Goal: Information Seeking & Learning: Learn about a topic

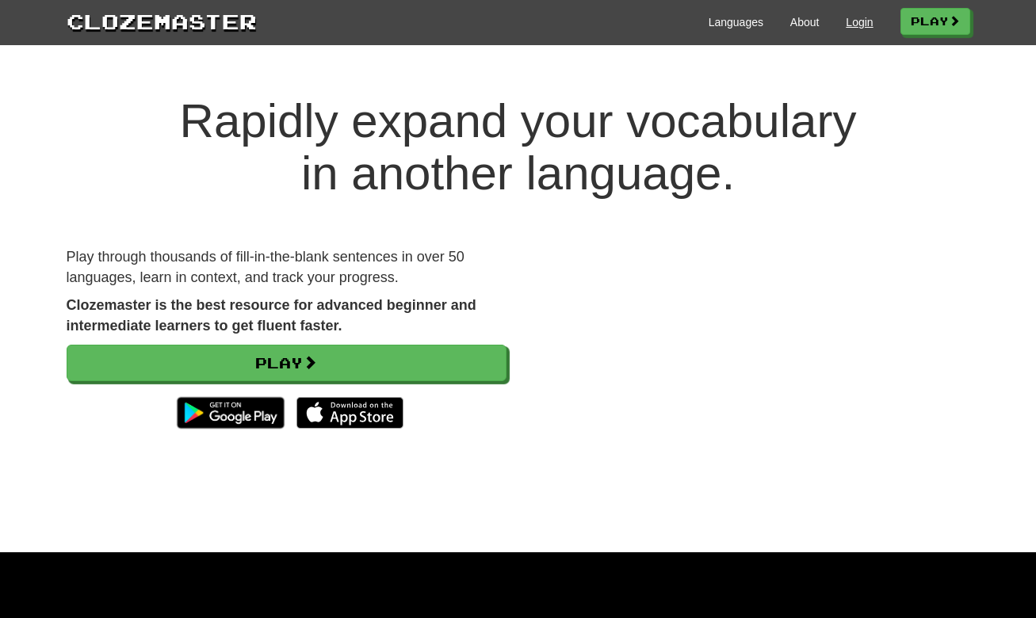
click at [849, 24] on link "Login" at bounding box center [859, 22] width 27 height 16
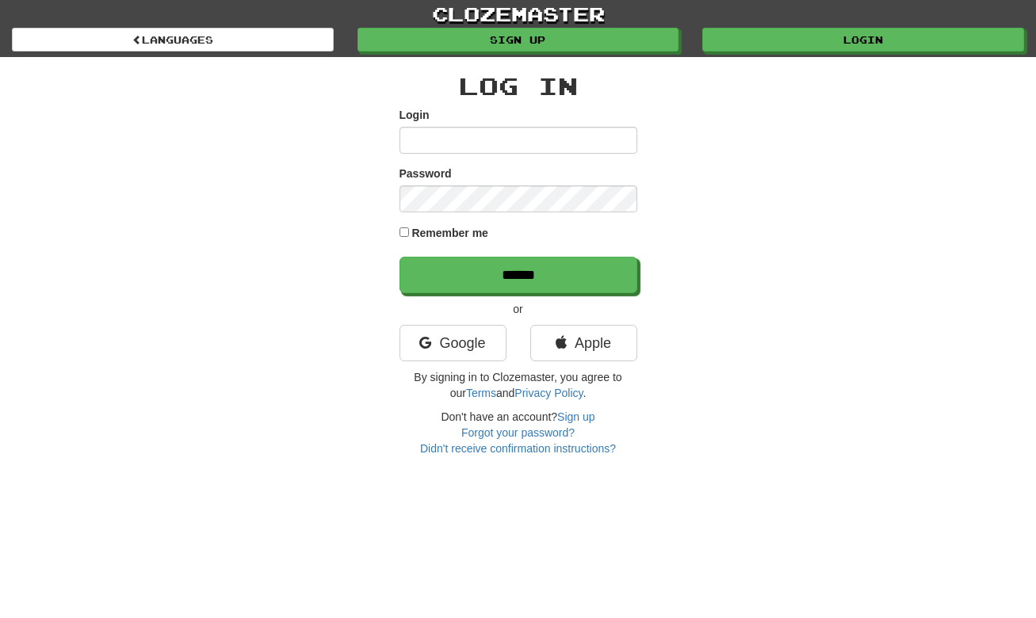
click at [435, 229] on label "Remember me" at bounding box center [449, 233] width 77 height 16
click at [503, 129] on input "Login" at bounding box center [519, 140] width 238 height 27
type input "*******"
click at [518, 274] on input "******" at bounding box center [519, 275] width 238 height 36
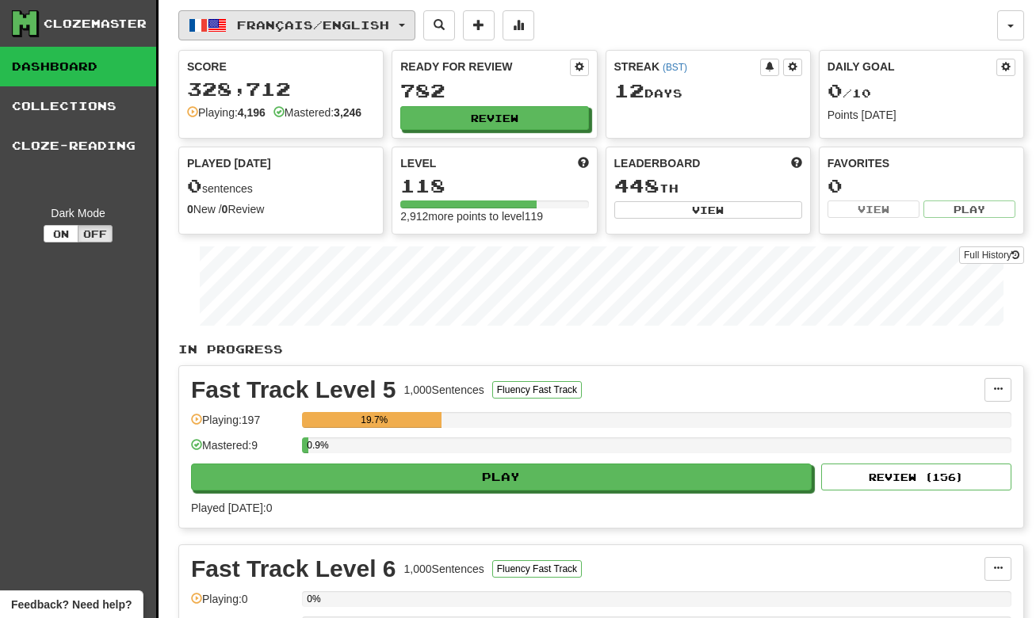
click at [285, 21] on span "Français / English" at bounding box center [313, 24] width 152 height 13
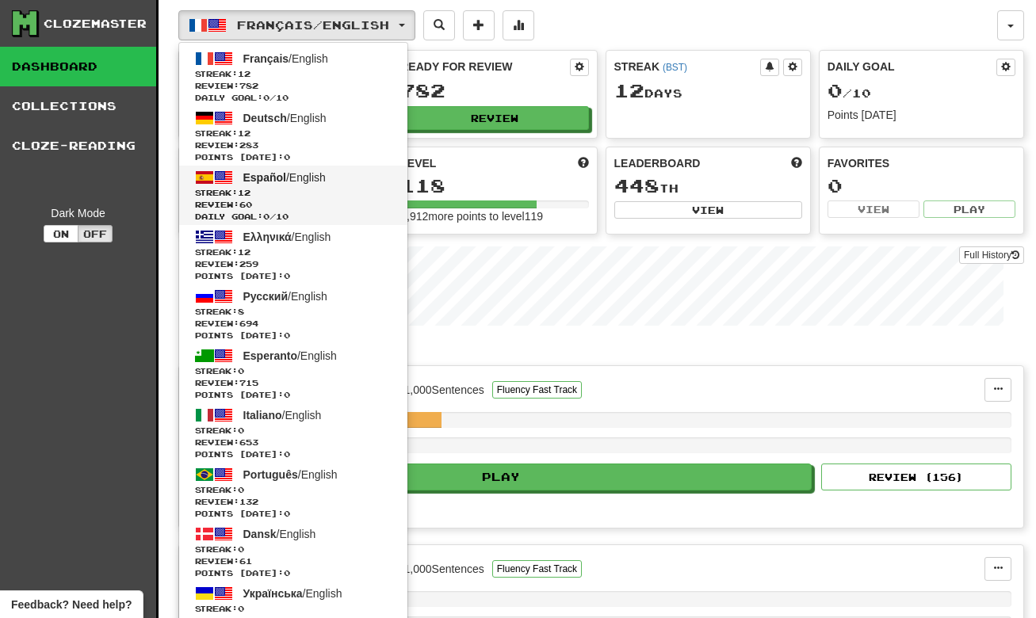
click at [323, 197] on span "Streak: 12" at bounding box center [293, 193] width 197 height 12
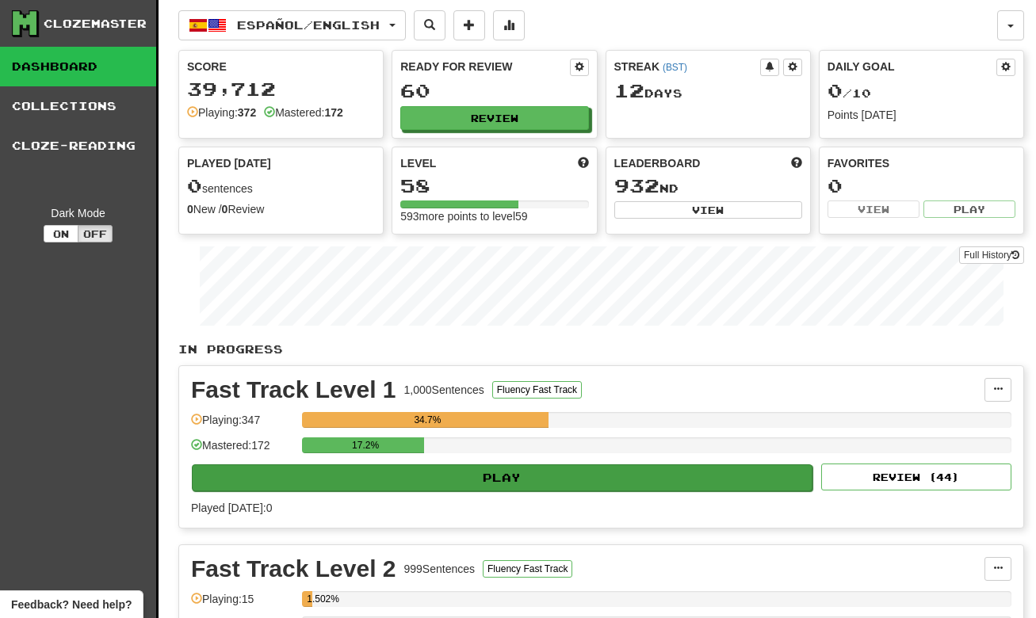
click at [507, 480] on button "Play" at bounding box center [502, 478] width 621 height 27
select select "**"
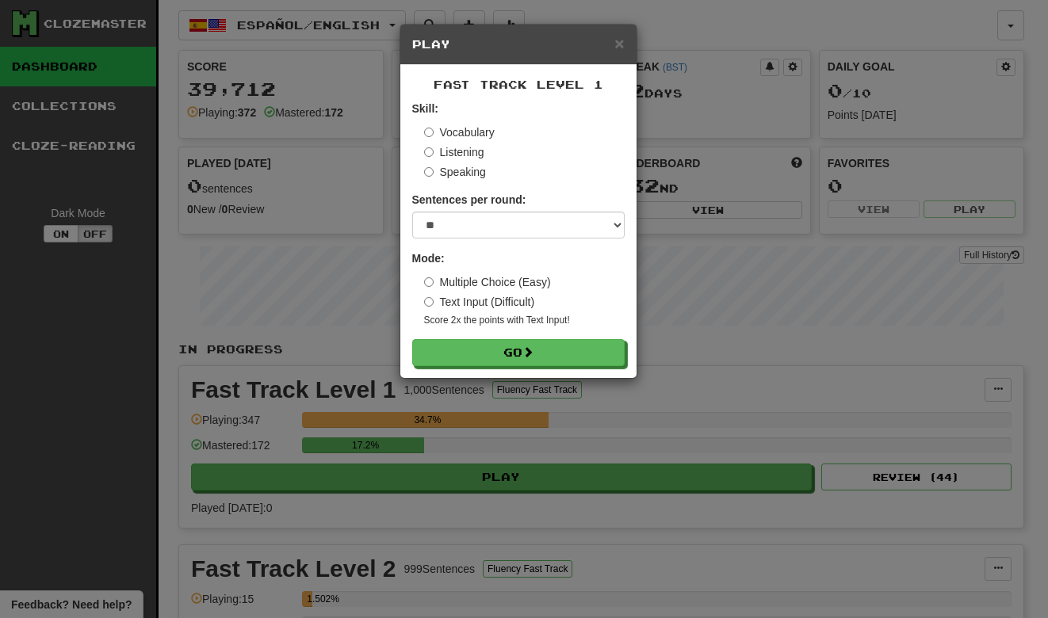
click at [530, 328] on form "Skill: Vocabulary Listening Speaking Sentences per round: * ** ** ** ** ** *** …" at bounding box center [518, 234] width 212 height 266
click at [523, 350] on button "Go" at bounding box center [519, 353] width 212 height 27
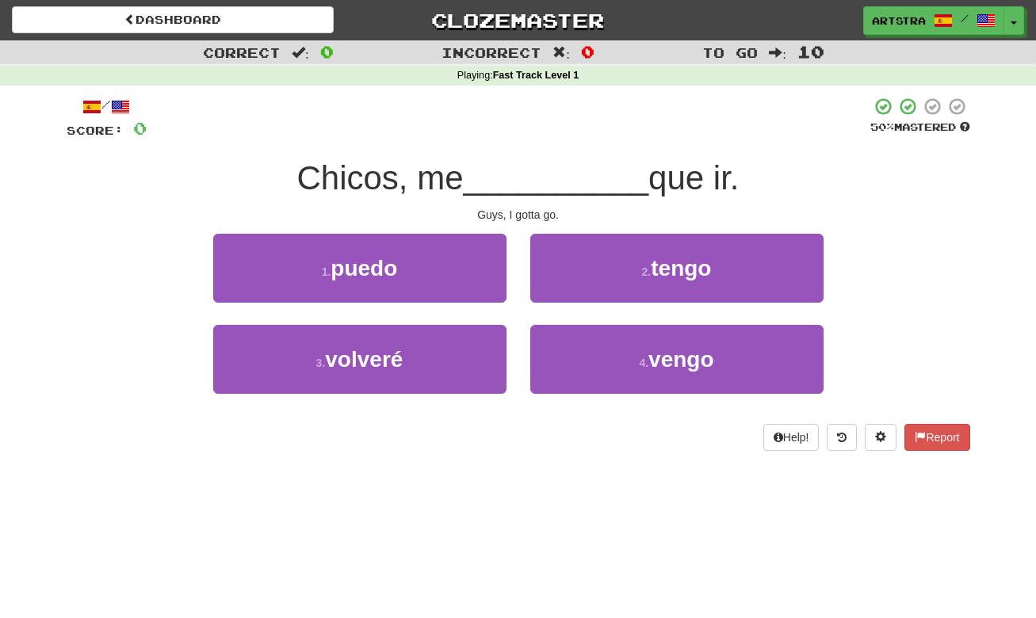
click at [544, 151] on div "/ Score: 0 50 % Mastered Chicos, me __________ que ir. Guys, I gotta go. 1 . pu…" at bounding box center [519, 274] width 904 height 354
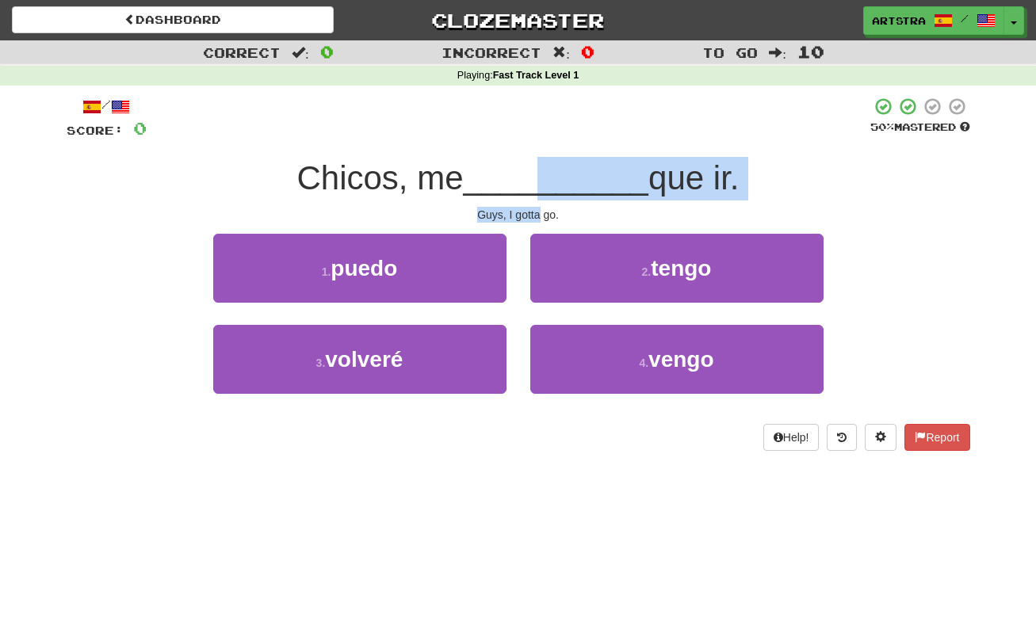
drag, startPoint x: 533, startPoint y: 171, endPoint x: 539, endPoint y: 205, distance: 33.9
click at [539, 205] on div "/ Score: 0 50 % Mastered Chicos, me __________ que ir. Guys, I gotta go. 1 . pu…" at bounding box center [519, 274] width 904 height 354
click at [539, 207] on div "Guys, I gotta go." at bounding box center [519, 215] width 904 height 16
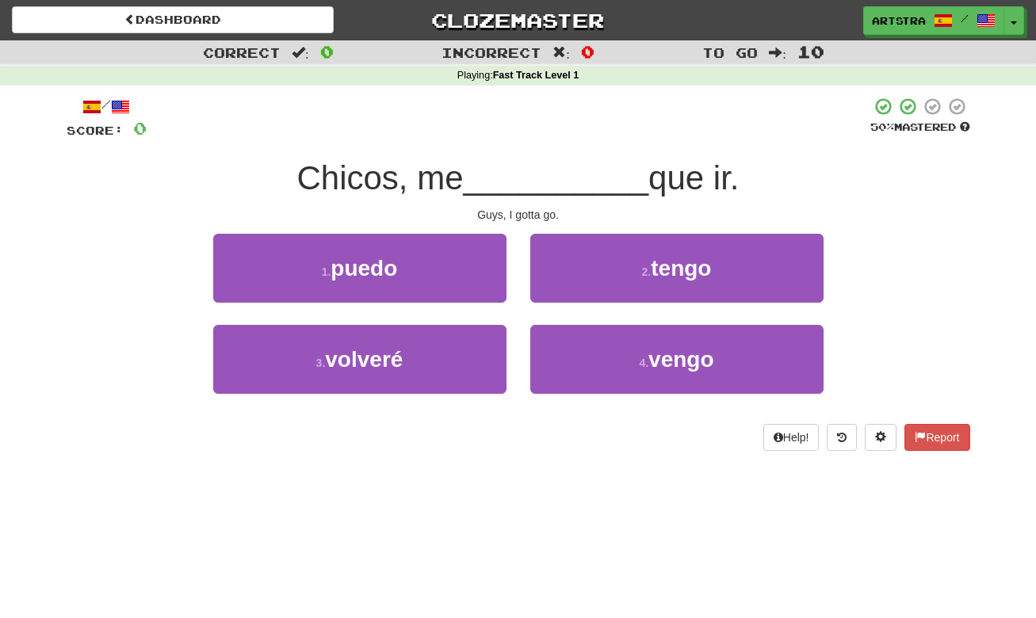
drag, startPoint x: 641, startPoint y: 278, endPoint x: 649, endPoint y: 270, distance: 11.3
click at [642, 278] on button "2 . tengo" at bounding box center [676, 268] width 293 height 69
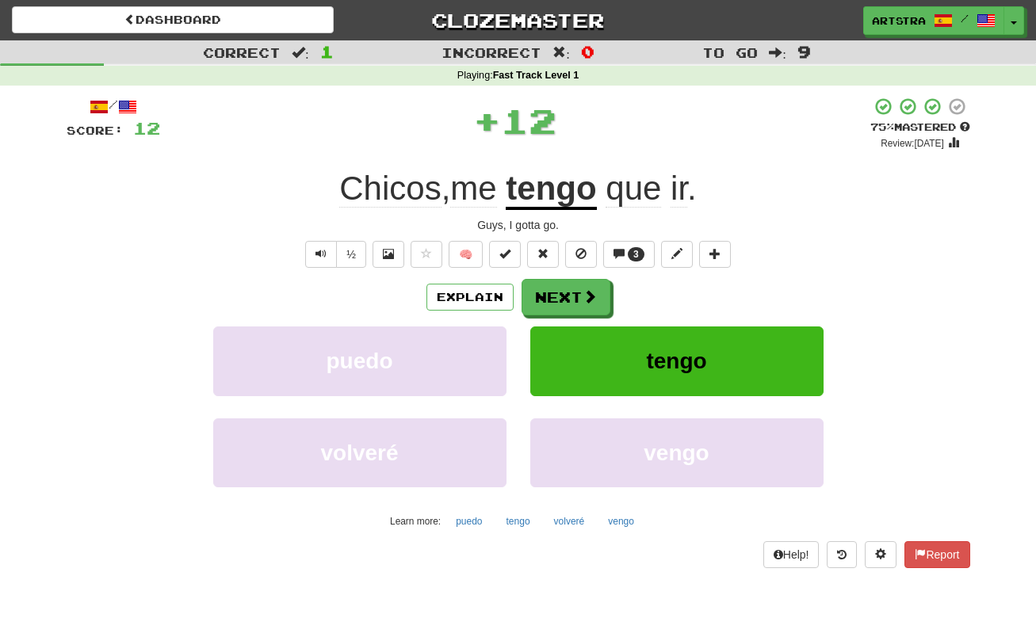
click at [699, 121] on div "+ 12" at bounding box center [515, 121] width 710 height 48
click at [580, 294] on button "Next" at bounding box center [566, 298] width 89 height 36
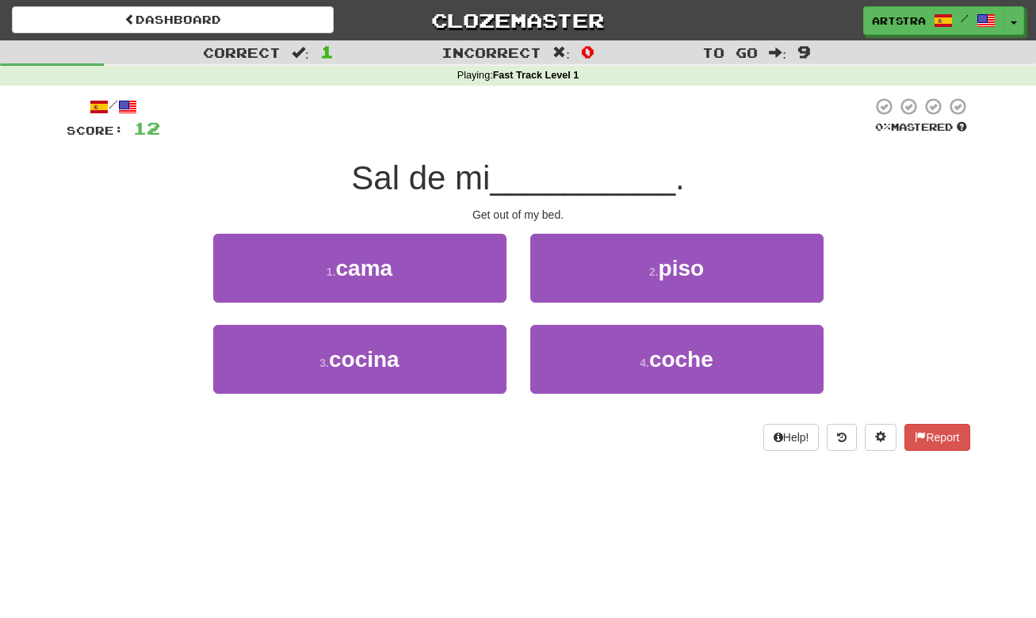
click at [490, 178] on span "Sal de mi" at bounding box center [420, 177] width 139 height 37
drag, startPoint x: 506, startPoint y: 196, endPoint x: 515, endPoint y: 216, distance: 22.4
click at [515, 216] on div "/ Score: 12 0 % Mastered Sal de mi __________ . Get out of my bed. 1 . cama 2 .…" at bounding box center [519, 274] width 904 height 354
click at [515, 216] on div "Get out of my bed." at bounding box center [519, 215] width 904 height 16
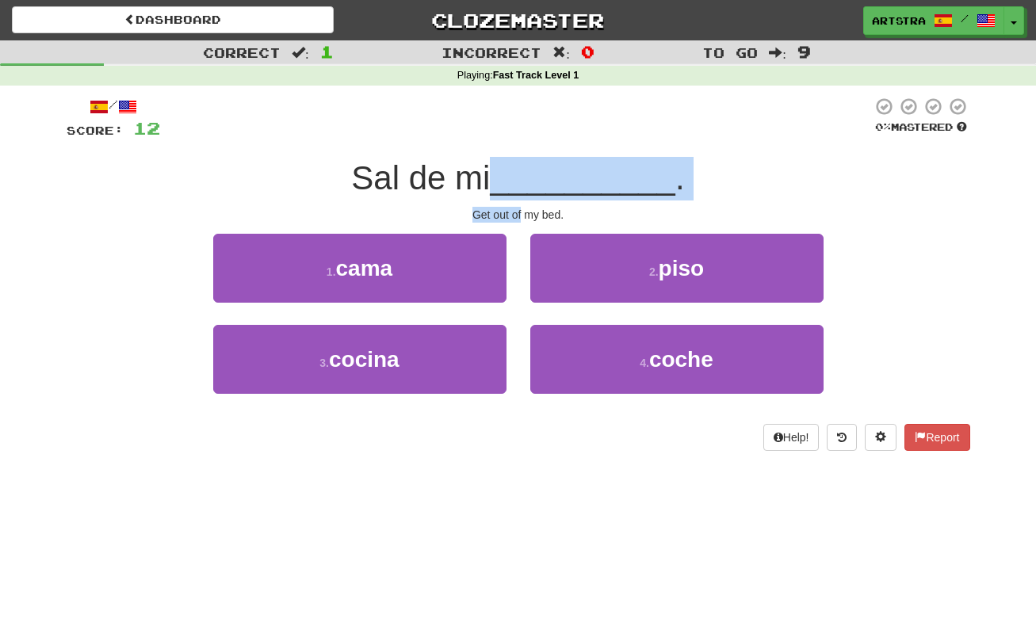
drag, startPoint x: 515, startPoint y: 216, endPoint x: 516, endPoint y: 176, distance: 40.5
click at [516, 176] on div "/ Score: 12 0 % Mastered Sal de mi __________ . Get out of my bed. 1 . cama 2 .…" at bounding box center [519, 274] width 904 height 354
click at [516, 176] on span "__________" at bounding box center [583, 177] width 186 height 37
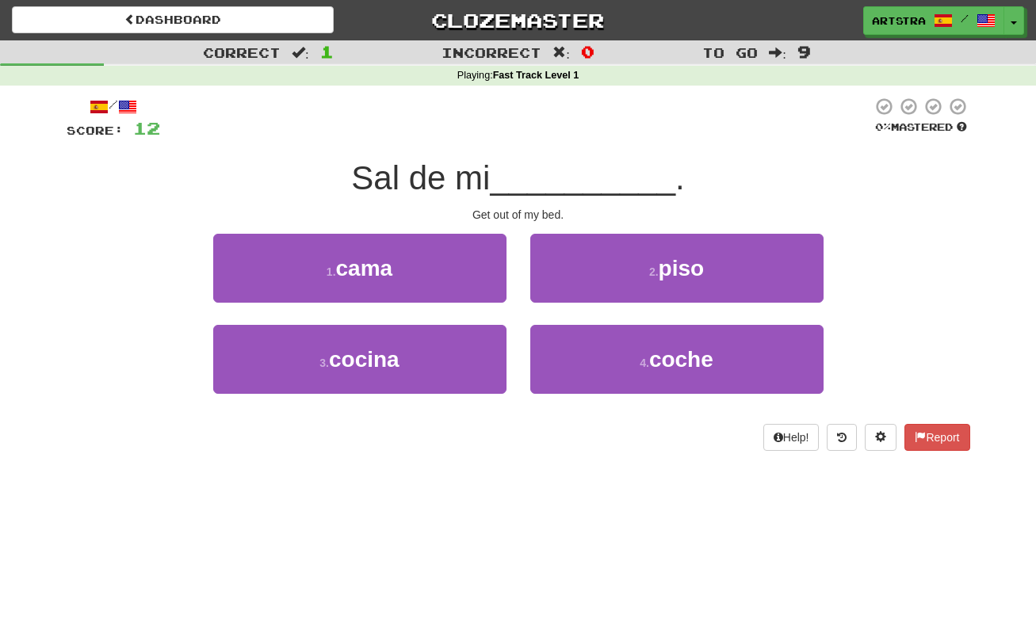
drag, startPoint x: 490, startPoint y: 358, endPoint x: 519, endPoint y: 446, distance: 92.8
click at [487, 399] on div "3 . cocina" at bounding box center [359, 370] width 317 height 91
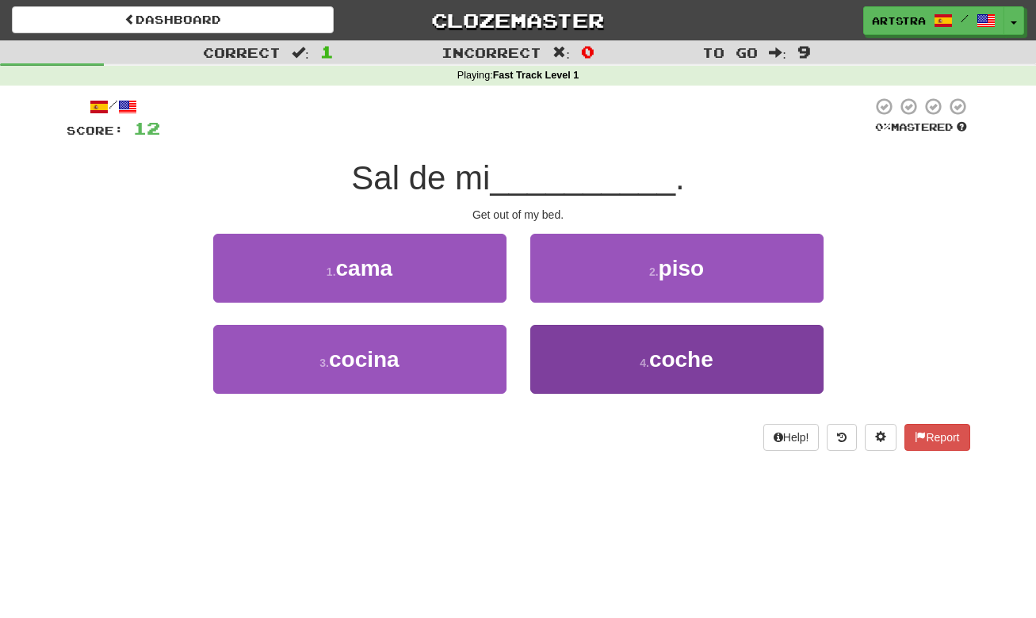
click at [689, 385] on button "4 . coche" at bounding box center [676, 359] width 293 height 69
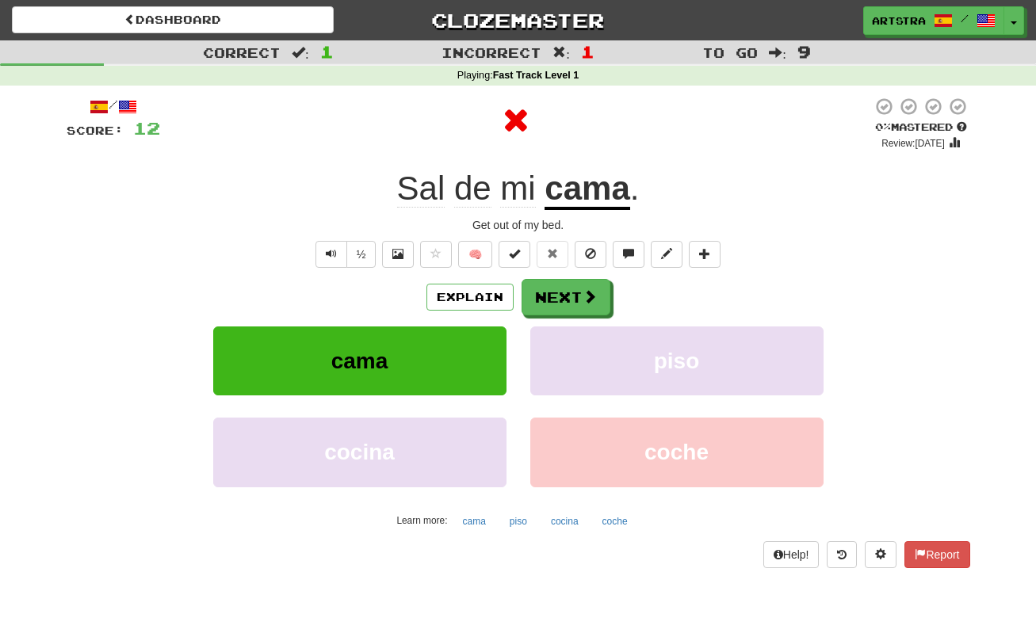
click at [586, 172] on u "cama" at bounding box center [587, 190] width 85 height 40
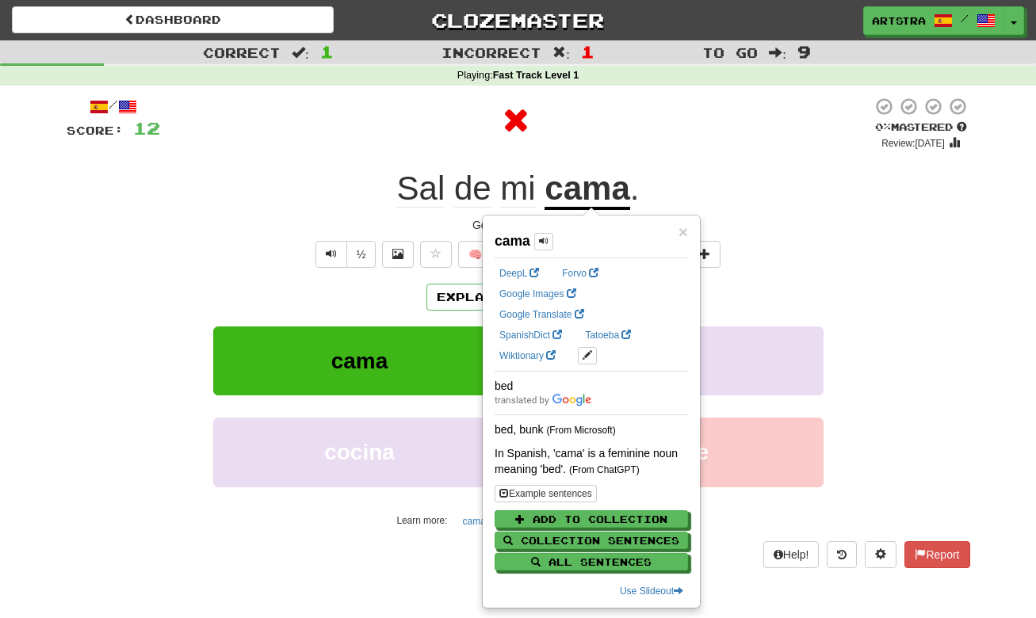
click at [642, 142] on div at bounding box center [516, 121] width 712 height 48
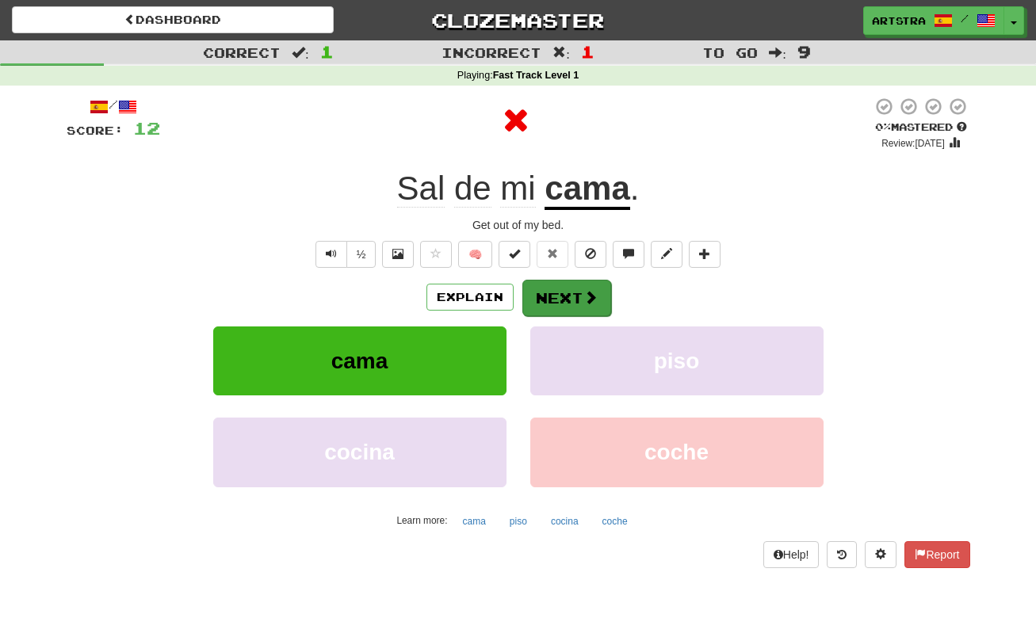
click at [571, 300] on button "Next" at bounding box center [566, 298] width 89 height 36
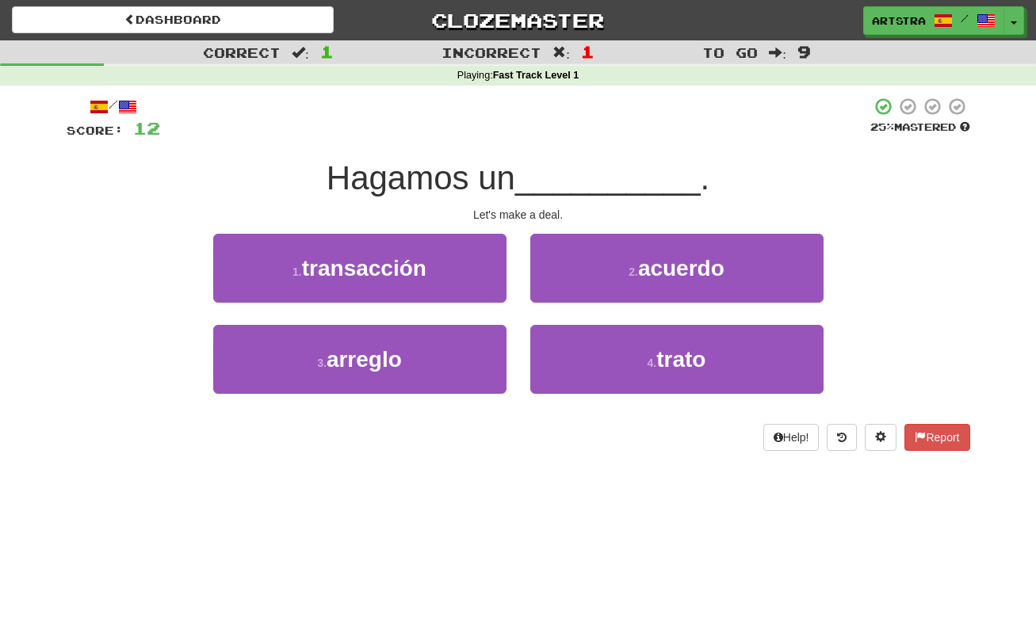
click at [515, 162] on span "Hagamos un" at bounding box center [421, 177] width 189 height 37
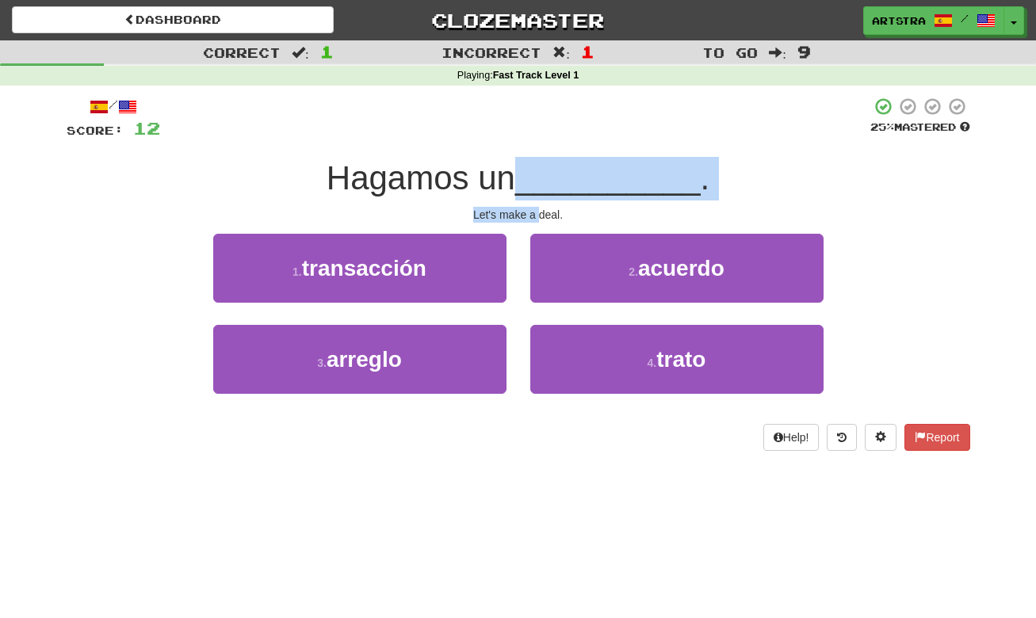
drag, startPoint x: 523, startPoint y: 162, endPoint x: 537, endPoint y: 205, distance: 44.9
click at [537, 205] on div "/ Score: 12 25 % Mastered Hagamos un __________ . Let's make a deal. 1 . transa…" at bounding box center [519, 274] width 904 height 354
click at [537, 207] on div "Let's make a deal." at bounding box center [519, 215] width 904 height 16
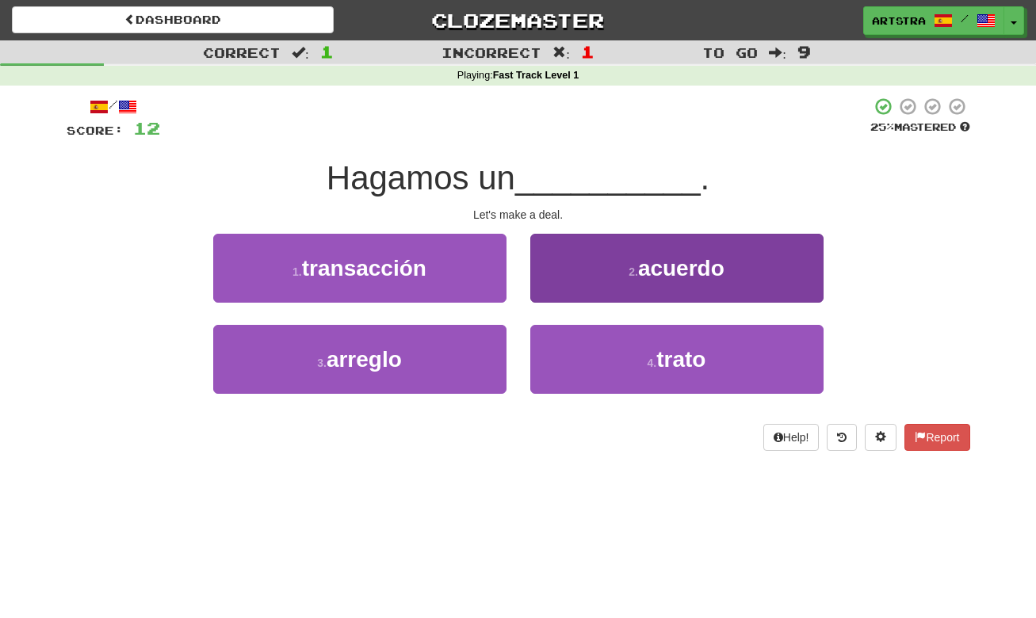
click at [718, 282] on button "2 . acuerdo" at bounding box center [676, 268] width 293 height 69
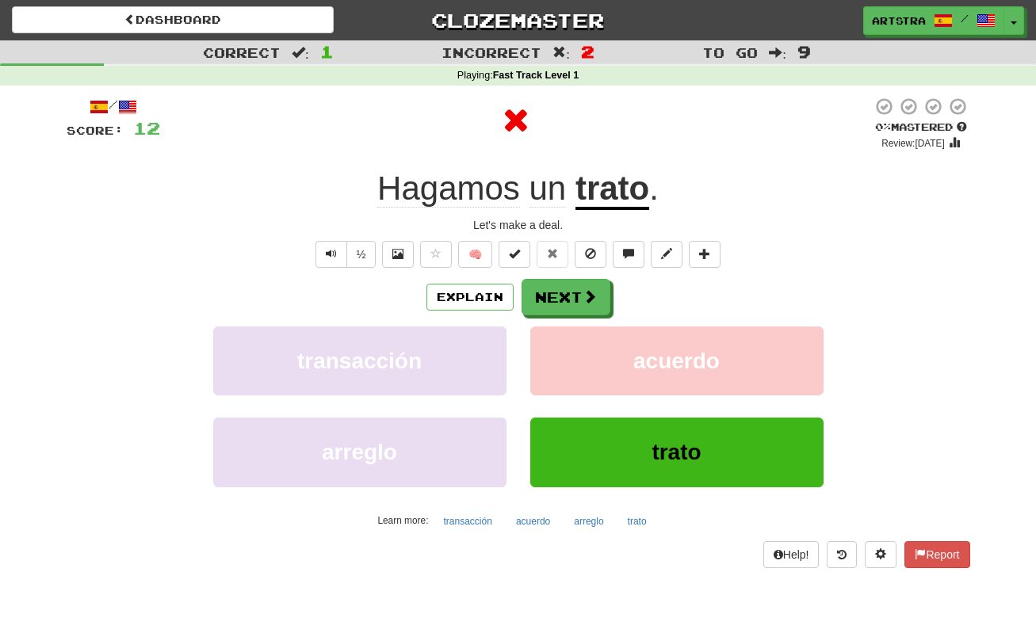
click at [622, 200] on u "trato" at bounding box center [613, 190] width 74 height 40
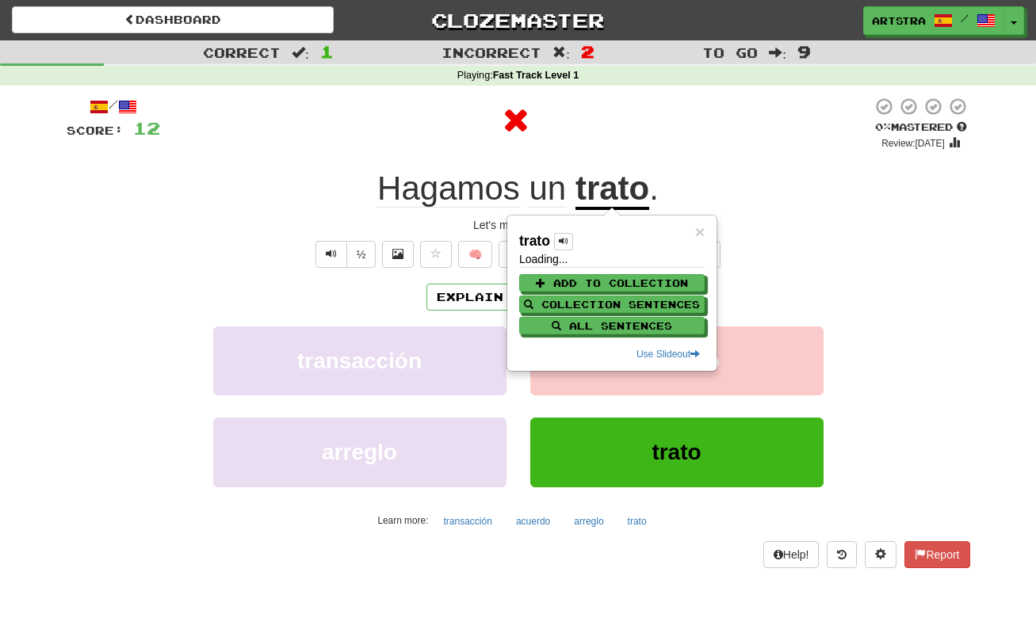
click at [682, 142] on div at bounding box center [516, 121] width 712 height 48
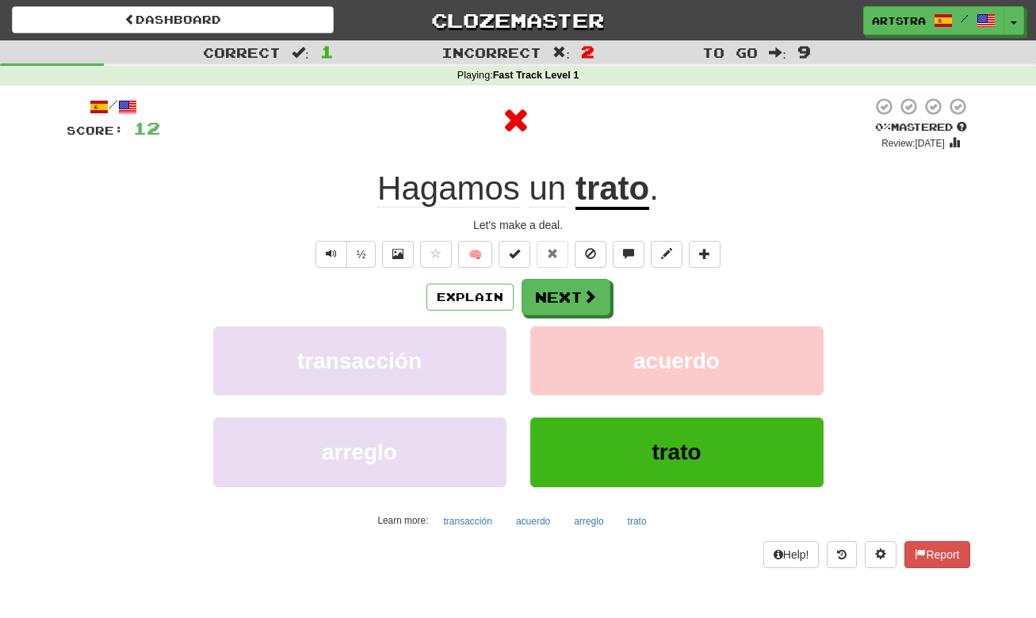
click at [425, 174] on span "Hagamos" at bounding box center [448, 189] width 143 height 38
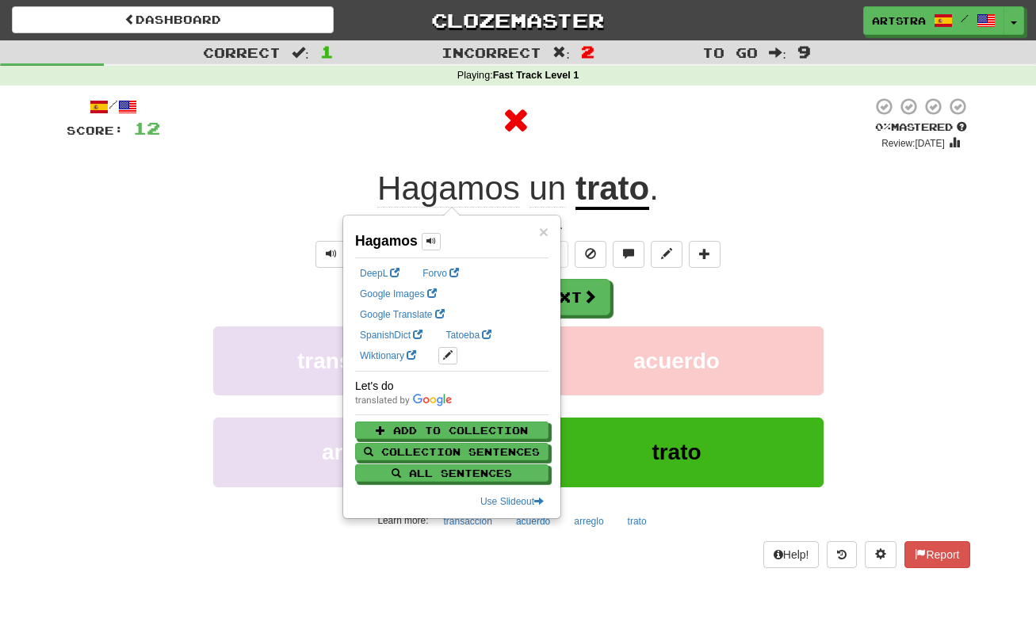
click at [646, 128] on div at bounding box center [516, 121] width 712 height 48
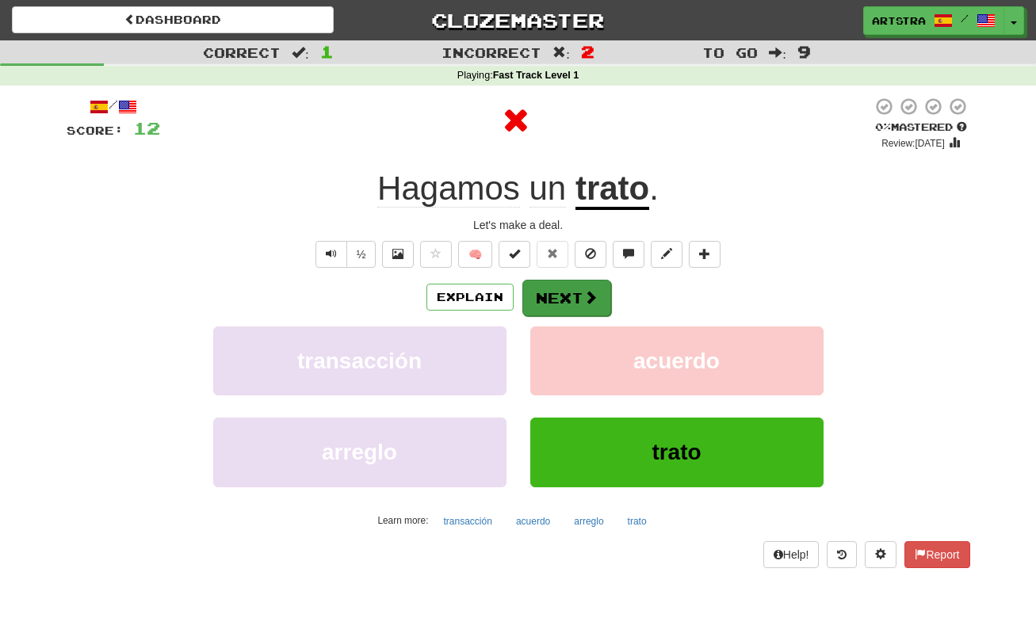
click at [577, 293] on button "Next" at bounding box center [566, 298] width 89 height 36
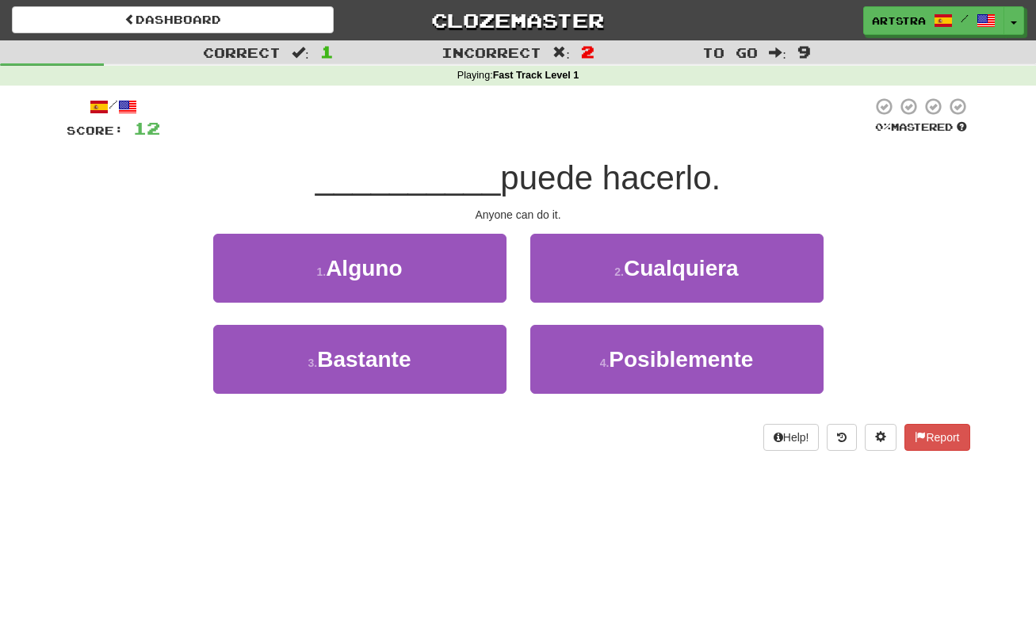
click at [530, 177] on span "puede hacerlo." at bounding box center [610, 177] width 220 height 37
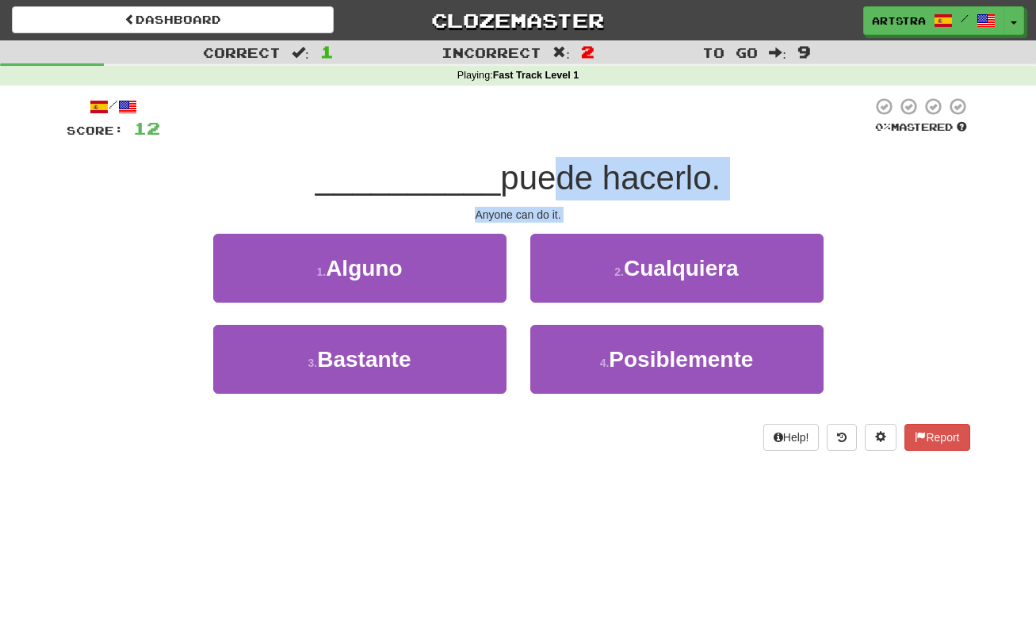
drag, startPoint x: 529, startPoint y: 185, endPoint x: 529, endPoint y: 222, distance: 37.3
click at [529, 222] on div "/ Score: 12 0 % Mastered __________ puede hacerlo. Anyone can do it. 1 . Alguno…" at bounding box center [519, 274] width 904 height 354
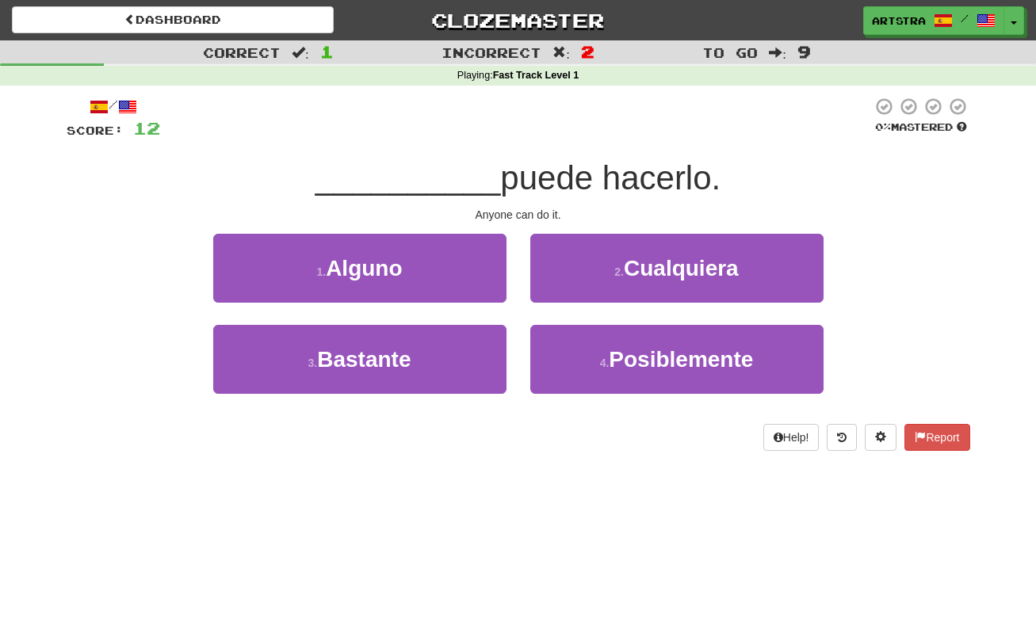
click at [527, 222] on div "/ Score: 12 0 % Mastered __________ puede hacerlo. Anyone can do it. 1 . Alguno…" at bounding box center [519, 274] width 904 height 354
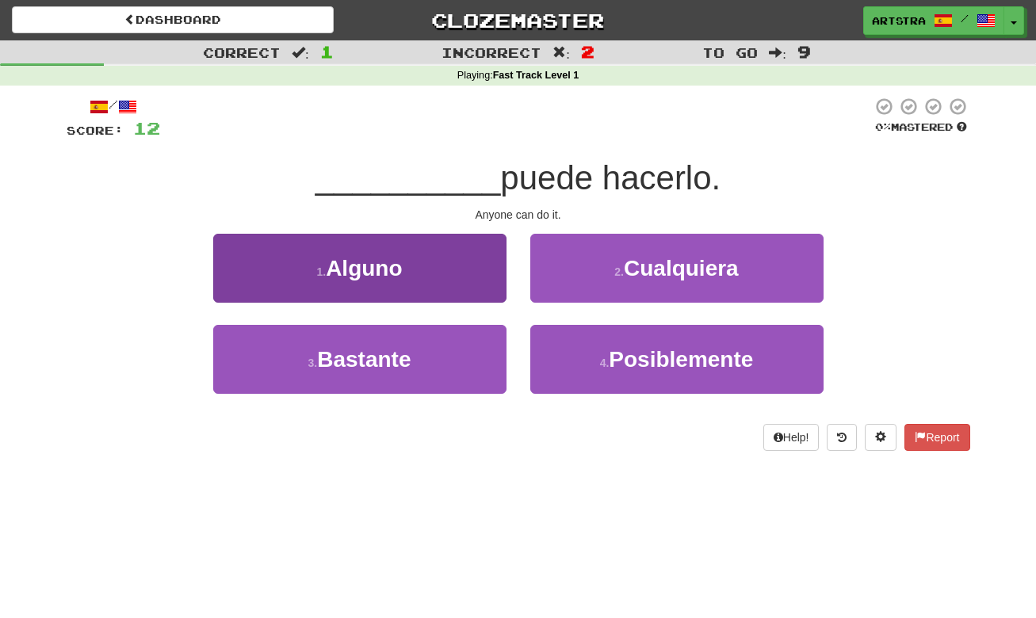
click at [423, 288] on button "1 . Alguno" at bounding box center [359, 268] width 293 height 69
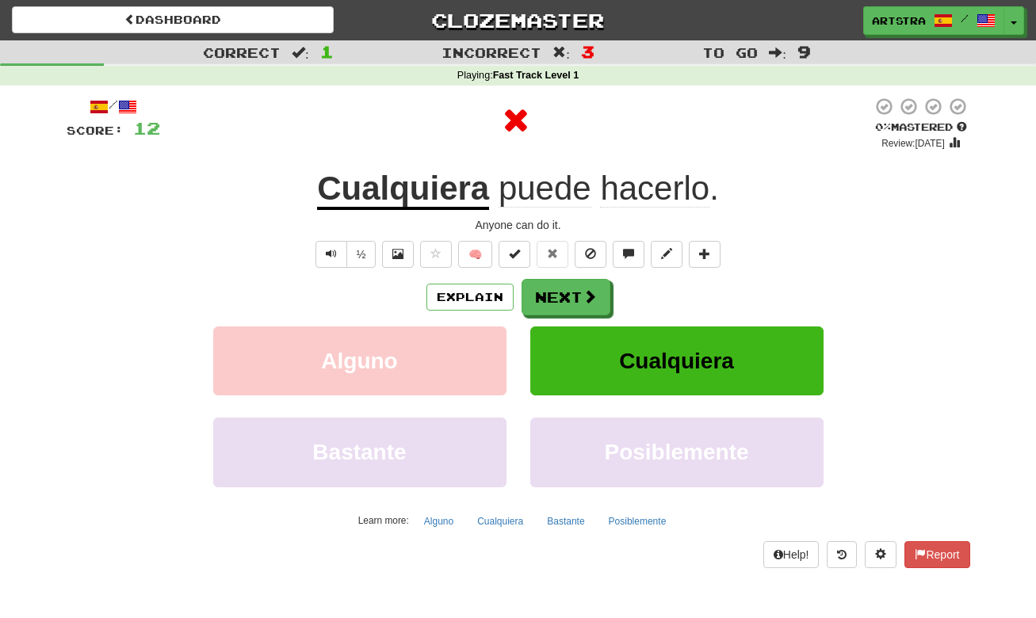
click at [618, 205] on span "hacerlo" at bounding box center [654, 189] width 109 height 38
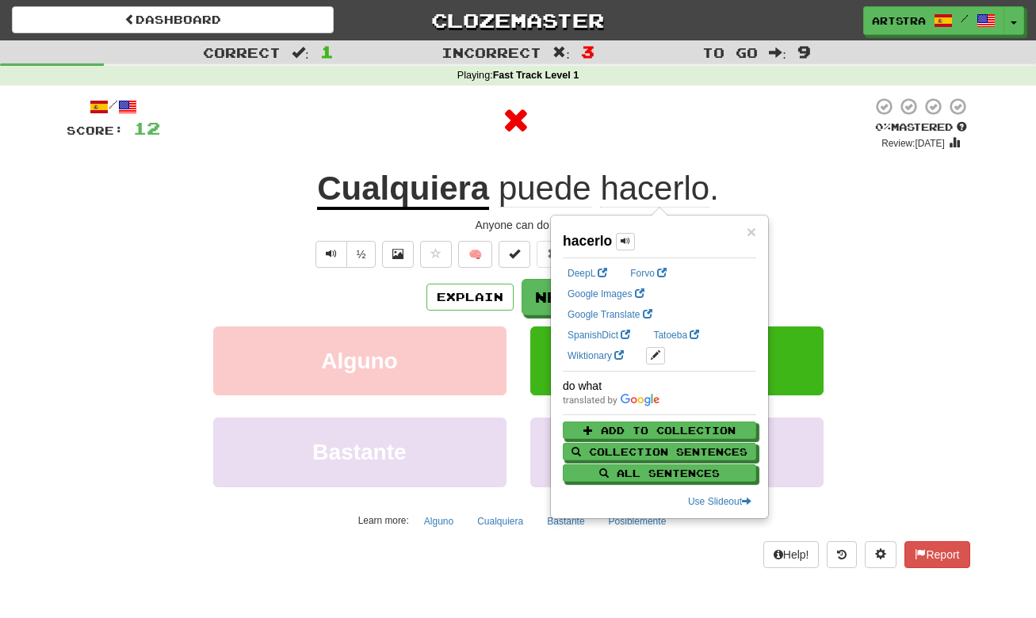
click at [595, 132] on div at bounding box center [516, 121] width 712 height 48
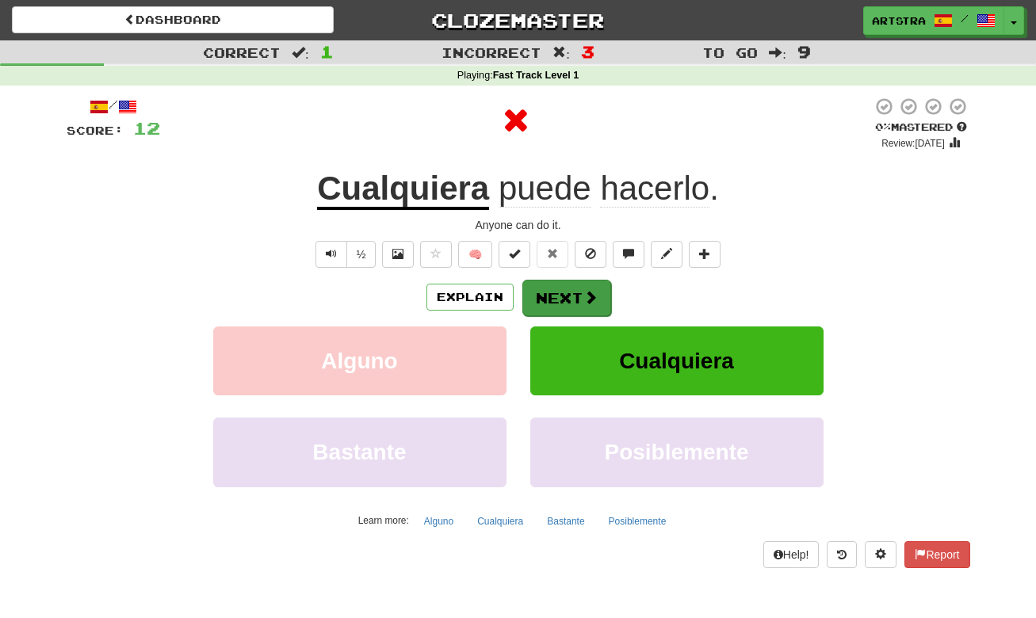
click at [567, 305] on button "Next" at bounding box center [566, 298] width 89 height 36
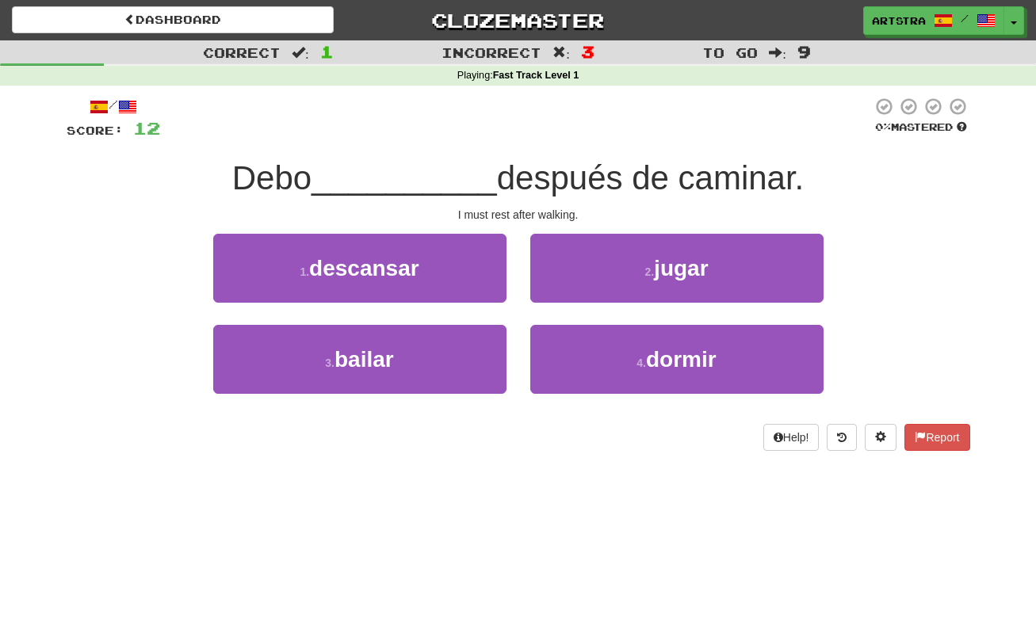
click at [523, 167] on span "después de caminar." at bounding box center [651, 177] width 308 height 37
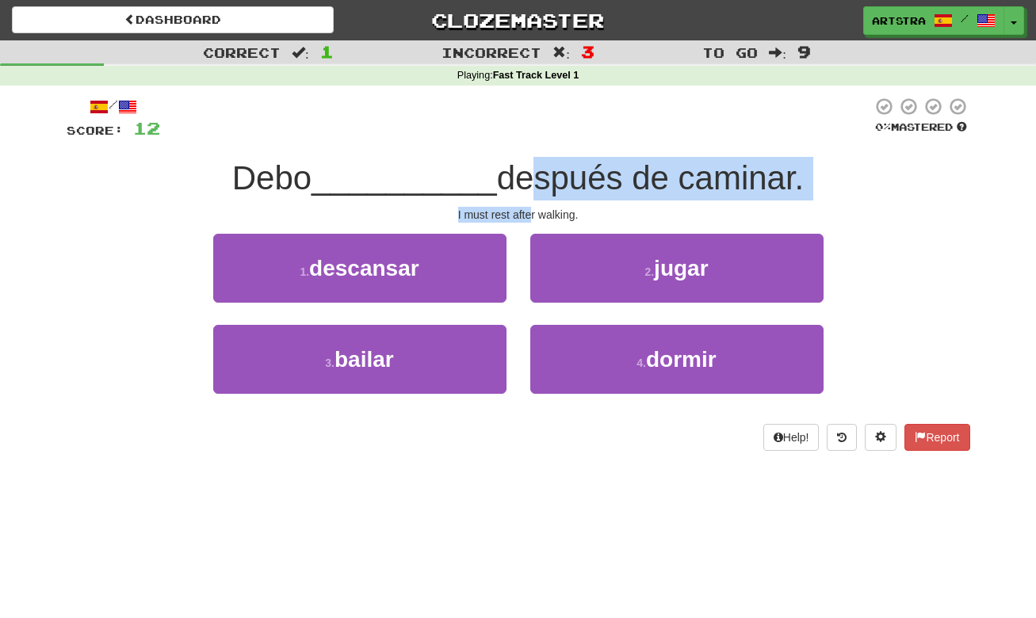
drag, startPoint x: 522, startPoint y: 191, endPoint x: 533, endPoint y: 209, distance: 21.3
click at [533, 209] on div "/ Score: 12 0 % Mastered Debo __________ después de caminar. I must rest after …" at bounding box center [519, 274] width 904 height 354
click at [533, 209] on div "I must rest after walking." at bounding box center [519, 215] width 904 height 16
drag, startPoint x: 533, startPoint y: 209, endPoint x: 534, endPoint y: 164, distance: 45.2
click at [534, 164] on div "/ Score: 12 0 % Mastered Debo __________ después de caminar. I must rest after …" at bounding box center [519, 274] width 904 height 354
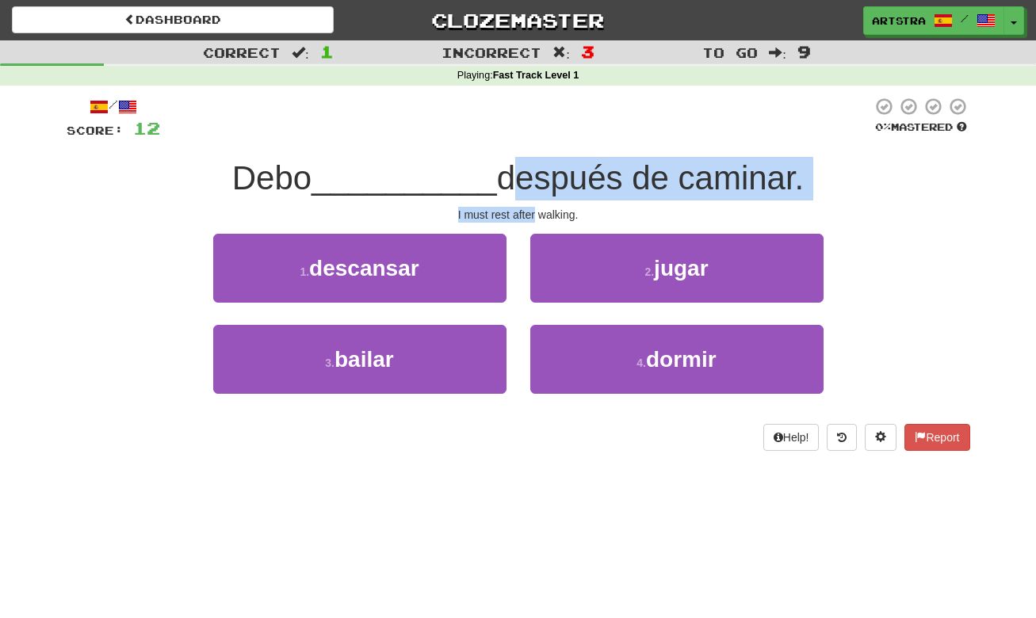
click at [534, 164] on span "después de caminar." at bounding box center [651, 177] width 308 height 37
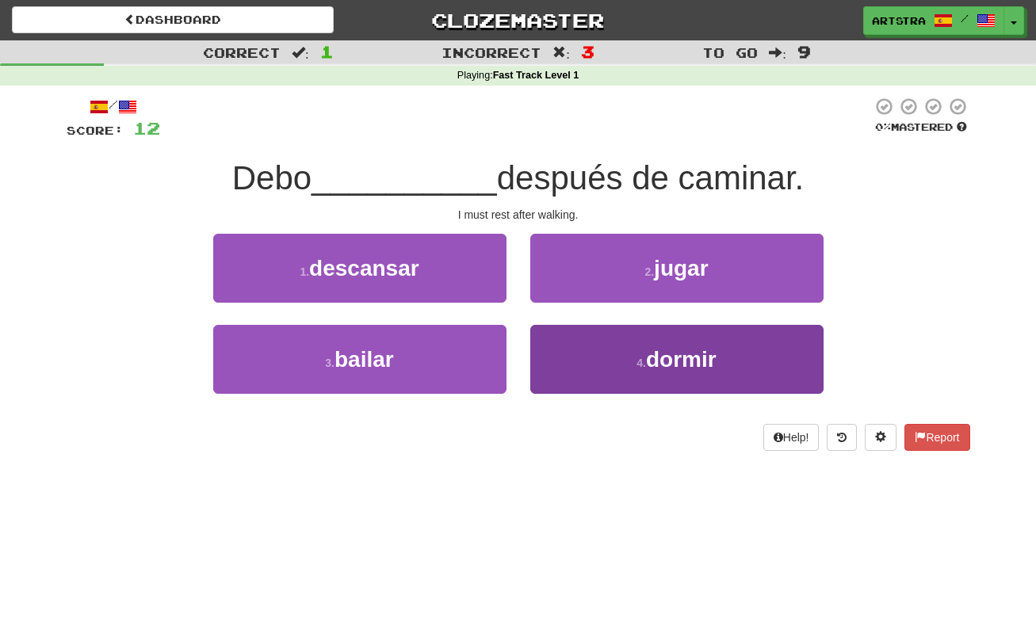
click at [667, 347] on span "dormir" at bounding box center [681, 359] width 71 height 25
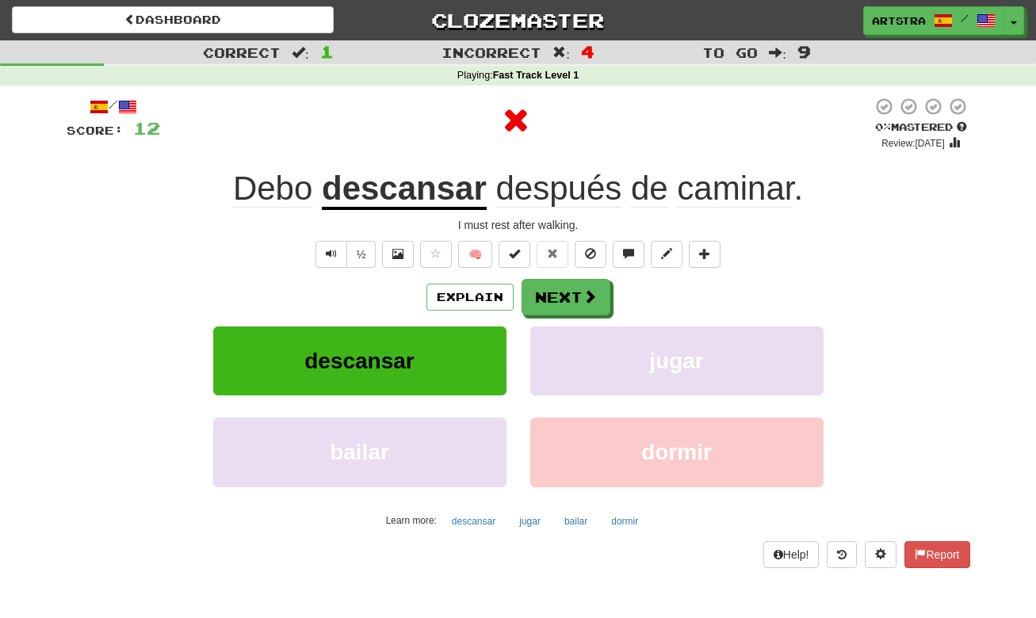
click at [426, 175] on u "descansar" at bounding box center [404, 190] width 165 height 40
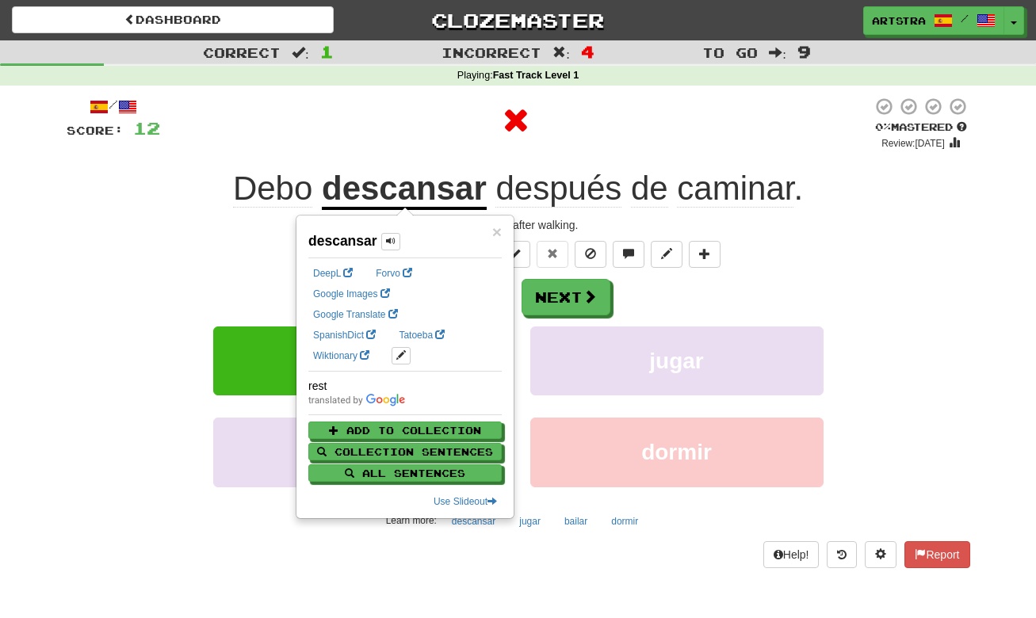
click at [607, 101] on div at bounding box center [516, 121] width 712 height 48
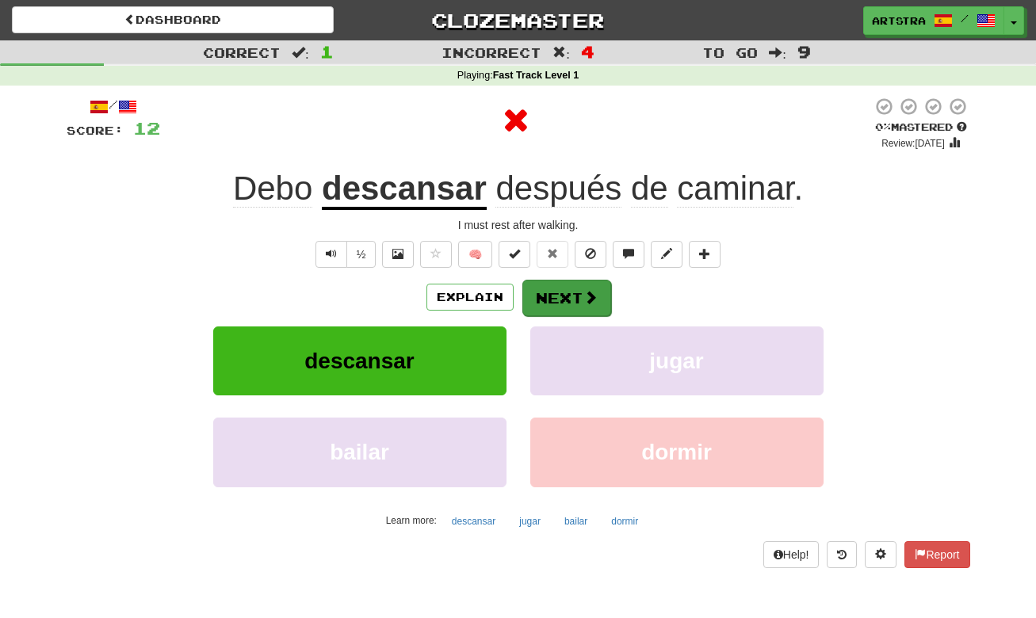
click at [580, 309] on button "Next" at bounding box center [566, 298] width 89 height 36
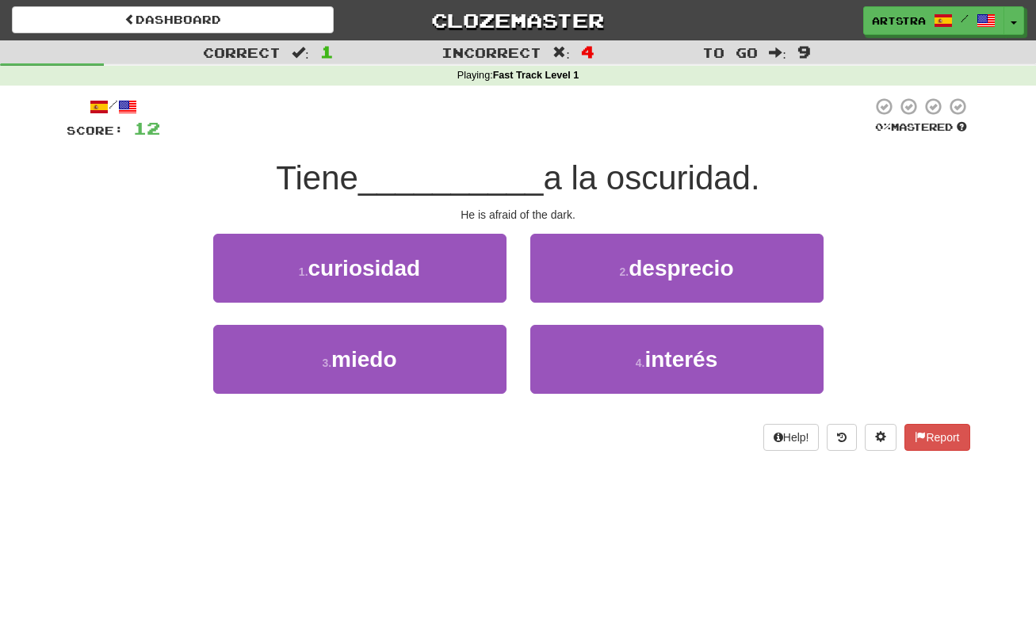
click at [503, 171] on span "__________" at bounding box center [451, 177] width 186 height 37
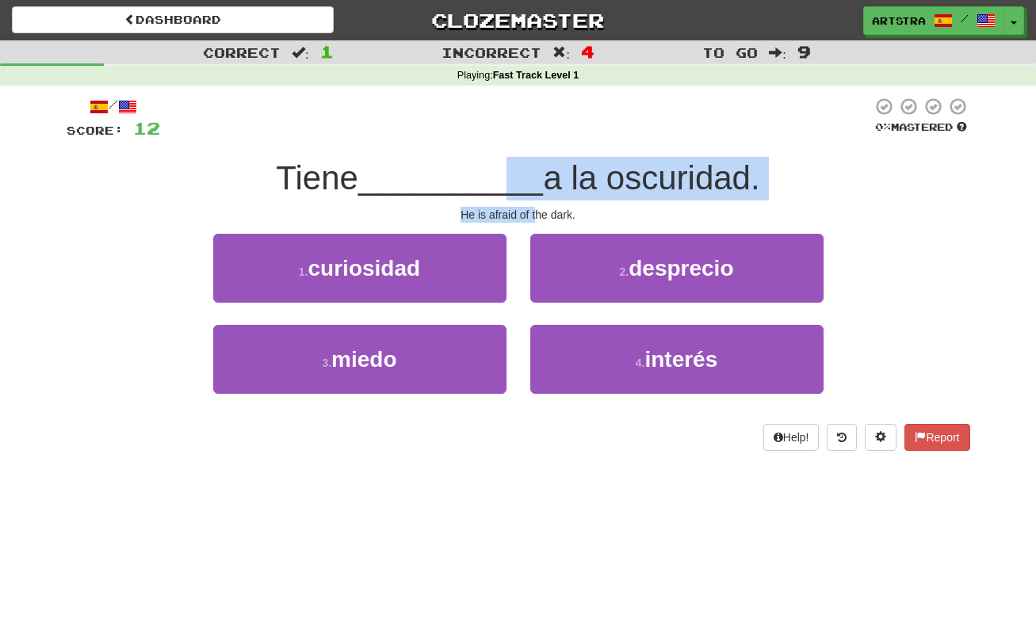
drag, startPoint x: 507, startPoint y: 194, endPoint x: 538, endPoint y: 210, distance: 34.0
click at [538, 210] on div "/ Score: 12 0 % Mastered Tiene __________ a la oscuridad. He is afraid of the d…" at bounding box center [519, 274] width 904 height 354
click at [538, 210] on div "He is afraid of the dark." at bounding box center [519, 215] width 904 height 16
drag, startPoint x: 538, startPoint y: 211, endPoint x: 535, endPoint y: 167, distance: 44.5
click at [535, 167] on div "/ Score: 12 0 % Mastered Tiene __________ a la oscuridad. He is afraid of the d…" at bounding box center [519, 274] width 904 height 354
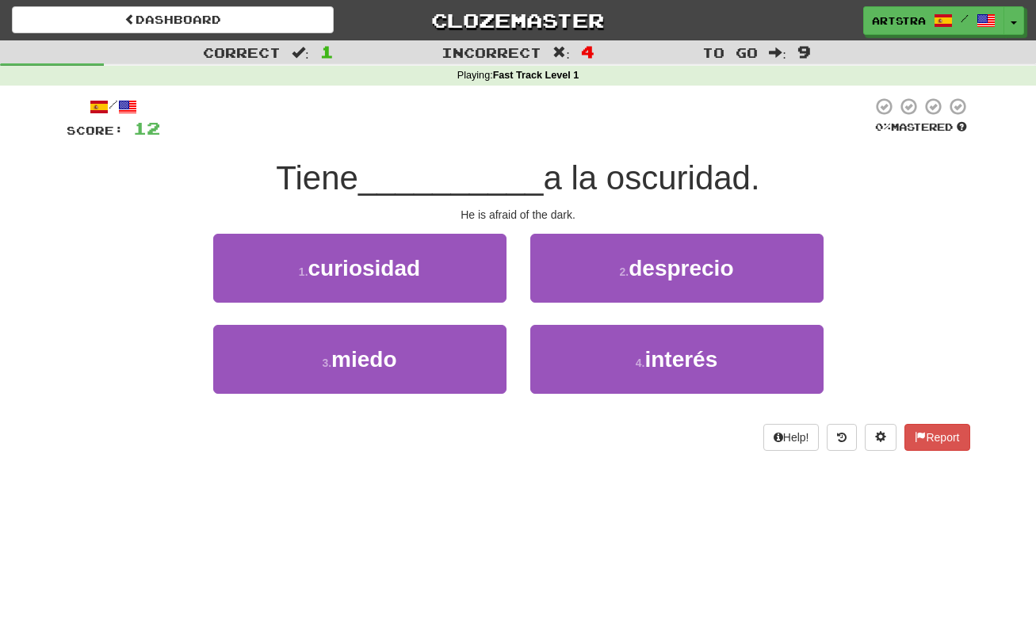
click at [543, 167] on span "a la oscuridad." at bounding box center [651, 177] width 216 height 37
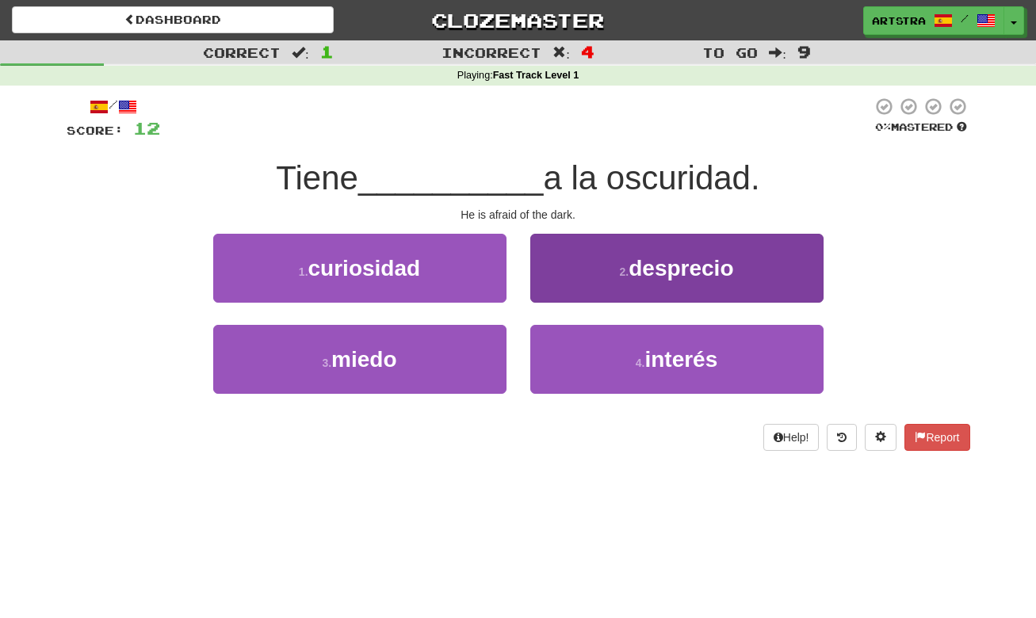
click at [741, 247] on button "2 . desprecio" at bounding box center [676, 268] width 293 height 69
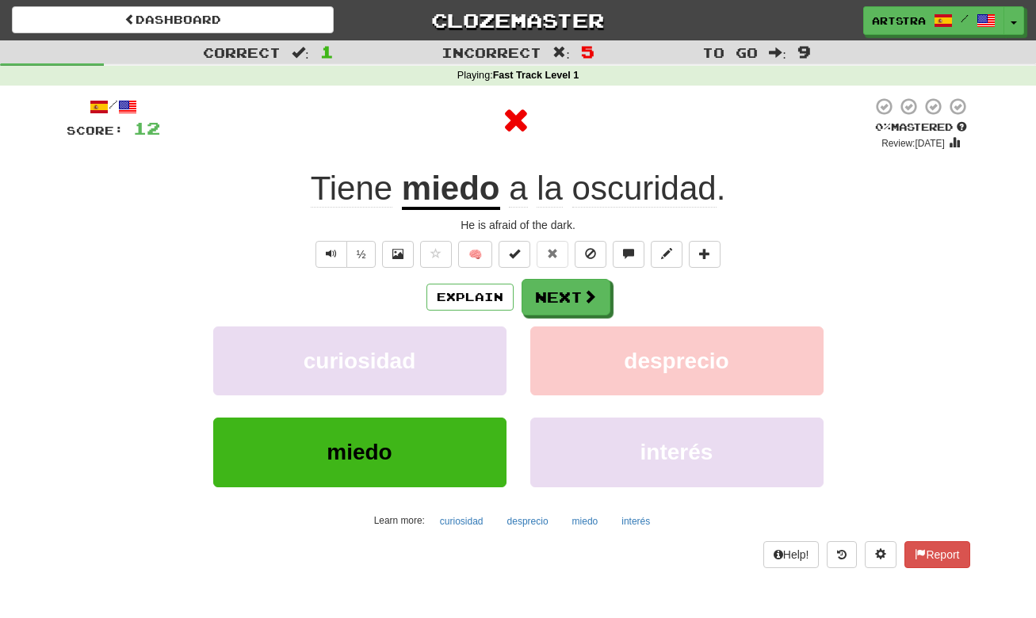
click at [473, 192] on u "miedo" at bounding box center [451, 190] width 98 height 40
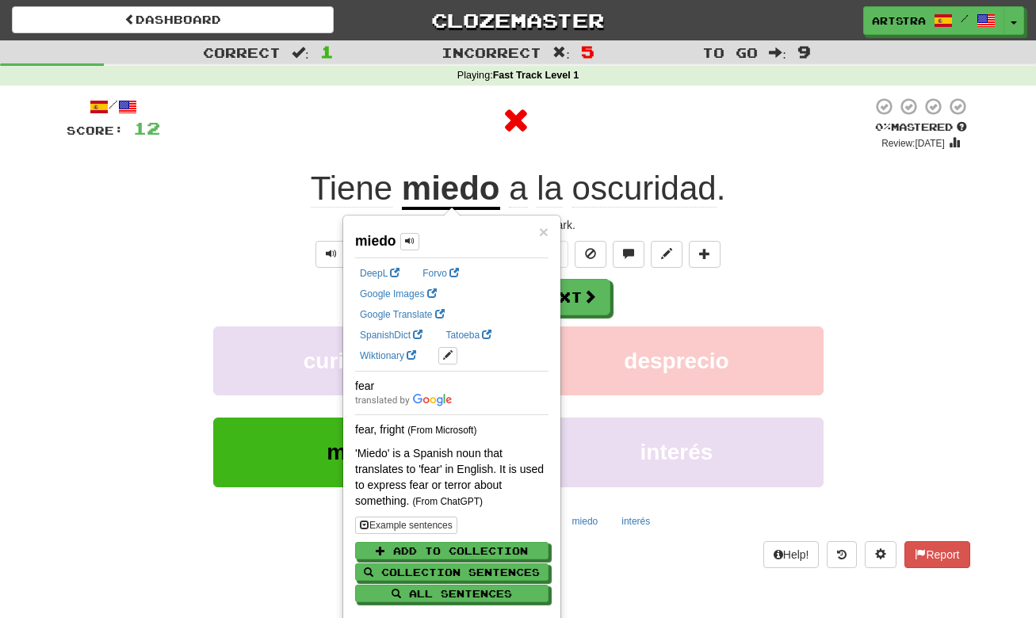
click at [718, 200] on span "a la oscuridad ." at bounding box center [613, 189] width 226 height 38
click at [710, 195] on span "oscuridad" at bounding box center [644, 189] width 144 height 38
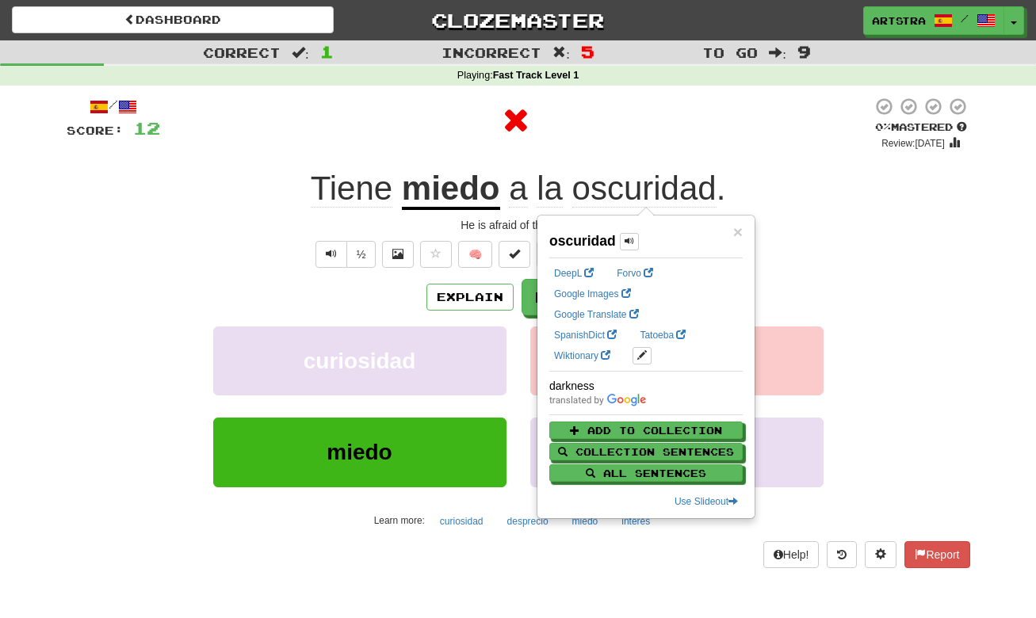
drag, startPoint x: 828, startPoint y: 167, endPoint x: 771, endPoint y: 241, distance: 93.3
click at [829, 169] on div "Tiene miedo a la oscuridad ." at bounding box center [519, 189] width 904 height 44
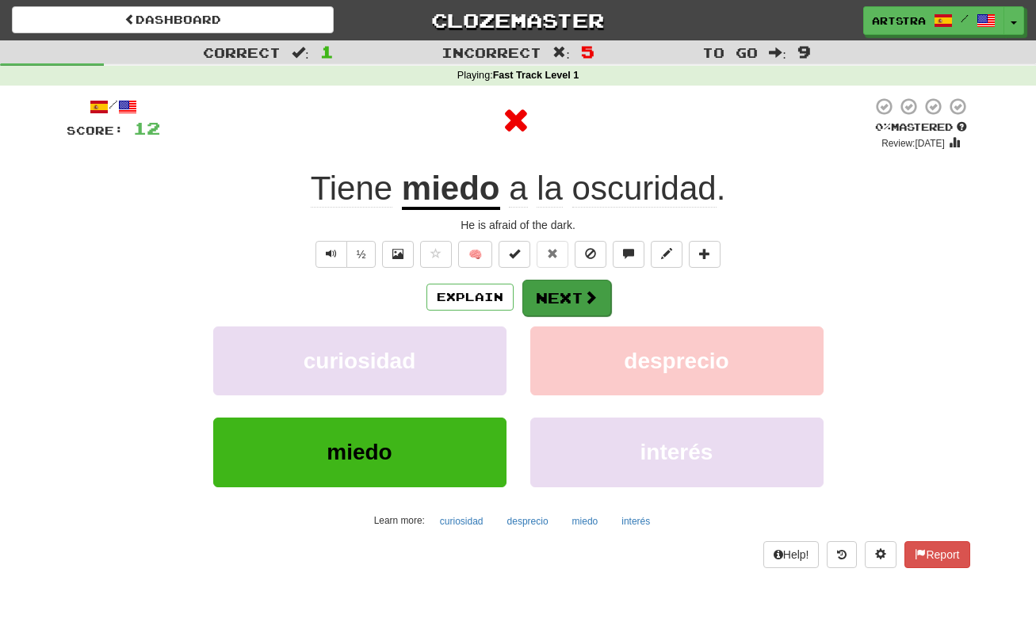
click at [571, 299] on button "Next" at bounding box center [566, 298] width 89 height 36
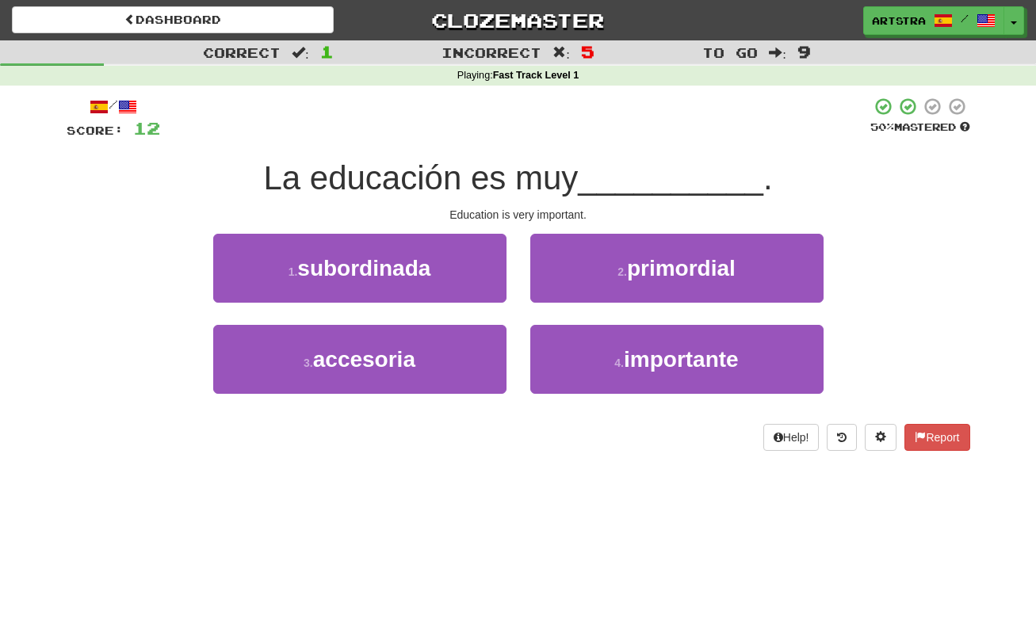
click at [507, 166] on span "La educación es muy" at bounding box center [420, 177] width 315 height 37
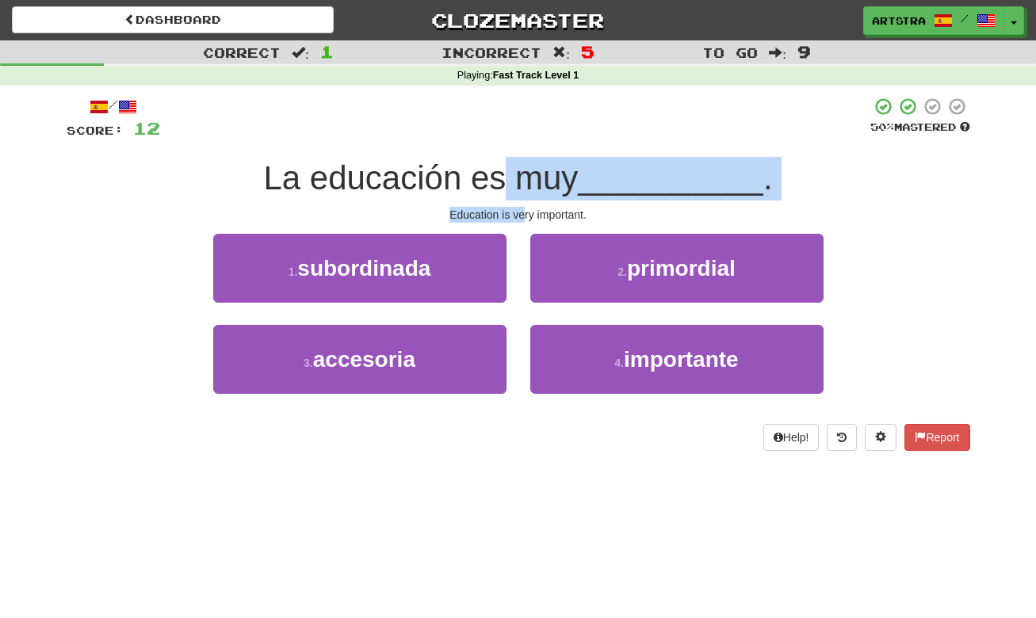
drag, startPoint x: 507, startPoint y: 177, endPoint x: 522, endPoint y: 211, distance: 37.0
click at [522, 211] on div "/ Score: 12 50 % Mastered La educación es muy __________ . Education is very im…" at bounding box center [519, 274] width 904 height 354
click at [522, 211] on div "Education is very important." at bounding box center [519, 215] width 904 height 16
drag, startPoint x: 521, startPoint y: 212, endPoint x: 514, endPoint y: 169, distance: 43.4
click at [514, 169] on div "/ Score: 12 50 % Mastered La educación es muy __________ . Education is very im…" at bounding box center [519, 274] width 904 height 354
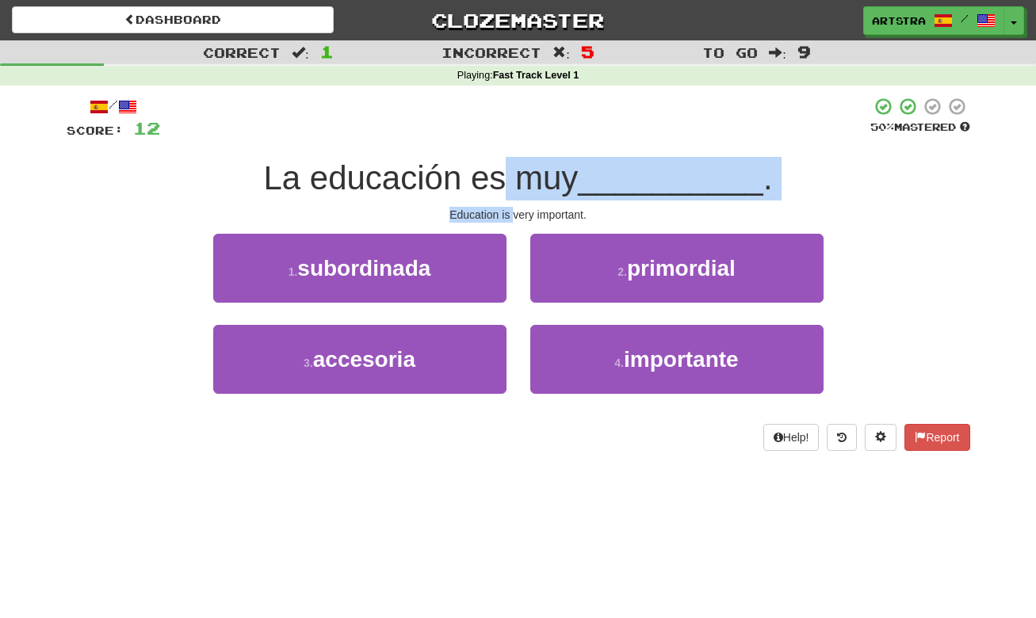
click at [513, 168] on span "La educación es muy" at bounding box center [420, 177] width 315 height 37
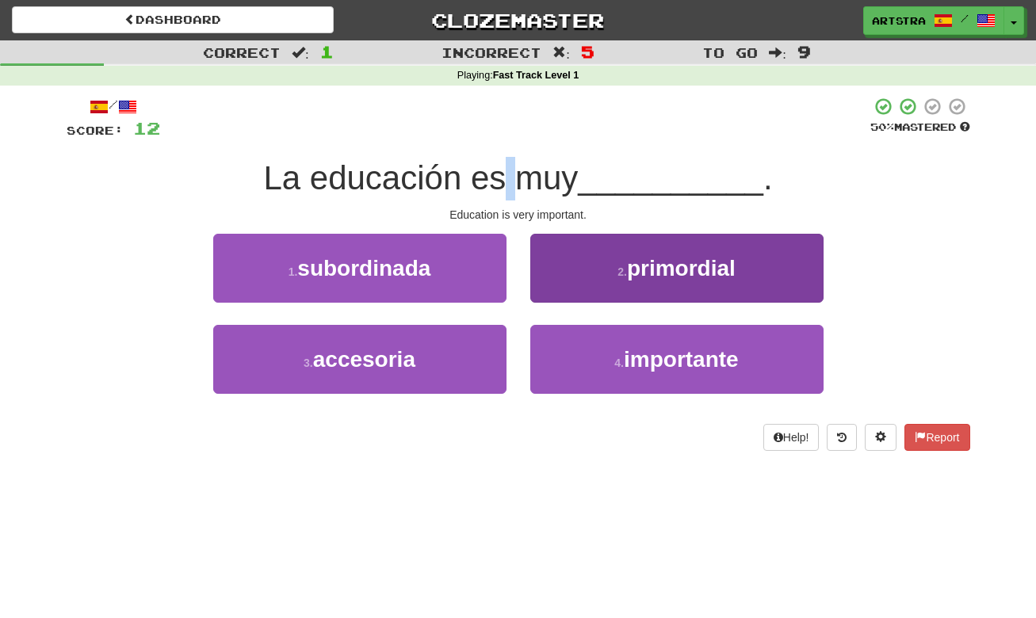
click at [687, 381] on button "4 . importante" at bounding box center [676, 359] width 293 height 69
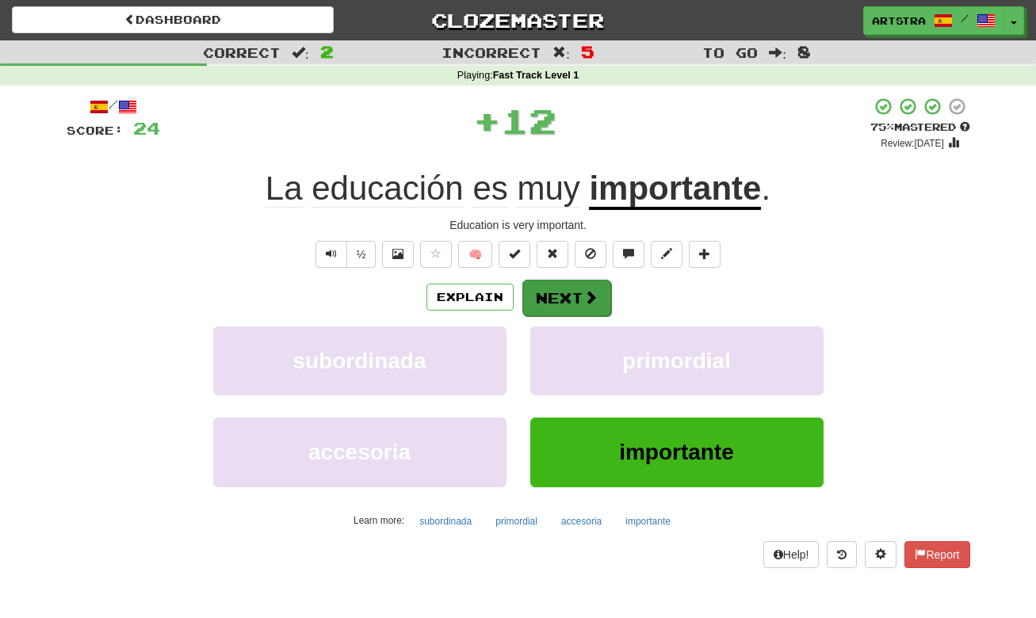
click at [567, 289] on button "Next" at bounding box center [566, 298] width 89 height 36
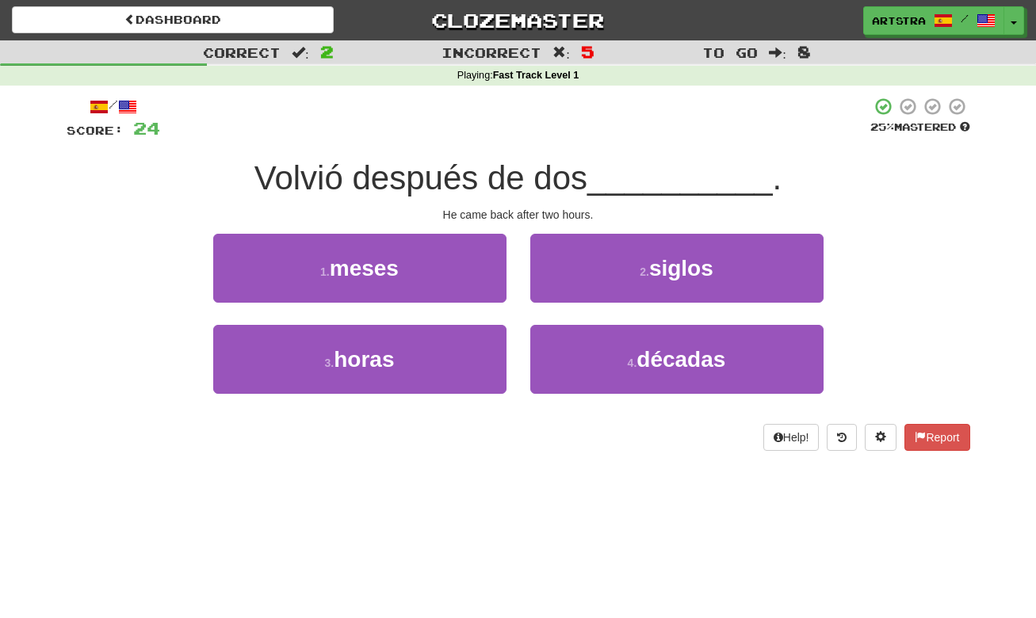
click at [530, 178] on span "Volvió después de dos" at bounding box center [421, 177] width 333 height 37
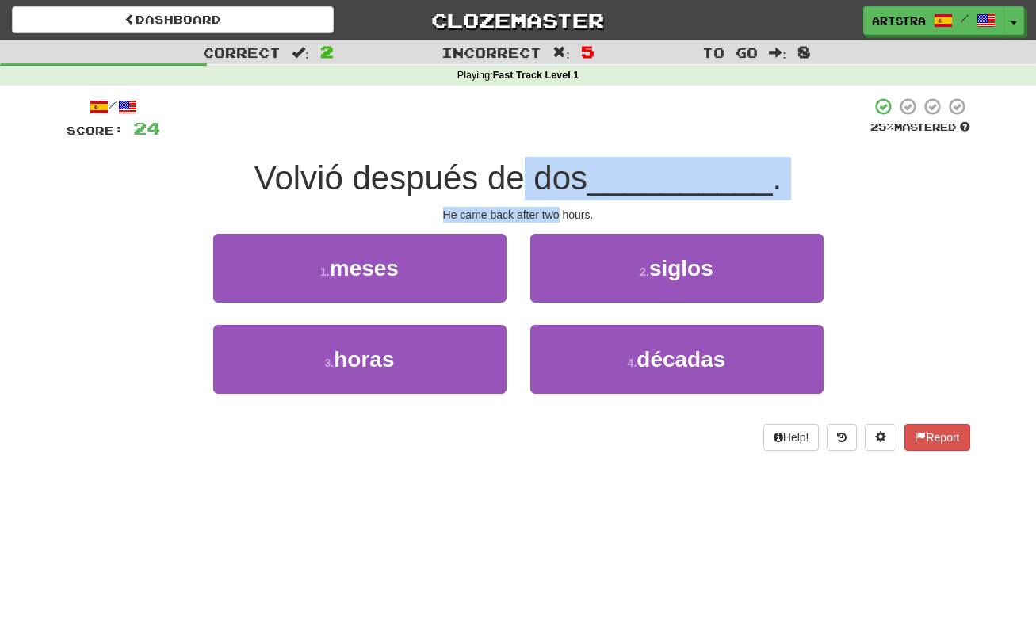
drag, startPoint x: 536, startPoint y: 192, endPoint x: 548, endPoint y: 208, distance: 19.8
click at [548, 208] on div "/ Score: 24 25 % Mastered Volvió después de dos __________ . He came back after…" at bounding box center [519, 274] width 904 height 354
click at [548, 208] on div "He came back after two hours." at bounding box center [519, 215] width 904 height 16
click at [549, 178] on div "/ Score: 24 25 % Mastered Volvió después de dos __________ . He came back after…" at bounding box center [519, 274] width 904 height 354
click at [549, 178] on span "Volvió después de dos" at bounding box center [421, 177] width 333 height 37
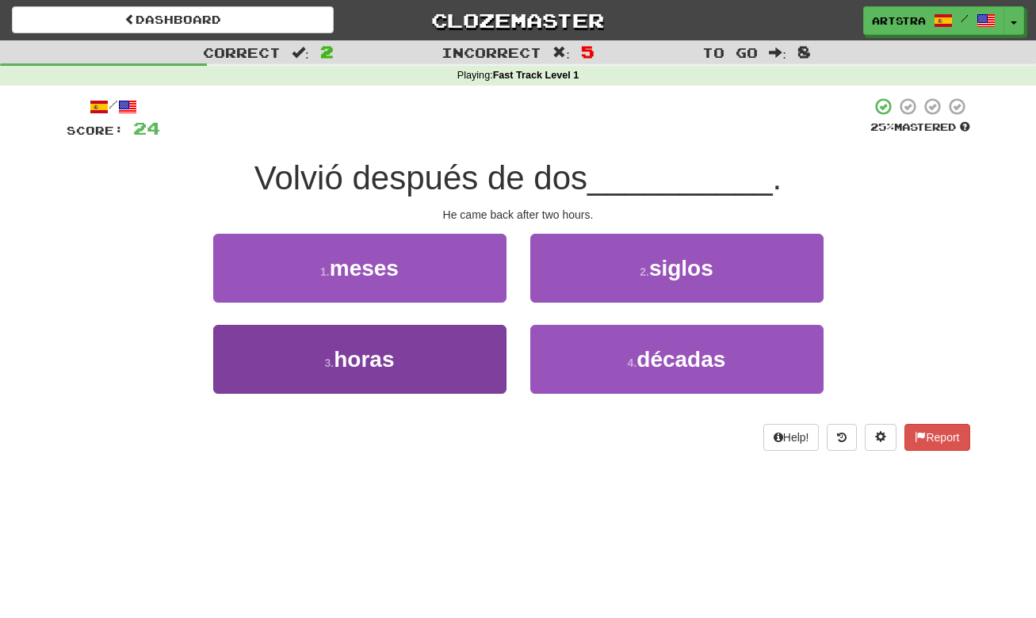
click at [396, 375] on button "3 . horas" at bounding box center [359, 359] width 293 height 69
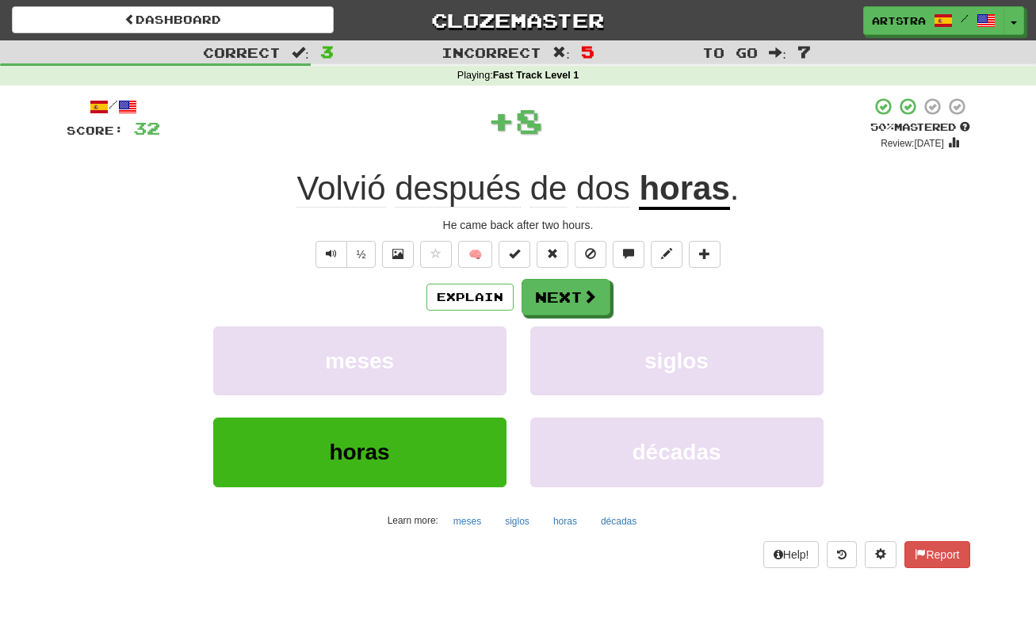
click at [432, 195] on span "después" at bounding box center [458, 189] width 126 height 38
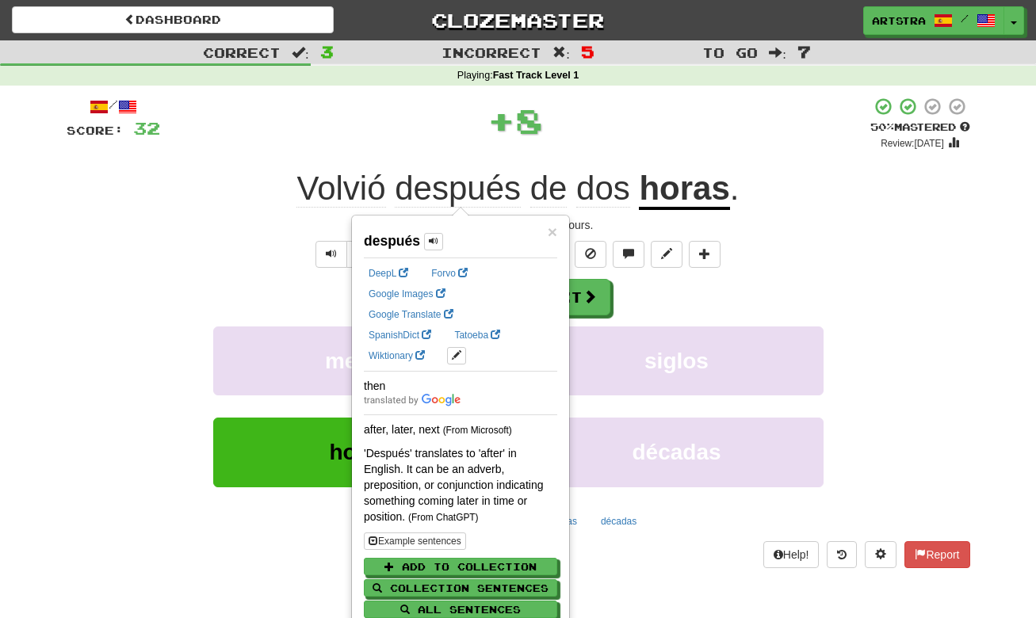
drag, startPoint x: 654, startPoint y: 132, endPoint x: 649, endPoint y: 142, distance: 11.4
click at [653, 132] on div "+ 8" at bounding box center [515, 121] width 710 height 48
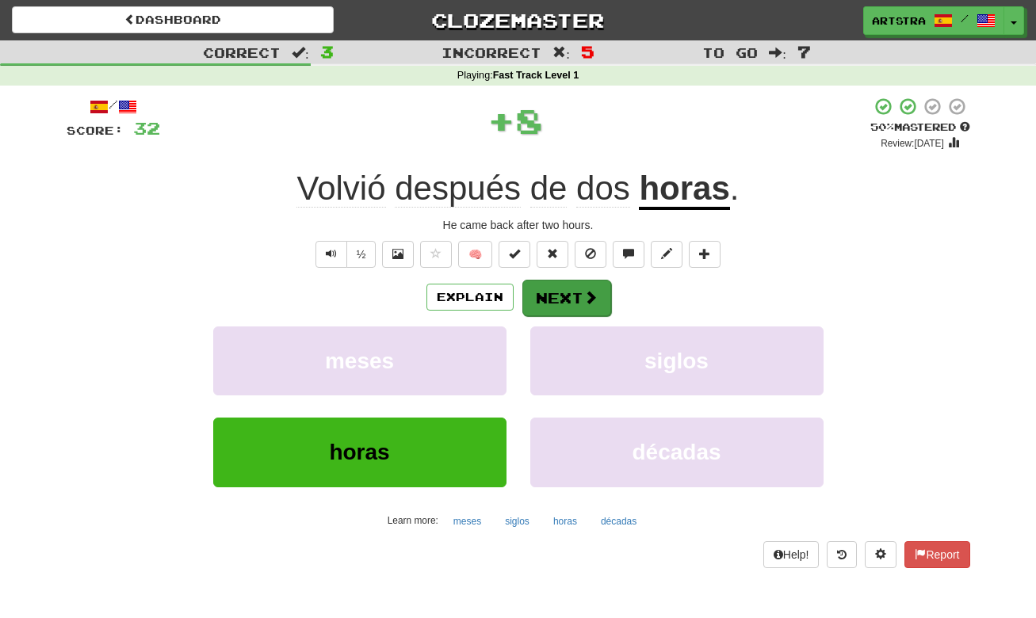
click at [580, 301] on button "Next" at bounding box center [566, 298] width 89 height 36
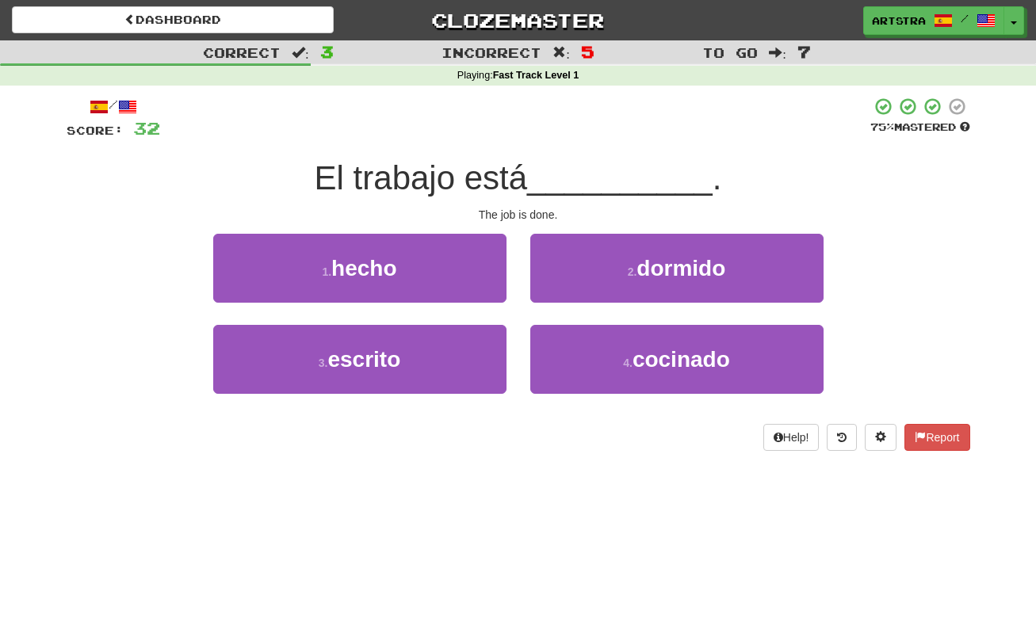
click at [528, 167] on span "El trabajo está" at bounding box center [421, 177] width 213 height 37
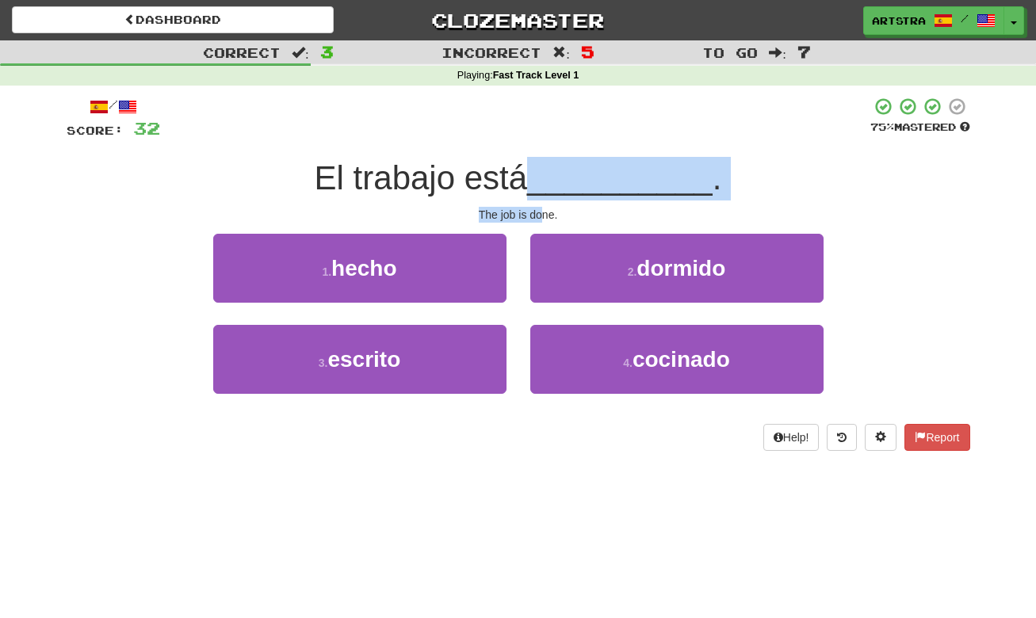
drag, startPoint x: 528, startPoint y: 186, endPoint x: 542, endPoint y: 209, distance: 26.0
click at [542, 209] on div "/ Score: 32 75 % Mastered El trabajo está __________ . The job is done. 1 . hec…" at bounding box center [519, 274] width 904 height 354
click at [542, 209] on div "The job is done." at bounding box center [519, 215] width 904 height 16
drag, startPoint x: 542, startPoint y: 209, endPoint x: 538, endPoint y: 169, distance: 39.8
click at [538, 169] on div "/ Score: 32 75 % Mastered El trabajo está __________ . The job is done. 1 . hec…" at bounding box center [519, 274] width 904 height 354
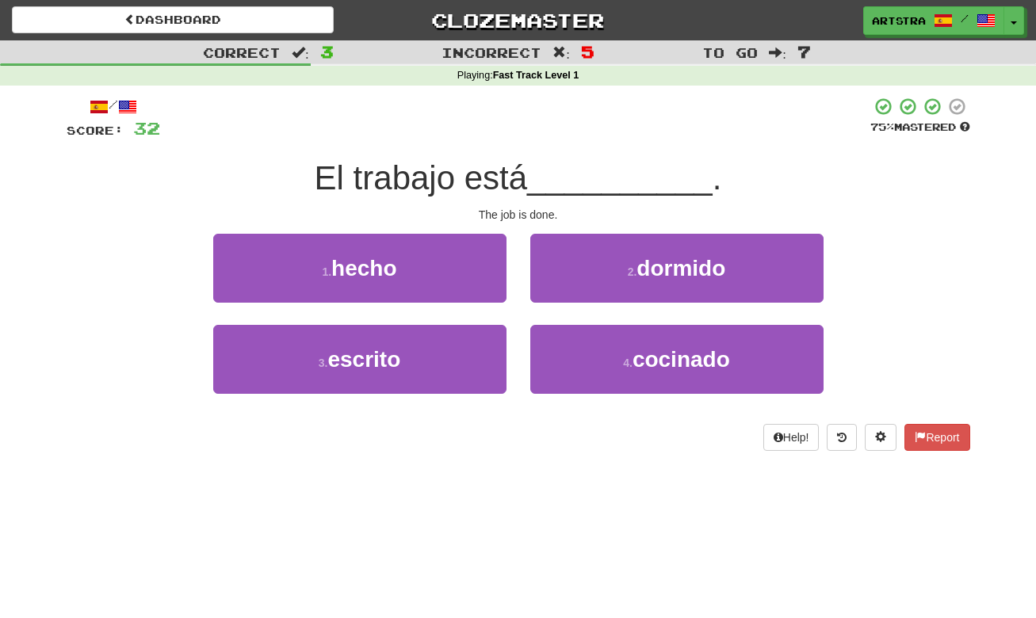
click at [528, 169] on span "El trabajo está" at bounding box center [421, 177] width 213 height 37
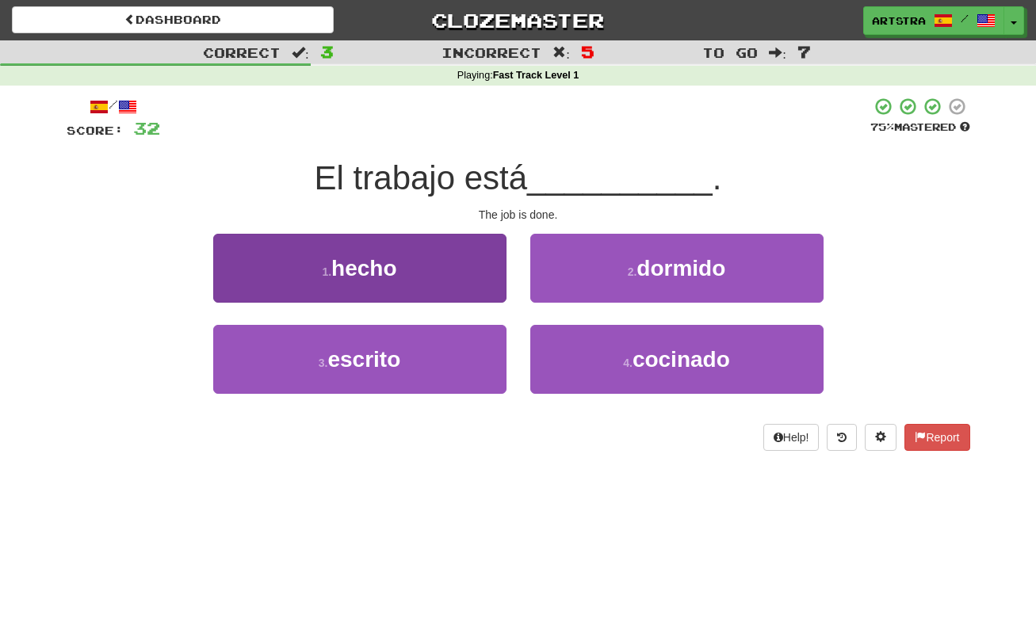
click at [426, 285] on button "1 . hecho" at bounding box center [359, 268] width 293 height 69
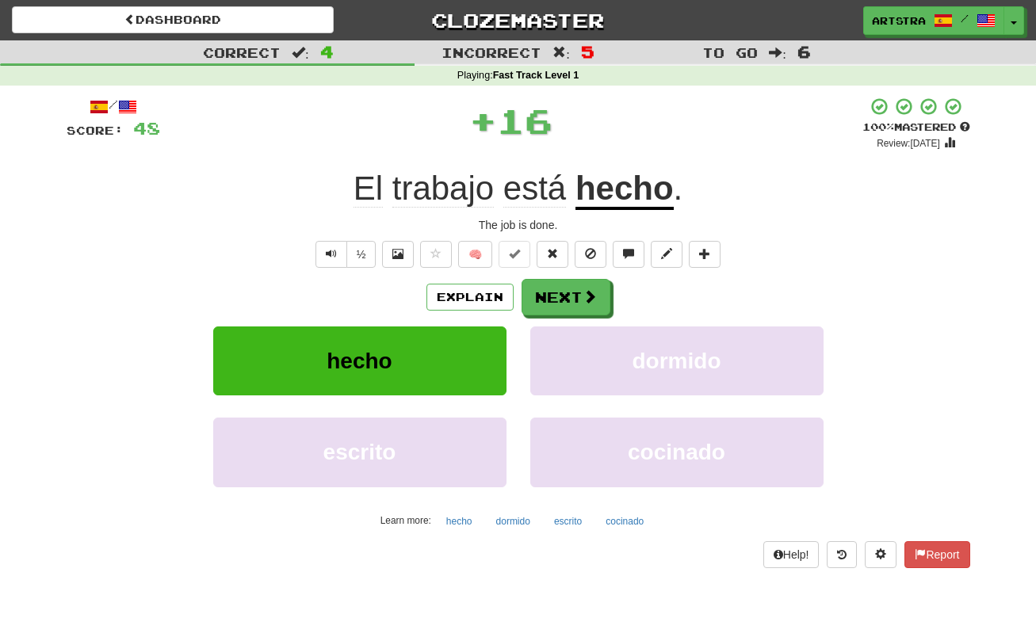
click at [657, 193] on u "hecho" at bounding box center [625, 190] width 98 height 40
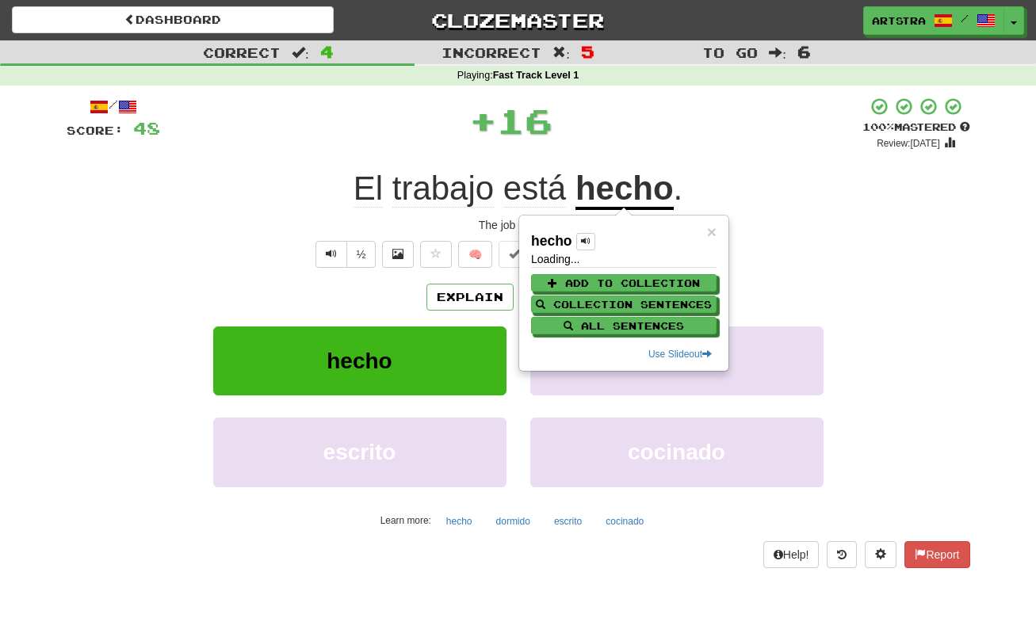
click at [649, 138] on div "+ 16" at bounding box center [511, 121] width 702 height 48
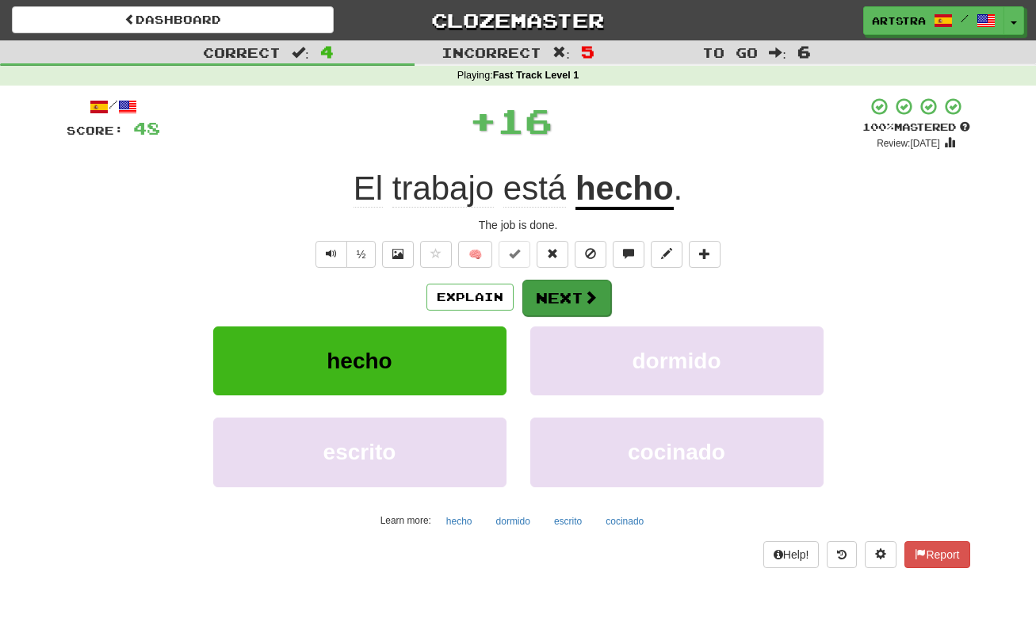
click at [592, 285] on button "Next" at bounding box center [566, 298] width 89 height 36
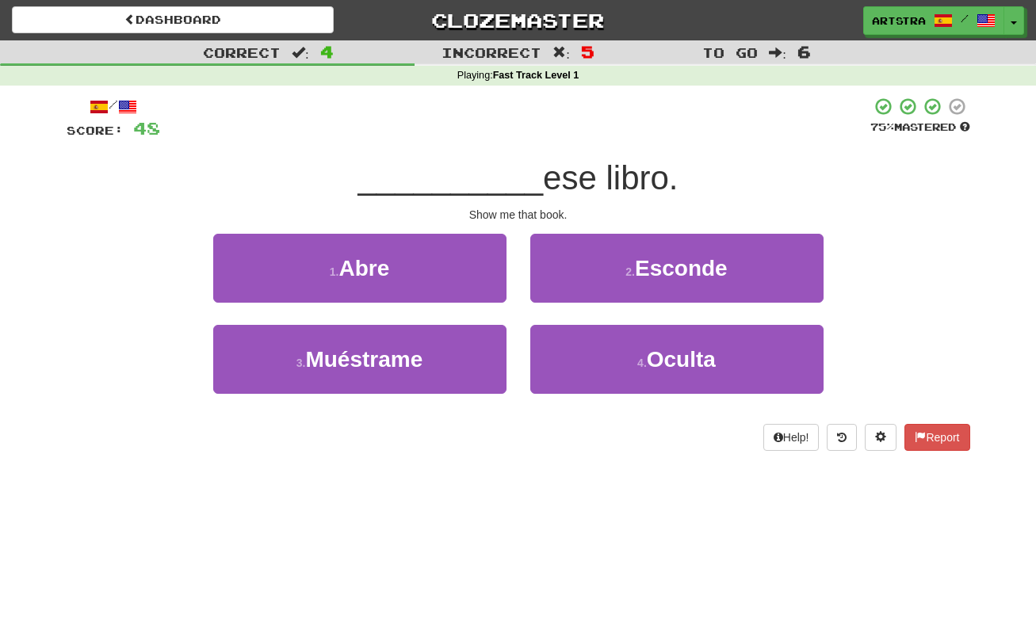
click at [551, 182] on span "ese libro." at bounding box center [610, 177] width 135 height 37
drag, startPoint x: 551, startPoint y: 182, endPoint x: 539, endPoint y: 218, distance: 38.4
click at [539, 218] on div "/ Score: 48 75 % Mastered __________ ese libro. Show me that book. 1 . Abre 2 .…" at bounding box center [519, 274] width 904 height 354
click at [539, 218] on div "Show me that book." at bounding box center [519, 215] width 904 height 16
drag, startPoint x: 539, startPoint y: 218, endPoint x: 550, endPoint y: 178, distance: 41.9
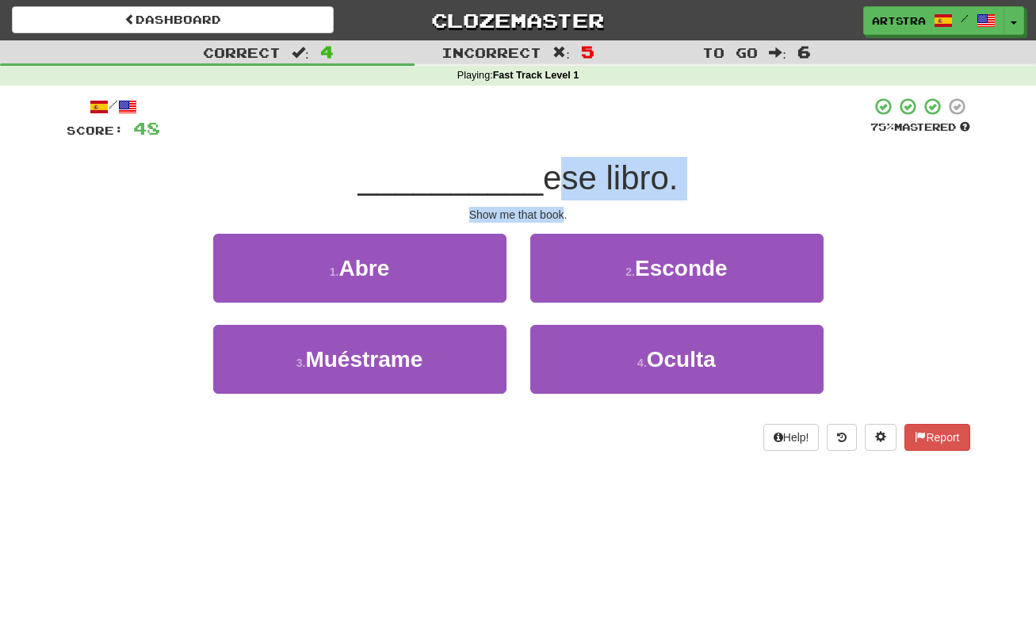
click at [550, 178] on div "/ Score: 48 75 % Mastered __________ ese libro. Show me that book. 1 . Abre 2 .…" at bounding box center [519, 274] width 904 height 354
click at [550, 178] on span "ese libro." at bounding box center [610, 177] width 135 height 37
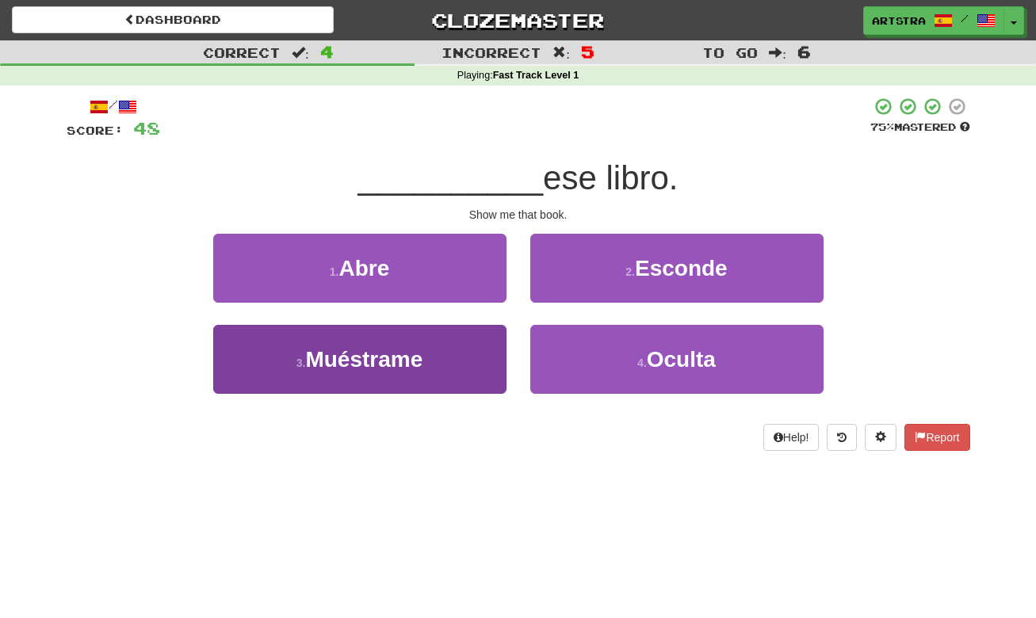
click at [447, 355] on button "3 . Muéstrame" at bounding box center [359, 359] width 293 height 69
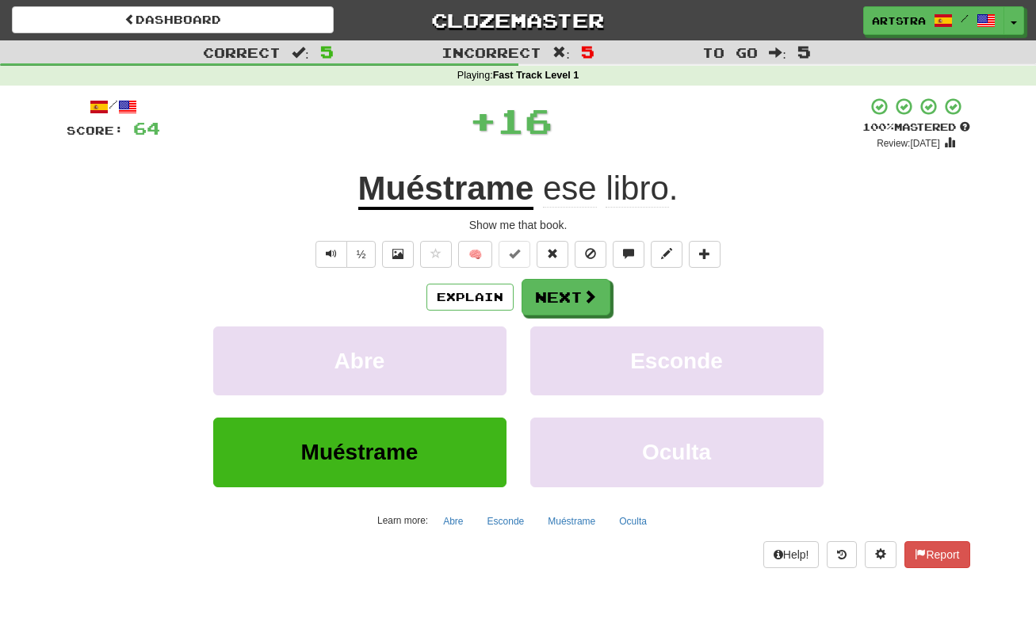
click at [443, 194] on u "Muéstrame" at bounding box center [446, 190] width 176 height 40
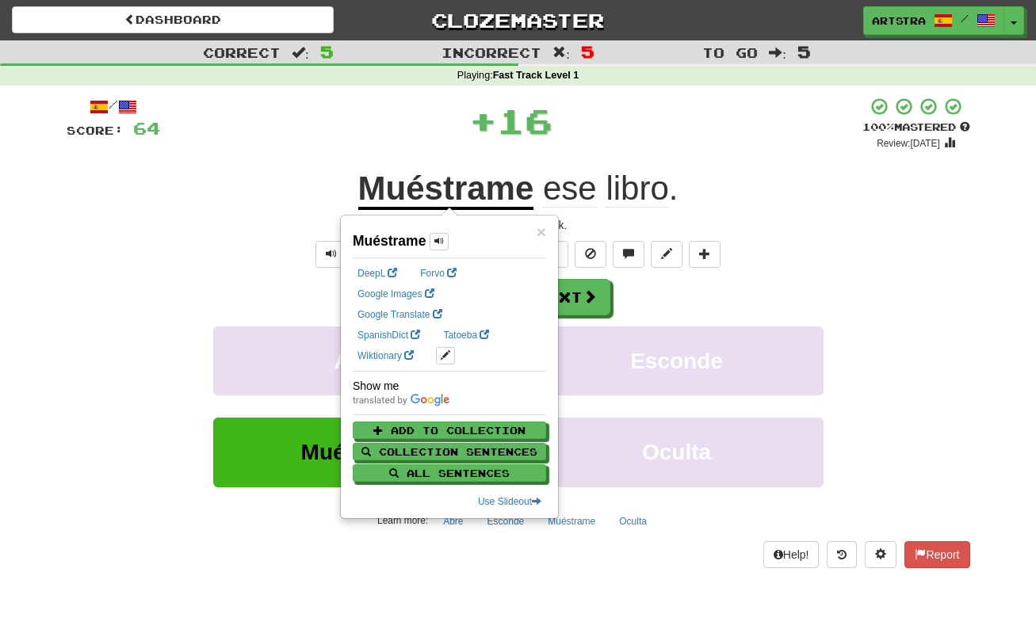
click at [775, 105] on div "+ 16" at bounding box center [511, 121] width 702 height 48
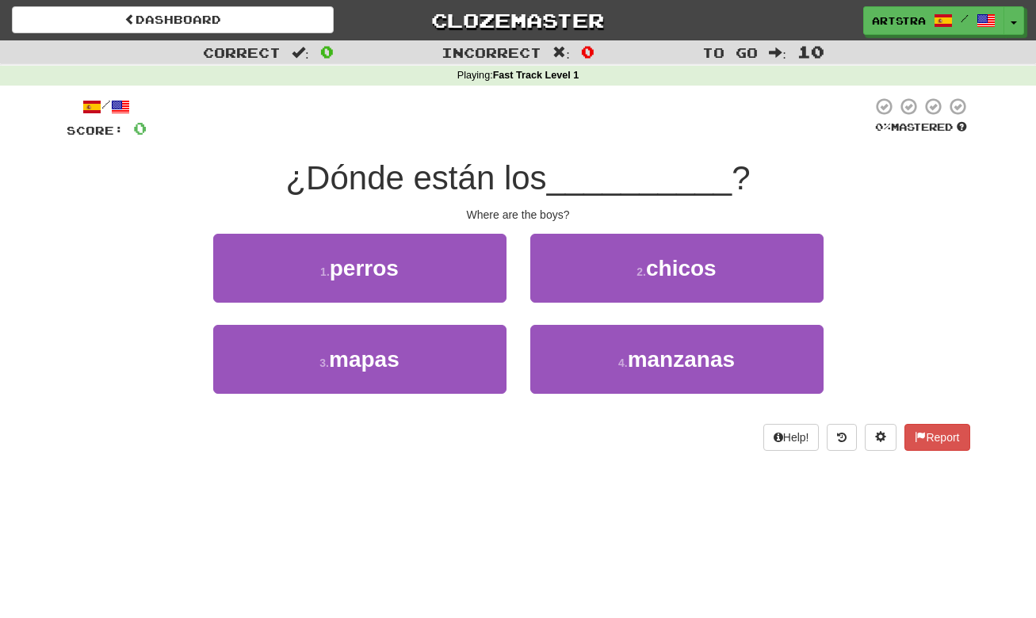
click at [507, 182] on span "¿Dónde están los" at bounding box center [415, 177] width 261 height 37
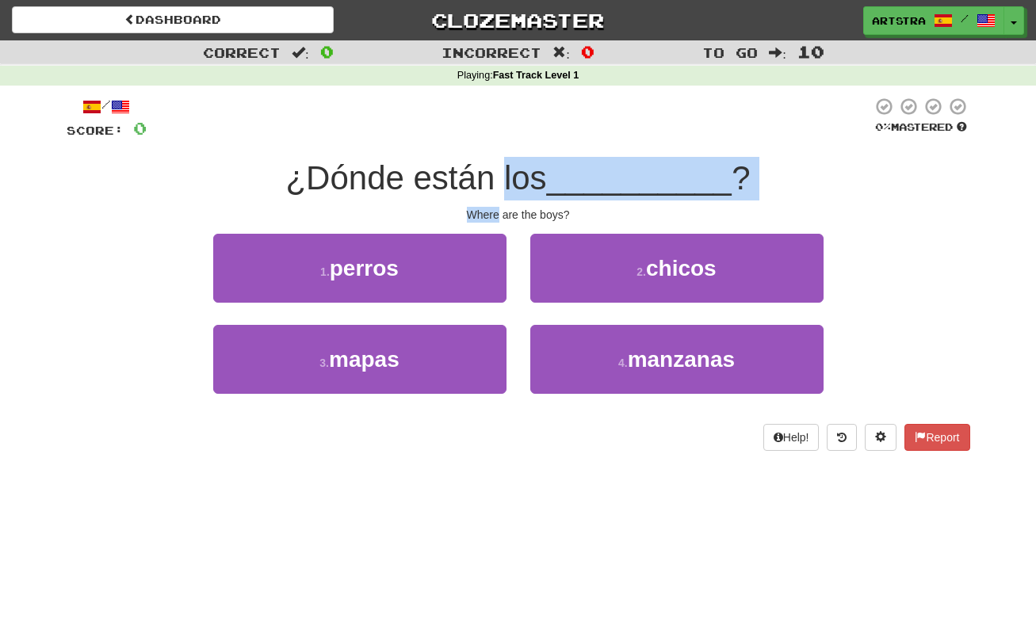
drag, startPoint x: 507, startPoint y: 182, endPoint x: 531, endPoint y: 202, distance: 31.6
click at [531, 202] on div "/ Score: 0 0 % Mastered ¿Dónde están los __________ ? Where are the boys? 1 . p…" at bounding box center [519, 274] width 904 height 354
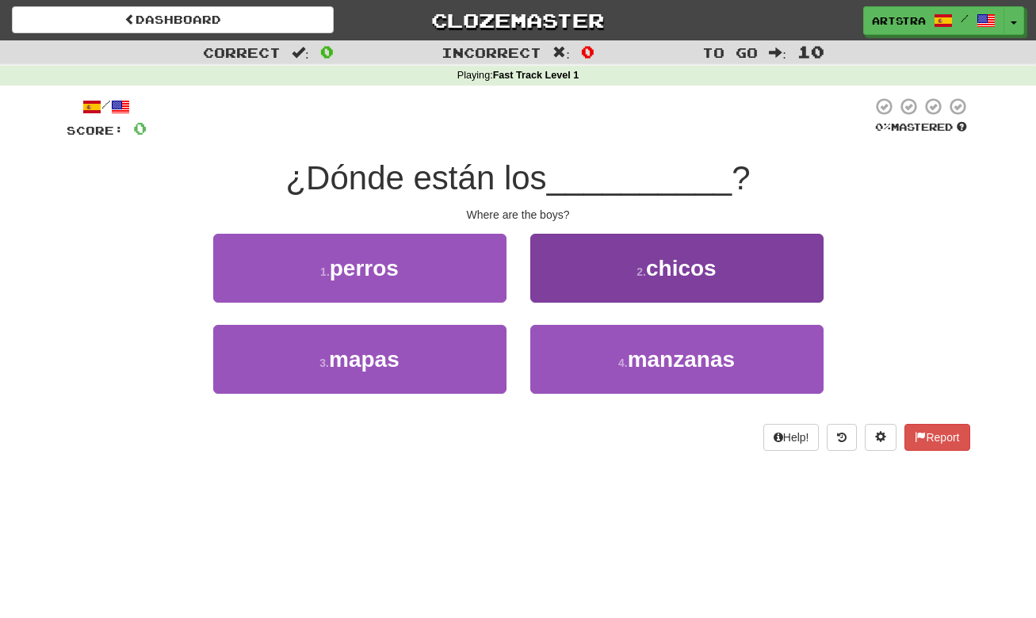
click at [595, 279] on button "2 . chicos" at bounding box center [676, 268] width 293 height 69
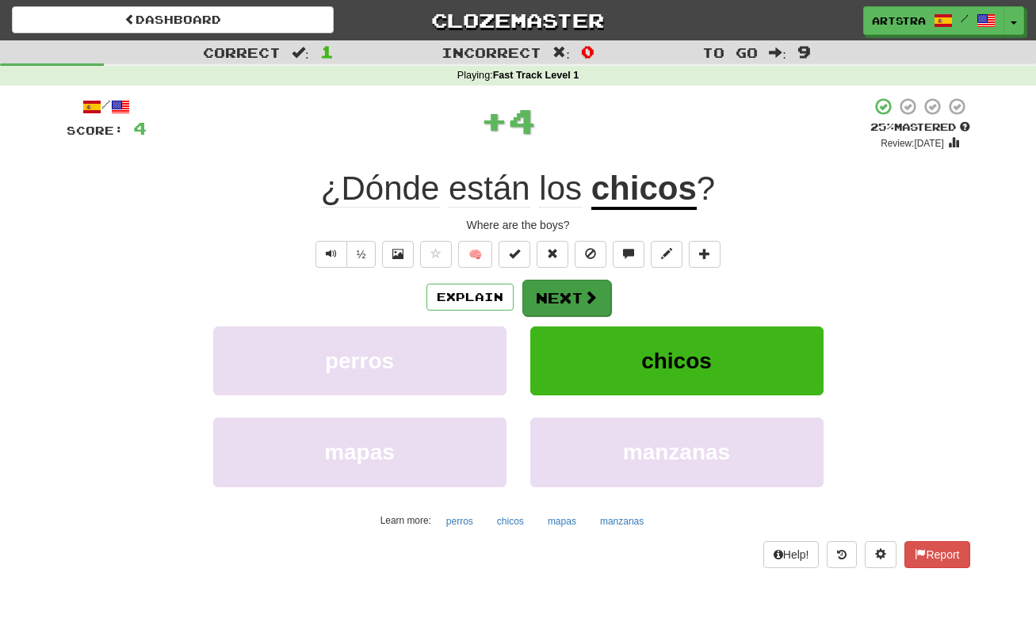
click at [549, 304] on button "Next" at bounding box center [566, 298] width 89 height 36
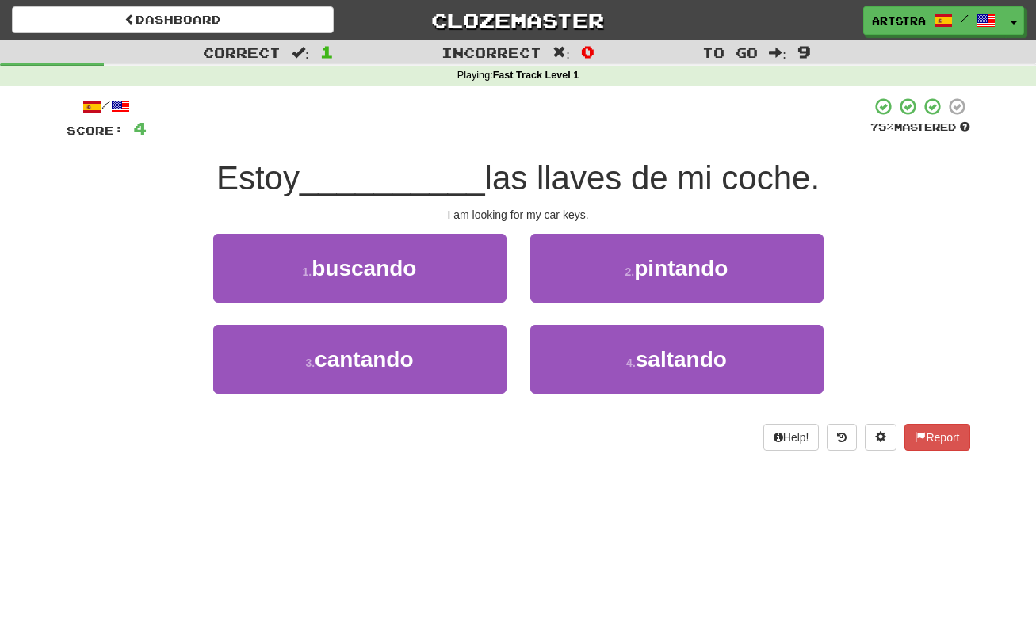
click at [519, 186] on span "las llaves de mi coche." at bounding box center [652, 177] width 335 height 37
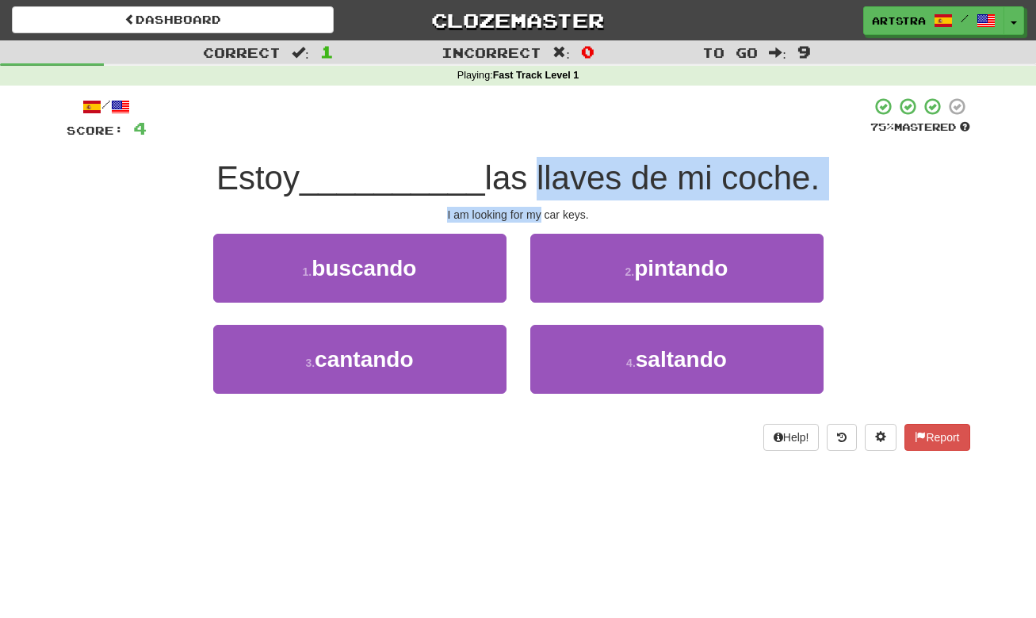
drag, startPoint x: 519, startPoint y: 186, endPoint x: 534, endPoint y: 207, distance: 26.0
click at [534, 207] on div "/ Score: 4 75 % Mastered Estoy __________ las llaves de mi coche. I am looking …" at bounding box center [519, 274] width 904 height 354
click at [534, 207] on div "I am looking for my car keys." at bounding box center [519, 215] width 904 height 16
drag, startPoint x: 534, startPoint y: 205, endPoint x: 540, endPoint y: 175, distance: 30.6
click at [540, 175] on div "/ Score: 4 75 % Mastered Estoy __________ las llaves de mi coche. I am looking …" at bounding box center [519, 274] width 904 height 354
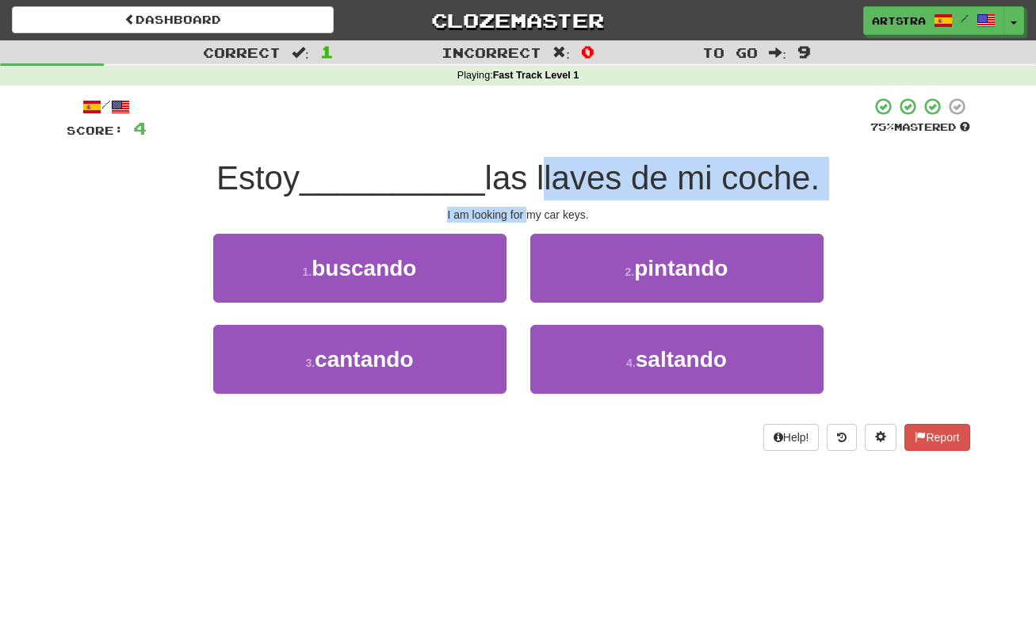
click at [540, 175] on span "las llaves de mi coche." at bounding box center [652, 177] width 335 height 37
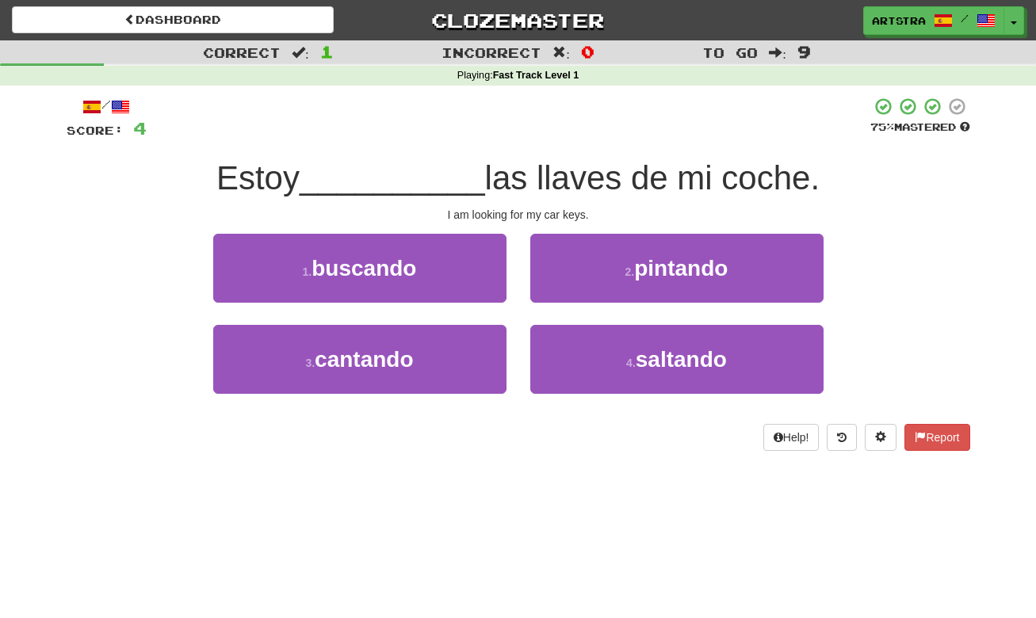
drag, startPoint x: 414, startPoint y: 262, endPoint x: 410, endPoint y: 236, distance: 26.5
click at [414, 262] on span "buscando" at bounding box center [364, 268] width 105 height 25
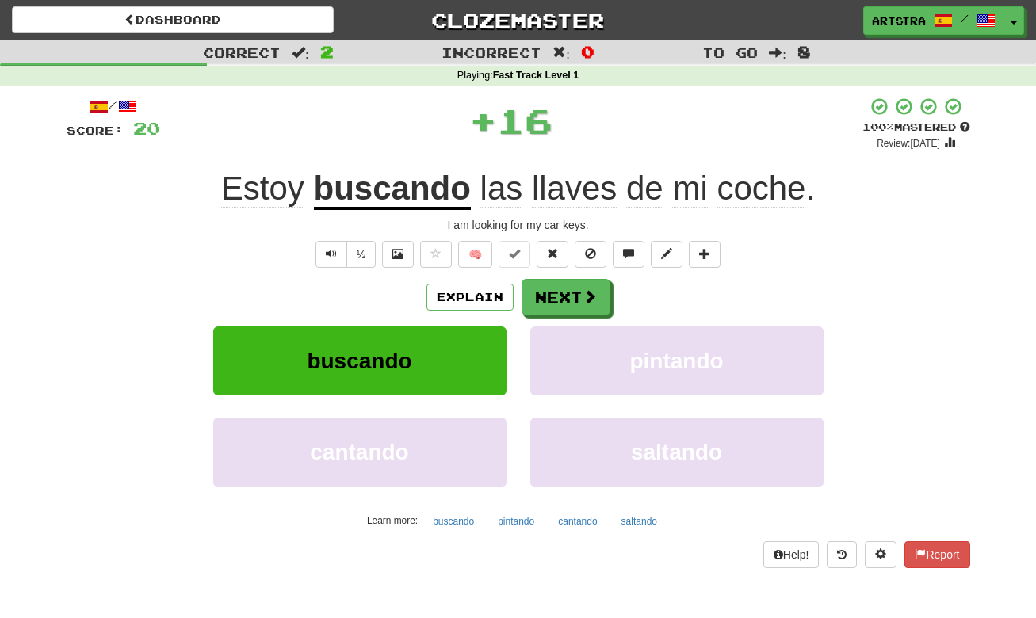
click at [400, 193] on u "buscando" at bounding box center [392, 190] width 157 height 40
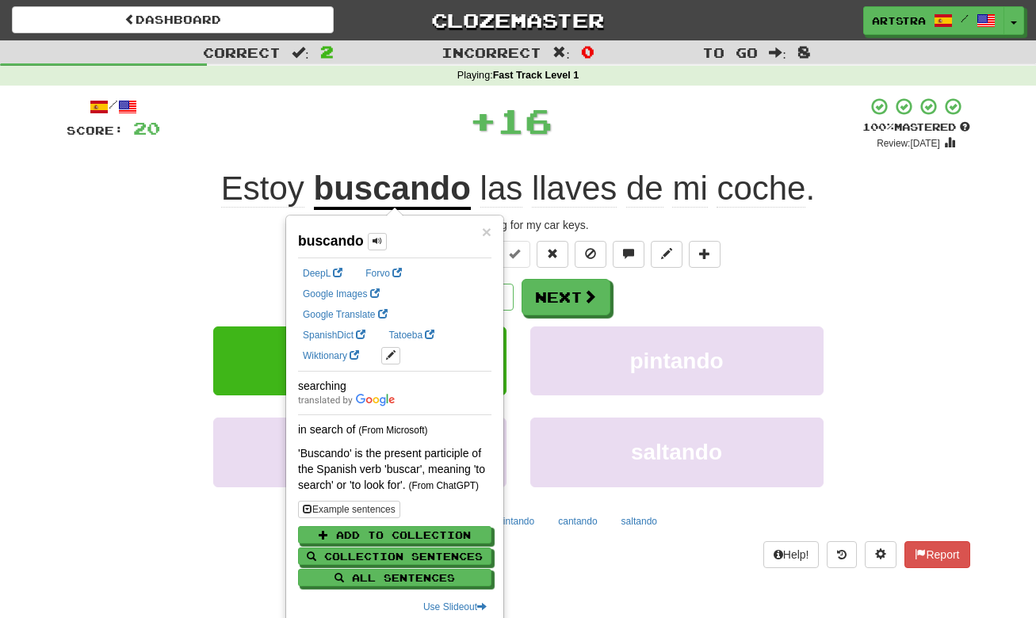
click at [718, 107] on div "+ 16" at bounding box center [511, 121] width 702 height 48
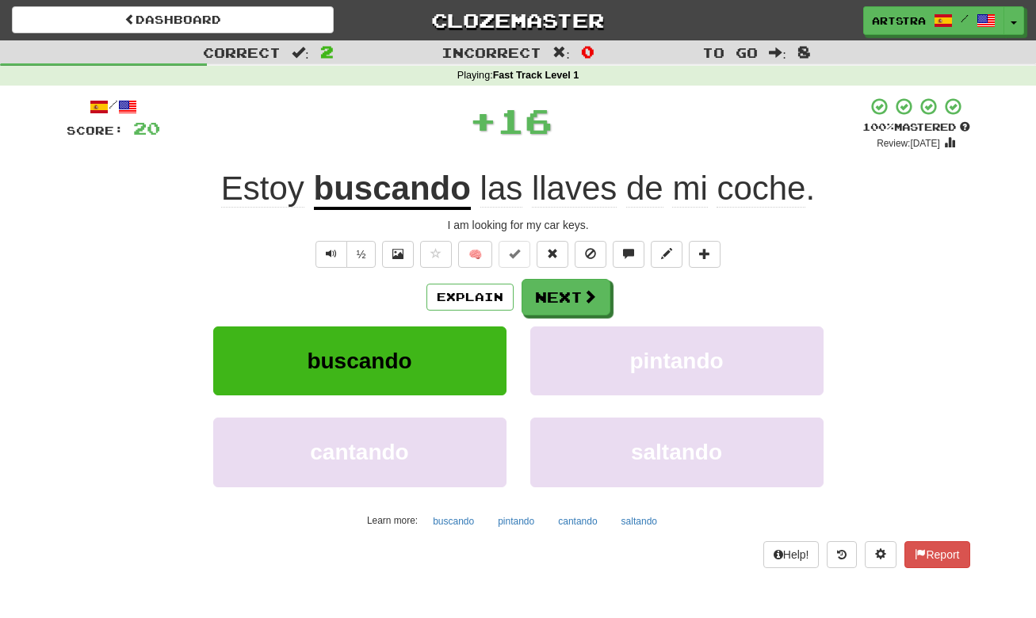
click at [738, 185] on span "coche" at bounding box center [761, 189] width 89 height 38
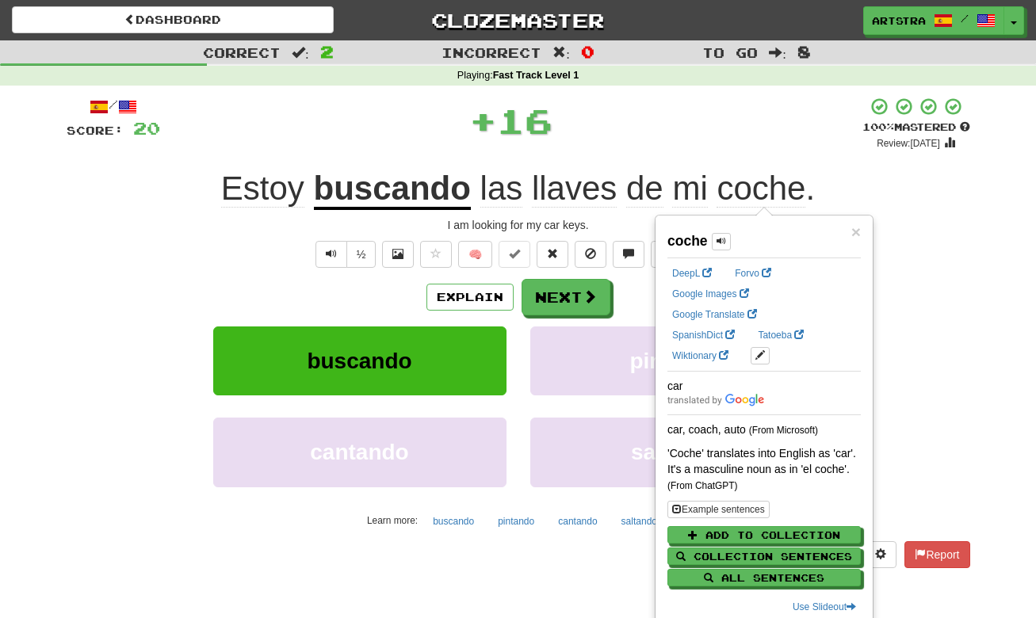
click at [595, 184] on span "llaves" at bounding box center [574, 189] width 85 height 38
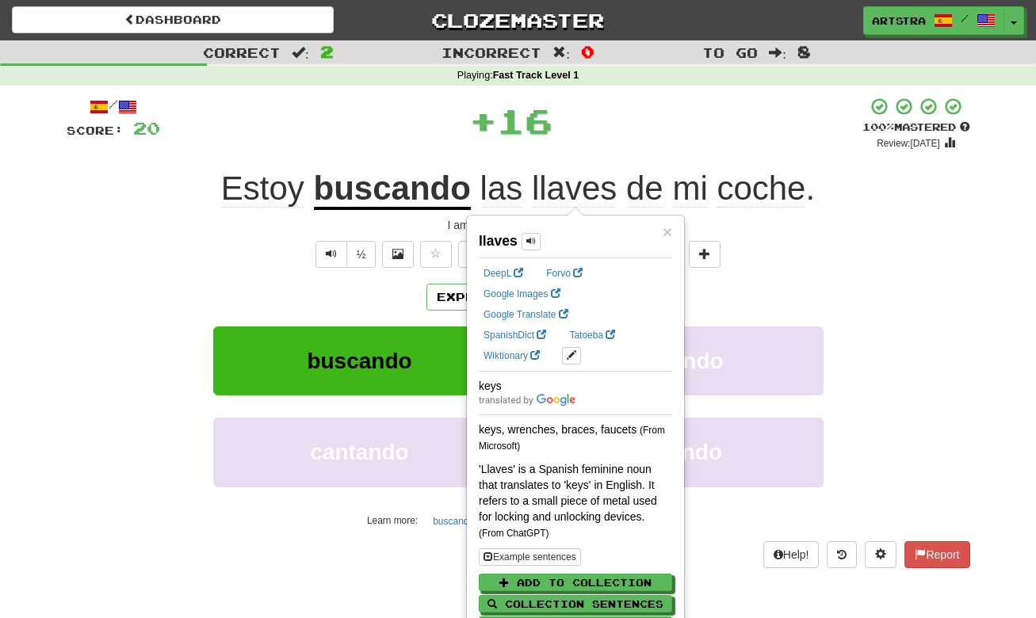
click at [619, 126] on div "+ 16" at bounding box center [511, 121] width 702 height 48
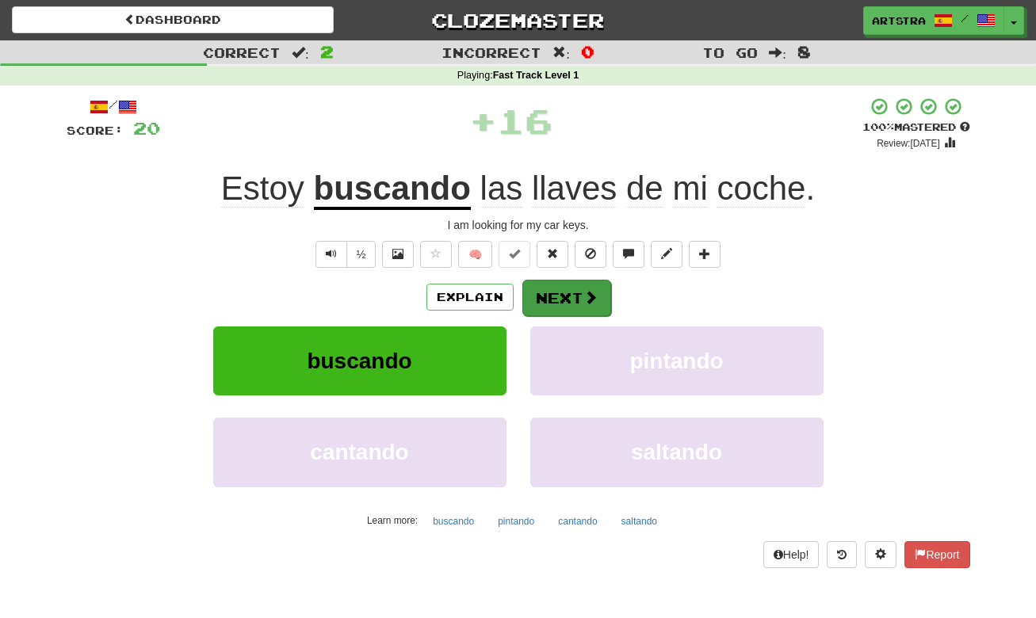
click at [584, 299] on span at bounding box center [591, 297] width 14 height 14
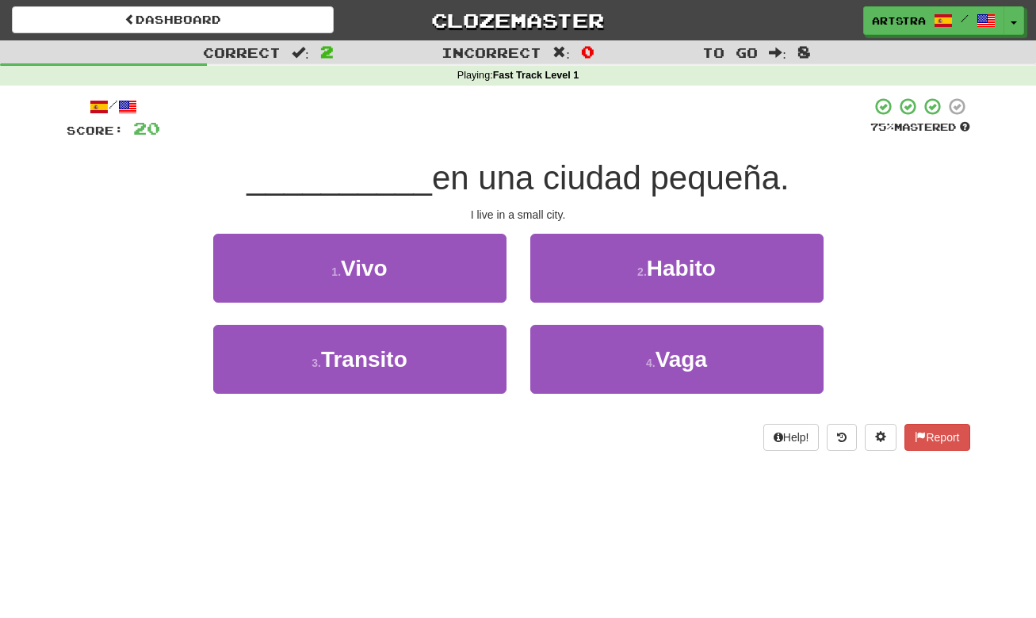
click at [536, 193] on span "en una ciudad pequeña." at bounding box center [611, 177] width 358 height 37
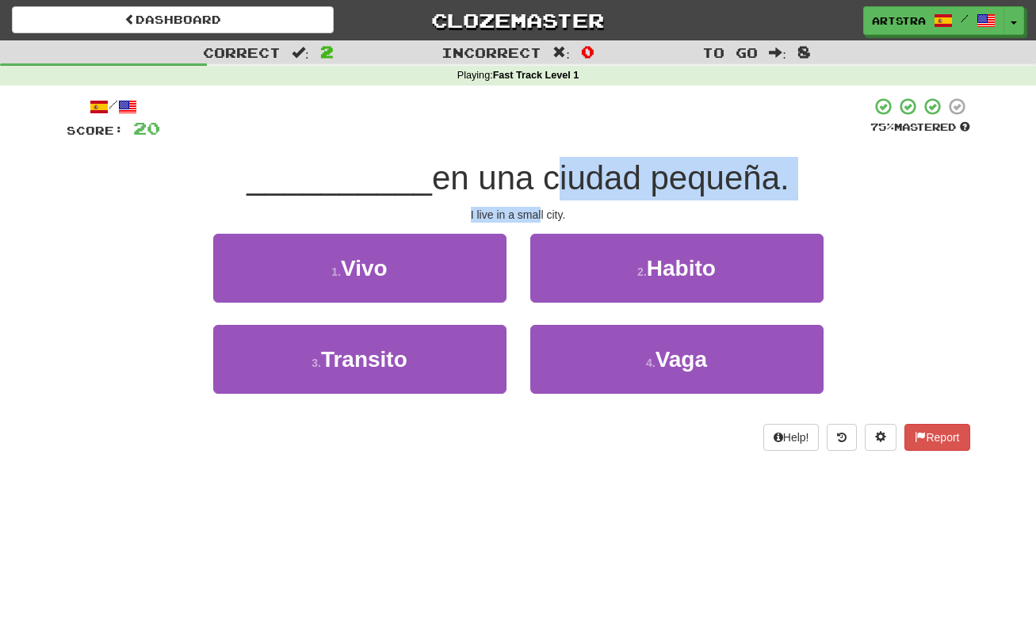
drag, startPoint x: 535, startPoint y: 201, endPoint x: 542, endPoint y: 210, distance: 10.8
click at [542, 210] on div "/ Score: 20 75 % Mastered __________ en una ciudad pequeña. I live in a small c…" at bounding box center [519, 274] width 904 height 354
click at [542, 210] on div "I live in a small city." at bounding box center [519, 215] width 904 height 16
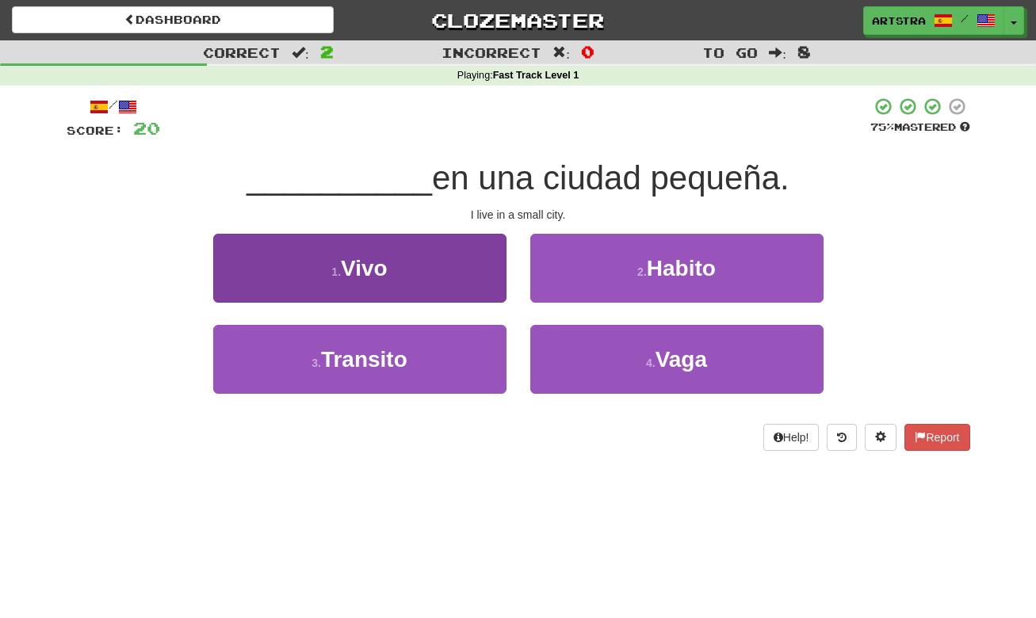
click at [481, 258] on button "1 . Vivo" at bounding box center [359, 268] width 293 height 69
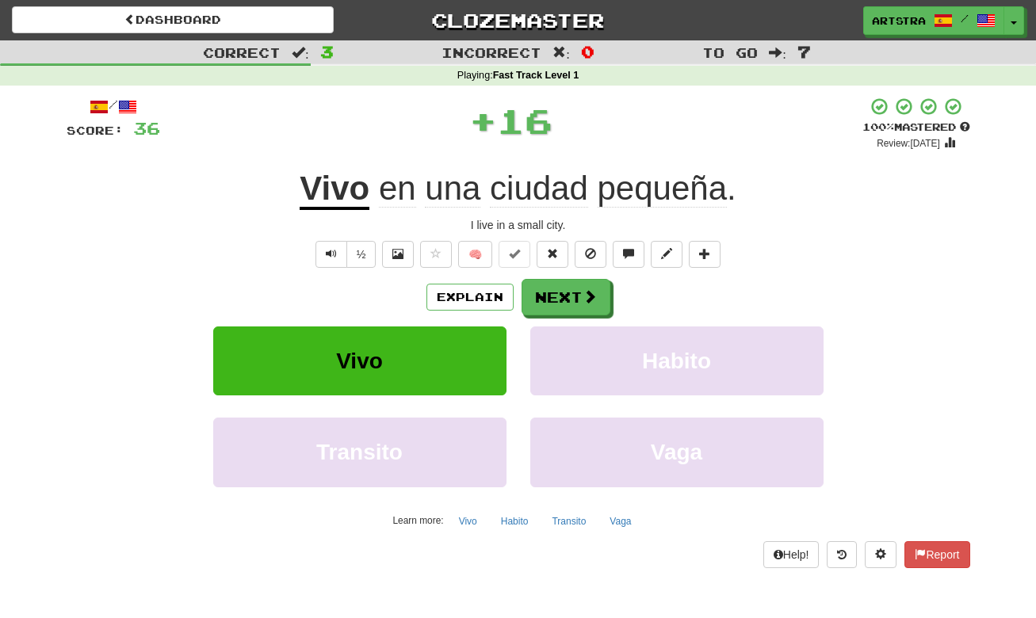
click at [673, 196] on span "pequeña" at bounding box center [663, 189] width 130 height 38
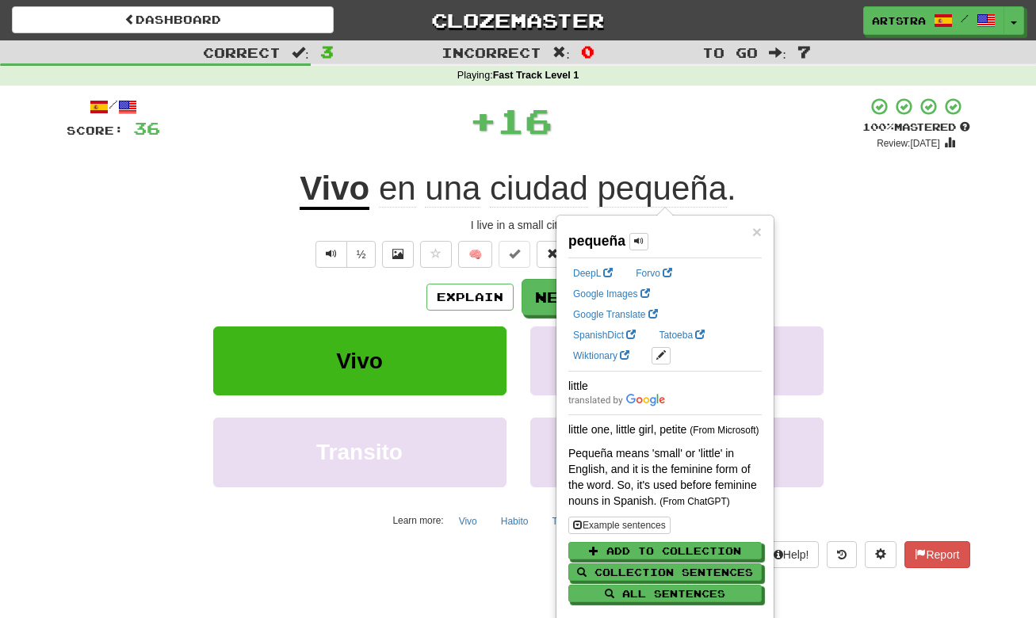
click at [755, 150] on div "/ Score: 36 + 16 100 % Mastered Review: 2125-07-23 Vivo en una ciudad pequeña .…" at bounding box center [519, 332] width 904 height 471
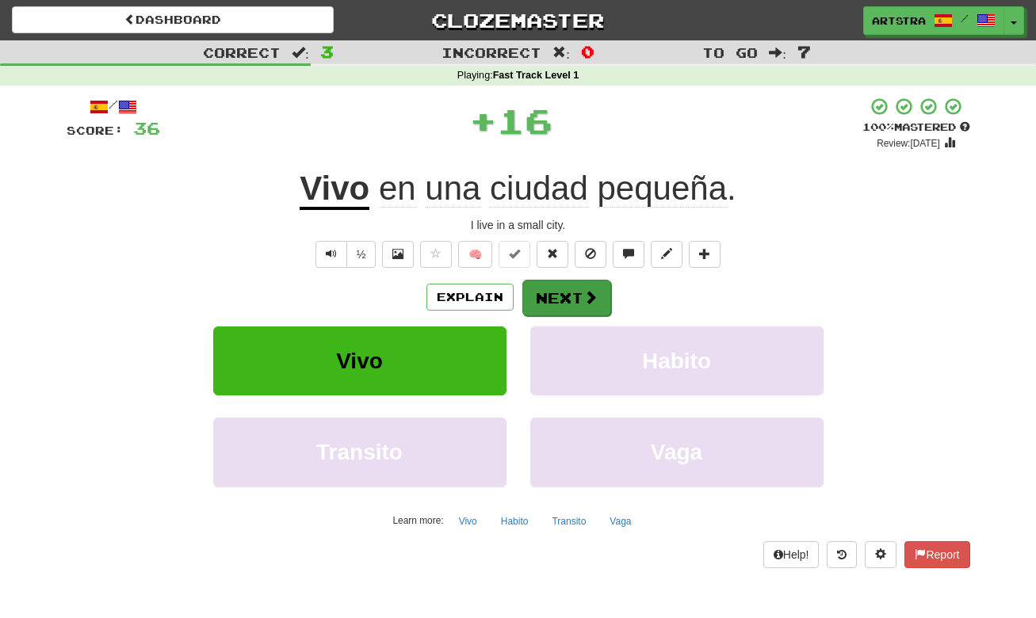
click at [584, 293] on span at bounding box center [591, 297] width 14 height 14
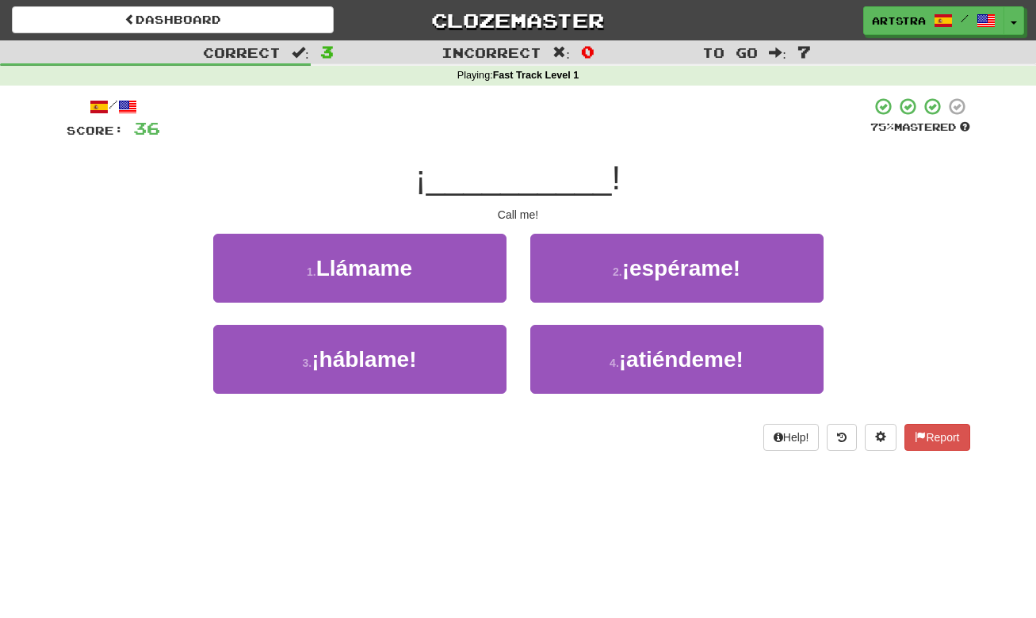
click at [548, 188] on span "__________" at bounding box center [520, 177] width 186 height 37
drag, startPoint x: 538, startPoint y: 197, endPoint x: 536, endPoint y: 209, distance: 11.4
click at [536, 209] on div "/ Score: 36 75 % Mastered ¡ __________ ! Call me! 1 . Llámame 2 . ¡espérame! 3 …" at bounding box center [519, 274] width 904 height 354
click at [537, 209] on div "Call me!" at bounding box center [519, 215] width 904 height 16
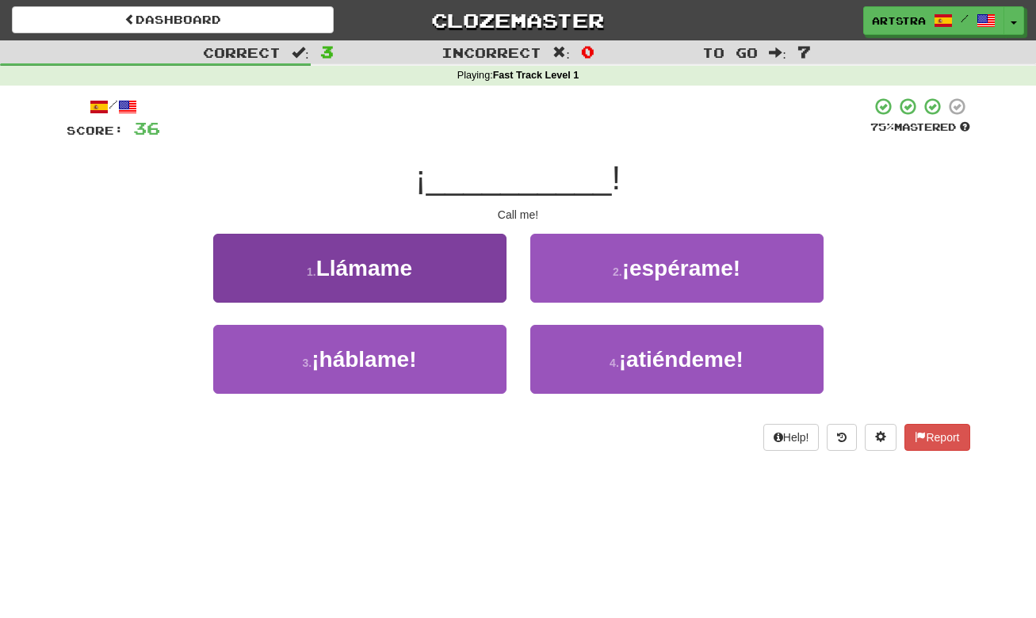
click at [453, 261] on button "1 . Llámame" at bounding box center [359, 268] width 293 height 69
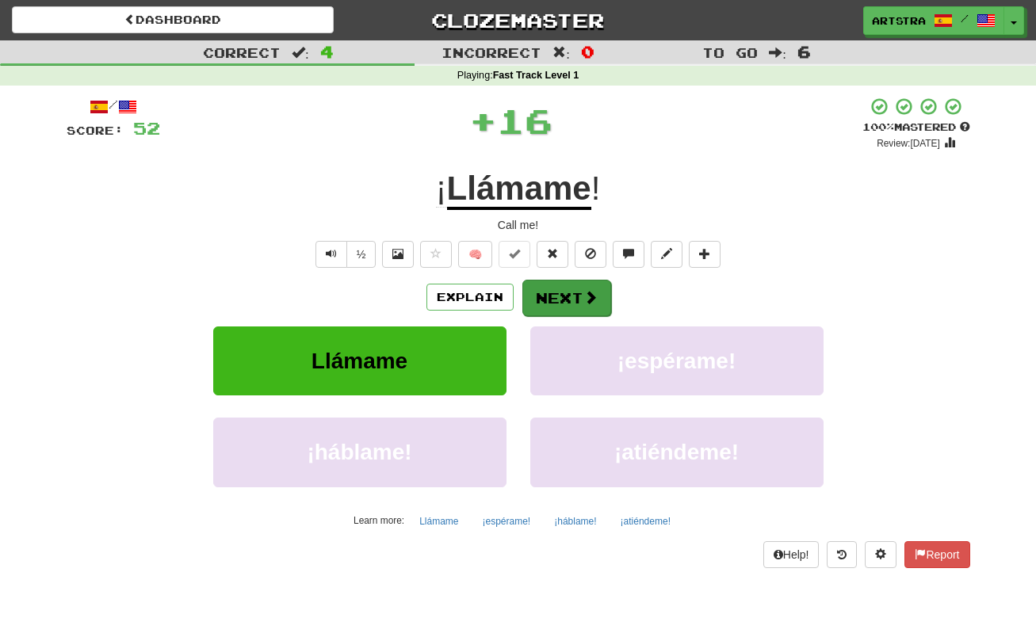
click at [586, 308] on button "Next" at bounding box center [566, 298] width 89 height 36
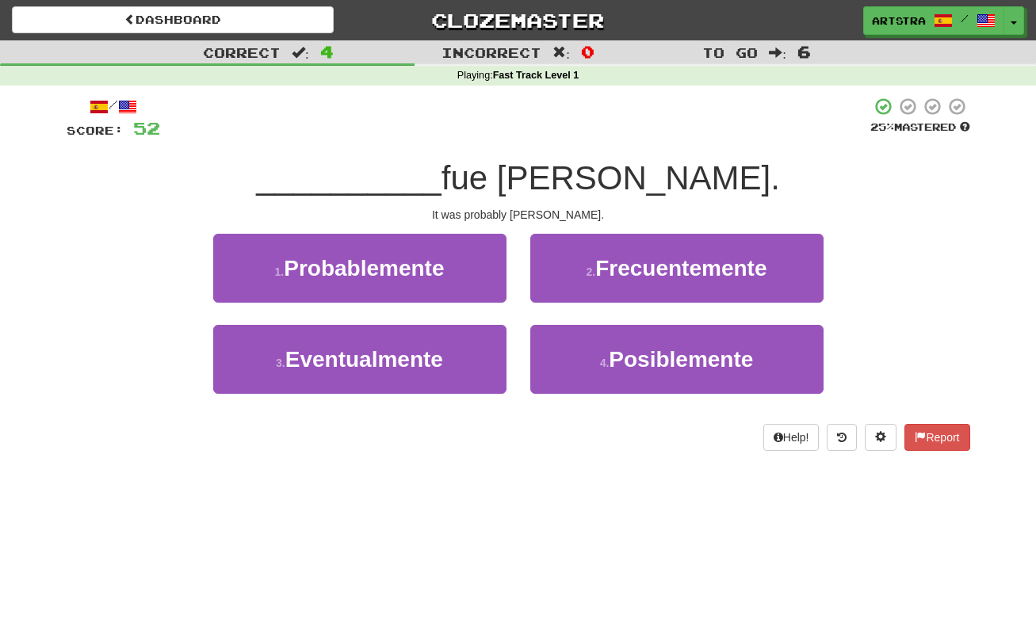
click at [442, 171] on span "__________" at bounding box center [349, 177] width 186 height 37
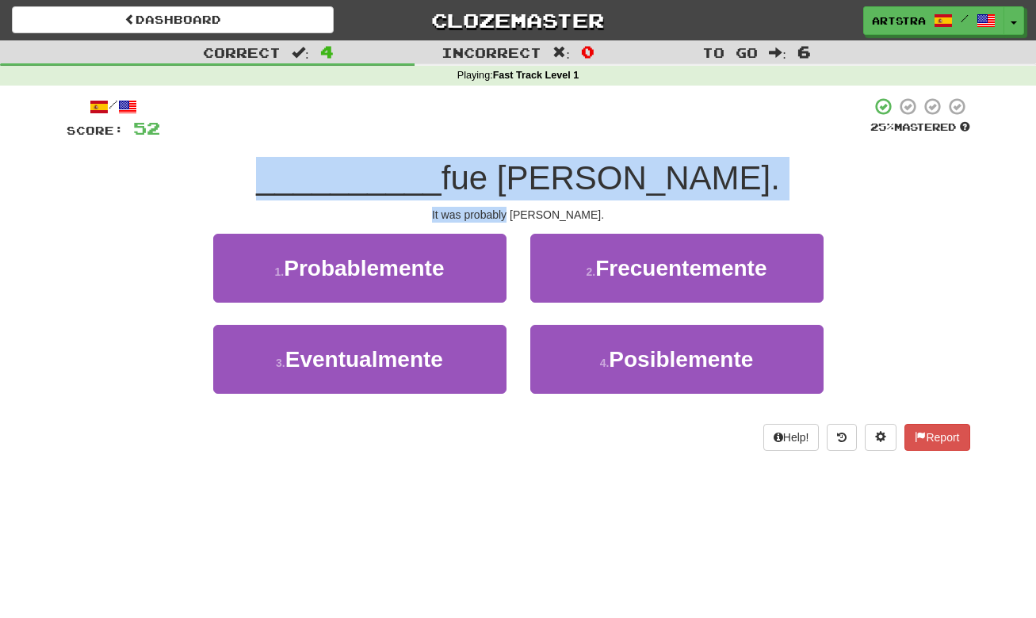
drag, startPoint x: 513, startPoint y: 171, endPoint x: 519, endPoint y: 206, distance: 35.3
click at [519, 206] on div "/ Score: 52 25 % Mastered __________ fue Tom. It was probably Tom. 1 . Probable…" at bounding box center [519, 274] width 904 height 354
click at [519, 207] on div "It was probably Tom." at bounding box center [519, 215] width 904 height 16
drag, startPoint x: 519, startPoint y: 206, endPoint x: 520, endPoint y: 171, distance: 34.9
click at [520, 171] on div "/ Score: 52 25 % Mastered __________ fue Tom. It was probably Tom. 1 . Probable…" at bounding box center [519, 274] width 904 height 354
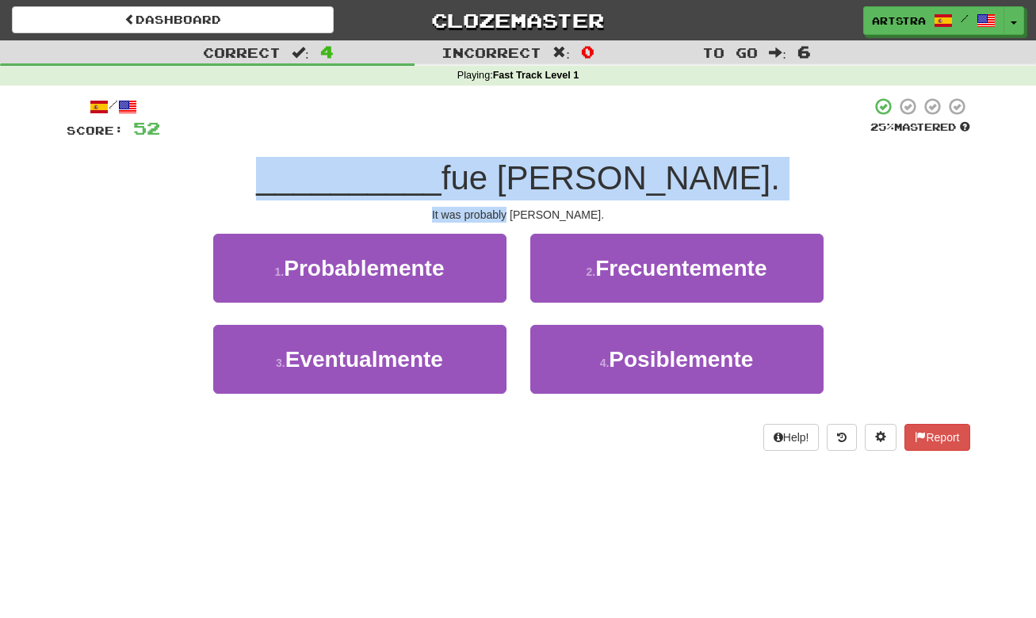
click at [442, 171] on span "__________" at bounding box center [349, 177] width 186 height 37
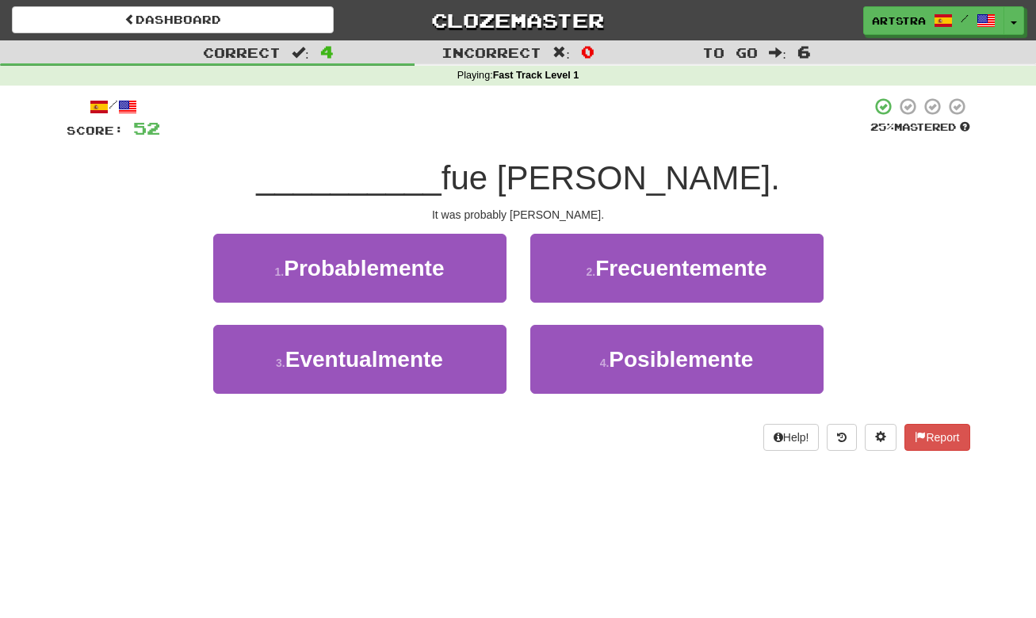
click at [458, 271] on button "1 . Probablemente" at bounding box center [359, 268] width 293 height 69
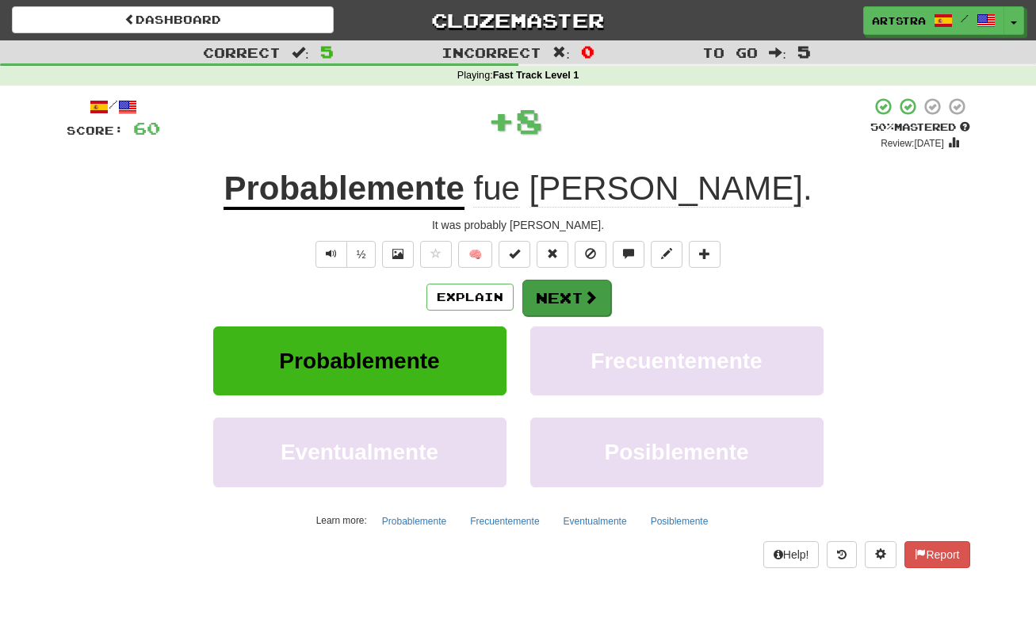
click at [566, 296] on button "Next" at bounding box center [566, 298] width 89 height 36
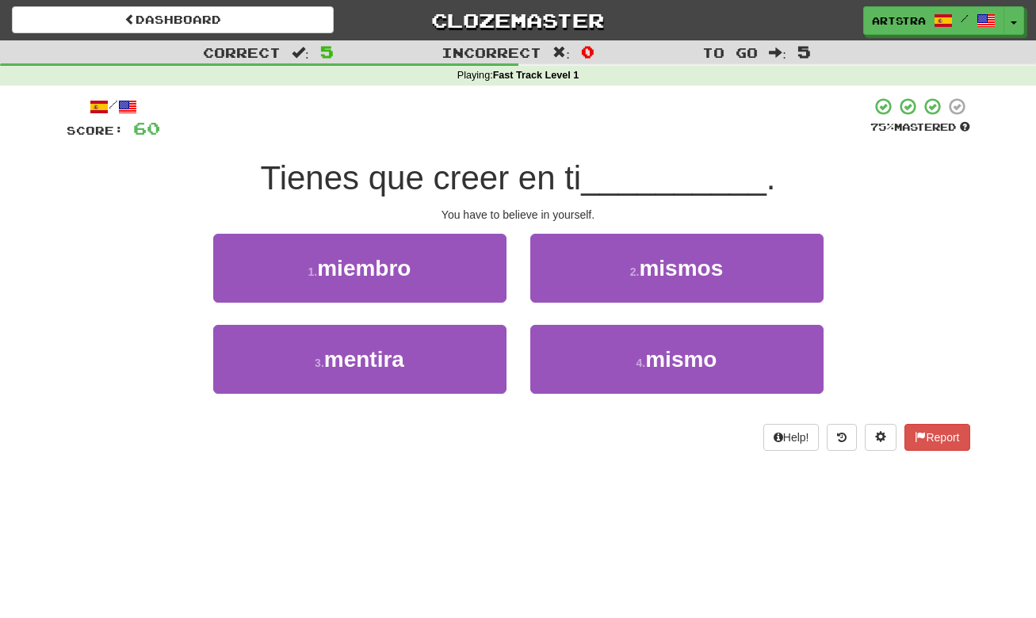
click at [503, 159] on span "Tienes que creer en ti" at bounding box center [421, 177] width 321 height 37
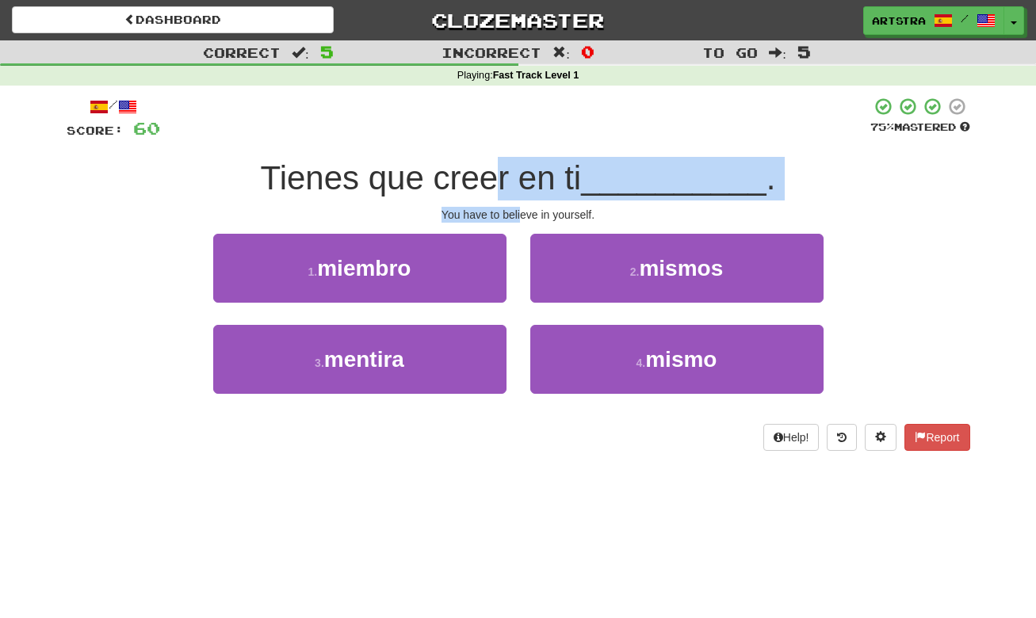
drag, startPoint x: 500, startPoint y: 167, endPoint x: 521, endPoint y: 211, distance: 48.6
click at [521, 211] on div "/ Score: 60 75 % Mastered Tienes que creer en ti __________ . You have to belie…" at bounding box center [519, 274] width 904 height 354
click at [521, 211] on div "You have to believe in yourself." at bounding box center [519, 215] width 904 height 16
drag, startPoint x: 521, startPoint y: 211, endPoint x: 511, endPoint y: 167, distance: 44.8
click at [511, 167] on div "/ Score: 60 75 % Mastered Tienes que creer en ti __________ . You have to belie…" at bounding box center [519, 274] width 904 height 354
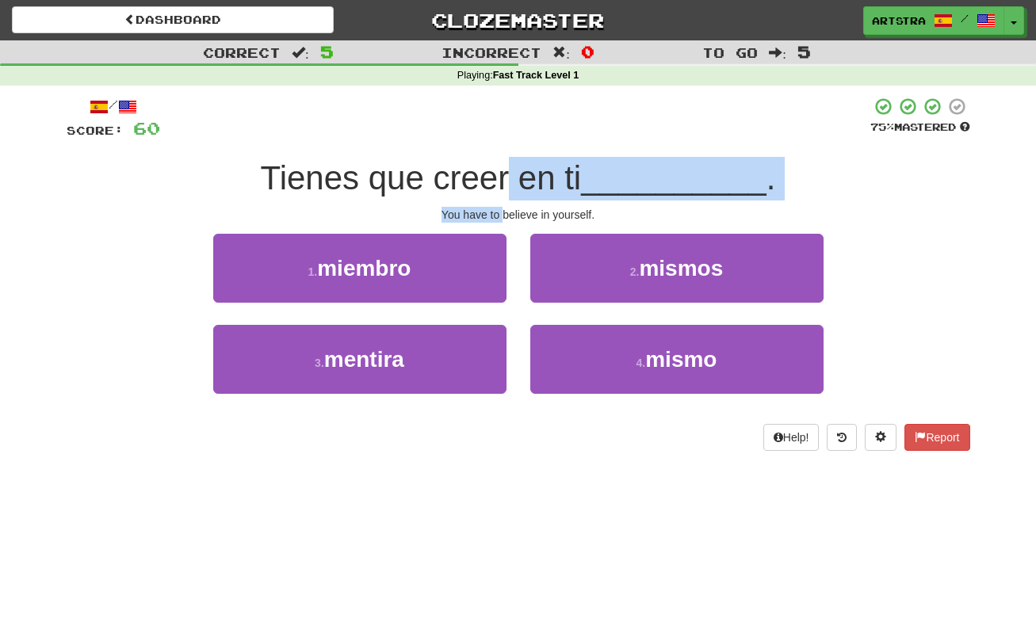
click at [511, 167] on span "Tienes que creer en ti" at bounding box center [421, 177] width 321 height 37
drag, startPoint x: 511, startPoint y: 167, endPoint x: 534, endPoint y: 208, distance: 46.5
click at [534, 208] on div "/ Score: 60 75 % Mastered Tienes que creer en ti __________ . You have to belie…" at bounding box center [519, 274] width 904 height 354
click at [534, 208] on div "You have to believe in yourself." at bounding box center [519, 215] width 904 height 16
drag, startPoint x: 534, startPoint y: 208, endPoint x: 520, endPoint y: 178, distance: 32.3
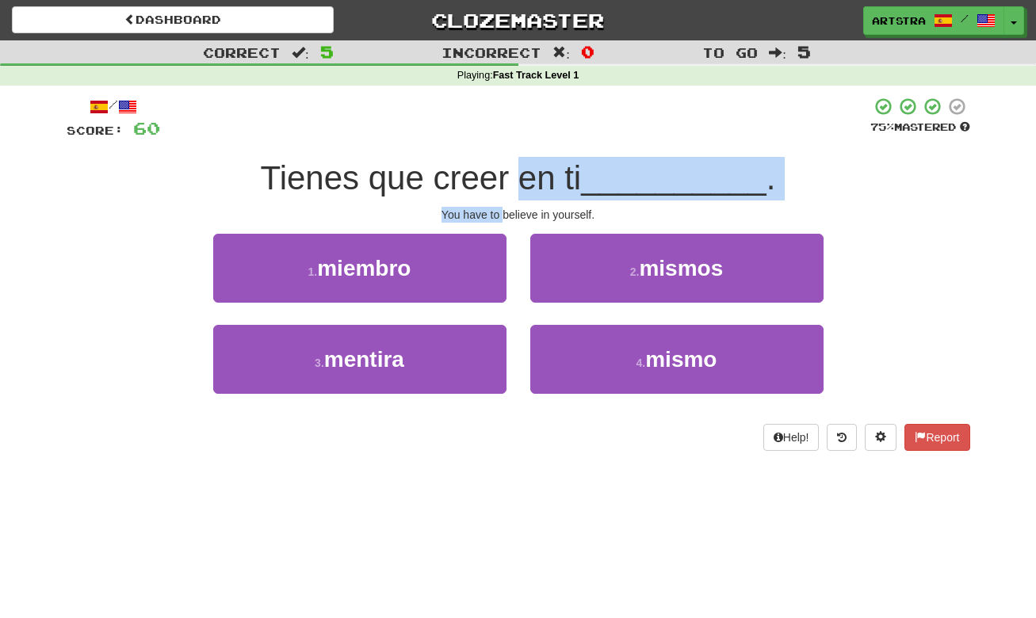
click at [520, 178] on div "/ Score: 60 75 % Mastered Tienes que creer en ti __________ . You have to belie…" at bounding box center [519, 274] width 904 height 354
click at [520, 178] on span "Tienes que creer en ti" at bounding box center [421, 177] width 321 height 37
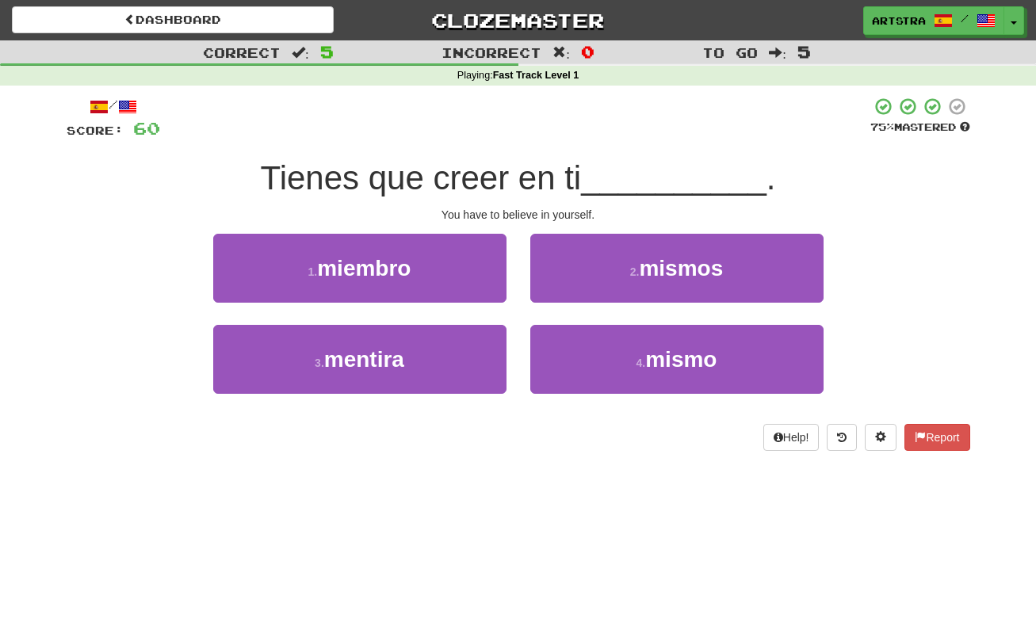
click at [880, 264] on div "1 . miembro 2 . mismos" at bounding box center [518, 279] width 951 height 91
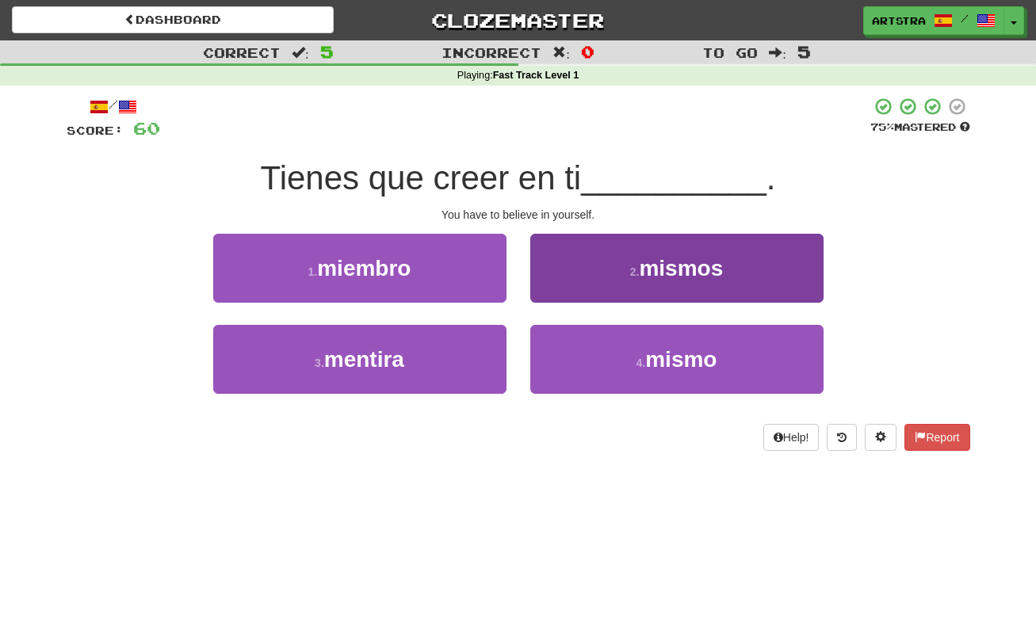
click at [689, 256] on span "mismos" at bounding box center [681, 268] width 84 height 25
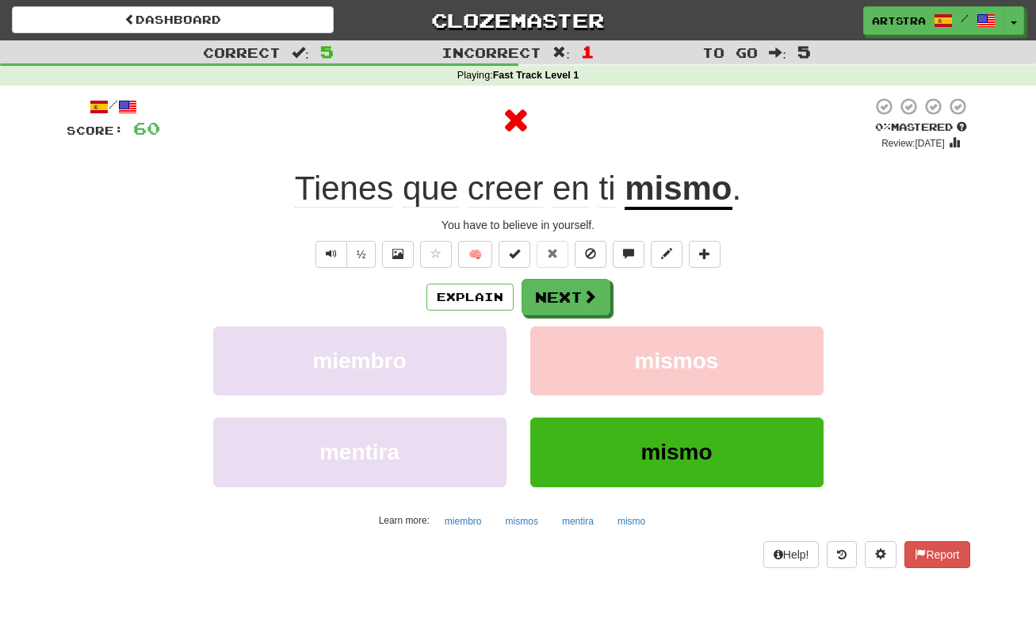
click at [673, 183] on u "mismo" at bounding box center [678, 190] width 107 height 40
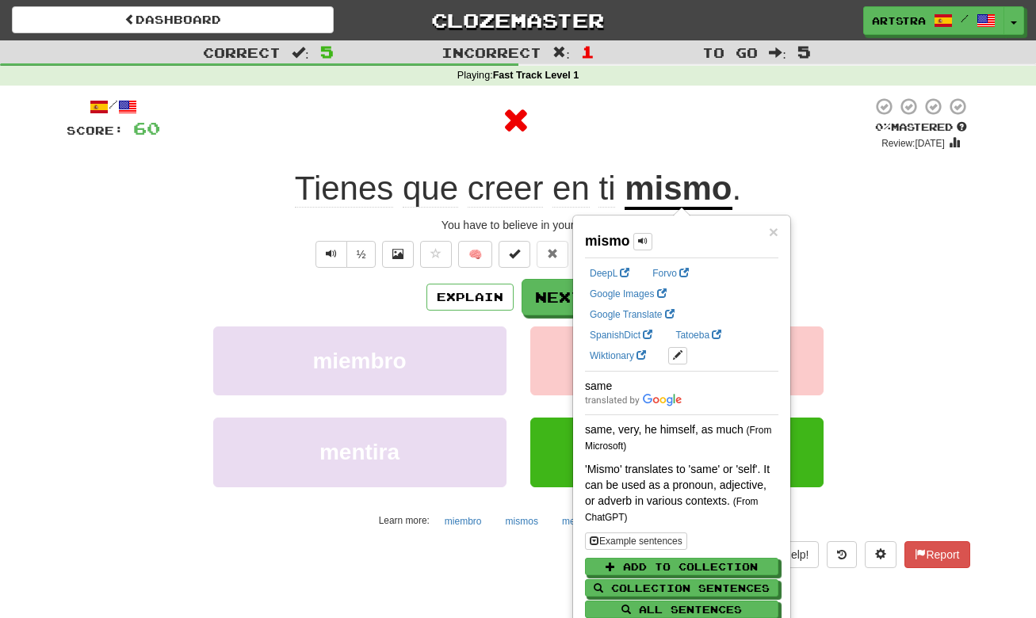
click at [618, 149] on div "/ Score: 60 0 % Mastered Review: 2025-08-16 Tienes que creer en ti mismo . You …" at bounding box center [519, 332] width 904 height 471
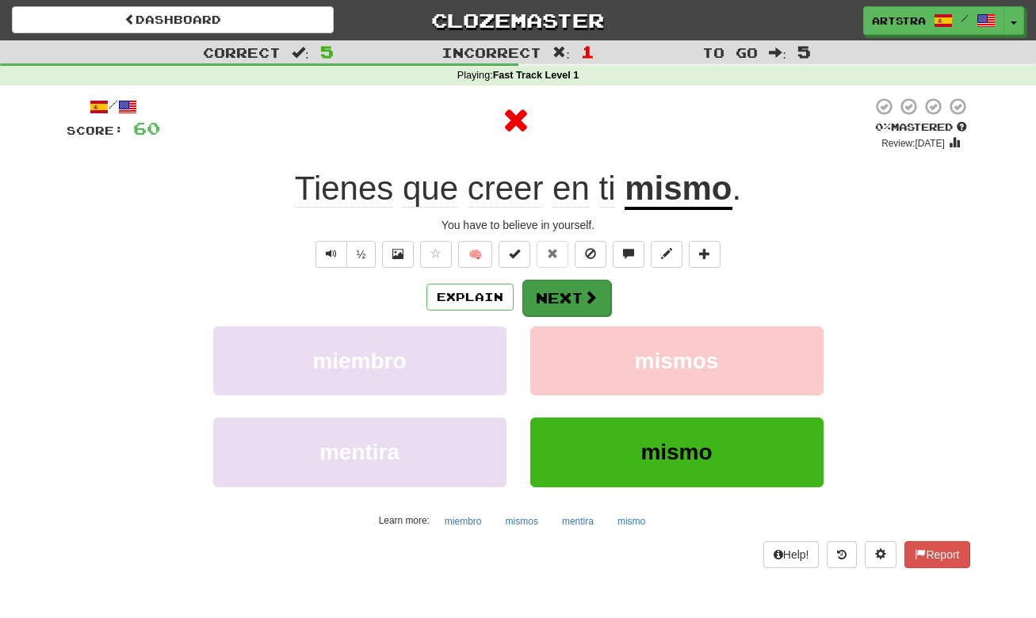
click at [572, 298] on button "Next" at bounding box center [566, 298] width 89 height 36
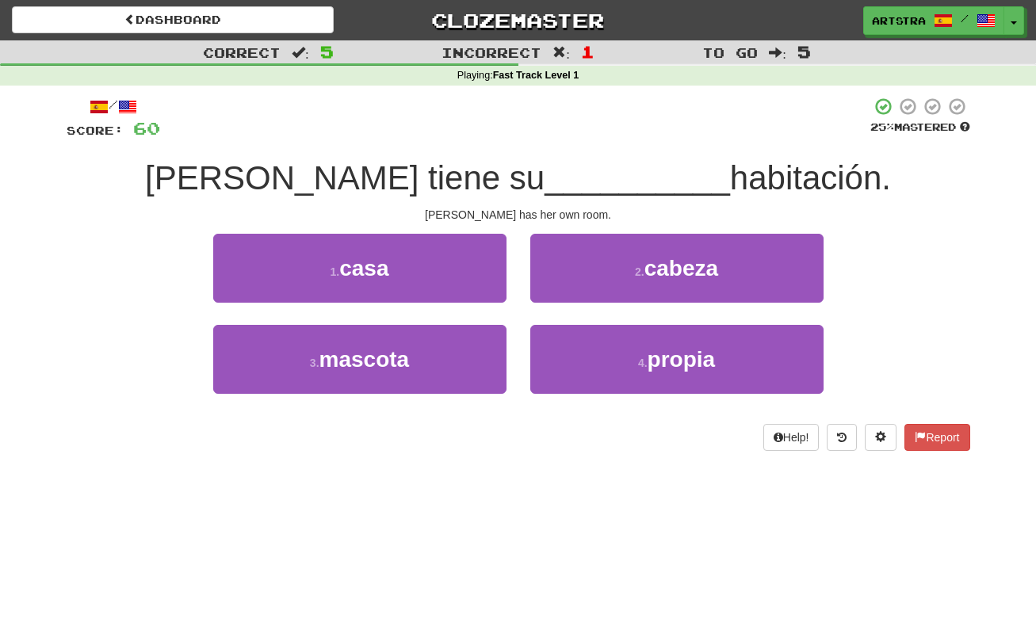
click at [545, 180] on span "__________" at bounding box center [638, 177] width 186 height 37
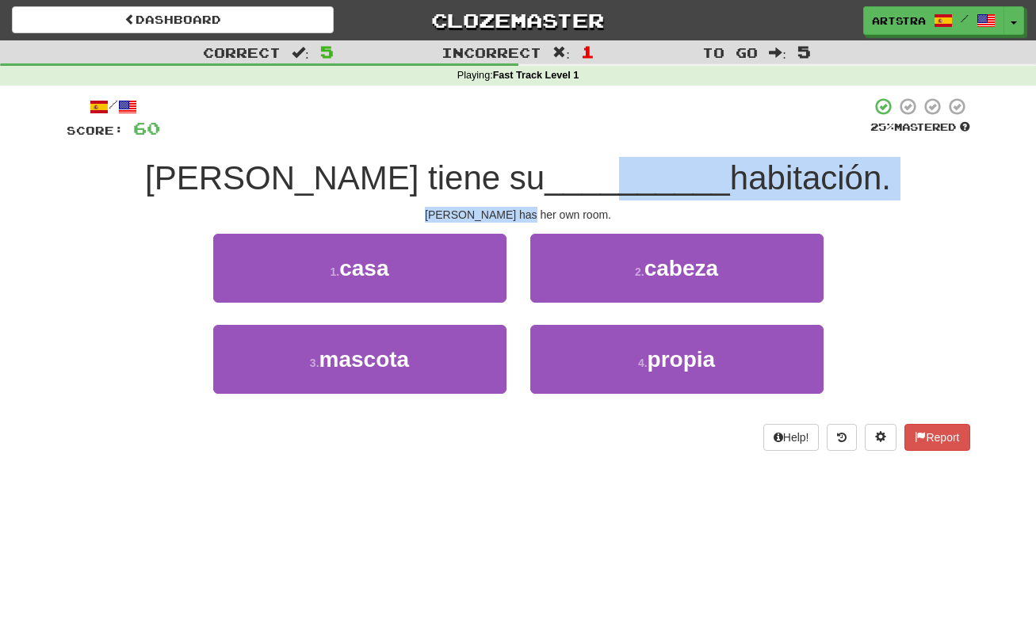
click at [545, 211] on div "/ Score: 60 25 % Mastered Sarah tiene su __________ habitación. Sarah has her o…" at bounding box center [519, 274] width 904 height 354
click at [545, 211] on div "Sarah has her own room." at bounding box center [519, 215] width 904 height 16
drag, startPoint x: 545, startPoint y: 211, endPoint x: 546, endPoint y: 191, distance: 19.8
click at [546, 191] on div "/ Score: 60 25 % Mastered Sarah tiene su __________ habitación. Sarah has her o…" at bounding box center [519, 274] width 904 height 354
click at [546, 191] on span "__________" at bounding box center [638, 177] width 186 height 37
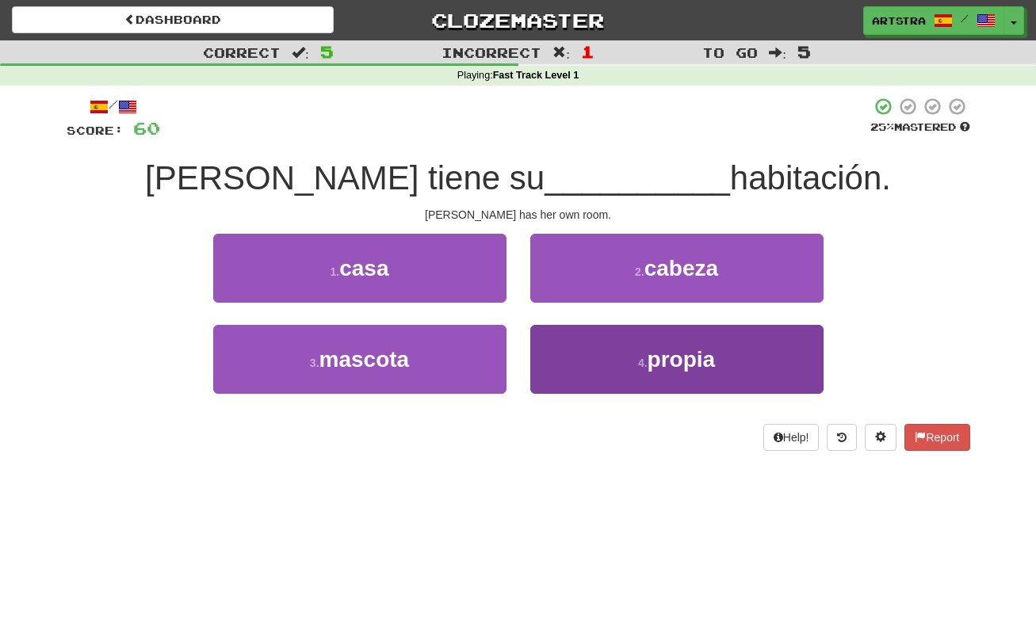
click at [652, 373] on button "4 . propia" at bounding box center [676, 359] width 293 height 69
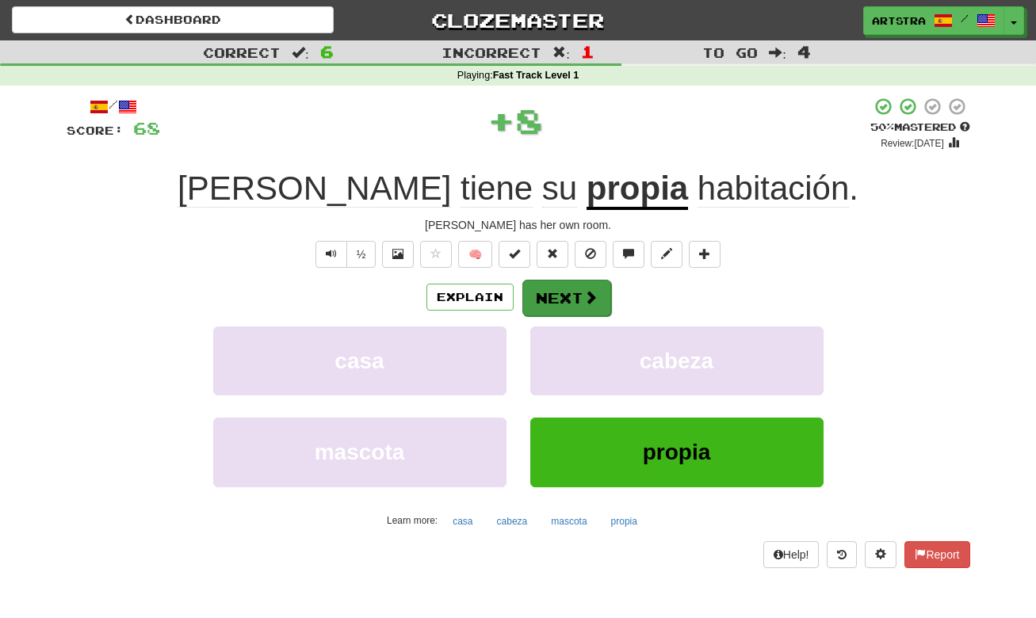
click at [576, 293] on button "Next" at bounding box center [566, 298] width 89 height 36
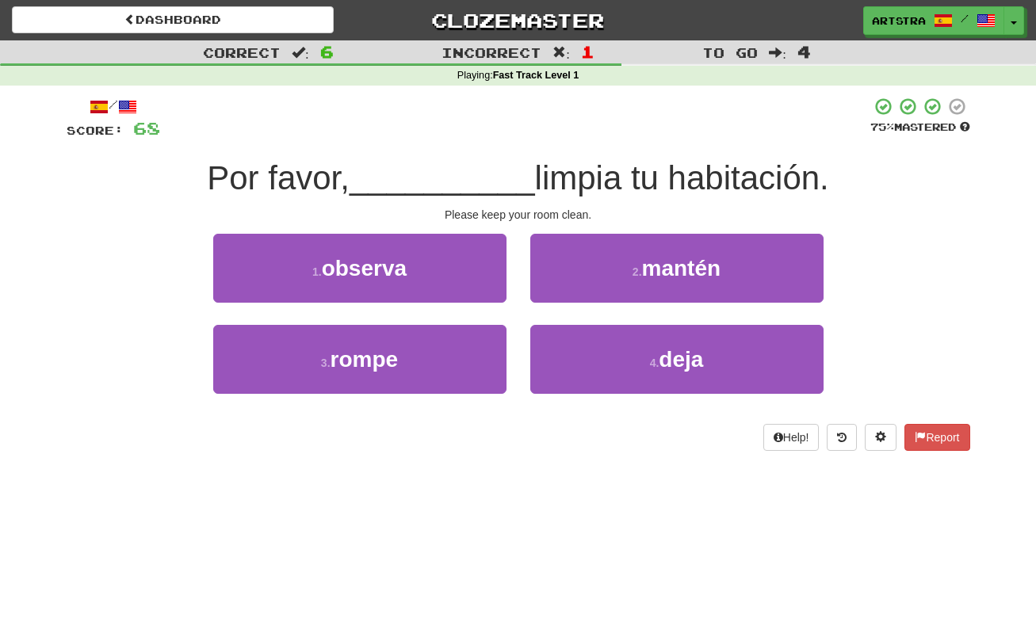
click at [511, 190] on span "__________" at bounding box center [443, 177] width 186 height 37
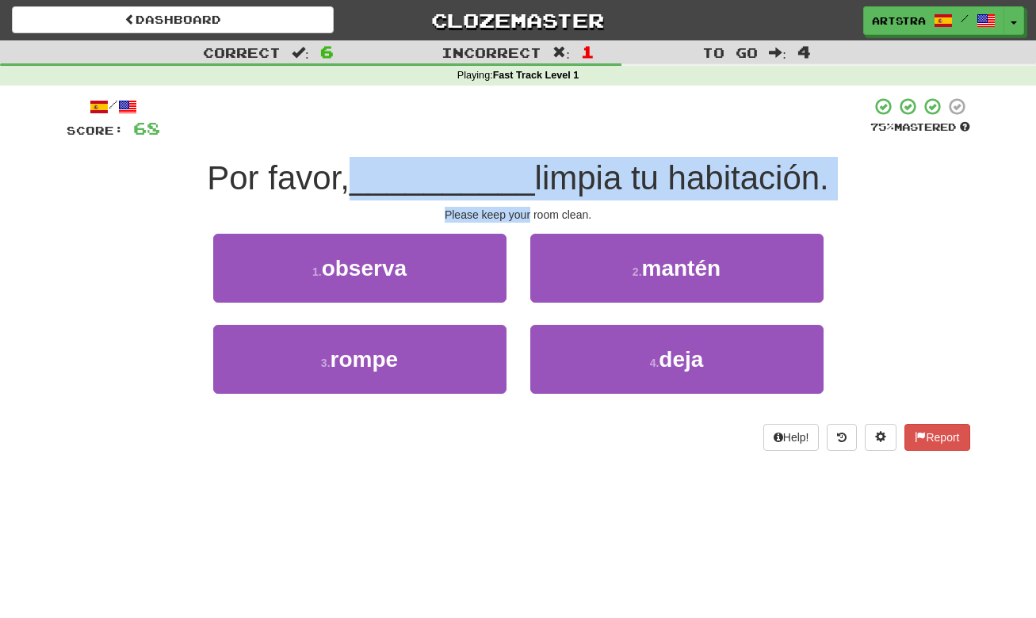
drag, startPoint x: 511, startPoint y: 190, endPoint x: 528, endPoint y: 218, distance: 32.8
click at [528, 218] on div "/ Score: 68 75 % Mastered Por favor, __________ limpia tu habitación. Please ke…" at bounding box center [519, 274] width 904 height 354
click at [528, 216] on div "Please keep your room clean." at bounding box center [519, 215] width 904 height 16
drag, startPoint x: 528, startPoint y: 216, endPoint x: 531, endPoint y: 148, distance: 67.5
click at [531, 148] on div "/ Score: 68 75 % Mastered Por favor, __________ limpia tu habitación. Please ke…" at bounding box center [519, 274] width 904 height 354
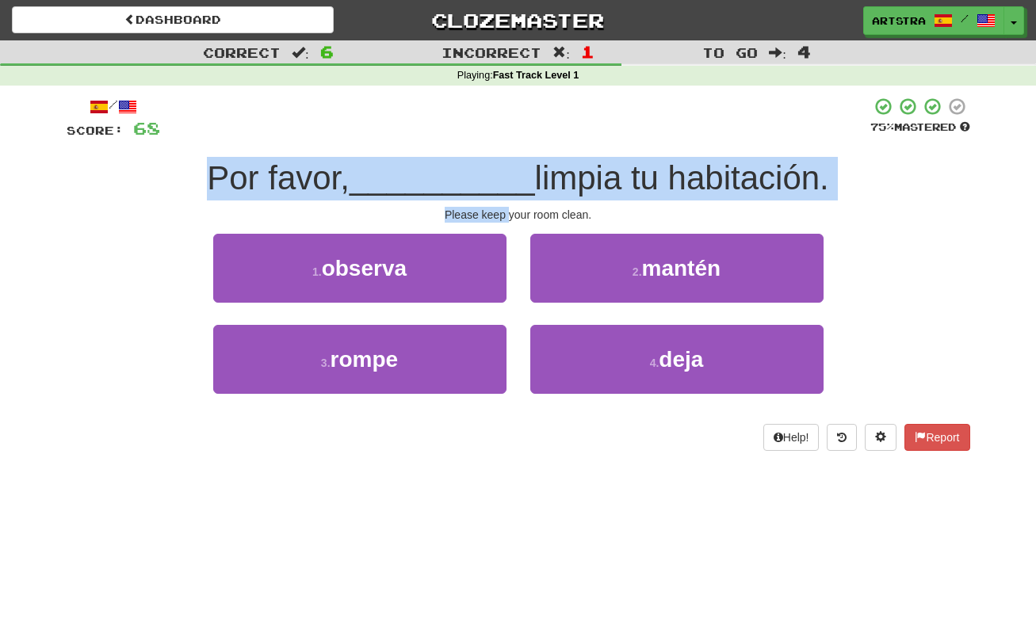
click at [531, 148] on div "/ Score: 68 75 % Mastered Por favor, __________ limpia tu habitación. Please ke…" at bounding box center [519, 274] width 904 height 354
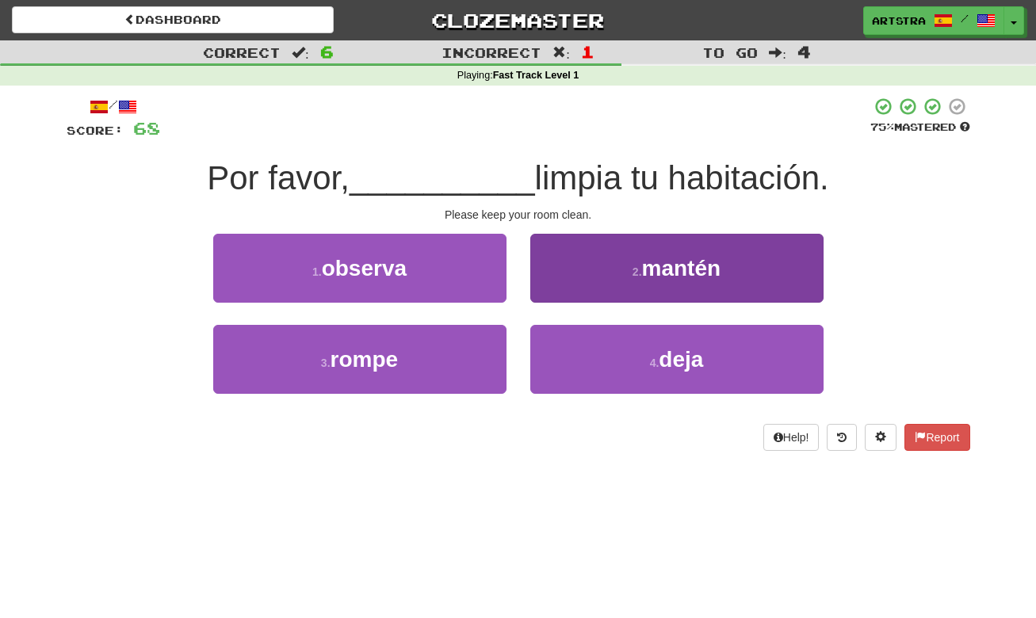
click at [641, 270] on small "2 ." at bounding box center [638, 272] width 10 height 13
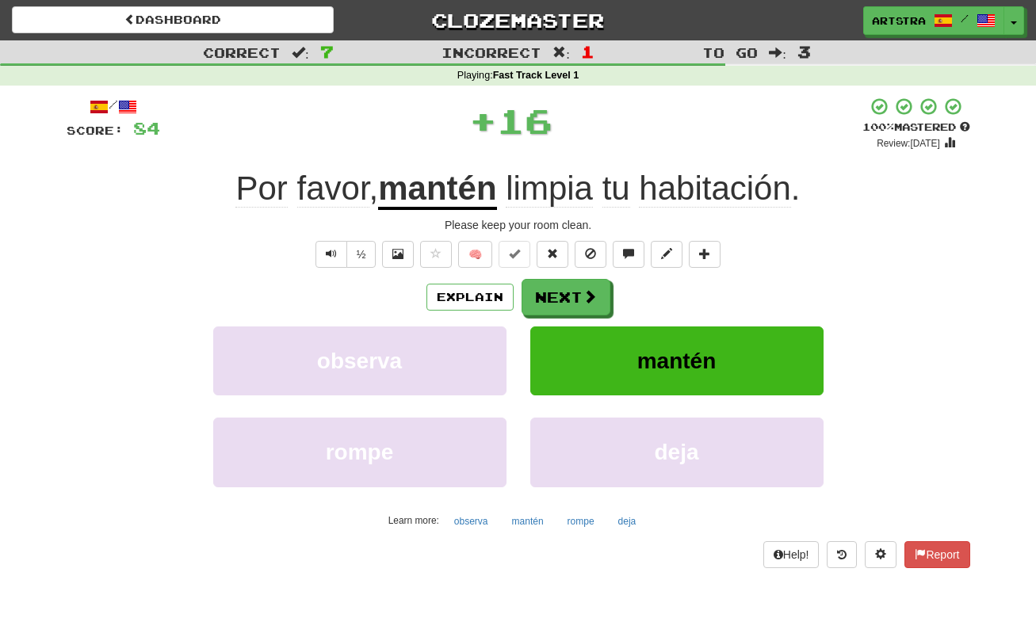
click at [580, 185] on span "limpia" at bounding box center [549, 189] width 87 height 38
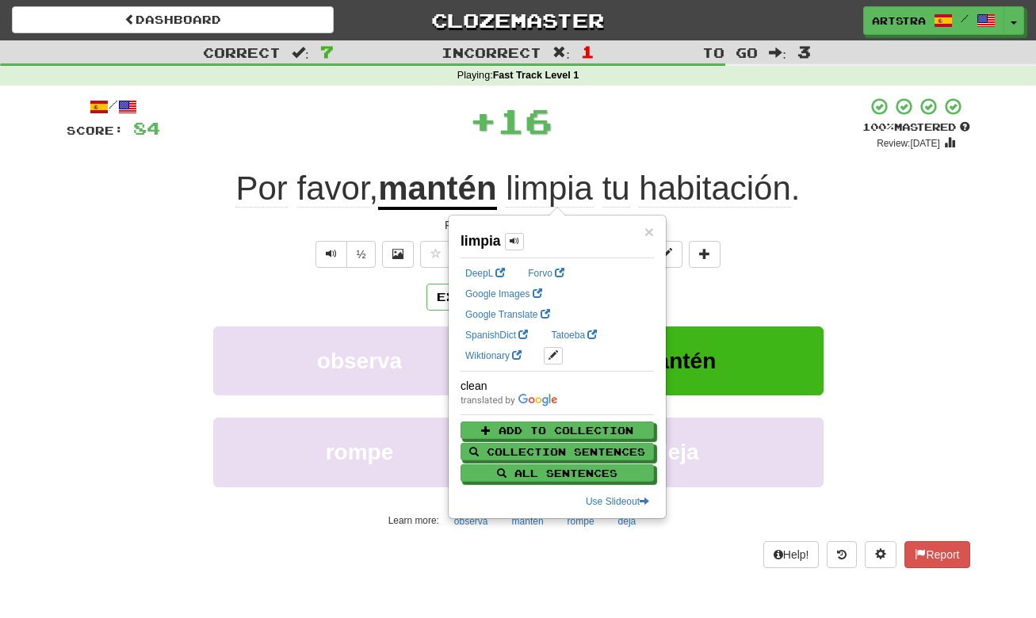
click at [765, 180] on span "habitación" at bounding box center [714, 189] width 151 height 38
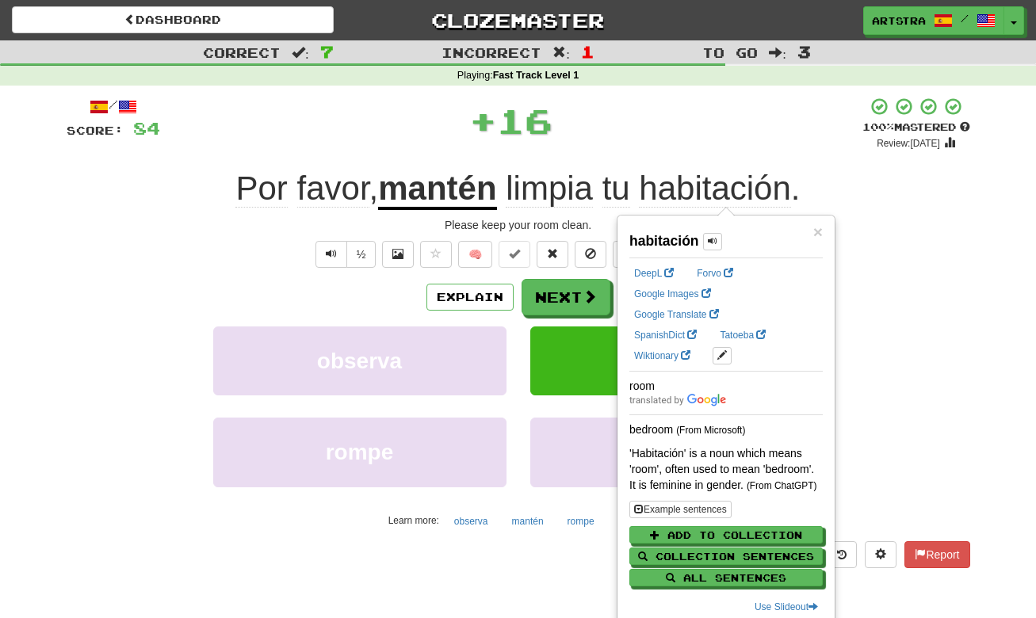
click at [965, 239] on div "/ Score: 84 + 16 100 % Mastered Review: 2125-07-23 Por favor , mantén limpia tu…" at bounding box center [519, 332] width 904 height 471
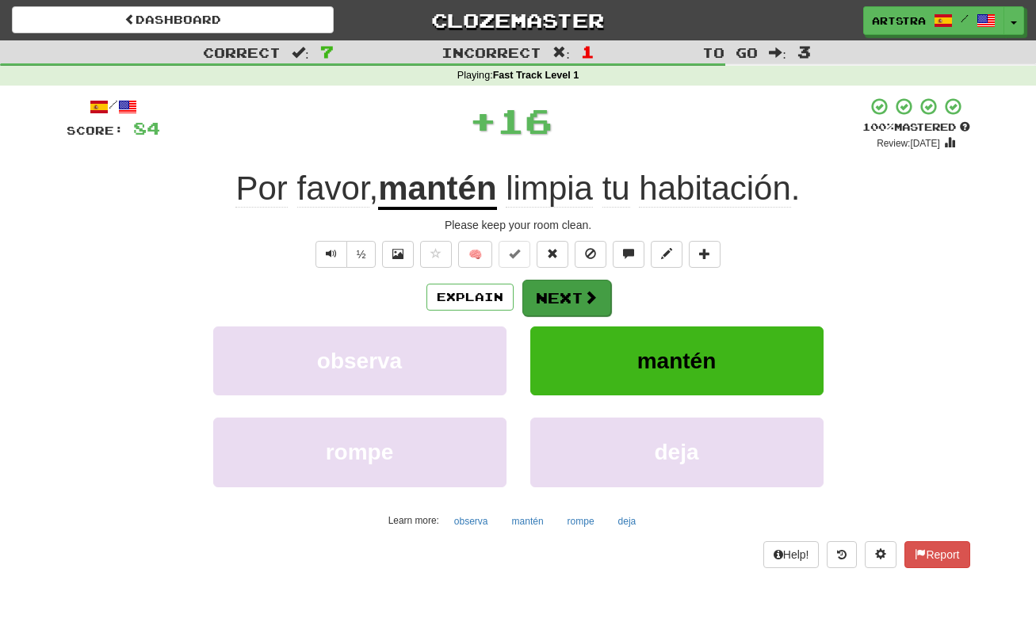
click at [599, 299] on button "Next" at bounding box center [566, 298] width 89 height 36
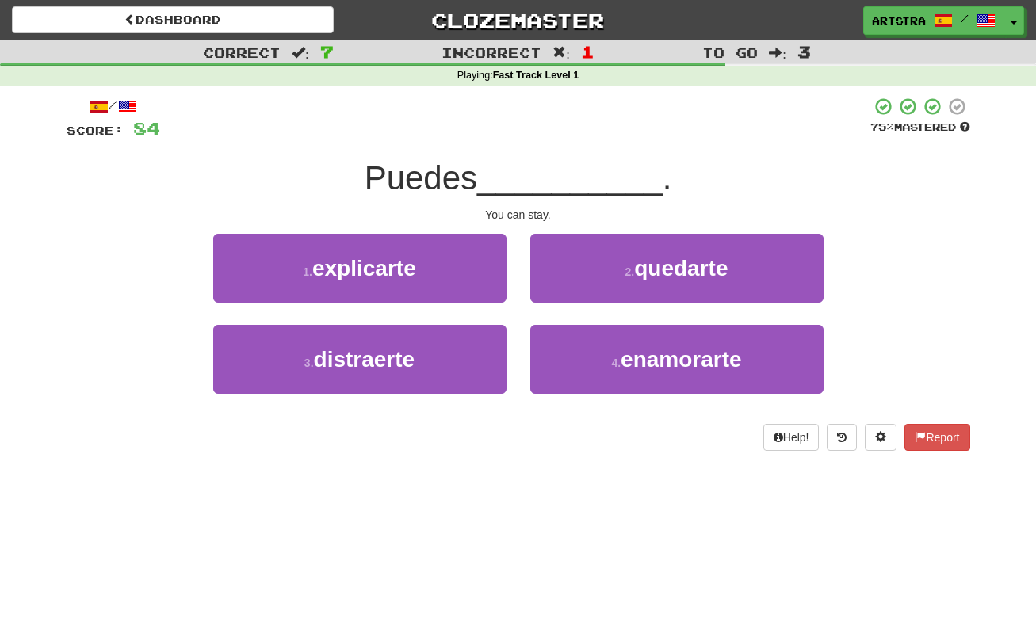
click at [492, 159] on span "__________" at bounding box center [570, 177] width 186 height 37
drag, startPoint x: 493, startPoint y: 177, endPoint x: 539, endPoint y: 215, distance: 59.7
click at [539, 215] on div "/ Score: 84 75 % Mastered Puedes __________ . You can stay. 1 . explicarte 2 . …" at bounding box center [519, 274] width 904 height 354
click at [539, 215] on div "You can stay." at bounding box center [519, 215] width 904 height 16
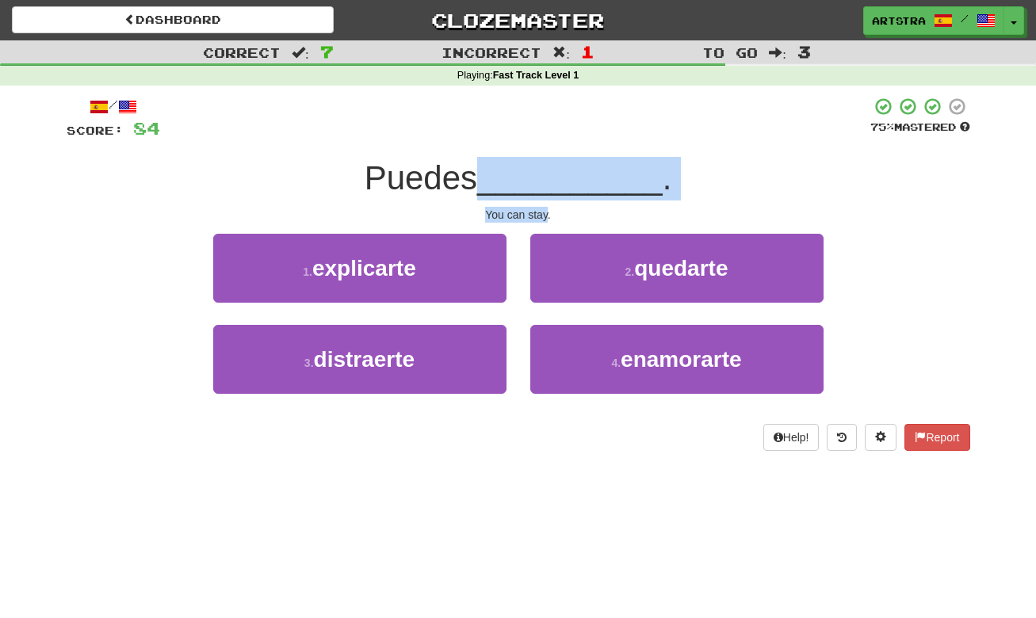
drag, startPoint x: 539, startPoint y: 215, endPoint x: 539, endPoint y: 184, distance: 30.9
click at [539, 184] on div "/ Score: 84 75 % Mastered Puedes __________ . You can stay. 1 . explicarte 2 . …" at bounding box center [519, 274] width 904 height 354
click at [539, 184] on span "__________" at bounding box center [570, 177] width 186 height 37
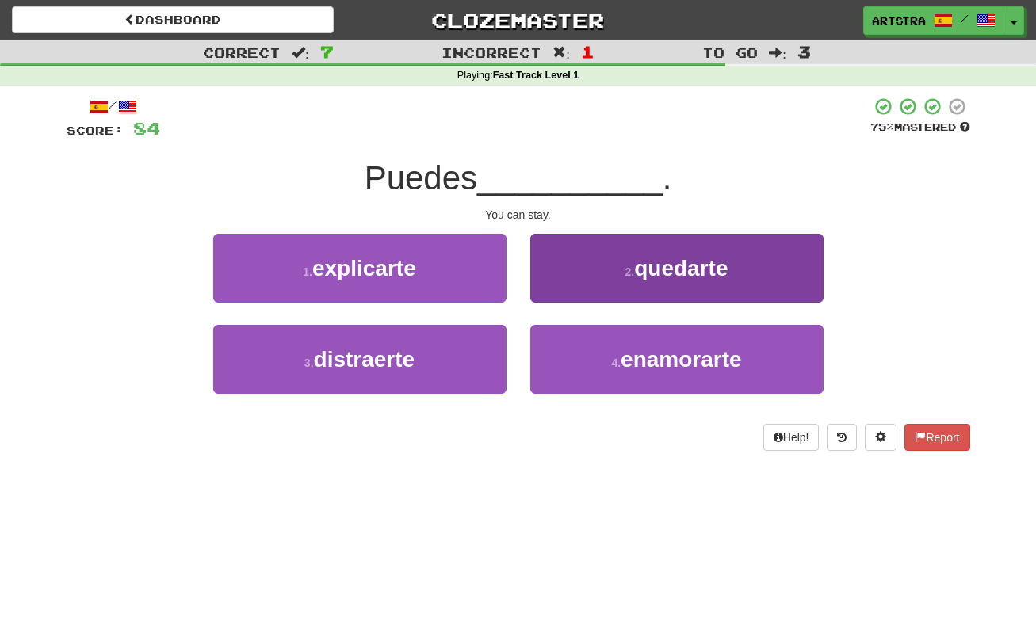
click at [644, 262] on span "quedarte" at bounding box center [681, 268] width 94 height 25
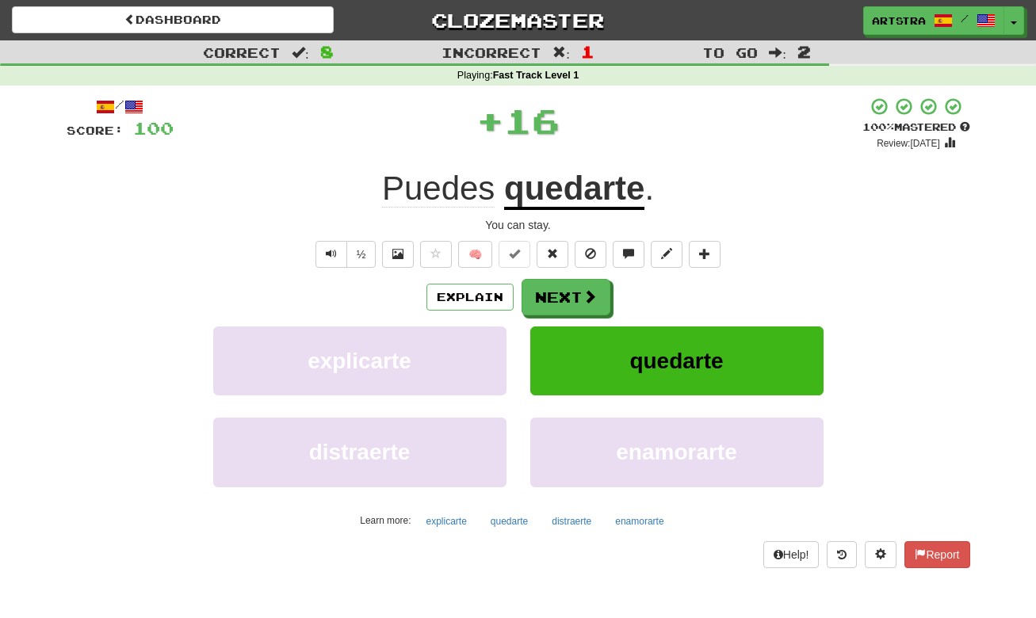
click at [600, 200] on u "quedarte" at bounding box center [574, 190] width 140 height 40
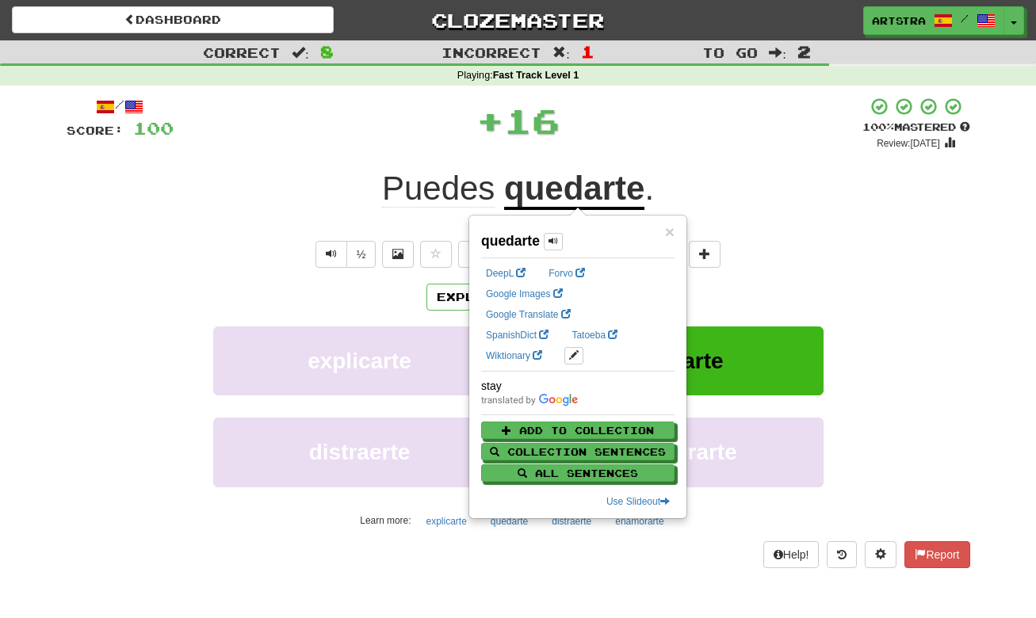
click at [691, 151] on div "/ Score: 100 + 16 100 % Mastered Review: 2125-07-23 Puedes quedarte . You can s…" at bounding box center [519, 332] width 904 height 471
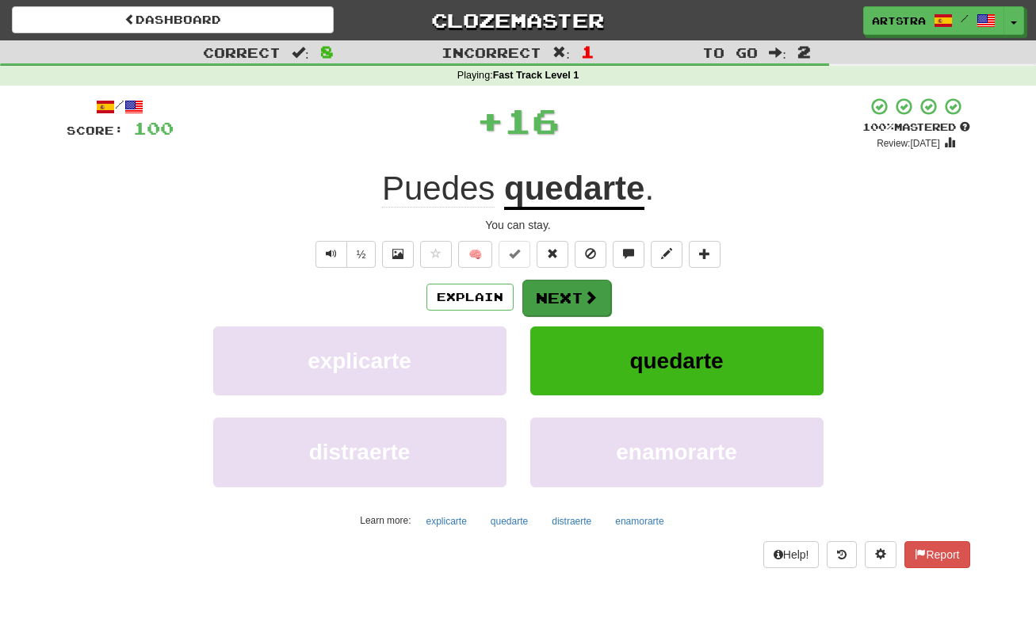
click at [584, 303] on span at bounding box center [591, 297] width 14 height 14
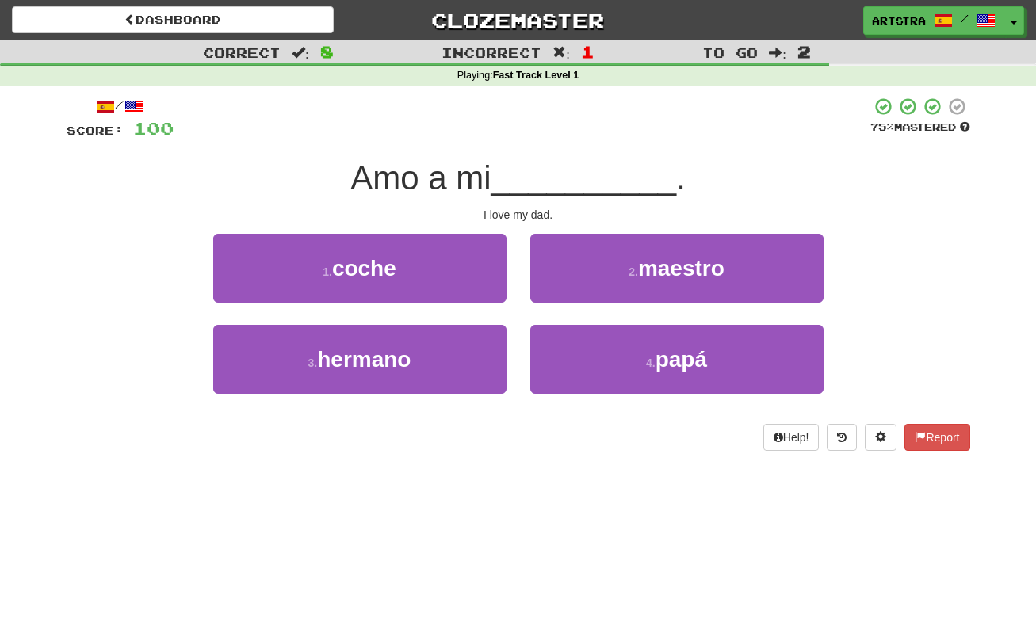
click at [511, 163] on span "__________" at bounding box center [585, 177] width 186 height 37
drag, startPoint x: 522, startPoint y: 197, endPoint x: 536, endPoint y: 204, distance: 14.9
click at [536, 204] on div "/ Score: 100 75 % Mastered Amo a mi __________ . I love my dad. 1 . coche 2 . m…" at bounding box center [519, 274] width 904 height 354
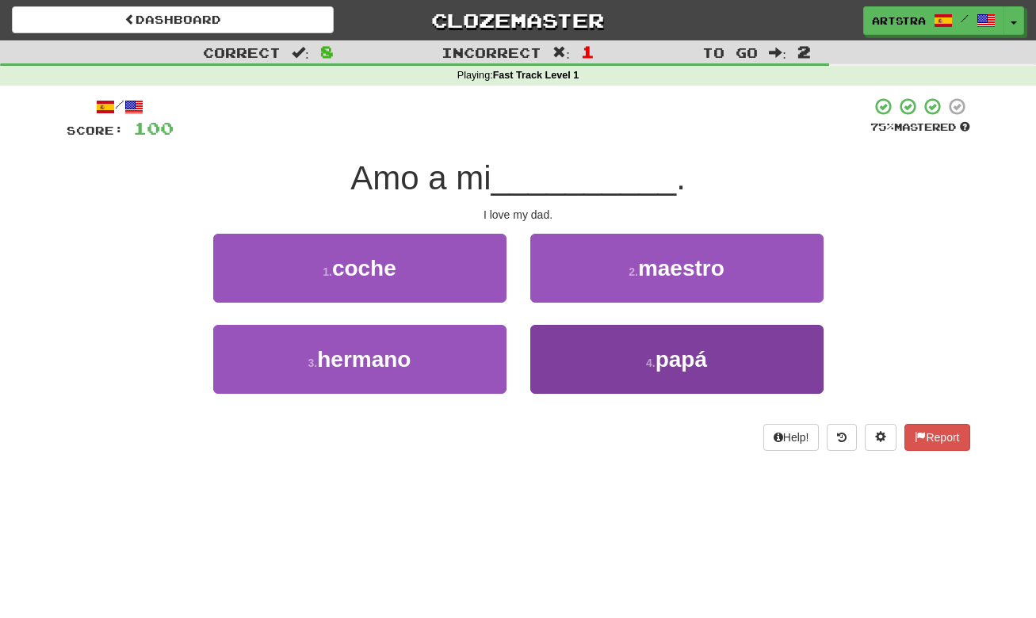
click at [629, 356] on button "4 . papá" at bounding box center [676, 359] width 293 height 69
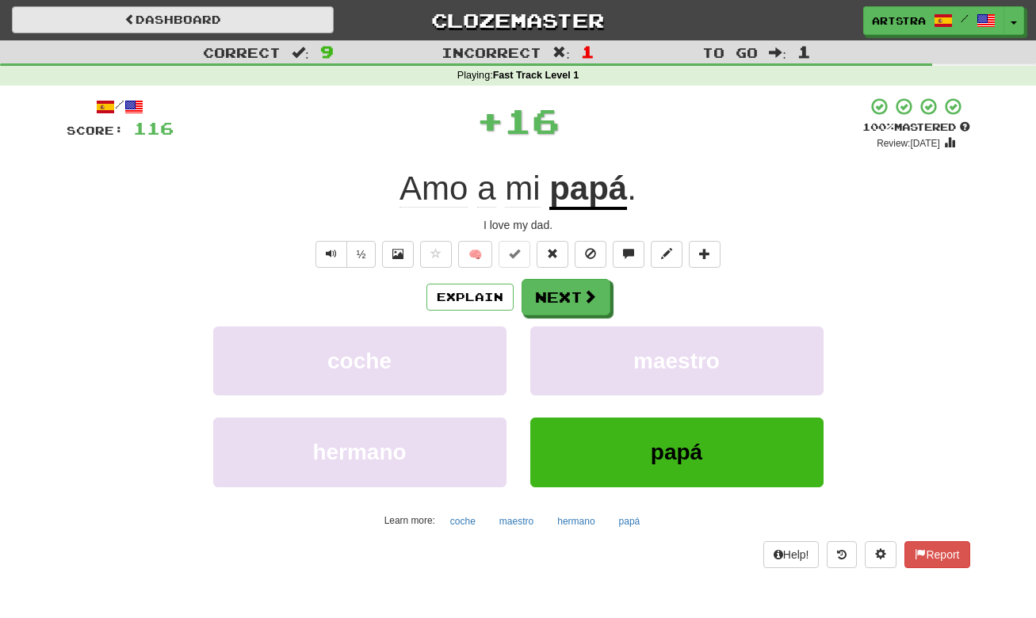
click at [237, 23] on link "Dashboard" at bounding box center [173, 19] width 322 height 27
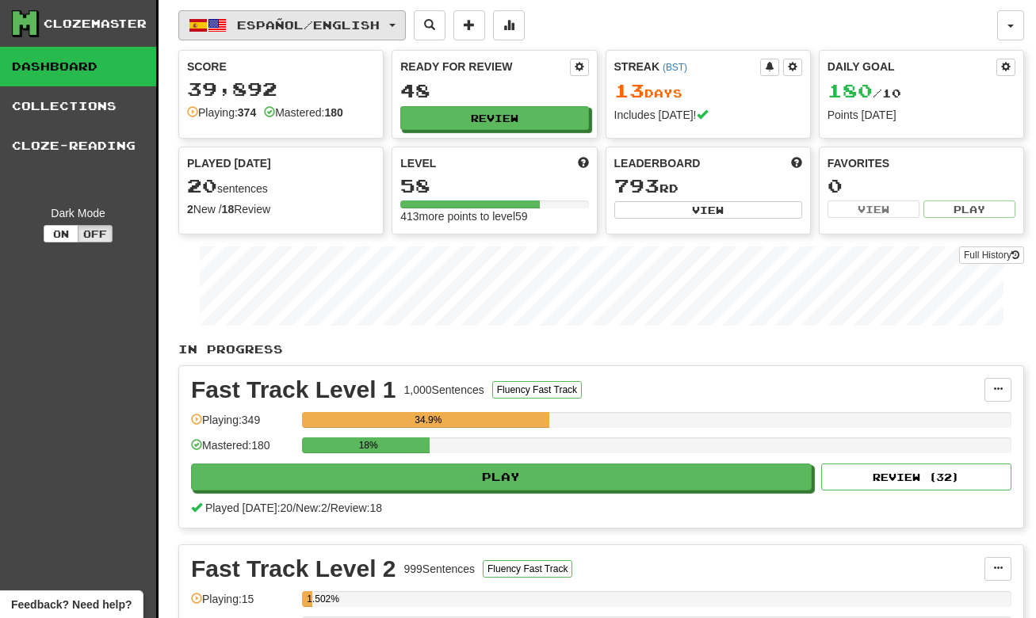
click at [353, 35] on button "Español / English" at bounding box center [292, 25] width 228 height 30
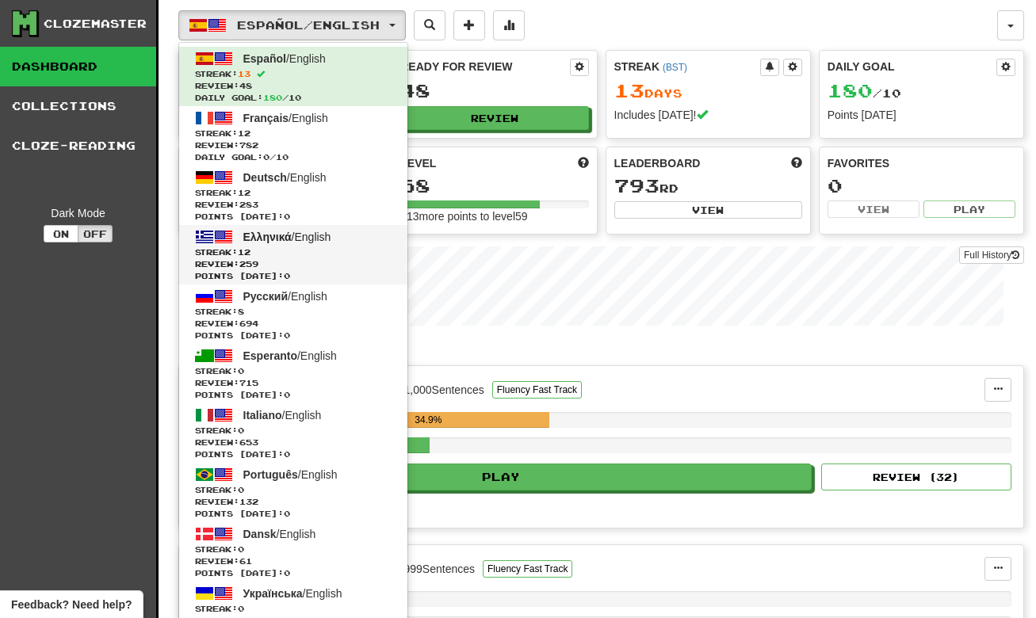
click at [358, 275] on span "Points today: 0" at bounding box center [293, 276] width 197 height 12
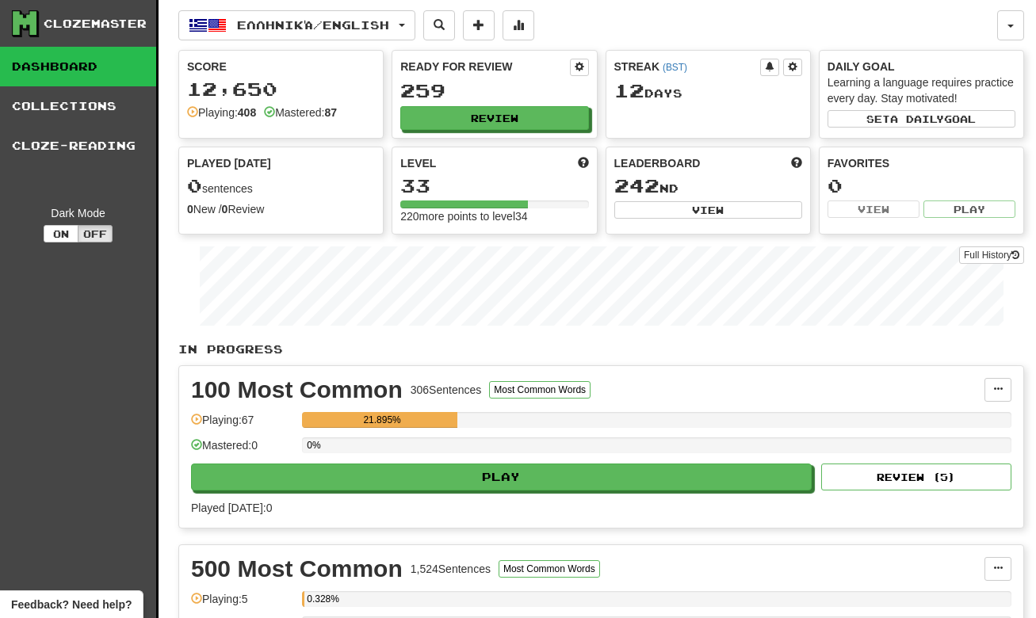
click at [560, 451] on div "0%" at bounding box center [657, 446] width 710 height 16
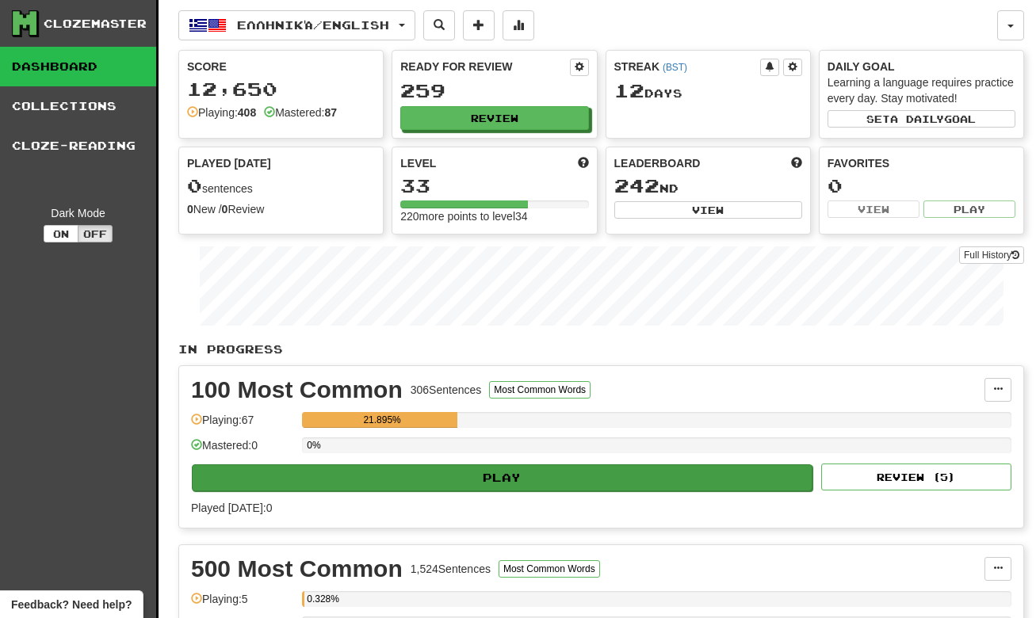
click at [553, 470] on button "Play" at bounding box center [502, 478] width 621 height 27
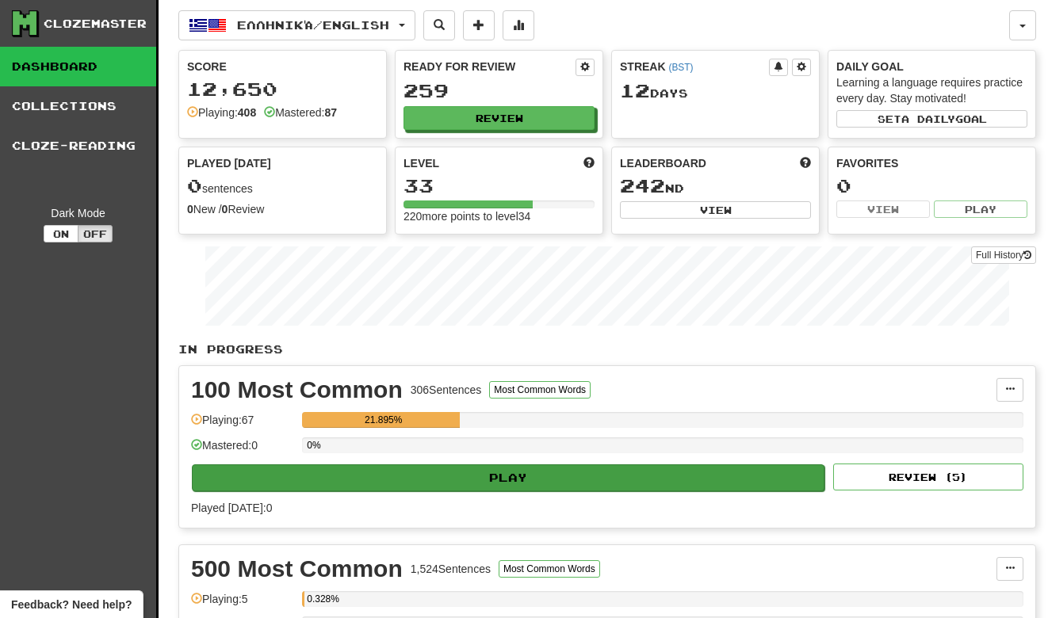
select select "**"
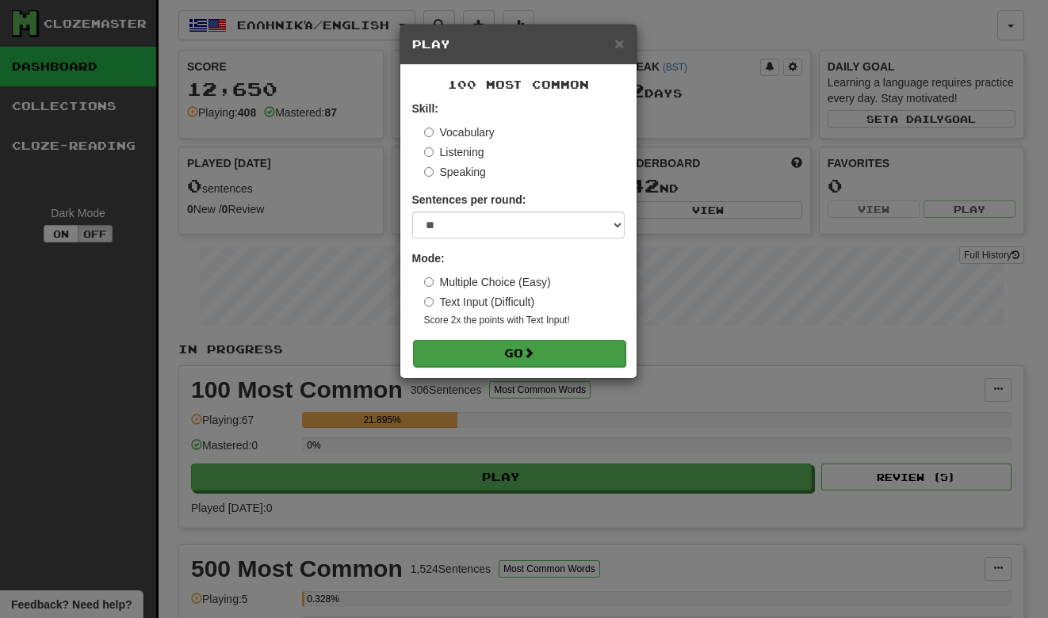
click at [528, 343] on button "Go" at bounding box center [519, 353] width 212 height 27
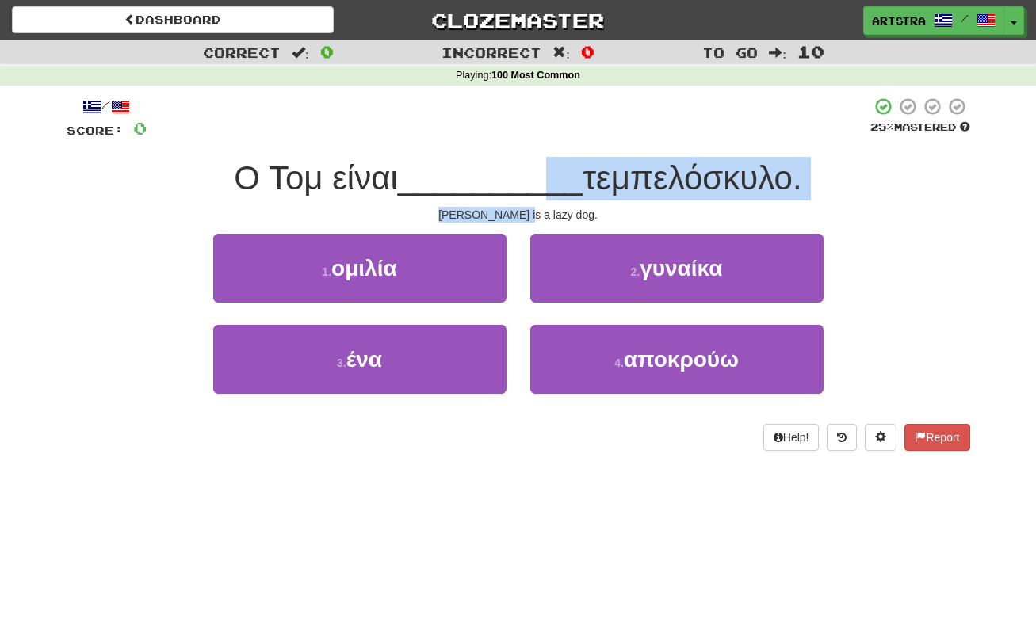
drag, startPoint x: 536, startPoint y: 174, endPoint x: 545, endPoint y: 218, distance: 45.4
click at [545, 218] on div "/ Score: 0 25 % Mastered O Toμ είναι __________ τεμπελόσκυλο. Tom is a lazy dog…" at bounding box center [519, 274] width 904 height 354
click at [545, 218] on div "[PERSON_NAME] is a lazy dog." at bounding box center [519, 215] width 904 height 16
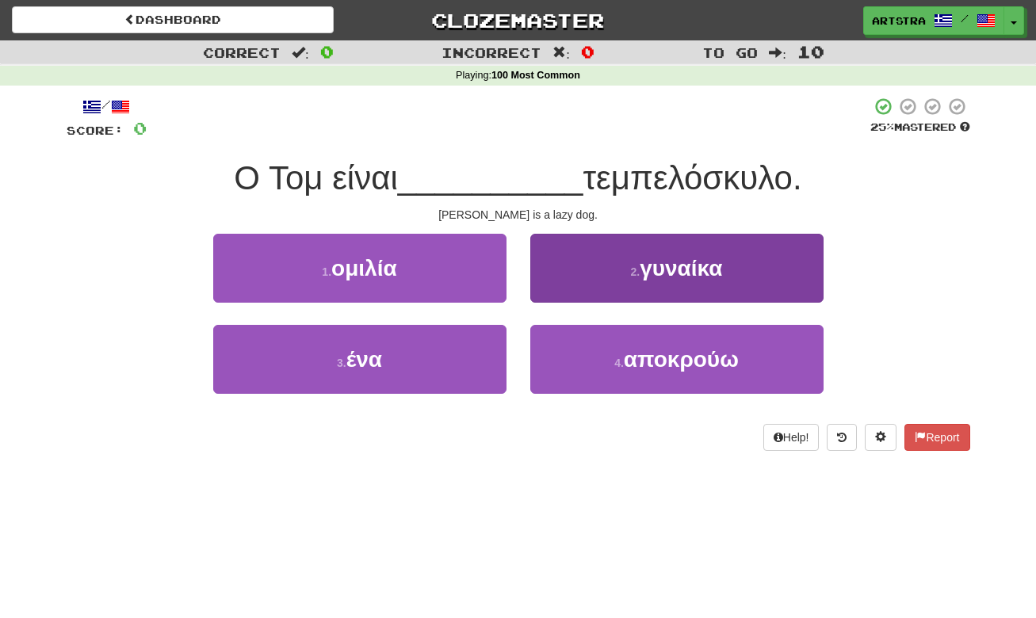
click at [656, 287] on button "2 . γυναίκα" at bounding box center [676, 268] width 293 height 69
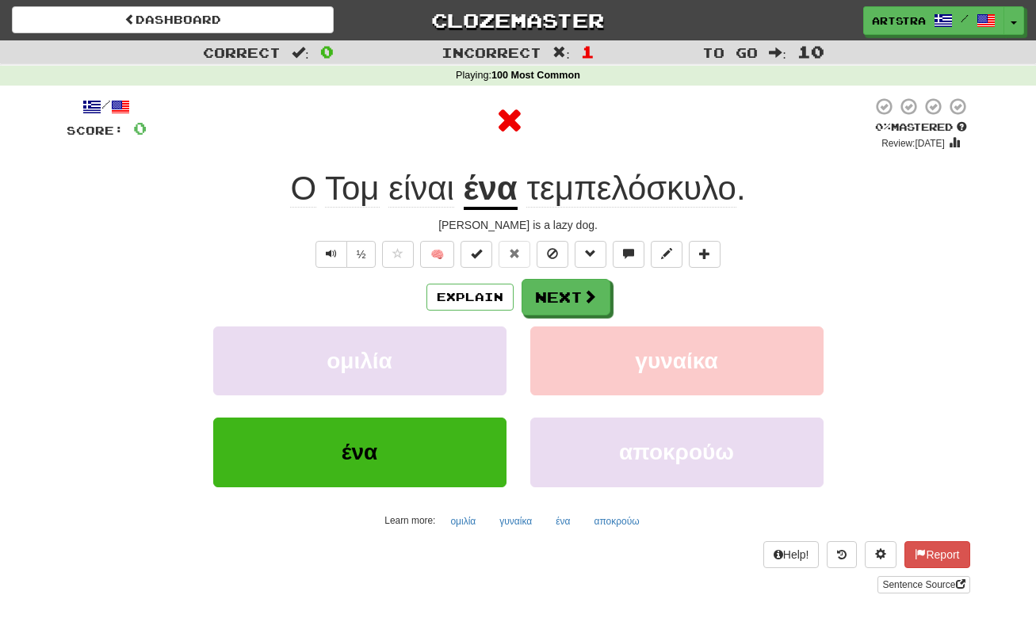
click at [503, 192] on u "ένα" at bounding box center [491, 190] width 54 height 40
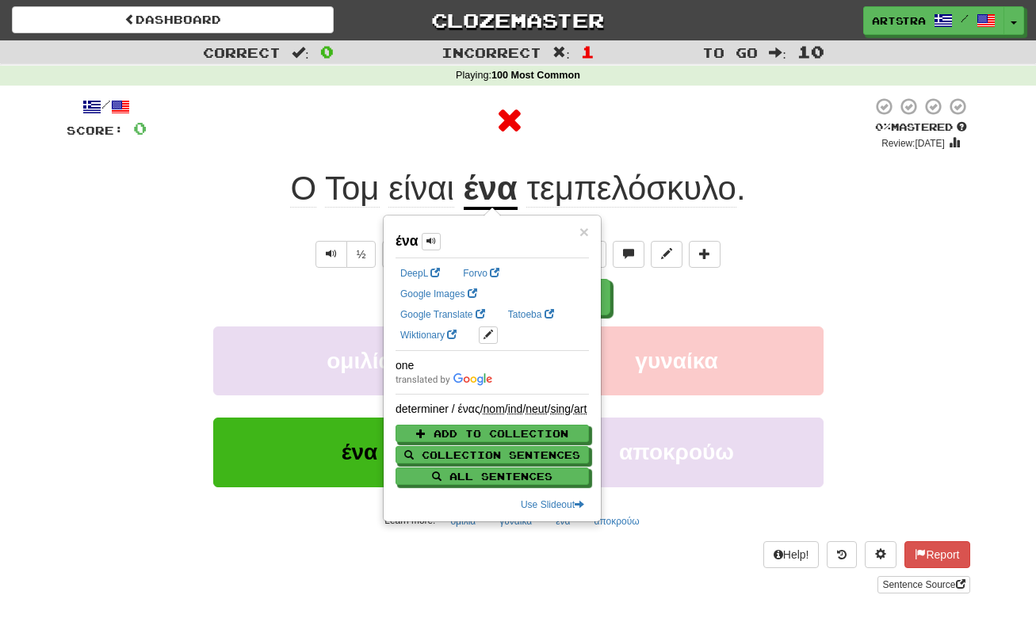
click at [673, 196] on span "τεμπελόσκυλο" at bounding box center [631, 189] width 210 height 38
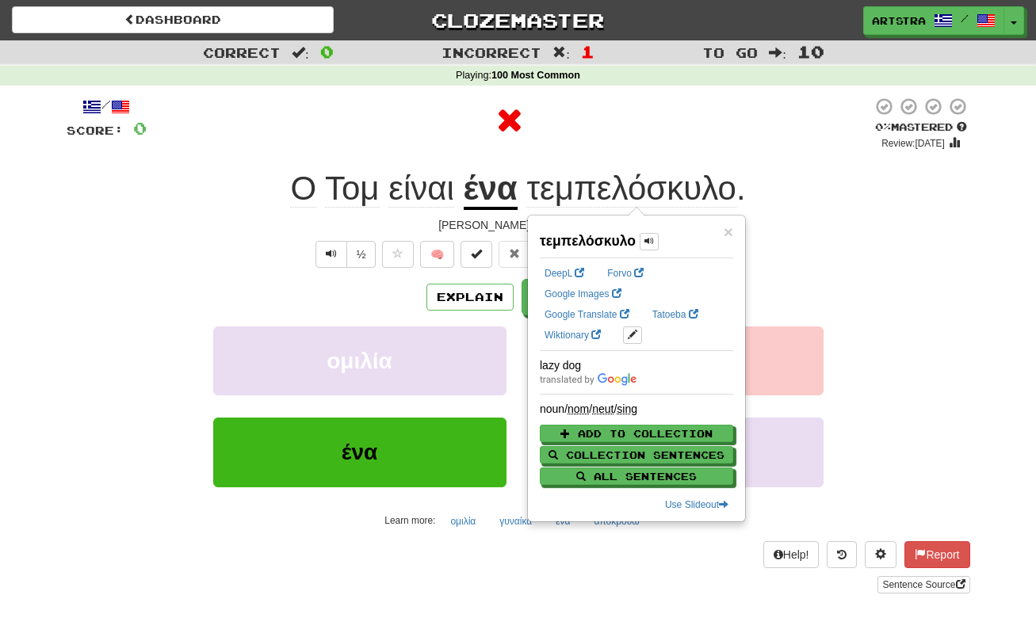
click at [758, 170] on div "O Toμ είναι ένα τεμπελόσκυλο ." at bounding box center [519, 189] width 904 height 44
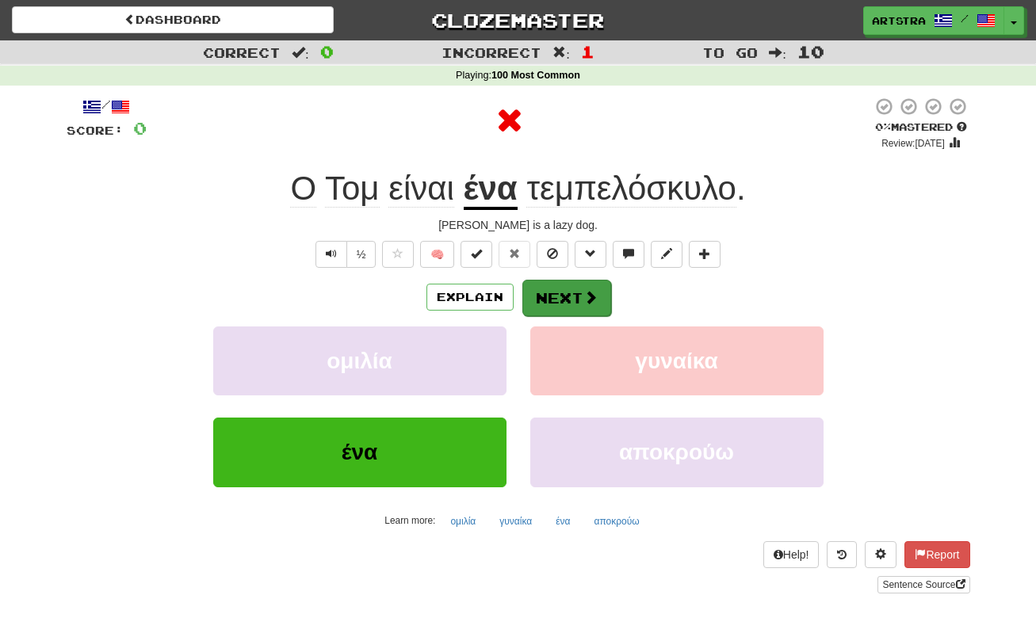
click at [580, 296] on button "Next" at bounding box center [566, 298] width 89 height 36
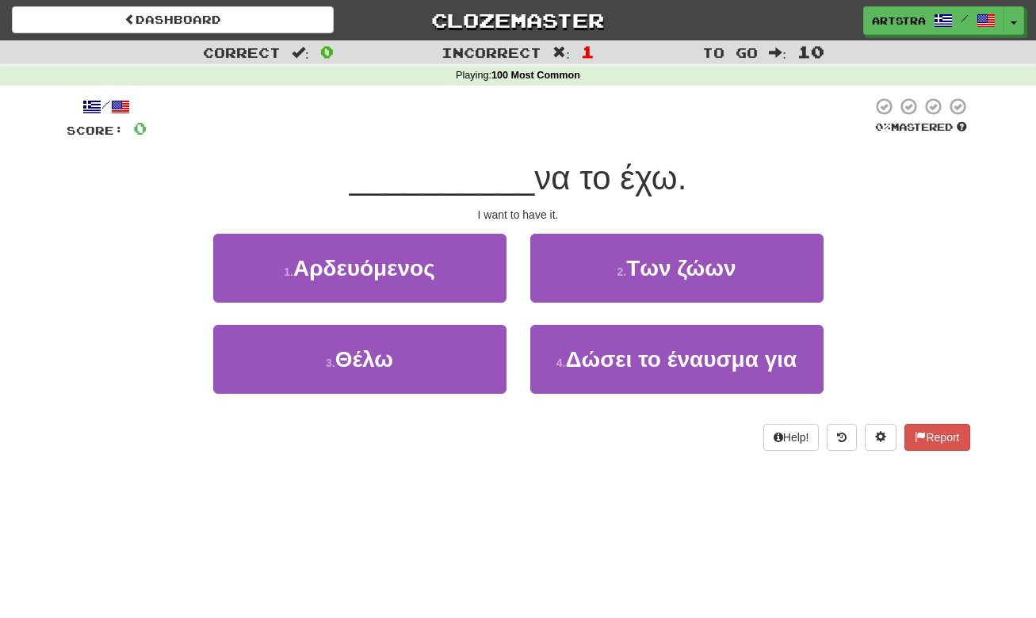
click at [534, 176] on span "να το έχω." at bounding box center [610, 177] width 152 height 37
drag, startPoint x: 531, startPoint y: 182, endPoint x: 534, endPoint y: 198, distance: 16.9
click at [534, 198] on div "/ Score: 0 0 % Mastered __________ να το έχω. I want to have it. 1 . Αρδευόμενο…" at bounding box center [519, 274] width 904 height 354
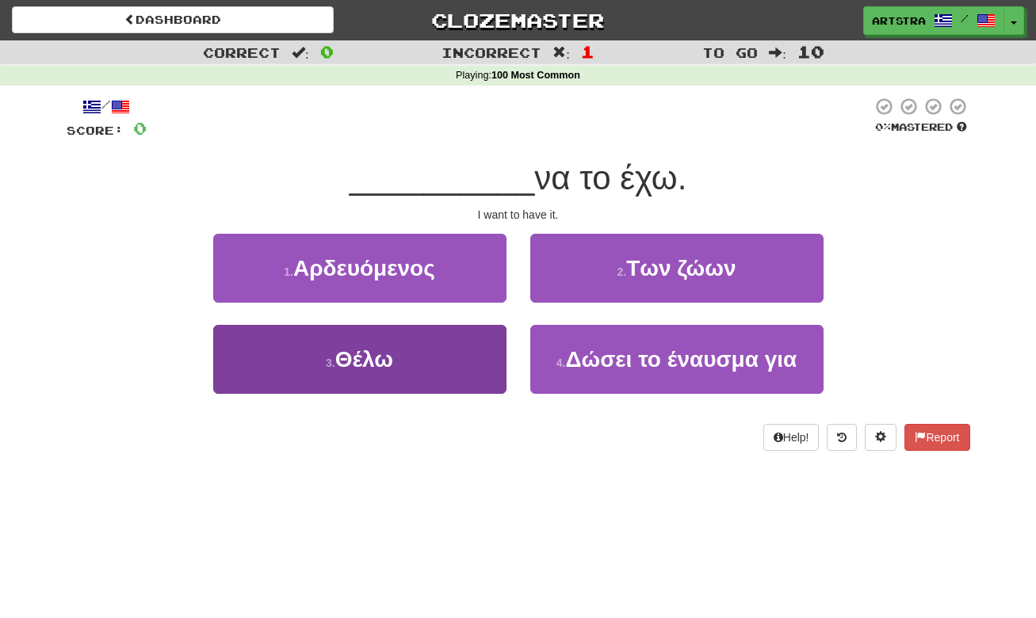
click at [463, 340] on button "3 . Θέλω" at bounding box center [359, 359] width 293 height 69
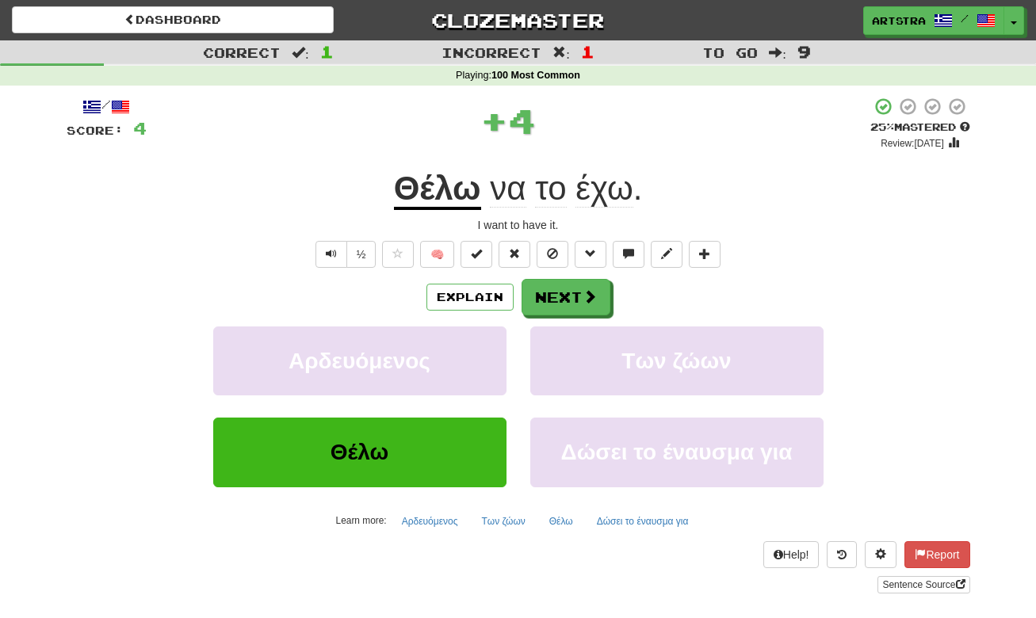
click at [445, 208] on u "Θέλω" at bounding box center [437, 190] width 87 height 40
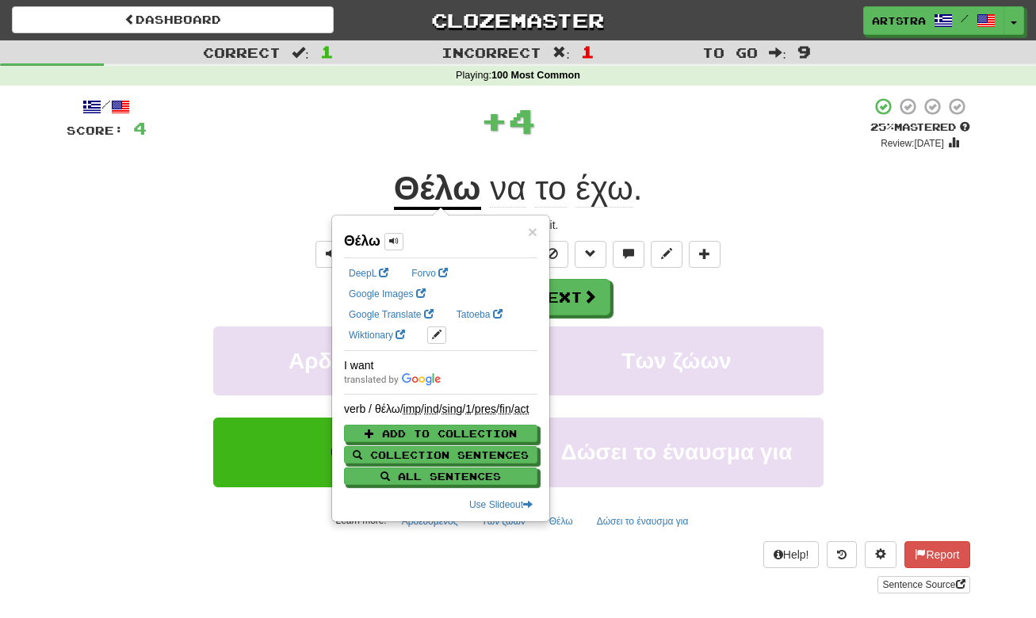
click at [579, 174] on span "έχω" at bounding box center [604, 189] width 57 height 38
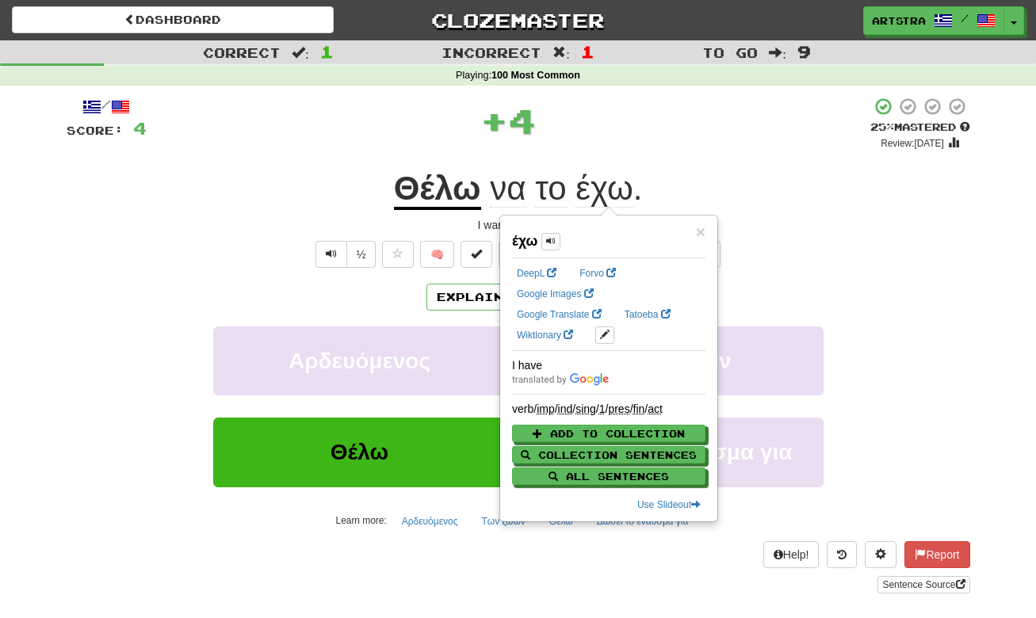
click at [639, 142] on div "+ 4" at bounding box center [509, 121] width 724 height 48
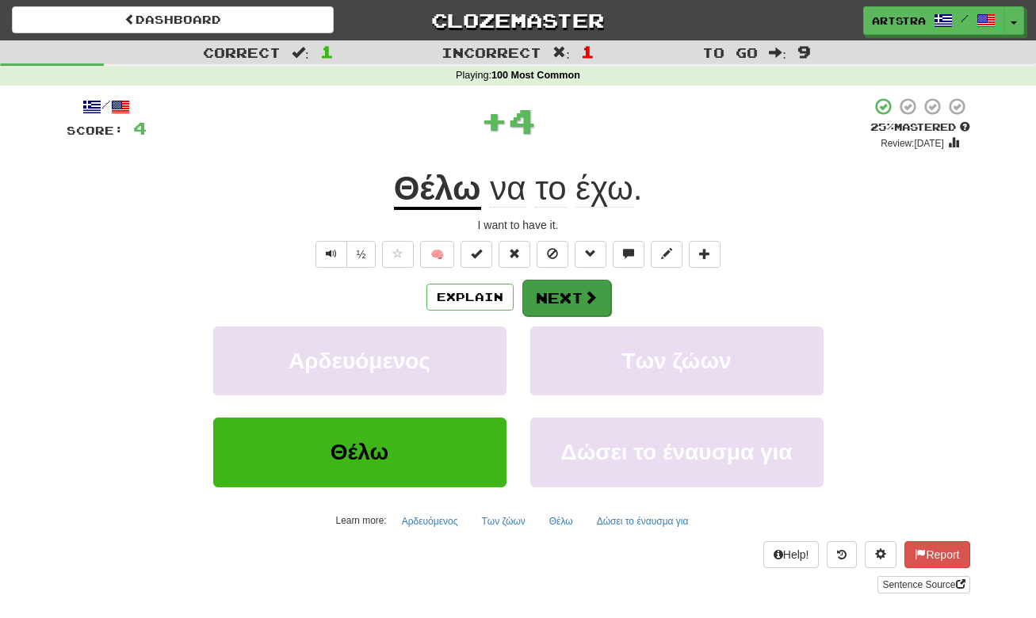
click at [599, 298] on button "Next" at bounding box center [566, 298] width 89 height 36
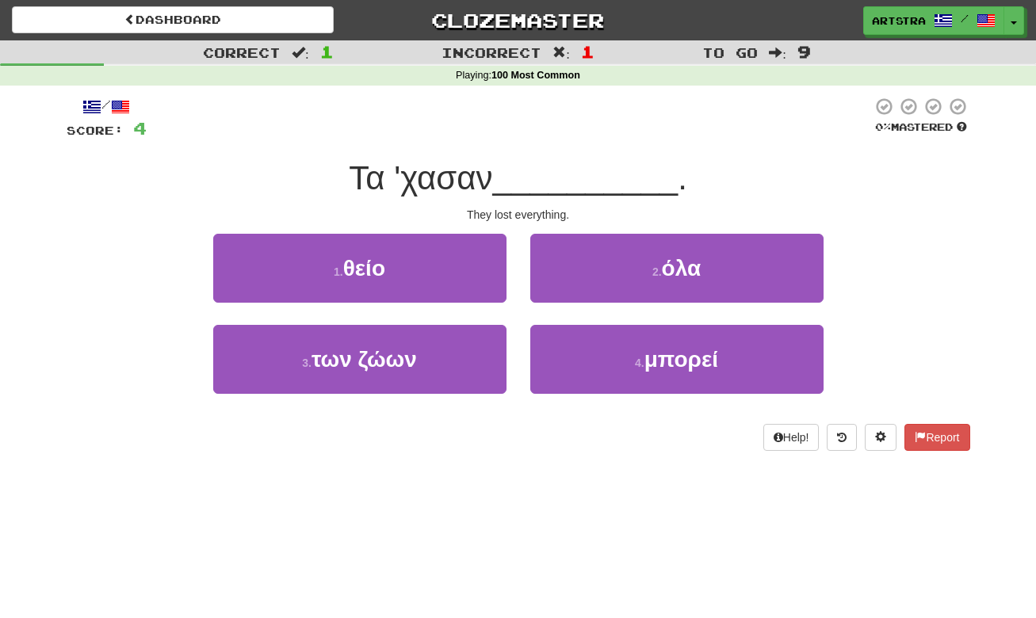
click at [522, 169] on span "__________" at bounding box center [586, 177] width 186 height 37
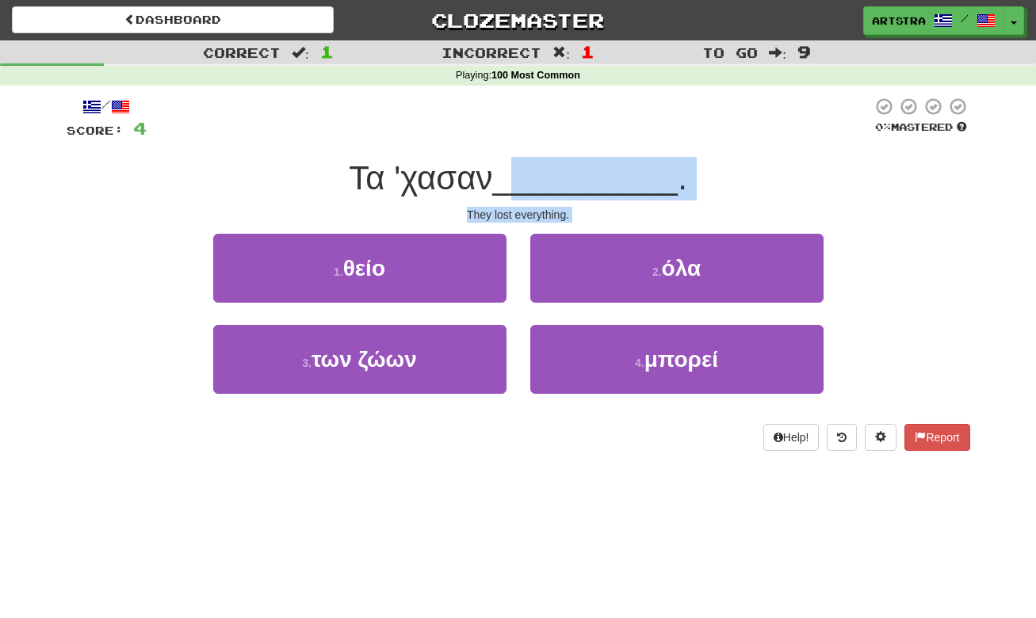
drag, startPoint x: 522, startPoint y: 169, endPoint x: 543, endPoint y: 230, distance: 64.4
click at [543, 230] on div "/ Score: 4 0 % Mastered Τα 'χασαν __________ . They lost everything. 1 . θείο 2…" at bounding box center [519, 274] width 904 height 354
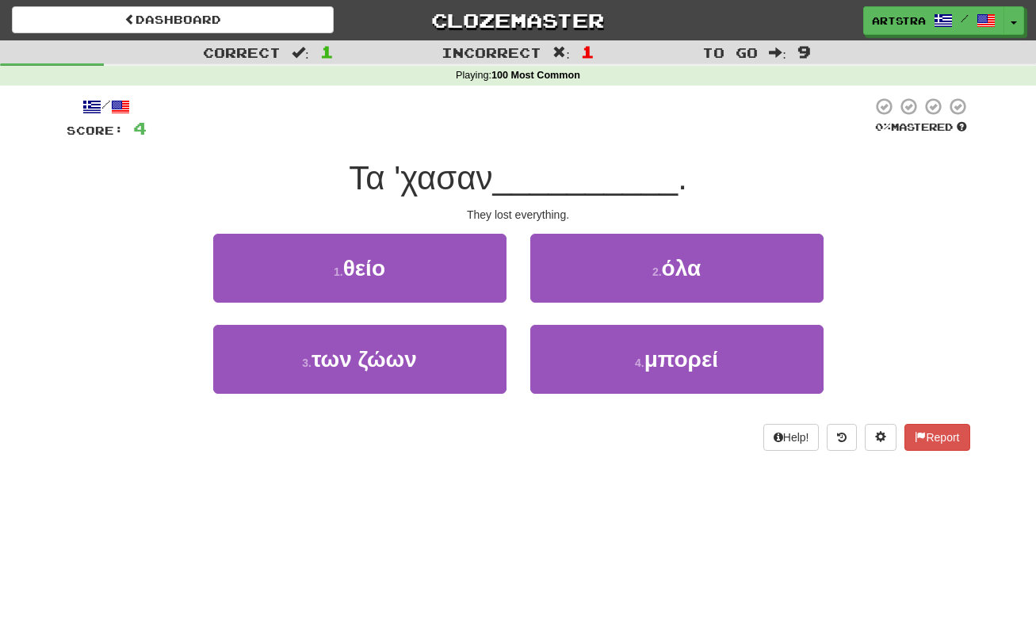
click at [542, 214] on div "They lost everything." at bounding box center [519, 215] width 904 height 16
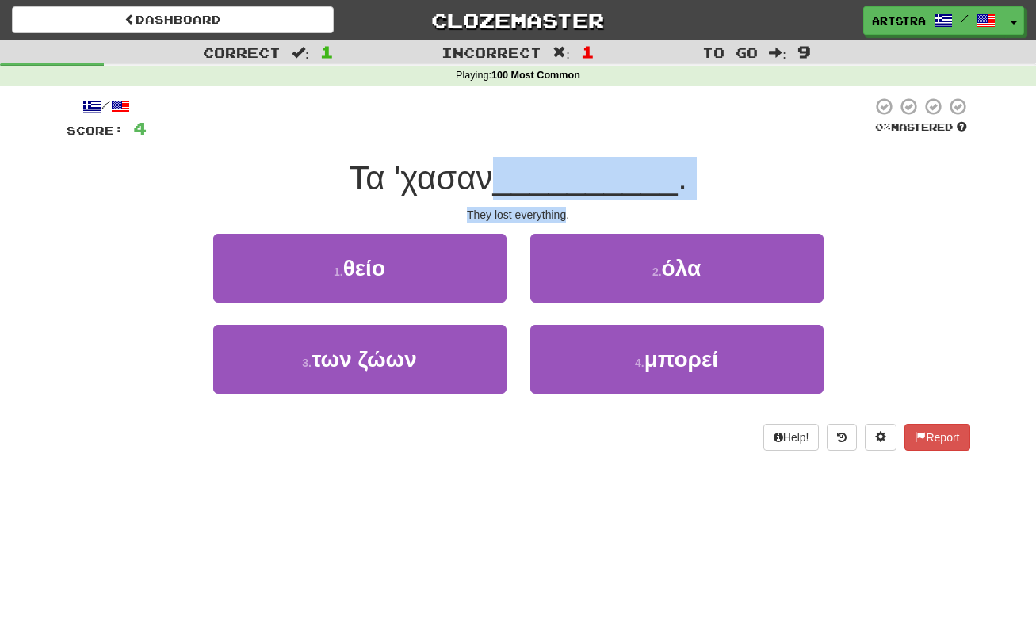
drag, startPoint x: 542, startPoint y: 214, endPoint x: 542, endPoint y: 181, distance: 33.3
click at [542, 181] on div "/ Score: 4 0 % Mastered Τα 'χασαν __________ . They lost everything. 1 . θείο 2…" at bounding box center [519, 274] width 904 height 354
click at [542, 181] on span "__________" at bounding box center [586, 177] width 186 height 37
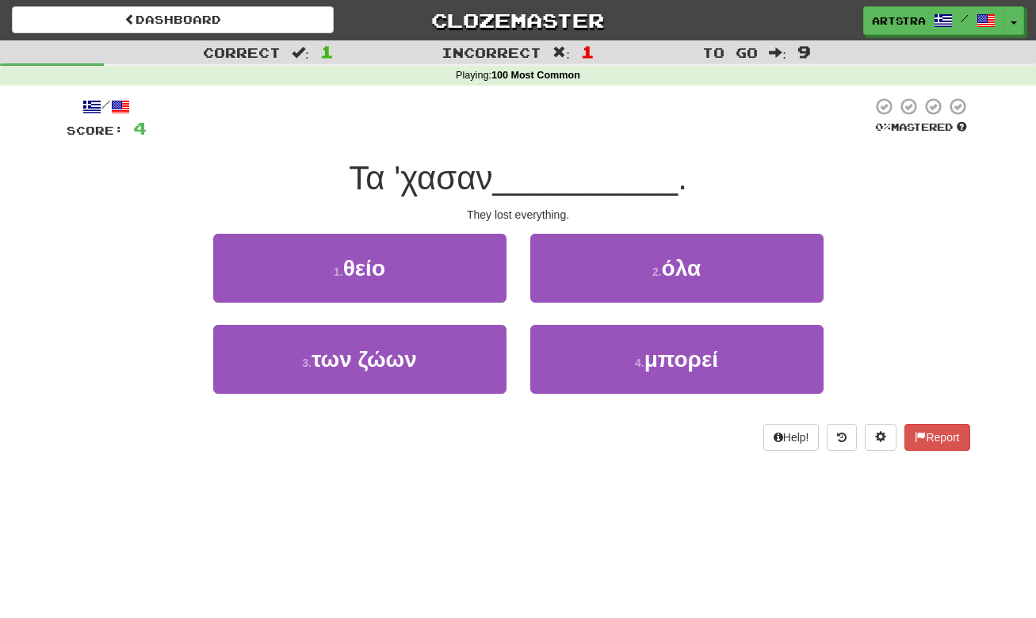
click at [606, 270] on button "2 . όλα" at bounding box center [676, 268] width 293 height 69
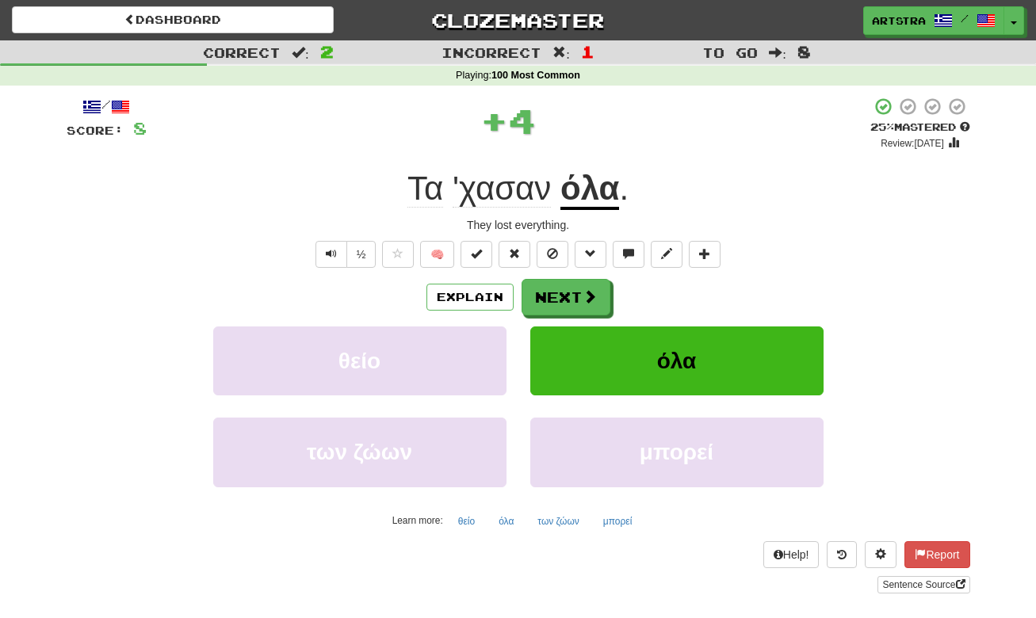
click at [604, 193] on u "όλα" at bounding box center [590, 190] width 59 height 40
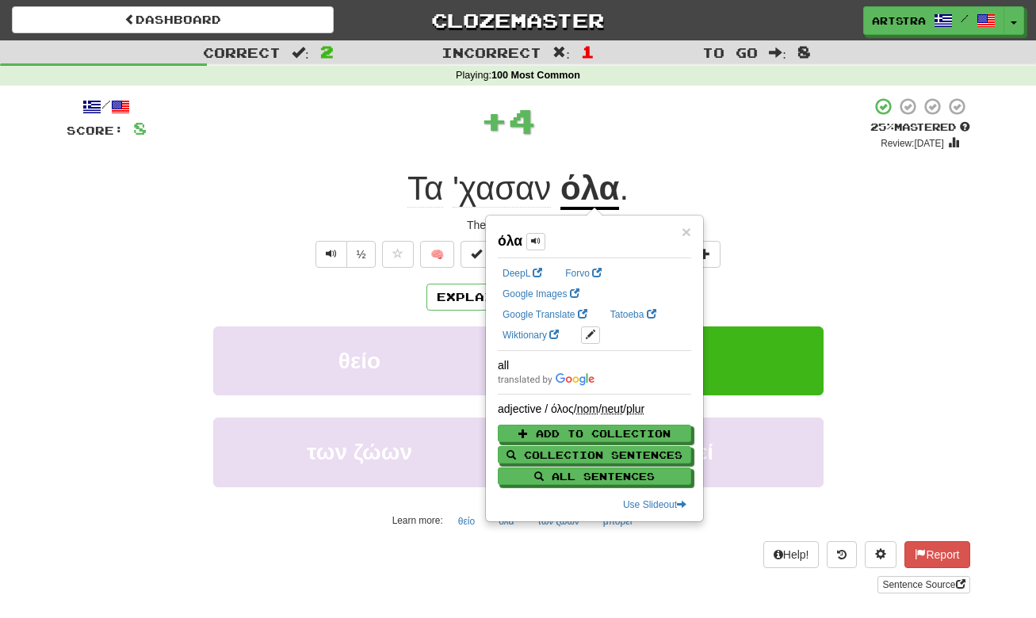
click at [541, 177] on span "'χασαν" at bounding box center [502, 189] width 98 height 38
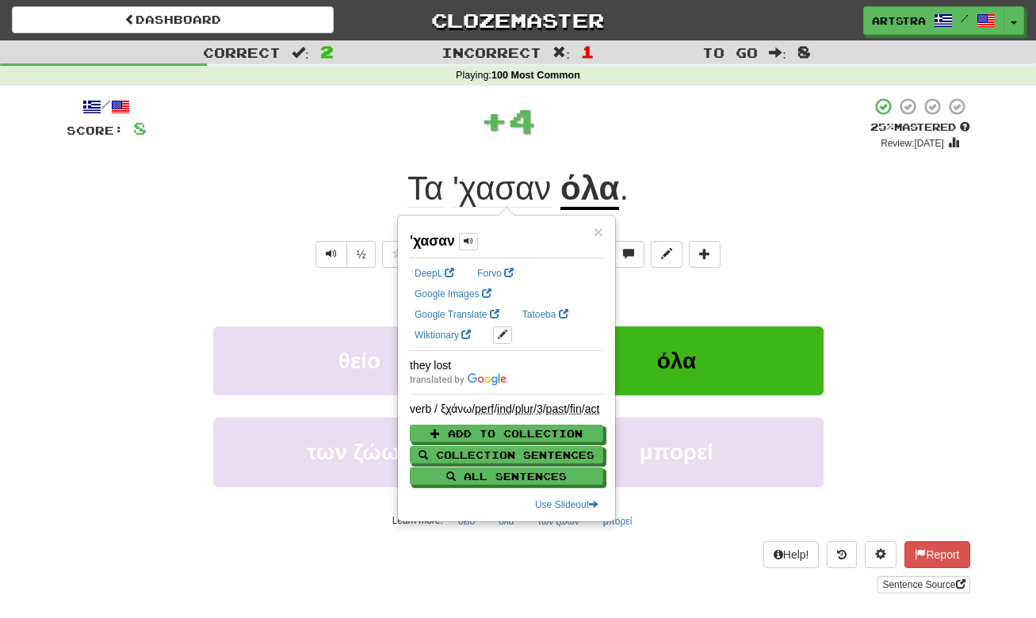
click at [624, 130] on div "+ 4" at bounding box center [509, 121] width 724 height 48
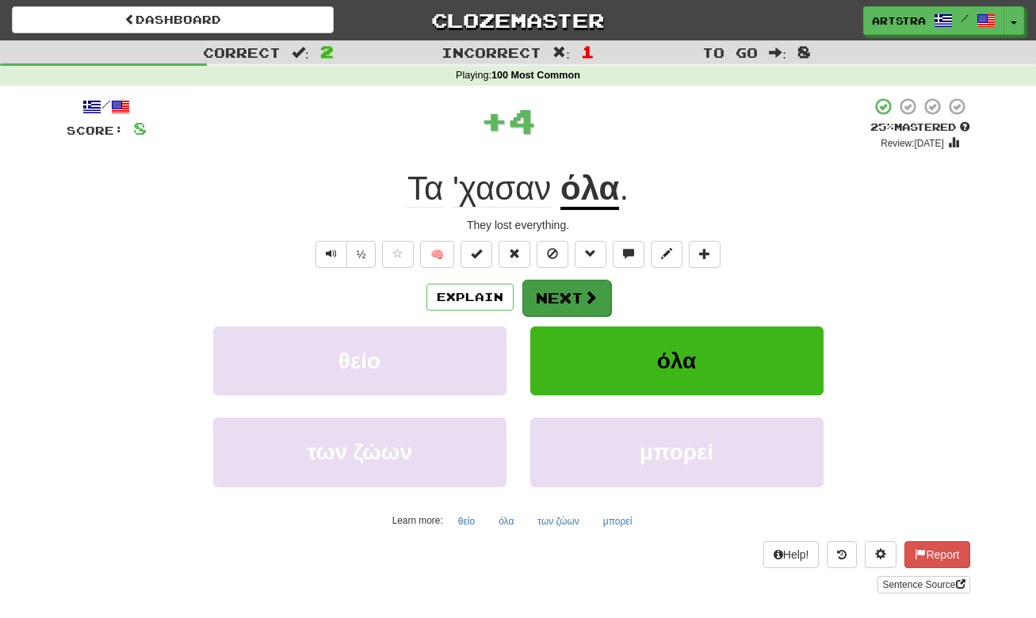
click at [598, 289] on button "Next" at bounding box center [566, 298] width 89 height 36
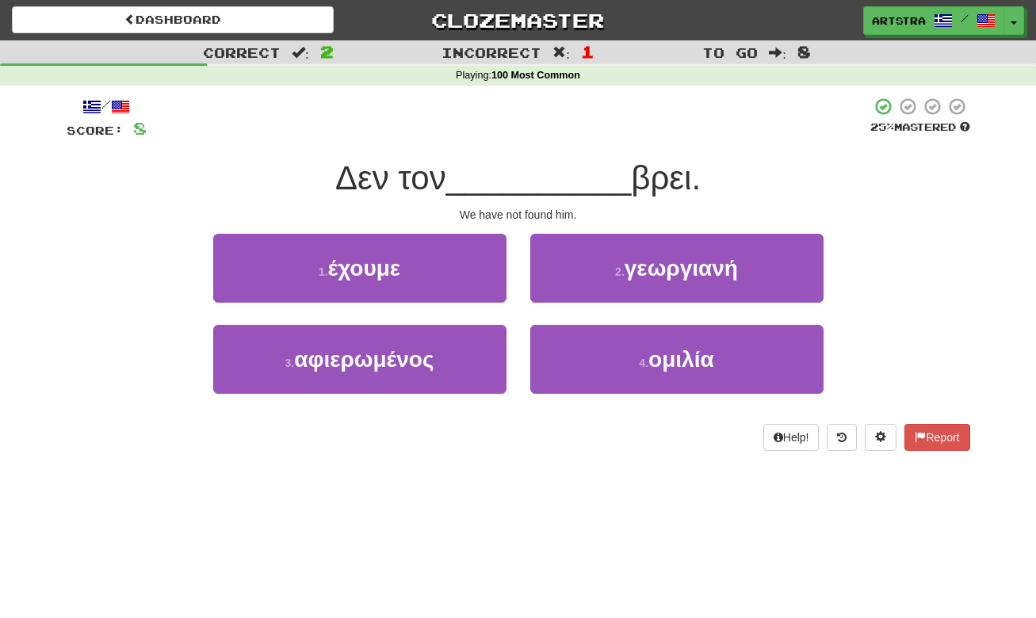
click at [523, 190] on span "__________" at bounding box center [539, 177] width 186 height 37
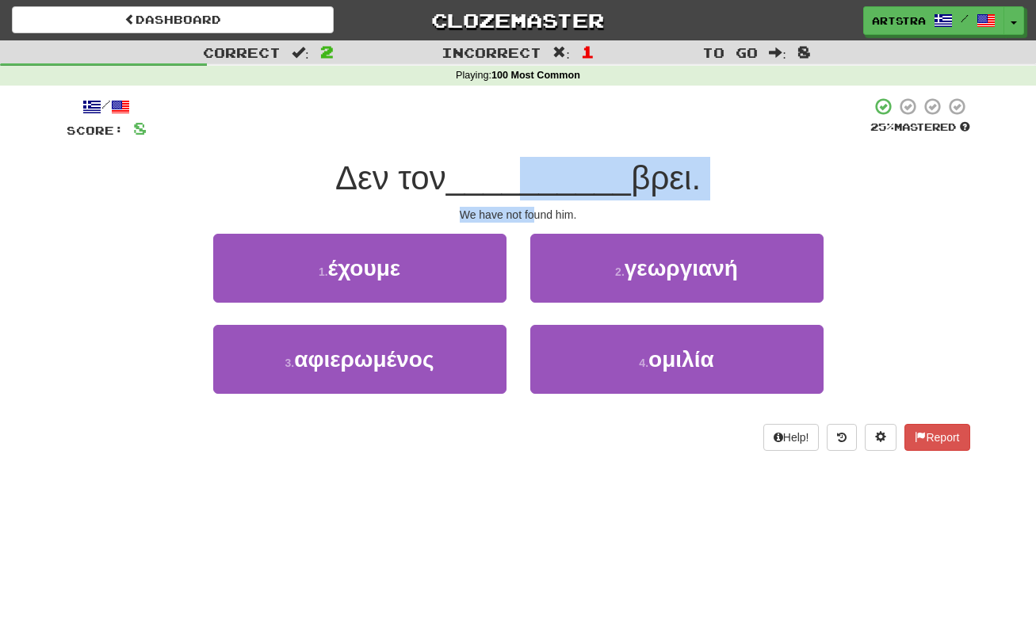
drag, startPoint x: 526, startPoint y: 198, endPoint x: 532, endPoint y: 215, distance: 17.8
click at [532, 215] on div "/ Score: 8 25 % Mastered Δεν τον __________ βρει. We have not found him. 1 . έχ…" at bounding box center [519, 274] width 904 height 354
click at [532, 215] on div "We have not found him." at bounding box center [519, 215] width 904 height 16
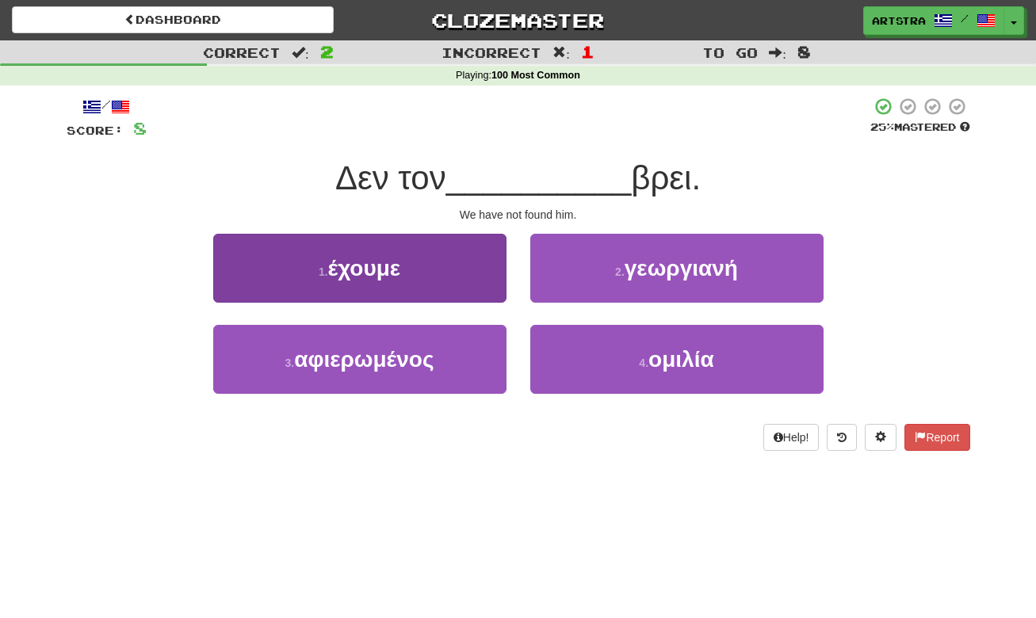
click at [461, 247] on button "1 . έχουμε" at bounding box center [359, 268] width 293 height 69
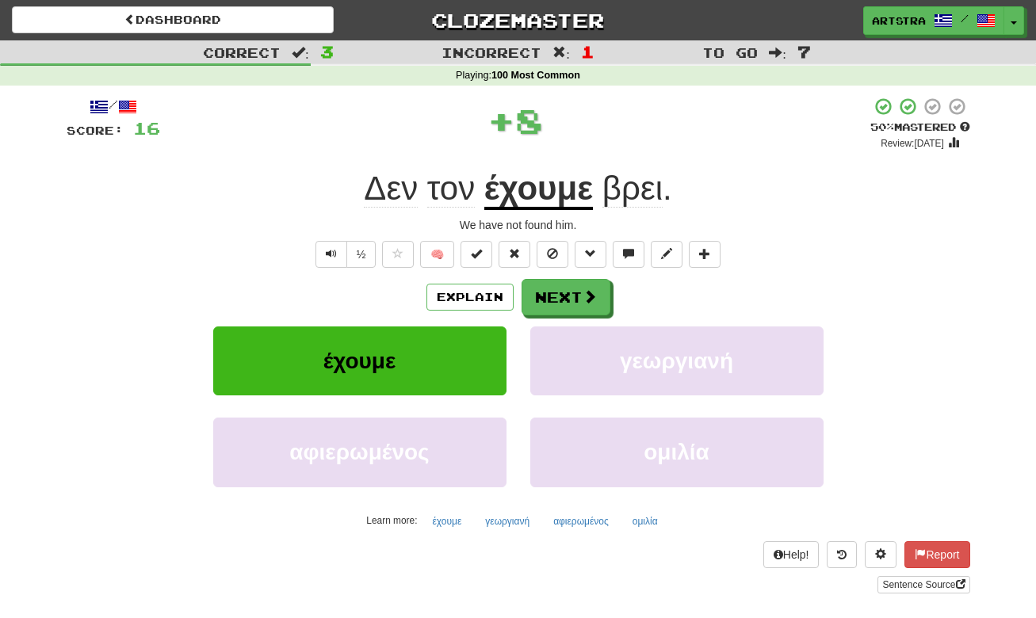
click at [507, 196] on u "έχουμε" at bounding box center [538, 190] width 109 height 40
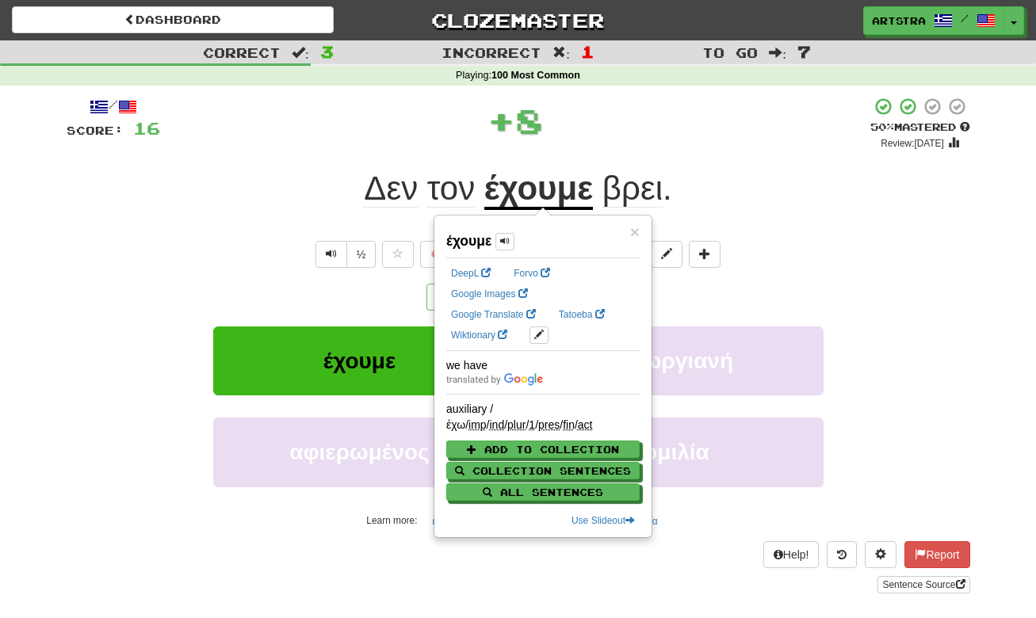
click at [633, 194] on span "βρει" at bounding box center [633, 189] width 60 height 38
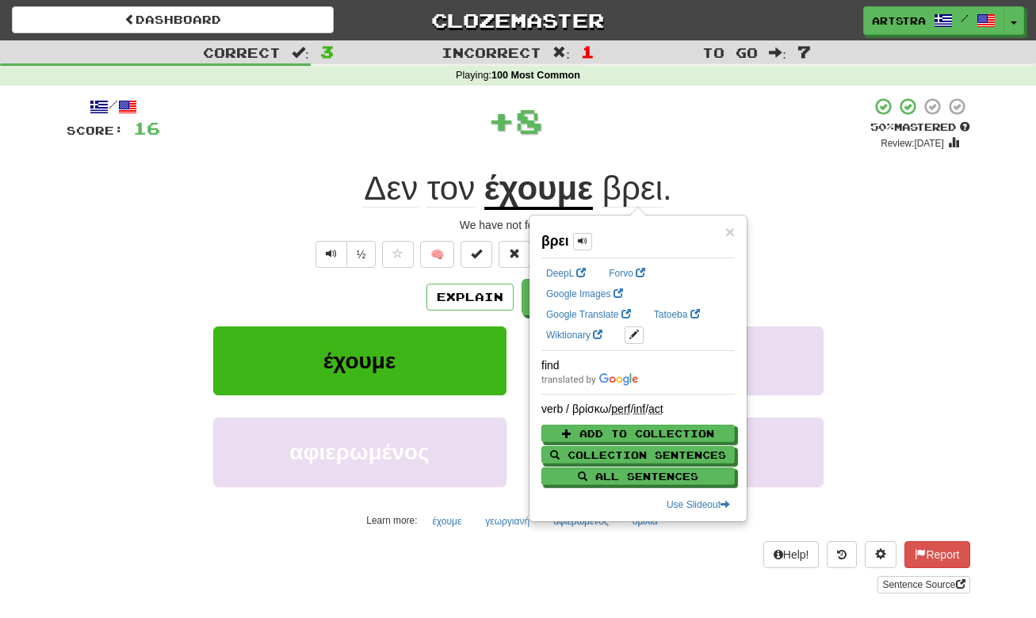
click at [693, 132] on div "+ 8" at bounding box center [515, 121] width 710 height 48
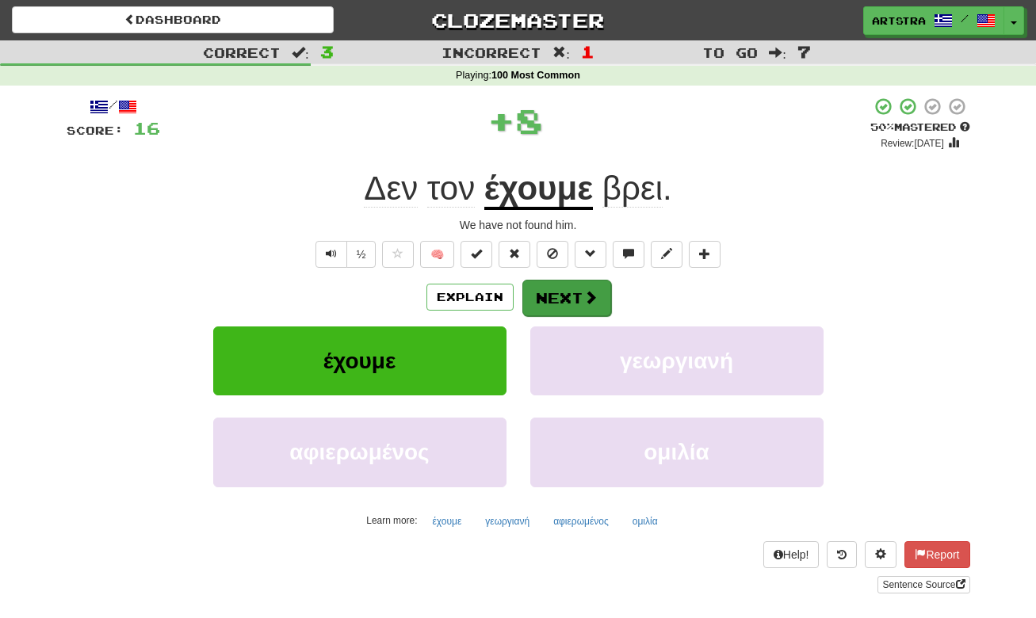
click at [579, 288] on button "Next" at bounding box center [566, 298] width 89 height 36
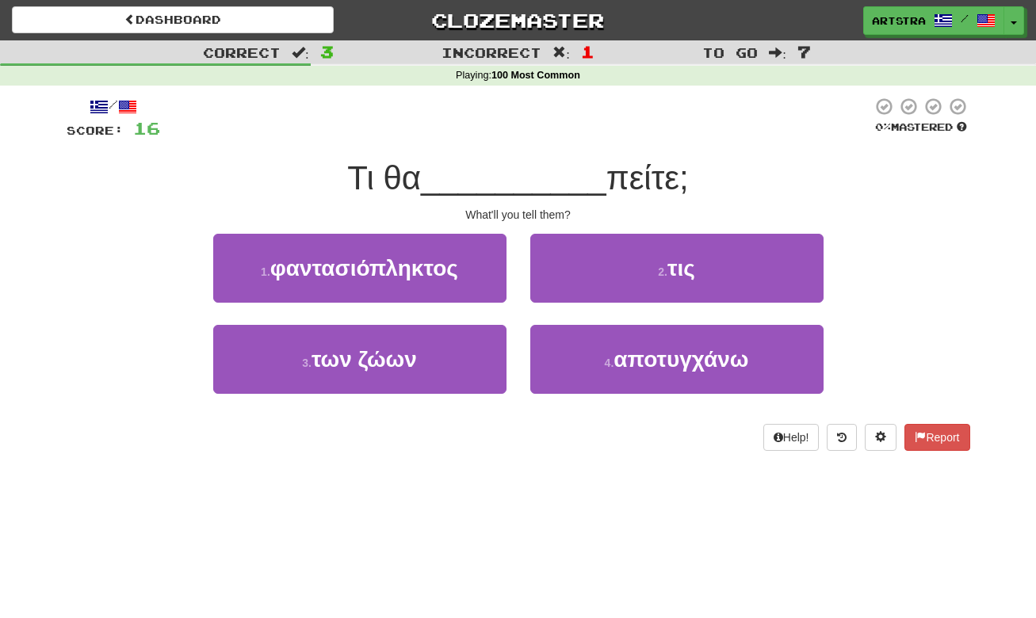
click at [510, 168] on span "__________" at bounding box center [514, 177] width 186 height 37
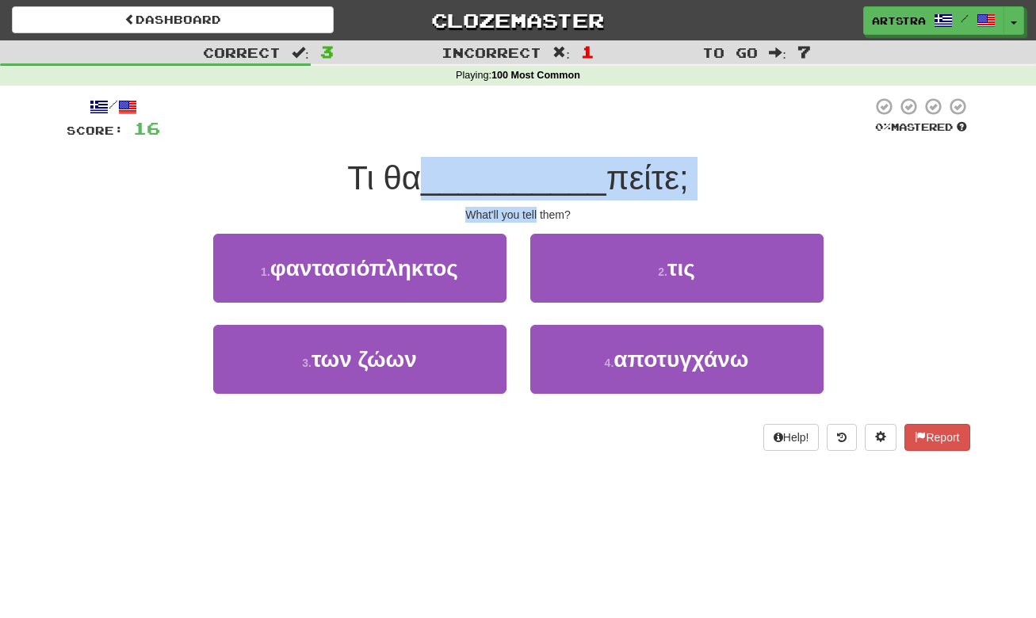
drag, startPoint x: 553, startPoint y: 228, endPoint x: 533, endPoint y: 209, distance: 27.5
click at [533, 209] on div "/ Score: 16 0 % Mastered Τι θα __________ πείτε; What'll you tell them? 1 . φαν…" at bounding box center [519, 274] width 904 height 354
click at [533, 209] on div "What'll you tell them?" at bounding box center [519, 215] width 904 height 16
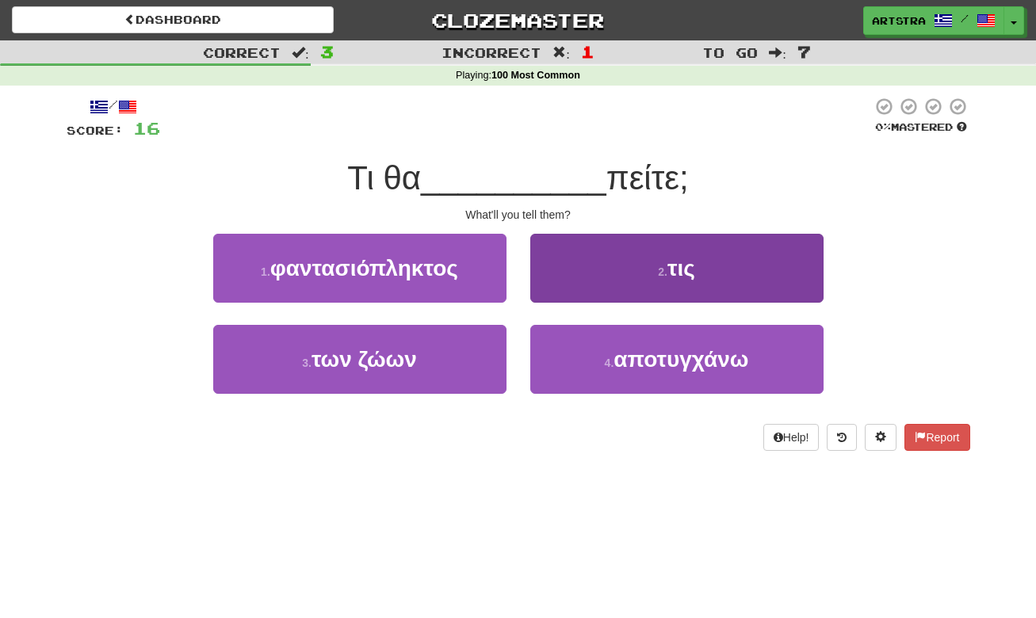
click at [617, 265] on button "2 . τις" at bounding box center [676, 268] width 293 height 69
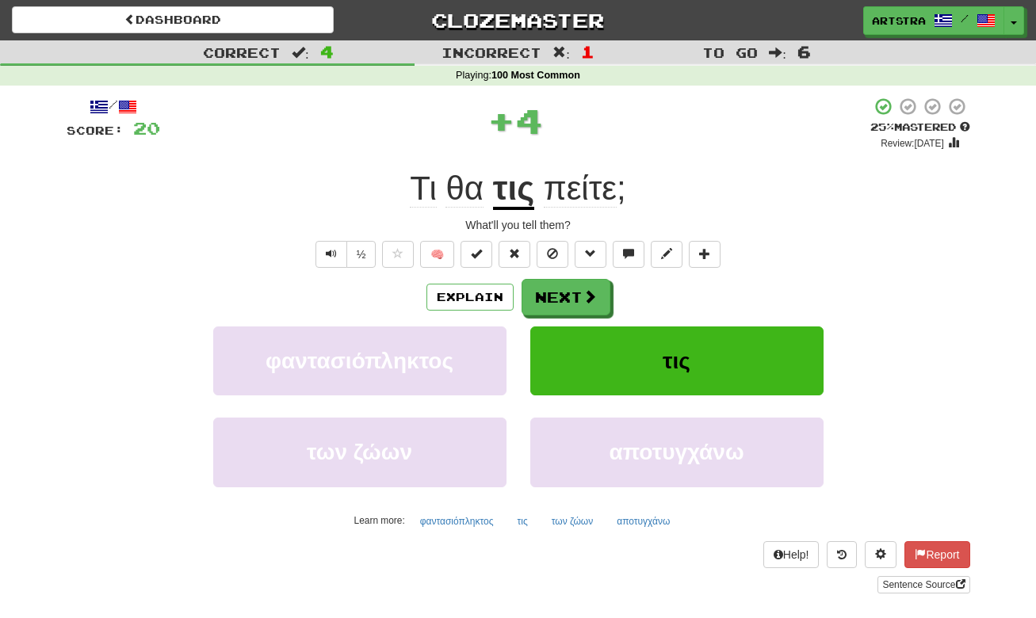
click at [505, 182] on u "τις" at bounding box center [513, 190] width 41 height 40
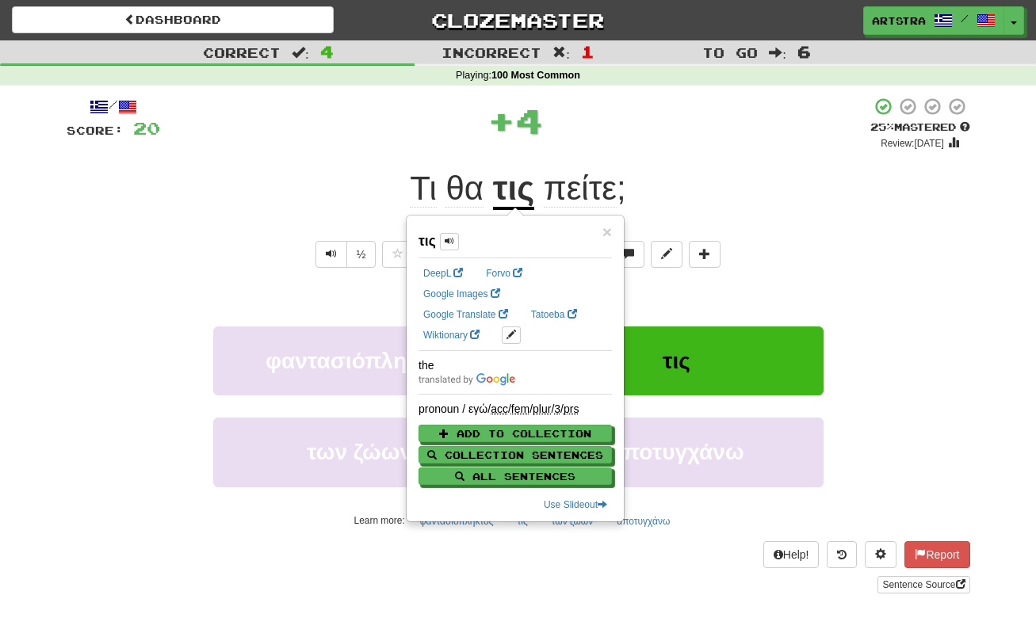
click at [565, 183] on span "πείτε" at bounding box center [580, 189] width 73 height 38
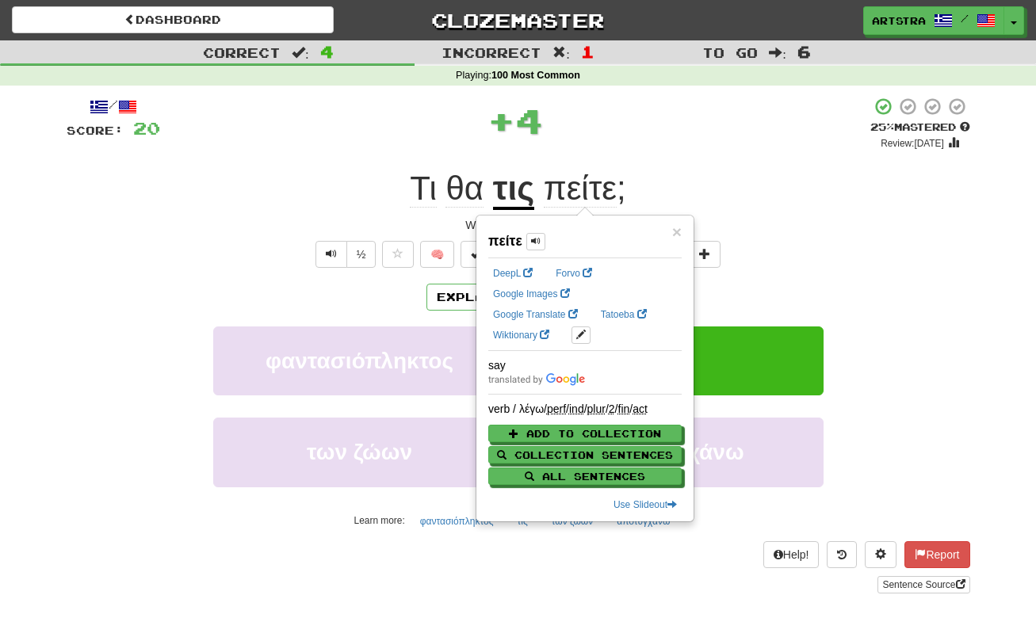
click at [661, 141] on div "+ 4" at bounding box center [515, 121] width 710 height 48
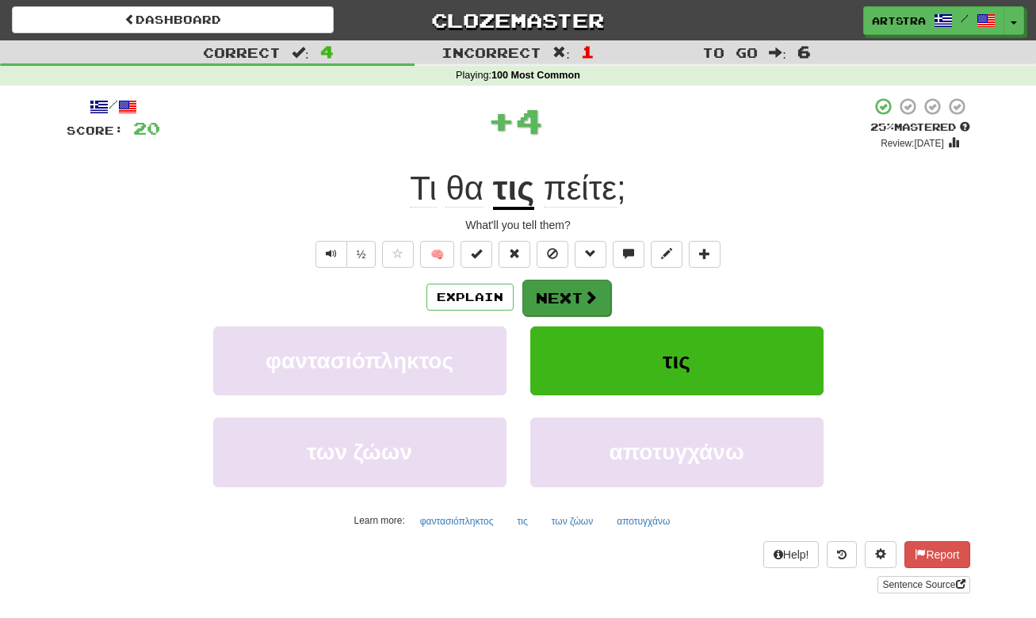
click at [585, 296] on span at bounding box center [591, 297] width 14 height 14
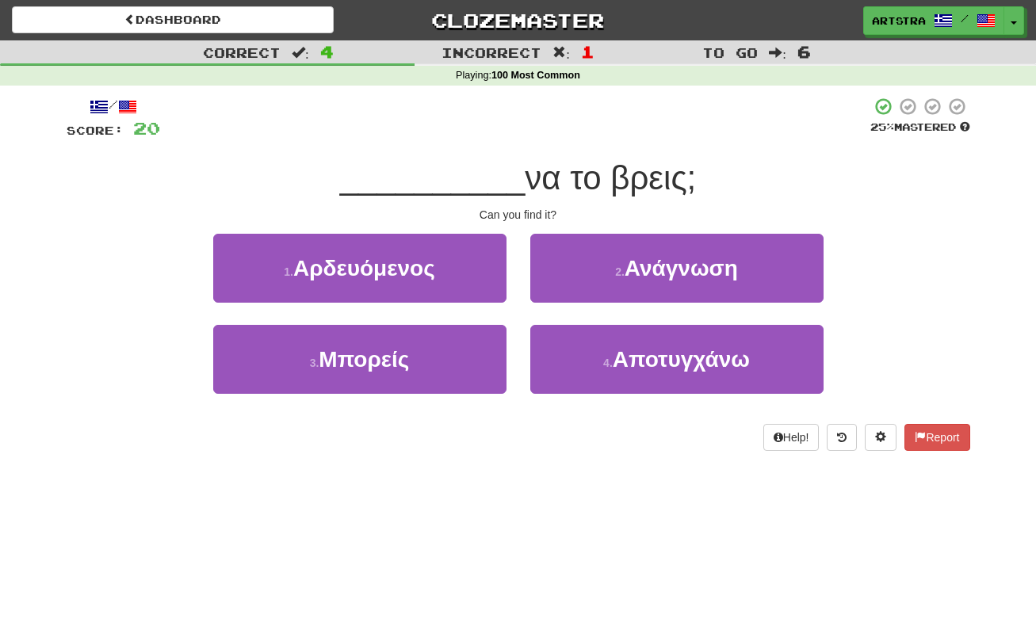
click at [484, 165] on span "__________" at bounding box center [433, 177] width 186 height 37
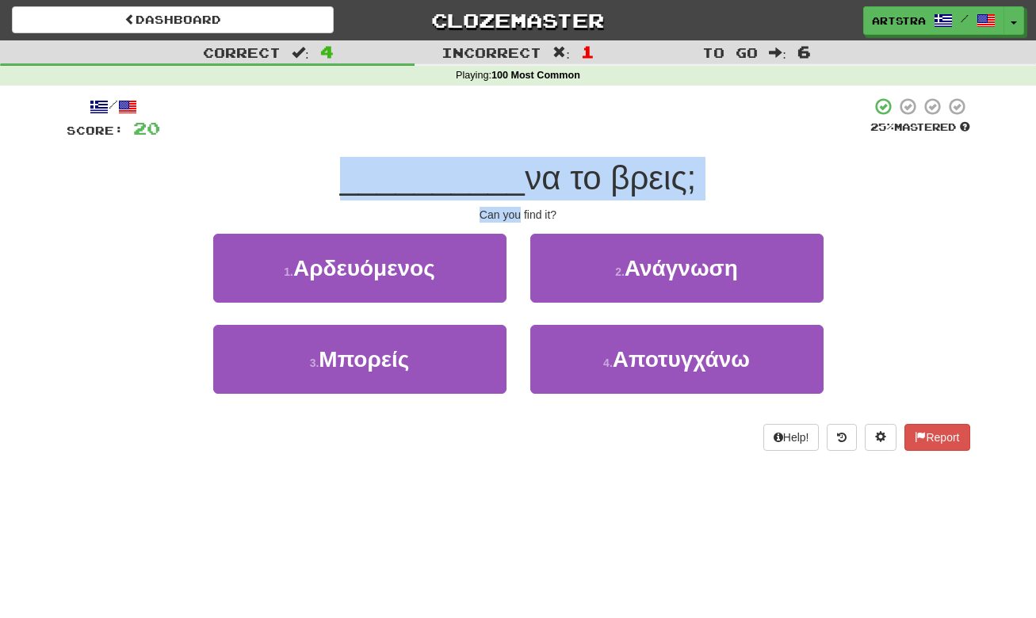
drag, startPoint x: 498, startPoint y: 197, endPoint x: 509, endPoint y: 209, distance: 15.7
click at [509, 209] on div "/ Score: 20 25 % Mastered __________ να το βρεις; Can you find it? 1 . Αρδευόμε…" at bounding box center [519, 274] width 904 height 354
click at [509, 209] on div "Can you find it?" at bounding box center [519, 215] width 904 height 16
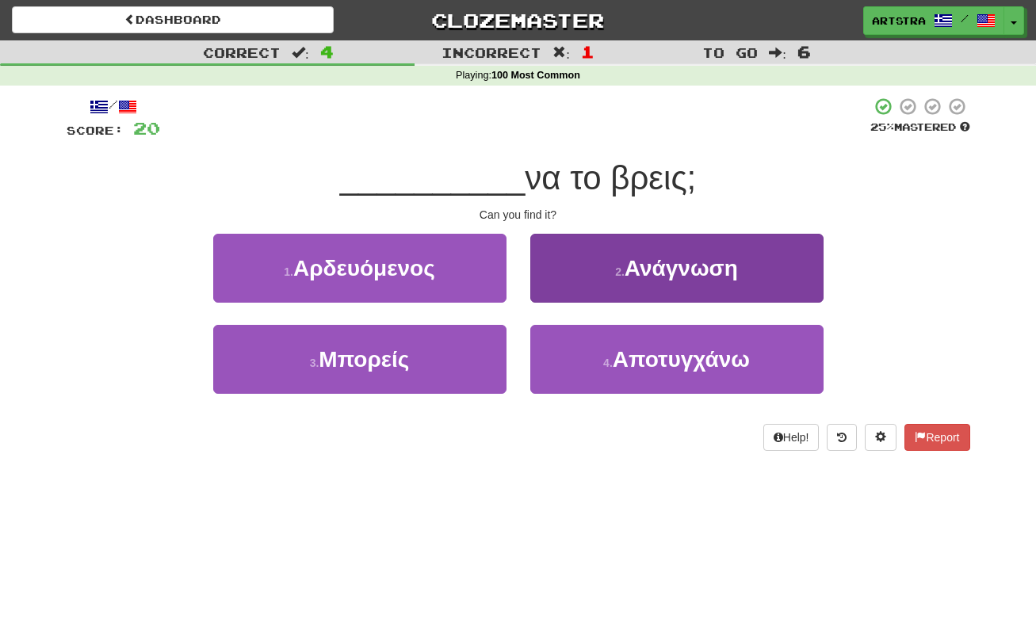
click at [639, 286] on button "2 . Ανάγνωση" at bounding box center [676, 268] width 293 height 69
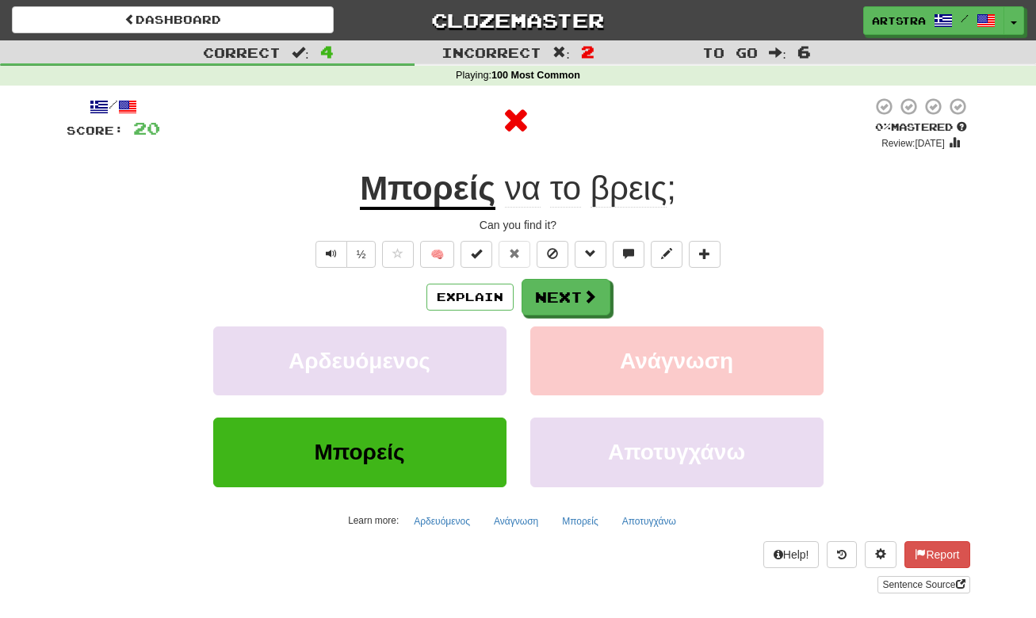
click at [415, 180] on u "Μπορείς" at bounding box center [428, 190] width 136 height 40
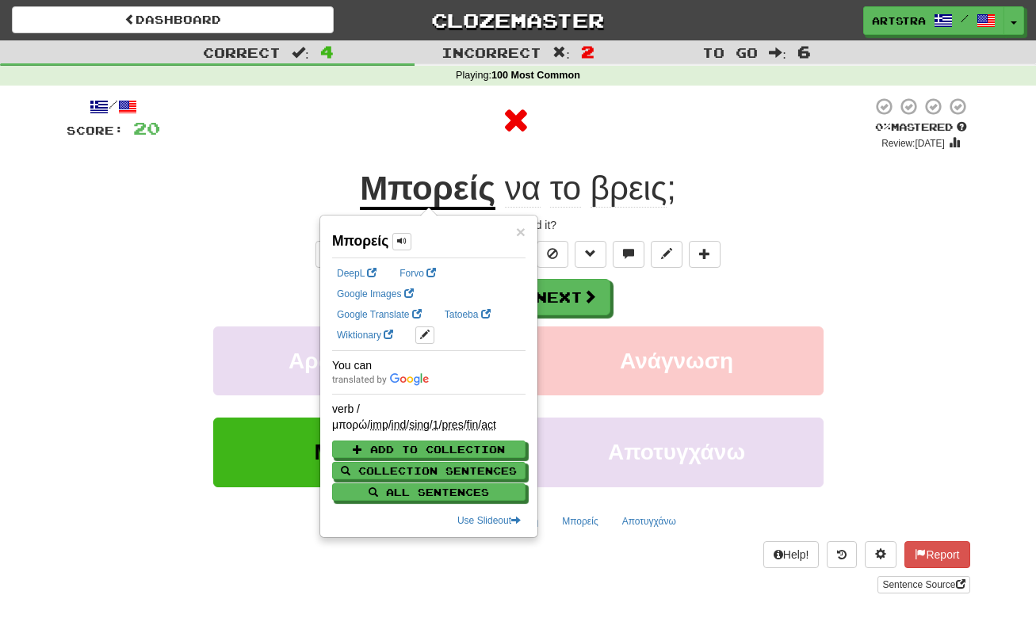
click at [647, 200] on span "βρεις" at bounding box center [629, 189] width 76 height 38
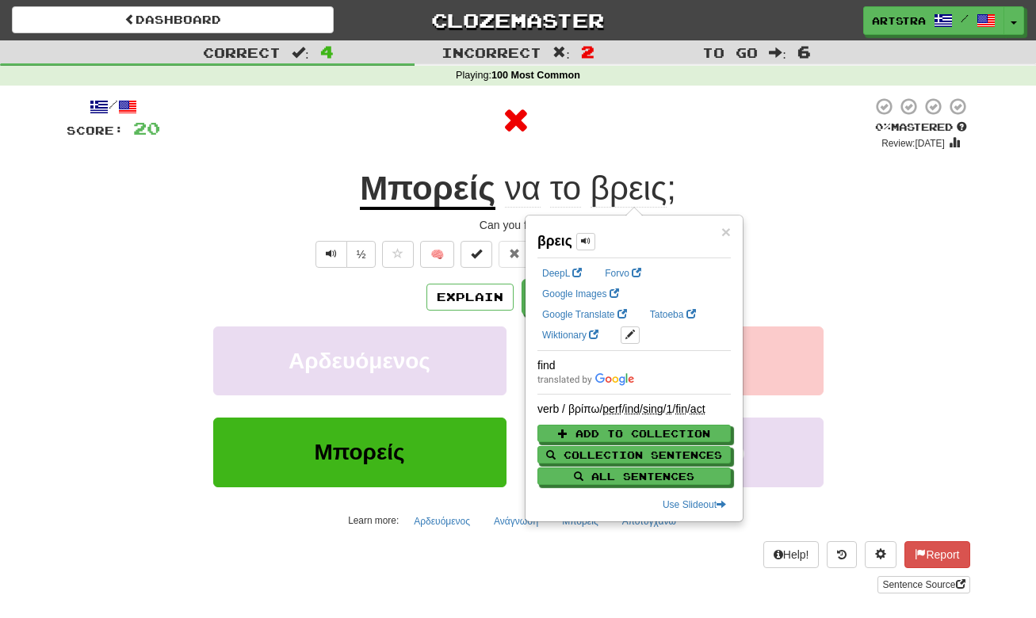
click at [735, 167] on div "Μπορείς να το βρεις ;" at bounding box center [519, 189] width 904 height 44
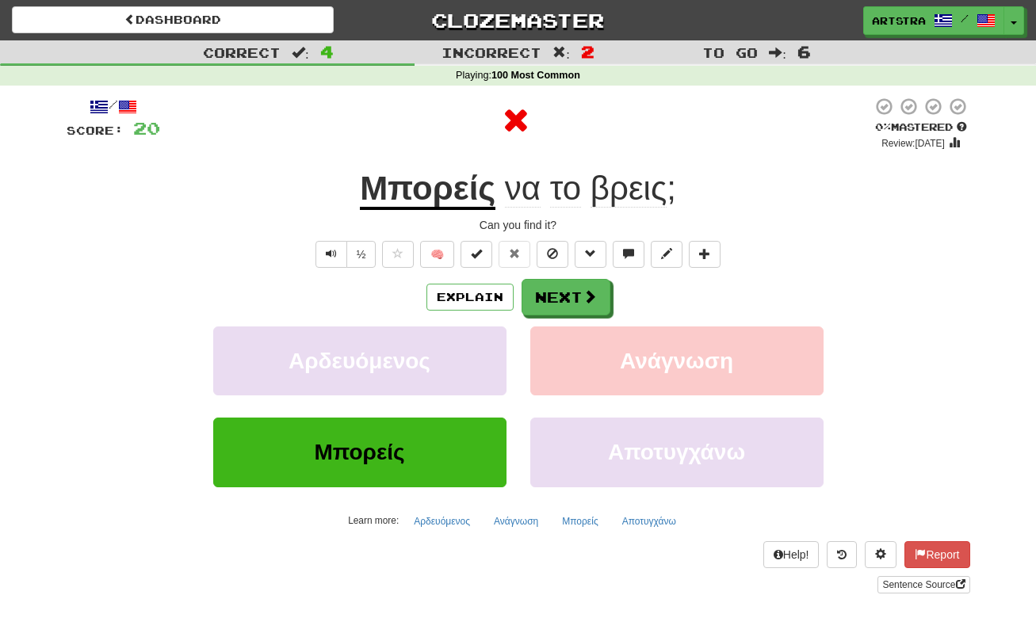
click at [588, 318] on div "Explain Next Αρδευόμενος Ανάγνωση Μπορείς Αποτυγχάνω Learn more: Αρδευόμενος Αν…" at bounding box center [519, 406] width 904 height 255
click at [584, 310] on button "Next" at bounding box center [566, 298] width 89 height 36
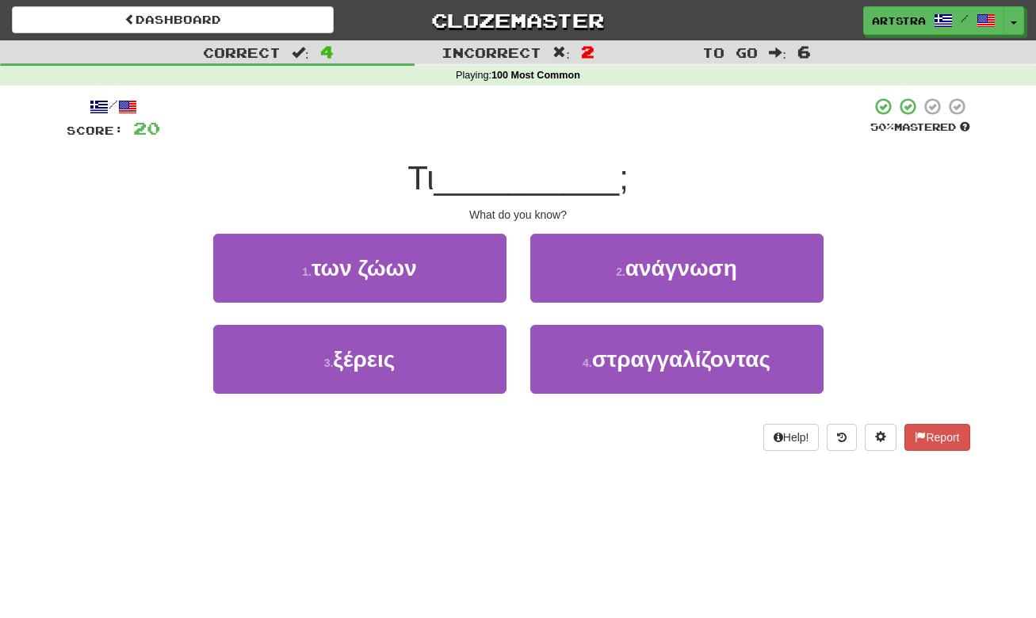
click at [534, 192] on span "__________" at bounding box center [527, 177] width 186 height 37
drag, startPoint x: 539, startPoint y: 206, endPoint x: 548, endPoint y: 213, distance: 11.3
click at [548, 213] on div "/ Score: 20 50 % Mastered Τι __________ ; What do you know? 1 . των ζώων 2 . αν…" at bounding box center [519, 274] width 904 height 354
click at [548, 213] on div "What do you know?" at bounding box center [519, 215] width 904 height 16
drag, startPoint x: 472, startPoint y: 350, endPoint x: 536, endPoint y: 268, distance: 104.5
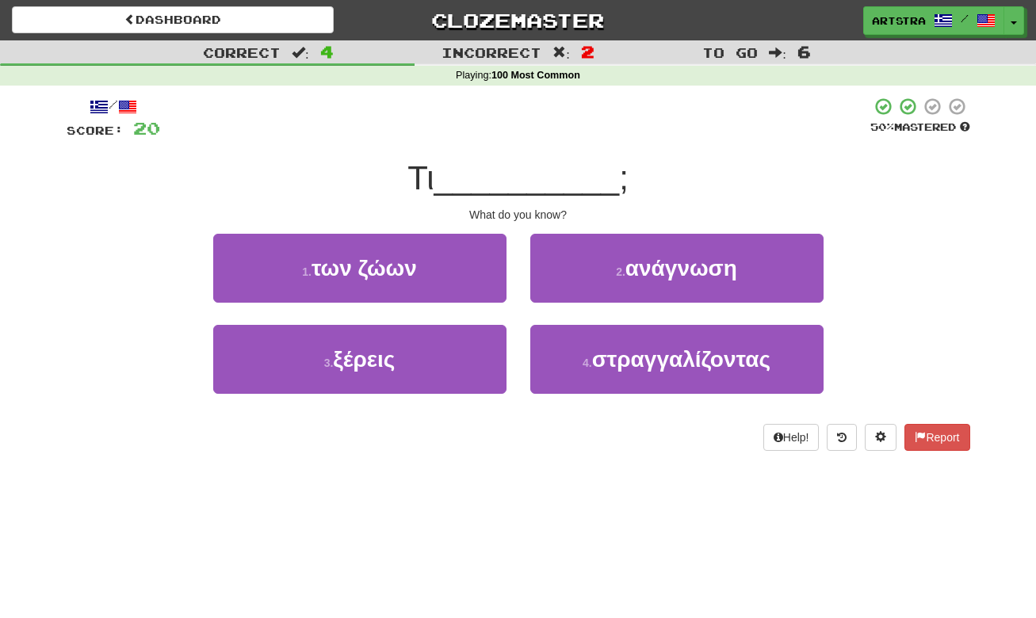
click at [471, 350] on button "3 . ξέρεις" at bounding box center [359, 359] width 293 height 69
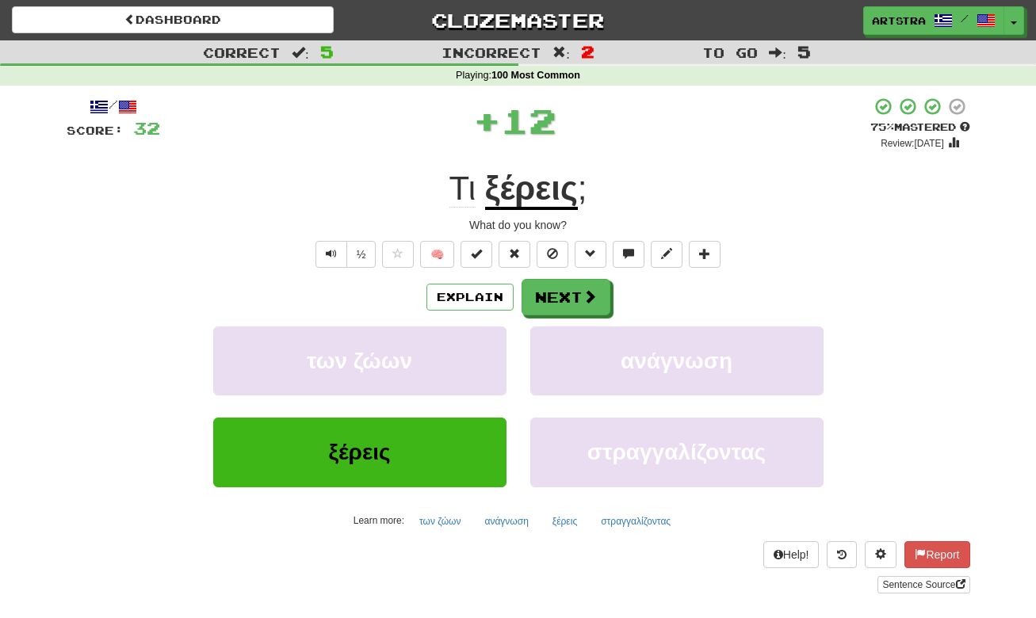
click at [558, 188] on u "ξέρεις" at bounding box center [531, 190] width 93 height 40
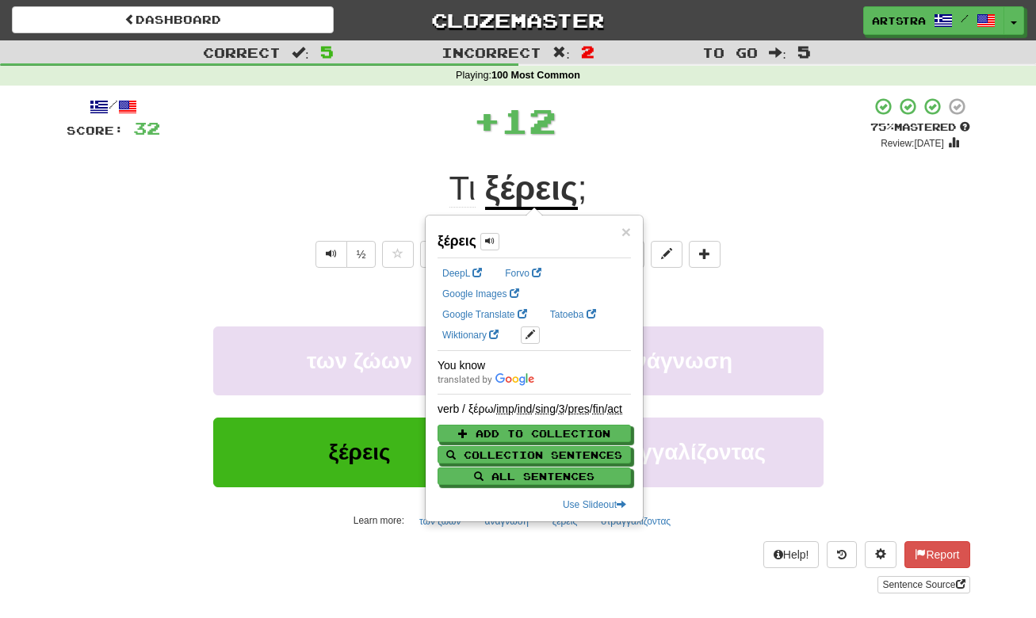
click at [658, 138] on div "+ 12" at bounding box center [515, 121] width 710 height 48
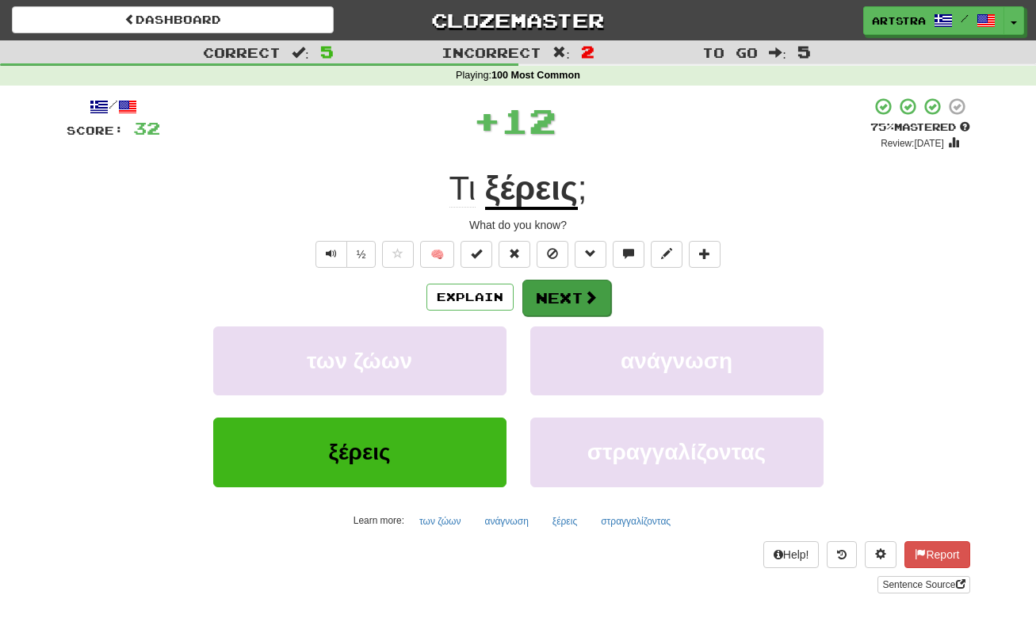
click at [580, 296] on button "Next" at bounding box center [566, 298] width 89 height 36
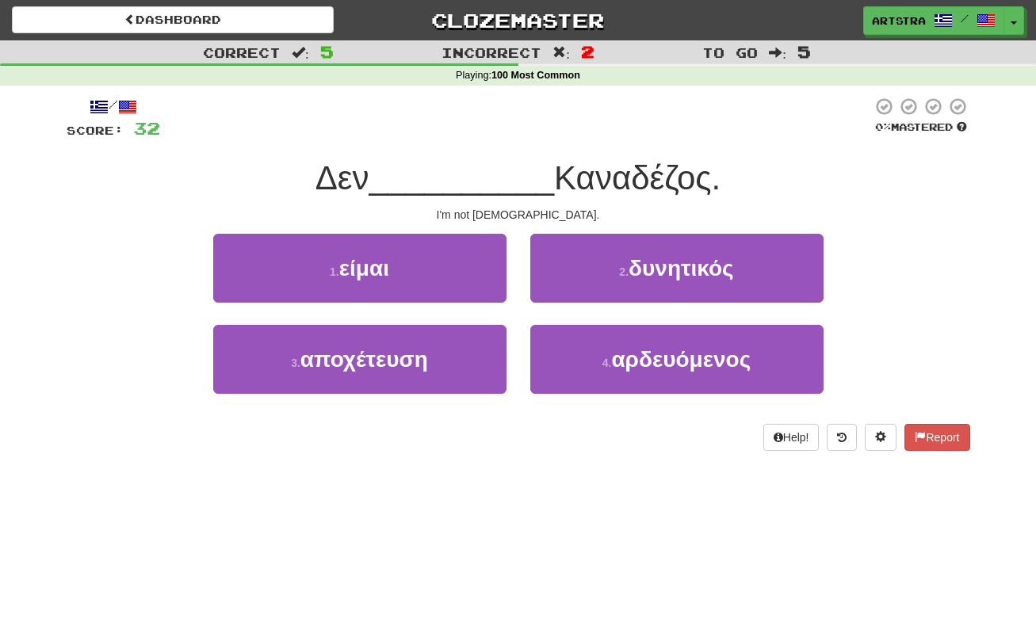
click at [507, 193] on span "__________" at bounding box center [462, 177] width 186 height 37
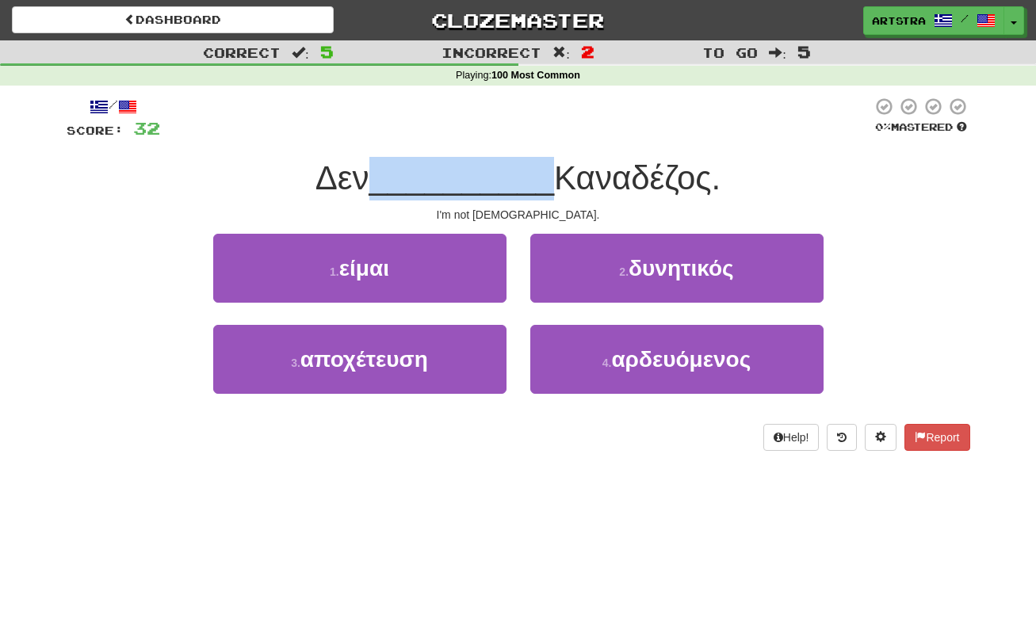
drag, startPoint x: 507, startPoint y: 193, endPoint x: 511, endPoint y: 177, distance: 16.6
click at [511, 177] on span "__________" at bounding box center [462, 177] width 186 height 37
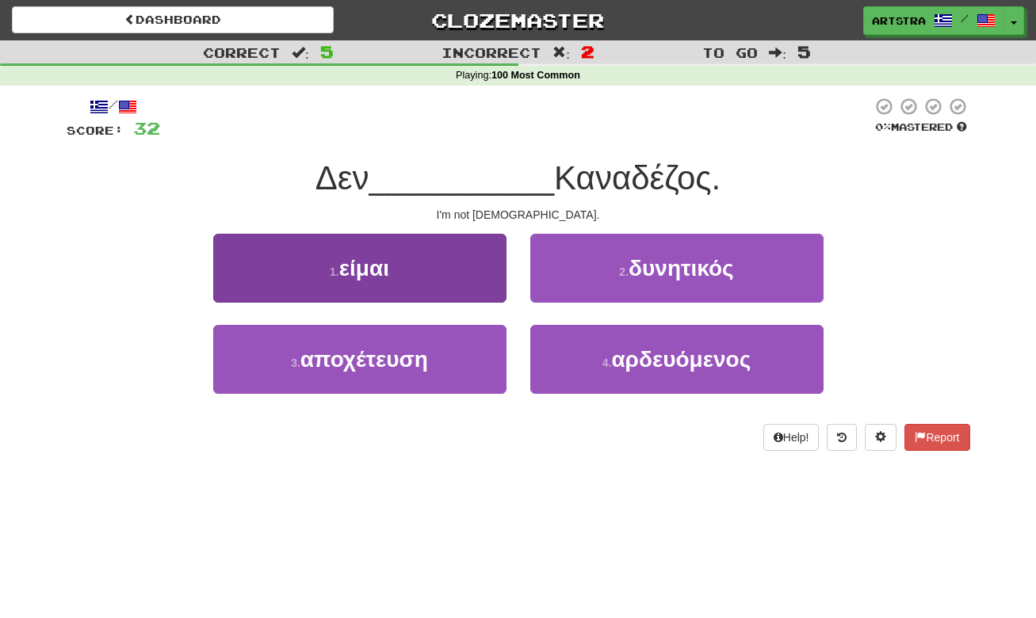
click at [468, 238] on button "1 . είμαι" at bounding box center [359, 268] width 293 height 69
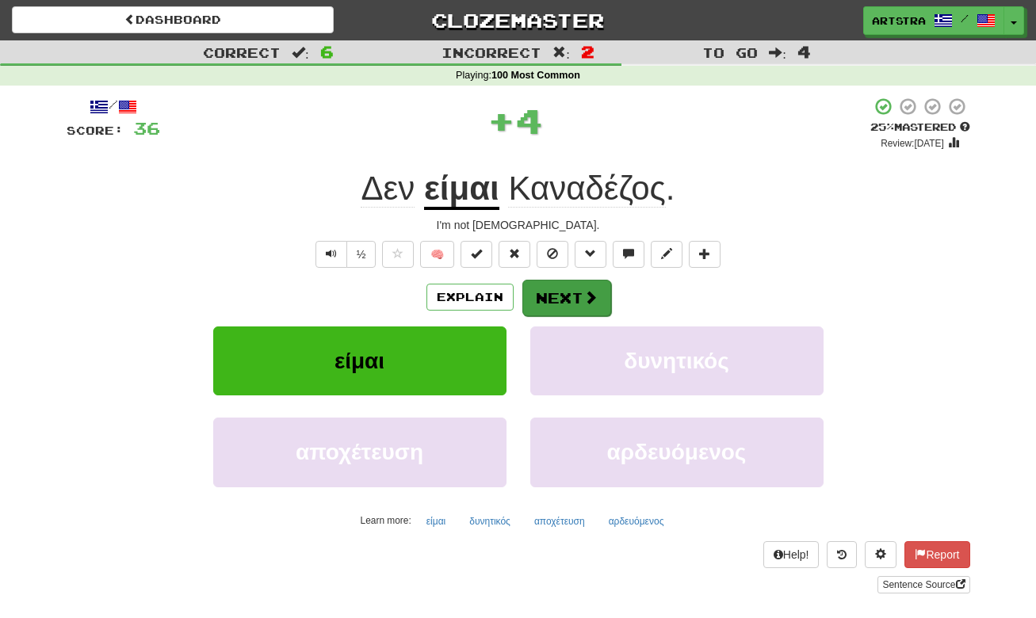
click at [571, 309] on button "Next" at bounding box center [566, 298] width 89 height 36
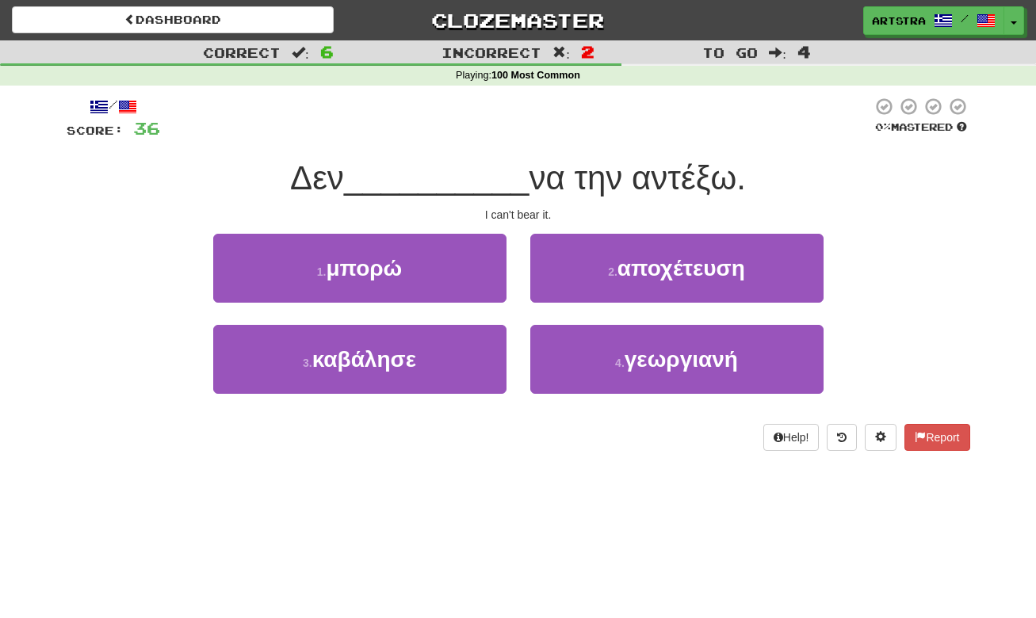
click at [564, 167] on span "να την αντέξω." at bounding box center [637, 177] width 216 height 37
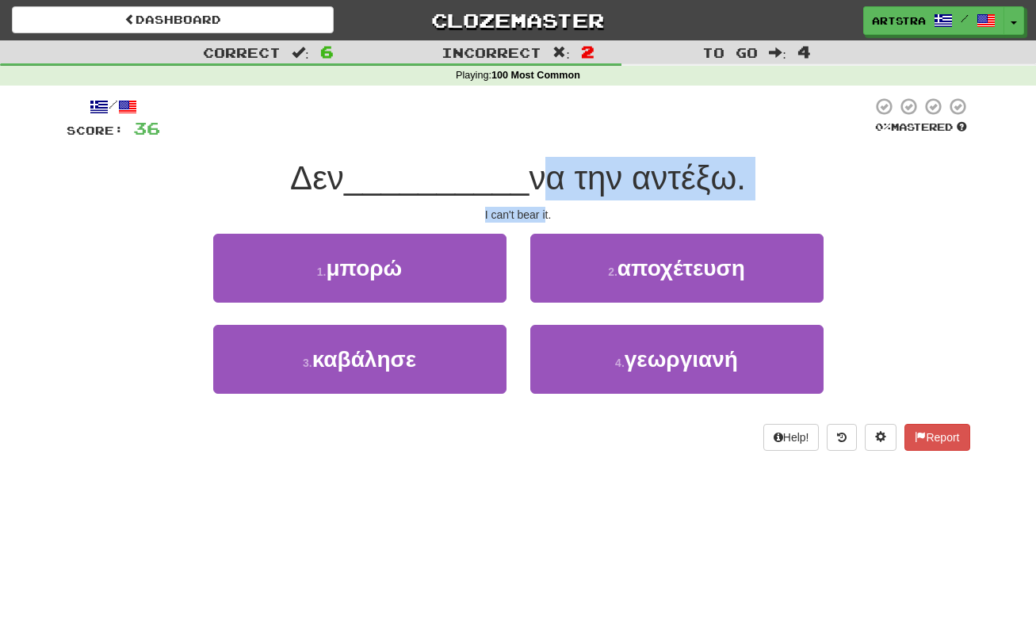
drag, startPoint x: 534, startPoint y: 177, endPoint x: 547, endPoint y: 208, distance: 33.4
click at [547, 208] on div "/ Score: 36 0 % Mastered Δεν __________ να την αντέξω. I can't bear it. 1 . μπο…" at bounding box center [519, 274] width 904 height 354
click at [547, 208] on div "I can't bear it." at bounding box center [519, 215] width 904 height 16
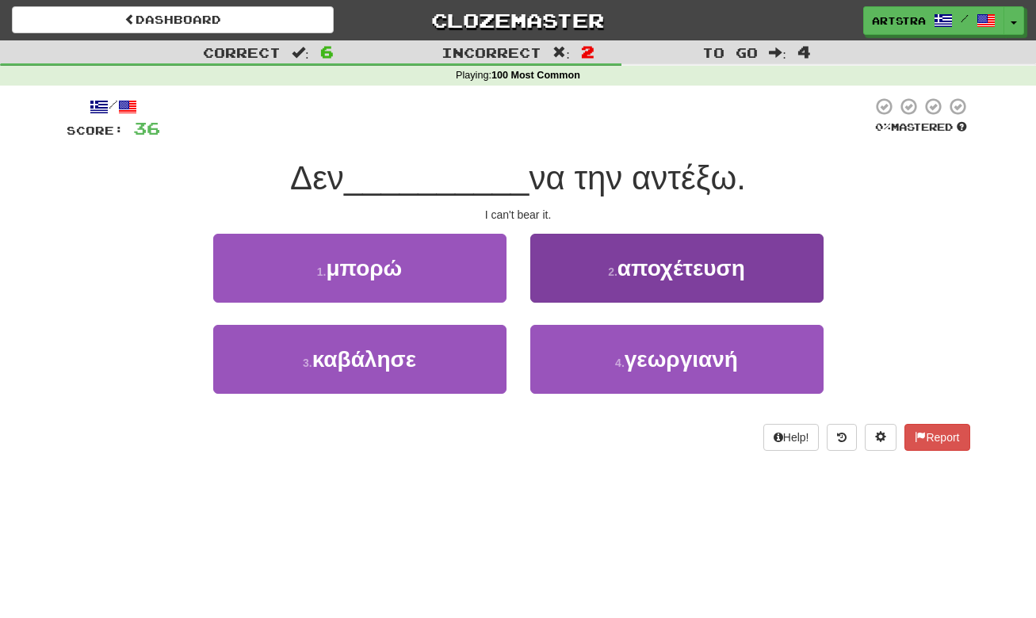
click at [696, 261] on span "αποχέτευση" at bounding box center [682, 268] width 128 height 25
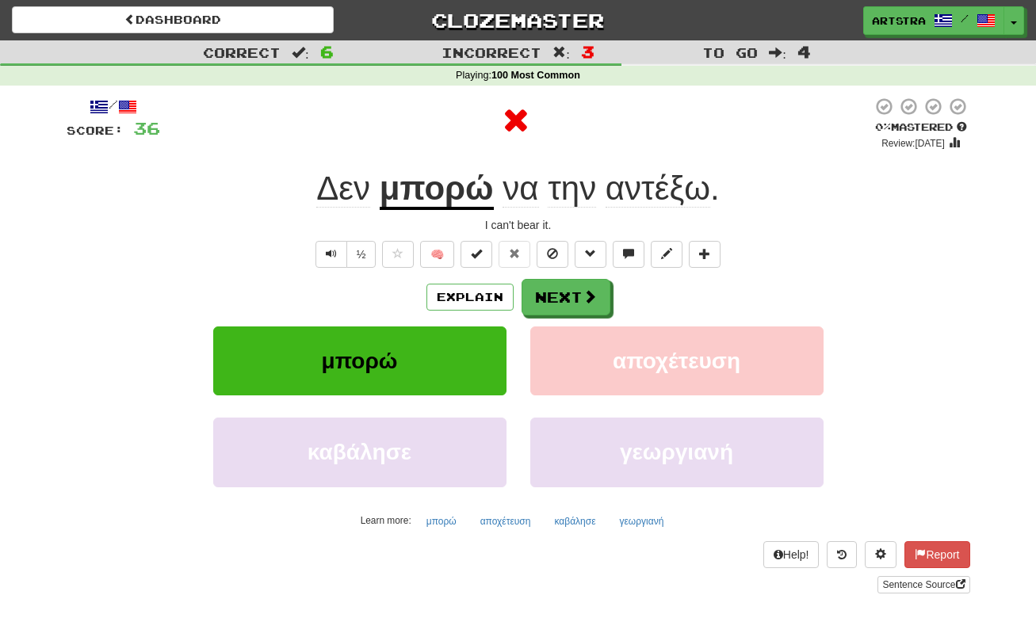
click at [461, 182] on u "μπορώ" at bounding box center [437, 190] width 114 height 40
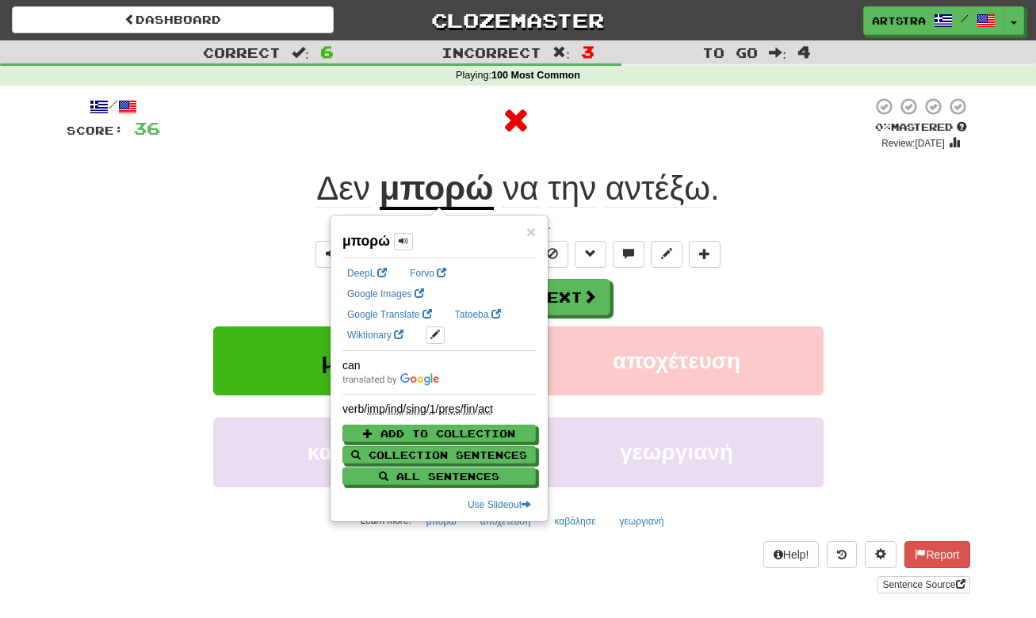
click at [665, 194] on span "αντέξω" at bounding box center [658, 189] width 105 height 38
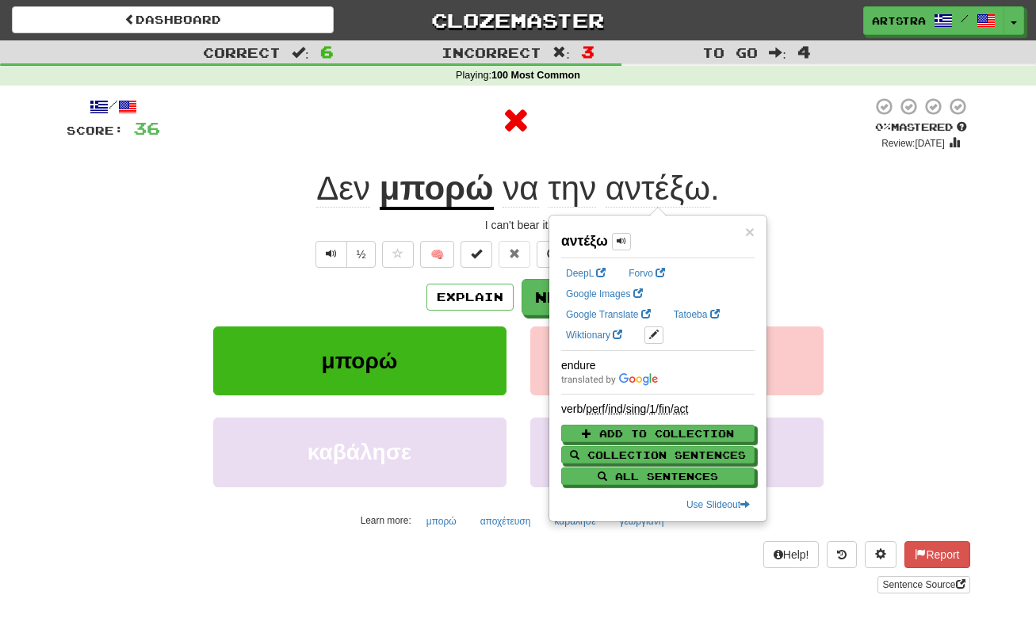
click at [765, 142] on div at bounding box center [516, 121] width 712 height 48
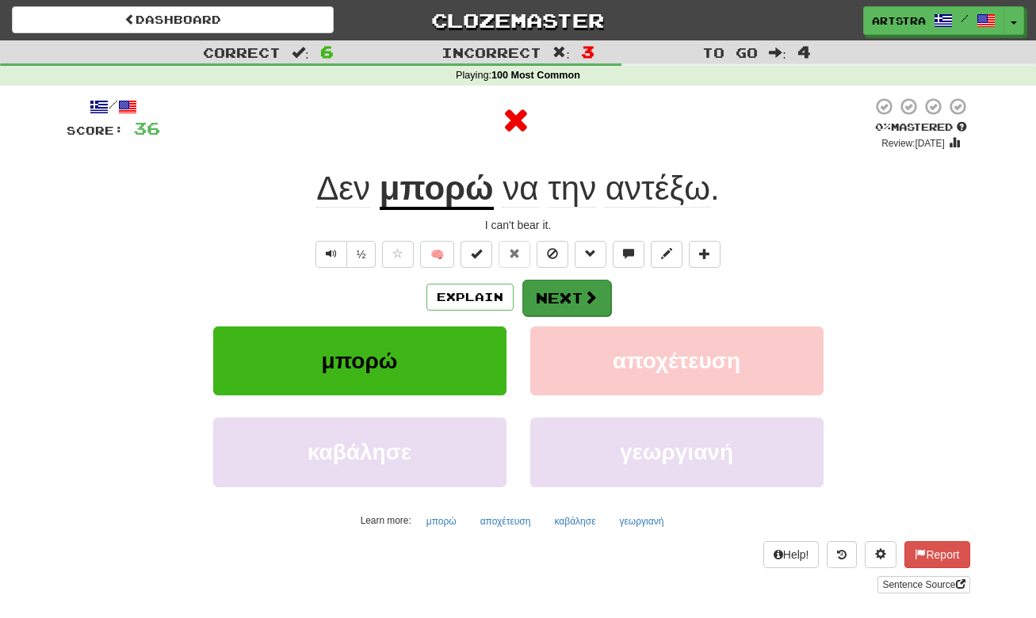
click at [568, 299] on button "Next" at bounding box center [566, 298] width 89 height 36
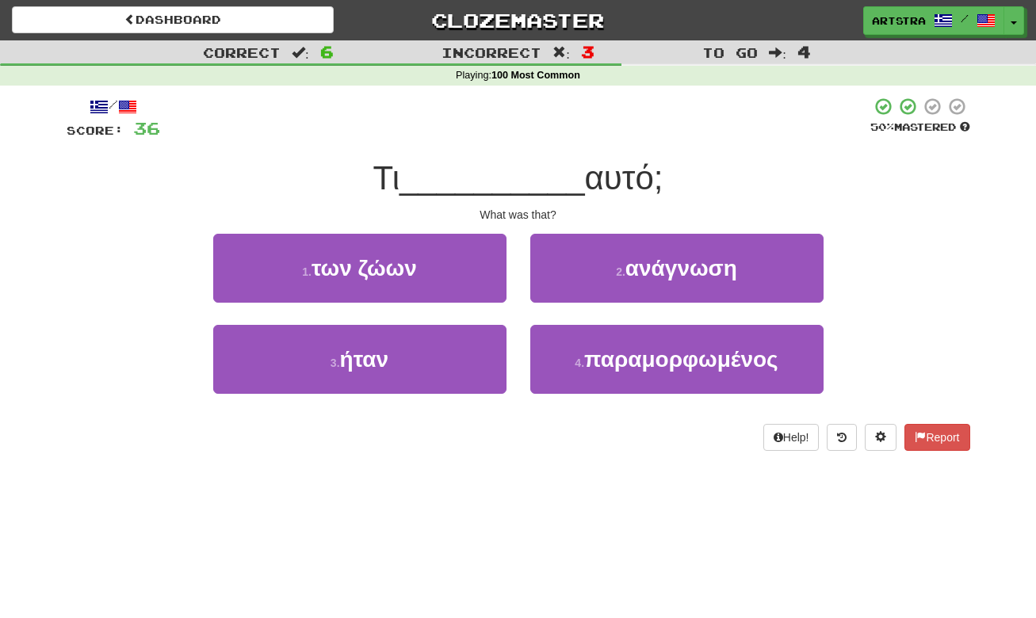
click at [533, 181] on span "__________" at bounding box center [493, 177] width 186 height 37
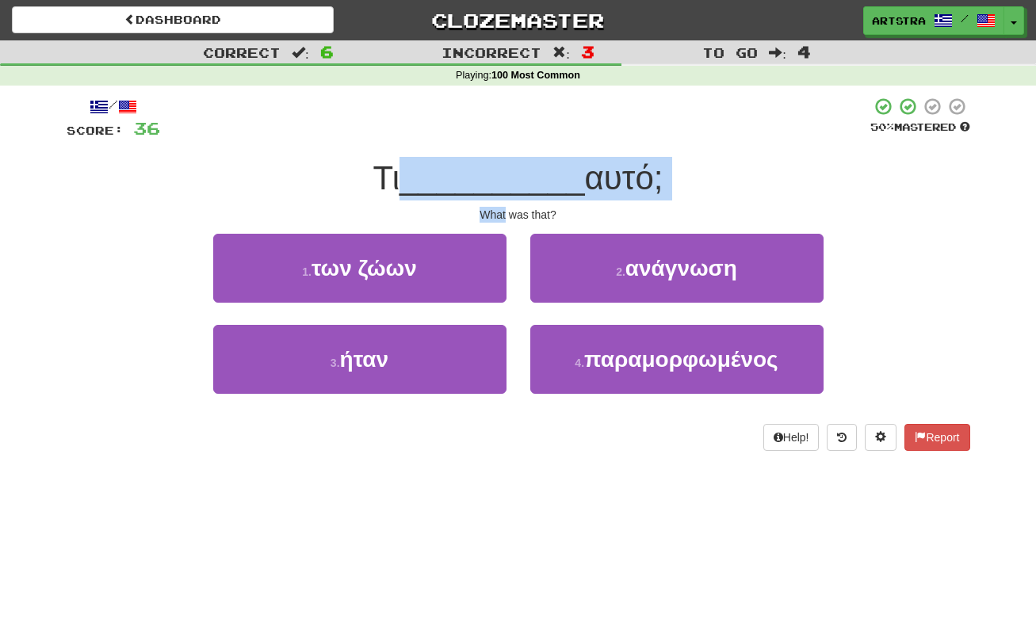
click at [531, 203] on div "/ Score: 36 50 % Mastered Τι __________ αυτό; What was that? 1 . των ζώων 2 . α…" at bounding box center [519, 274] width 904 height 354
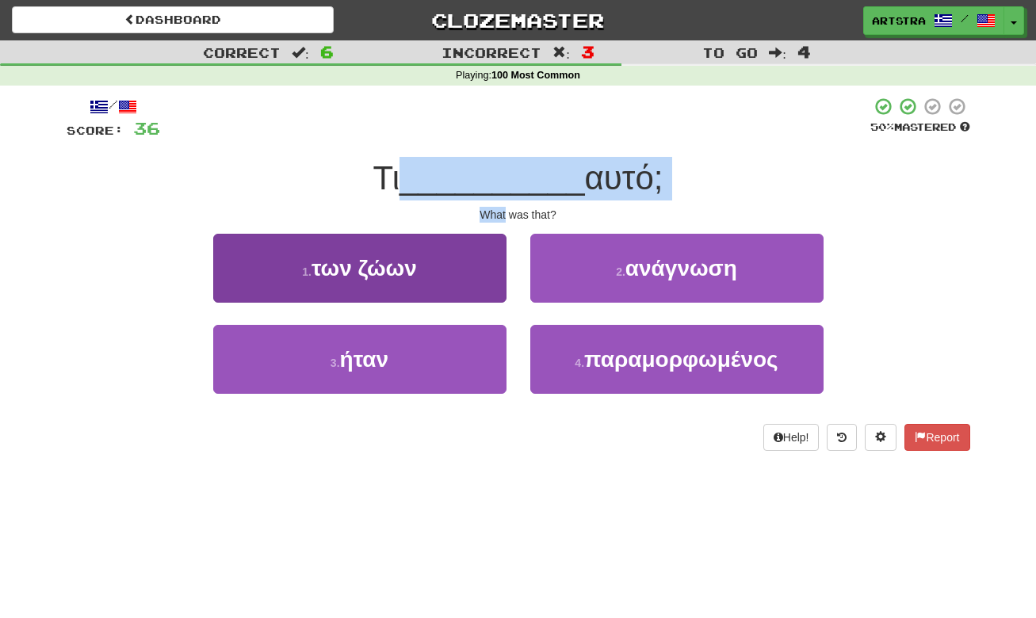
click at [415, 384] on button "3 . ήταν" at bounding box center [359, 359] width 293 height 69
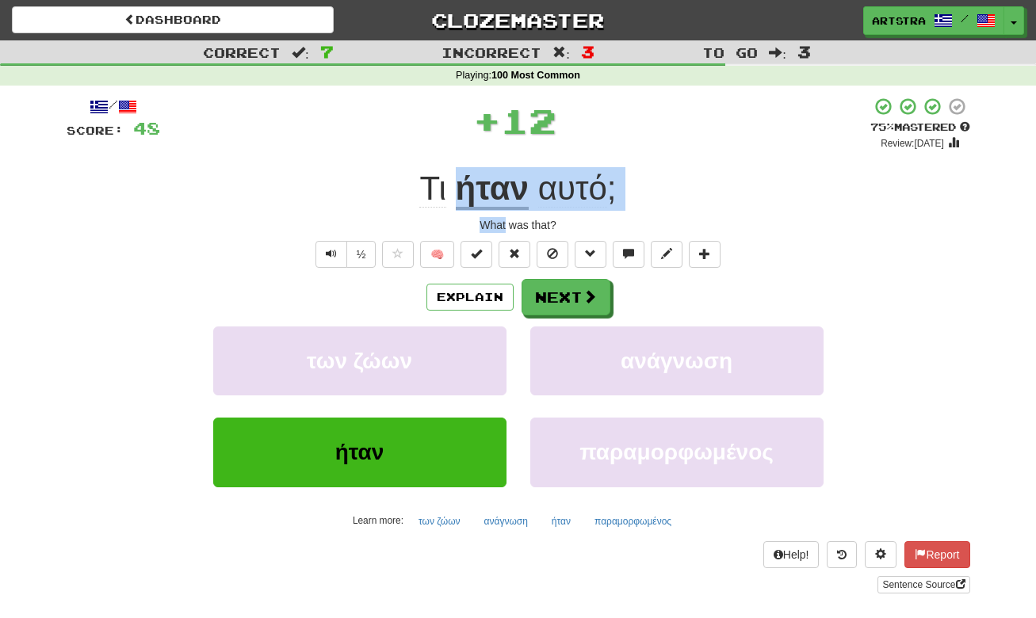
click at [591, 189] on span "αυτό" at bounding box center [572, 189] width 69 height 38
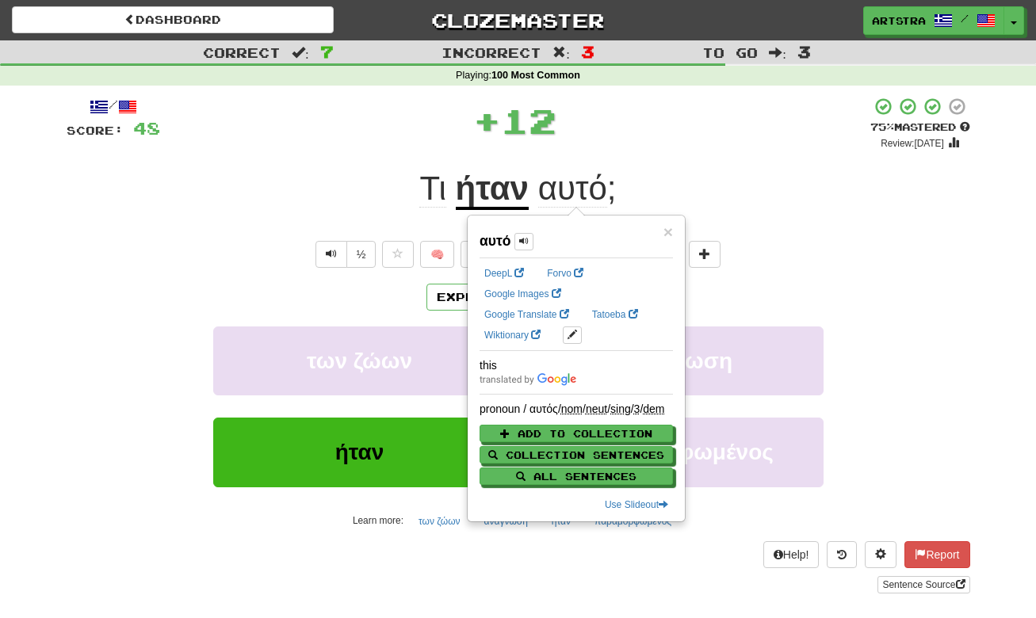
click at [907, 209] on div "/ Score: 48 + 12 75 % Mastered Review: 2025-09-15 Num played: 17 Num correct: 9…" at bounding box center [519, 345] width 904 height 497
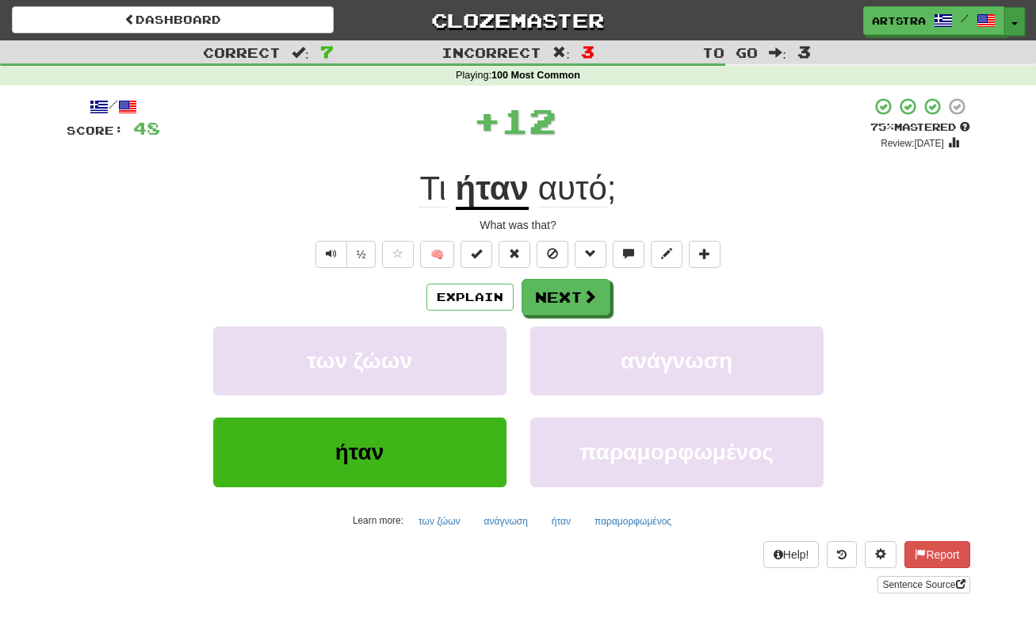
click at [1011, 21] on button "Toggle Dropdown" at bounding box center [1015, 21] width 21 height 29
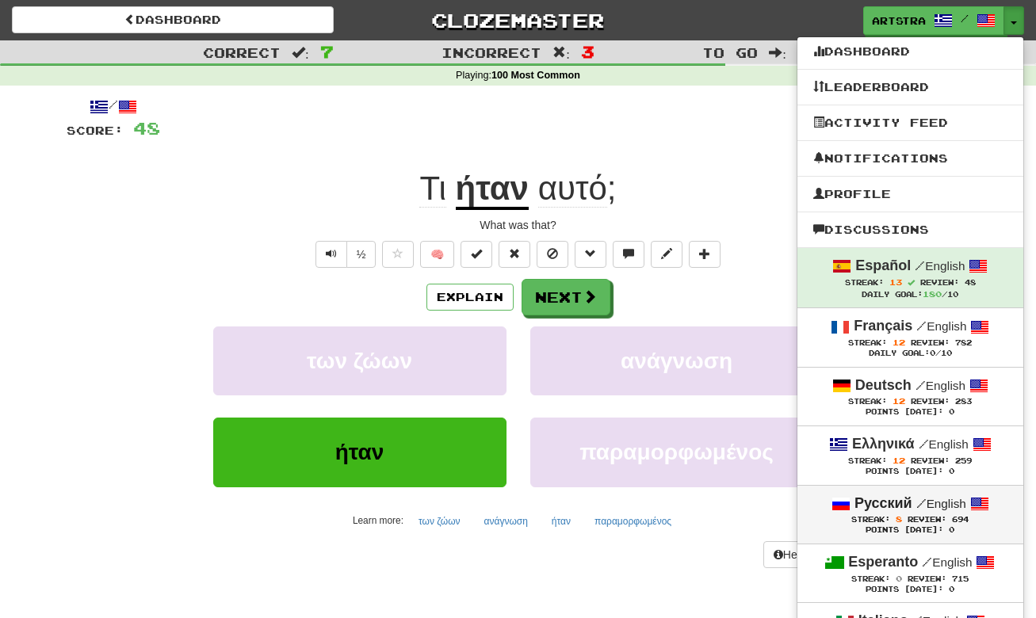
click at [946, 519] on span "Review:" at bounding box center [927, 519] width 39 height 9
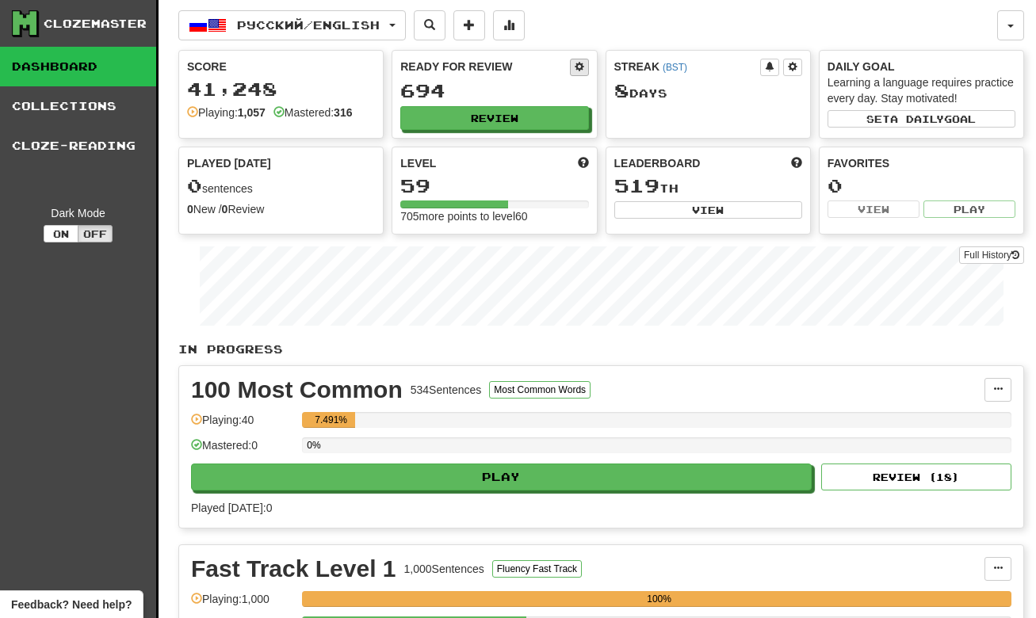
click at [582, 62] on span at bounding box center [580, 67] width 10 height 10
select select "*"
select select "**"
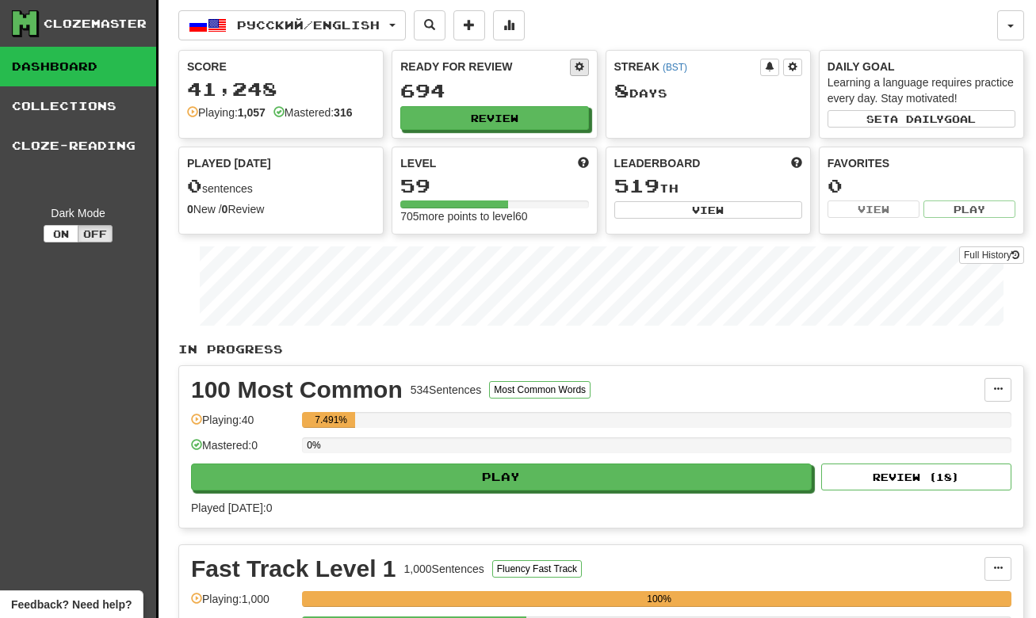
select select "***"
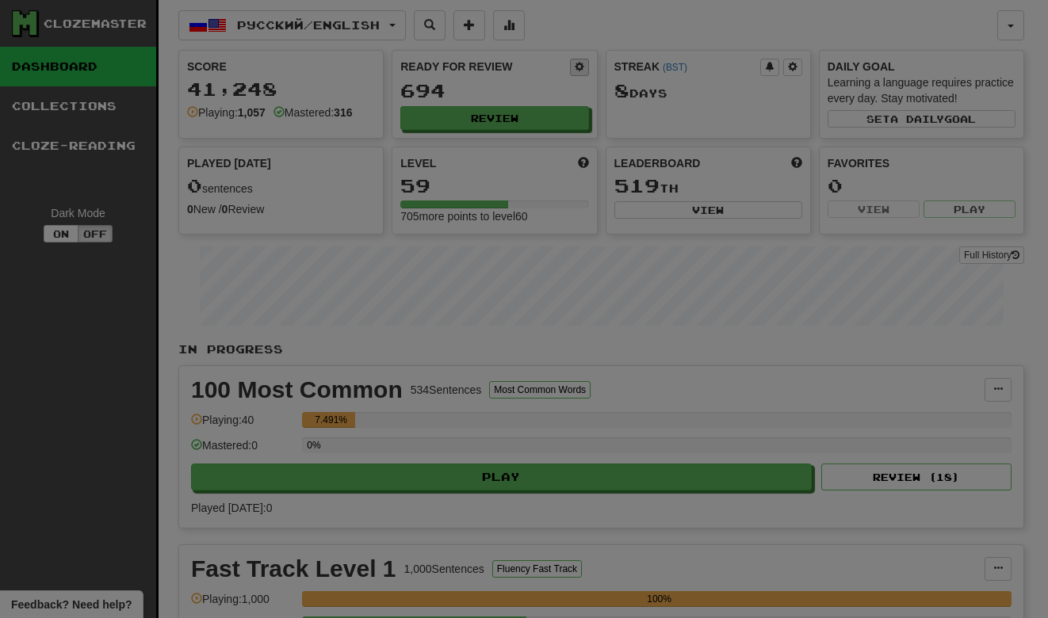
select select "*"
select select "*****"
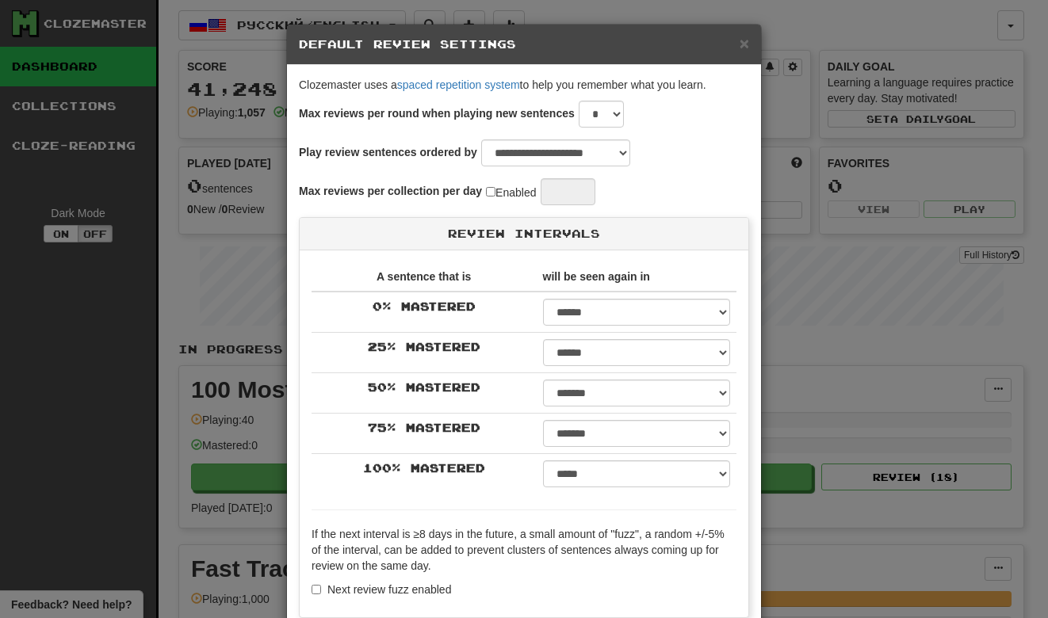
click at [877, 186] on div "**********" at bounding box center [524, 309] width 1048 height 618
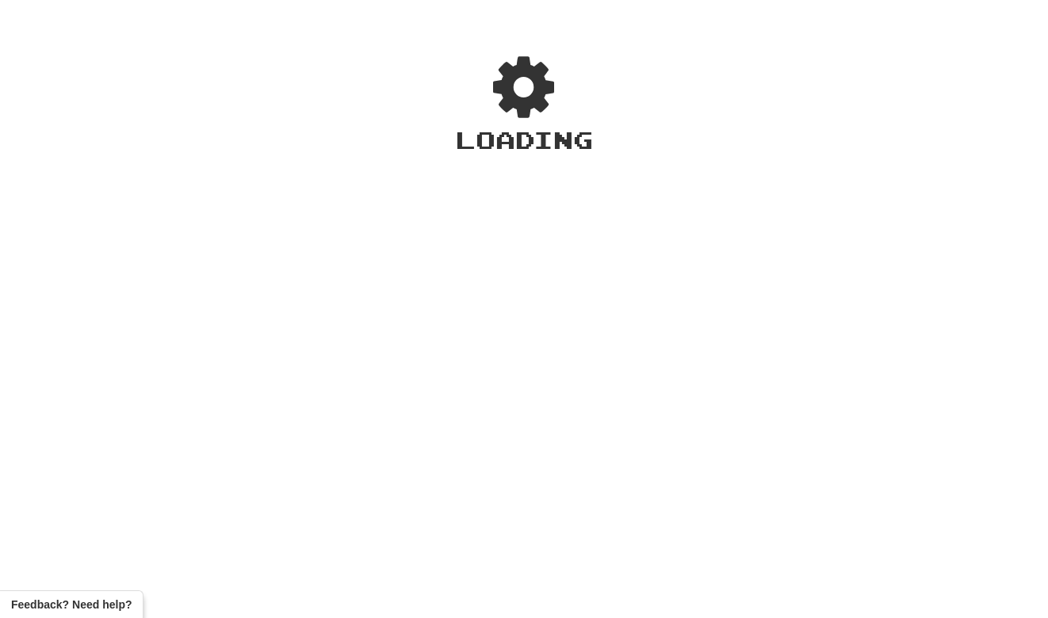
select select "**"
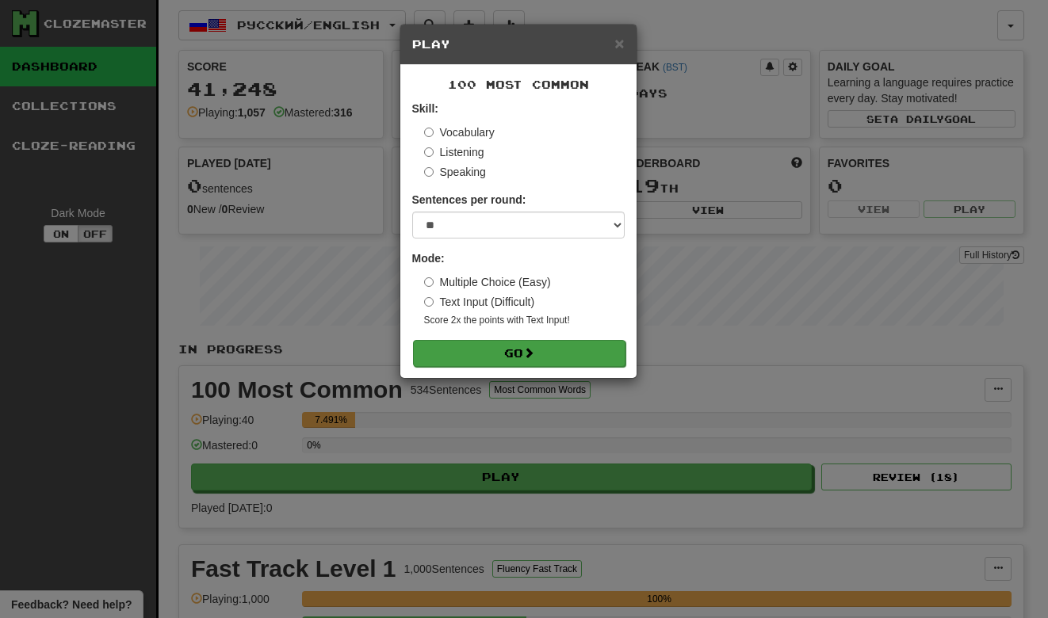
click at [534, 350] on span at bounding box center [528, 352] width 11 height 11
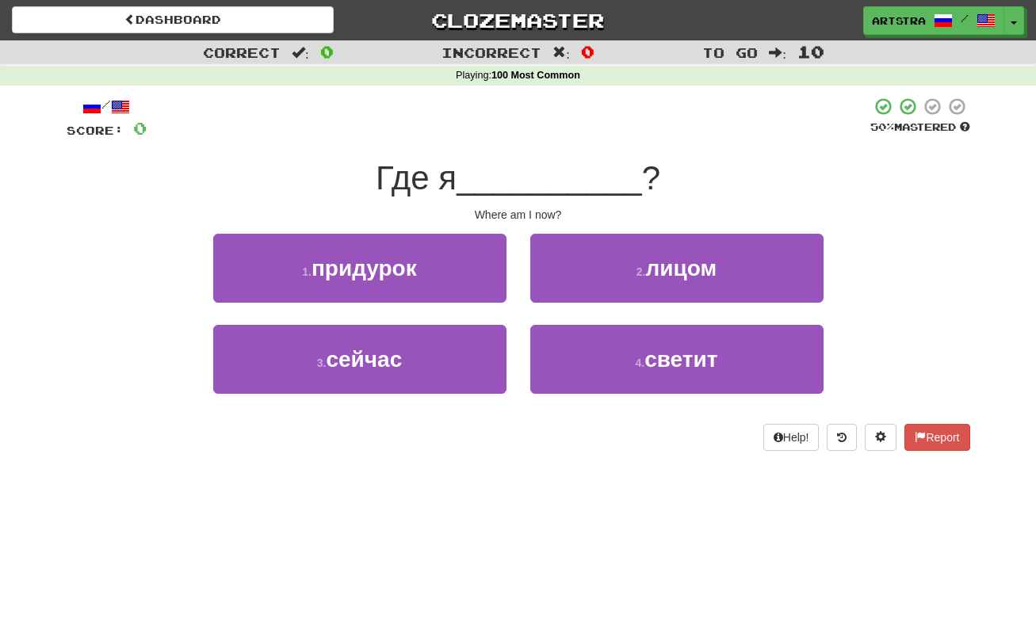
click at [505, 189] on span "__________" at bounding box center [550, 177] width 186 height 37
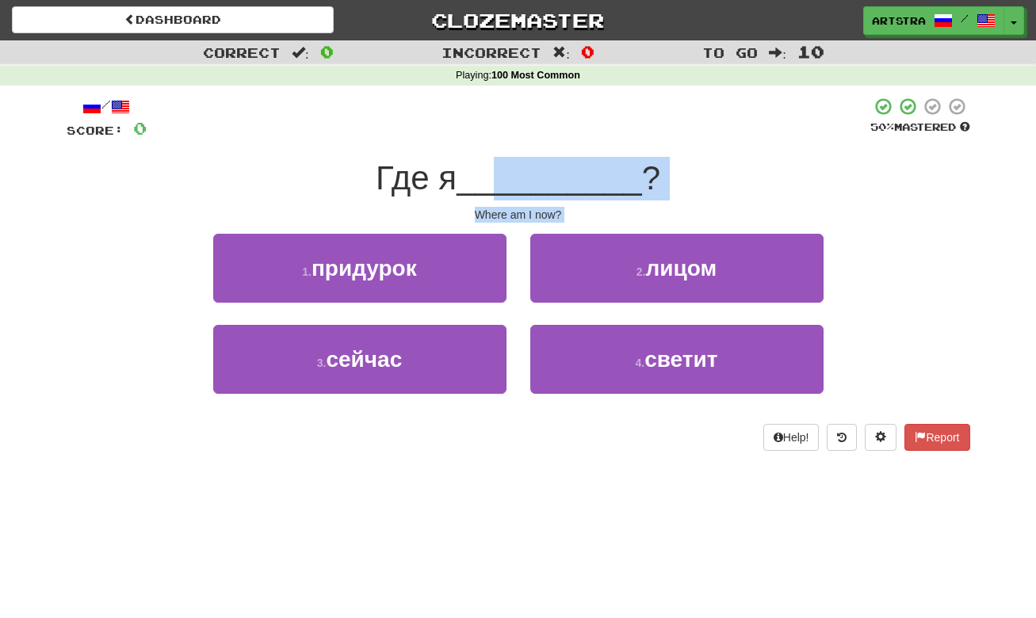
drag, startPoint x: 508, startPoint y: 207, endPoint x: 522, endPoint y: 222, distance: 20.2
click at [522, 222] on div "/ Score: 0 50 % Mastered Где я __________ ? Where am I now? 1 . придурок 2 . ли…" at bounding box center [519, 274] width 904 height 354
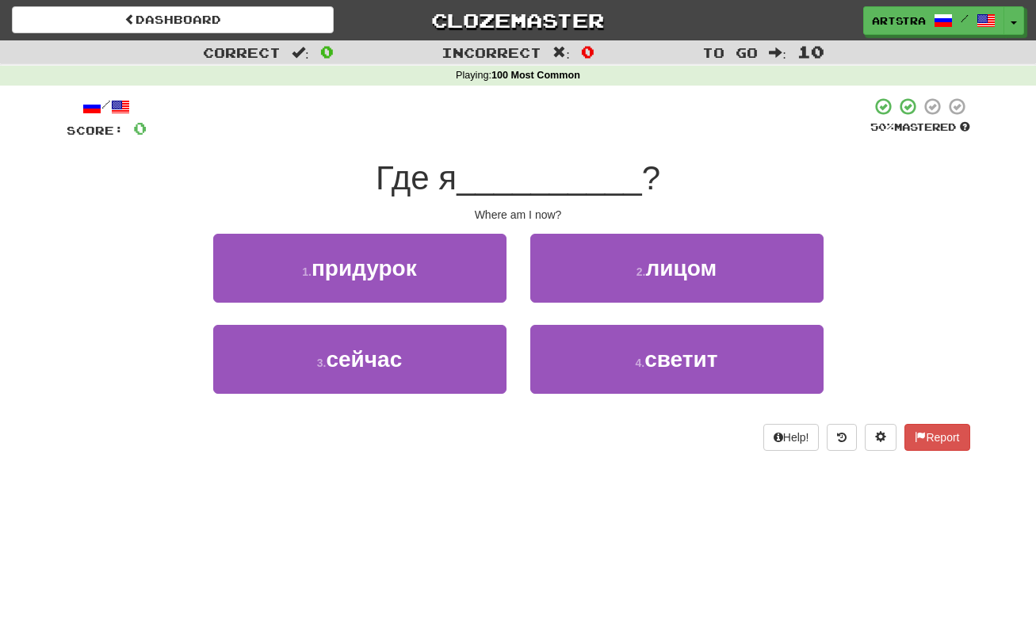
click at [522, 222] on div "/ Score: 0 50 % Mastered Где я __________ ? Where am I now? 1 . придурок 2 . ли…" at bounding box center [519, 274] width 904 height 354
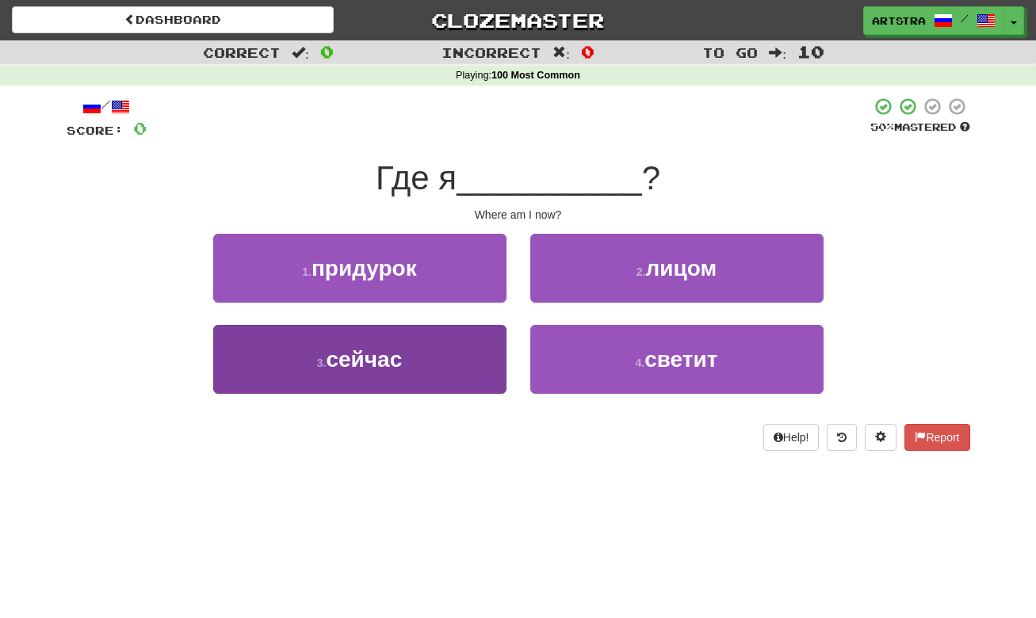
click at [359, 356] on span "сейчас" at bounding box center [364, 359] width 76 height 25
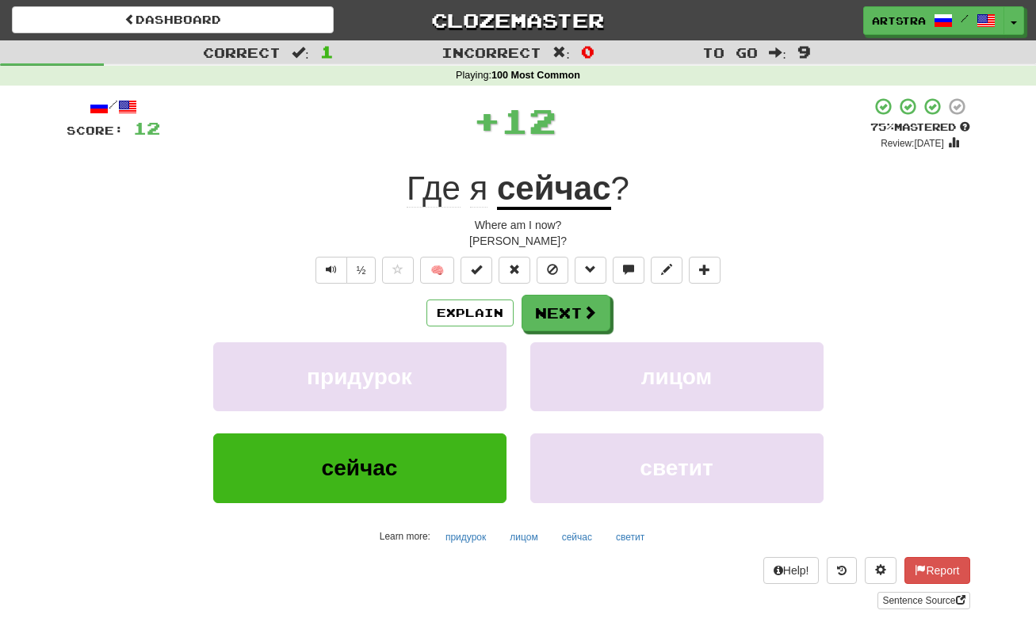
click at [427, 186] on span "Где" at bounding box center [434, 189] width 54 height 38
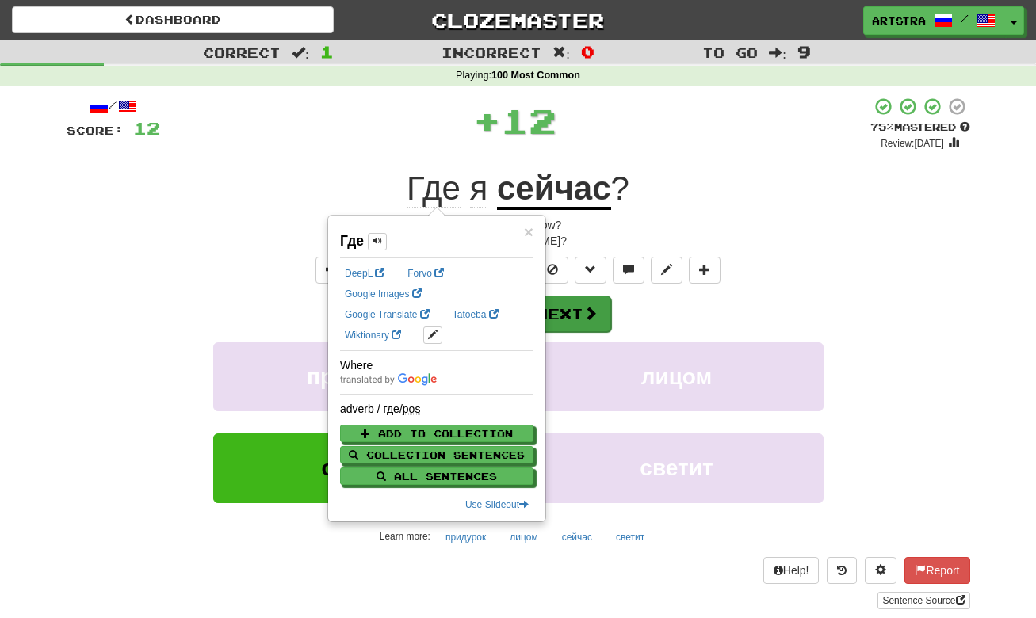
click at [589, 326] on button "Next" at bounding box center [566, 314] width 89 height 36
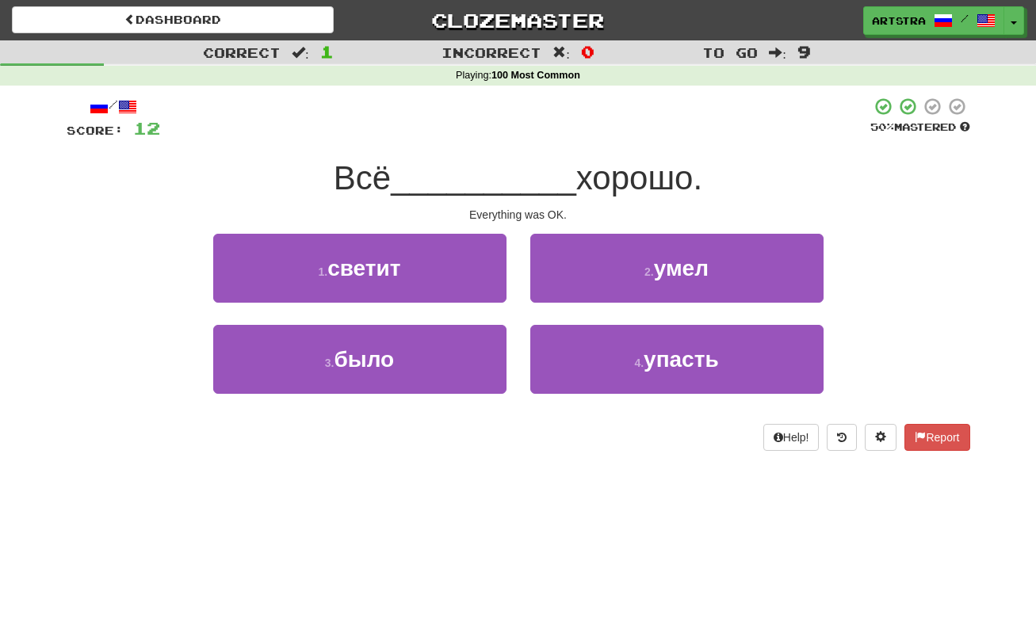
click at [527, 193] on span "__________" at bounding box center [484, 177] width 186 height 37
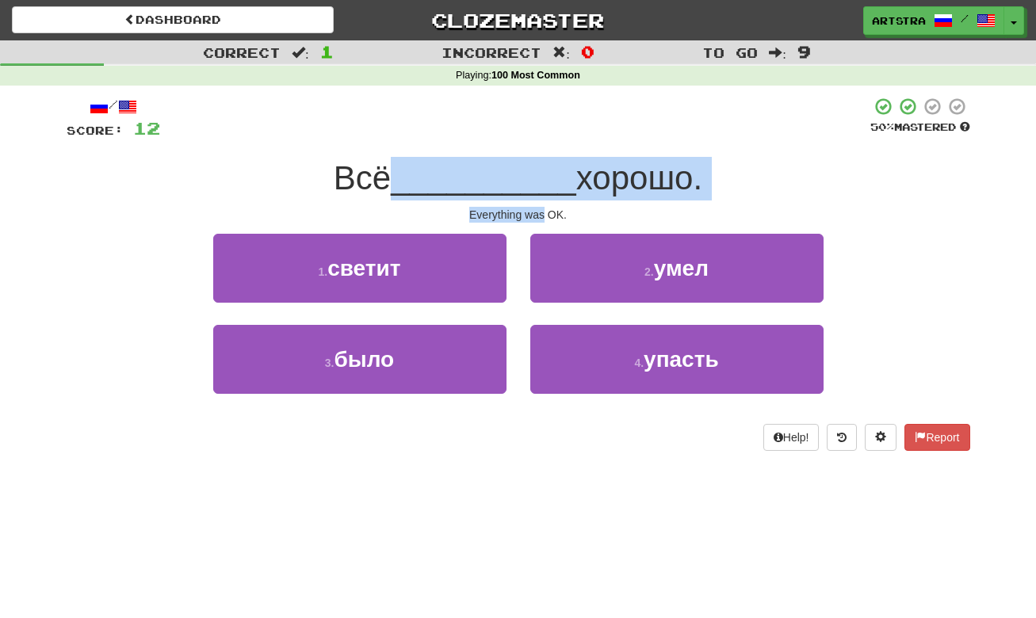
drag, startPoint x: 528, startPoint y: 197, endPoint x: 537, endPoint y: 209, distance: 14.7
click at [537, 209] on div "/ Score: 12 50 % Mastered Всё __________ хорошо. Everything was OK. 1 . светит …" at bounding box center [519, 274] width 904 height 354
click at [537, 209] on div "Everything was OK." at bounding box center [519, 215] width 904 height 16
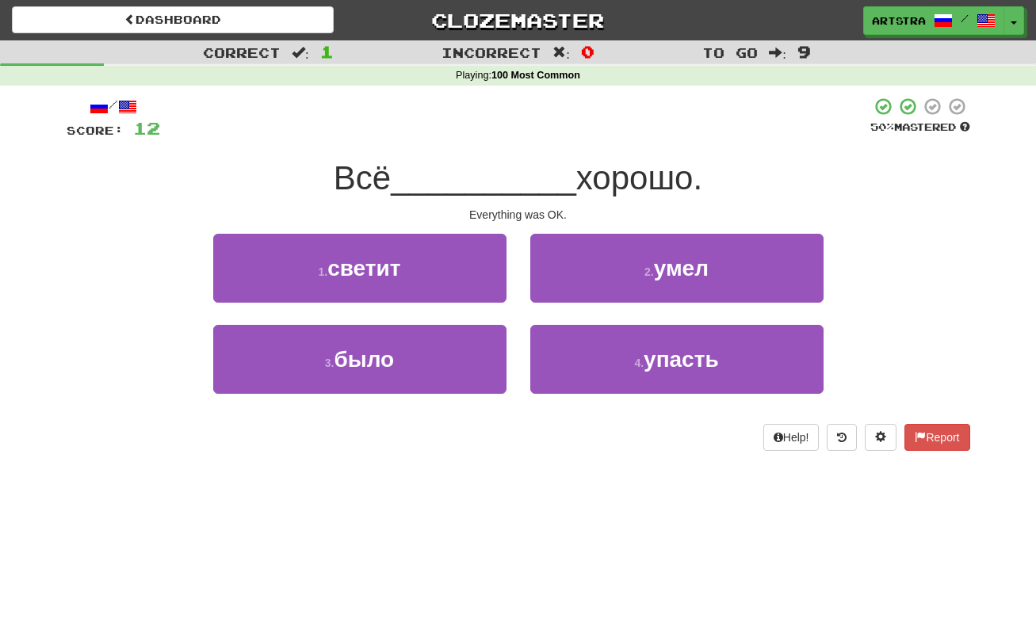
click at [446, 398] on div "3 . было" at bounding box center [359, 370] width 317 height 91
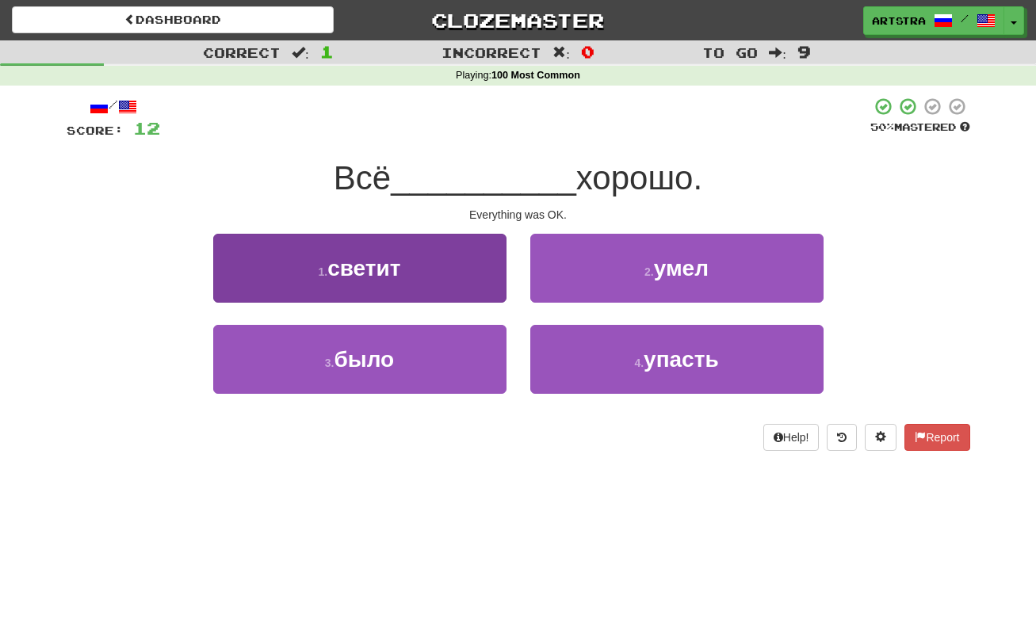
click at [446, 371] on button "3 . было" at bounding box center [359, 359] width 293 height 69
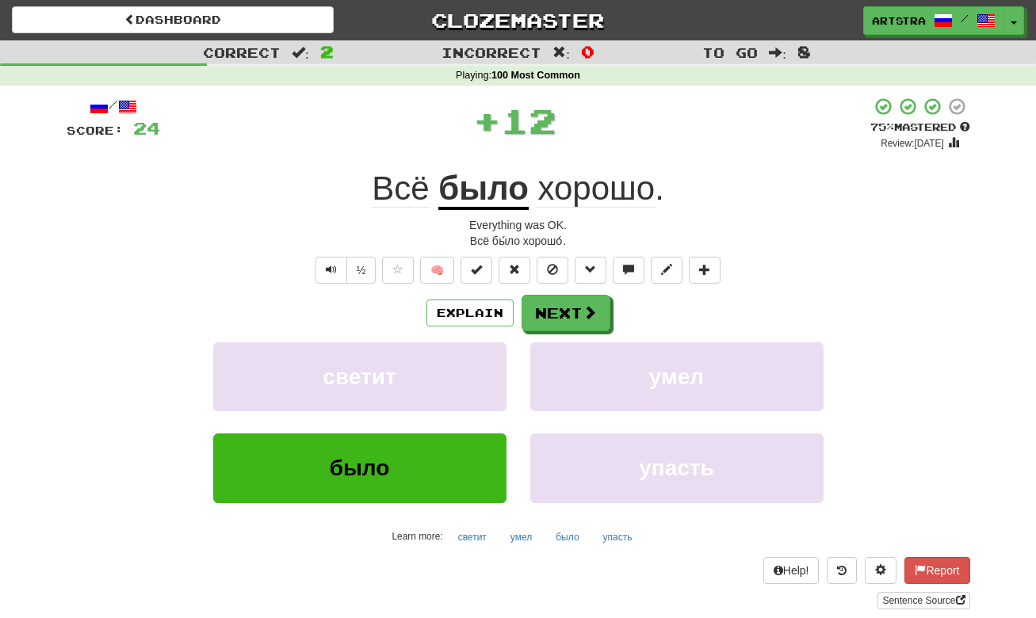
click at [622, 177] on span "хорошо" at bounding box center [596, 189] width 117 height 38
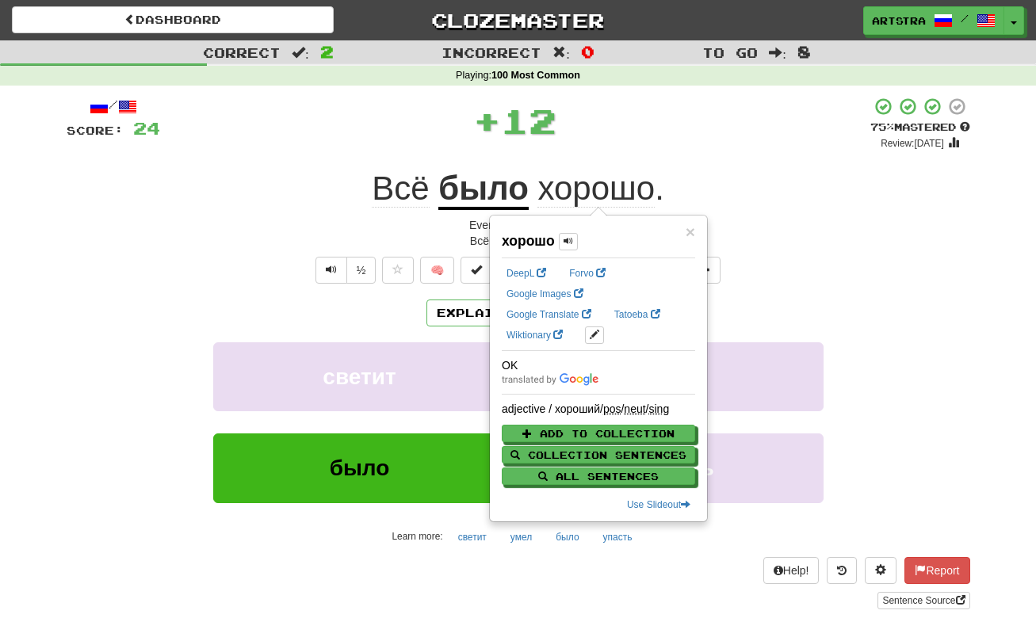
click at [653, 141] on div "+ 12" at bounding box center [515, 121] width 710 height 48
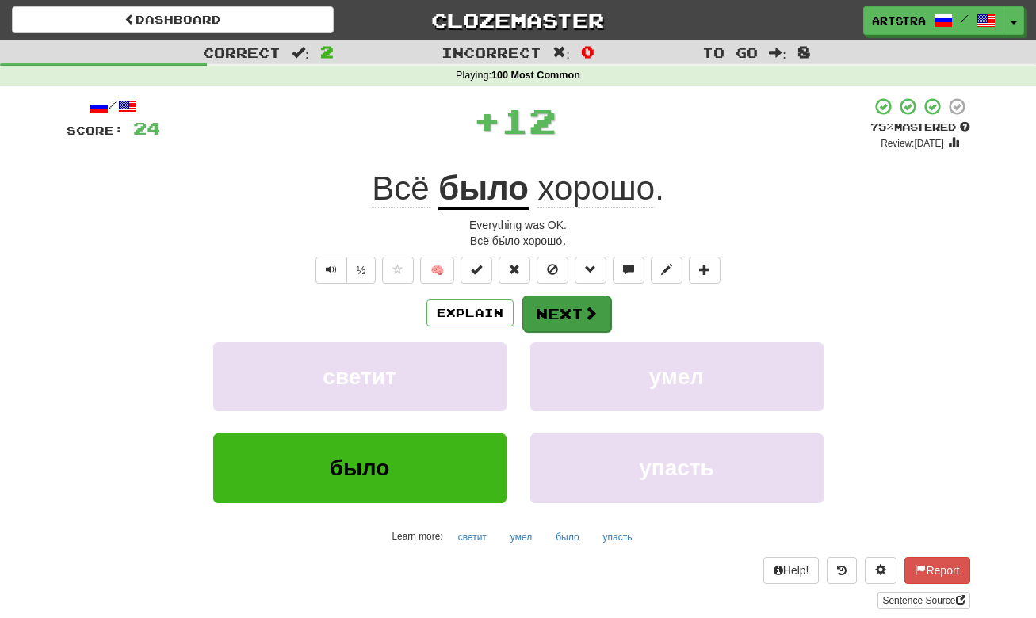
click at [592, 306] on span at bounding box center [591, 313] width 14 height 14
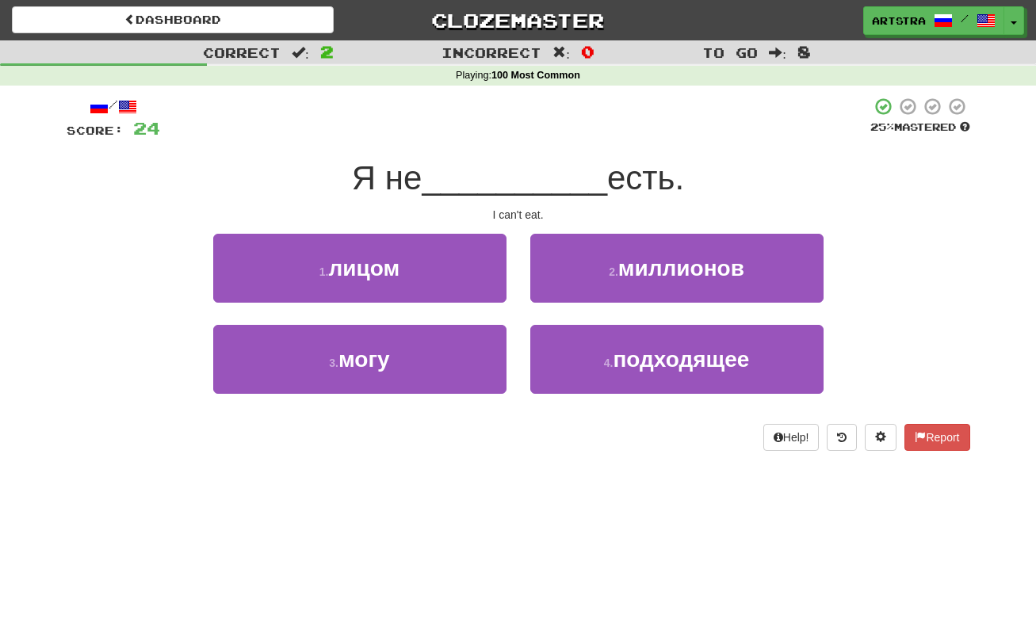
click at [507, 161] on span "__________" at bounding box center [515, 177] width 186 height 37
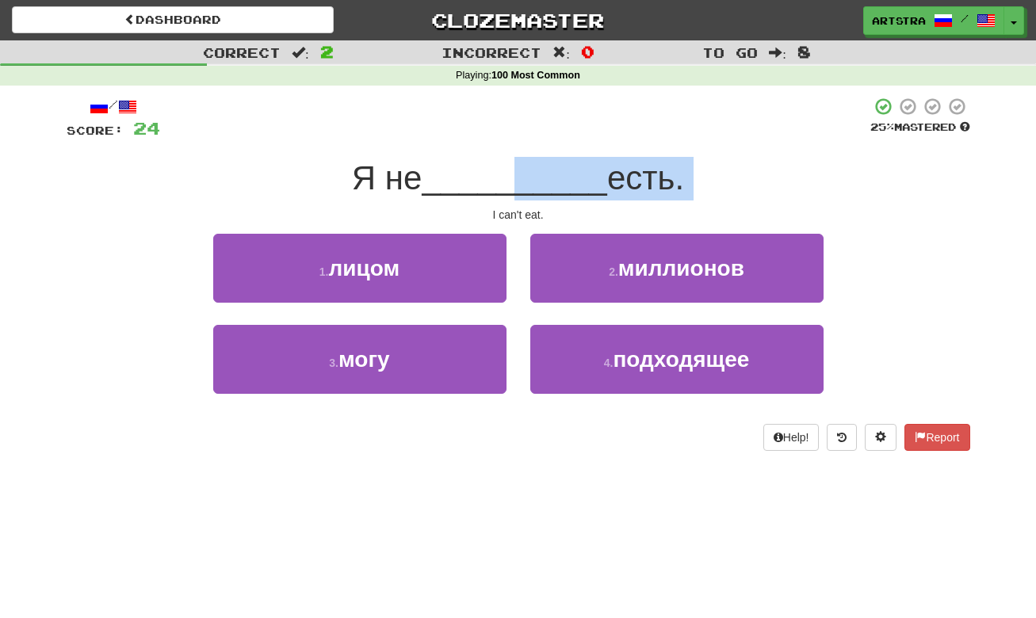
click at [528, 204] on div "/ Score: 24 25 % Mastered Я не __________ есть. I can't eat. 1 . лицом 2 . милл…" at bounding box center [519, 274] width 904 height 354
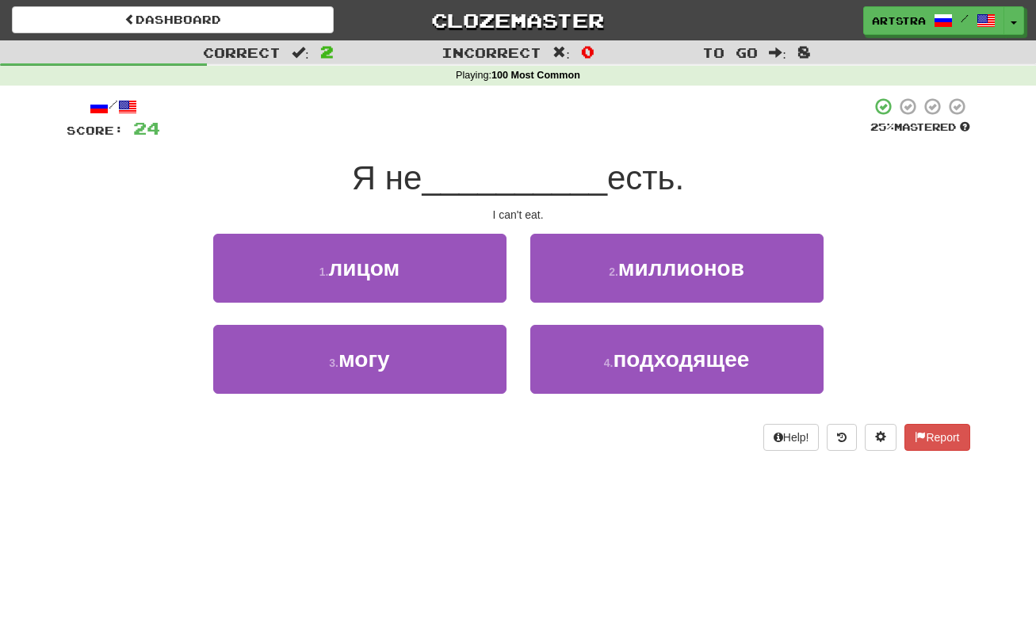
click at [528, 204] on div "/ Score: 24 25 % Mastered Я не __________ есть. I can't eat. 1 . лицом 2 . милл…" at bounding box center [519, 274] width 904 height 354
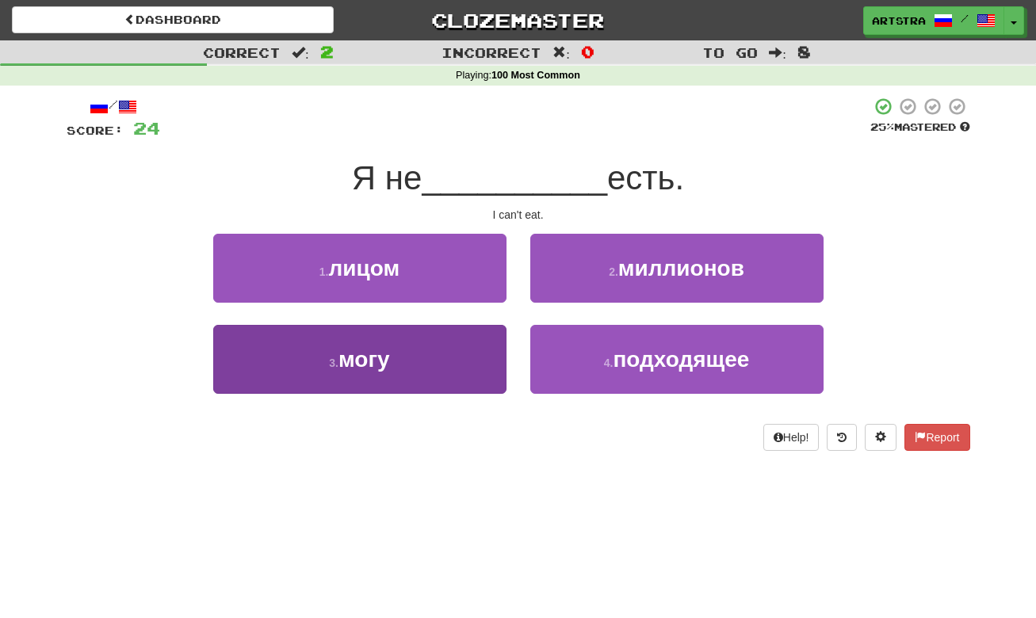
click at [456, 346] on button "3 . могу" at bounding box center [359, 359] width 293 height 69
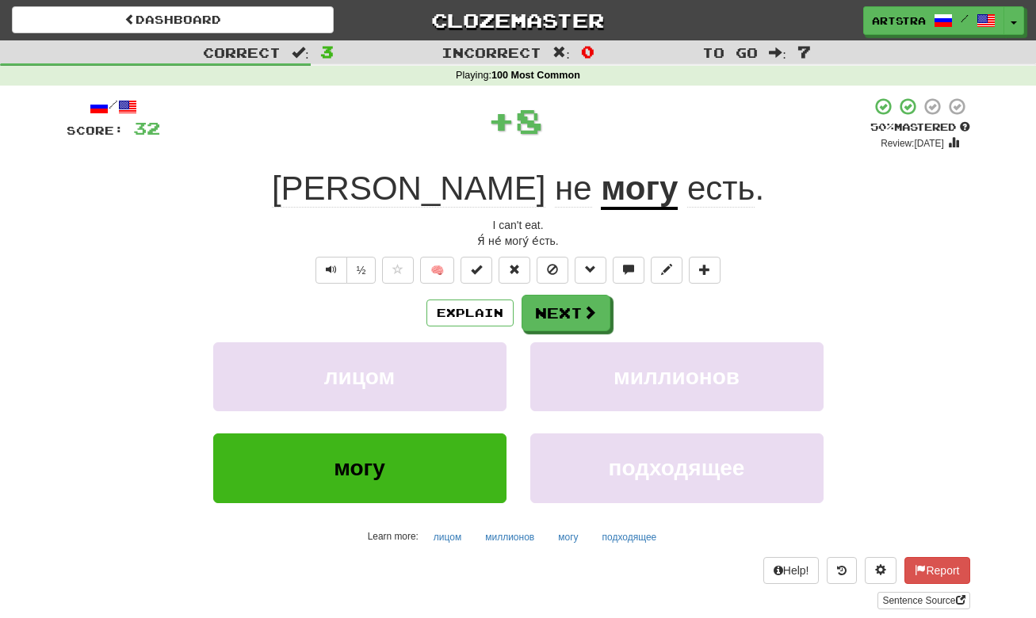
click at [601, 182] on u "могу" at bounding box center [639, 190] width 77 height 40
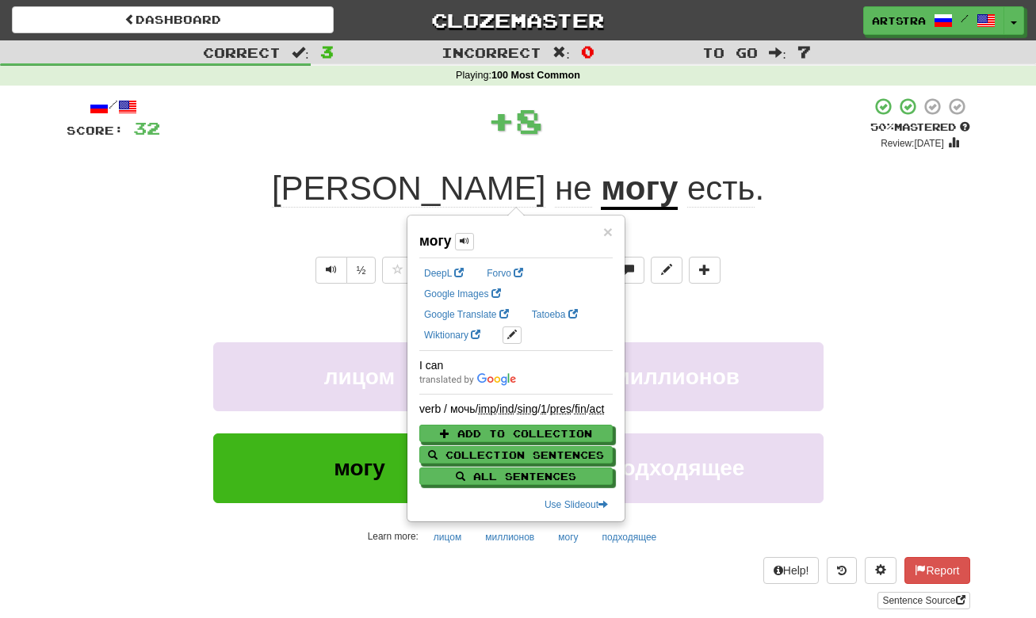
click at [687, 193] on span "есть" at bounding box center [720, 189] width 67 height 38
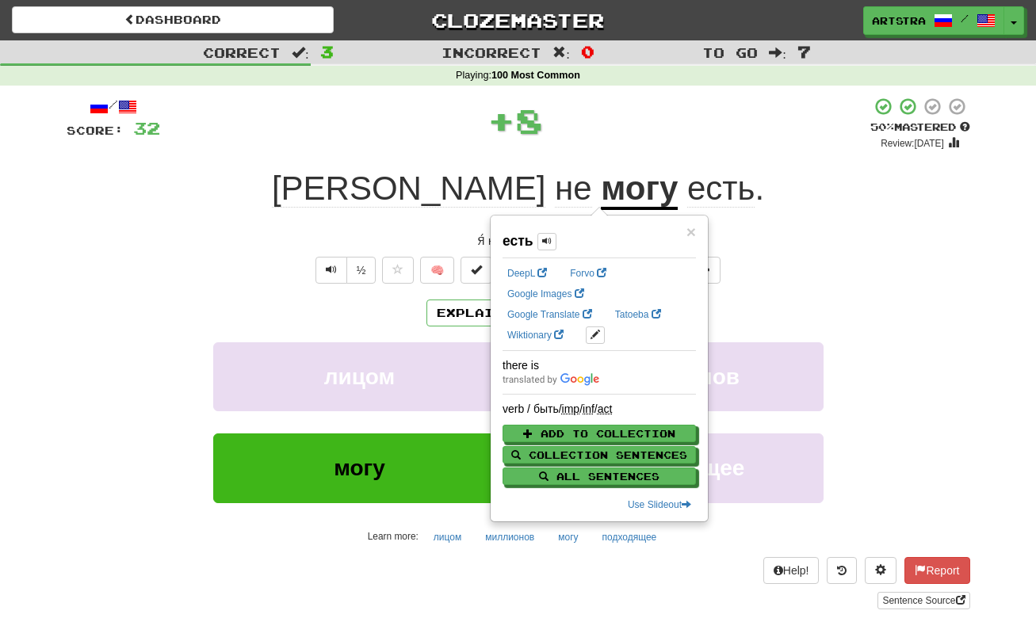
click at [651, 147] on div "+ 8" at bounding box center [515, 124] width 710 height 54
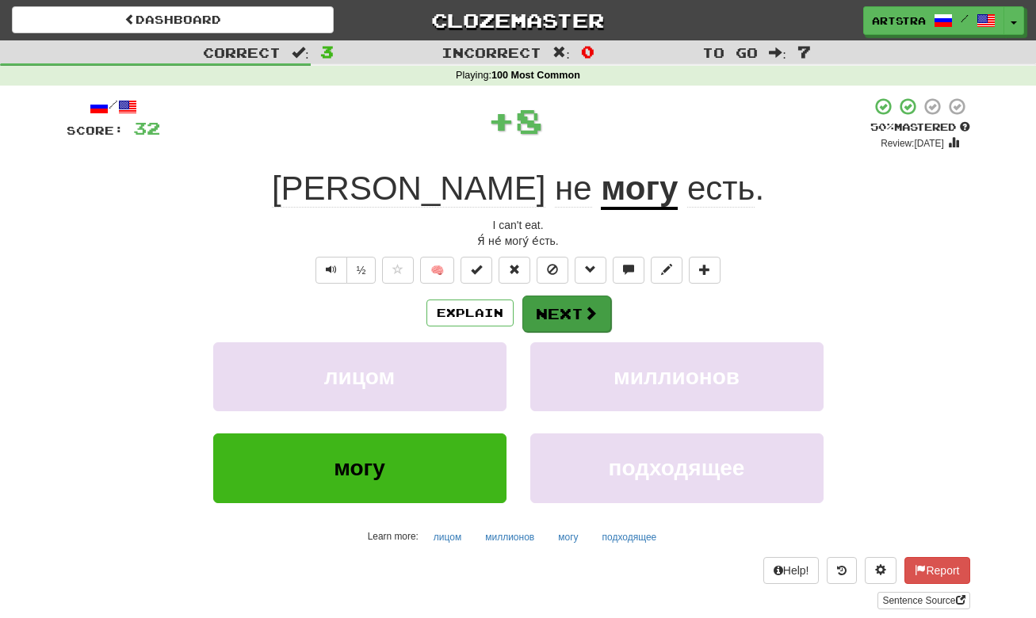
click at [565, 315] on button "Next" at bounding box center [566, 314] width 89 height 36
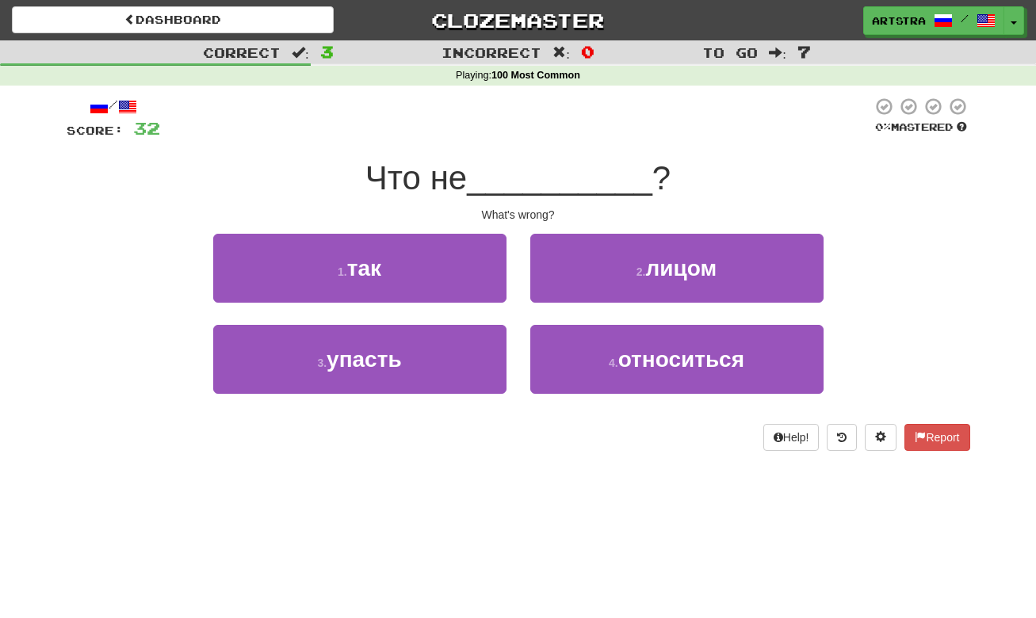
click at [522, 157] on div "Что не __________ ?" at bounding box center [519, 179] width 904 height 44
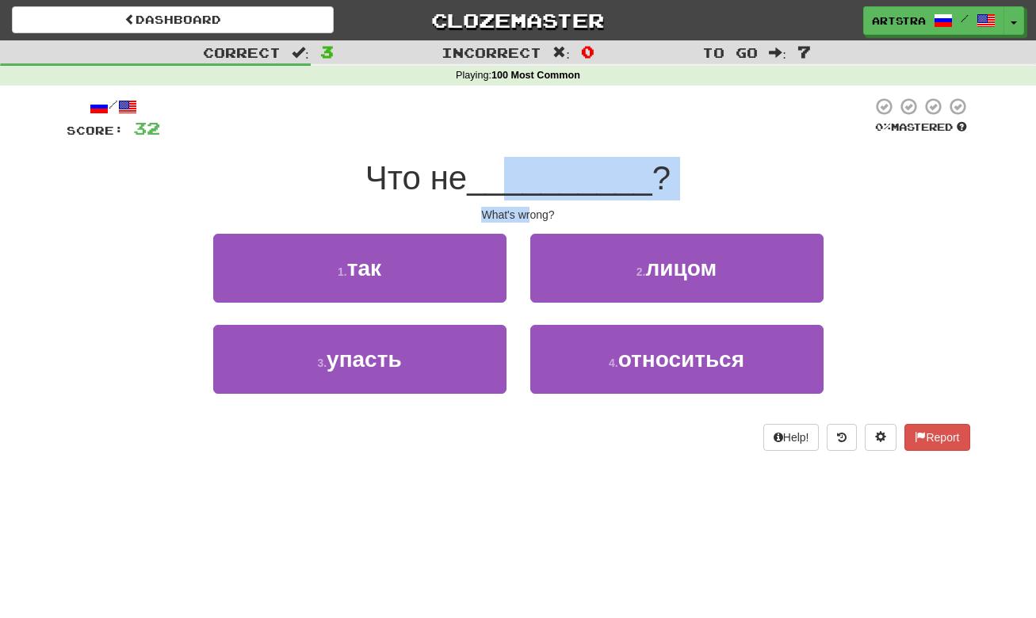
drag, startPoint x: 522, startPoint y: 186, endPoint x: 532, endPoint y: 208, distance: 23.4
click at [532, 208] on div "/ Score: 32 0 % Mastered Что не __________ ? What's wrong? 1 . так 2 . лицом 3 …" at bounding box center [519, 274] width 904 height 354
click at [532, 208] on div "What's wrong?" at bounding box center [519, 215] width 904 height 16
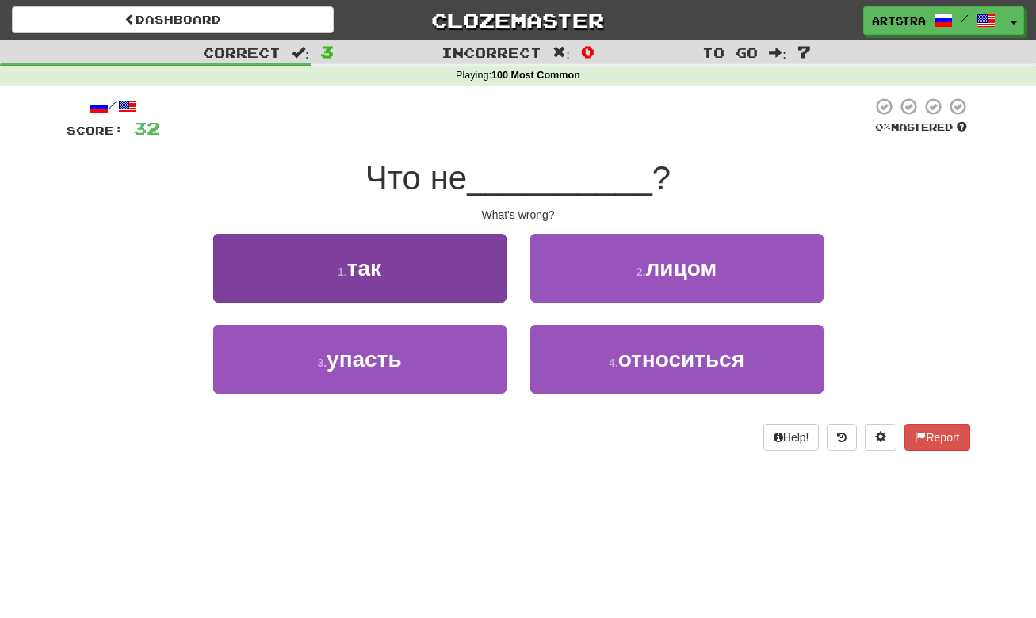
click at [419, 256] on button "1 . так" at bounding box center [359, 268] width 293 height 69
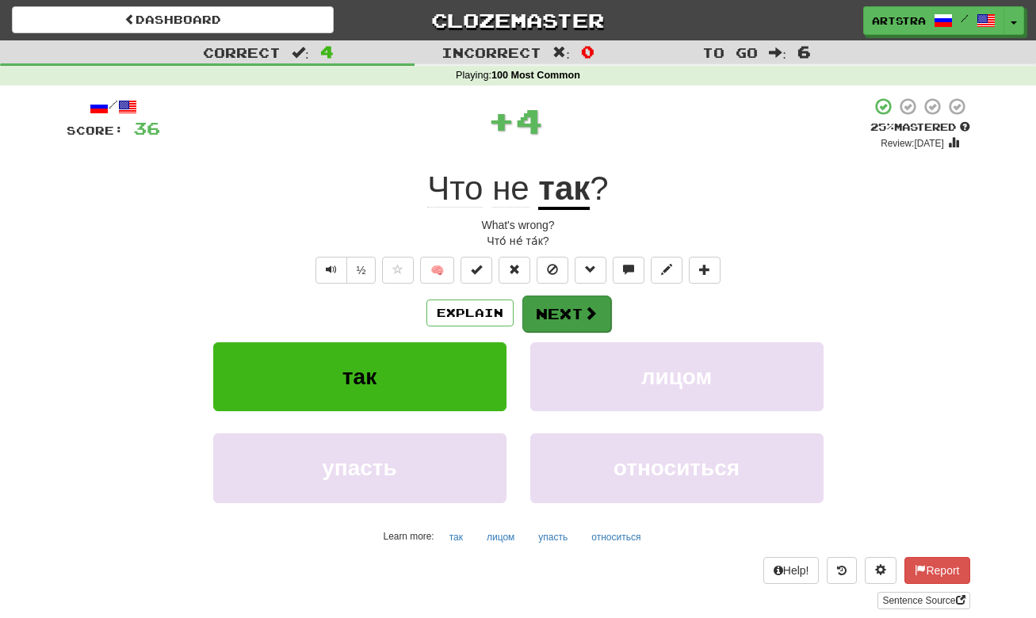
click at [576, 300] on button "Next" at bounding box center [566, 314] width 89 height 36
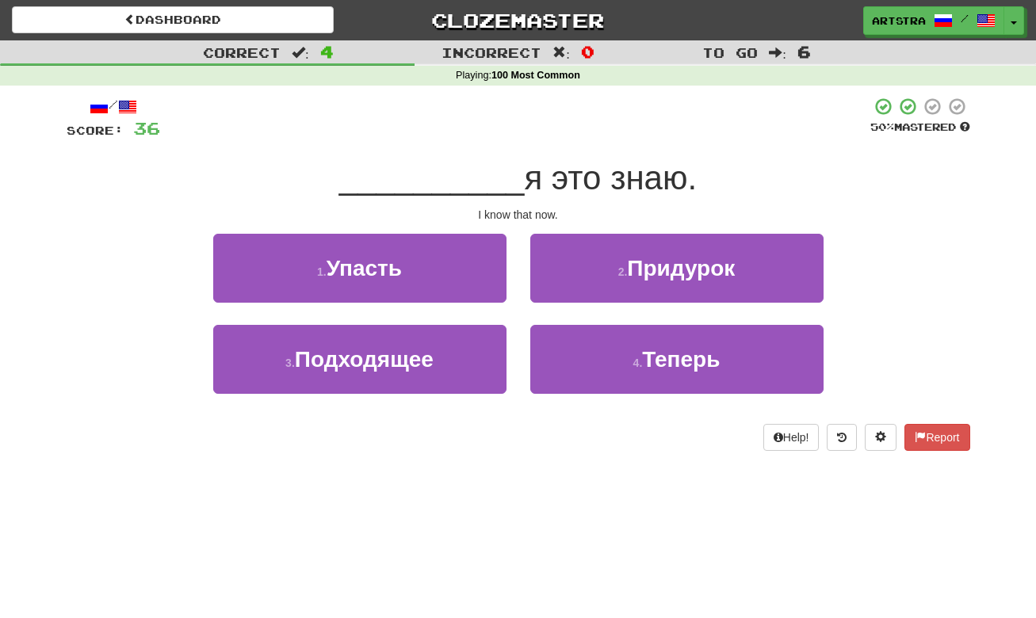
click at [535, 174] on span "я это знаю." at bounding box center [610, 177] width 173 height 37
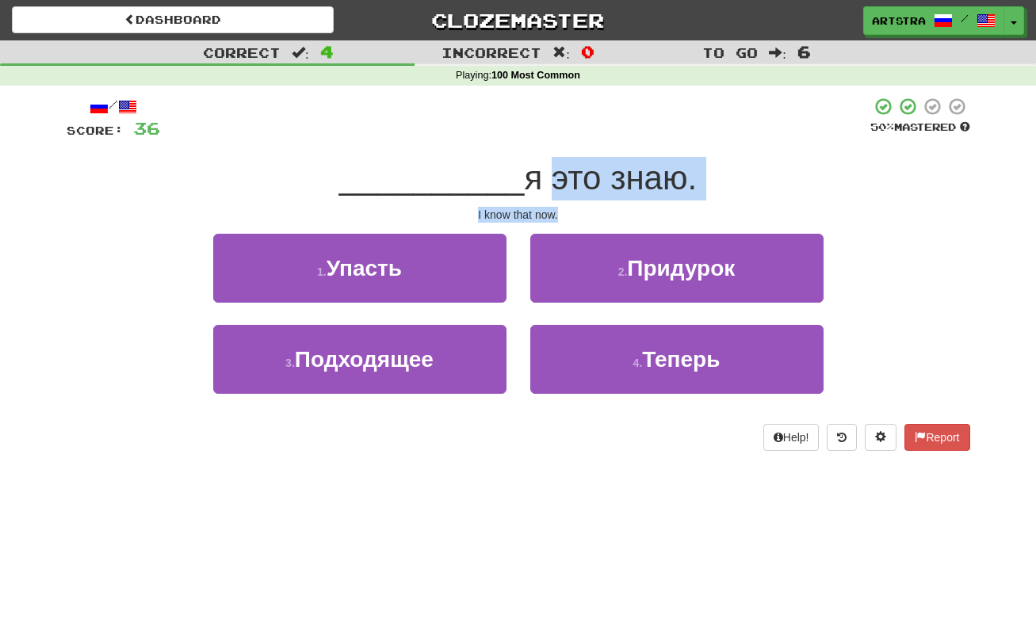
drag, startPoint x: 534, startPoint y: 174, endPoint x: 533, endPoint y: 220, distance: 45.2
click at [533, 220] on div "/ Score: 36 50 % Mastered __________ я это знаю. I know that now. 1 . Упасть 2 …" at bounding box center [519, 274] width 904 height 354
click at [533, 220] on div "I know that now." at bounding box center [519, 215] width 904 height 16
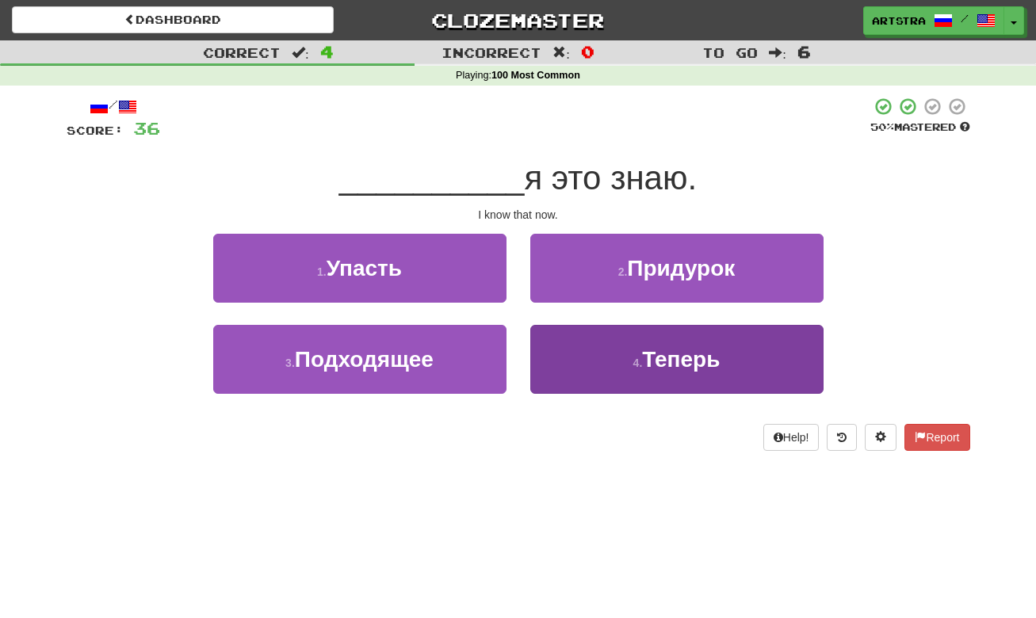
click at [695, 375] on button "4 . Теперь" at bounding box center [676, 359] width 293 height 69
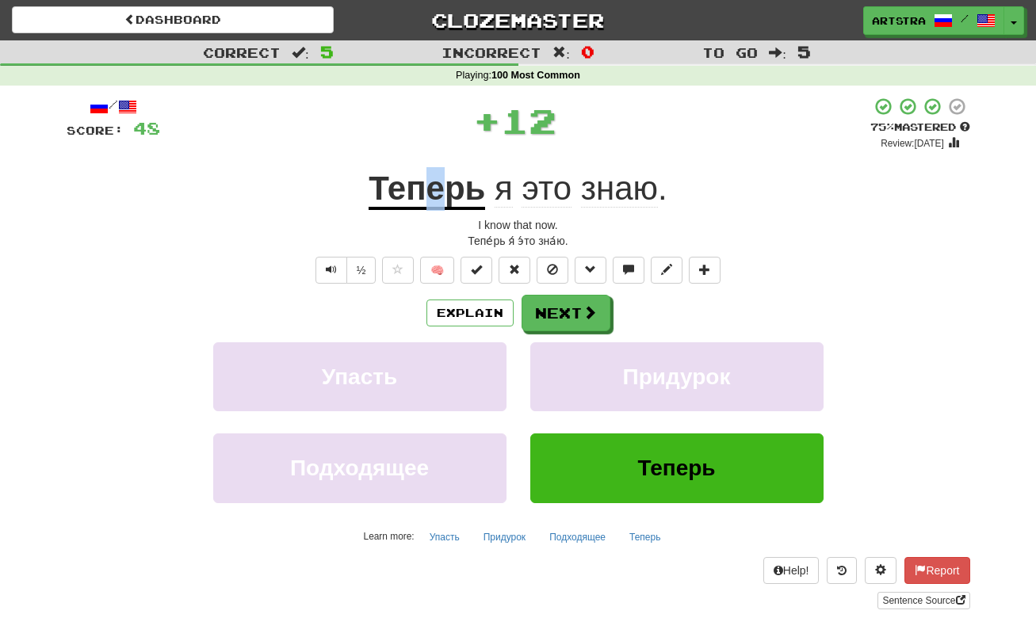
click at [435, 190] on u "Теперь" at bounding box center [427, 190] width 117 height 40
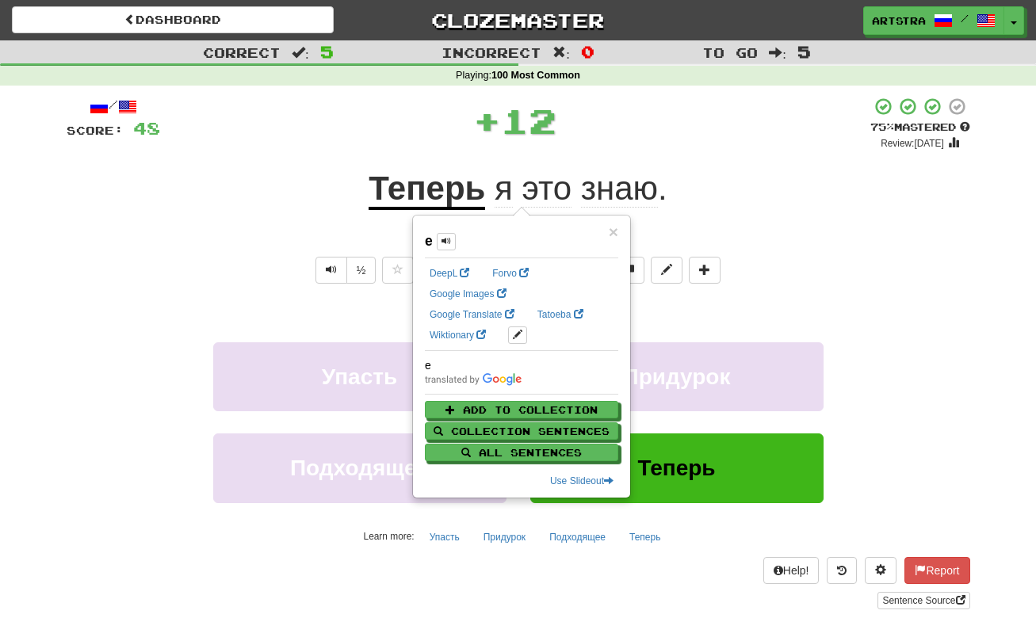
click at [639, 194] on span "знаю" at bounding box center [619, 189] width 77 height 38
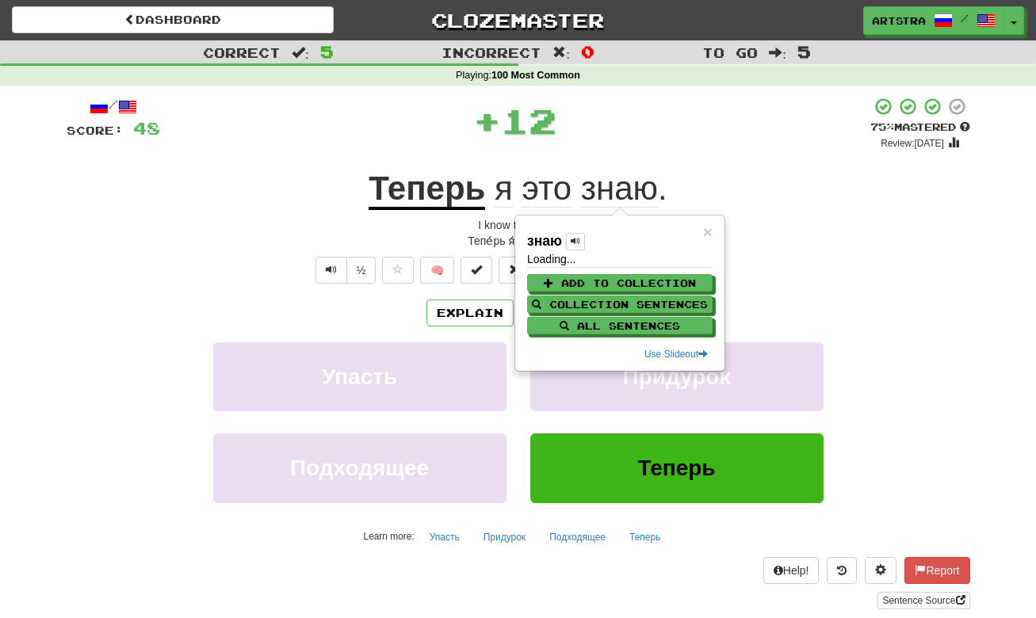
click at [663, 146] on div "+ 12" at bounding box center [515, 124] width 710 height 54
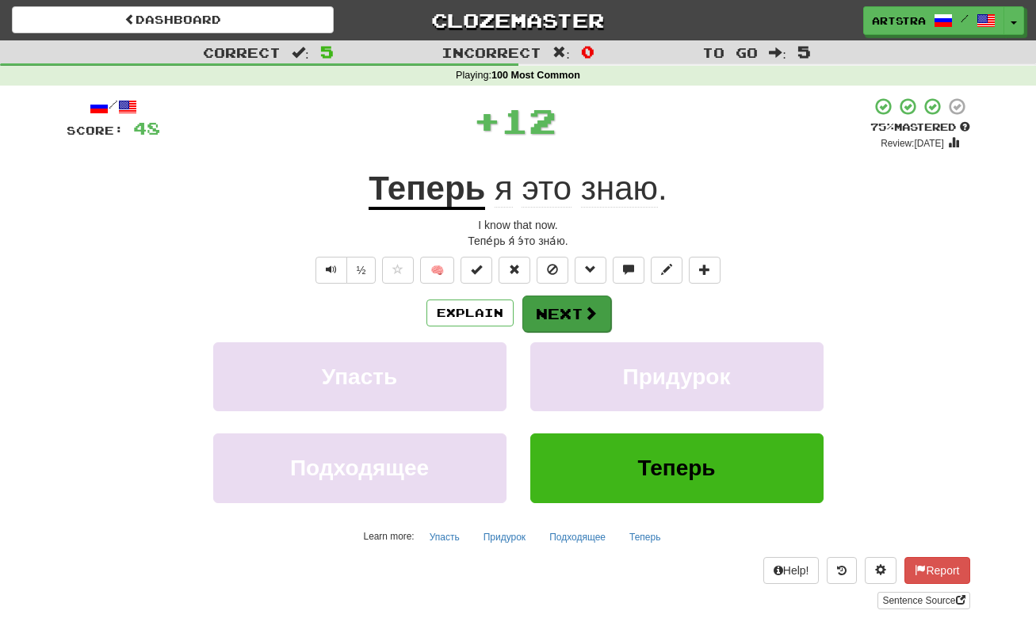
click at [569, 316] on button "Next" at bounding box center [566, 314] width 89 height 36
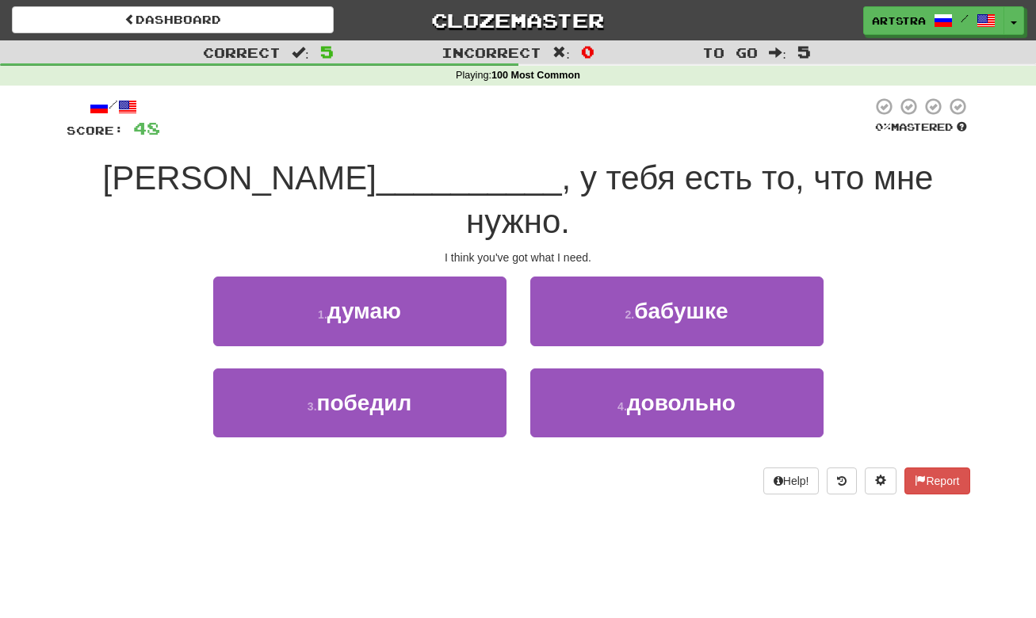
click at [520, 180] on span ", у тебя есть то, что мне нужно." at bounding box center [699, 199] width 467 height 81
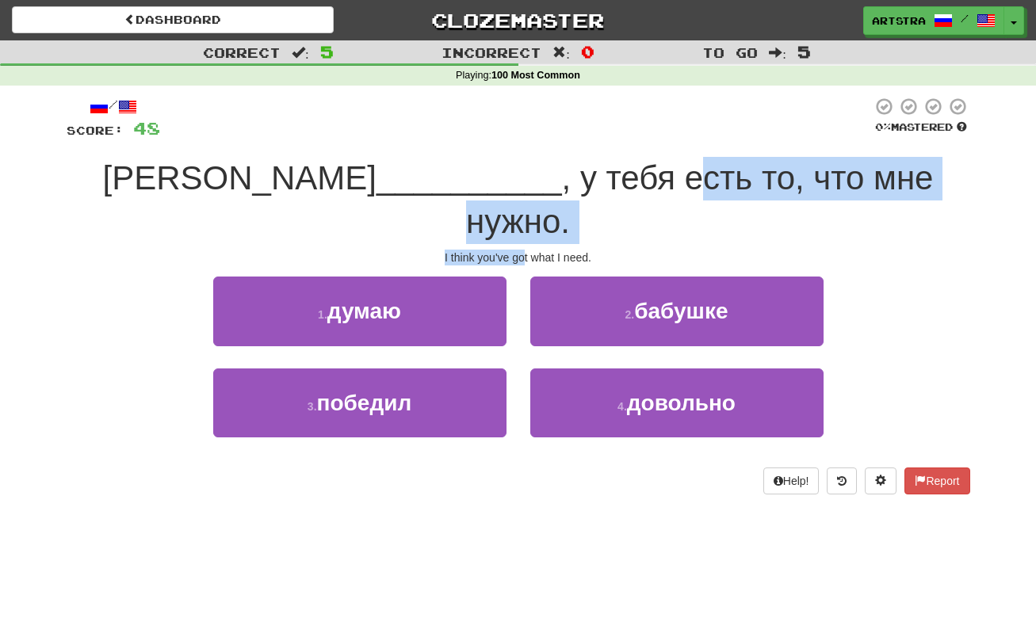
drag, startPoint x: 519, startPoint y: 186, endPoint x: 523, endPoint y: 205, distance: 20.2
click at [523, 205] on div "/ Score: 48 0 % Mastered Я __________ , у тебя есть то, что мне нужно. I think …" at bounding box center [519, 295] width 904 height 397
click at [523, 250] on div "I think you've got what I need." at bounding box center [519, 258] width 904 height 16
drag, startPoint x: 523, startPoint y: 205, endPoint x: 526, endPoint y: 179, distance: 26.3
click at [526, 179] on div "/ Score: 48 0 % Mastered Я __________ , у тебя есть то, что мне нужно. I think …" at bounding box center [519, 295] width 904 height 397
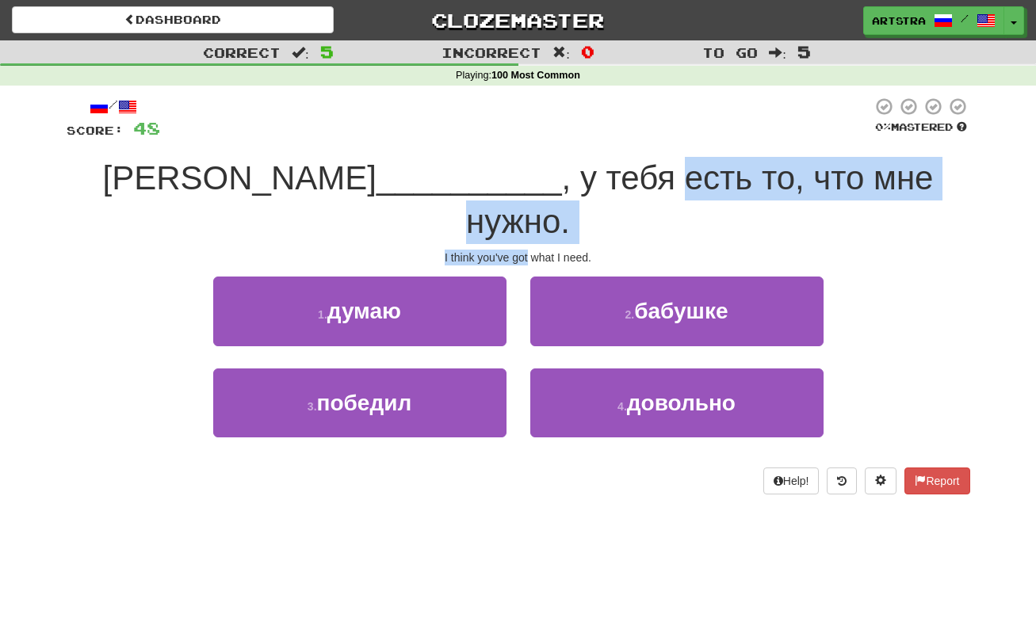
click at [523, 185] on span ", у тебя есть то, что мне нужно." at bounding box center [699, 199] width 467 height 81
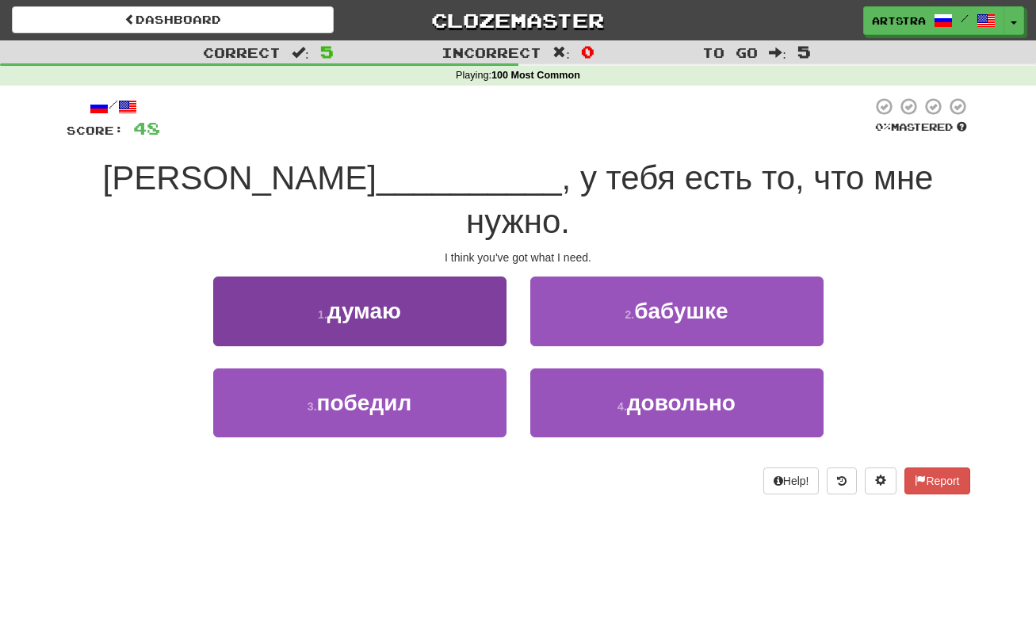
click at [454, 281] on button "1 . думаю" at bounding box center [359, 311] width 293 height 69
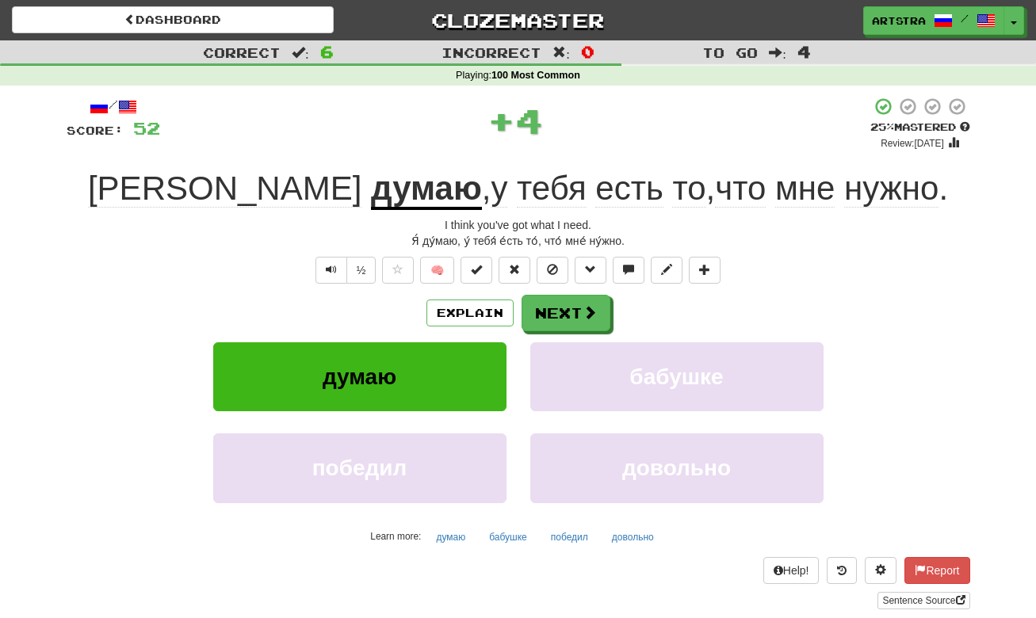
click at [517, 192] on span "тебя" at bounding box center [552, 189] width 70 height 38
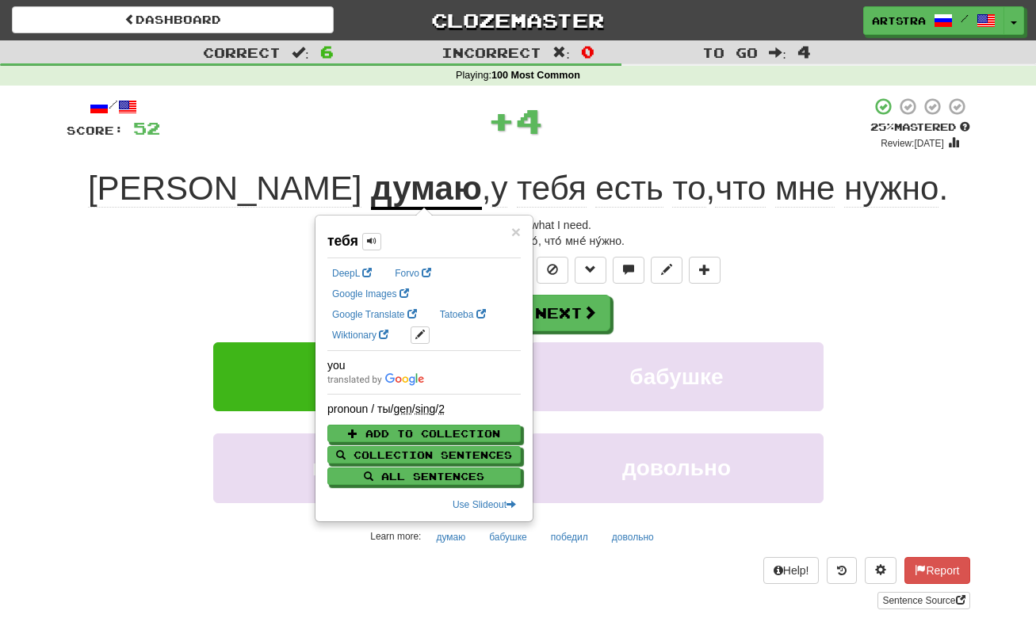
click at [844, 188] on span "нужно" at bounding box center [891, 189] width 94 height 38
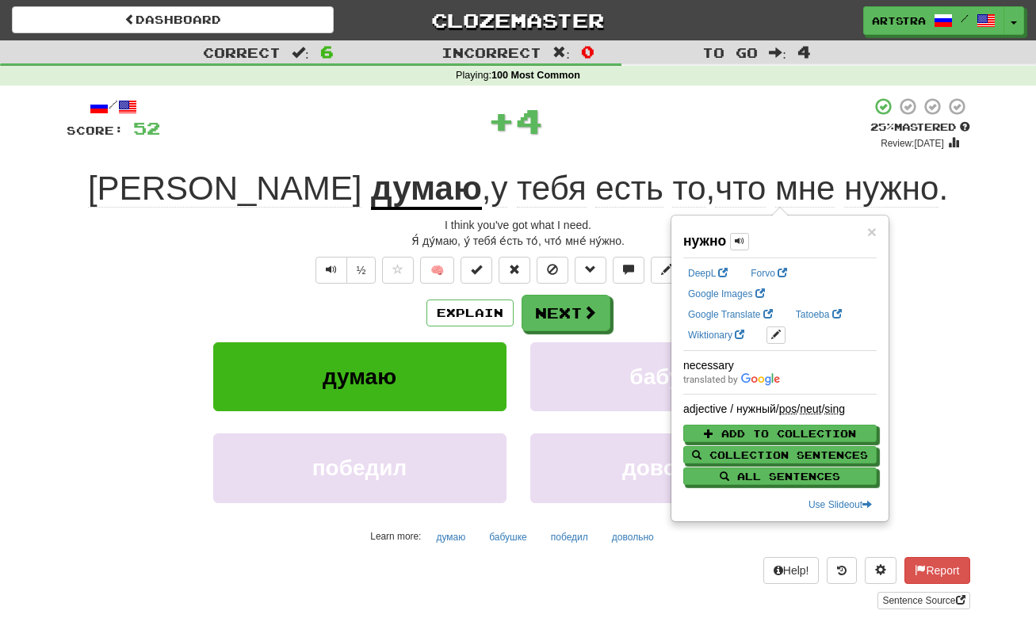
click at [767, 128] on div "+ 4" at bounding box center [515, 121] width 710 height 48
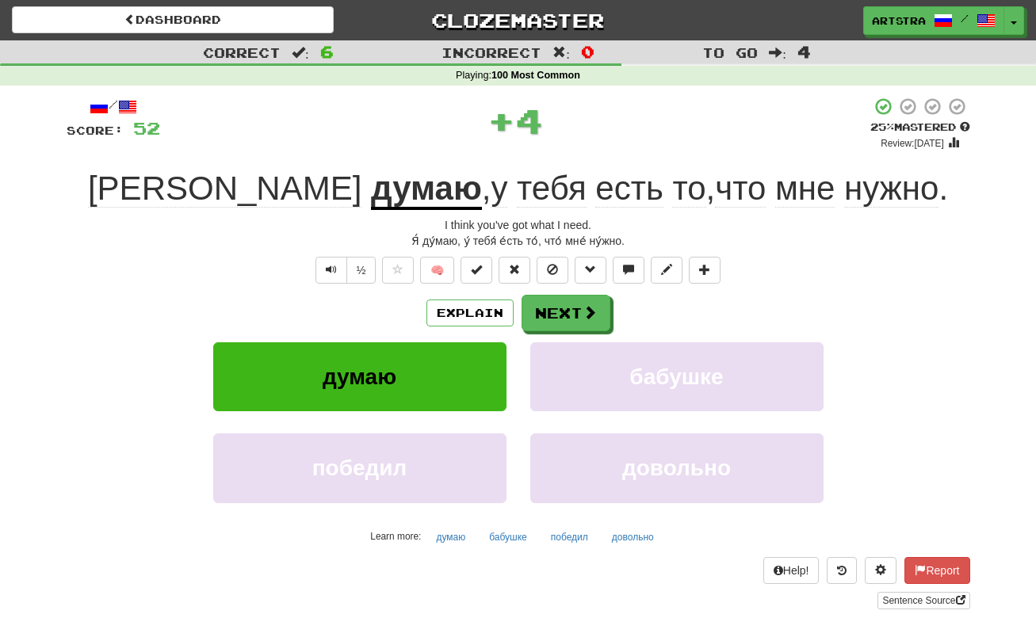
click at [687, 220] on div "I think you've got what I need." at bounding box center [519, 225] width 904 height 16
click at [775, 189] on span "мне" at bounding box center [804, 189] width 59 height 38
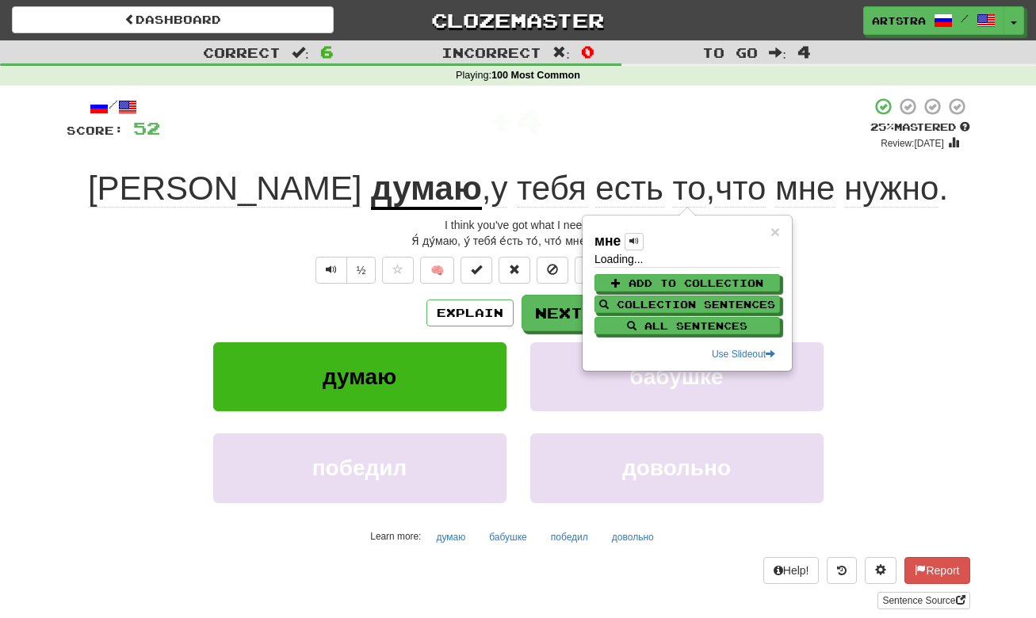
click at [685, 138] on div "+ 4" at bounding box center [515, 124] width 710 height 54
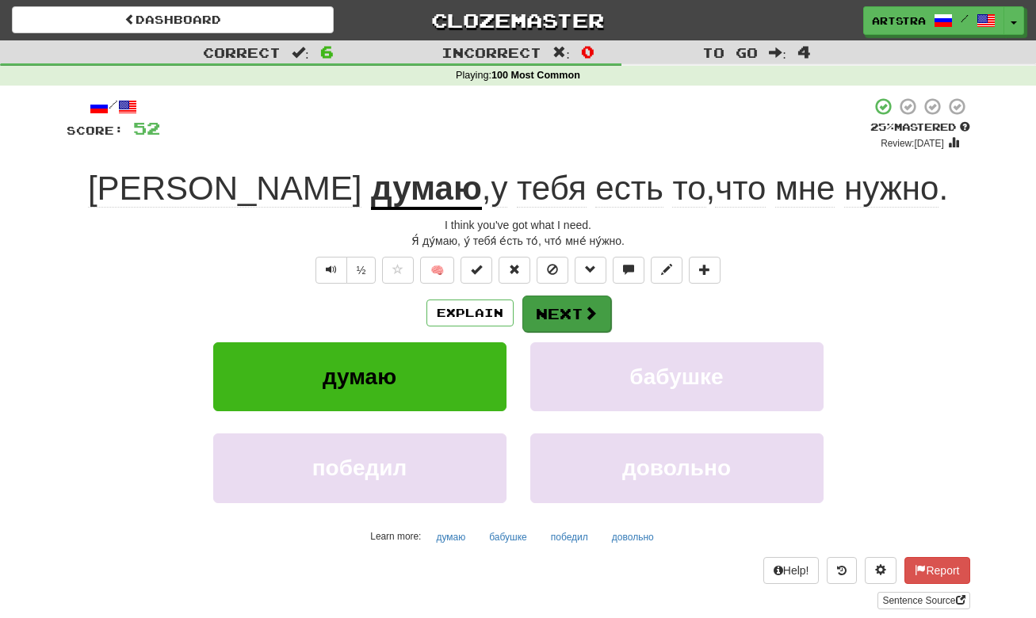
click at [557, 319] on button "Next" at bounding box center [566, 314] width 89 height 36
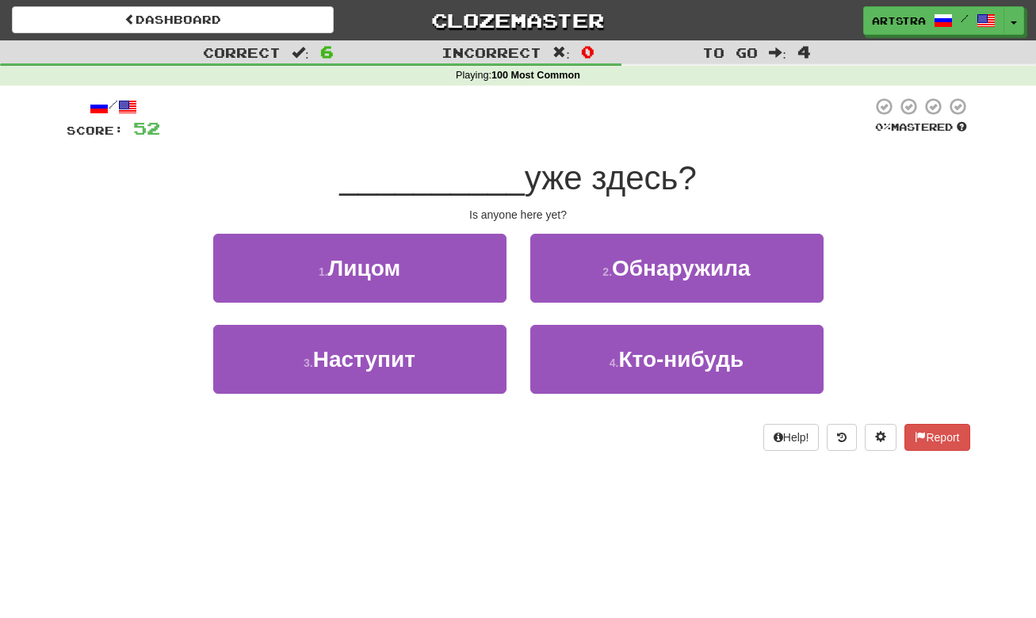
click at [542, 180] on span "уже здесь?" at bounding box center [611, 177] width 172 height 37
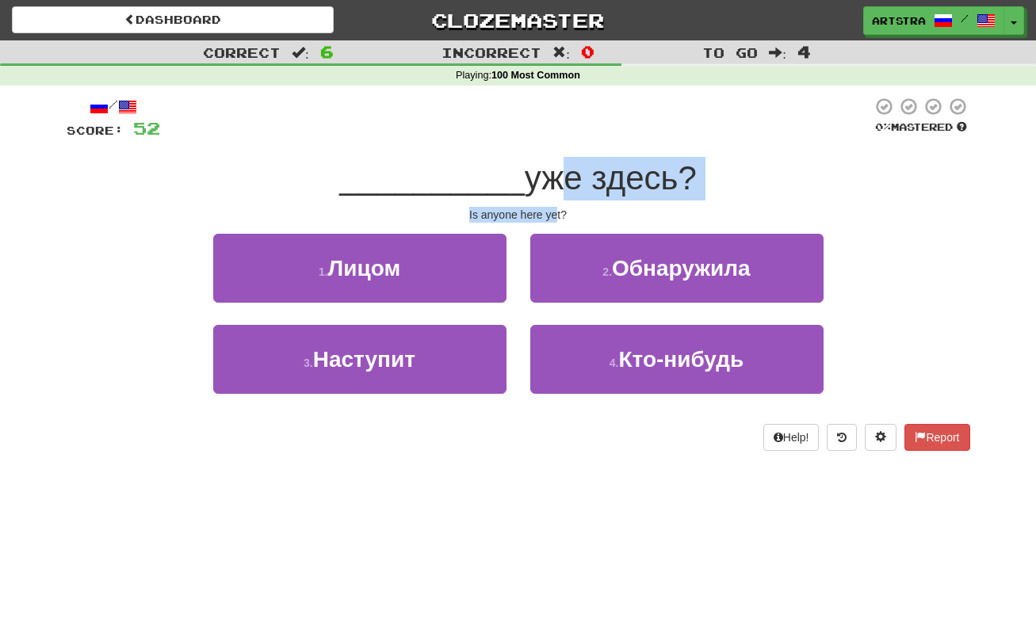
drag, startPoint x: 545, startPoint y: 189, endPoint x: 557, endPoint y: 214, distance: 27.3
click at [557, 214] on div "/ Score: 52 0 % Mastered __________ уже здесь? Is anyone here yet? 1 . Лицом 2 …" at bounding box center [519, 274] width 904 height 354
click at [555, 212] on div "Is anyone here yet?" at bounding box center [519, 215] width 904 height 16
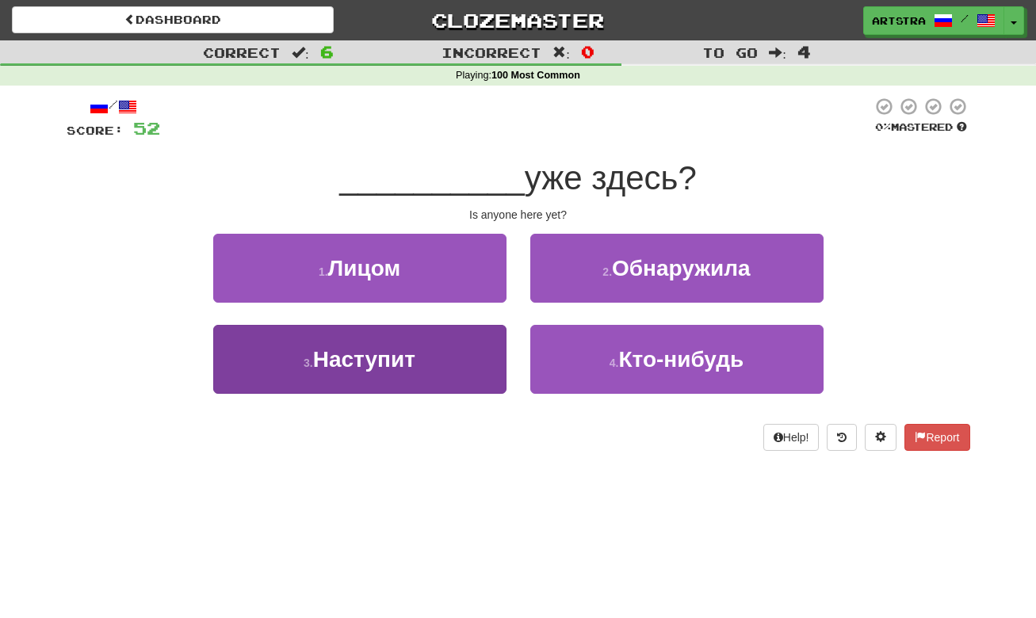
click at [441, 366] on button "3 . Наступит" at bounding box center [359, 359] width 293 height 69
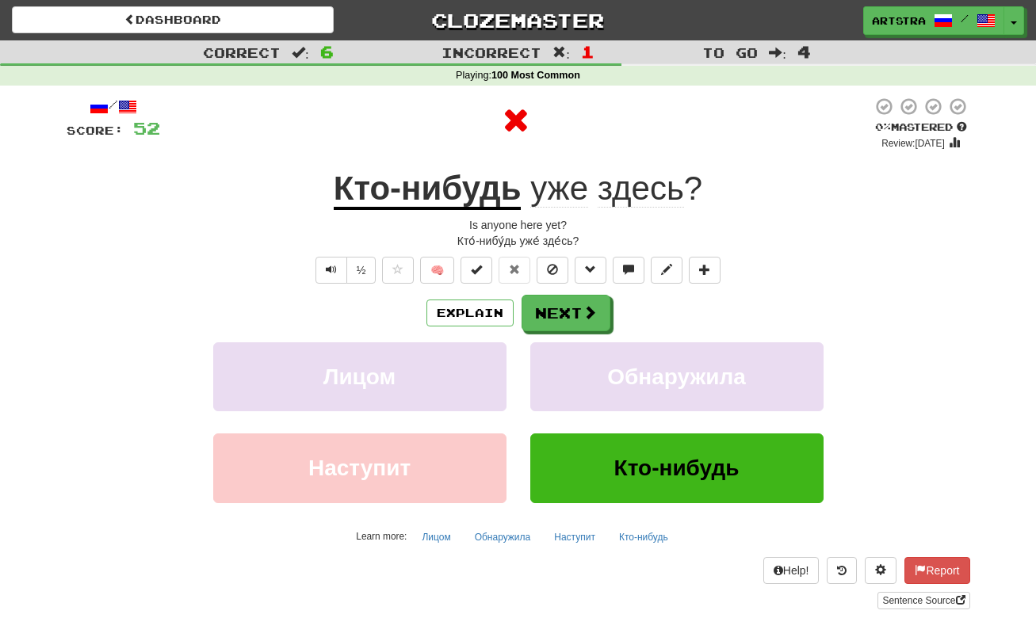
click at [442, 186] on u "Кто-нибудь" at bounding box center [428, 190] width 188 height 40
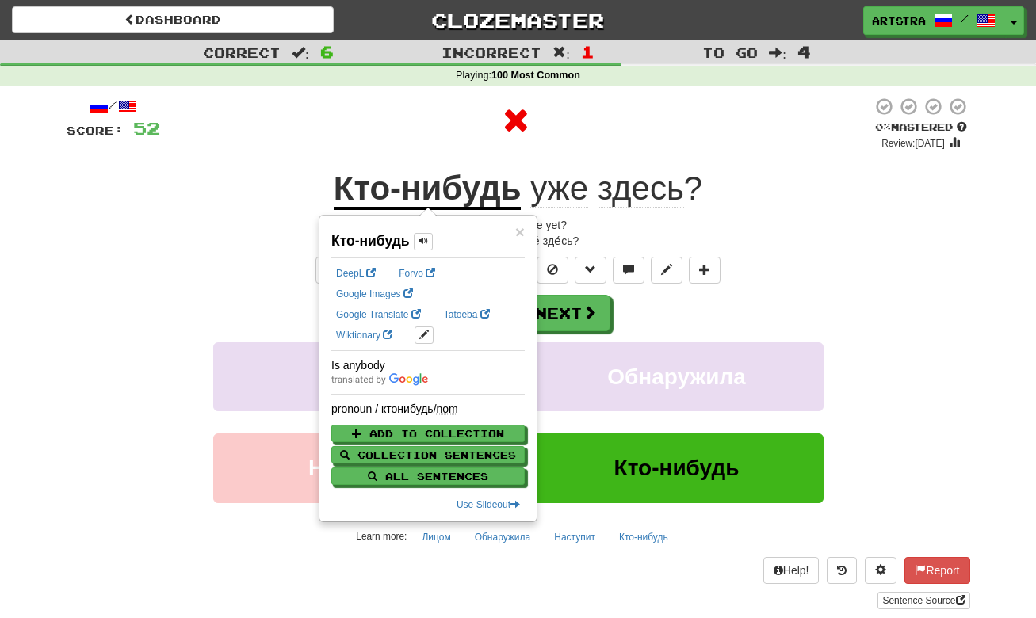
click at [701, 186] on span "уже здесь ?" at bounding box center [612, 189] width 182 height 38
click at [668, 188] on span "здесь" at bounding box center [641, 189] width 86 height 38
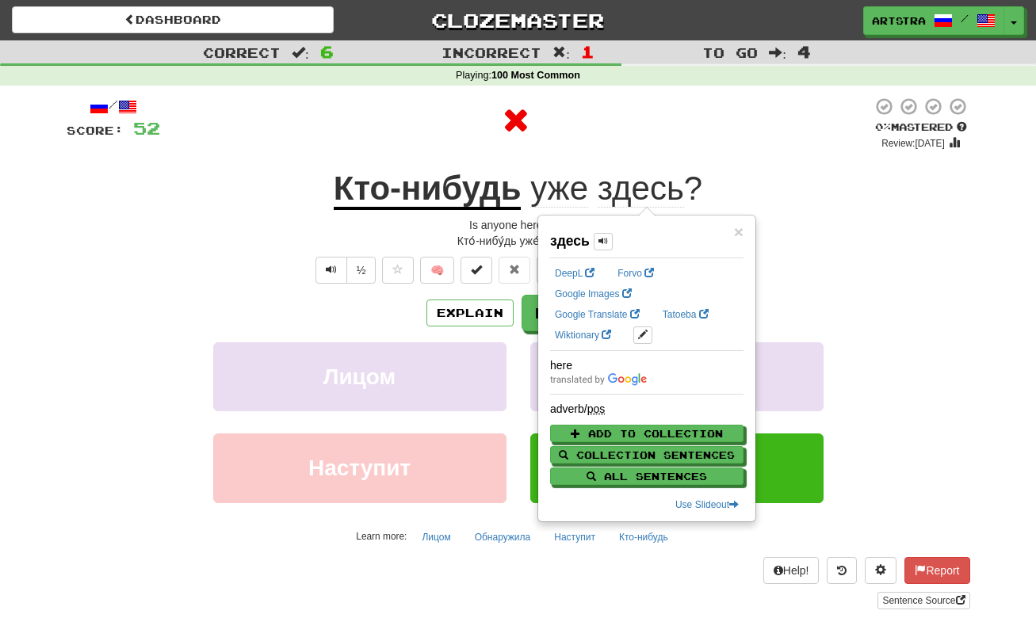
click at [734, 128] on div at bounding box center [516, 121] width 712 height 48
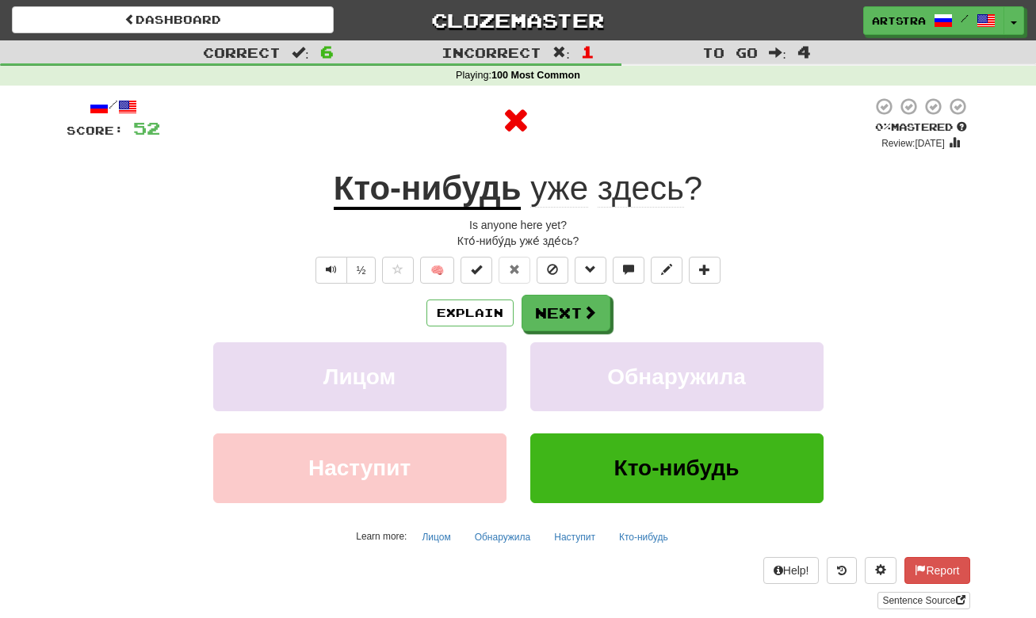
click at [616, 304] on div "Explain Next" at bounding box center [519, 313] width 904 height 36
click at [596, 308] on button "Next" at bounding box center [566, 314] width 89 height 36
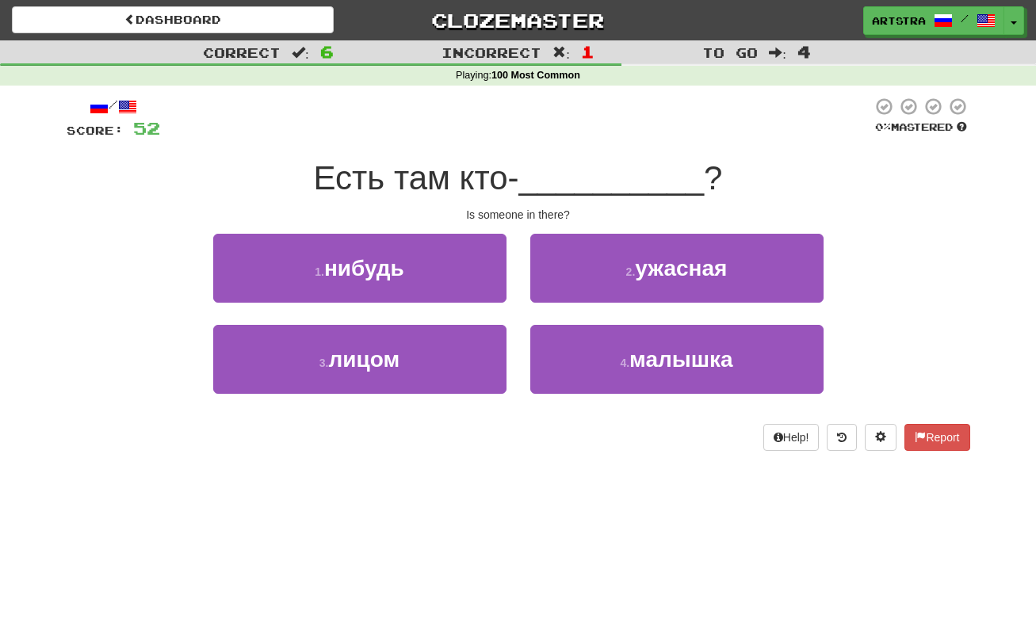
click at [515, 169] on span "Есть там кто-" at bounding box center [416, 177] width 205 height 37
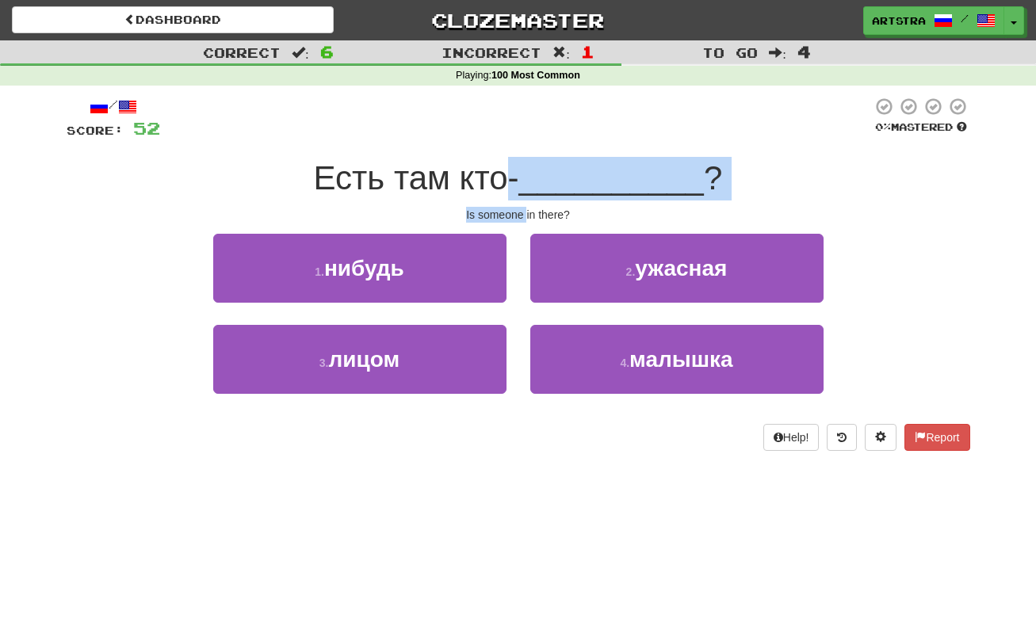
drag, startPoint x: 515, startPoint y: 169, endPoint x: 522, endPoint y: 211, distance: 42.6
click at [522, 211] on div "/ Score: 52 0 % Mastered Есть там кто- __________ ? Is someone in there? 1 . ни…" at bounding box center [519, 274] width 904 height 354
click at [522, 211] on div "Is someone in there?" at bounding box center [519, 215] width 904 height 16
drag, startPoint x: 522, startPoint y: 211, endPoint x: 522, endPoint y: 170, distance: 40.4
click at [524, 171] on div "/ Score: 52 0 % Mastered Есть там кто- __________ ? Is someone in there? 1 . ни…" at bounding box center [519, 274] width 904 height 354
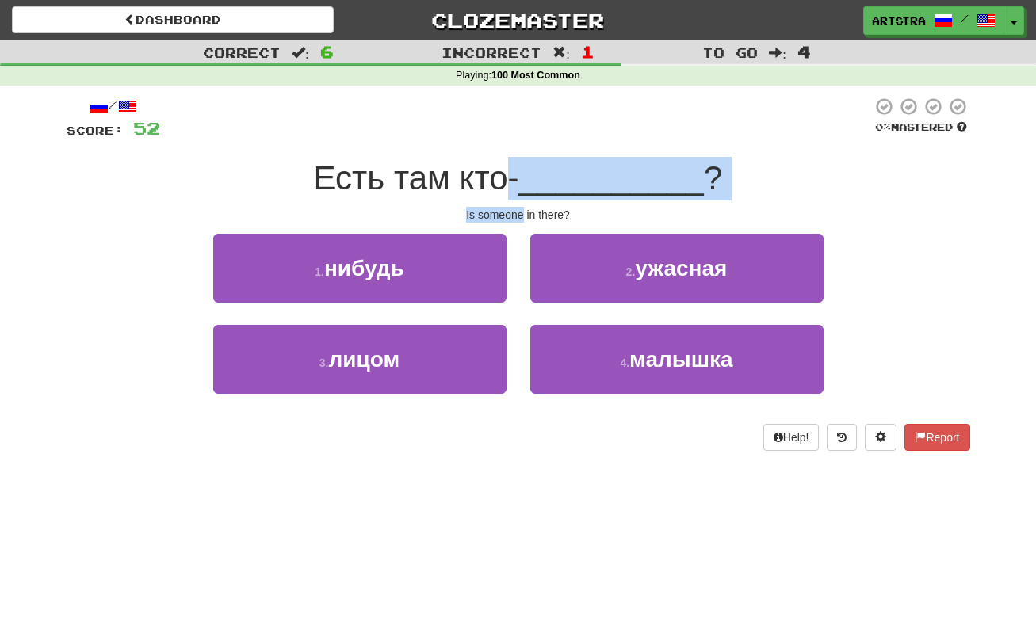
click at [519, 170] on span "Есть там кто-" at bounding box center [416, 177] width 205 height 37
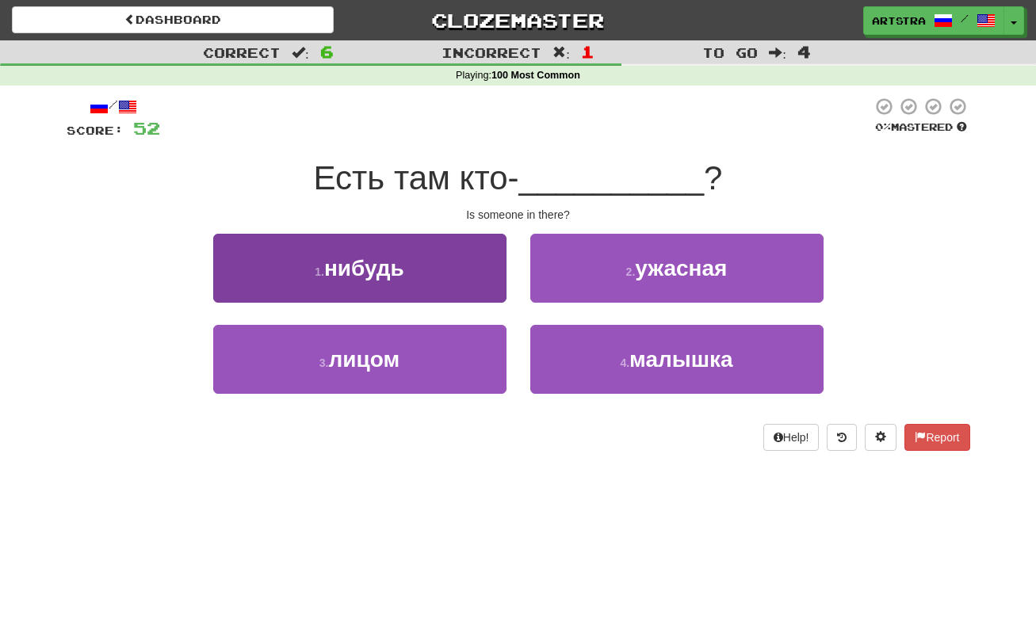
click at [423, 279] on button "1 . нибудь" at bounding box center [359, 268] width 293 height 69
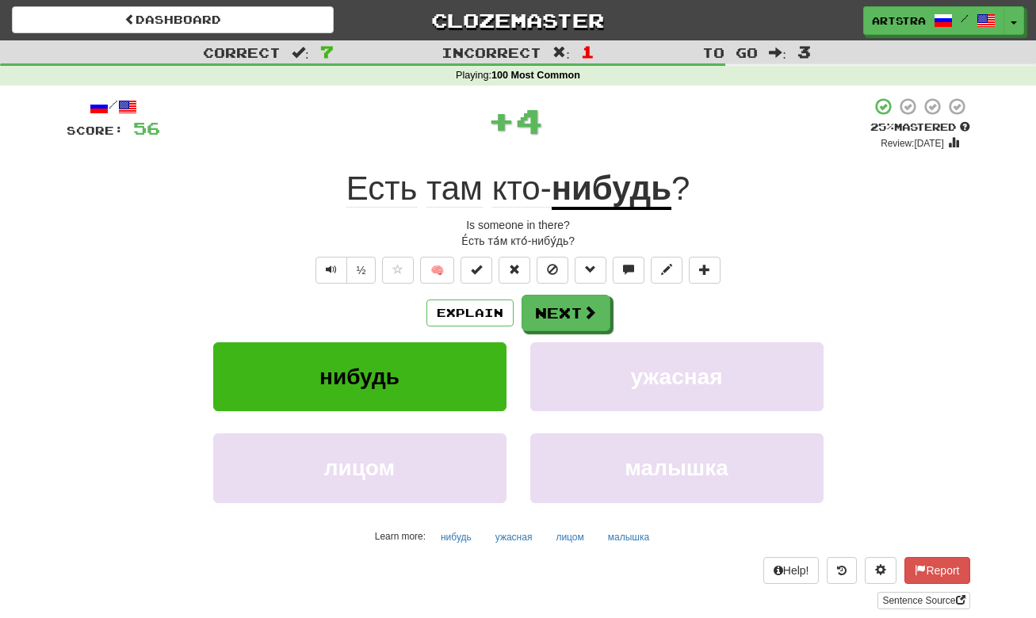
click at [585, 192] on u "нибудь" at bounding box center [612, 190] width 120 height 40
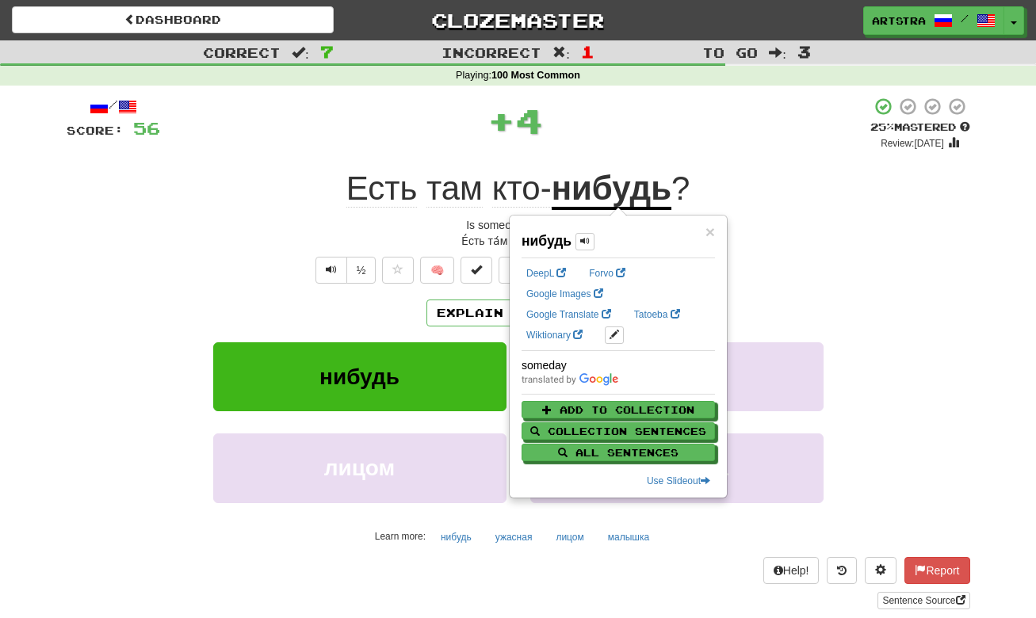
click at [618, 151] on div "/ Score: 56 + 4 25 % Mastered Review: 2025-08-17 Есть там кто- нибудь ? Is some…" at bounding box center [519, 353] width 904 height 513
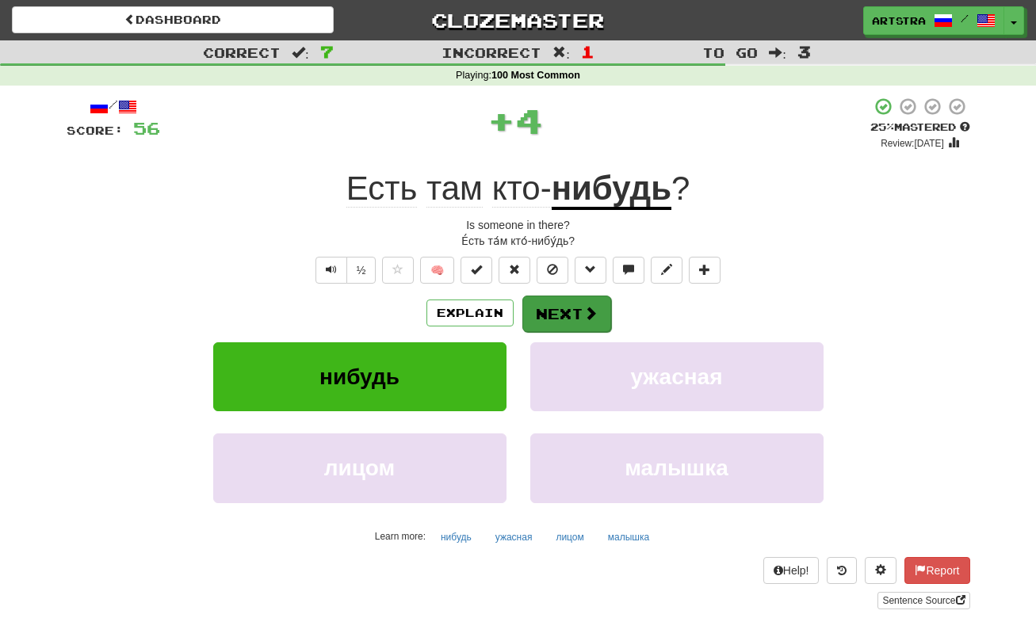
click at [589, 303] on button "Next" at bounding box center [566, 314] width 89 height 36
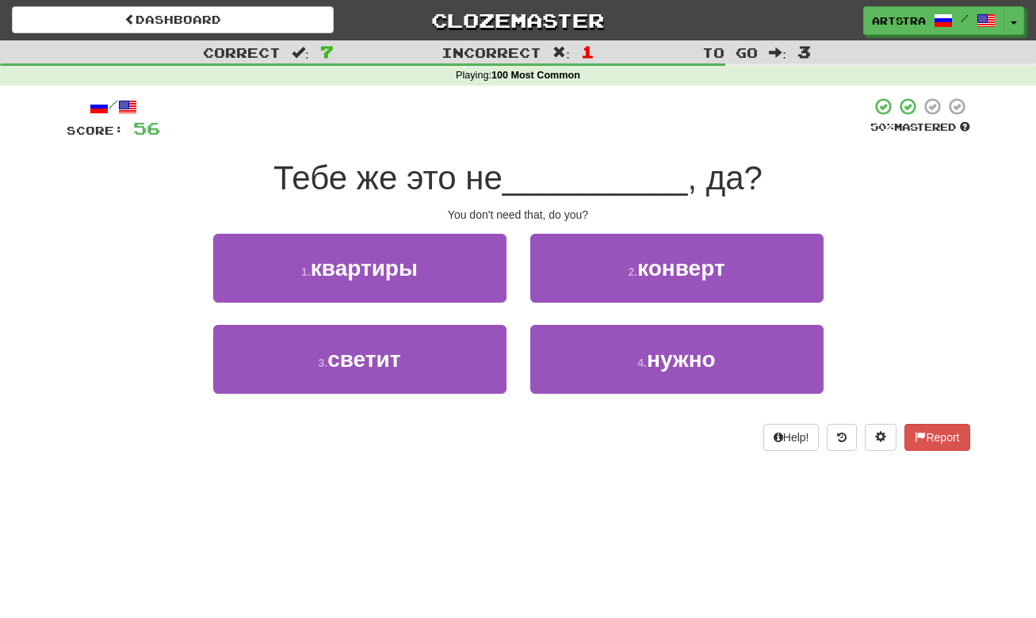
click at [503, 166] on span "Тебе же это не" at bounding box center [388, 177] width 229 height 37
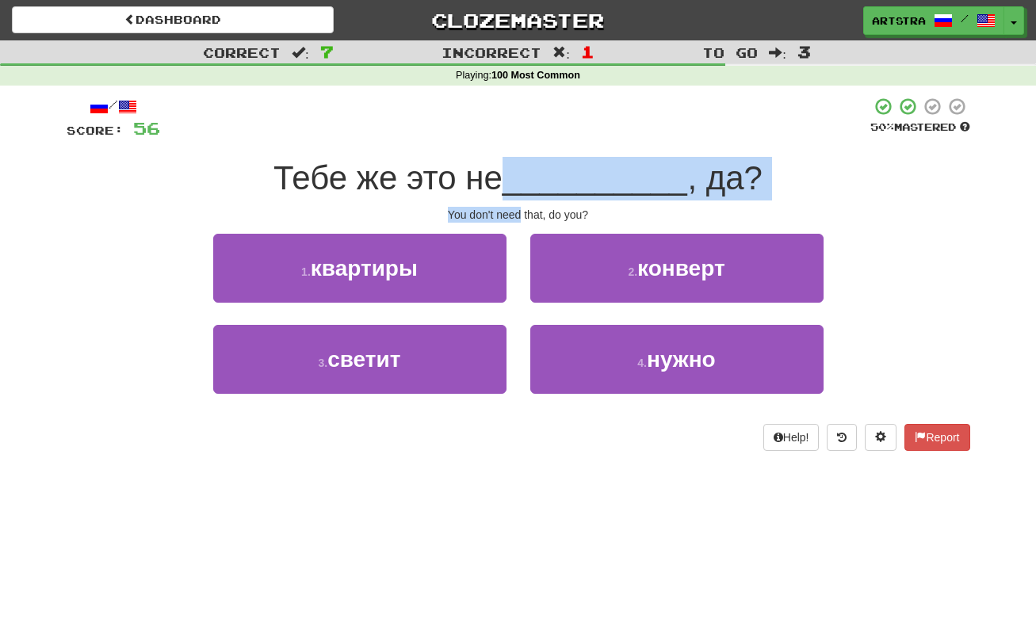
drag, startPoint x: 527, startPoint y: 217, endPoint x: 521, endPoint y: 205, distance: 14.2
click at [521, 205] on div "/ Score: 56 50 % Mastered Тебе же это не __________ , да? You don't need that, …" at bounding box center [519, 274] width 904 height 354
click at [521, 207] on div "You don't need that, do you?" at bounding box center [519, 215] width 904 height 16
drag, startPoint x: 521, startPoint y: 205, endPoint x: 521, endPoint y: 167, distance: 37.3
click at [521, 167] on div "/ Score: 56 50 % Mastered Тебе же это не __________ , да? You don't need that, …" at bounding box center [519, 274] width 904 height 354
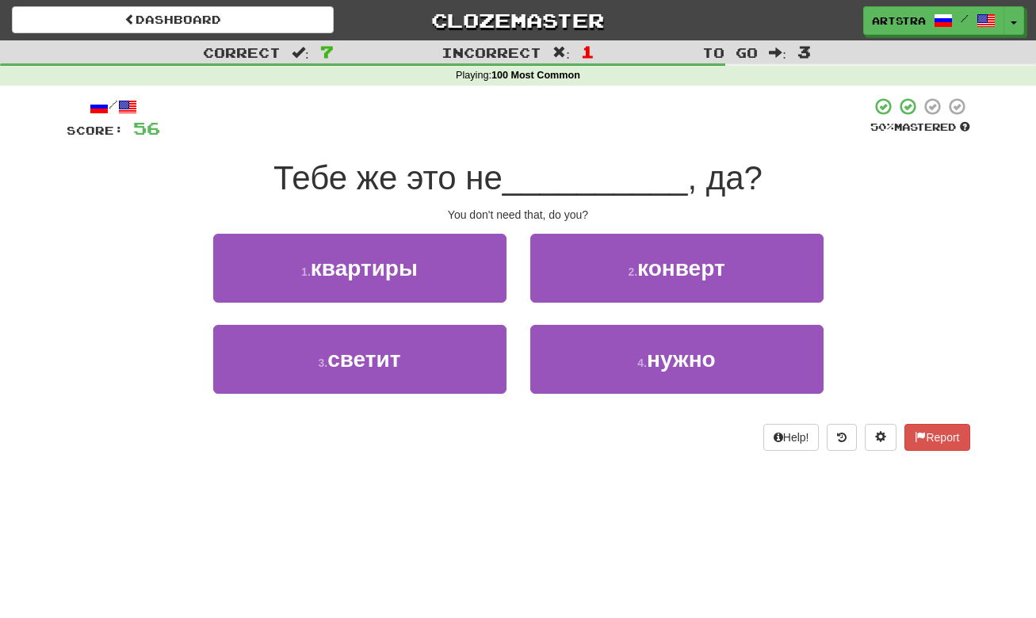
click at [521, 167] on span "__________" at bounding box center [596, 177] width 186 height 37
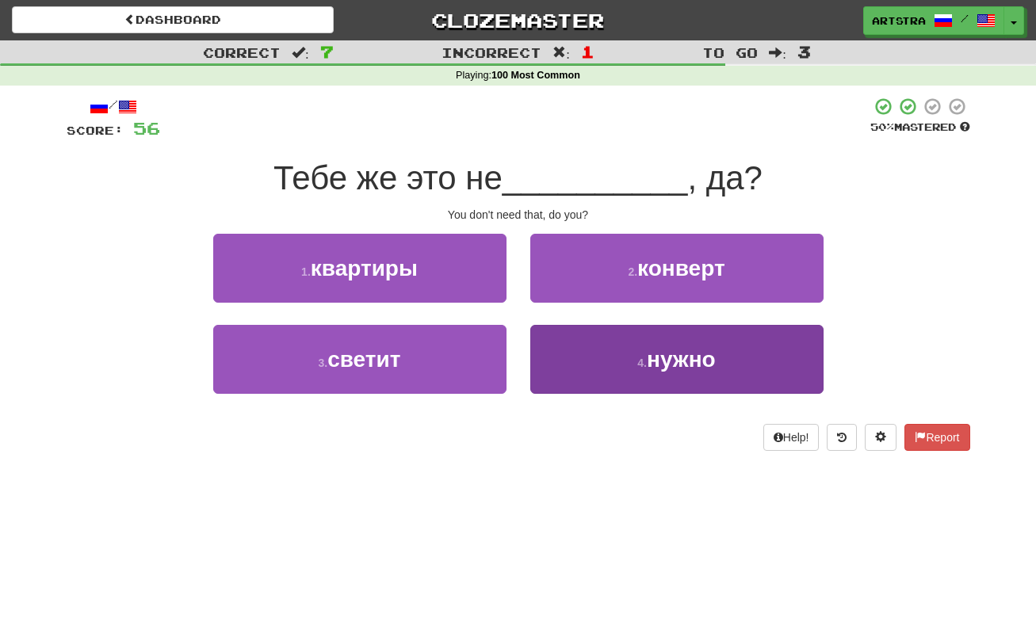
click at [611, 378] on button "4 . нужно" at bounding box center [676, 359] width 293 height 69
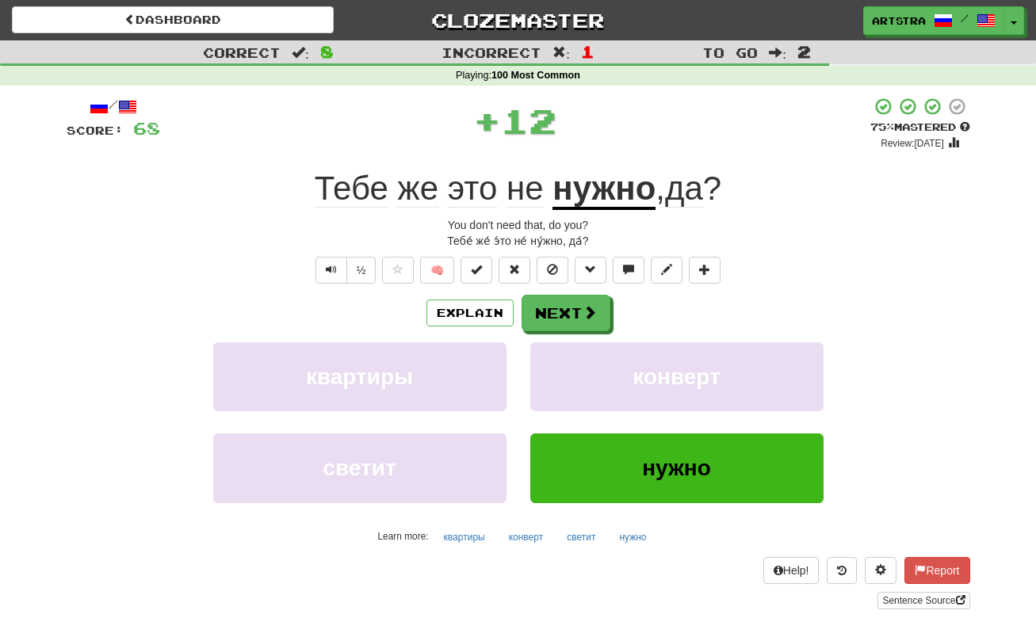
click at [595, 174] on u "нужно" at bounding box center [604, 190] width 103 height 40
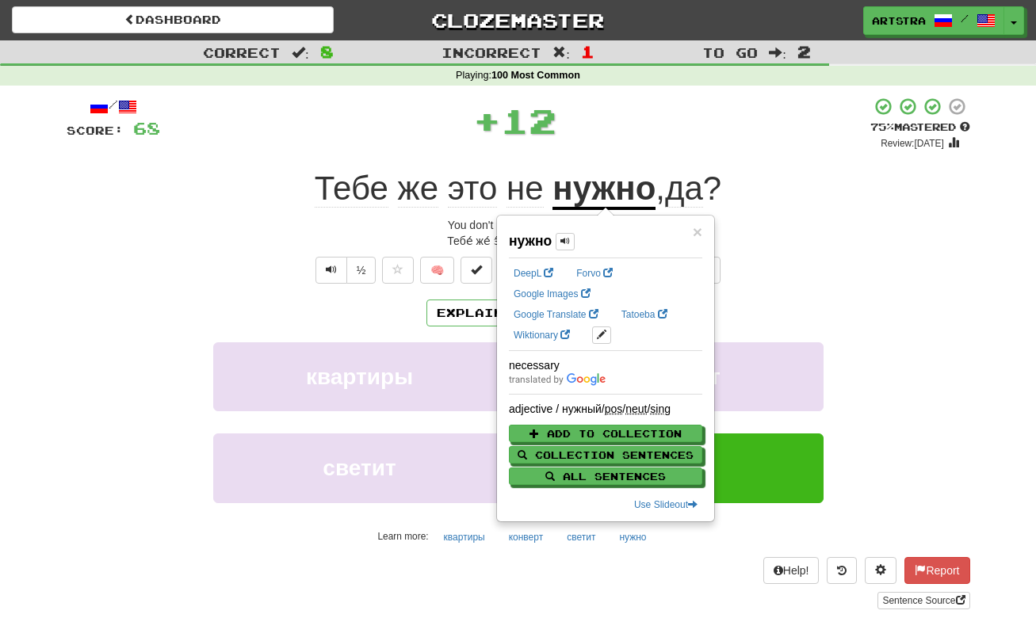
click at [703, 181] on span "да" at bounding box center [684, 189] width 38 height 38
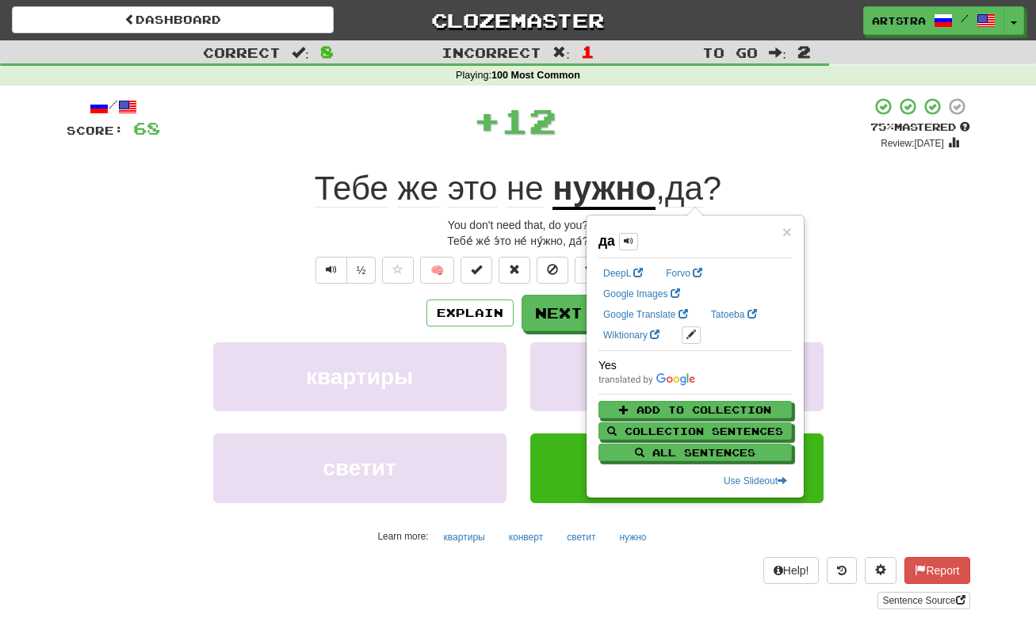
click at [793, 161] on div "/ Score: 68 + 12 75 % Mastered Review: 2025-09-15 Тебе же это не нужно , да ? Y…" at bounding box center [519, 353] width 904 height 513
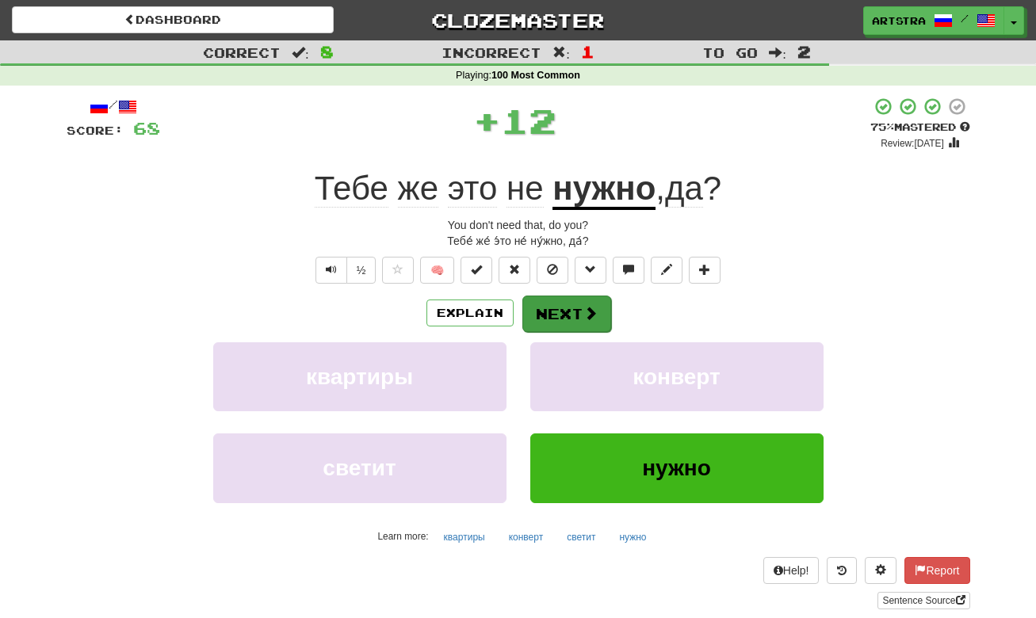
click at [545, 315] on button "Next" at bounding box center [566, 314] width 89 height 36
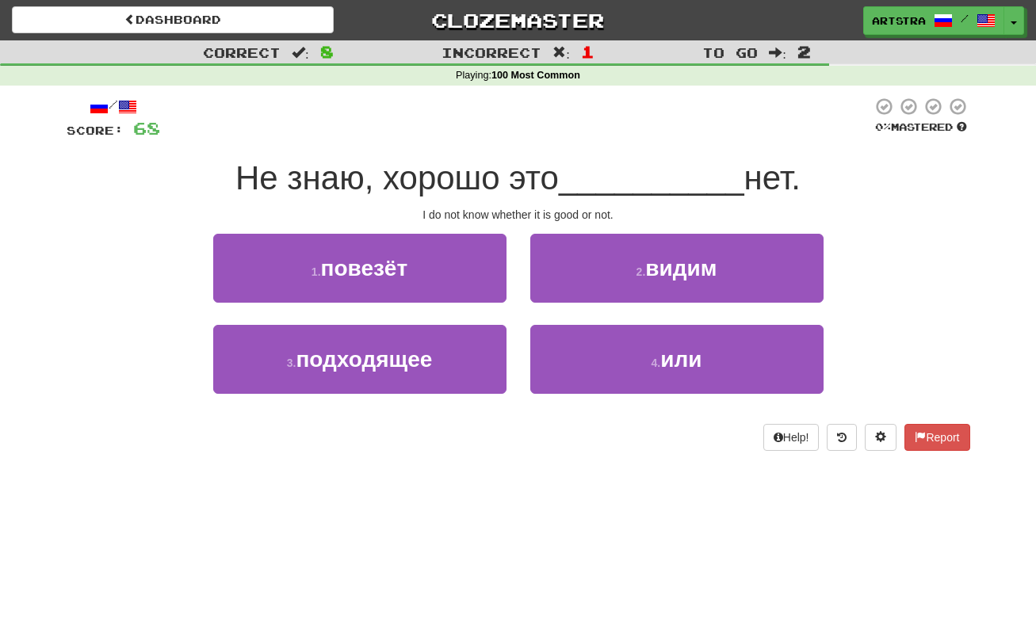
click at [497, 183] on span "Не знаю, хорошо это" at bounding box center [396, 177] width 323 height 37
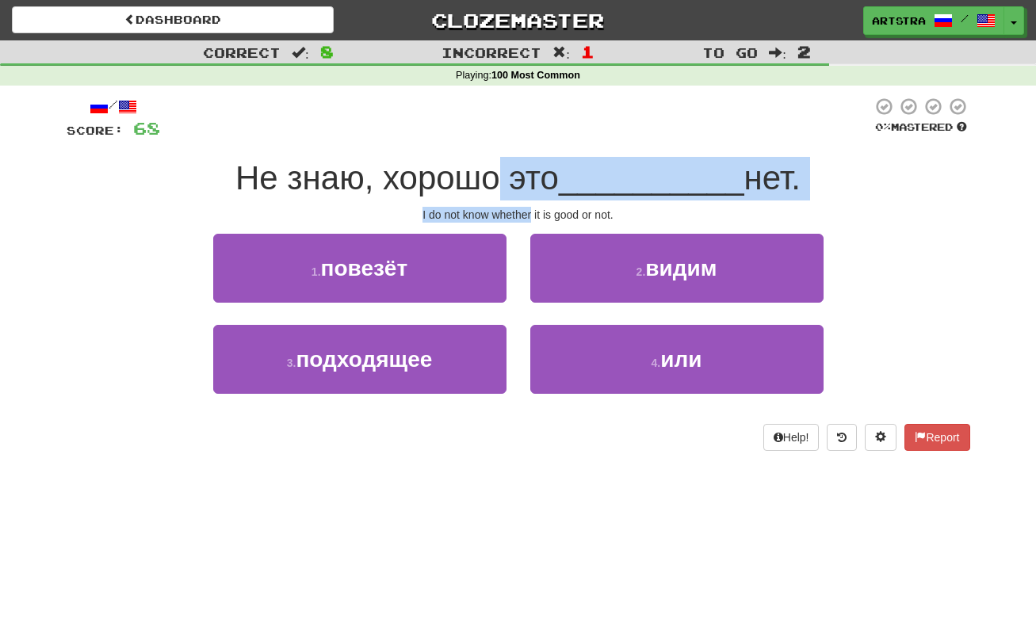
drag, startPoint x: 497, startPoint y: 183, endPoint x: 521, endPoint y: 209, distance: 34.8
click at [521, 209] on div "/ Score: 68 0 % Mastered Не знаю, хорошо это __________ нет. I do not know whet…" at bounding box center [519, 274] width 904 height 354
click at [521, 209] on div "I do not know whether it is good or not." at bounding box center [519, 215] width 904 height 16
drag, startPoint x: 521, startPoint y: 209, endPoint x: 513, endPoint y: 170, distance: 39.7
click at [513, 170] on div "/ Score: 68 0 % Mastered Не знаю, хорошо это __________ нет. I do not know whet…" at bounding box center [519, 274] width 904 height 354
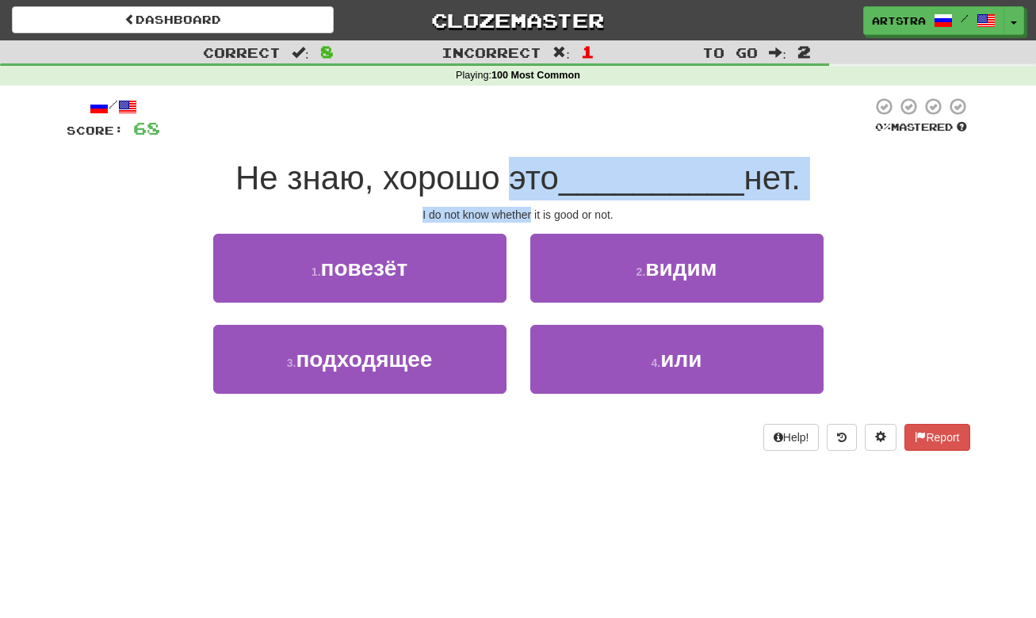
click at [513, 170] on span "Не знаю, хорошо это" at bounding box center [396, 177] width 323 height 37
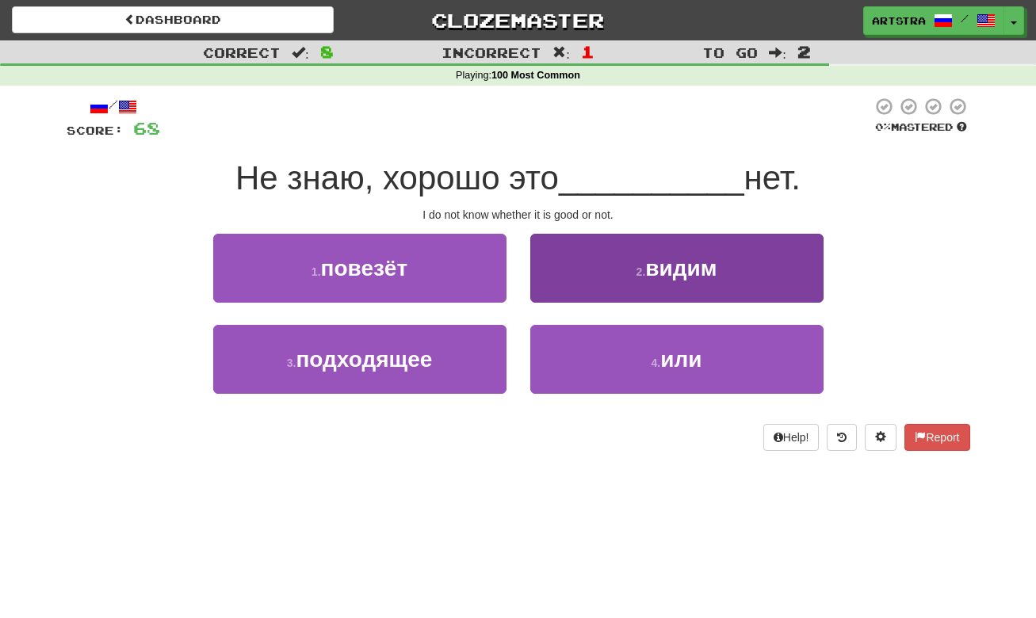
click at [699, 377] on button "4 . или" at bounding box center [676, 359] width 293 height 69
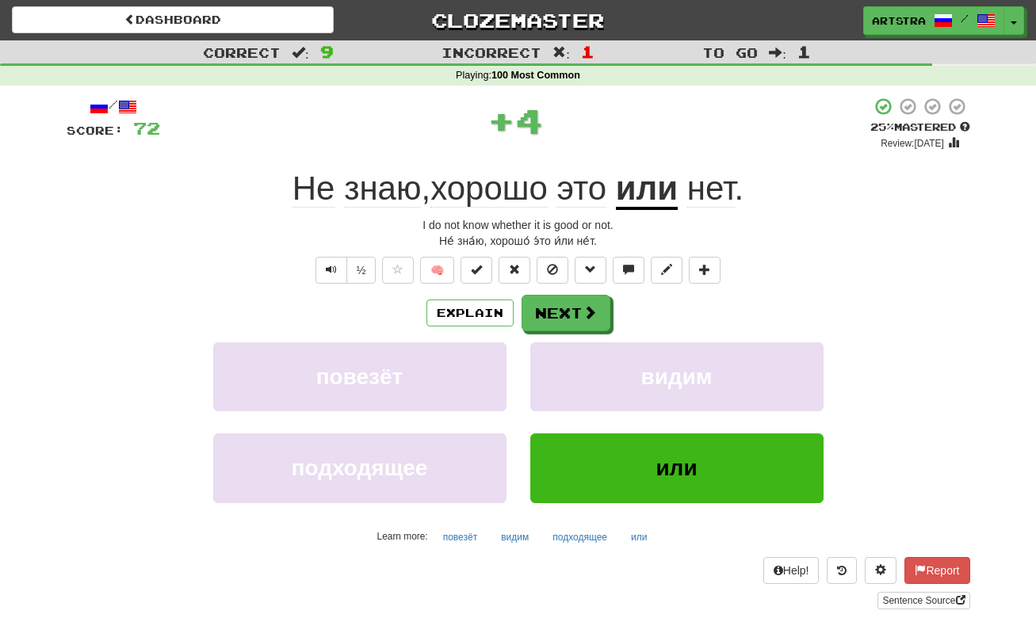
click at [499, 182] on span "хорошо" at bounding box center [489, 189] width 117 height 38
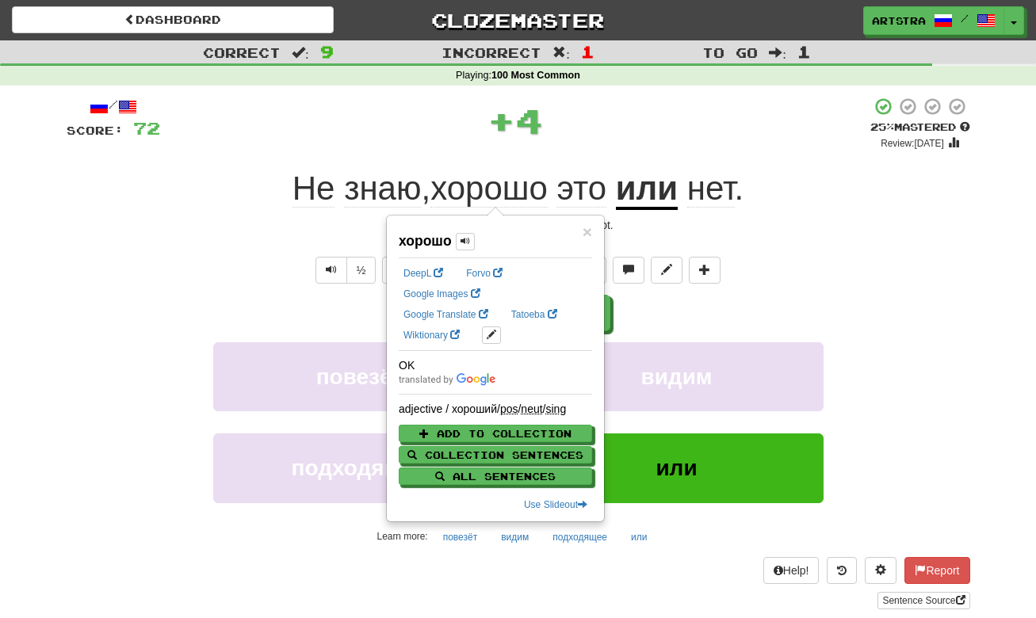
click at [706, 133] on div "+ 4" at bounding box center [515, 121] width 710 height 48
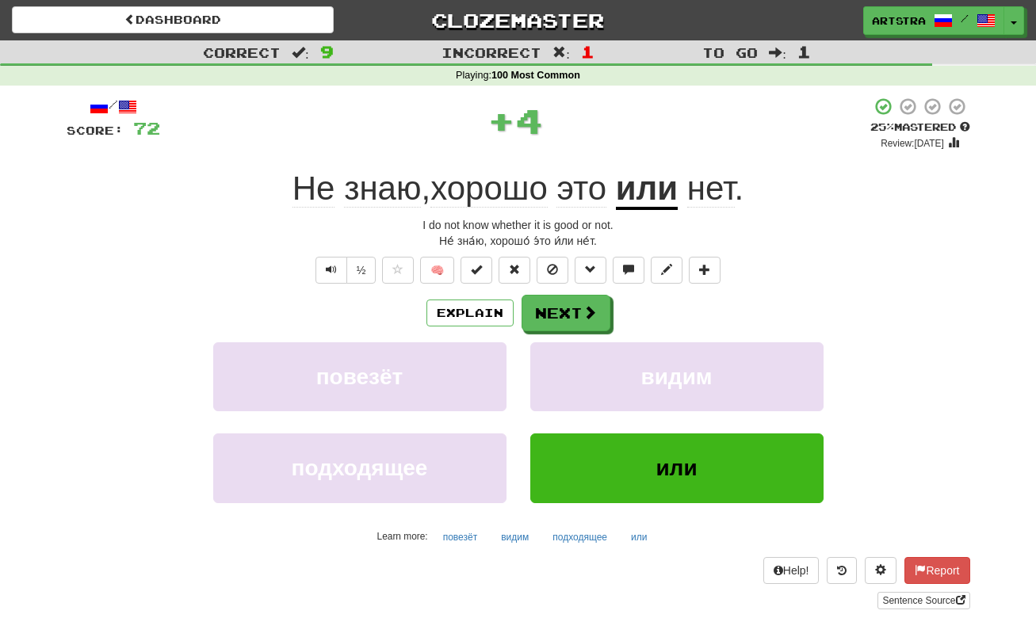
click at [729, 185] on span "нет" at bounding box center [711, 189] width 48 height 38
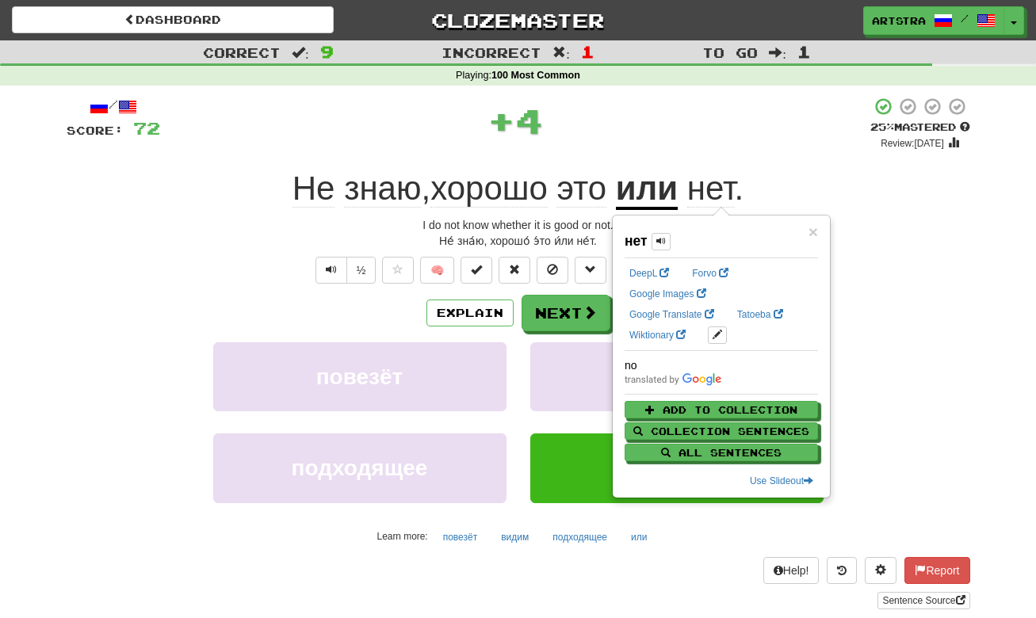
drag, startPoint x: 978, startPoint y: 173, endPoint x: 982, endPoint y: 160, distance: 13.1
click at [978, 172] on div "/ Score: 72 + 4 25 % Mastered Review: 2025-08-17 Num played: 3 Num correct: 1 L…" at bounding box center [519, 359] width 928 height 546
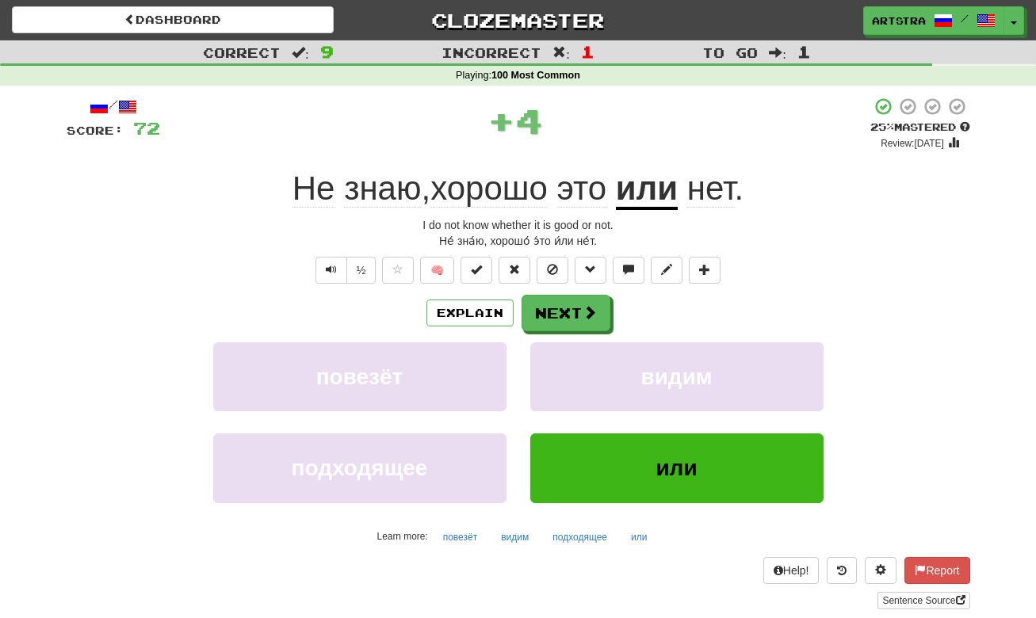
click at [1008, 5] on div "Dashboard Clozemaster Artstra / Toggle Dropdown Dashboard Leaderboard Activity …" at bounding box center [518, 17] width 1036 height 35
click at [1013, 12] on button "Toggle Dropdown" at bounding box center [1015, 21] width 21 height 29
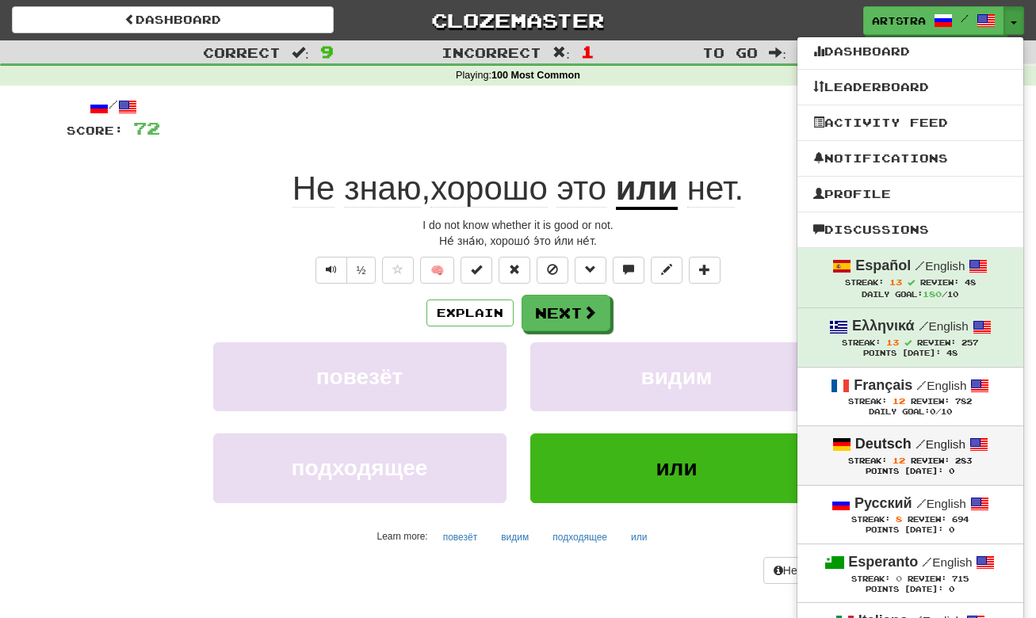
click at [964, 469] on div "Points [DATE]: 0" at bounding box center [910, 472] width 194 height 10
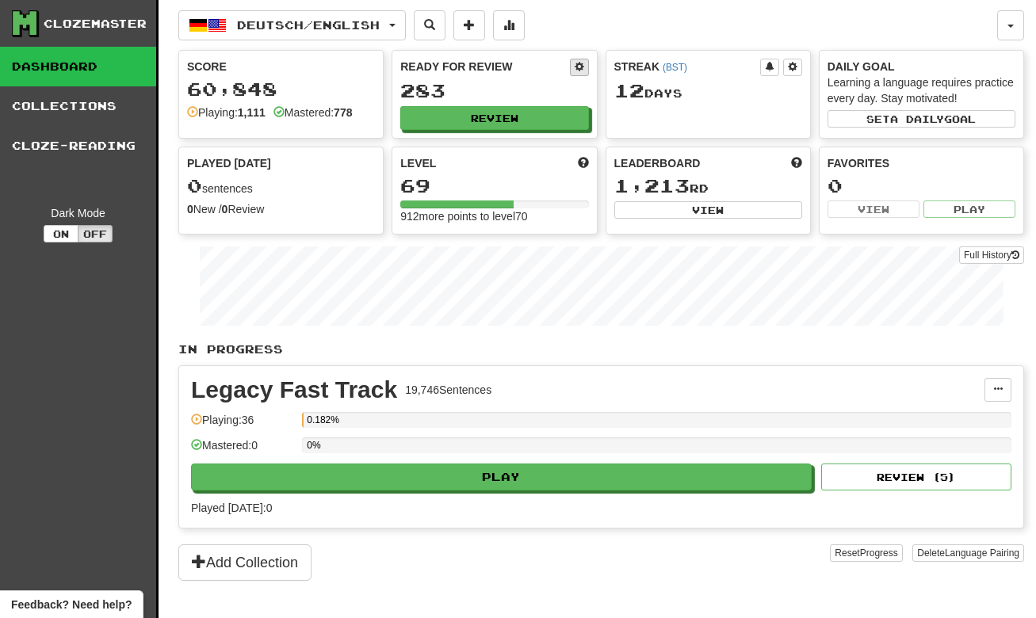
click at [575, 75] on button at bounding box center [579, 67] width 19 height 17
select select "*"
select select "**"
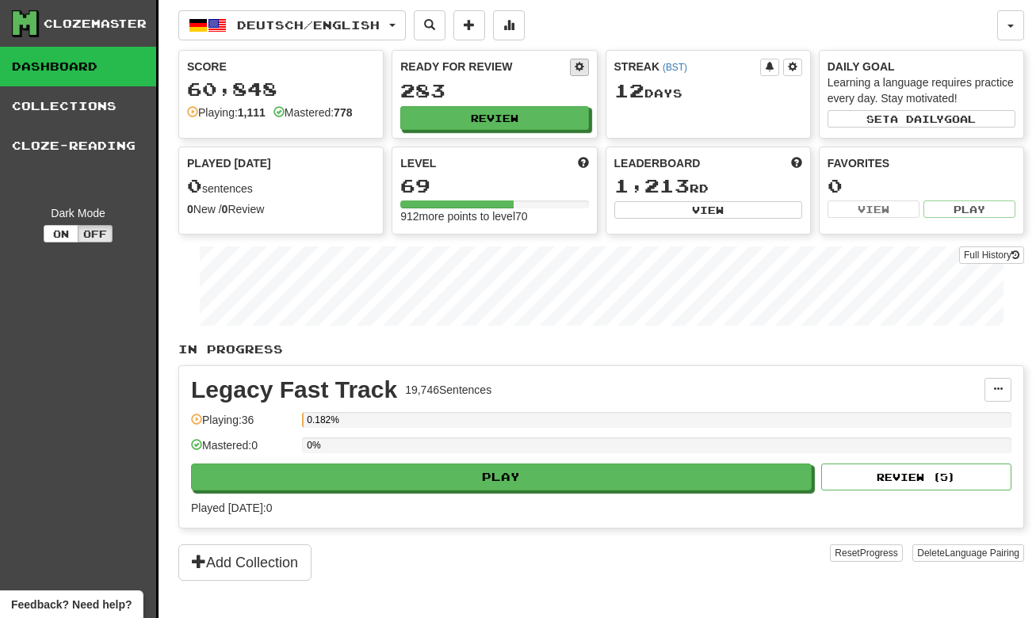
select select "***"
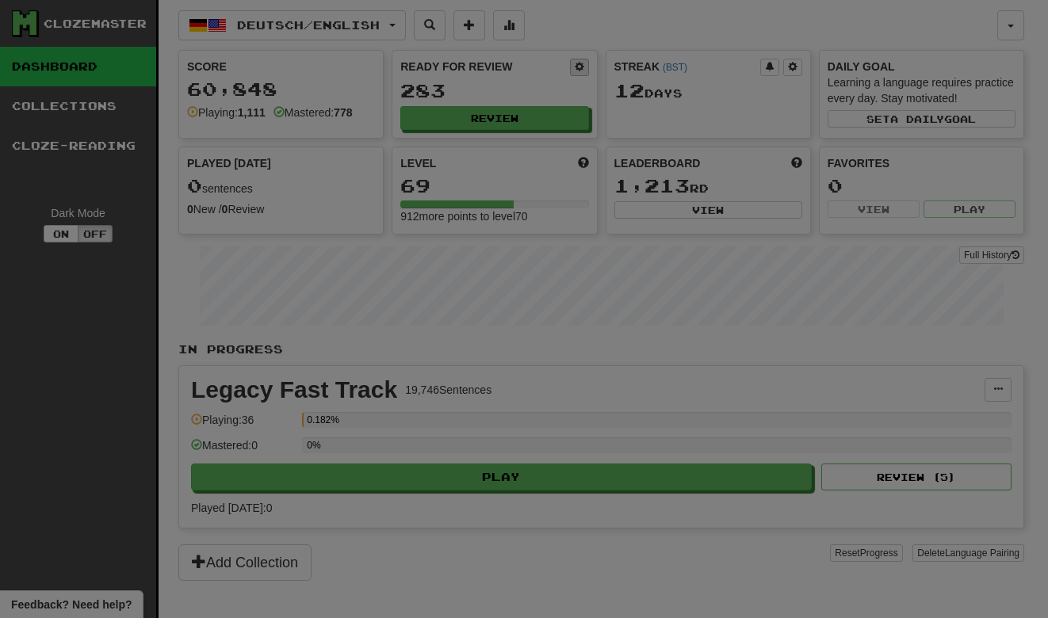
select select "*"
select select "*****"
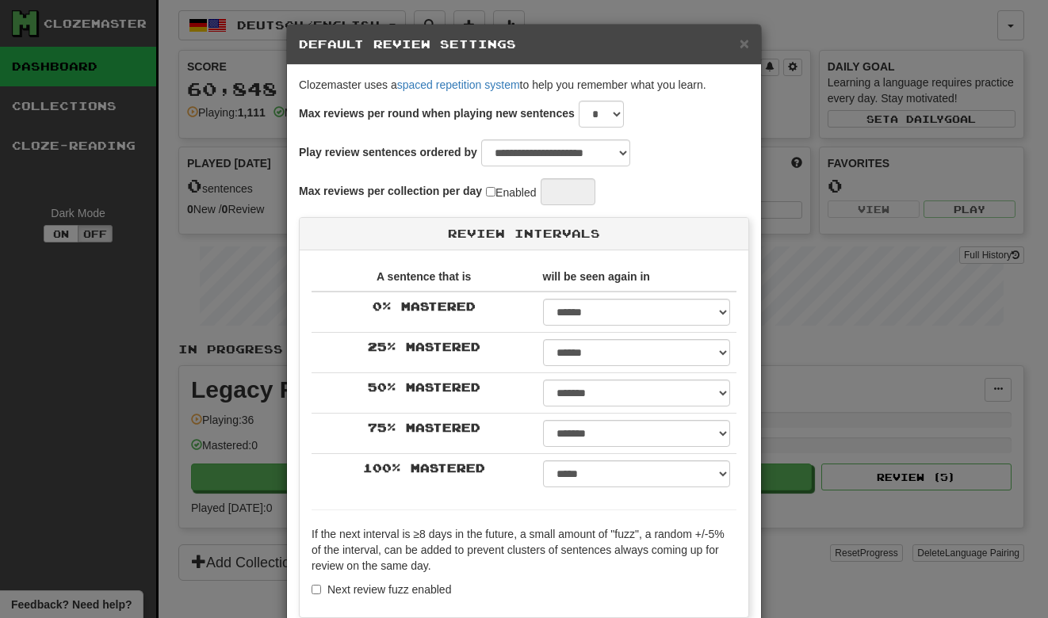
click at [922, 184] on div "**********" at bounding box center [524, 309] width 1048 height 618
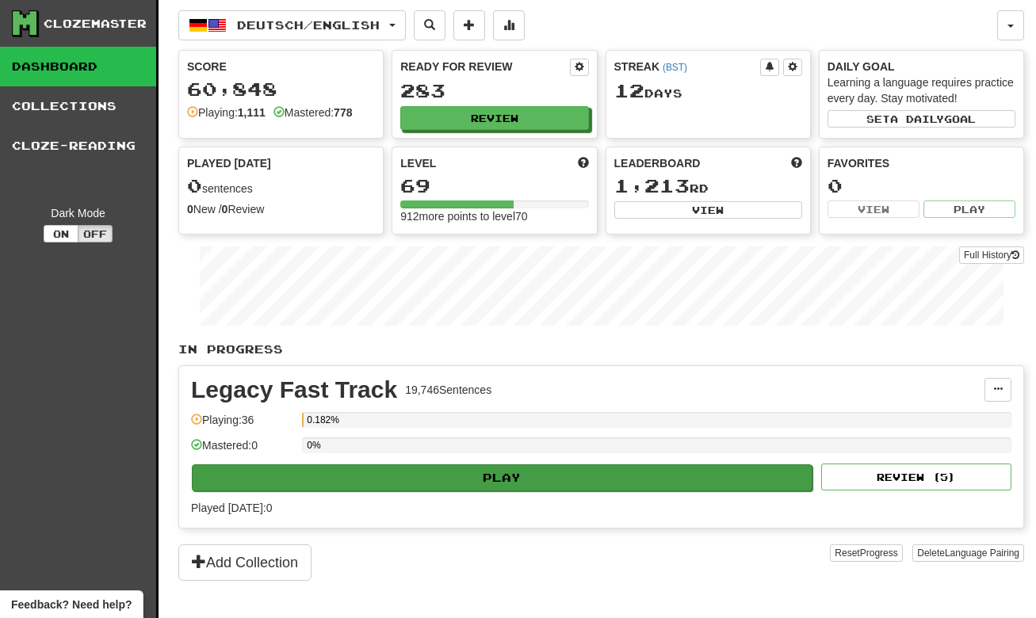
click at [653, 480] on button "Play" at bounding box center [502, 478] width 621 height 27
select select "**"
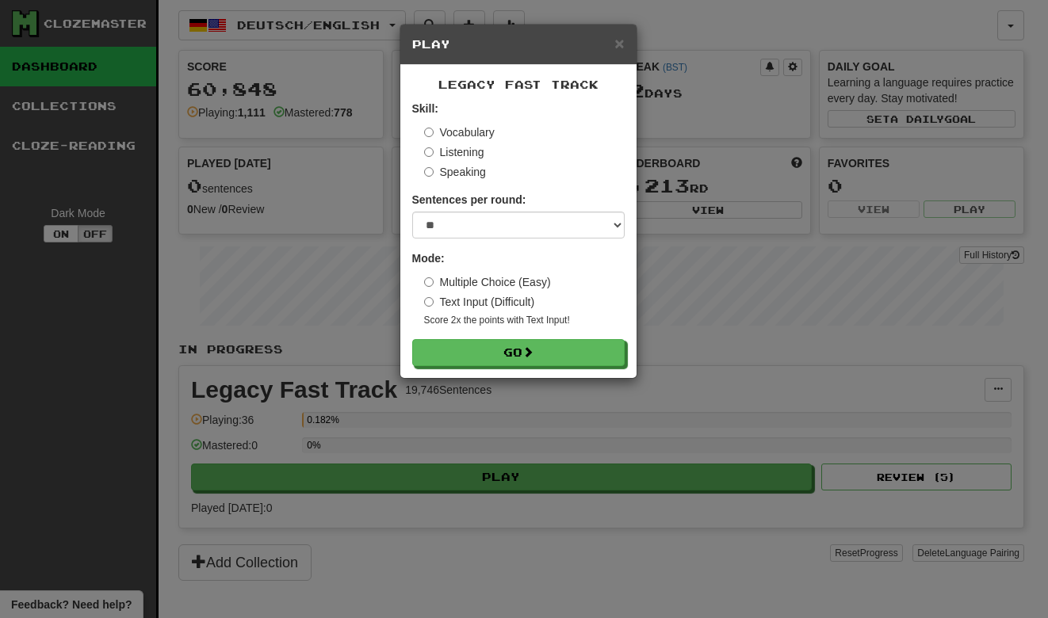
click at [549, 381] on div "× Play Legacy Fast Track Skill: Vocabulary Listening Speaking Sentences per rou…" at bounding box center [524, 309] width 1048 height 618
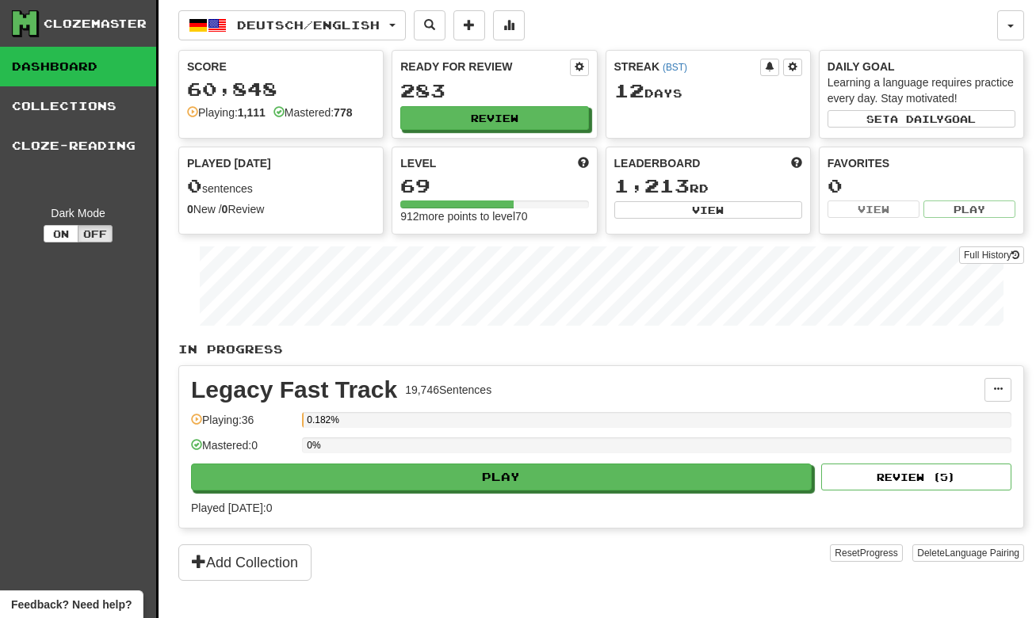
click at [546, 504] on div "Played [DATE]: 0" at bounding box center [601, 508] width 821 height 16
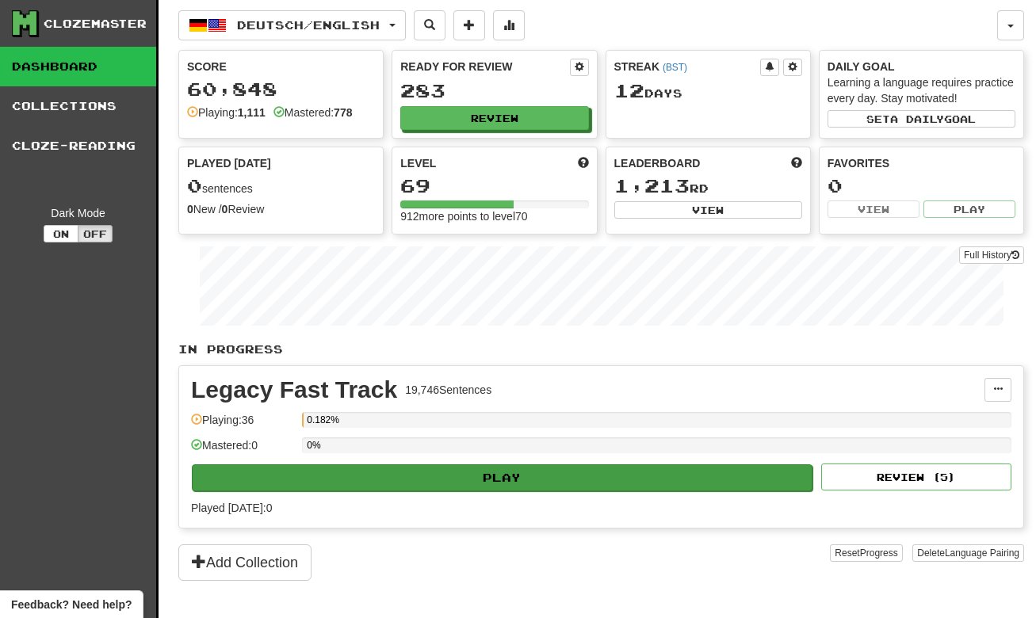
click at [556, 489] on button "Play" at bounding box center [502, 478] width 621 height 27
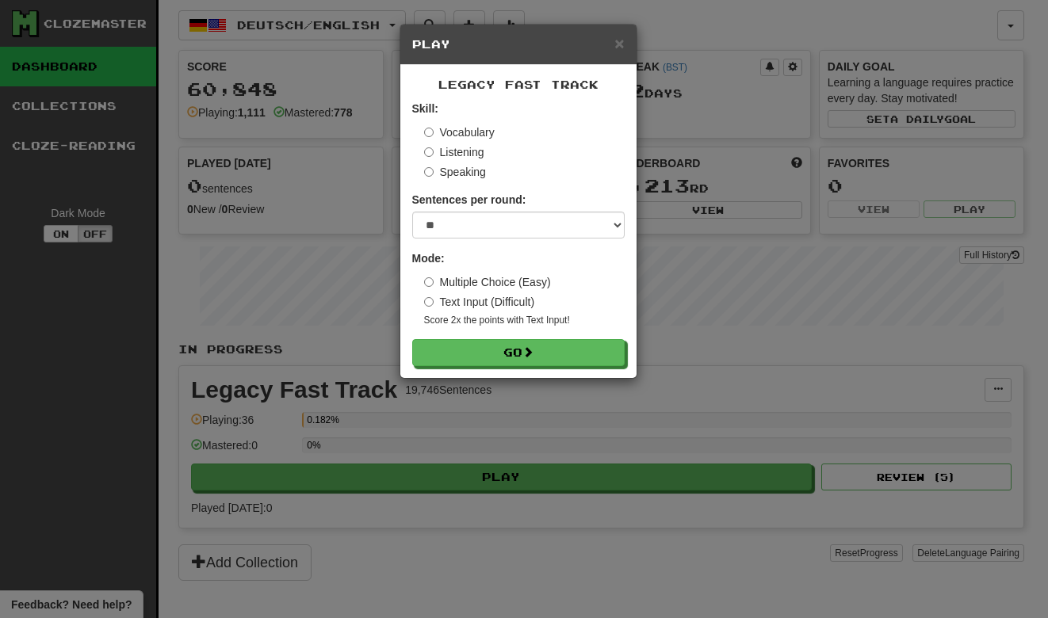
click at [538, 379] on div "× Play Legacy Fast Track Skill: Vocabulary Listening Speaking Sentences per rou…" at bounding box center [524, 309] width 1048 height 618
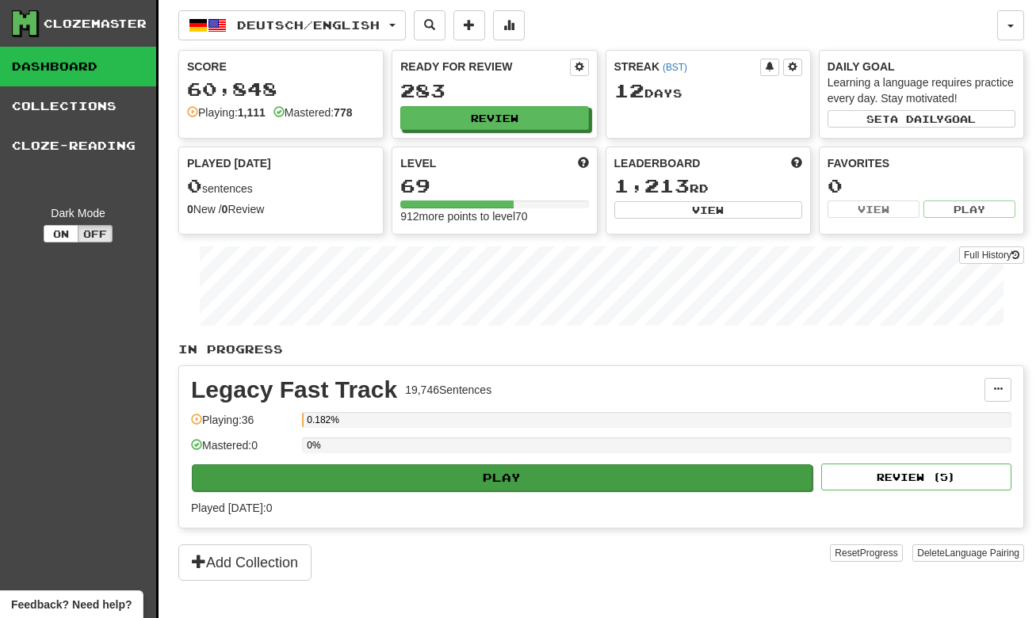
click at [522, 473] on button "Play" at bounding box center [502, 478] width 621 height 27
select select "**"
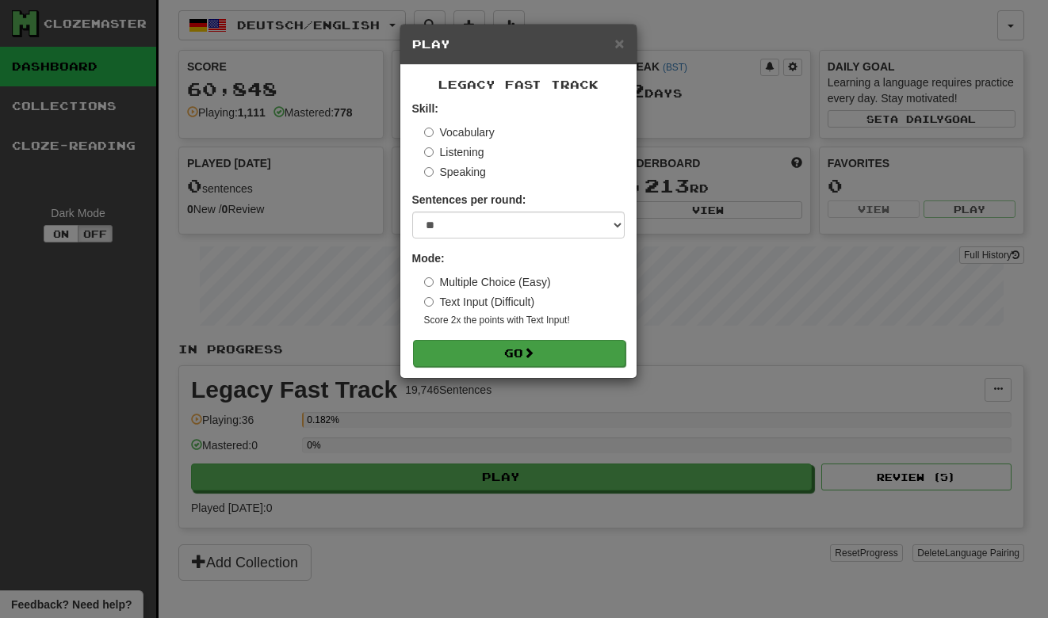
click at [549, 350] on button "Go" at bounding box center [519, 353] width 212 height 27
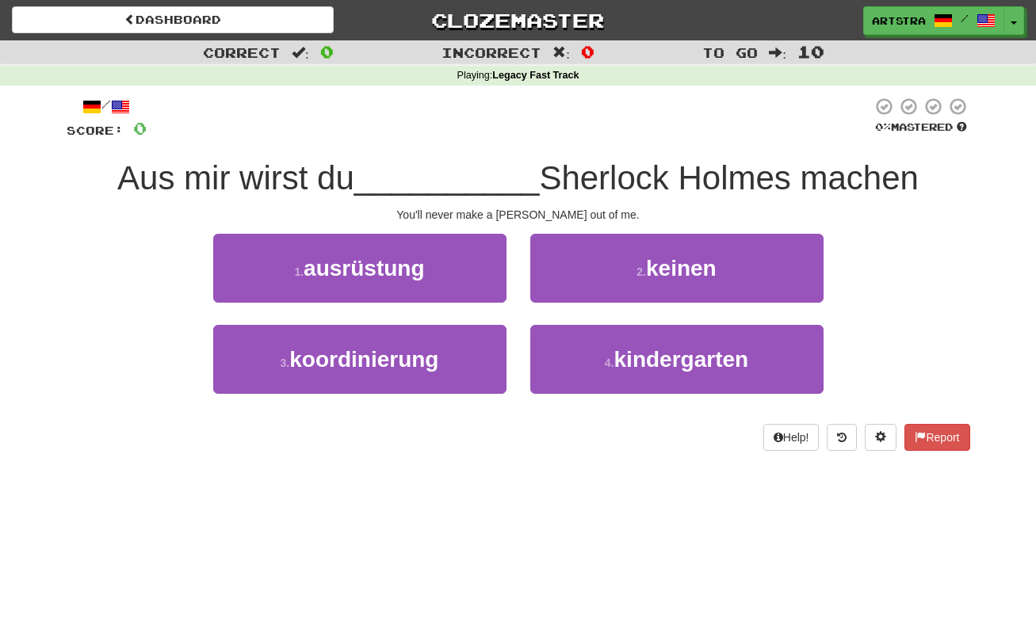
click at [488, 163] on span "__________" at bounding box center [447, 177] width 186 height 37
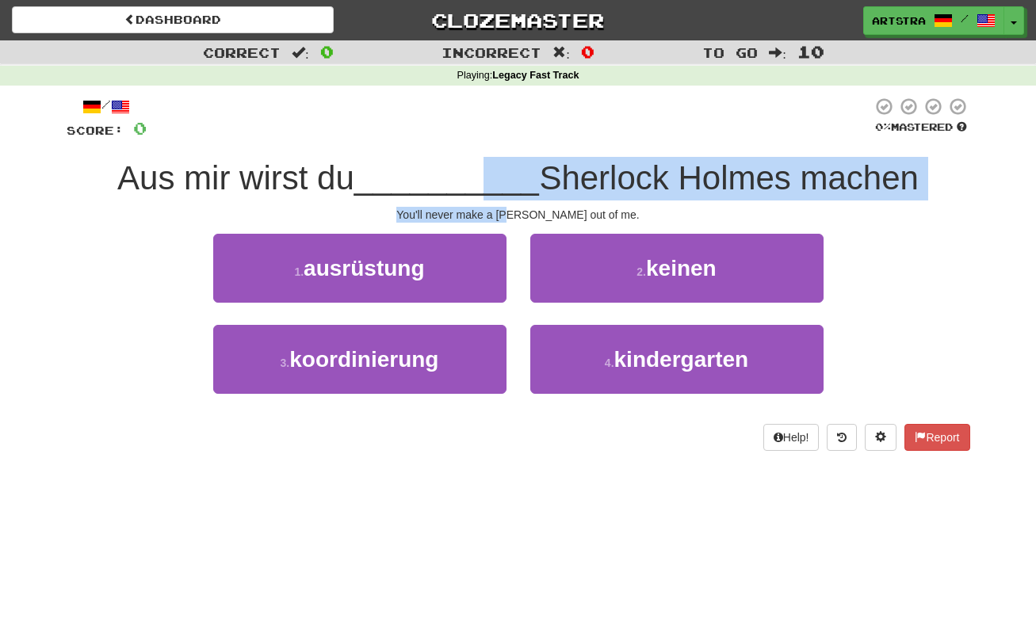
drag, startPoint x: 487, startPoint y: 162, endPoint x: 514, endPoint y: 209, distance: 54.7
click at [514, 209] on div "/ Score: 0 0 % Mastered Aus mir wirst du __________ [PERSON_NAME] machen You'll…" at bounding box center [519, 274] width 904 height 354
click at [514, 209] on div "You'll never make a [PERSON_NAME] out of me." at bounding box center [519, 215] width 904 height 16
drag, startPoint x: 514, startPoint y: 209, endPoint x: 511, endPoint y: 176, distance: 33.4
click at [511, 176] on div "/ Score: 0 0 % Mastered Aus mir wirst du __________ [PERSON_NAME] machen You'll…" at bounding box center [519, 274] width 904 height 354
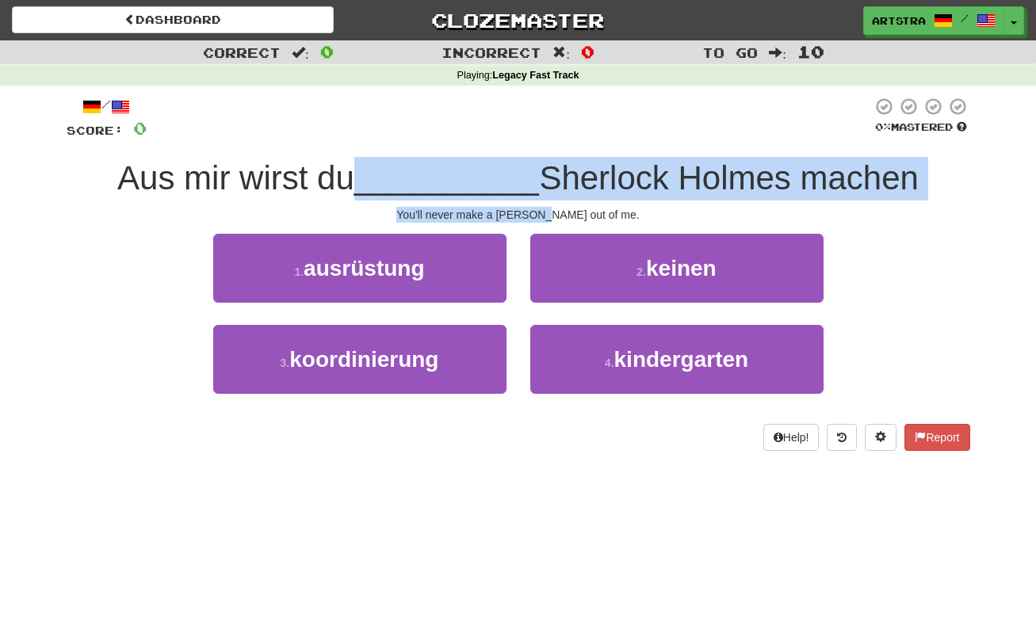
click at [511, 176] on span "__________" at bounding box center [447, 177] width 186 height 37
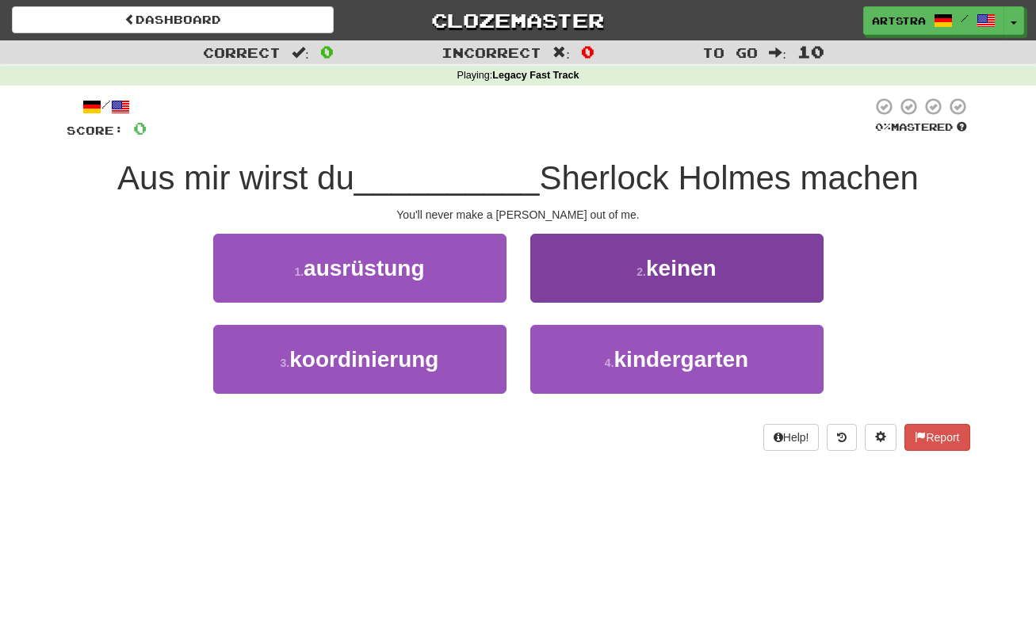
click at [700, 265] on span "keinen" at bounding box center [681, 268] width 71 height 25
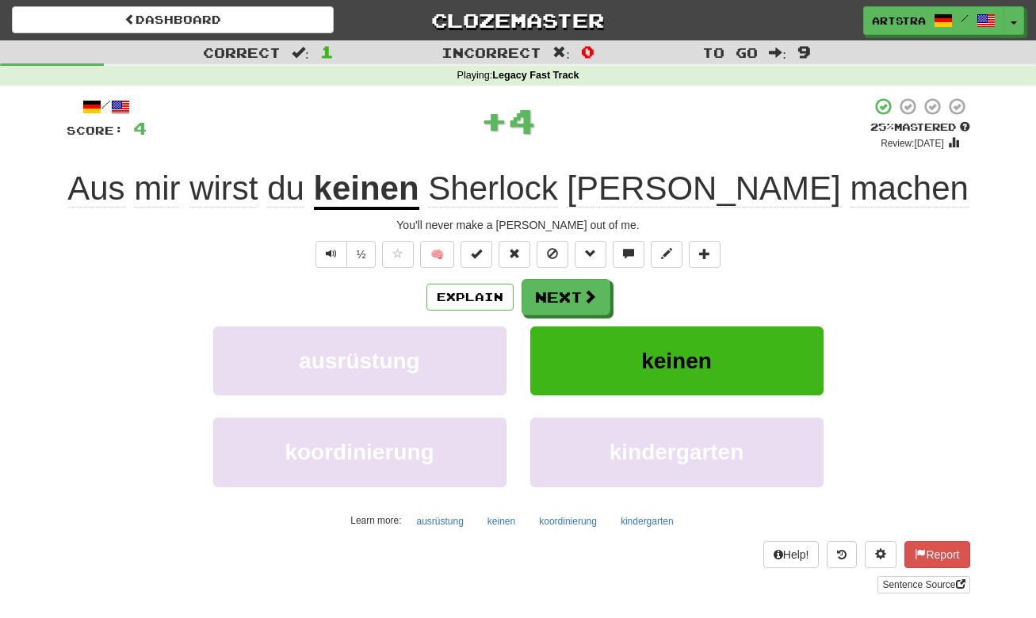
click at [258, 182] on span "wirst" at bounding box center [223, 189] width 68 height 38
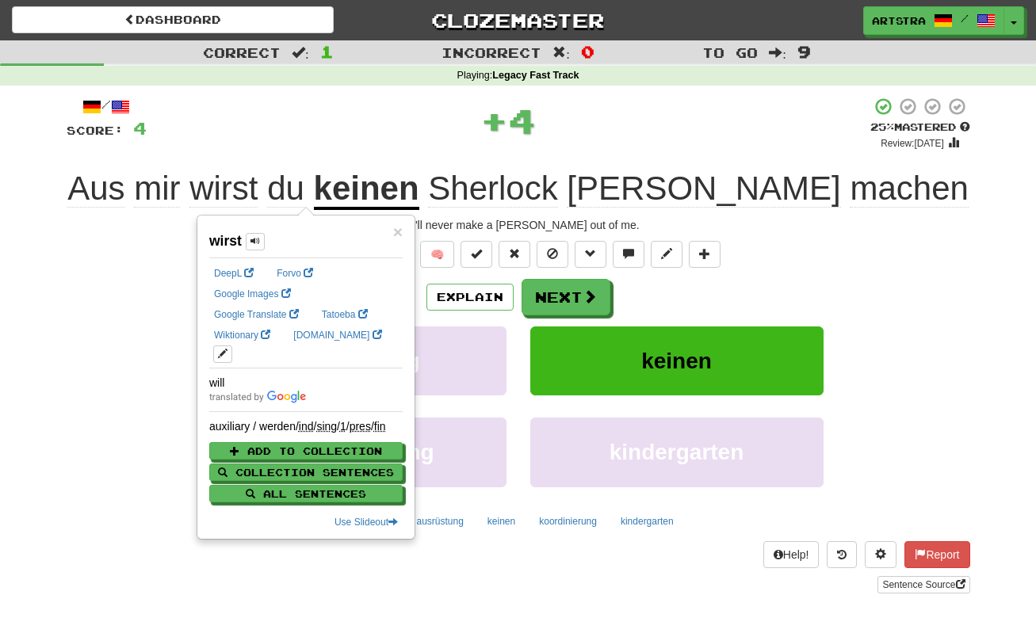
drag, startPoint x: 752, startPoint y: 142, endPoint x: 762, endPoint y: 144, distance: 10.4
click at [751, 142] on div "+ 4" at bounding box center [509, 121] width 724 height 48
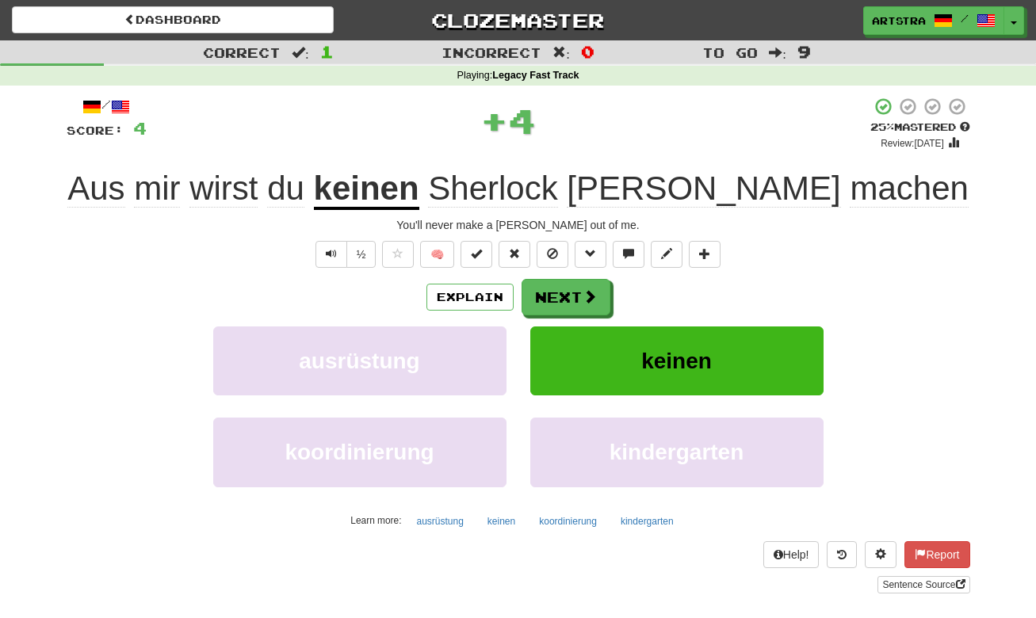
click at [885, 205] on span "machen" at bounding box center [909, 189] width 118 height 38
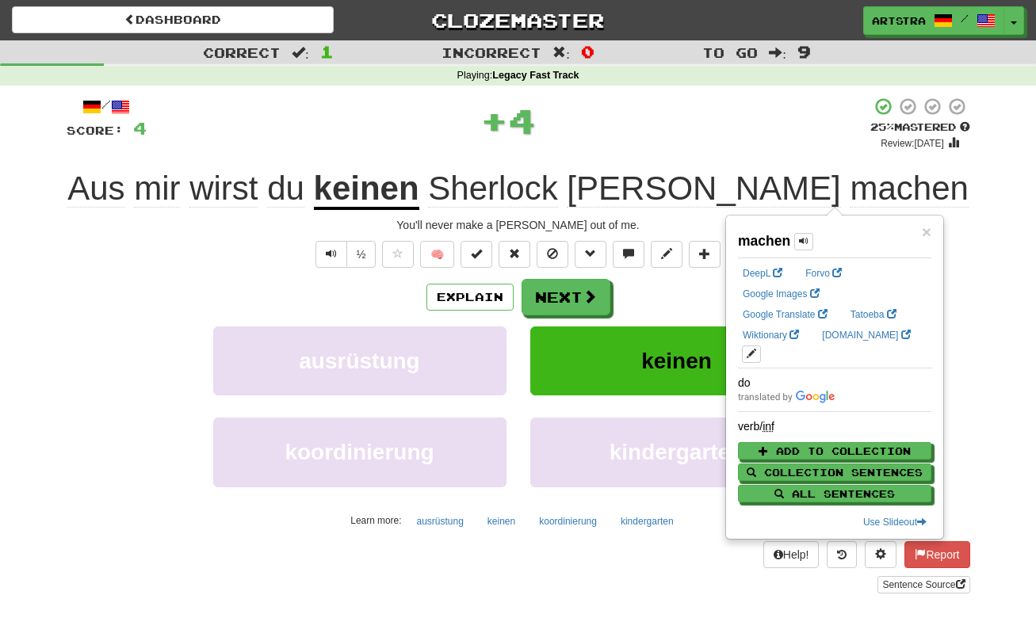
click at [802, 122] on div "+ 4" at bounding box center [509, 121] width 724 height 48
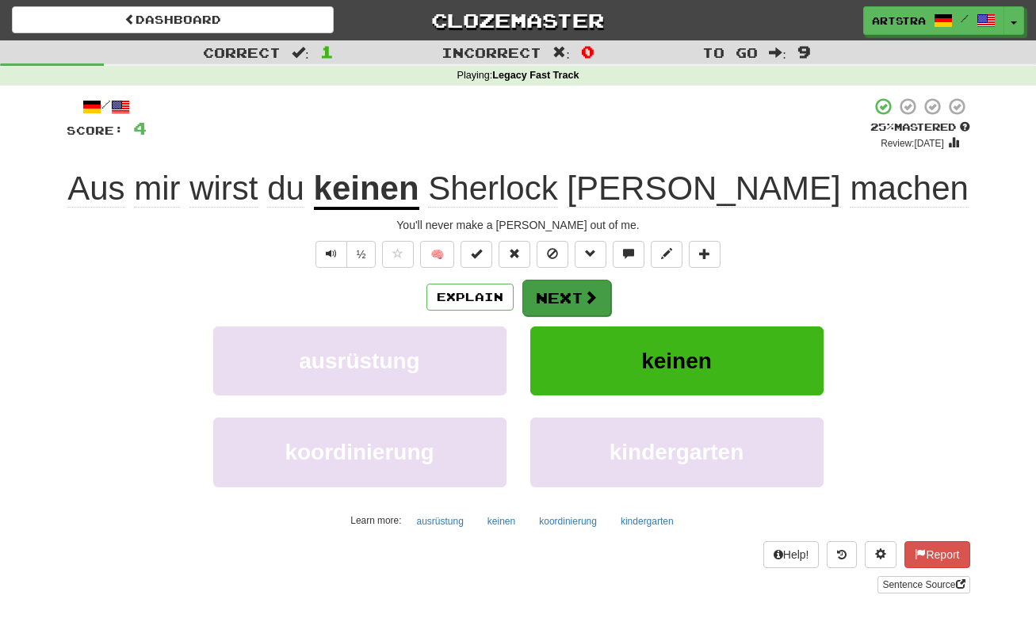
click at [576, 300] on button "Next" at bounding box center [566, 298] width 89 height 36
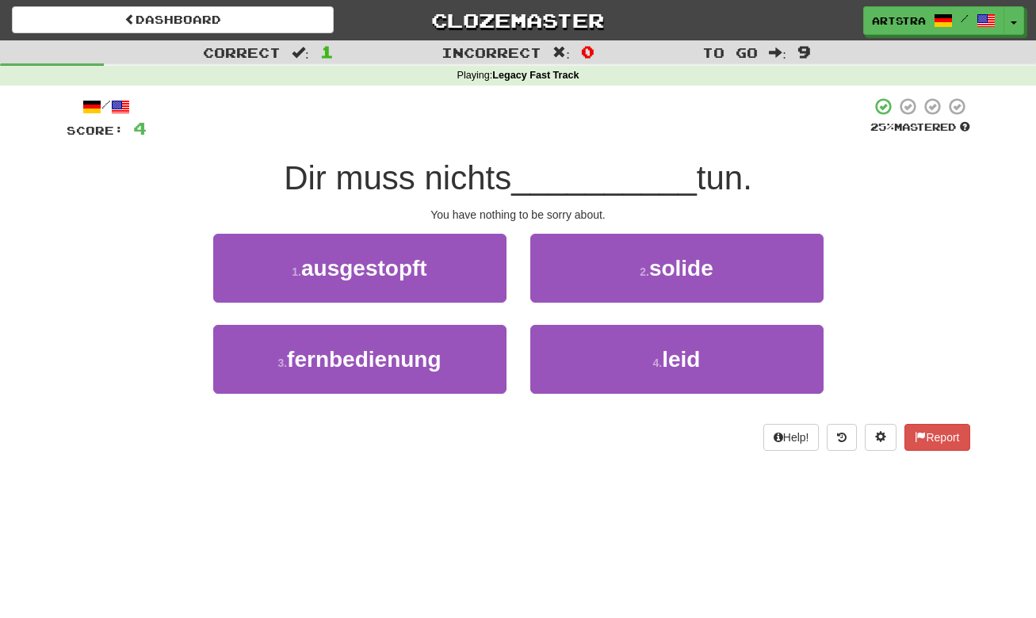
click at [511, 169] on span "Dir muss nichts" at bounding box center [398, 177] width 228 height 37
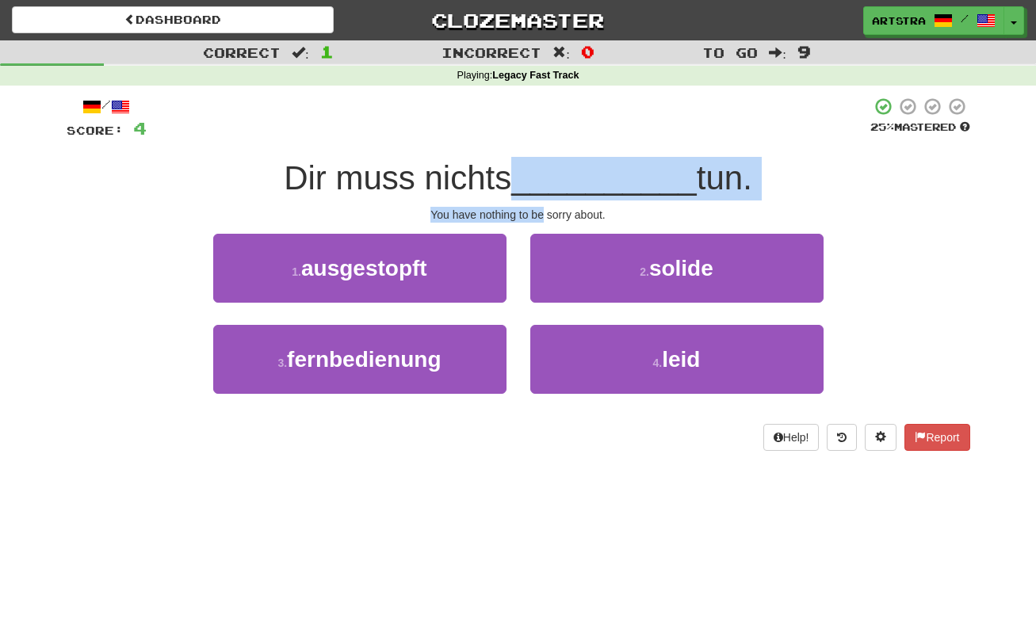
drag, startPoint x: 512, startPoint y: 169, endPoint x: 533, endPoint y: 206, distance: 42.6
click at [533, 206] on div "/ Score: 4 25 % Mastered Dir muss nichts __________ tun. You have nothing to be…" at bounding box center [519, 274] width 904 height 354
click at [533, 207] on div "You have nothing to be sorry about." at bounding box center [519, 215] width 904 height 16
drag, startPoint x: 533, startPoint y: 206, endPoint x: 538, endPoint y: 171, distance: 35.3
click at [538, 171] on div "/ Score: 4 25 % Mastered Dir muss nichts __________ tun. You have nothing to be…" at bounding box center [519, 274] width 904 height 354
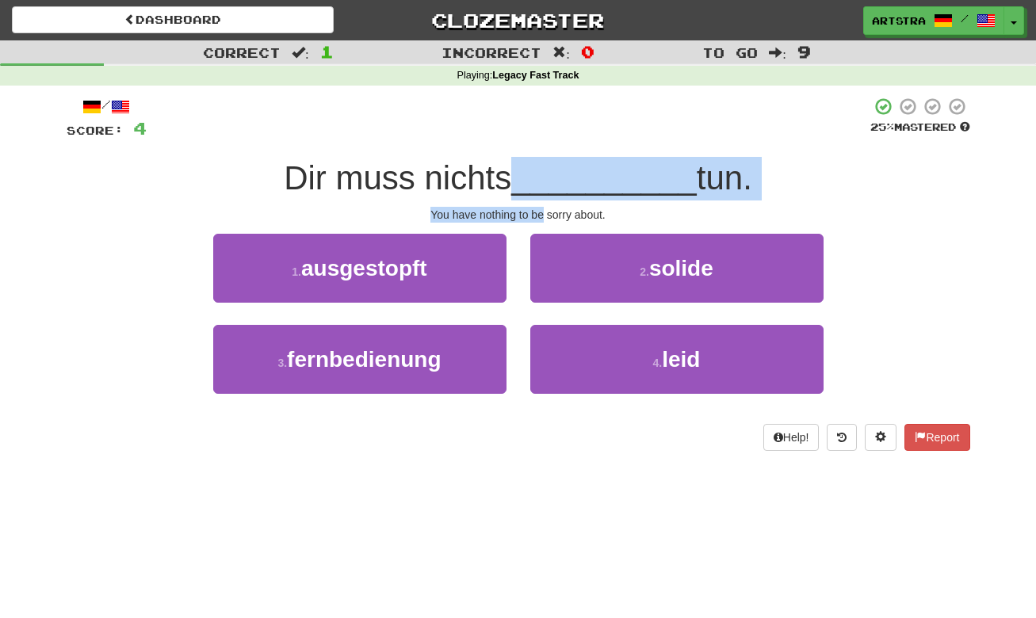
click at [538, 171] on span "__________" at bounding box center [604, 177] width 186 height 37
drag, startPoint x: 538, startPoint y: 171, endPoint x: 547, endPoint y: 212, distance: 42.1
click at [547, 212] on div "/ Score: 4 25 % Mastered Dir muss nichts __________ tun. You have nothing to be…" at bounding box center [519, 274] width 904 height 354
click at [547, 212] on div "You have nothing to be sorry about." at bounding box center [519, 215] width 904 height 16
drag, startPoint x: 547, startPoint y: 212, endPoint x: 547, endPoint y: 180, distance: 32.5
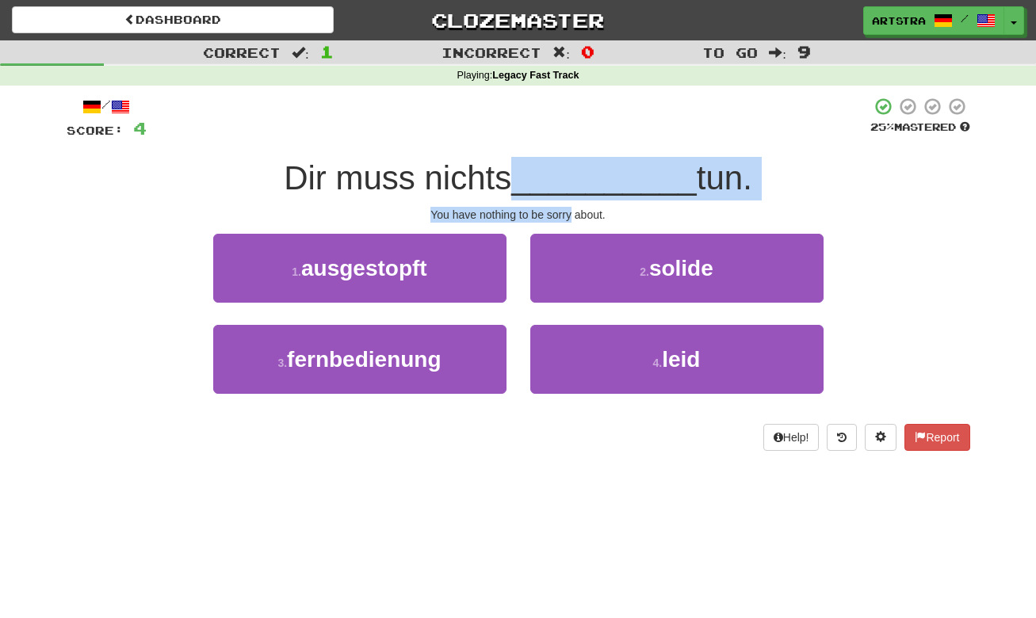
click at [547, 180] on div "/ Score: 4 25 % Mastered Dir muss nichts __________ tun. You have nothing to be…" at bounding box center [519, 274] width 904 height 354
click at [547, 180] on span "__________" at bounding box center [604, 177] width 186 height 37
drag, startPoint x: 547, startPoint y: 180, endPoint x: 550, endPoint y: 215, distance: 35.0
click at [550, 215] on div "/ Score: 4 25 % Mastered Dir muss nichts __________ tun. You have nothing to be…" at bounding box center [519, 274] width 904 height 354
click at [550, 215] on div "You have nothing to be sorry about." at bounding box center [519, 215] width 904 height 16
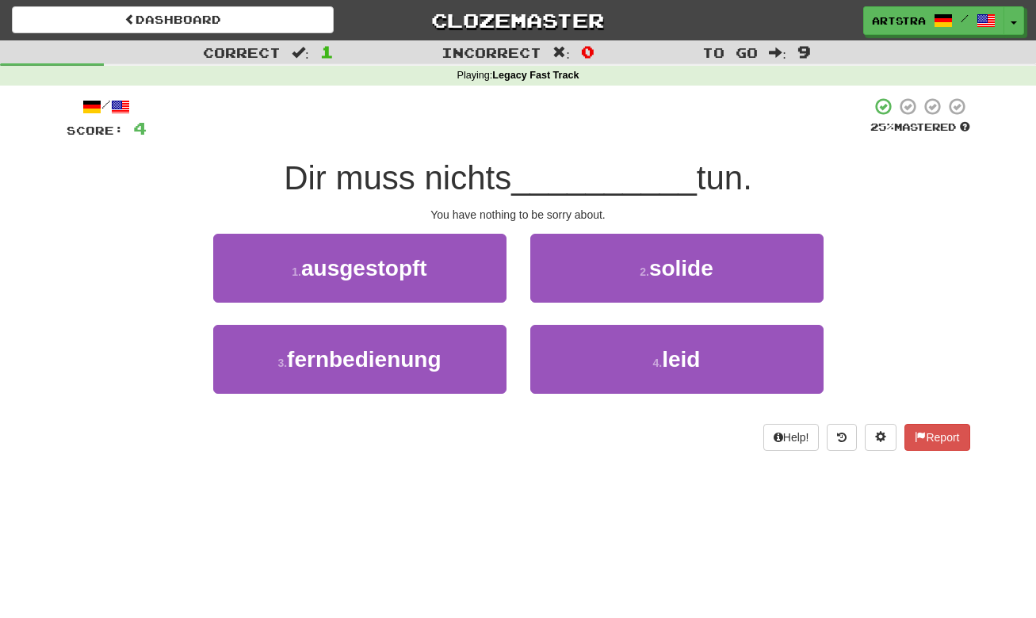
click at [959, 212] on div "You have nothing to be sorry about." at bounding box center [519, 215] width 904 height 16
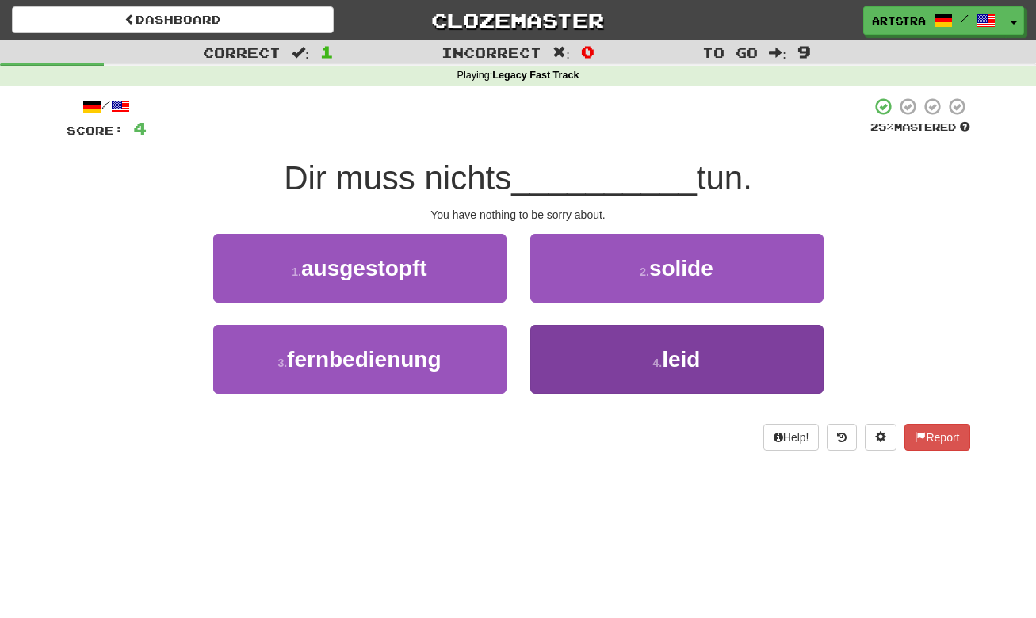
click at [687, 364] on span "leid" at bounding box center [681, 359] width 38 height 25
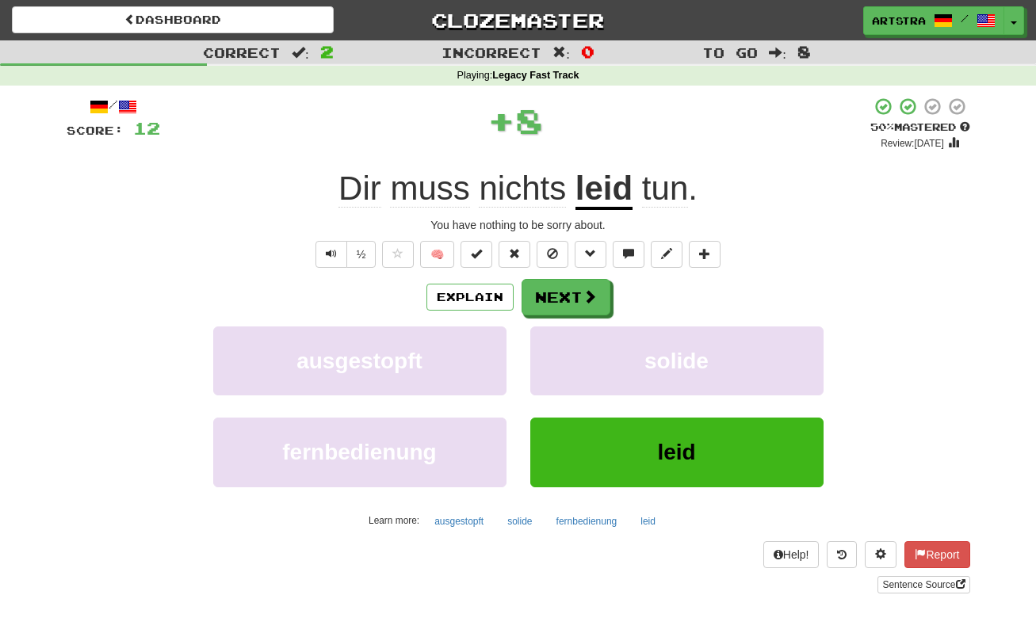
click at [610, 194] on u "leid" at bounding box center [604, 190] width 57 height 40
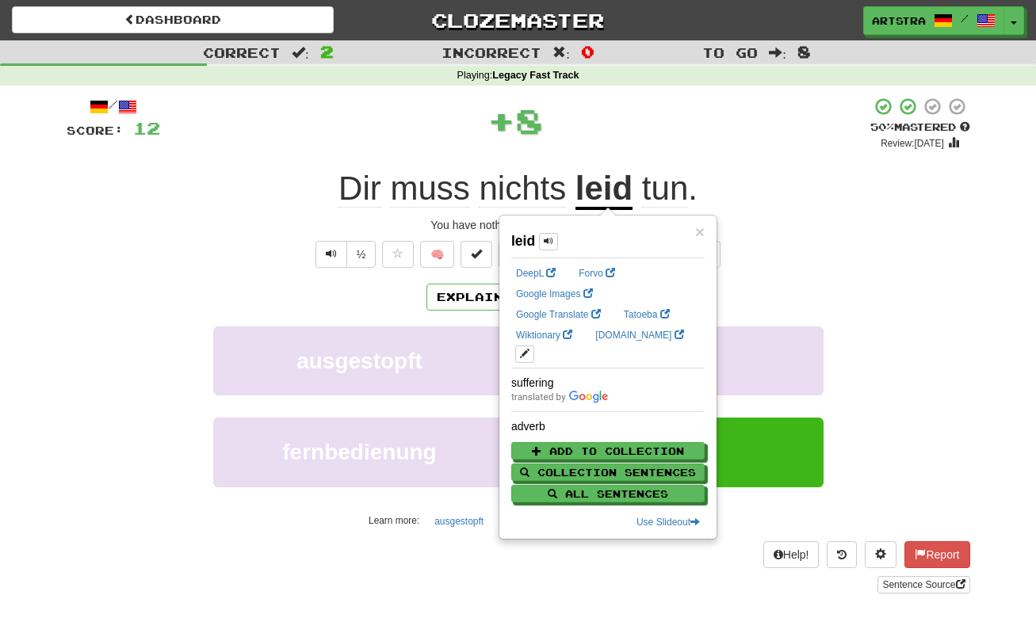
click at [526, 189] on span "nichts" at bounding box center [522, 189] width 87 height 38
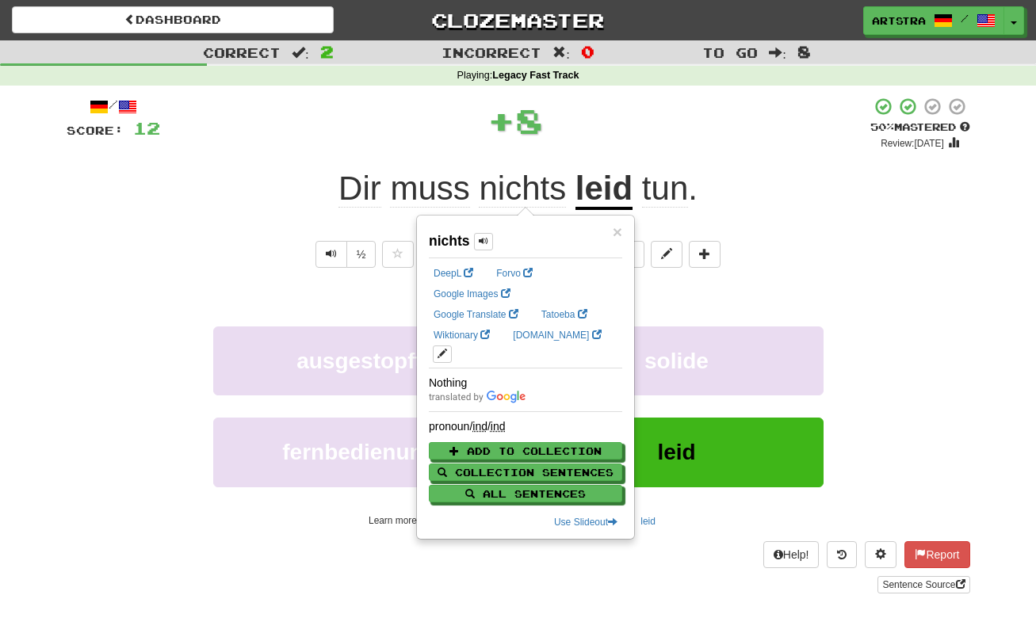
click at [762, 150] on div "/ Score: 12 + 8 50 % Mastered Review: [DATE] Dir muss nichts leid tun . You hav…" at bounding box center [519, 345] width 904 height 497
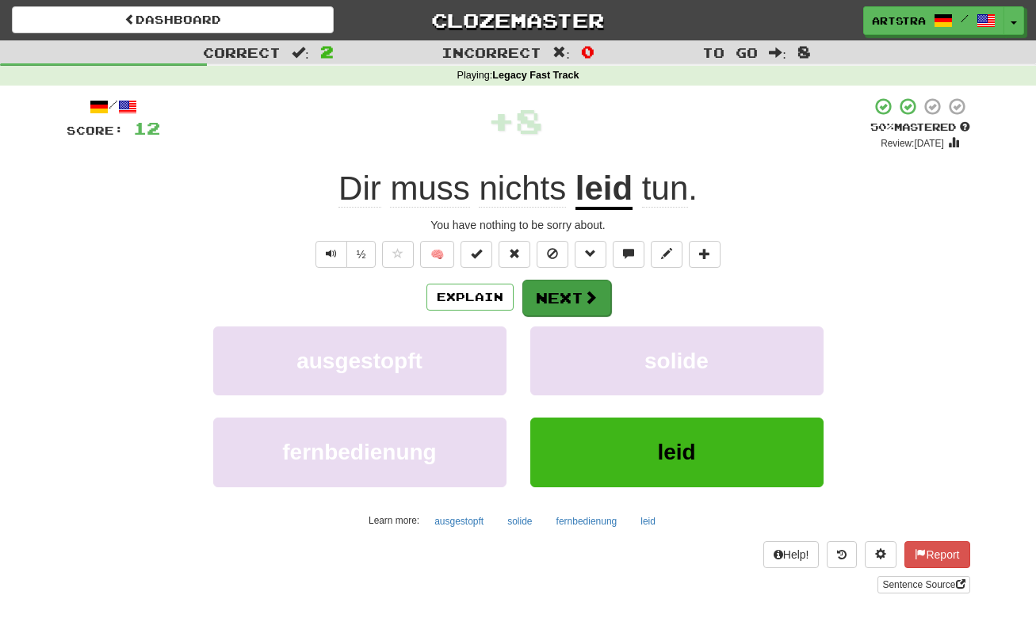
click at [574, 306] on button "Next" at bounding box center [566, 298] width 89 height 36
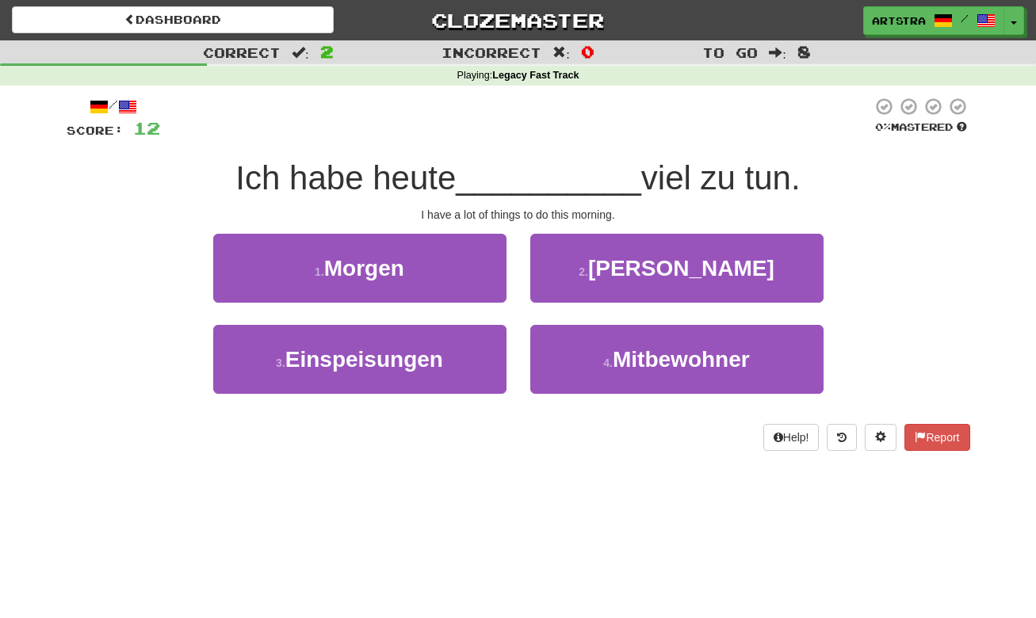
click at [516, 163] on span "__________" at bounding box center [549, 177] width 186 height 37
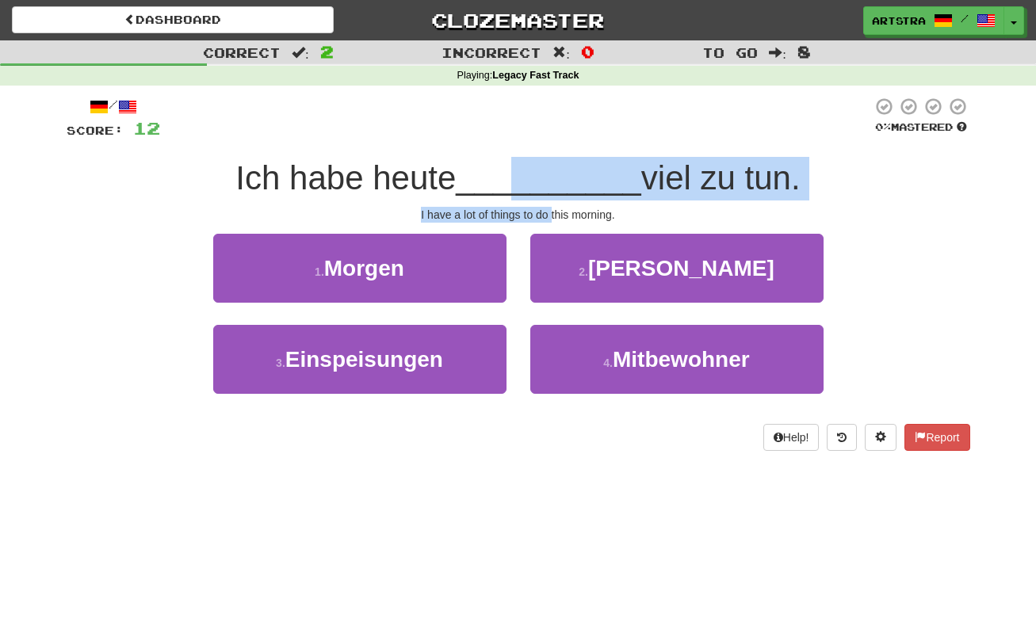
drag, startPoint x: 544, startPoint y: 201, endPoint x: 551, endPoint y: 210, distance: 11.9
click at [551, 210] on div "/ Score: 12 0 % Mastered Ich habe [DATE] __________ viel zu tun. I have a lot o…" at bounding box center [519, 274] width 904 height 354
click at [551, 210] on div "I have a lot of things to do this morning." at bounding box center [519, 215] width 904 height 16
drag, startPoint x: 551, startPoint y: 210, endPoint x: 546, endPoint y: 177, distance: 33.6
click at [546, 177] on div "/ Score: 12 0 % Mastered Ich habe [DATE] __________ viel zu tun. I have a lot o…" at bounding box center [519, 274] width 904 height 354
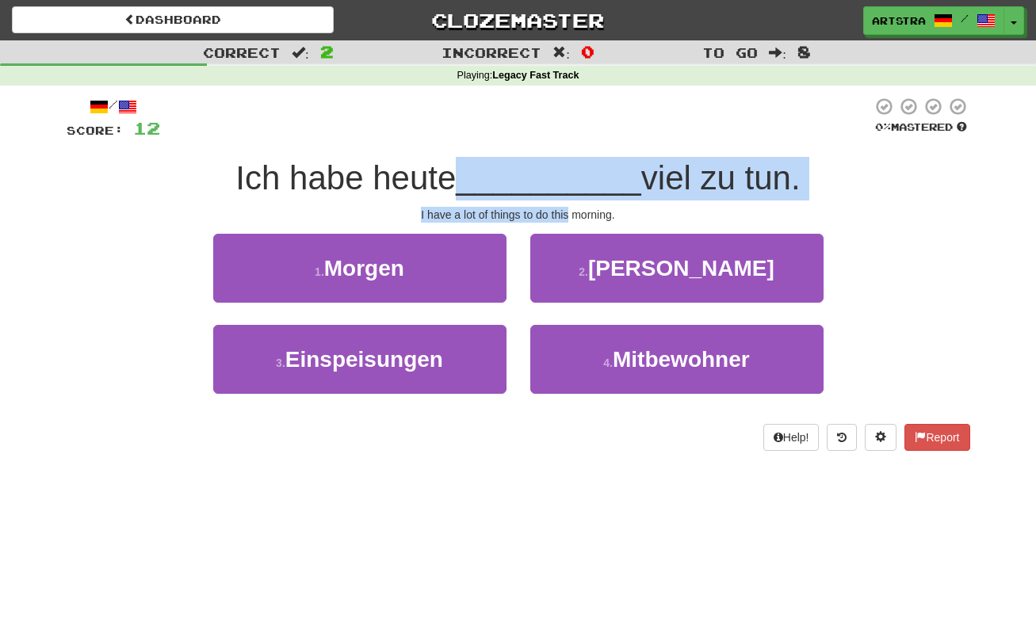
click at [546, 177] on span "__________" at bounding box center [549, 177] width 186 height 37
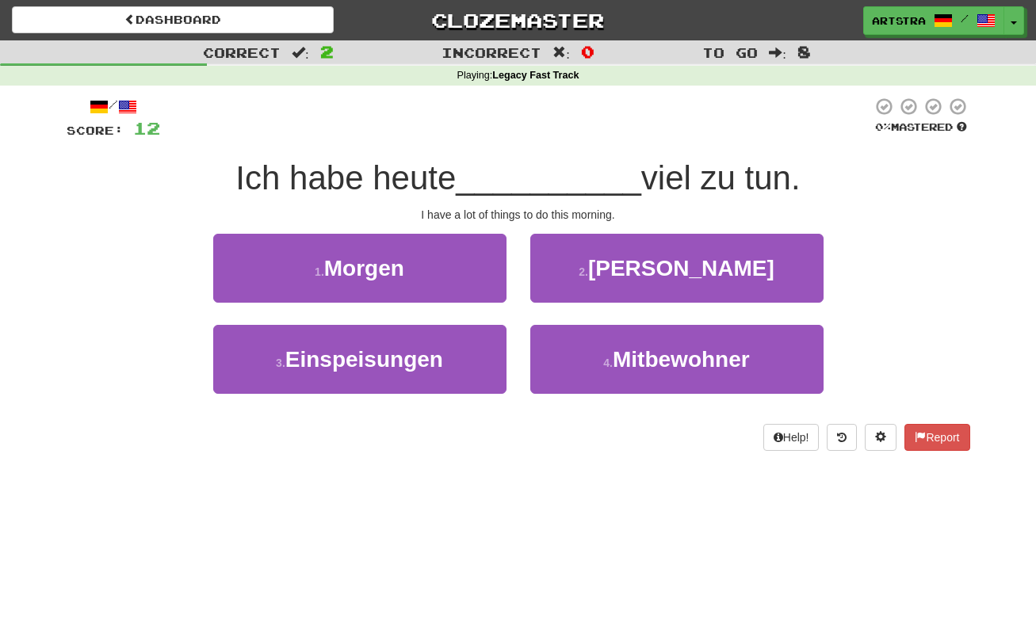
click at [927, 289] on div "1 . [DATE] 2 . Schneider" at bounding box center [518, 279] width 951 height 91
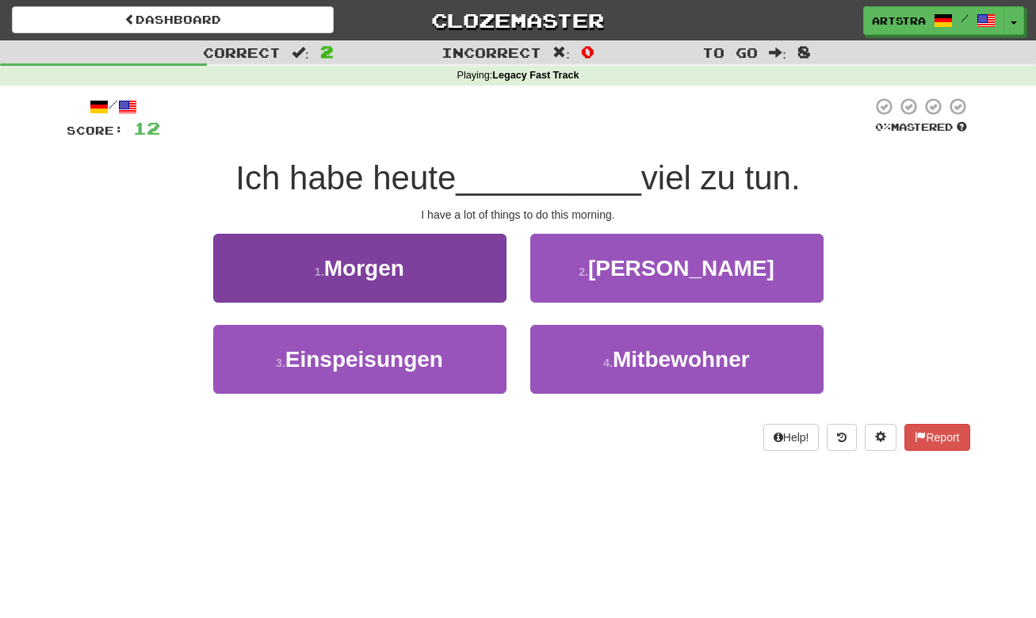
drag, startPoint x: 398, startPoint y: 362, endPoint x: 411, endPoint y: 347, distance: 19.1
click at [398, 362] on span "Einspeisungen" at bounding box center [364, 359] width 158 height 25
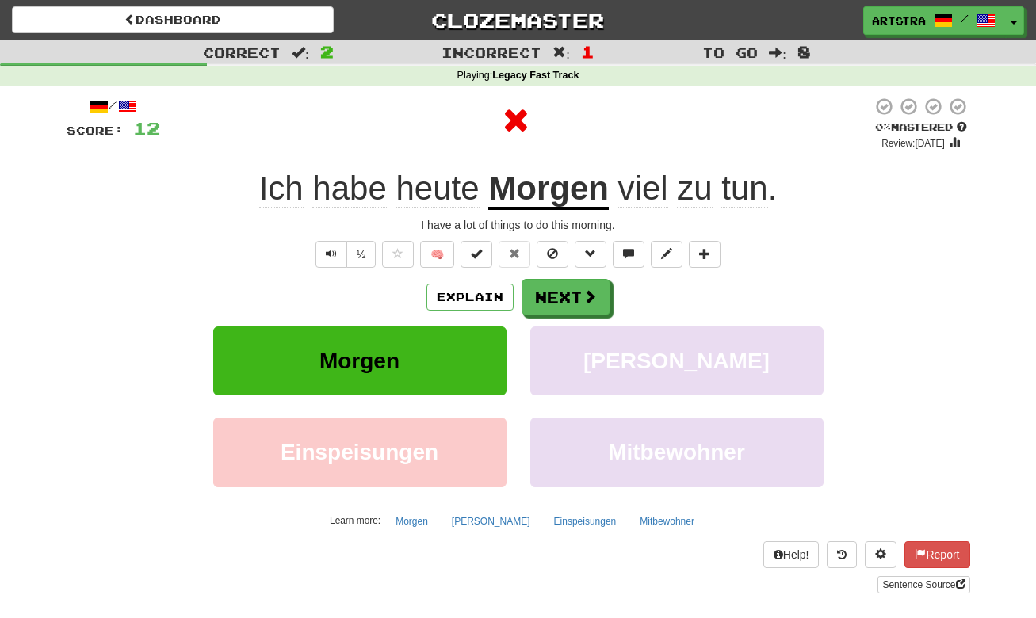
click at [545, 170] on u "Morgen" at bounding box center [548, 190] width 121 height 40
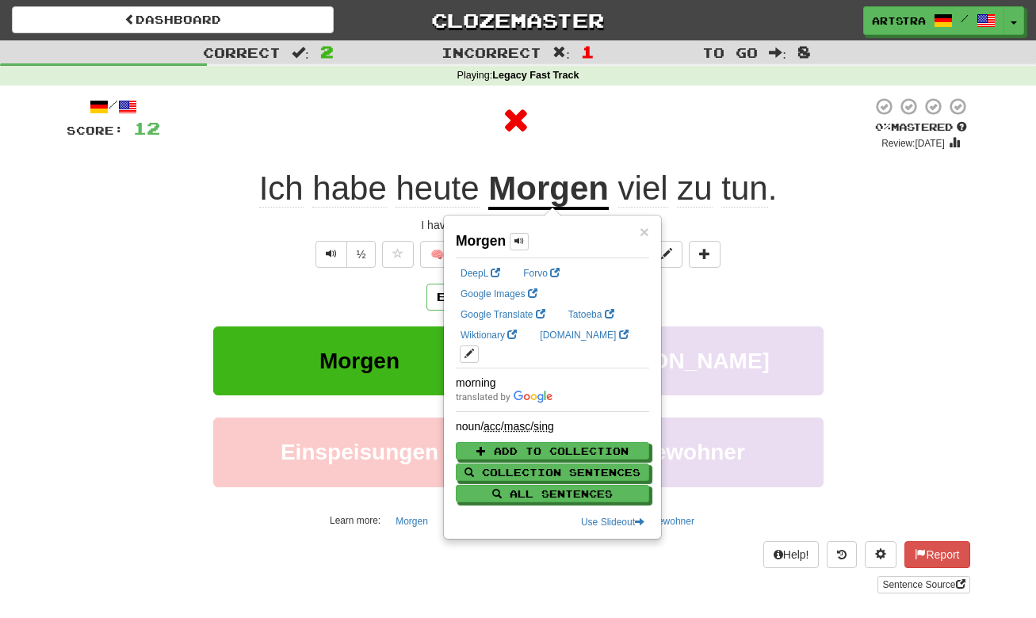
click at [779, 149] on div "/ Score: 12 0 % Mastered Review: [DATE] Ich habe [DATE] [DATE] viel zu tun . I …" at bounding box center [519, 345] width 904 height 497
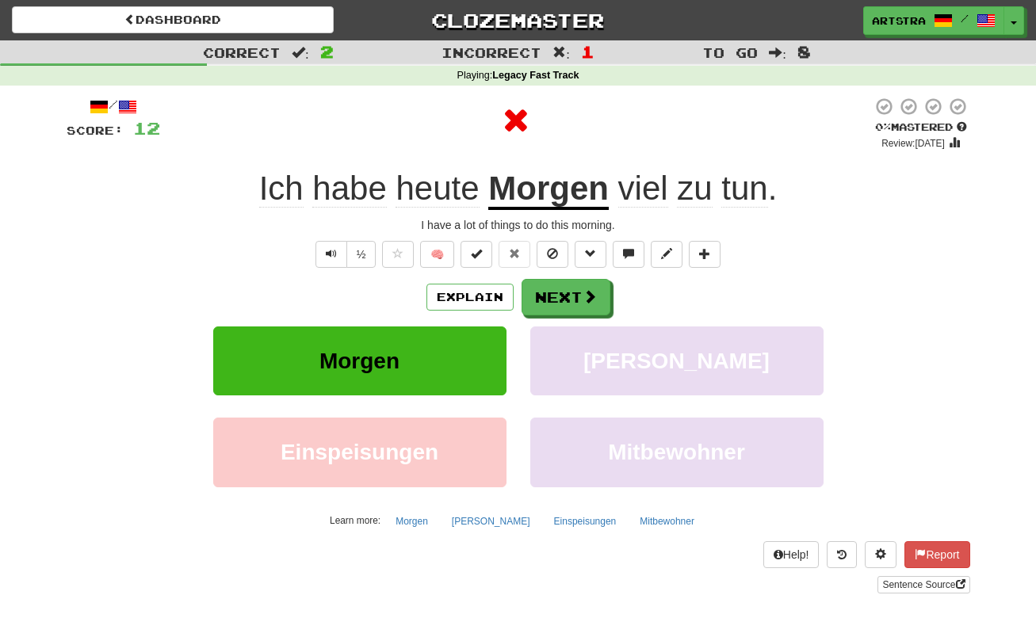
click at [757, 172] on span "tun" at bounding box center [745, 189] width 46 height 38
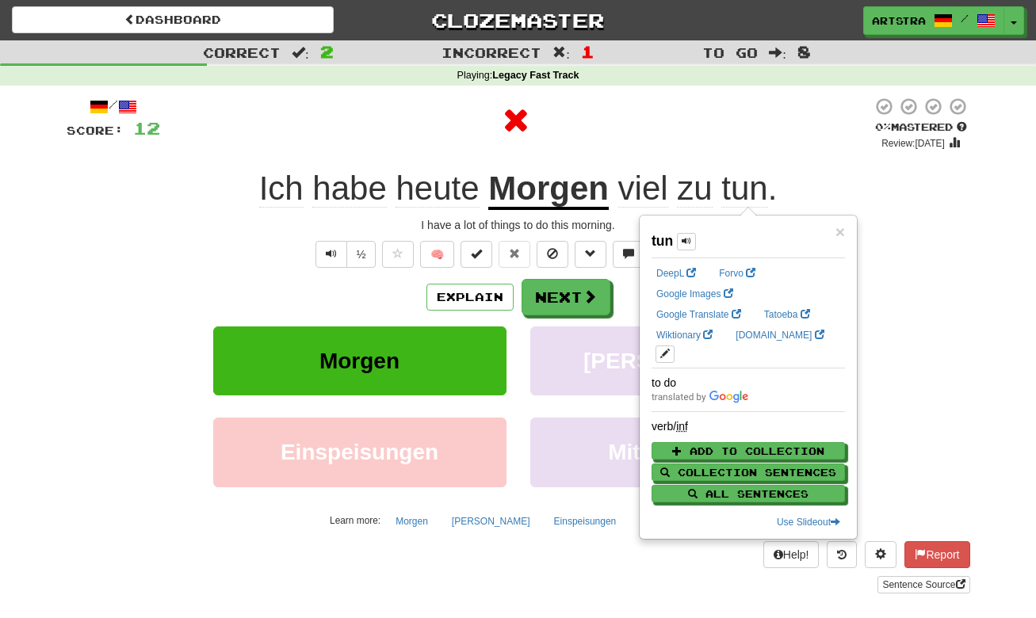
click at [710, 124] on div at bounding box center [516, 121] width 712 height 48
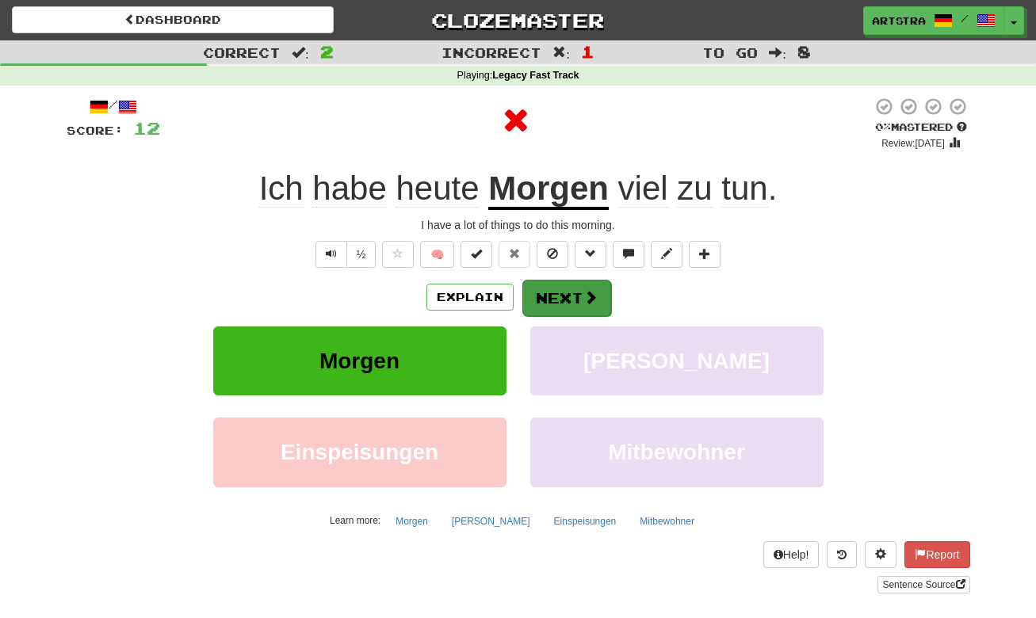
click at [606, 312] on button "Next" at bounding box center [566, 298] width 89 height 36
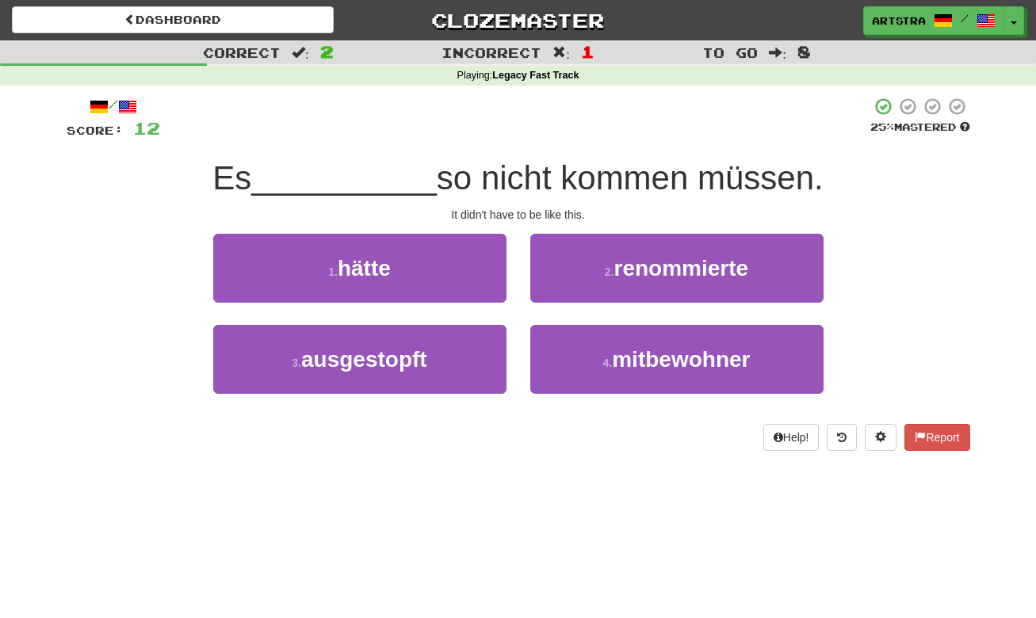
click at [532, 198] on div "/ Score: 12 25 % Mastered Es __________ so nicht kommen müssen. It didn't have …" at bounding box center [519, 274] width 904 height 354
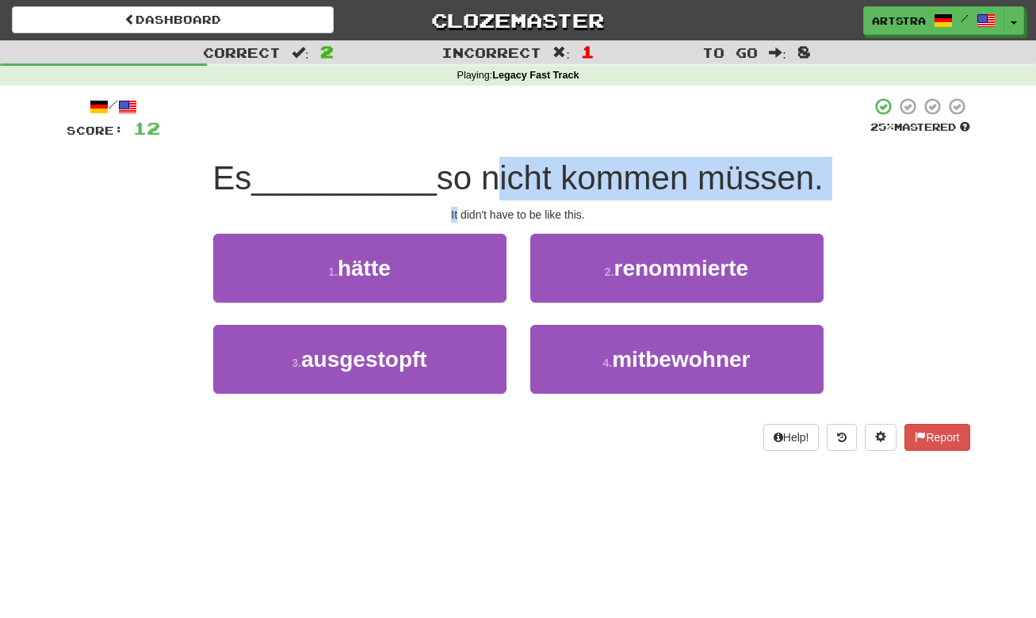
drag, startPoint x: 532, startPoint y: 198, endPoint x: 530, endPoint y: 185, distance: 13.7
click at [530, 185] on div "/ Score: 12 25 % Mastered Es __________ so nicht kommen müssen. It didn't have …" at bounding box center [519, 274] width 904 height 354
click at [530, 185] on span "so nicht kommen müssen." at bounding box center [630, 177] width 387 height 37
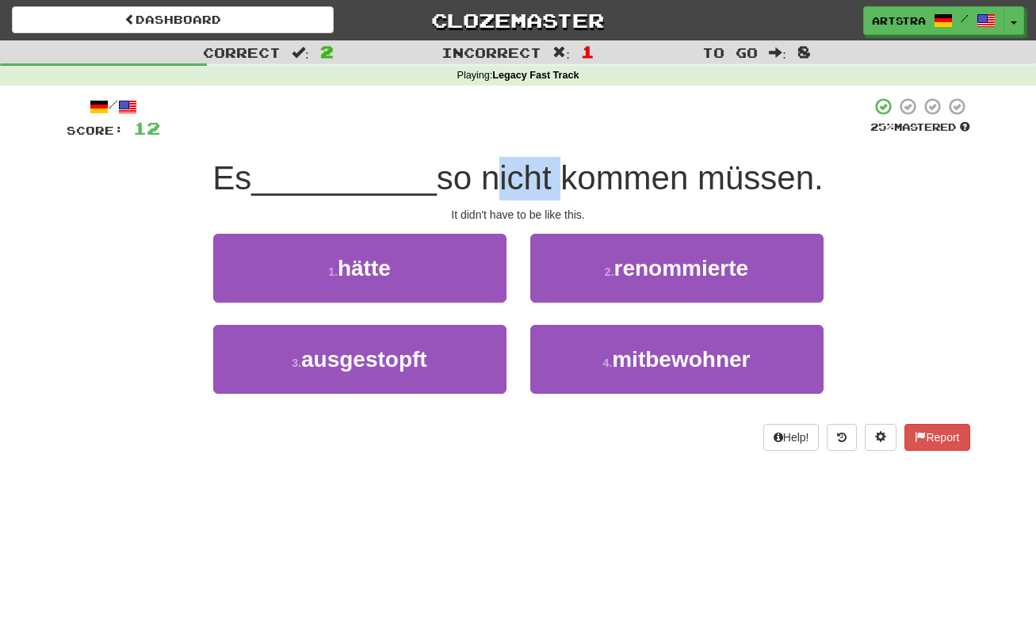
drag, startPoint x: 530, startPoint y: 185, endPoint x: 522, endPoint y: 197, distance: 14.6
click at [524, 197] on div "Es __________ so nicht kommen müssen." at bounding box center [519, 179] width 904 height 44
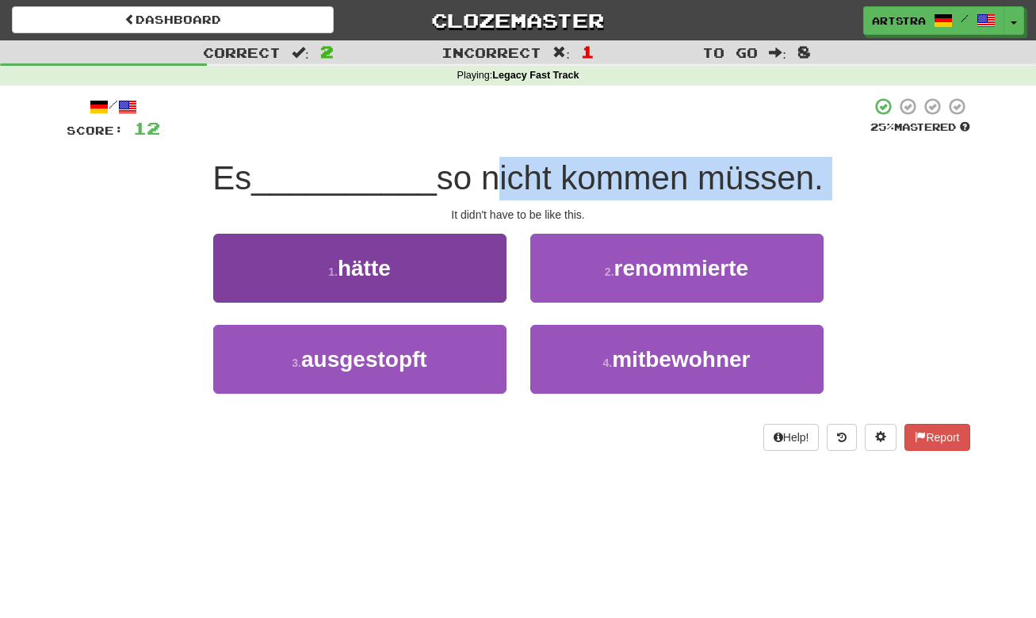
click at [400, 265] on button "1 . hätte" at bounding box center [359, 268] width 293 height 69
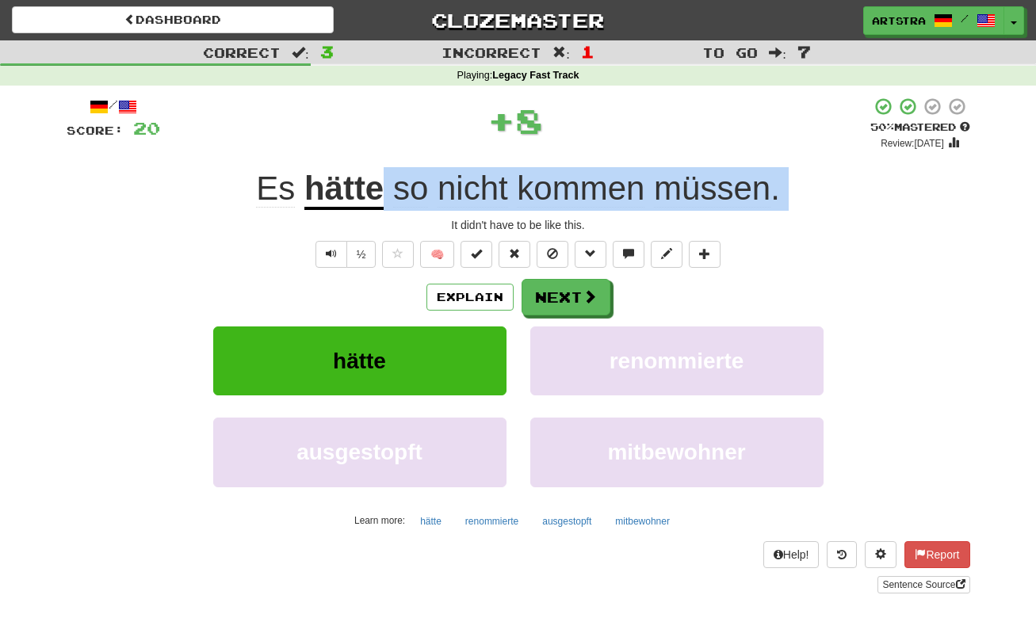
click at [606, 183] on span "kommen" at bounding box center [581, 189] width 128 height 38
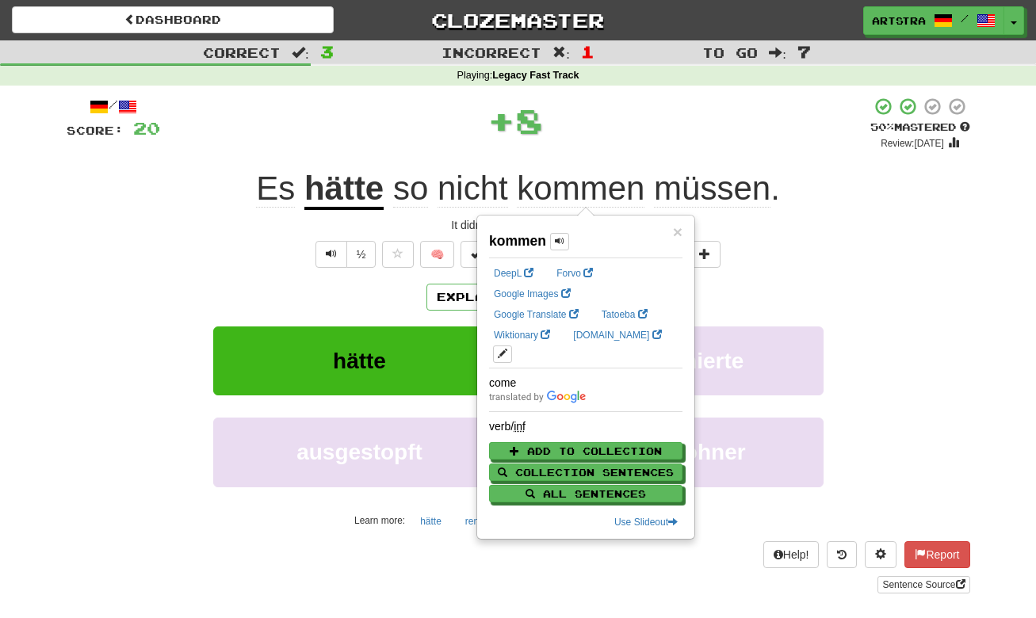
click at [710, 178] on span "müssen" at bounding box center [712, 189] width 117 height 38
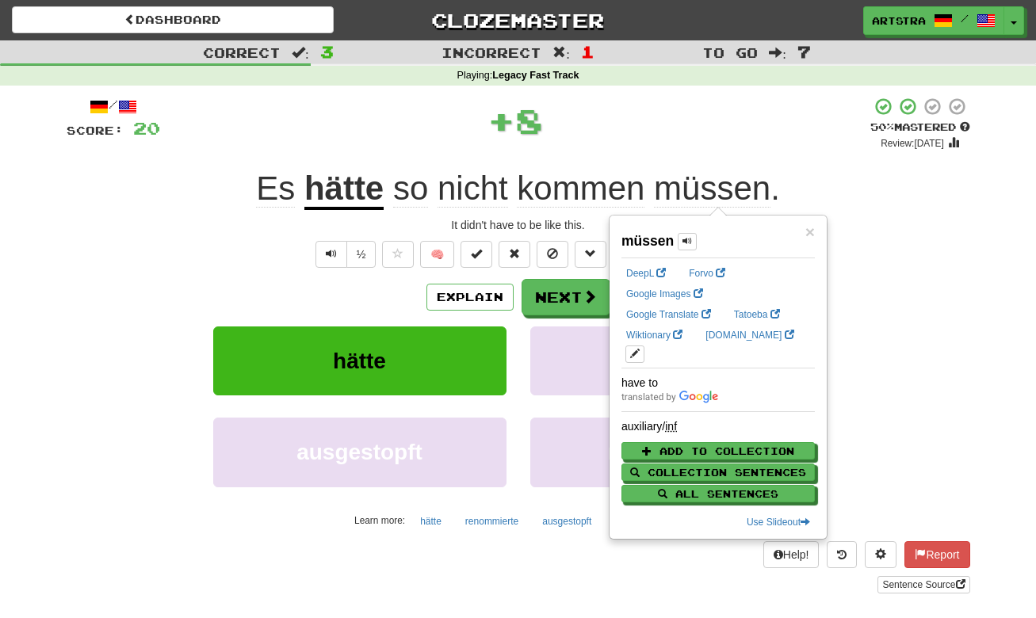
click at [863, 159] on div "/ Score: 20 + 8 50 % Mastered Review: [DATE] Es hätte so nicht kommen müssen . …" at bounding box center [519, 345] width 904 height 497
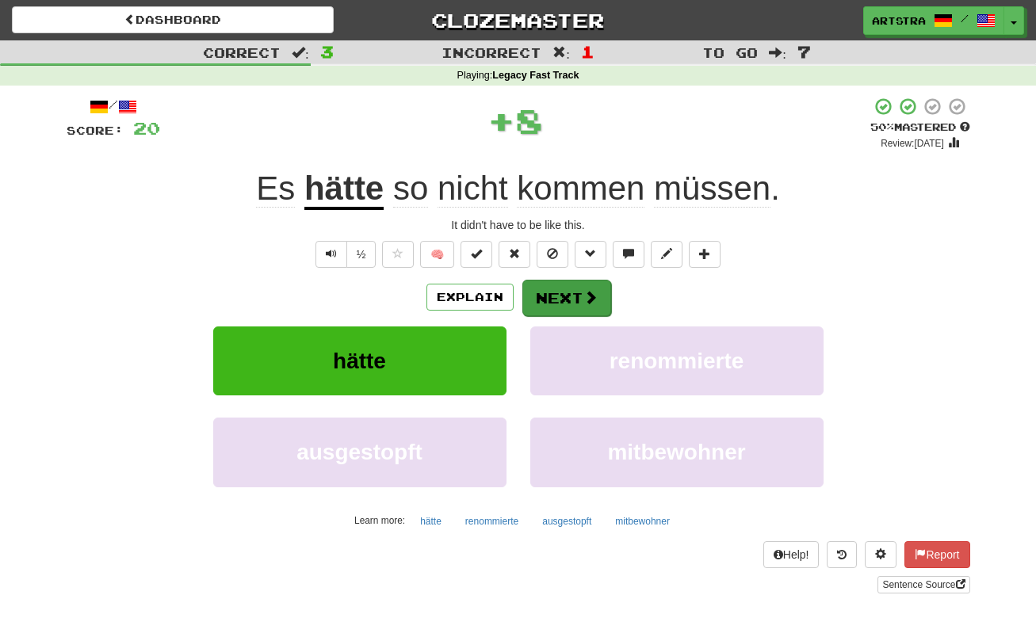
click at [553, 298] on button "Next" at bounding box center [566, 298] width 89 height 36
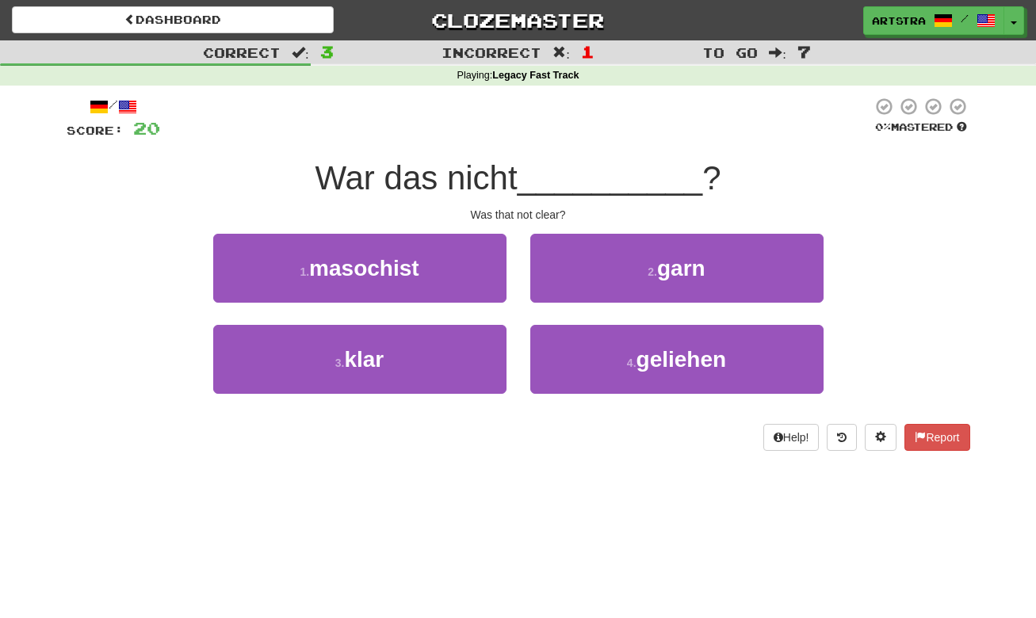
click at [517, 174] on span "War das nicht" at bounding box center [416, 177] width 202 height 37
drag, startPoint x: 527, startPoint y: 197, endPoint x: 534, endPoint y: 206, distance: 10.8
click at [534, 206] on div "/ Score: 20 0 % Mastered War das nicht __________ ? Was that not clear? 1 . mas…" at bounding box center [519, 274] width 904 height 354
click at [534, 207] on div "Was that not clear?" at bounding box center [519, 215] width 904 height 16
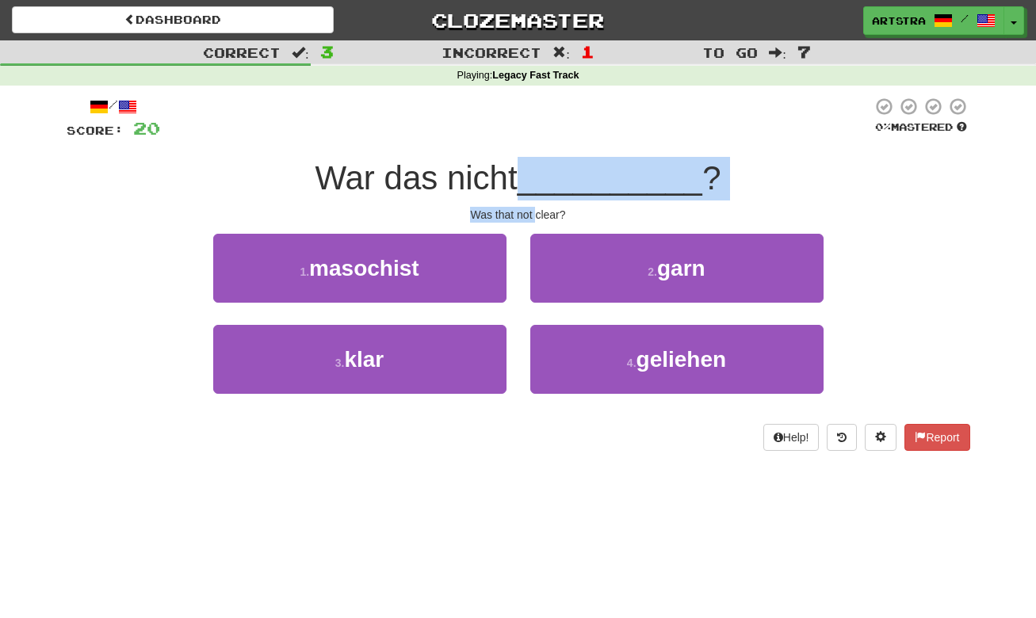
drag, startPoint x: 534, startPoint y: 206, endPoint x: 549, endPoint y: 177, distance: 33.3
click at [549, 177] on div "/ Score: 20 0 % Mastered War das nicht __________ ? Was that not clear? 1 . mas…" at bounding box center [519, 274] width 904 height 354
click at [549, 177] on span "__________" at bounding box center [611, 177] width 186 height 37
drag, startPoint x: 549, startPoint y: 177, endPoint x: 553, endPoint y: 209, distance: 32.0
click at [553, 209] on div "/ Score: 20 0 % Mastered War das nicht __________ ? Was that not clear? 1 . mas…" at bounding box center [519, 274] width 904 height 354
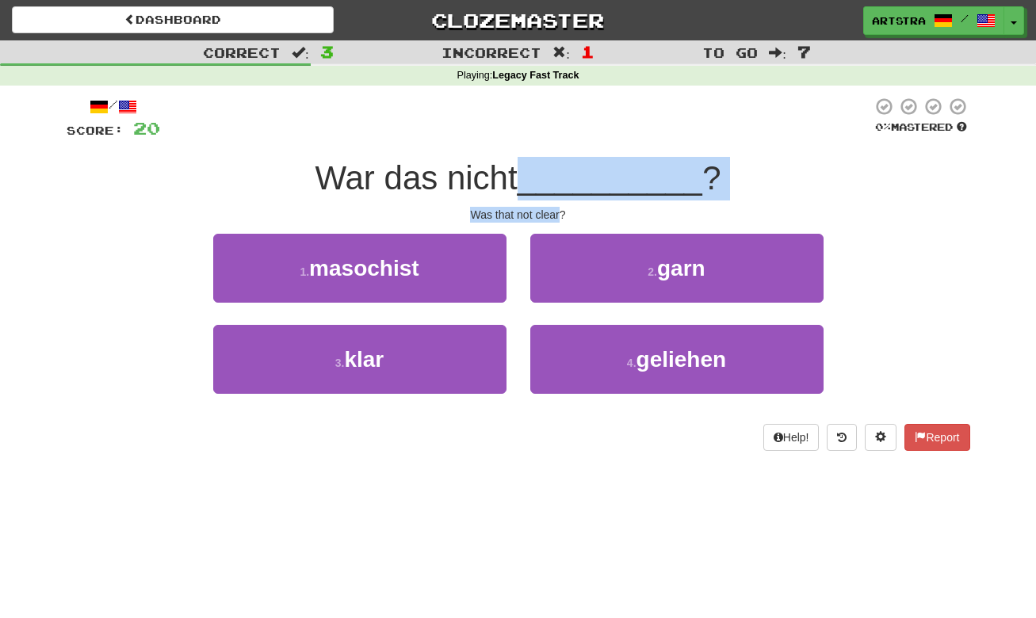
click at [553, 209] on div "Was that not clear?" at bounding box center [519, 215] width 904 height 16
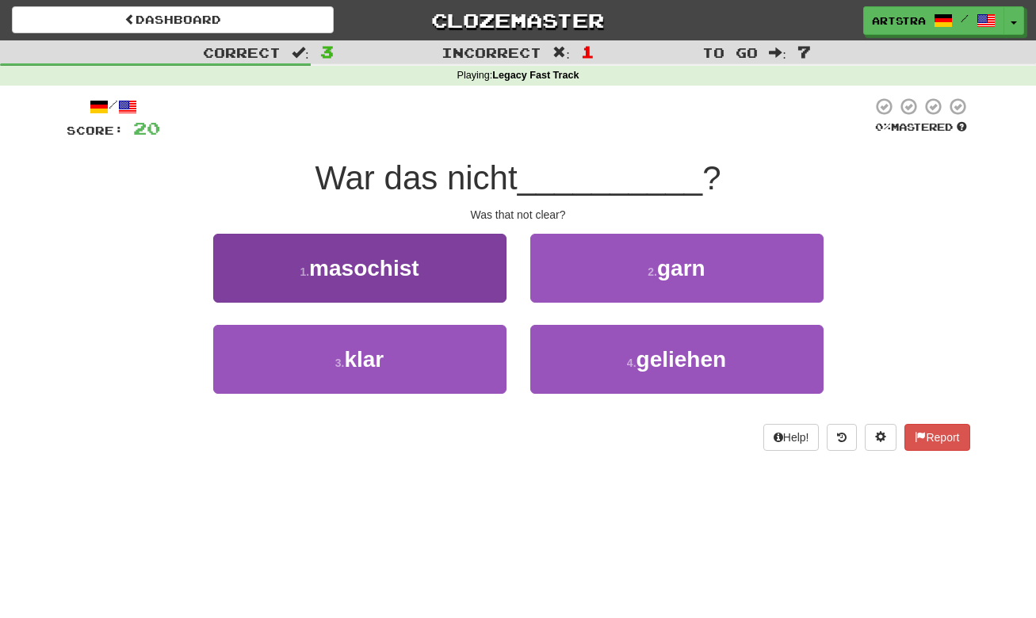
drag, startPoint x: 452, startPoint y: 348, endPoint x: 465, endPoint y: 332, distance: 20.3
click at [451, 348] on button "3 . klar" at bounding box center [359, 359] width 293 height 69
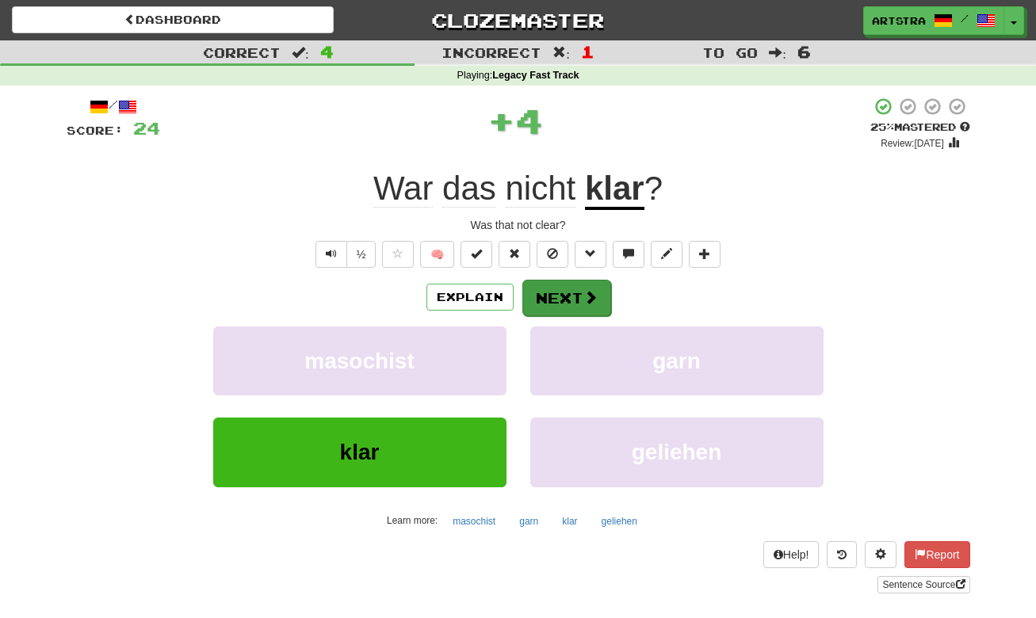
click at [573, 293] on button "Next" at bounding box center [566, 298] width 89 height 36
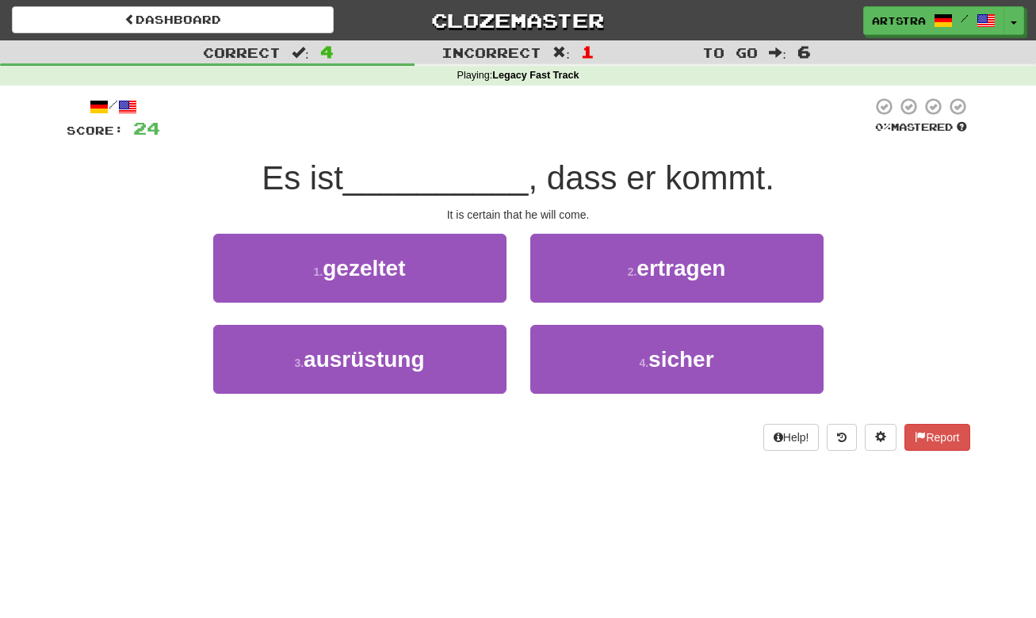
click at [528, 174] on span ", dass er kommt." at bounding box center [651, 177] width 246 height 37
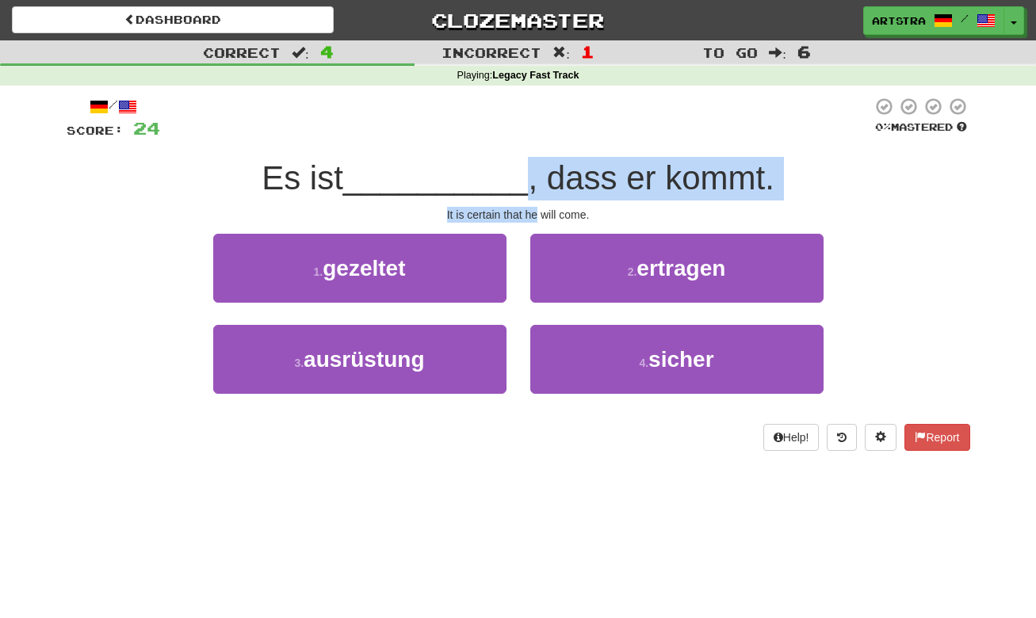
click at [531, 209] on div "/ Score: 24 0 % Mastered Es ist __________ , dass er kommt. It is certain that …" at bounding box center [519, 274] width 904 height 354
click at [531, 209] on div "It is certain that he will come." at bounding box center [519, 215] width 904 height 16
drag, startPoint x: 531, startPoint y: 209, endPoint x: 527, endPoint y: 180, distance: 28.8
click at [527, 180] on div "/ Score: 24 0 % Mastered Es ist __________ , dass er kommt. It is certain that …" at bounding box center [519, 274] width 904 height 354
click at [528, 180] on span ", dass er kommt." at bounding box center [651, 177] width 246 height 37
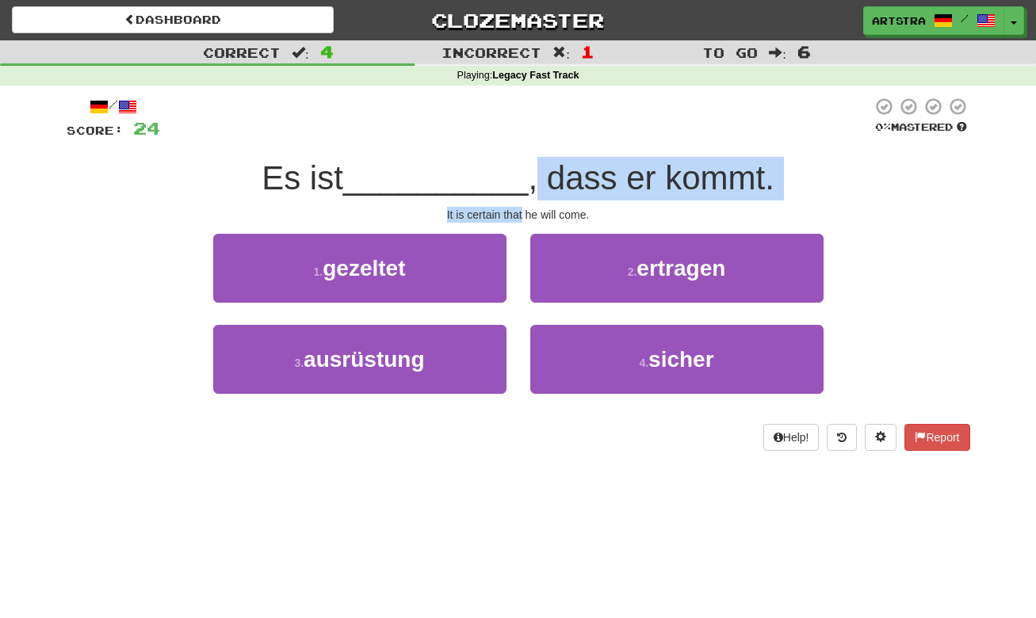
drag, startPoint x: 527, startPoint y: 180, endPoint x: 519, endPoint y: 210, distance: 31.4
click at [519, 210] on div "/ Score: 24 0 % Mastered Es ist __________ , dass er kommt. It is certain that …" at bounding box center [519, 274] width 904 height 354
click at [519, 210] on div "It is certain that he will come." at bounding box center [519, 215] width 904 height 16
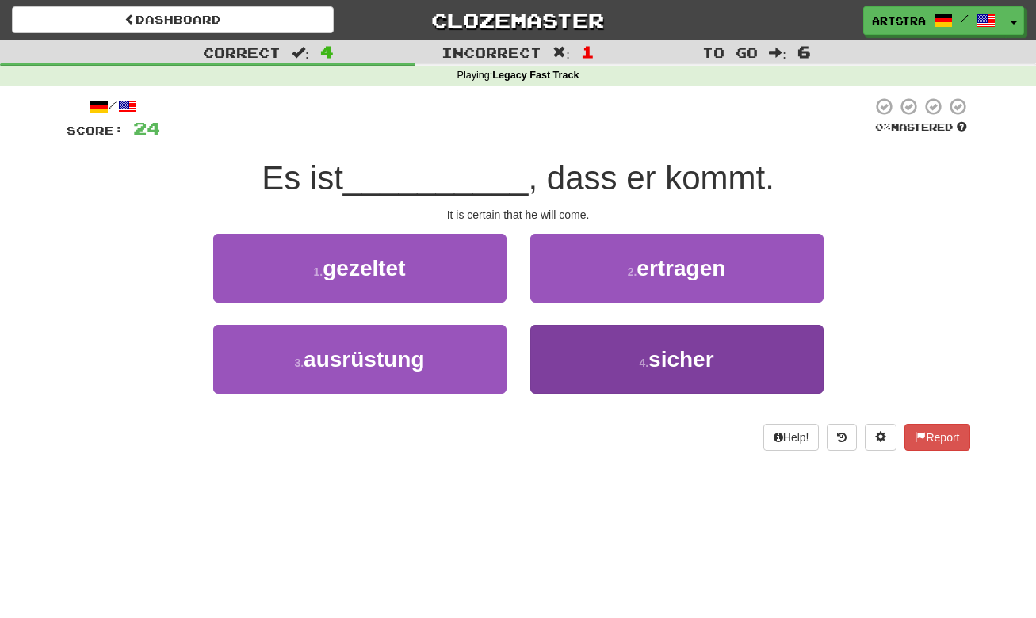
click at [674, 354] on span "sicher" at bounding box center [682, 359] width 66 height 25
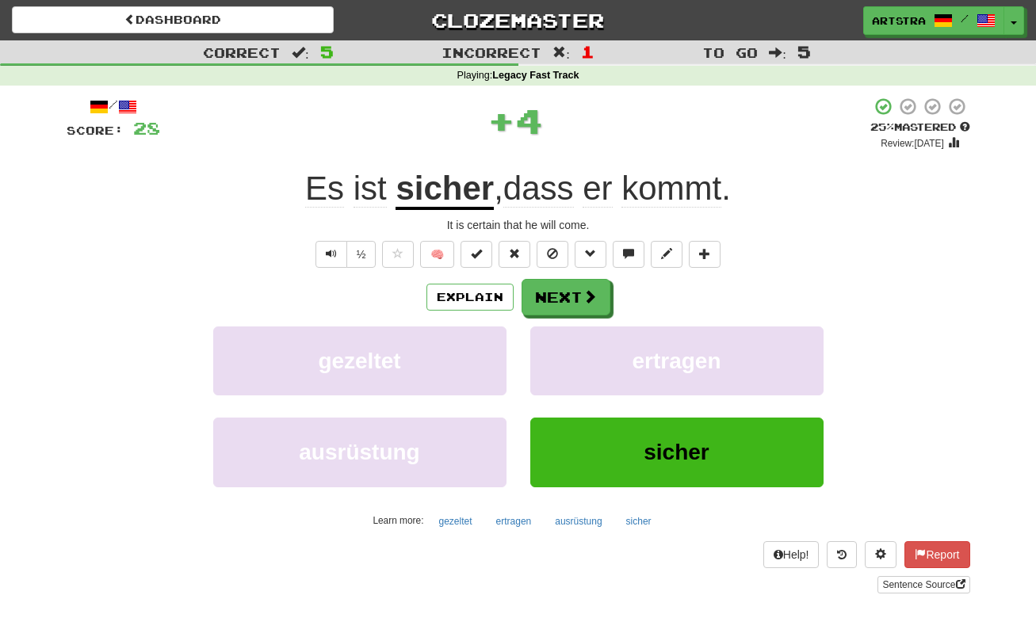
click at [423, 192] on u "sicher" at bounding box center [445, 190] width 98 height 40
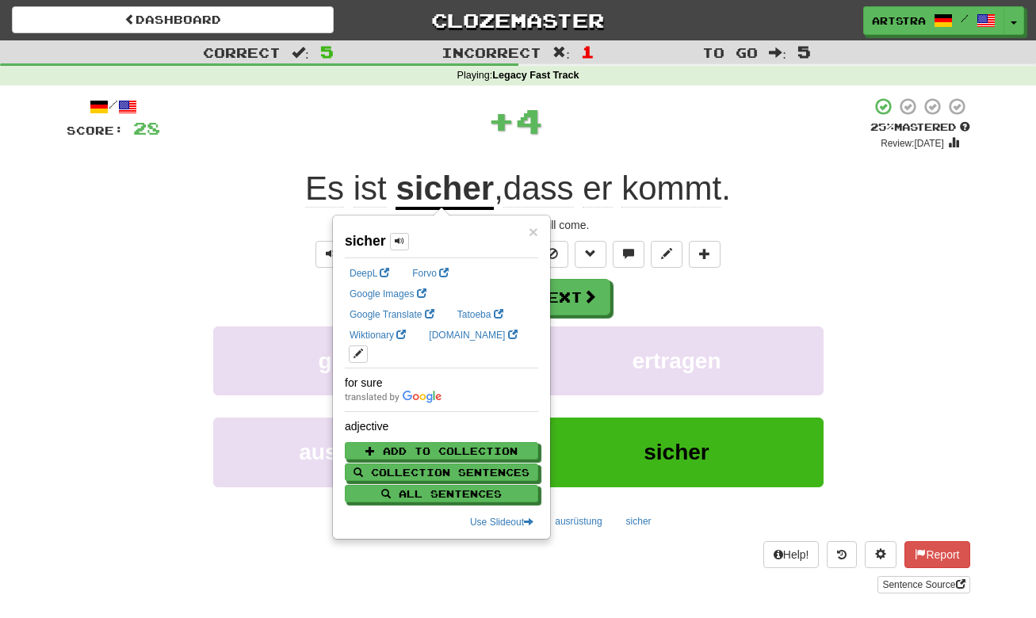
click at [645, 179] on span "kommt" at bounding box center [672, 189] width 100 height 38
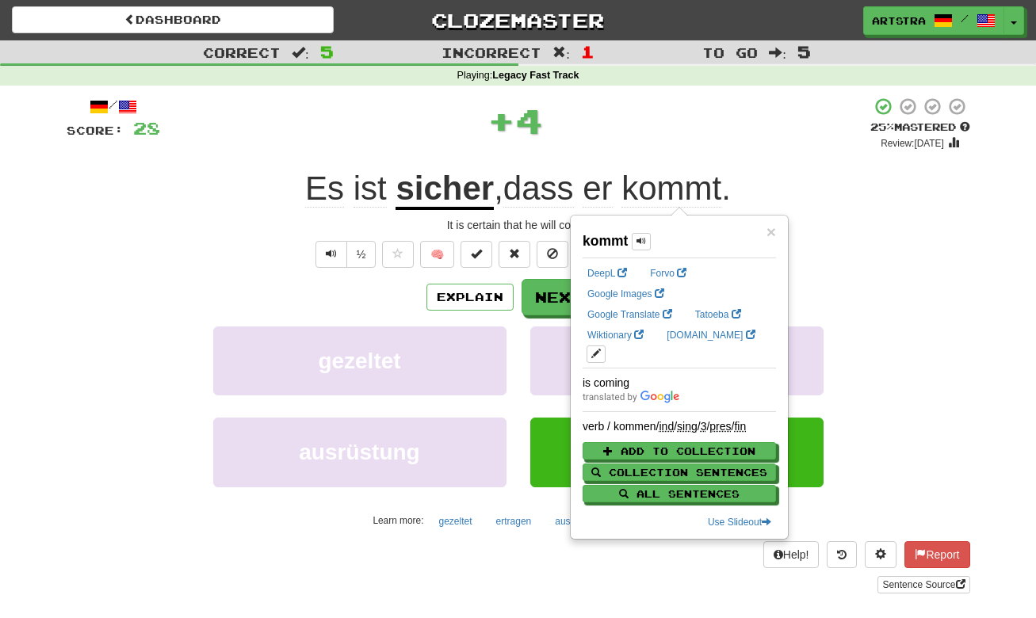
click at [650, 118] on div "+ 4" at bounding box center [515, 121] width 710 height 48
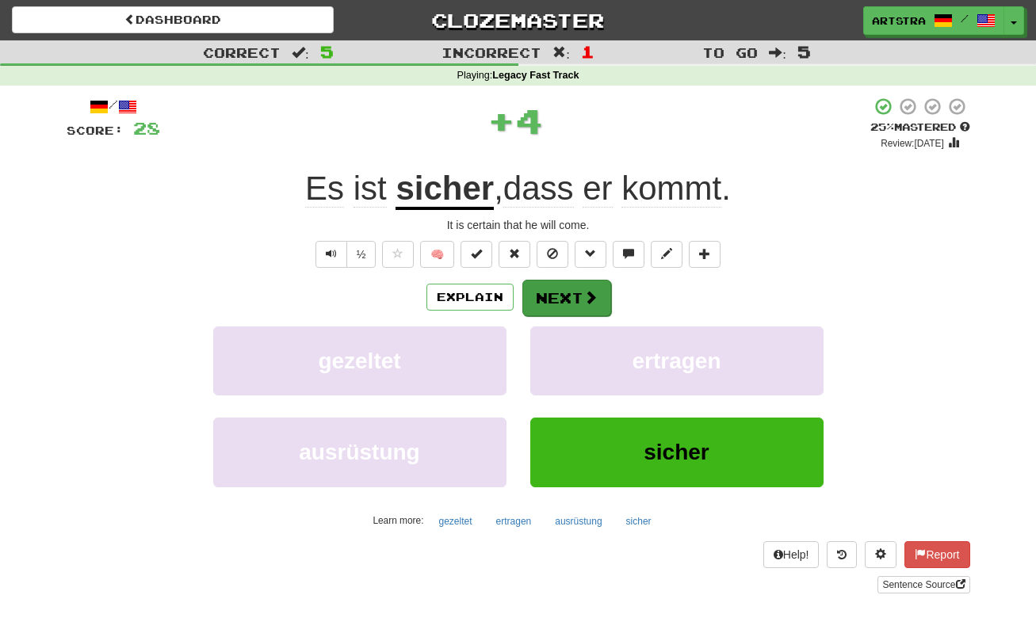
click at [591, 296] on span at bounding box center [591, 297] width 14 height 14
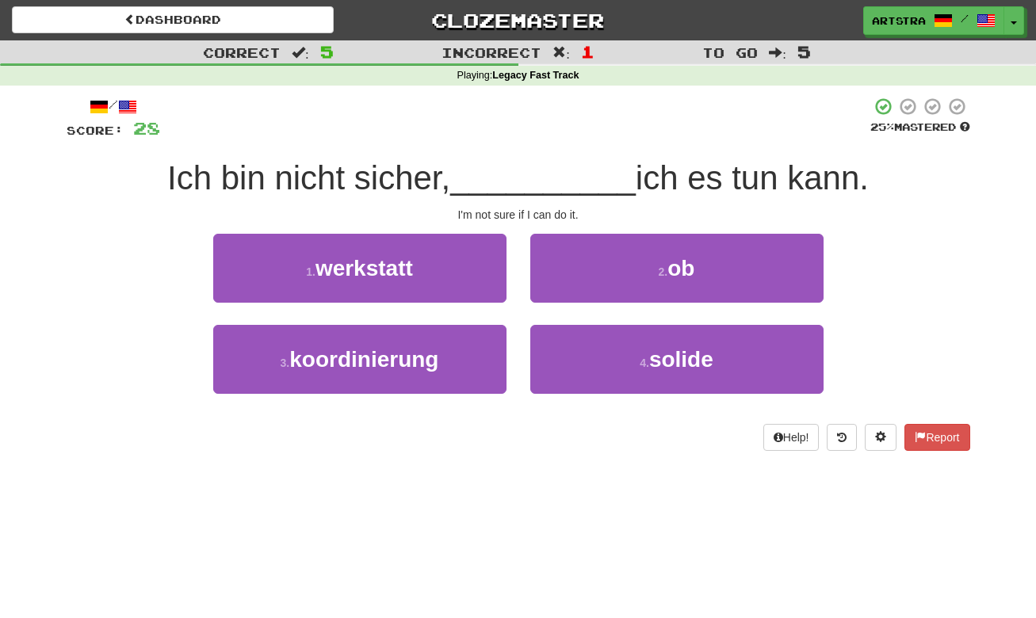
click at [553, 185] on span "__________" at bounding box center [543, 177] width 186 height 37
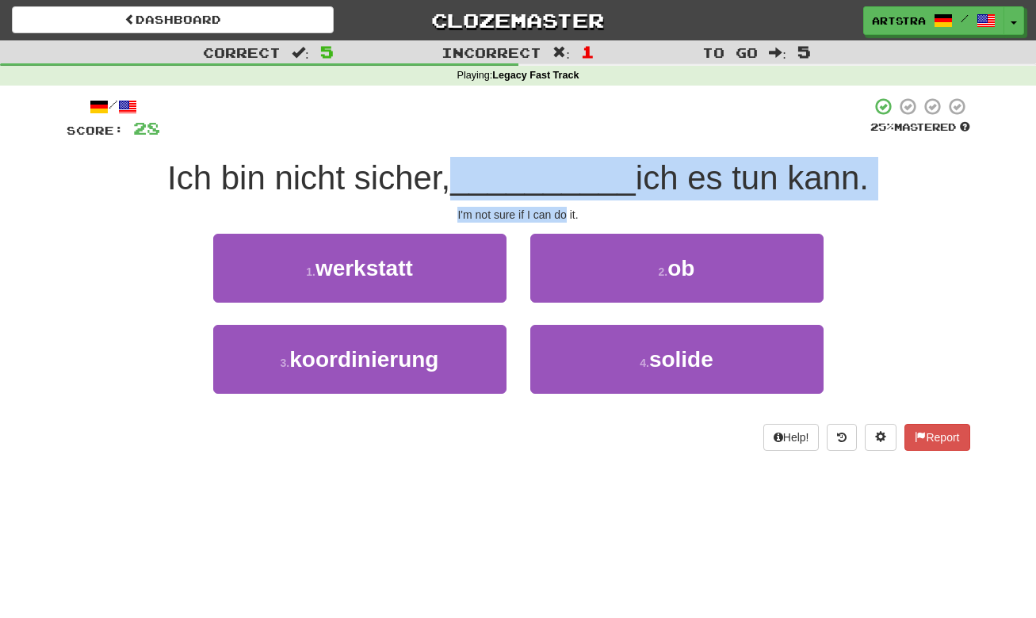
drag, startPoint x: 553, startPoint y: 185, endPoint x: 554, endPoint y: 212, distance: 27.8
click at [554, 212] on div "/ Score: 28 25 % Mastered Ich bin nicht sicher, __________ ich es tun kann. I'm…" at bounding box center [519, 274] width 904 height 354
click at [554, 212] on div "I'm not sure if I can do it." at bounding box center [519, 215] width 904 height 16
drag, startPoint x: 554, startPoint y: 212, endPoint x: 575, endPoint y: 170, distance: 46.8
click at [575, 170] on div "/ Score: 28 25 % Mastered Ich bin nicht sicher, __________ ich es tun kann. I'm…" at bounding box center [519, 274] width 904 height 354
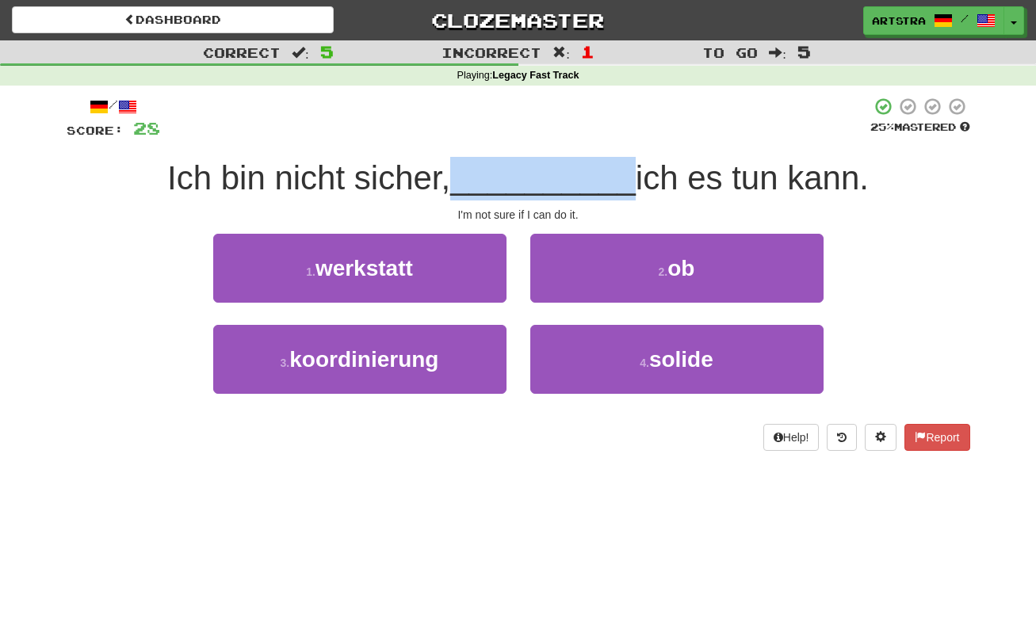
click at [575, 167] on span "__________" at bounding box center [543, 177] width 186 height 37
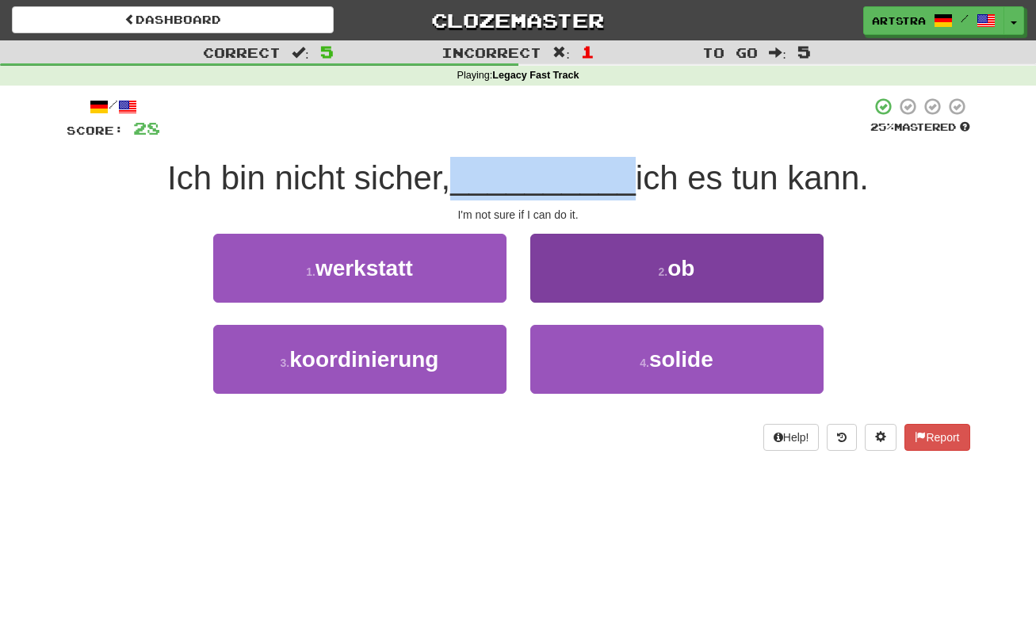
click at [599, 275] on button "2 . ob" at bounding box center [676, 268] width 293 height 69
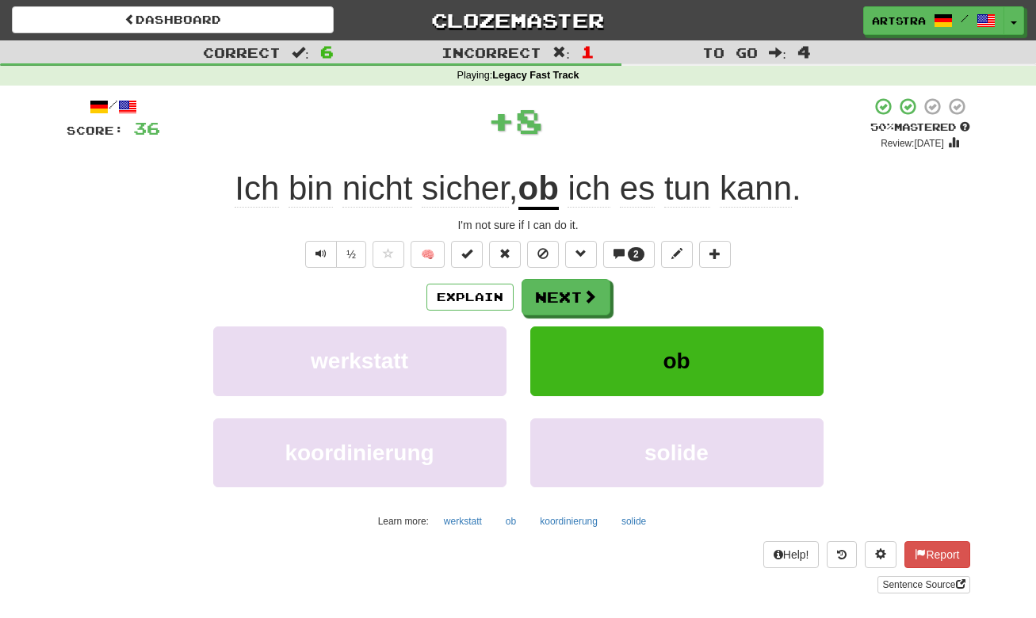
click at [534, 182] on u "ob" at bounding box center [539, 190] width 40 height 40
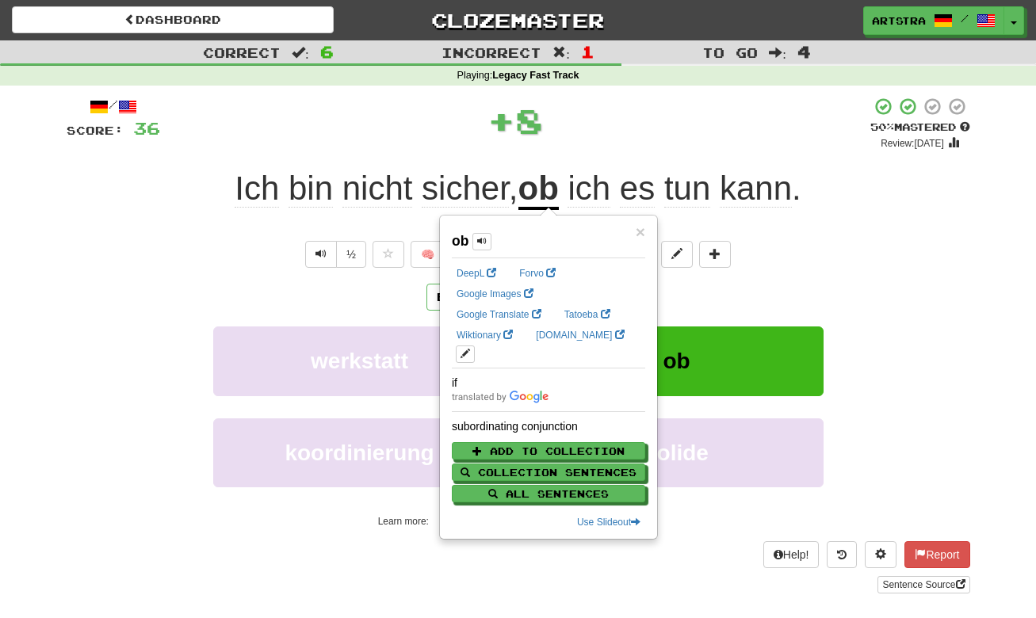
click at [790, 170] on span "kann" at bounding box center [756, 189] width 72 height 38
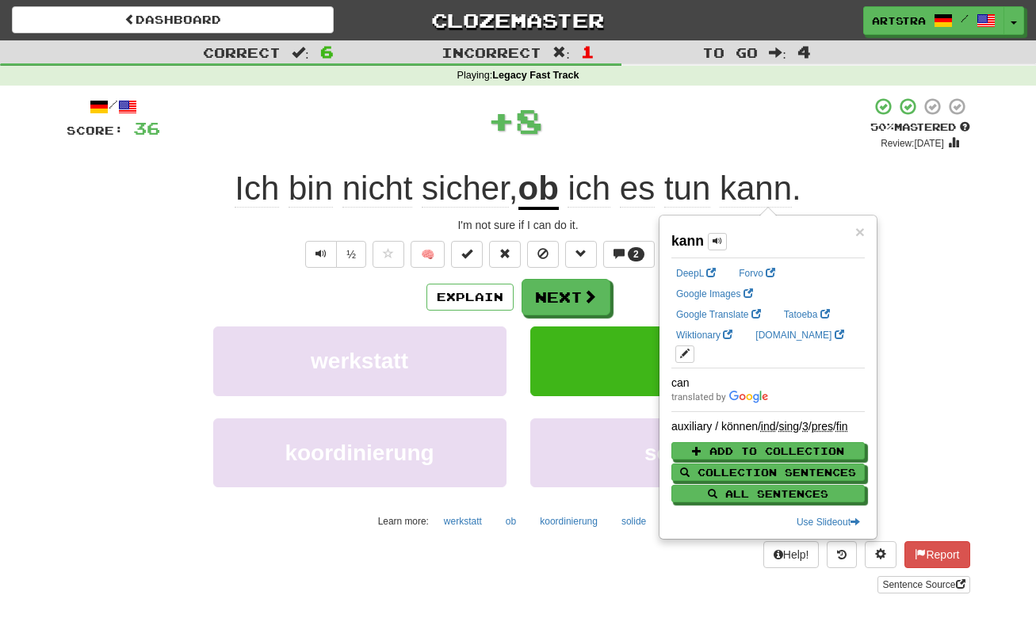
click at [746, 145] on div "+ 8" at bounding box center [515, 124] width 710 height 54
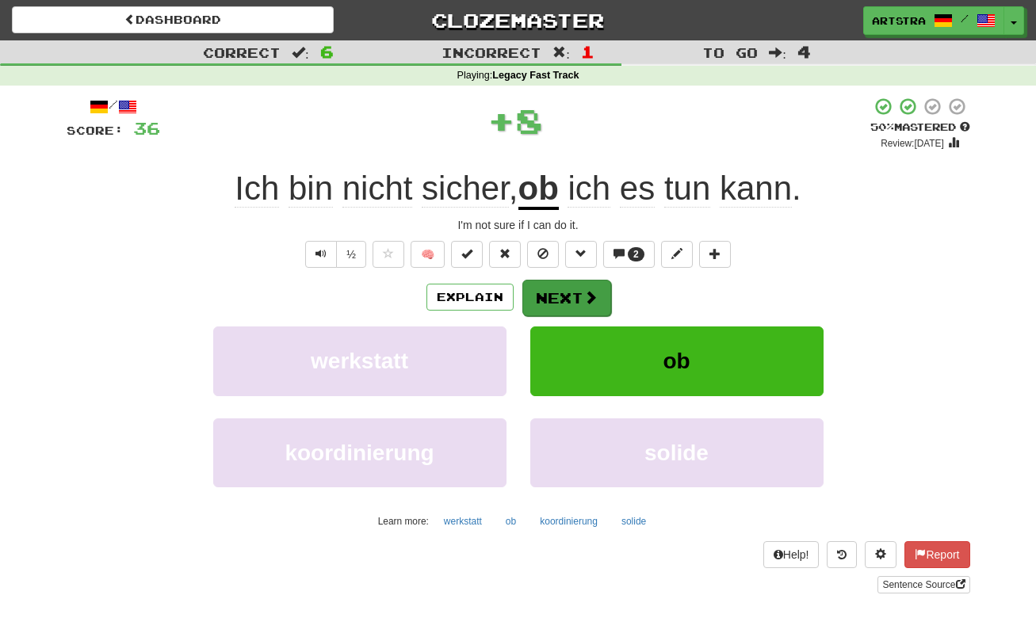
click at [588, 299] on span at bounding box center [591, 297] width 14 height 14
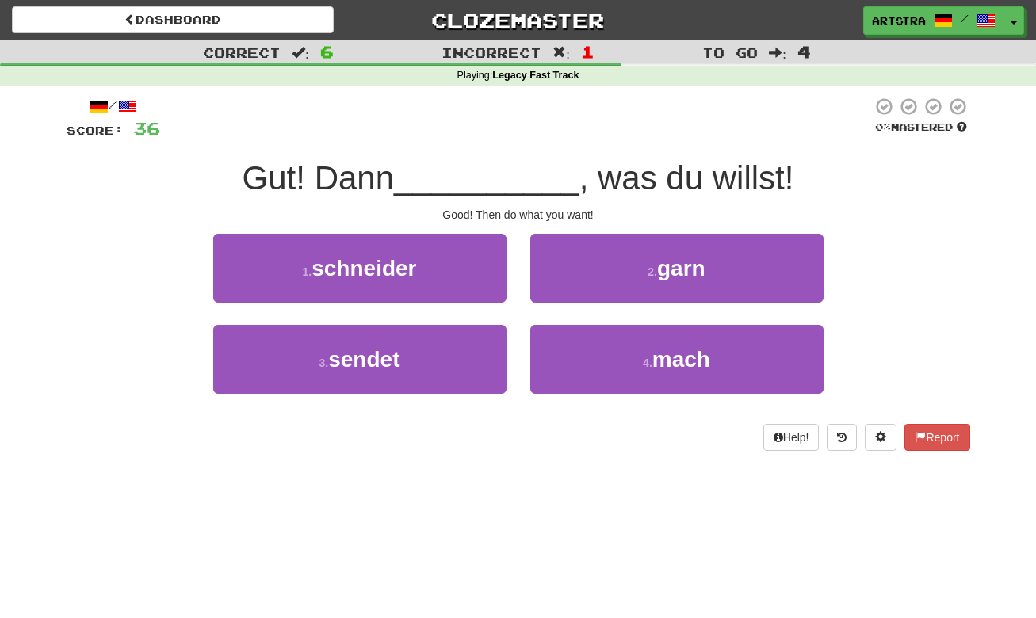
click at [526, 173] on span "__________" at bounding box center [487, 177] width 186 height 37
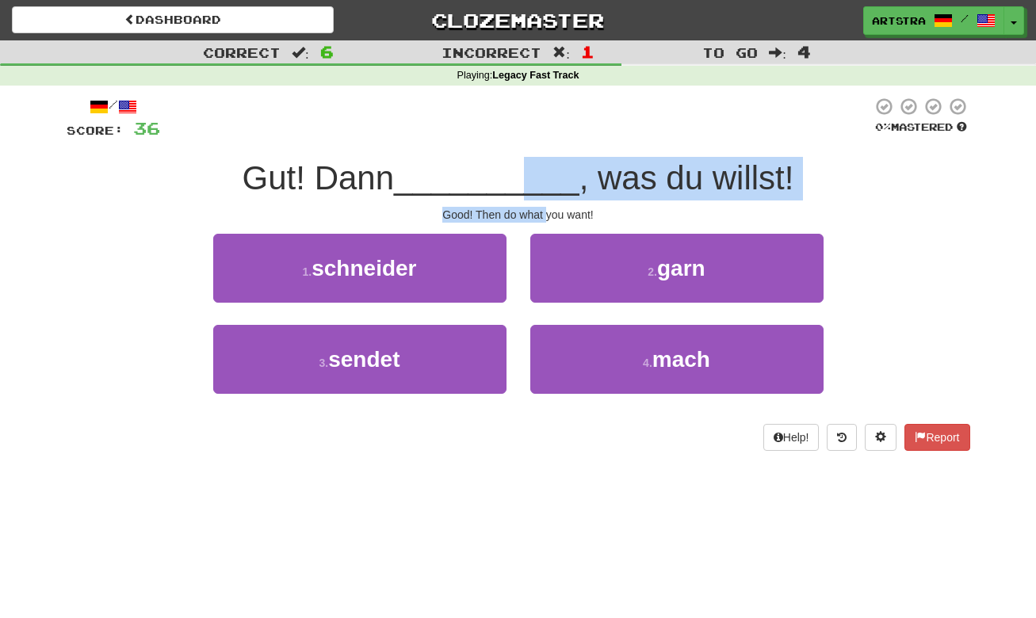
drag, startPoint x: 525, startPoint y: 184, endPoint x: 545, endPoint y: 215, distance: 37.2
click at [545, 215] on div "/ Score: 36 0 % Mastered Gut! Dann __________ , was du willst! Good! Then do wh…" at bounding box center [519, 274] width 904 height 354
click at [545, 215] on div "Good! Then do what you want!" at bounding box center [519, 215] width 904 height 16
drag, startPoint x: 545, startPoint y: 215, endPoint x: 545, endPoint y: 188, distance: 27.0
click at [545, 188] on div "/ Score: 36 0 % Mastered Gut! Dann __________ , was du willst! Good! Then do wh…" at bounding box center [519, 274] width 904 height 354
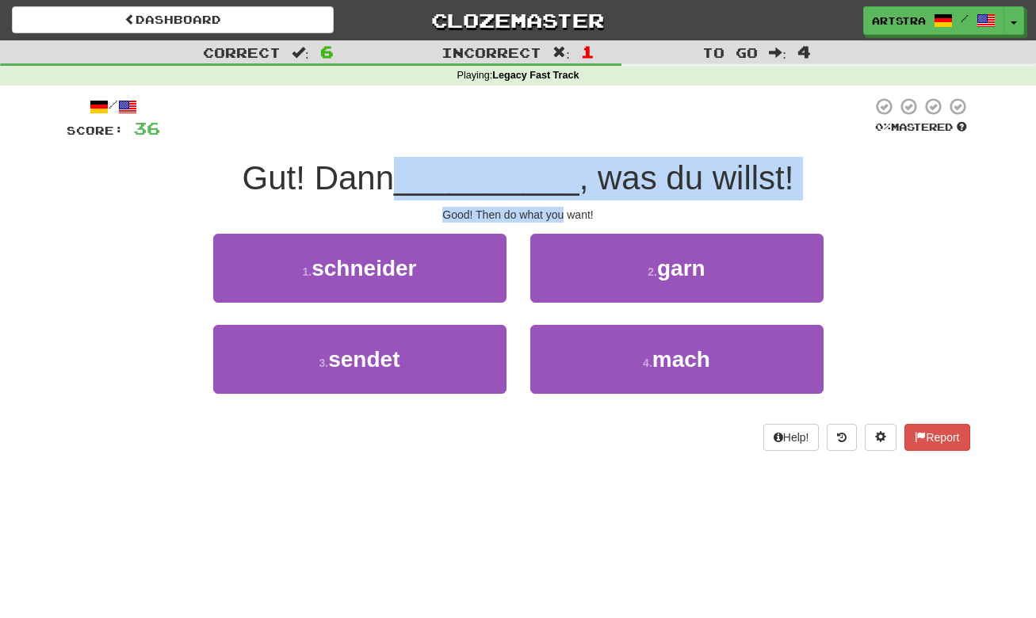
click at [545, 188] on span "__________" at bounding box center [487, 177] width 186 height 37
drag, startPoint x: 545, startPoint y: 188, endPoint x: 545, endPoint y: 211, distance: 23.0
click at [545, 211] on div "/ Score: 36 0 % Mastered Gut! Dann __________ , was du willst! Good! Then do wh…" at bounding box center [519, 274] width 904 height 354
click at [545, 211] on div "Good! Then do what you want!" at bounding box center [519, 215] width 904 height 16
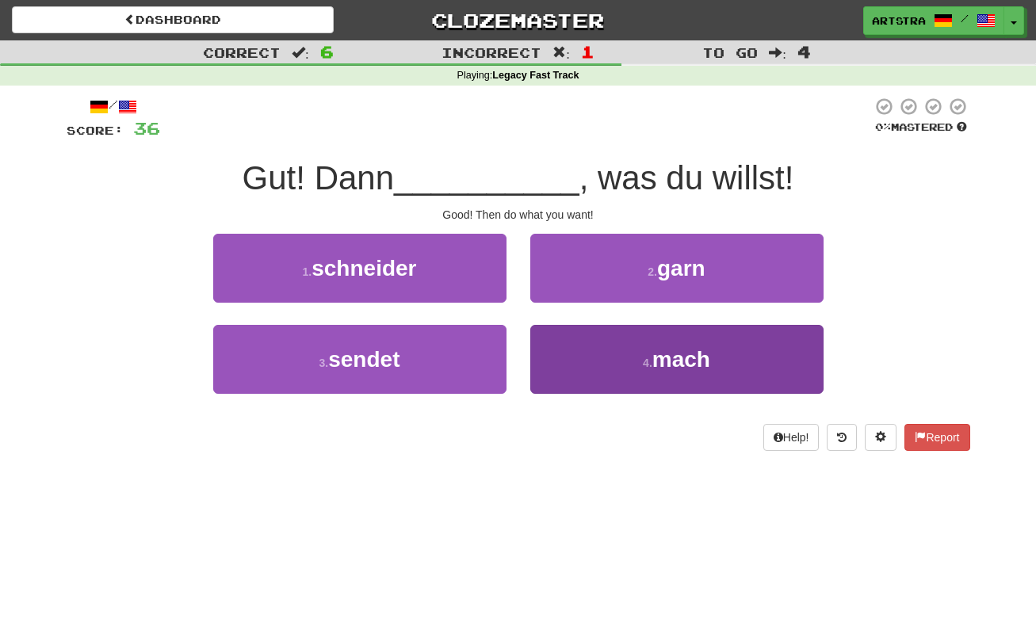
click at [690, 370] on button "4 . mach" at bounding box center [676, 359] width 293 height 69
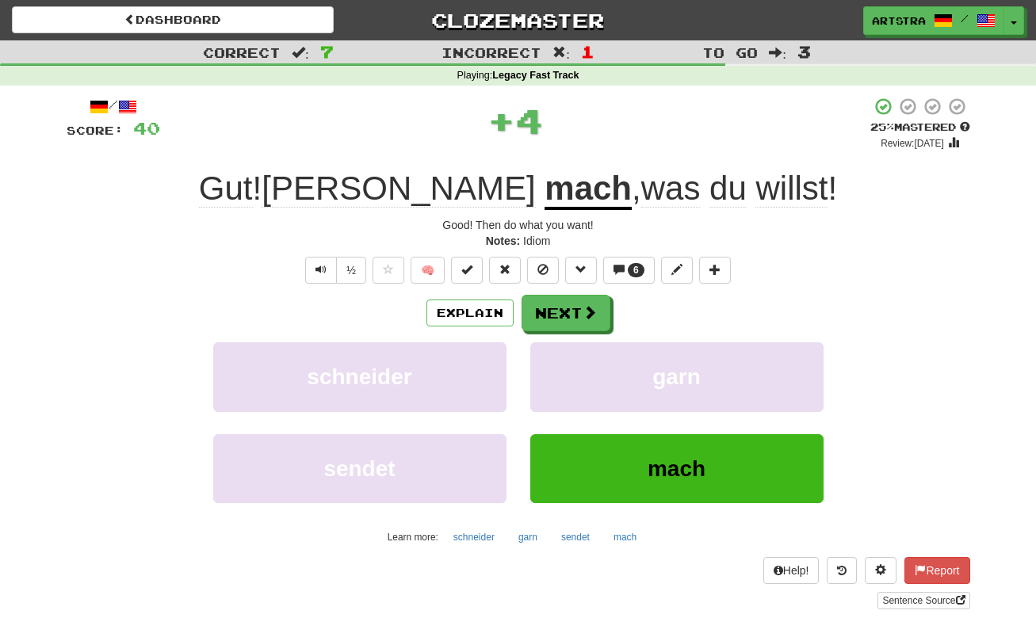
click at [545, 200] on u "mach" at bounding box center [588, 190] width 87 height 40
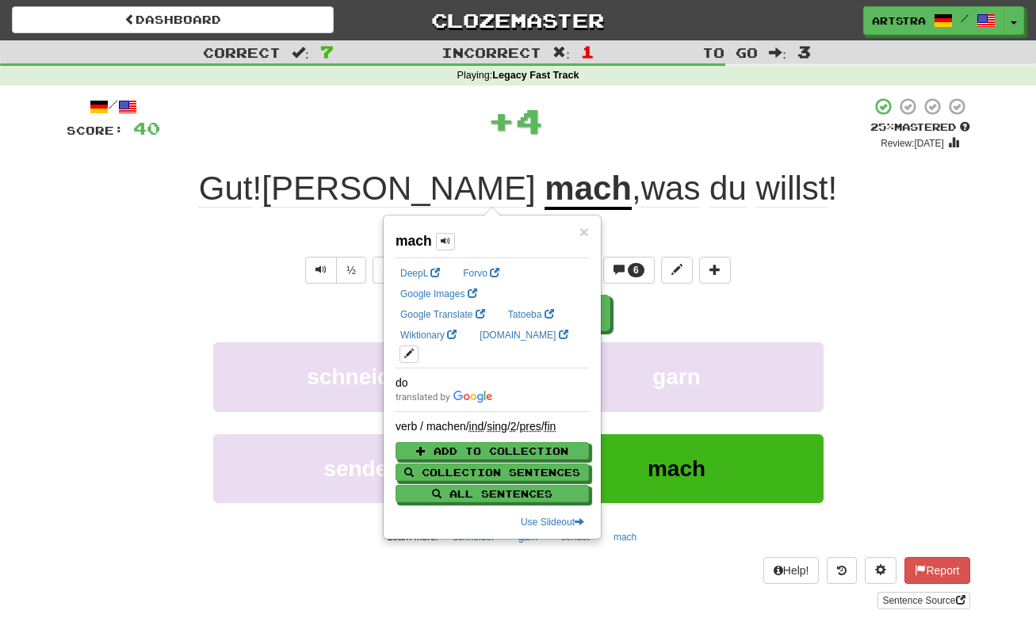
click at [756, 174] on span "willst" at bounding box center [792, 189] width 72 height 38
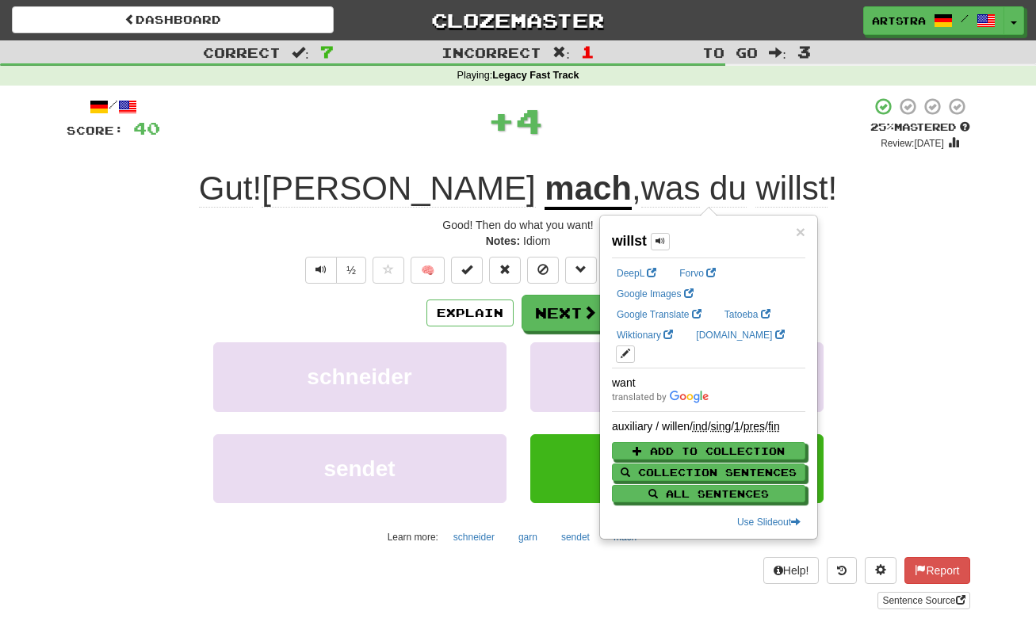
click at [701, 136] on div "+ 4" at bounding box center [515, 121] width 710 height 48
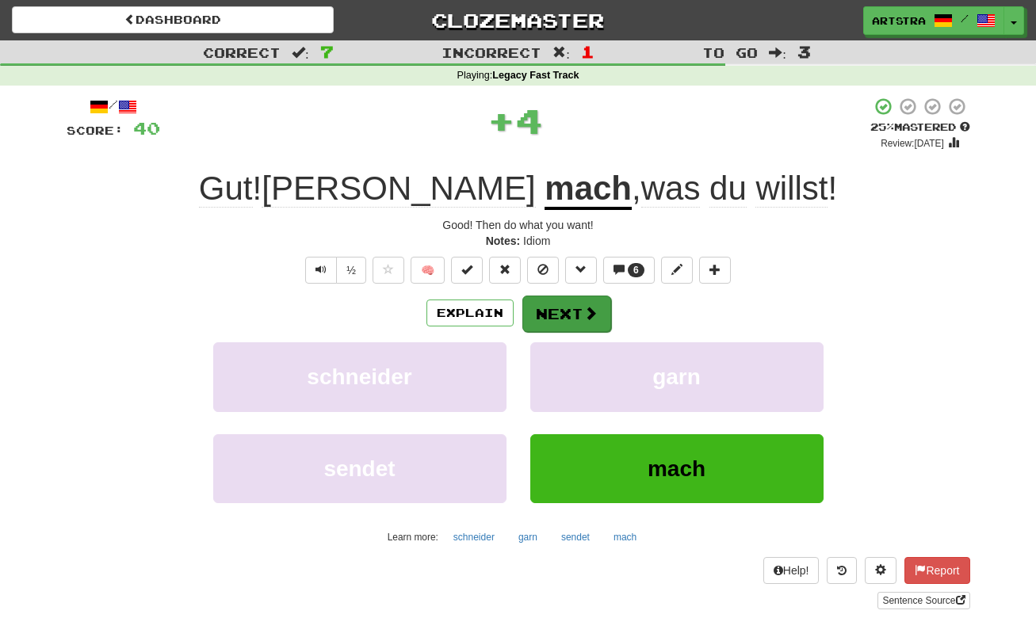
click at [576, 299] on button "Next" at bounding box center [566, 314] width 89 height 36
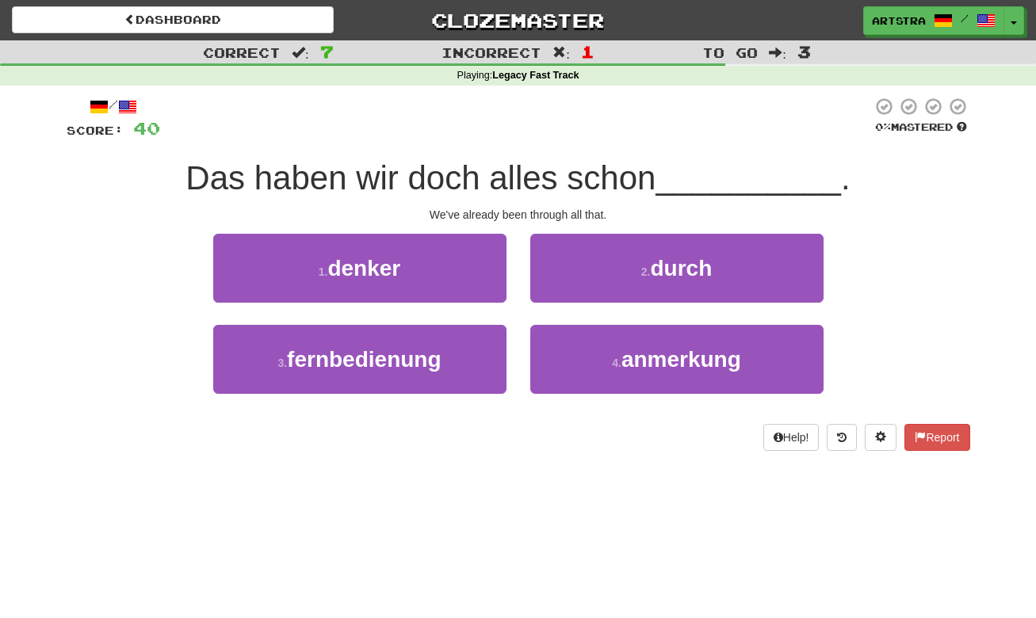
click at [542, 167] on span "Das haben wir doch alles schon" at bounding box center [421, 177] width 470 height 37
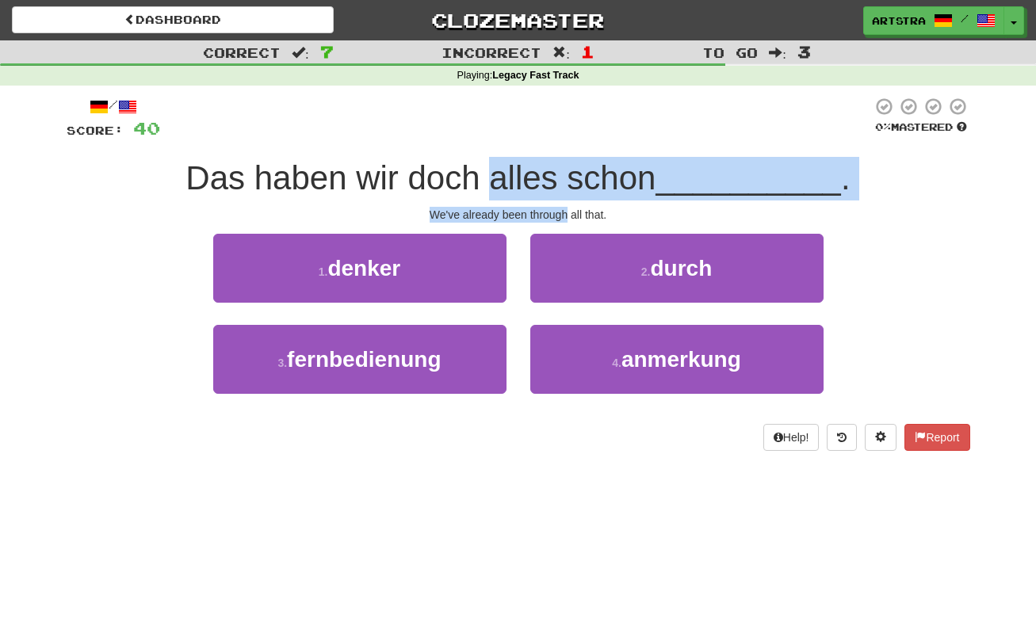
drag, startPoint x: 555, startPoint y: 201, endPoint x: 561, endPoint y: 208, distance: 9.0
click at [561, 208] on div "/ Score: 40 0 % Mastered Das haben wir doch alles schon __________ . We've alre…" at bounding box center [519, 274] width 904 height 354
click at [561, 208] on div "We've already been through all that." at bounding box center [519, 215] width 904 height 16
drag, startPoint x: 561, startPoint y: 208, endPoint x: 568, endPoint y: 181, distance: 28.1
click at [568, 181] on div "/ Score: 40 0 % Mastered Das haben wir doch alles schon __________ . We've alre…" at bounding box center [519, 274] width 904 height 354
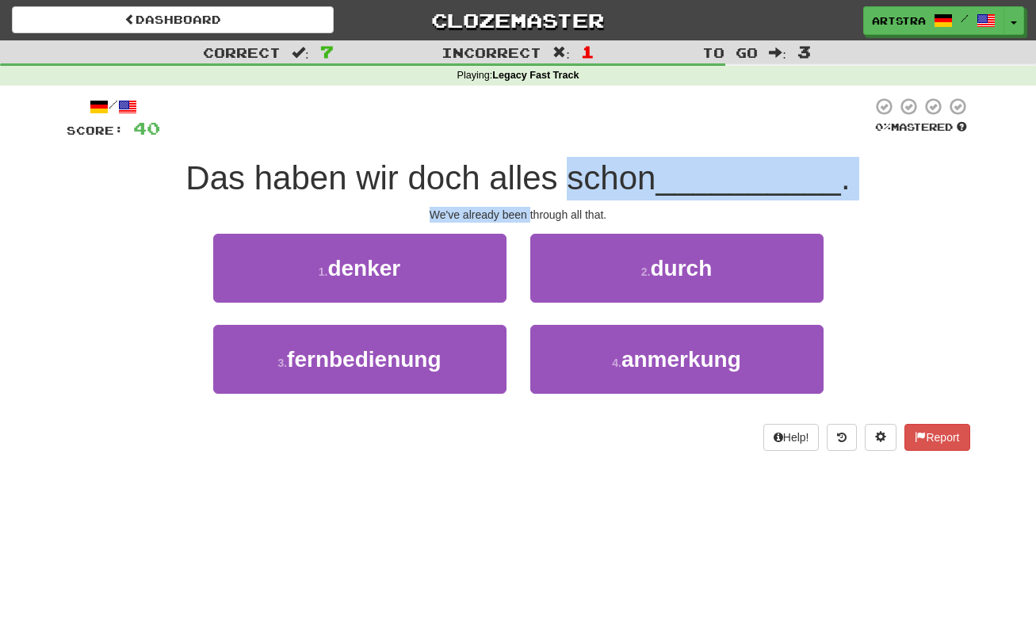
click at [568, 181] on span "Das haben wir doch alles schon" at bounding box center [421, 177] width 470 height 37
drag, startPoint x: 568, startPoint y: 181, endPoint x: 586, endPoint y: 216, distance: 39.0
click at [586, 216] on div "/ Score: 40 0 % Mastered Das haben wir doch alles schon __________ . We've alre…" at bounding box center [519, 274] width 904 height 354
click at [586, 216] on div "We've already been through all that." at bounding box center [519, 215] width 904 height 16
drag, startPoint x: 586, startPoint y: 216, endPoint x: 588, endPoint y: 182, distance: 33.4
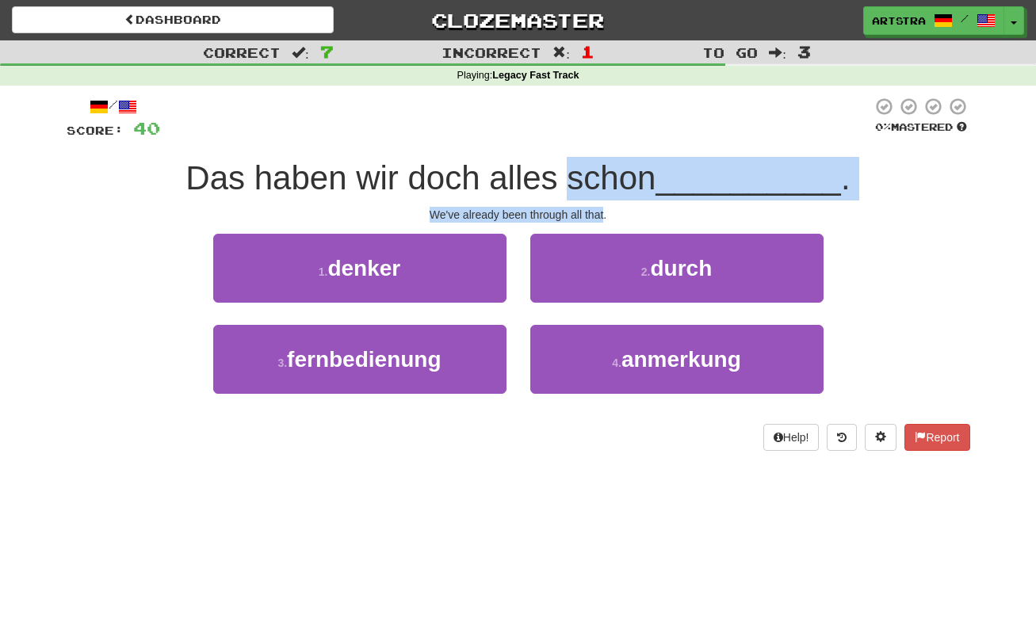
click at [588, 182] on div "/ Score: 40 0 % Mastered Das haben wir doch alles schon __________ . We've alre…" at bounding box center [519, 274] width 904 height 354
click at [588, 182] on span "Das haben wir doch alles schon" at bounding box center [421, 177] width 470 height 37
drag, startPoint x: 588, startPoint y: 182, endPoint x: 587, endPoint y: 207, distance: 24.6
click at [587, 207] on div "/ Score: 40 0 % Mastered Das haben wir doch alles schon __________ . We've alre…" at bounding box center [519, 274] width 904 height 354
click at [587, 207] on div "We've already been through all that." at bounding box center [519, 215] width 904 height 16
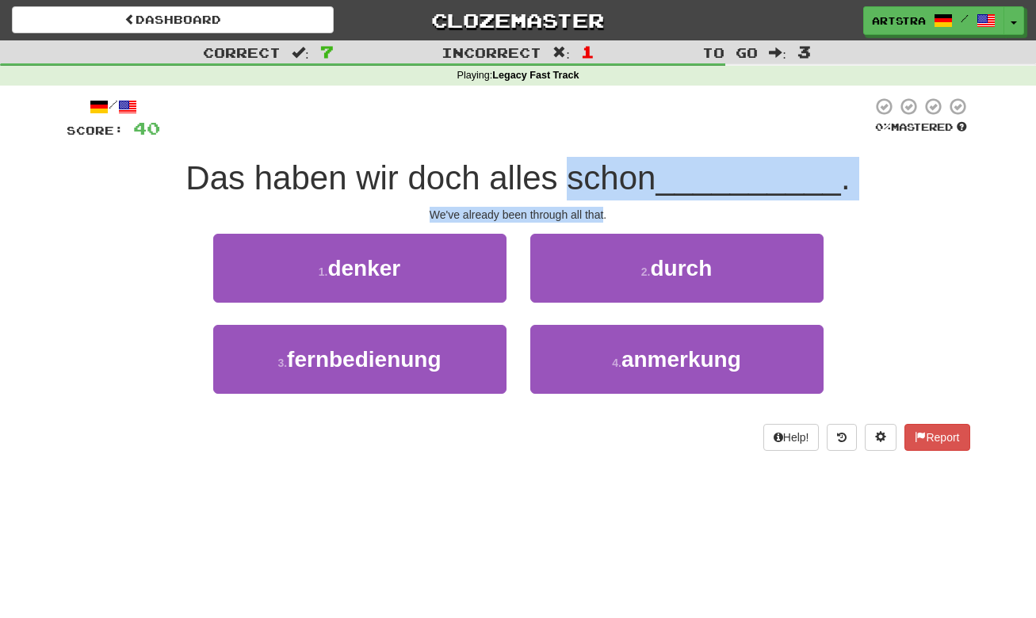
drag, startPoint x: 587, startPoint y: 207, endPoint x: 584, endPoint y: 179, distance: 27.9
click at [584, 179] on div "/ Score: 40 0 % Mastered Das haben wir doch alles schon __________ . We've alre…" at bounding box center [519, 274] width 904 height 354
click at [584, 179] on span "Das haben wir doch alles schon" at bounding box center [421, 177] width 470 height 37
drag
click at [585, 203] on div "/ Score: 40 0 % Mastered Das haben wir doch alles schon __________ . We've alre…" at bounding box center [519, 274] width 904 height 354
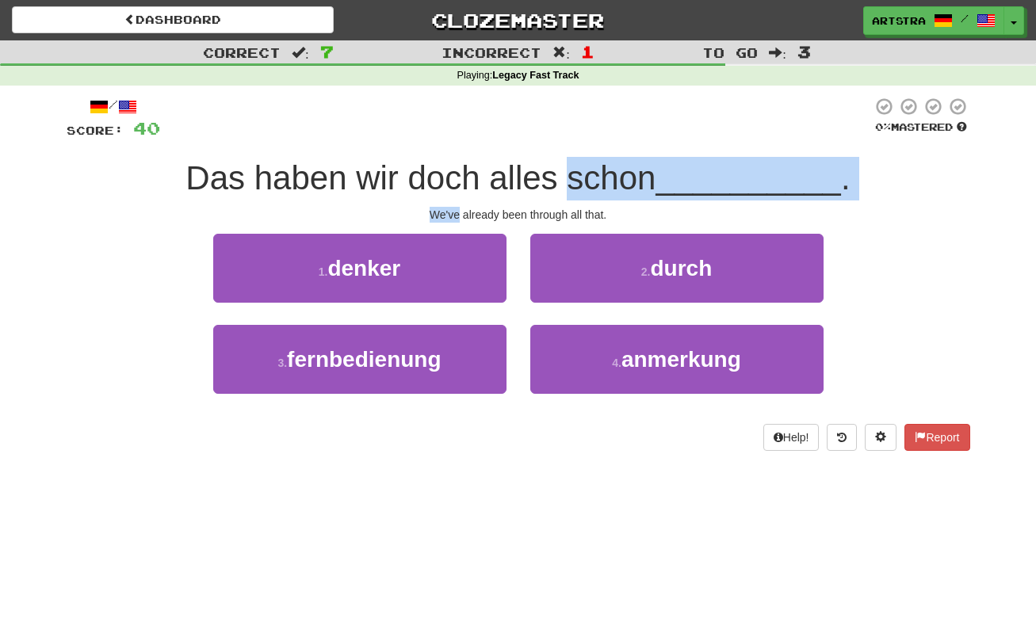
click at [585, 203] on div "/ Score: 40 0 % Mastered Das haben wir doch alles schon __________ . We've alre…" at bounding box center [519, 274] width 904 height 354
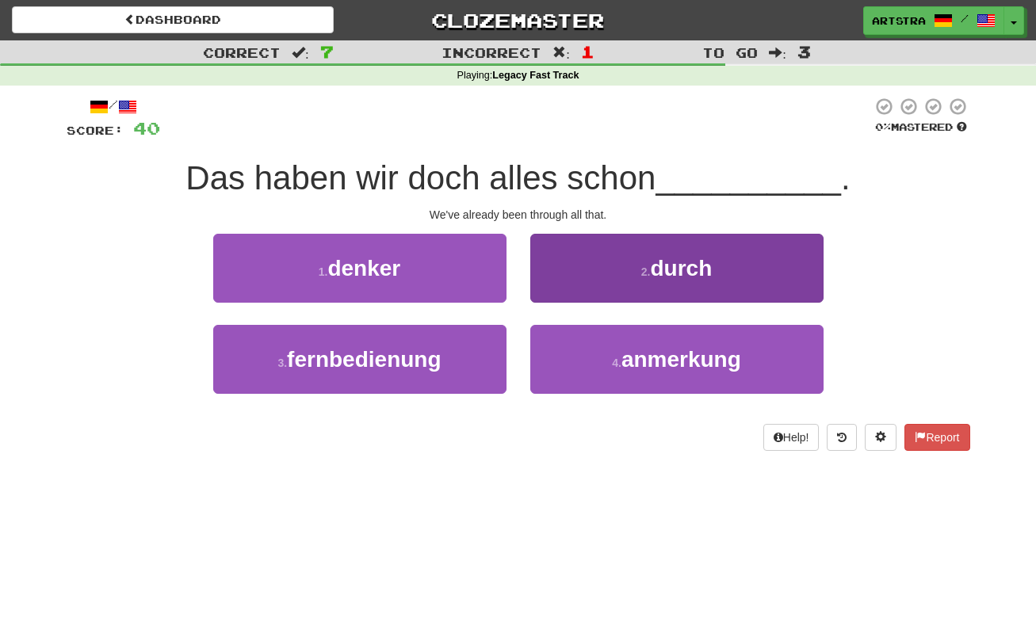
click at [600, 280] on button "2 . durch" at bounding box center [676, 268] width 293 height 69
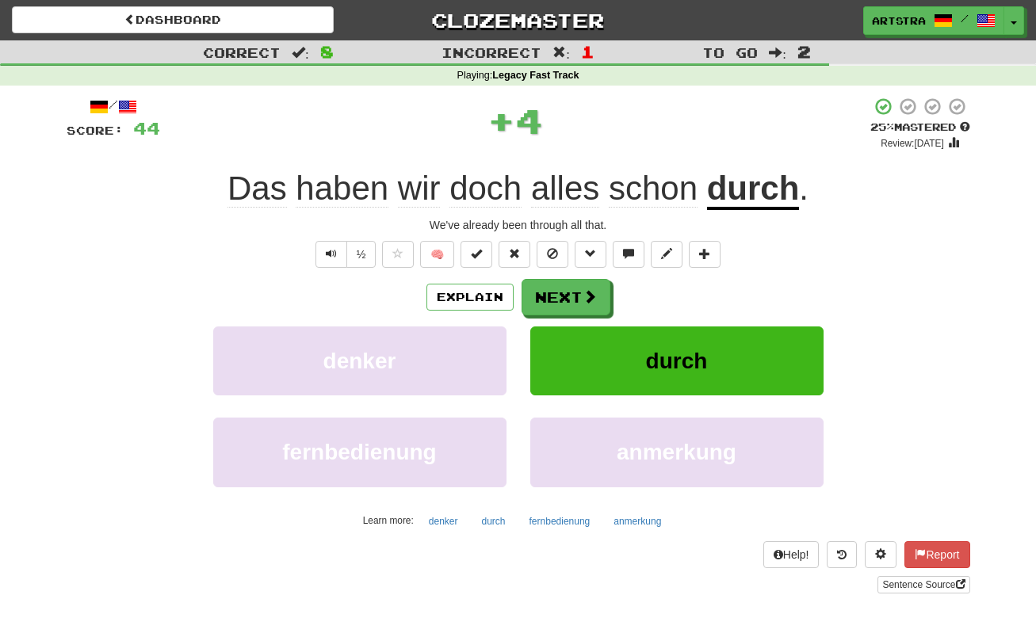
click at [722, 204] on u "durch" at bounding box center [753, 190] width 93 height 40
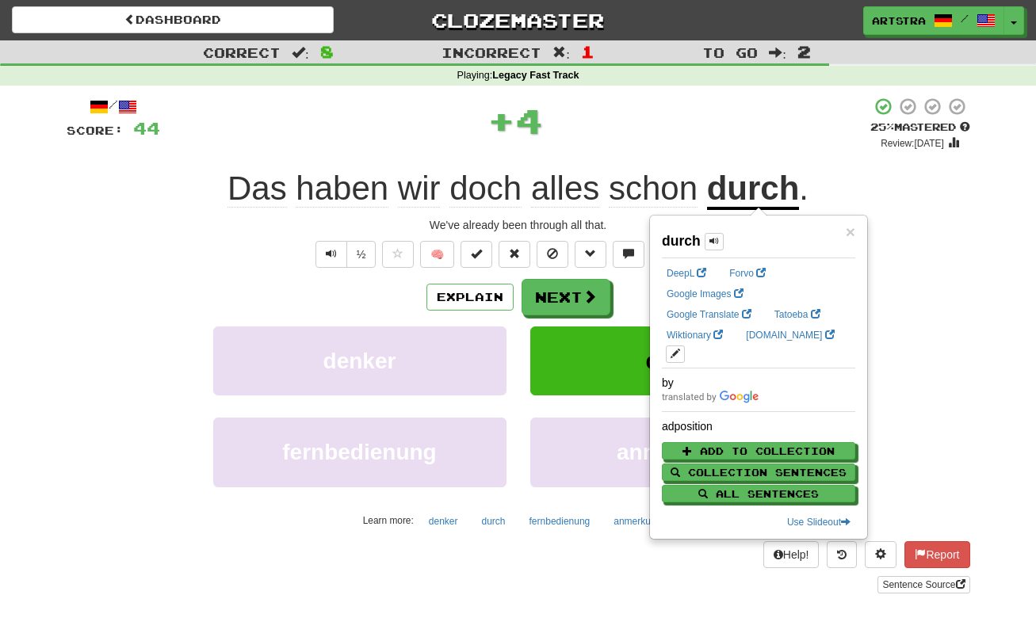
click at [686, 135] on div "+ 4" at bounding box center [515, 121] width 710 height 48
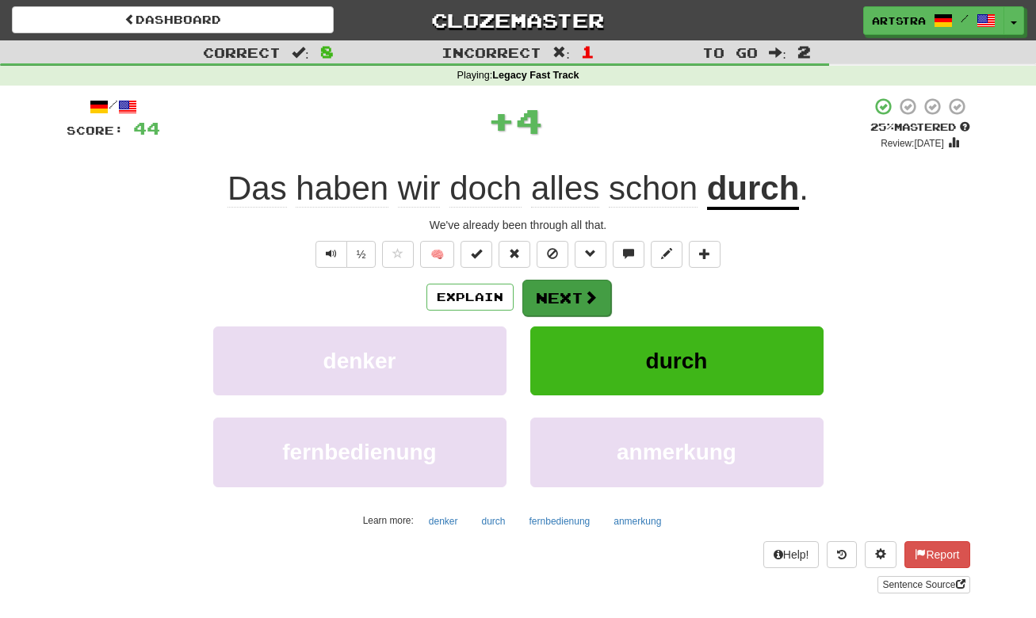
click at [597, 283] on button "Next" at bounding box center [566, 298] width 89 height 36
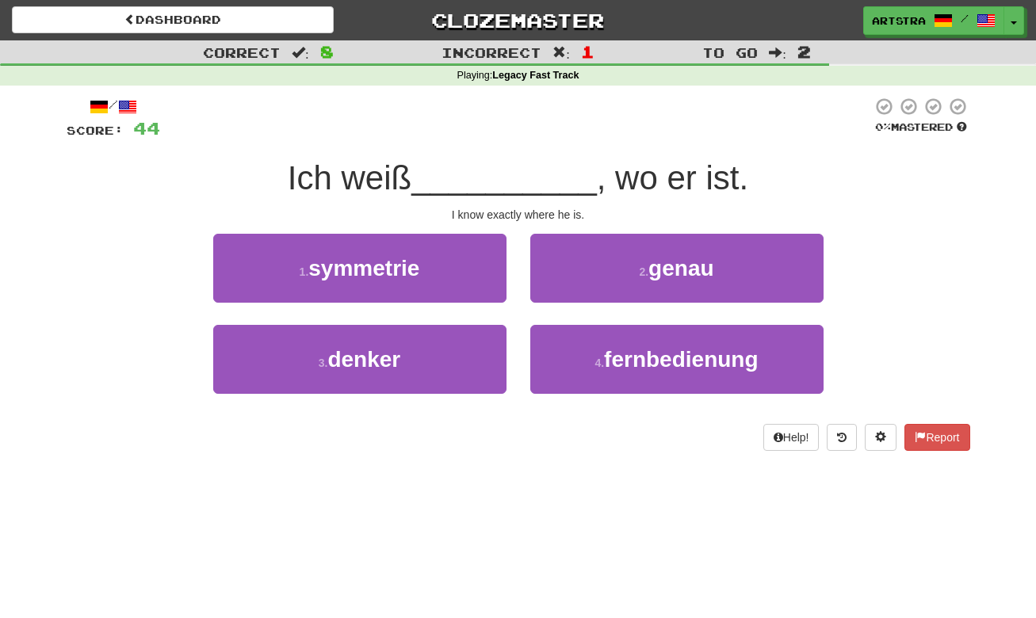
click at [530, 164] on span "__________" at bounding box center [504, 177] width 186 height 37
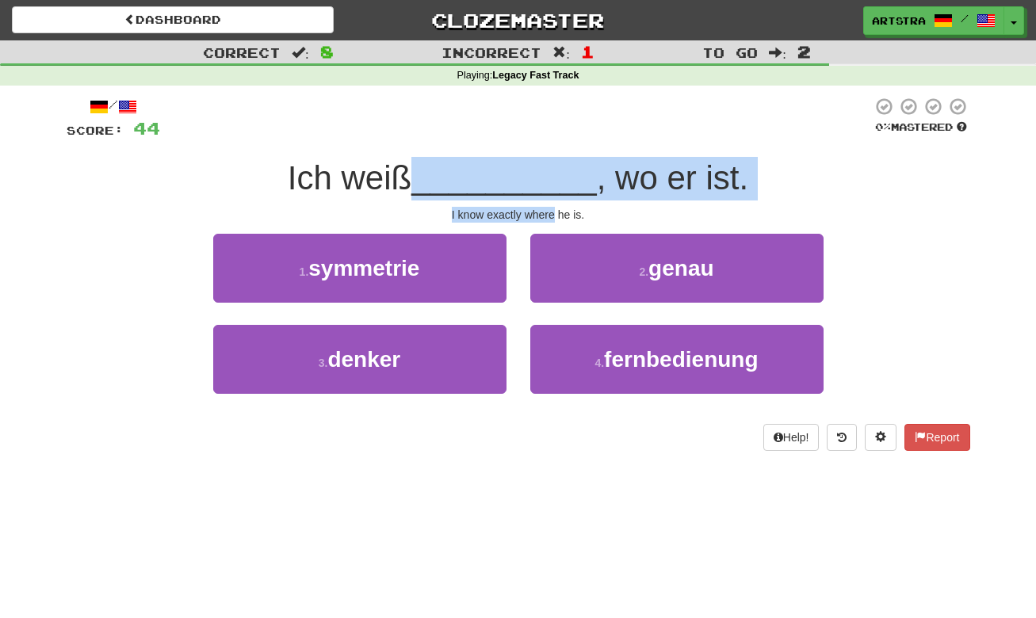
click at [541, 212] on div "/ Score: 44 0 % Mastered Ich weiß __________ , wo er ist. I know exactly where …" at bounding box center [519, 274] width 904 height 354
click at [541, 212] on div "I know exactly where he is." at bounding box center [519, 215] width 904 height 16
click at [549, 162] on div "/ Score: 44 0 % Mastered Ich weiß __________ , wo er ist. I know exactly where …" at bounding box center [519, 274] width 904 height 354
click at [549, 162] on span "__________" at bounding box center [504, 177] width 186 height 37
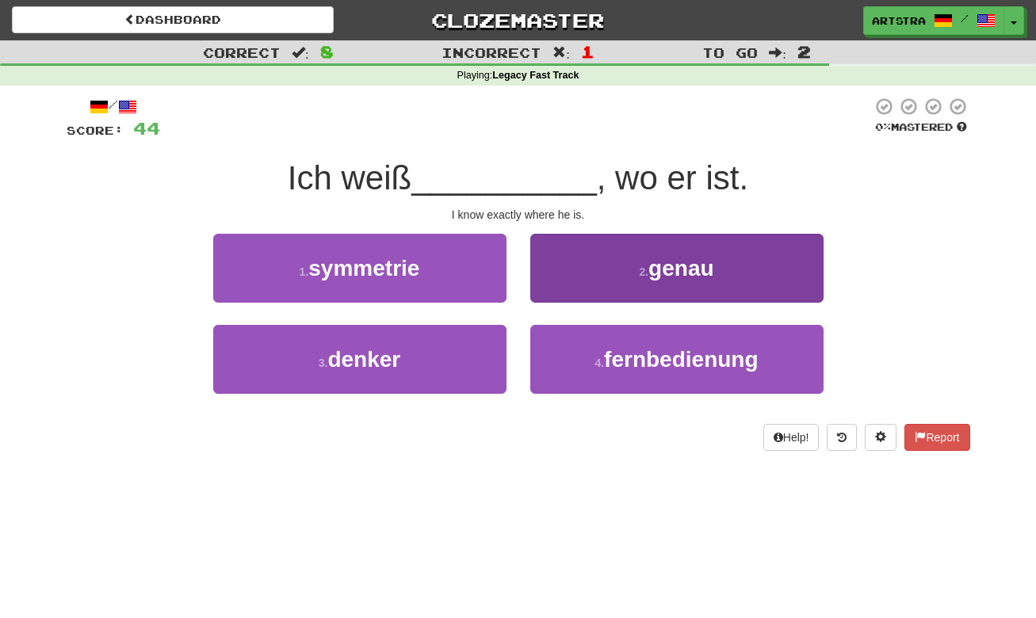
click at [614, 260] on button "2 . genau" at bounding box center [676, 268] width 293 height 69
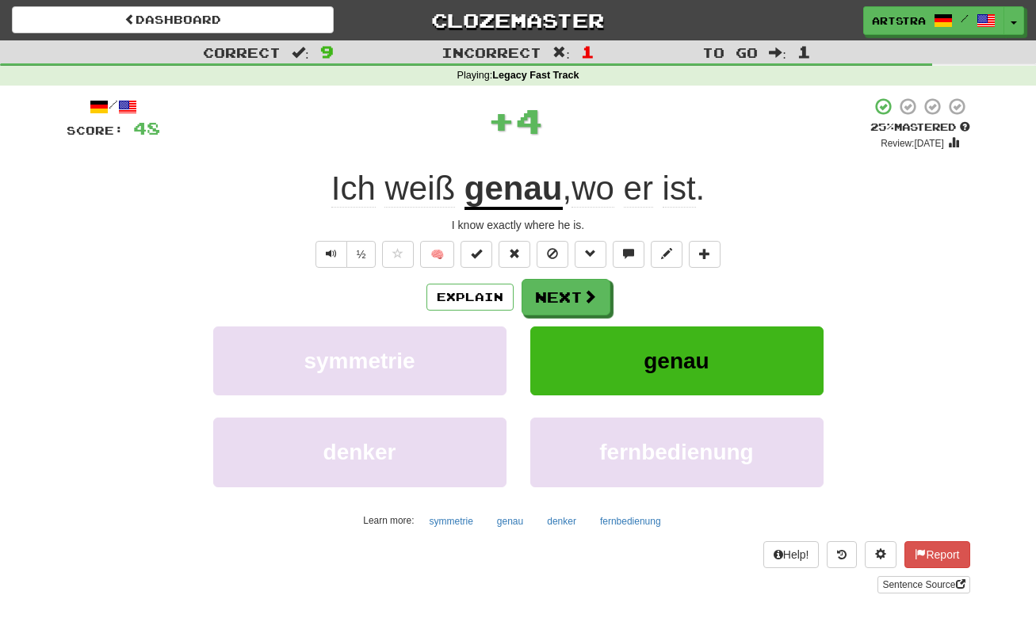
click at [507, 194] on u "genau" at bounding box center [514, 190] width 98 height 40
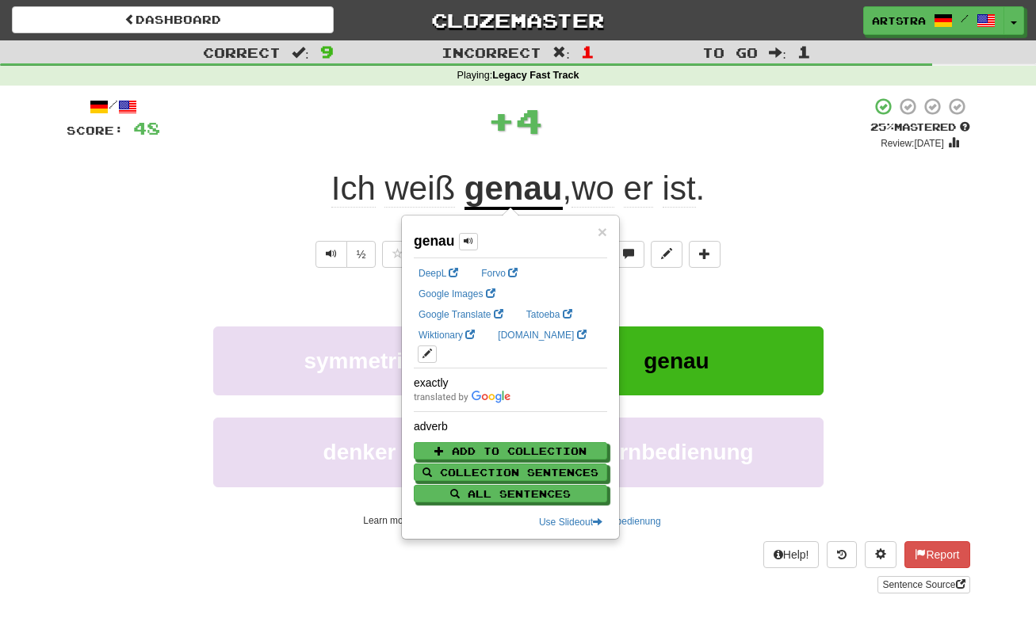
click at [673, 181] on span "ist" at bounding box center [679, 189] width 33 height 38
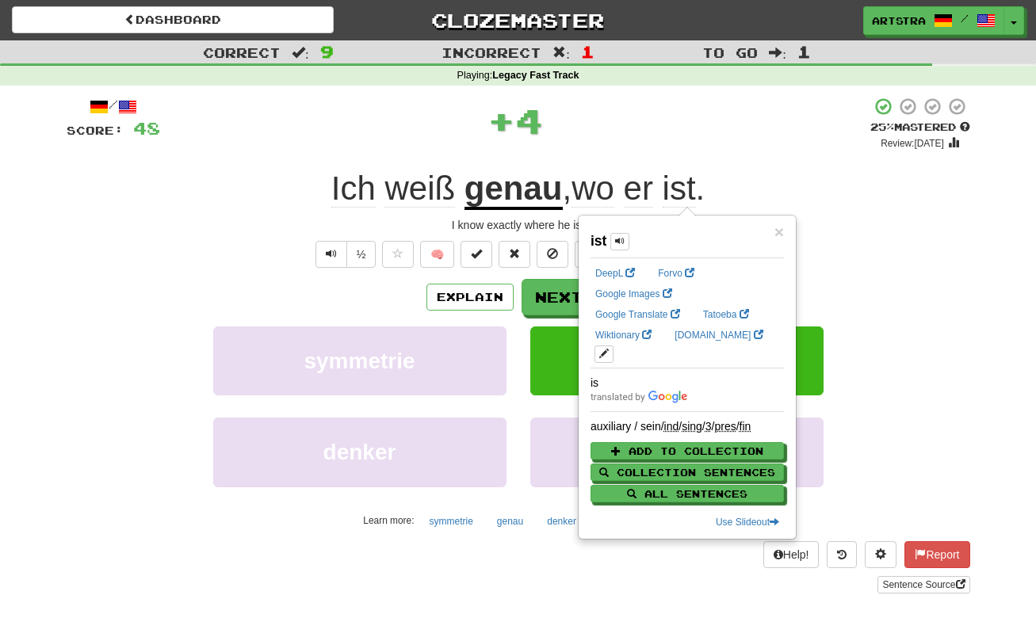
click at [960, 184] on div "Ich weiß genau , wo er ist ." at bounding box center [519, 189] width 904 height 44
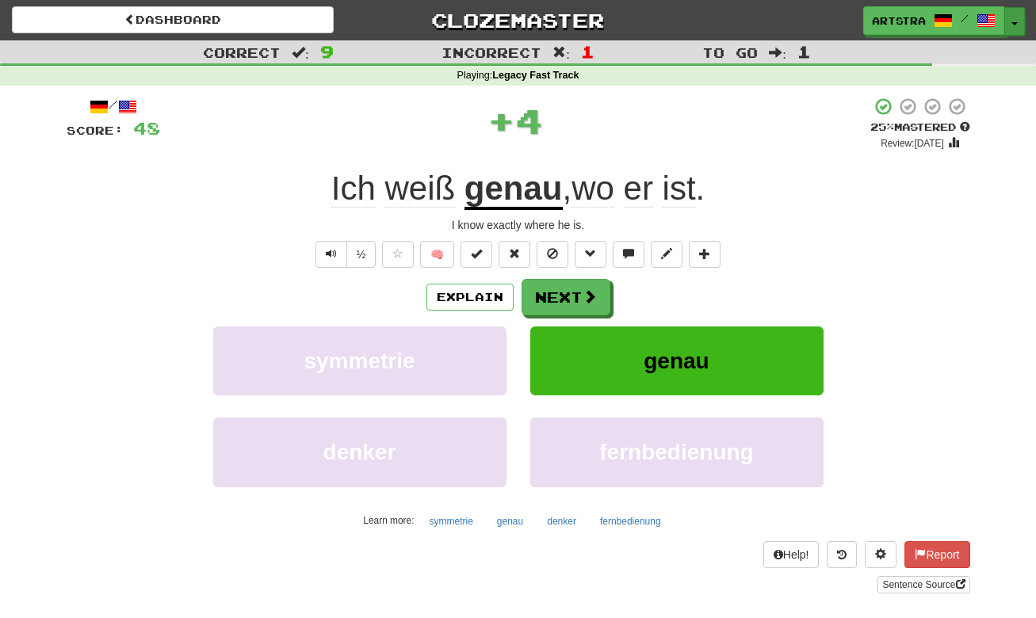
click at [1013, 28] on button "Toggle Dropdown" at bounding box center [1015, 21] width 21 height 29
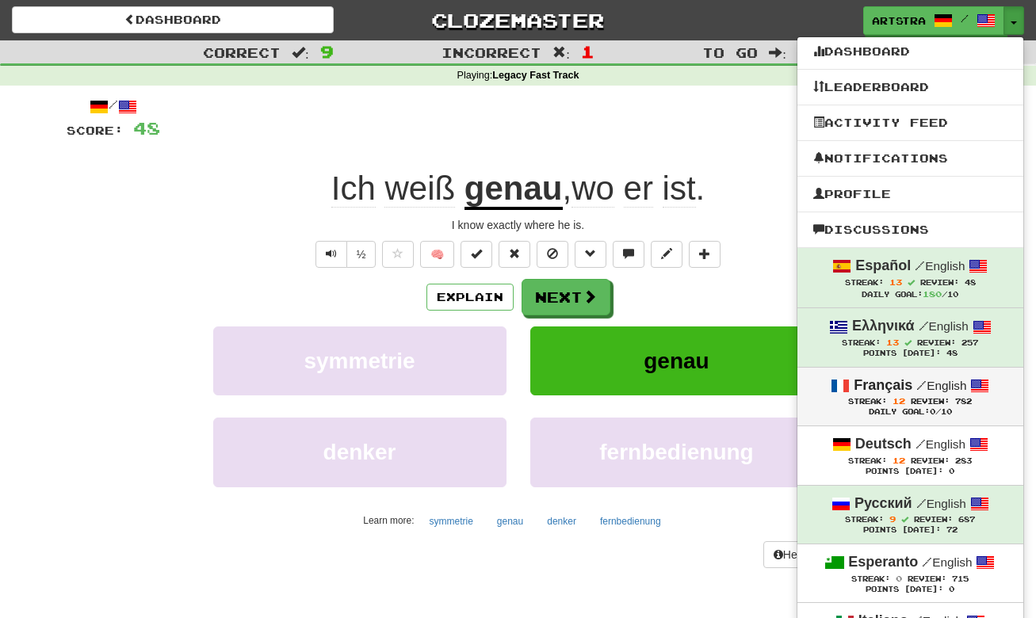
click at [971, 382] on span at bounding box center [979, 386] width 19 height 19
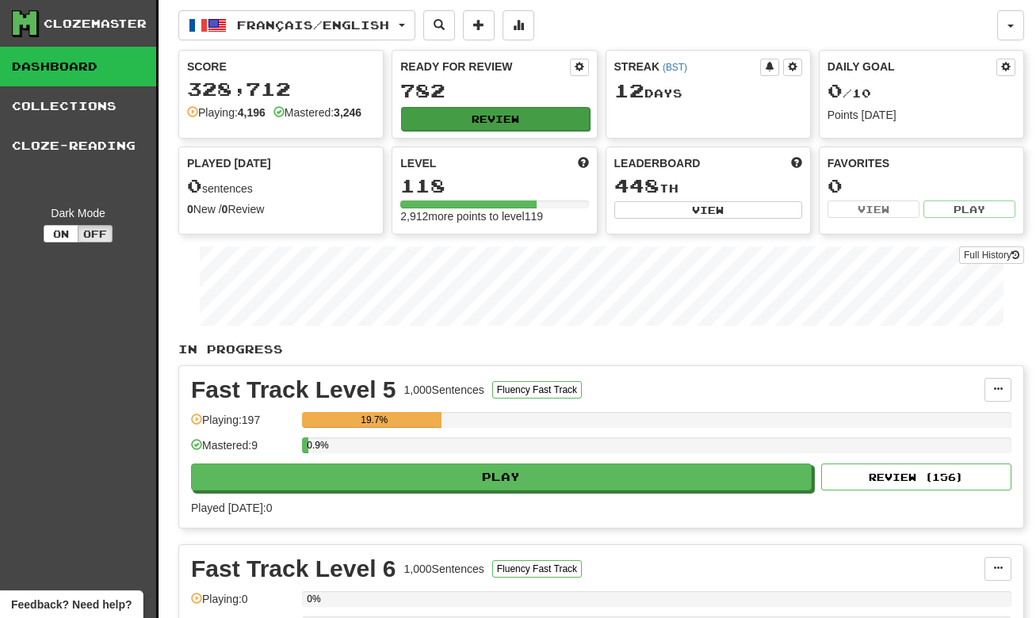
click at [514, 108] on button "Review" at bounding box center [495, 119] width 188 height 24
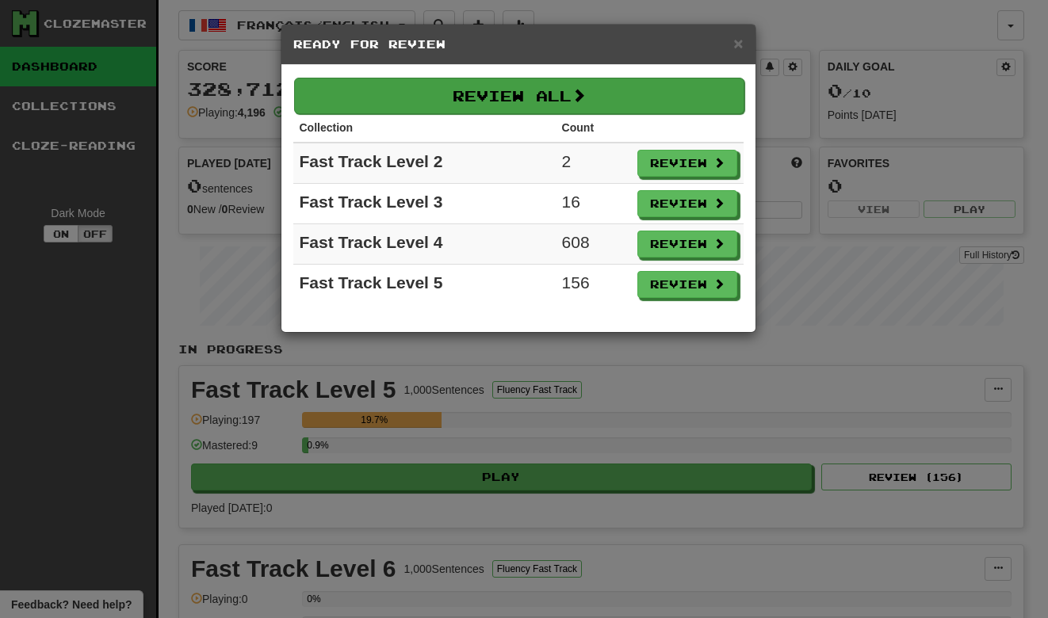
click at [538, 98] on button "Review All" at bounding box center [519, 96] width 450 height 36
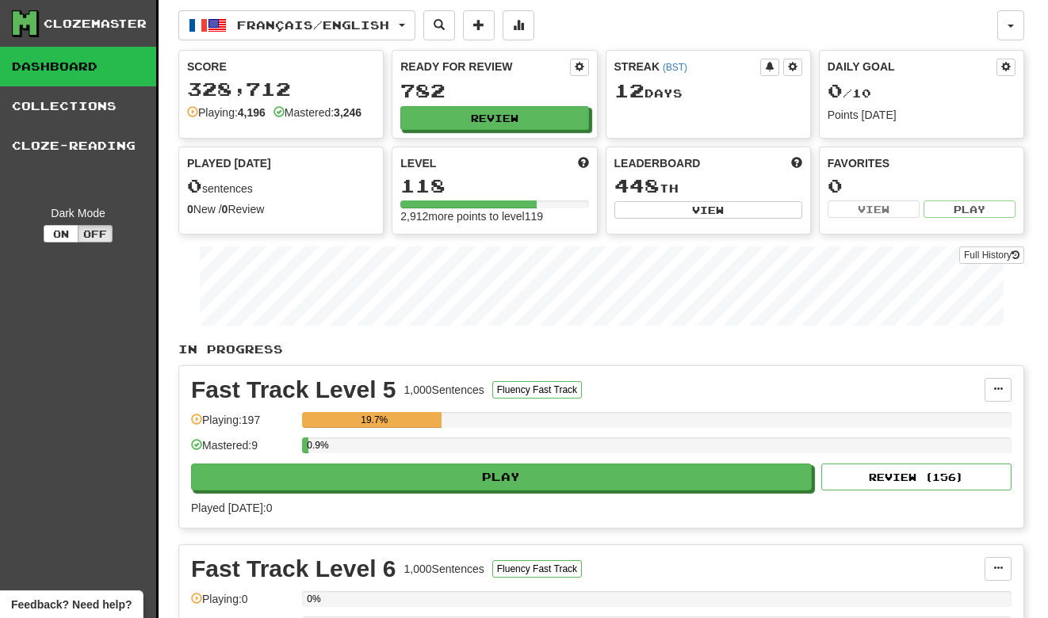
select select "***"
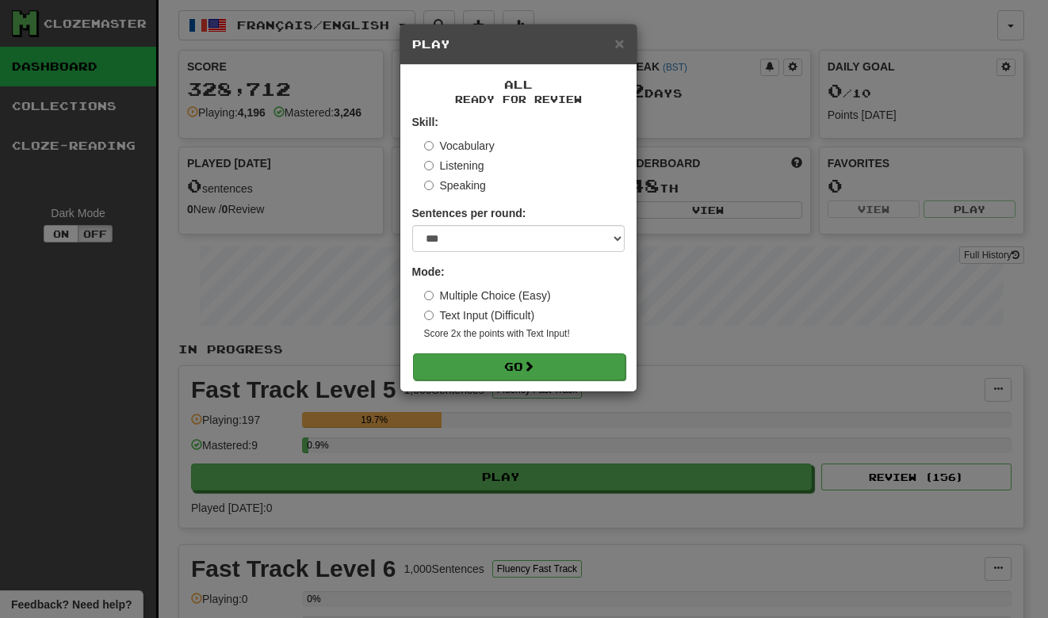
click at [533, 369] on span at bounding box center [528, 366] width 11 height 11
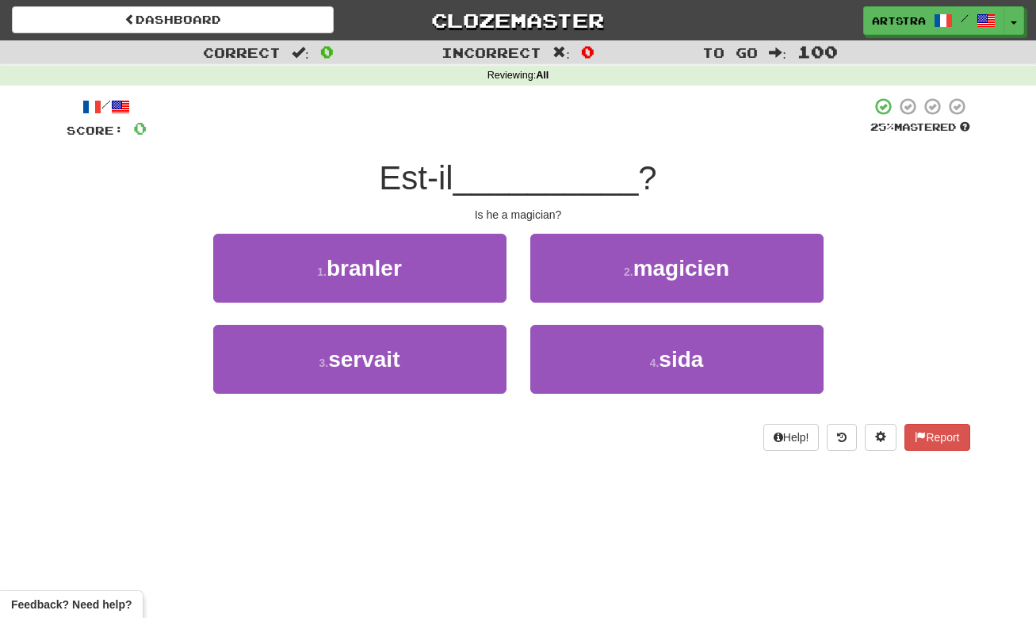
click at [507, 189] on span "__________" at bounding box center [547, 177] width 186 height 37
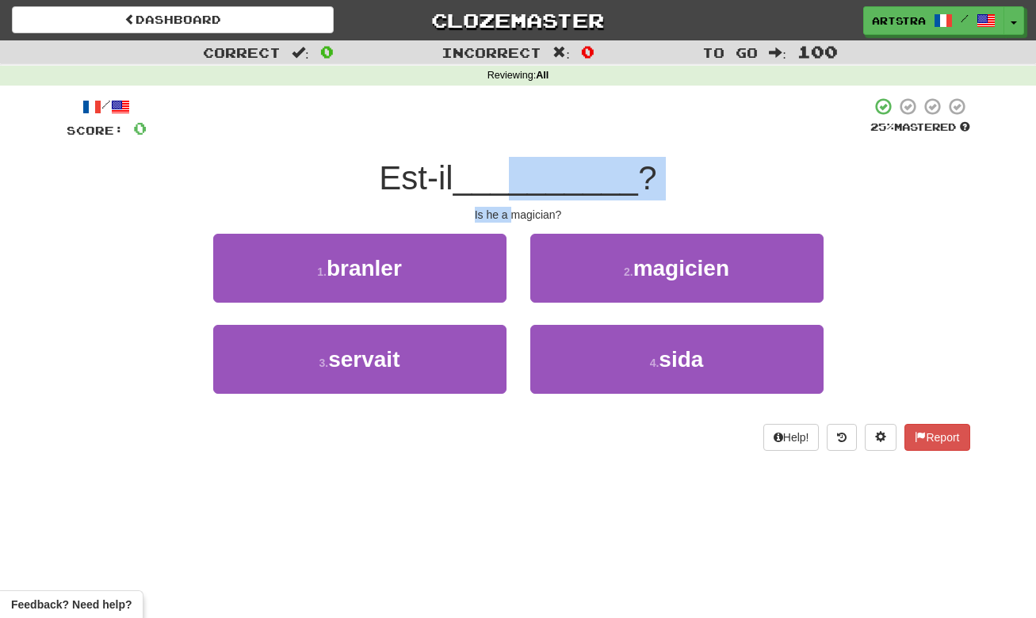
drag, startPoint x: 508, startPoint y: 202, endPoint x: 515, endPoint y: 212, distance: 12.1
click at [515, 212] on div "/ Score: 0 25 % Mastered Est-il __________ ? Is he a magician? 1 . branler 2 . …" at bounding box center [519, 274] width 904 height 354
click at [515, 212] on div "Is he a magician?" at bounding box center [519, 215] width 904 height 16
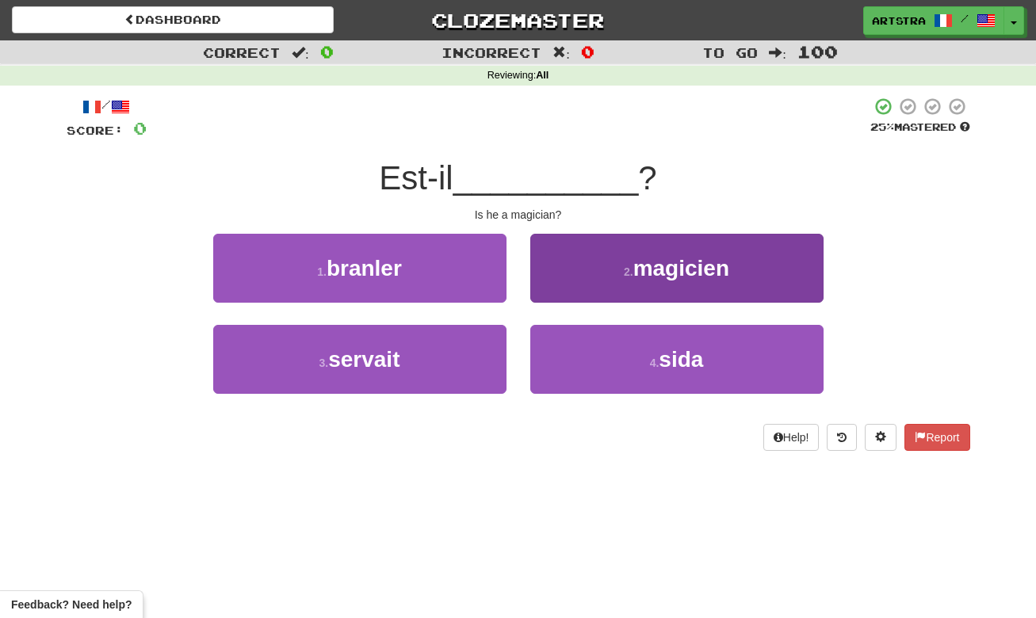
click at [614, 259] on button "2 . magicien" at bounding box center [676, 268] width 293 height 69
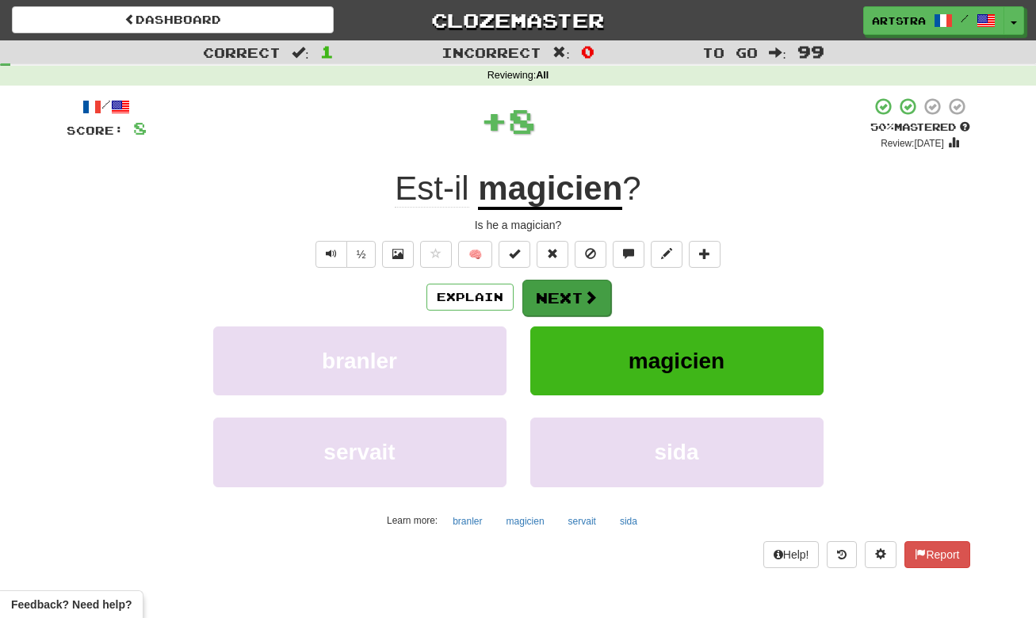
click at [590, 303] on span at bounding box center [591, 297] width 14 height 14
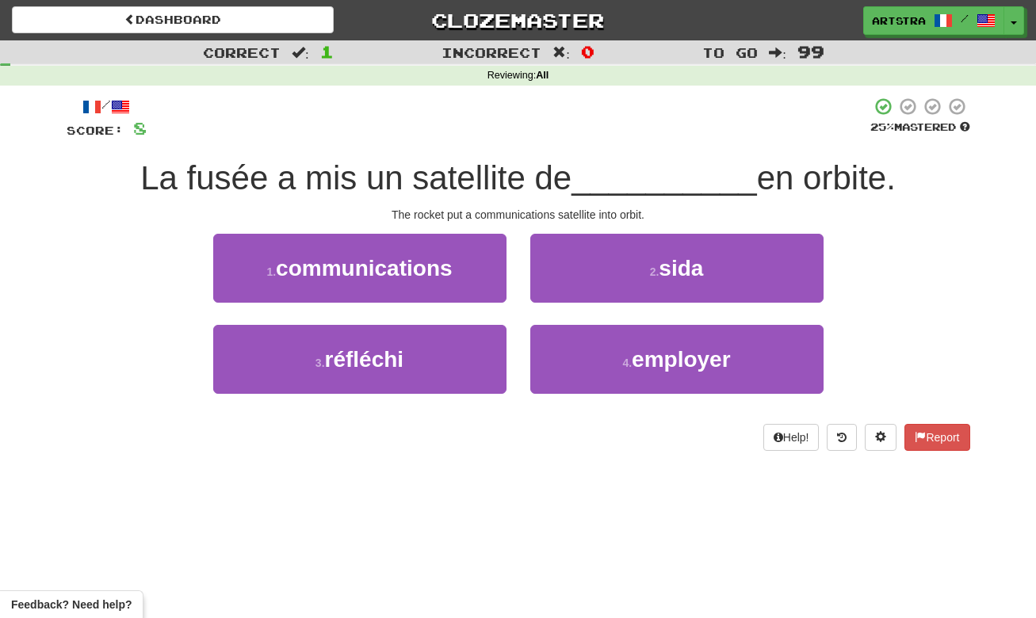
click at [520, 159] on span "La fusée a mis un satellite de" at bounding box center [355, 177] width 431 height 37
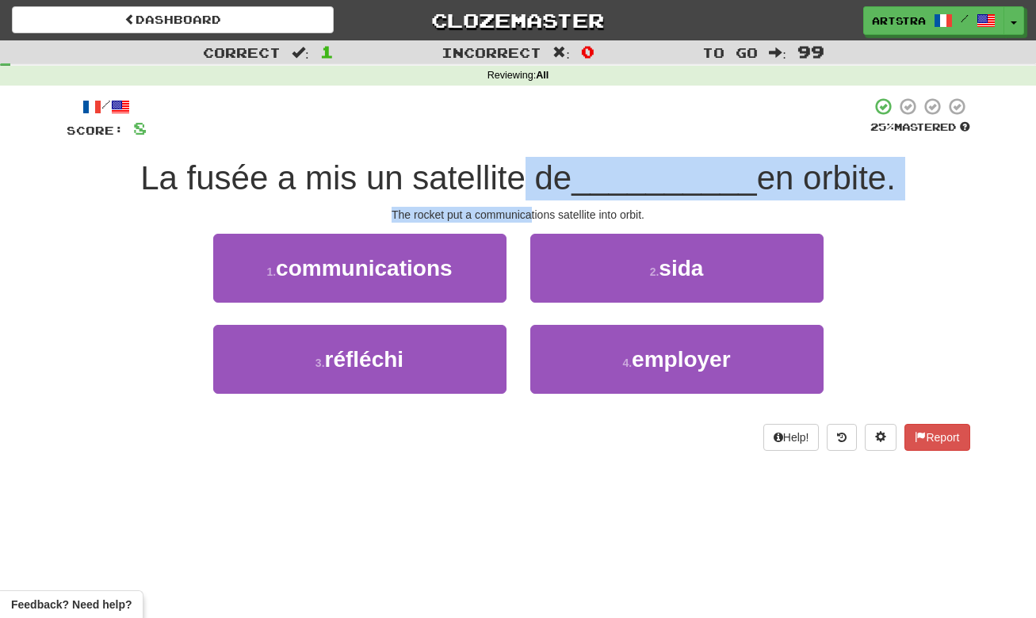
drag, startPoint x: 519, startPoint y: 183, endPoint x: 533, endPoint y: 214, distance: 34.1
click at [533, 214] on div "/ Score: 8 25 % Mastered La fusée a mis un satellite de __________ en orbite. T…" at bounding box center [519, 274] width 904 height 354
click at [533, 214] on div "The rocket put a communications satellite into orbit." at bounding box center [519, 215] width 904 height 16
drag, startPoint x: 533, startPoint y: 214, endPoint x: 536, endPoint y: 182, distance: 32.7
click at [536, 182] on div "/ Score: 8 25 % Mastered La fusée a mis un satellite de __________ en orbite. T…" at bounding box center [519, 274] width 904 height 354
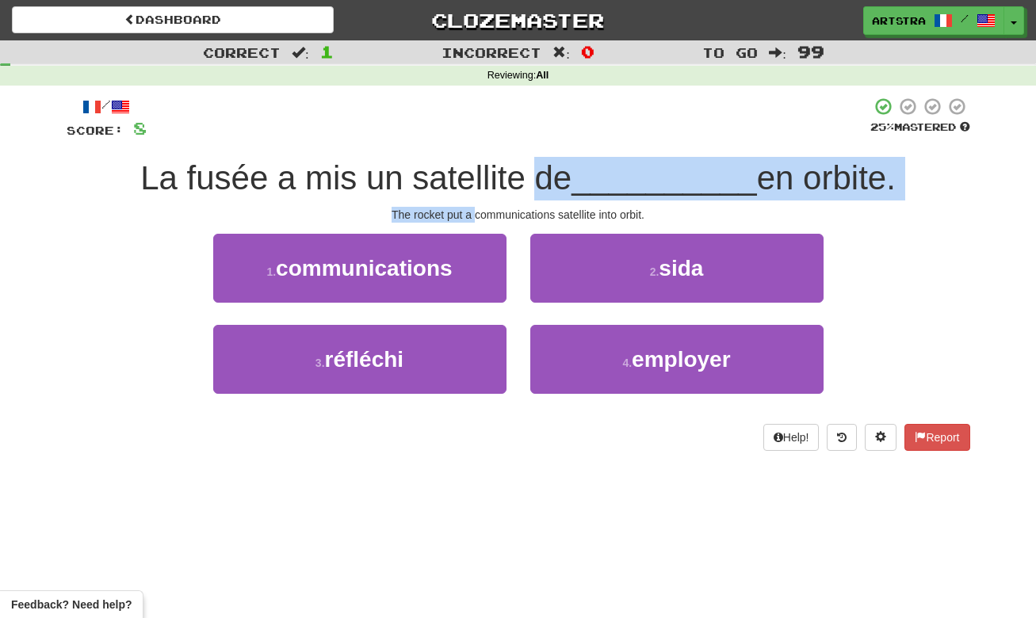
click at [536, 182] on span "La fusée a mis un satellite de" at bounding box center [355, 177] width 431 height 37
drag, startPoint x: 536, startPoint y: 182, endPoint x: 557, endPoint y: 215, distance: 39.6
click at [557, 215] on div "/ Score: 8 25 % Mastered La fusée a mis un satellite de __________ en orbite. T…" at bounding box center [519, 274] width 904 height 354
click at [557, 215] on div "The rocket put a communications satellite into orbit." at bounding box center [519, 215] width 904 height 16
drag, startPoint x: 557, startPoint y: 215, endPoint x: 557, endPoint y: 187, distance: 27.8
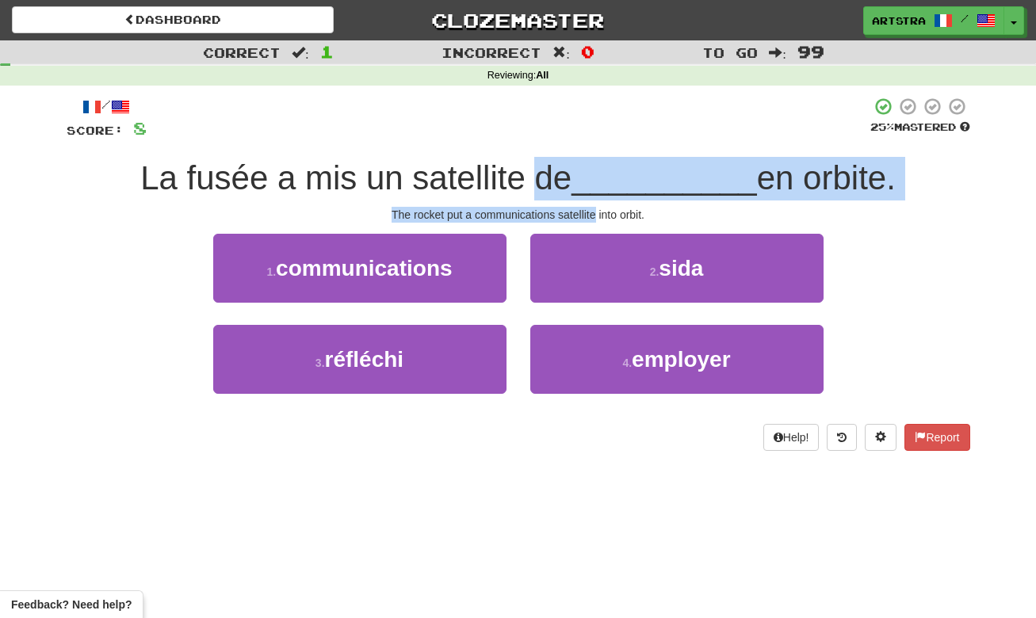
click at [557, 187] on div "/ Score: 8 25 % Mastered La fusée a mis un satellite de __________ en orbite. T…" at bounding box center [519, 274] width 904 height 354
click at [557, 187] on span "La fusée a mis un satellite de" at bounding box center [355, 177] width 431 height 37
drag, startPoint x: 557, startPoint y: 187, endPoint x: 568, endPoint y: 207, distance: 22.3
click at [568, 207] on div "/ Score: 8 25 % Mastered La fusée a mis un satellite de __________ en orbite. T…" at bounding box center [519, 274] width 904 height 354
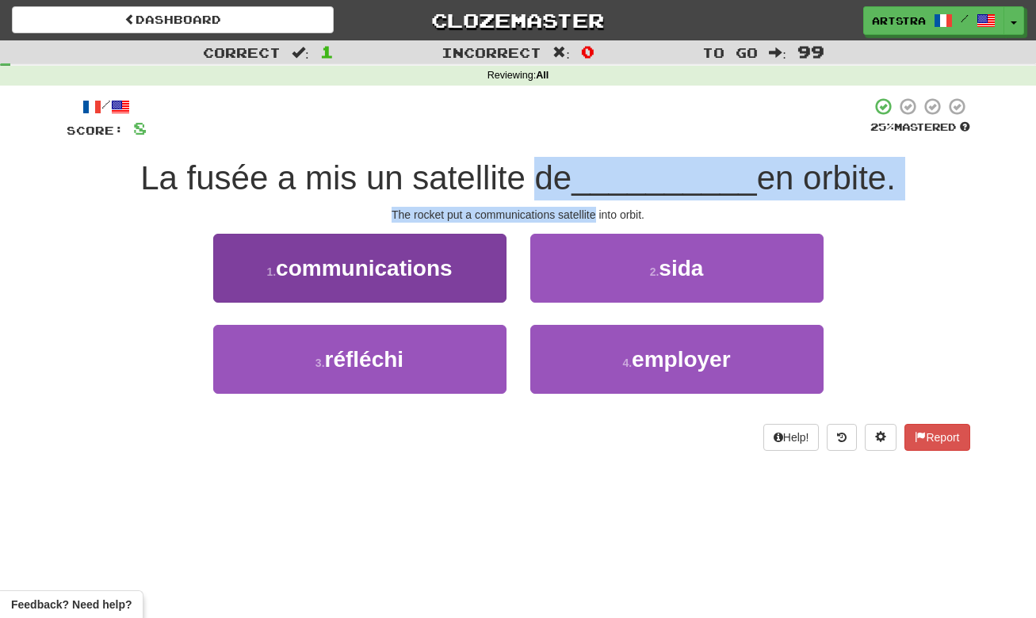
click at [457, 266] on button "1 . communications" at bounding box center [359, 268] width 293 height 69
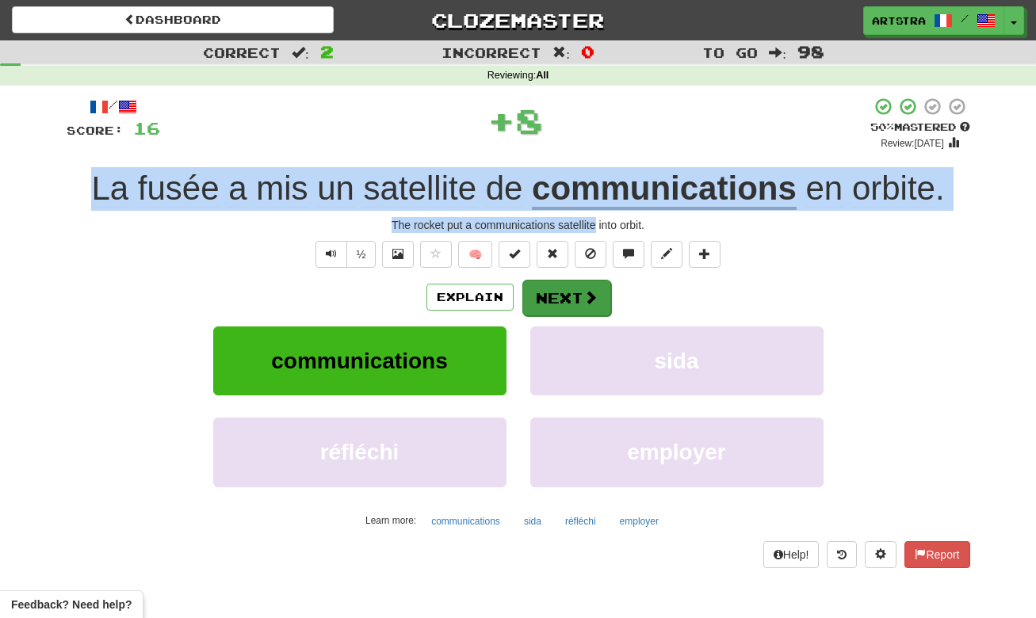
click at [572, 303] on button "Next" at bounding box center [566, 298] width 89 height 36
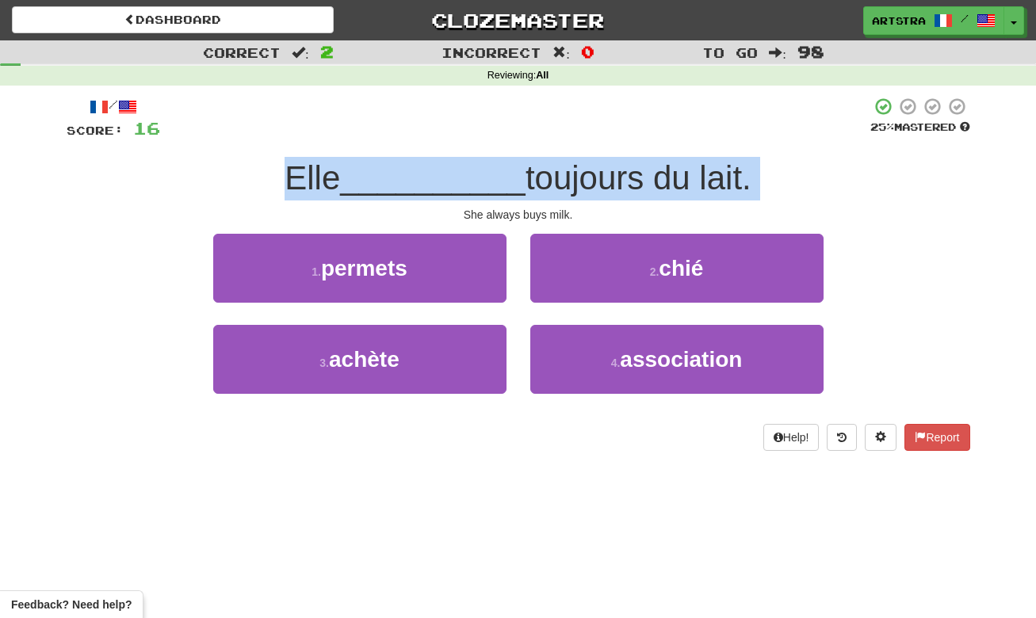
click at [480, 160] on span "__________" at bounding box center [433, 177] width 186 height 37
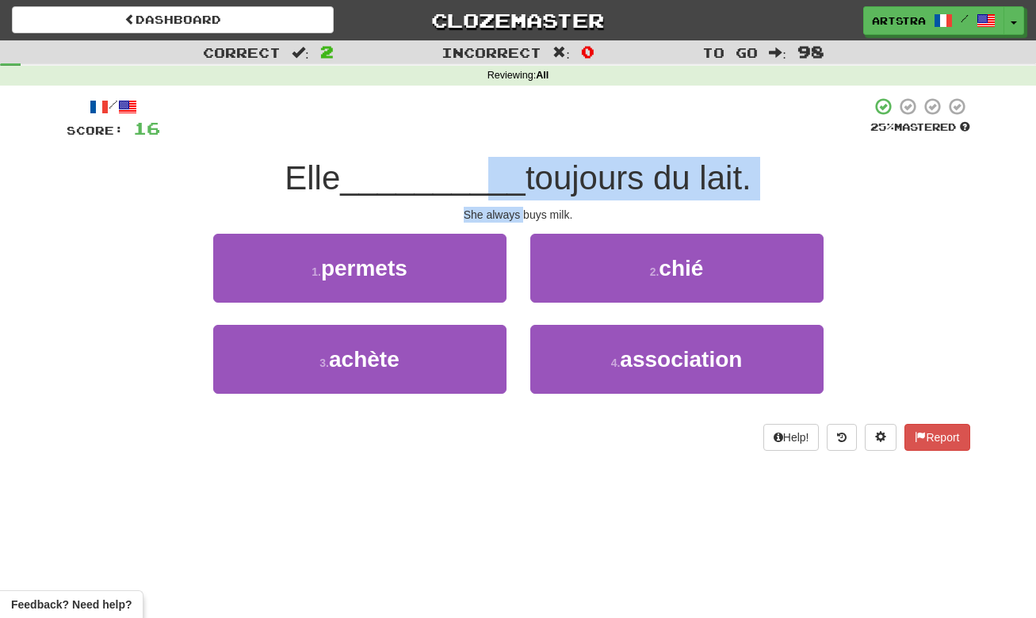
drag, startPoint x: 488, startPoint y: 181, endPoint x: 522, endPoint y: 209, distance: 44.5
click at [522, 209] on div "/ Score: 16 25 % Mastered Elle __________ toujours du lait. She always buys mil…" at bounding box center [519, 274] width 904 height 354
click at [522, 209] on div "She always buys milk." at bounding box center [519, 215] width 904 height 16
drag, startPoint x: 522, startPoint y: 209, endPoint x: 516, endPoint y: 178, distance: 30.6
click at [517, 180] on div "/ Score: 16 25 % Mastered Elle __________ toujours du lait. She always buys mil…" at bounding box center [519, 274] width 904 height 354
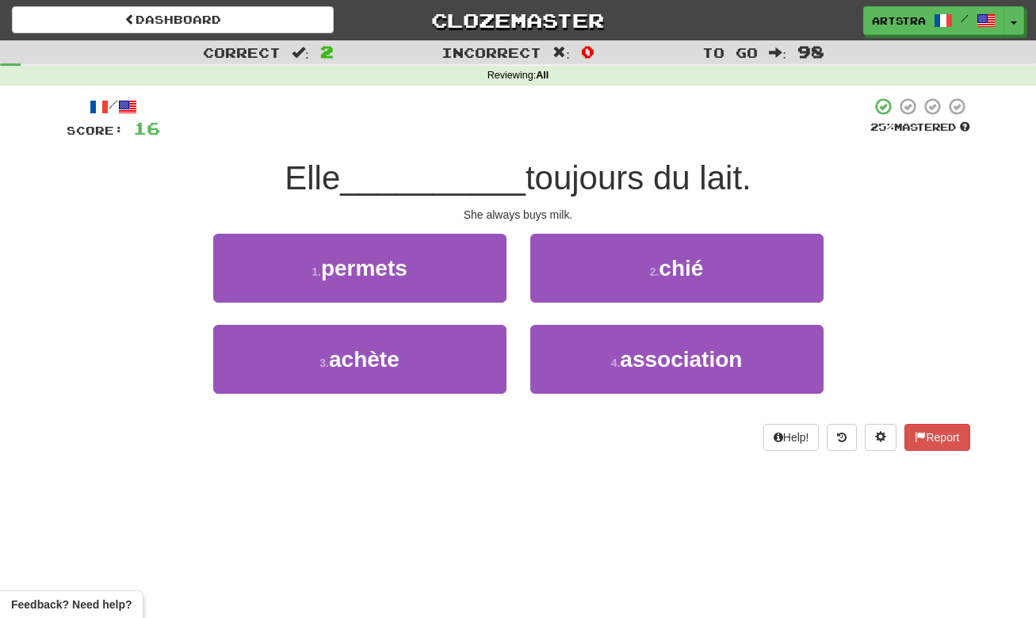
click at [526, 178] on span "toujours du lait." at bounding box center [639, 177] width 226 height 37
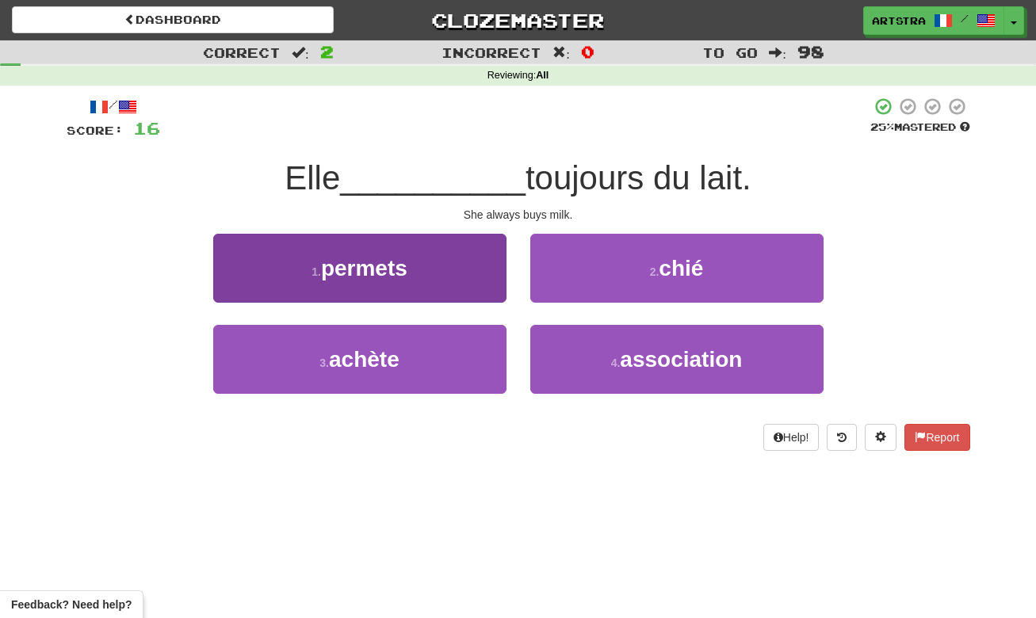
drag, startPoint x: 456, startPoint y: 358, endPoint x: 475, endPoint y: 364, distance: 19.8
click at [458, 359] on button "3 . achète" at bounding box center [359, 359] width 293 height 69
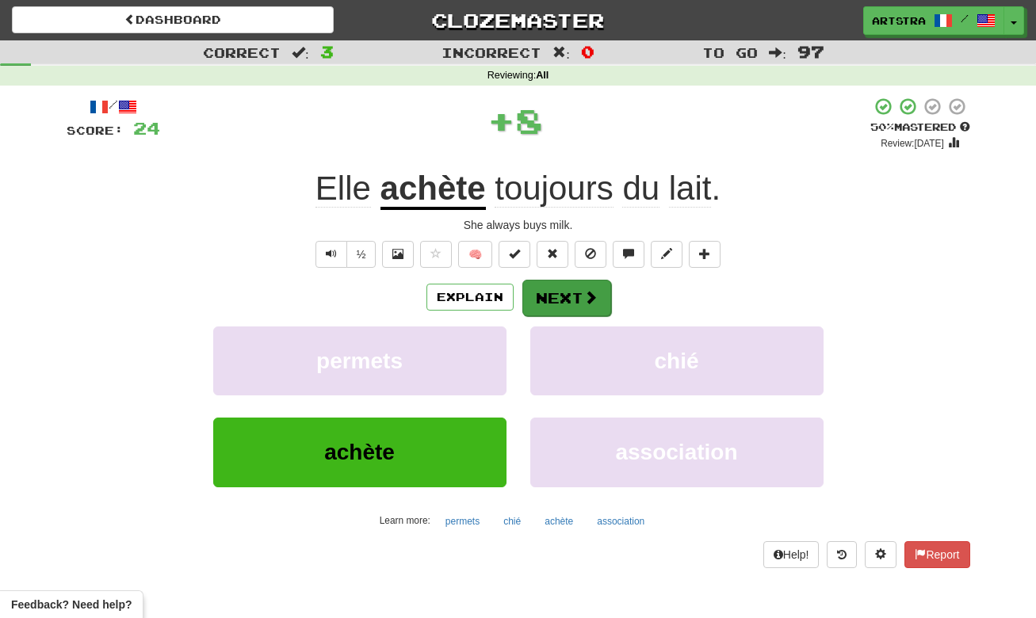
click at [568, 297] on button "Next" at bounding box center [566, 298] width 89 height 36
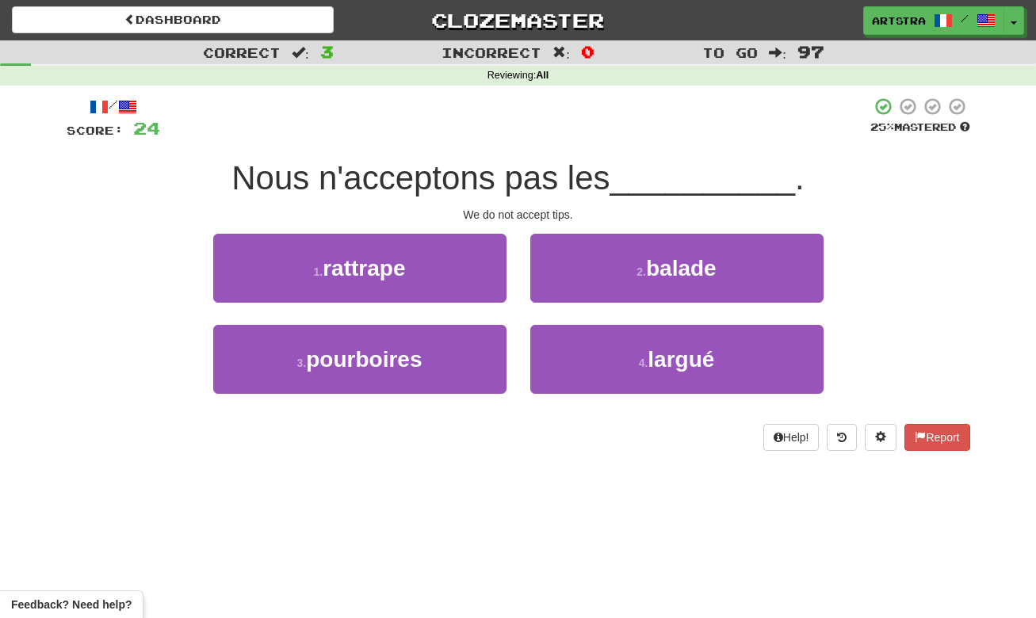
click at [527, 183] on span "Nous n'acceptons pas les" at bounding box center [421, 177] width 378 height 37
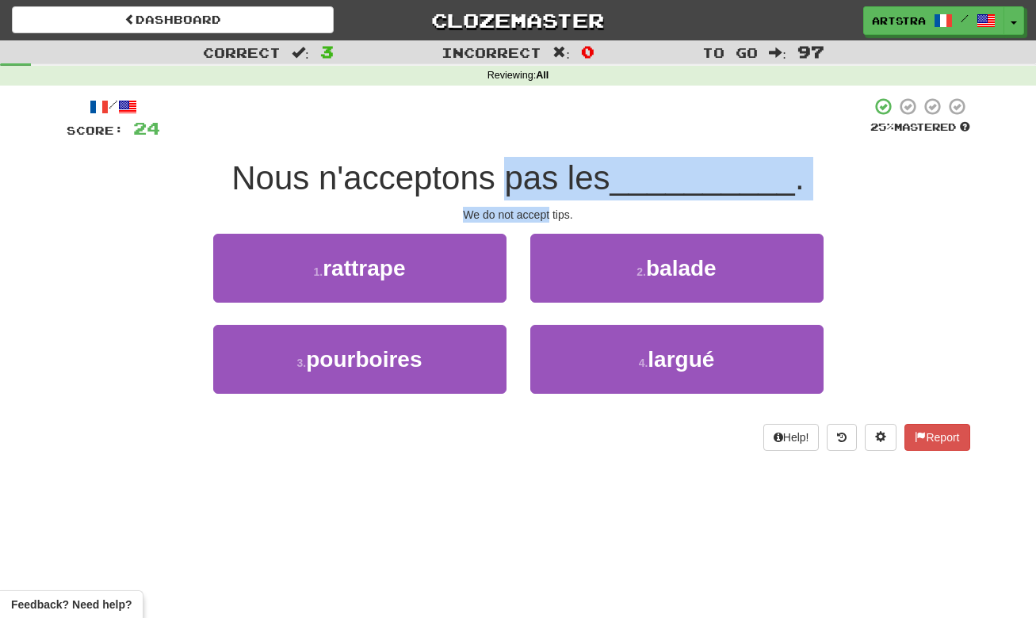
drag, startPoint x: 527, startPoint y: 183, endPoint x: 541, endPoint y: 216, distance: 35.9
click at [541, 216] on div "/ Score: 24 25 % Mastered Nous n'acceptons pas les __________ . We do not accep…" at bounding box center [519, 274] width 904 height 354
click at [541, 216] on div "We do not accept tips." at bounding box center [519, 215] width 904 height 16
drag, startPoint x: 541, startPoint y: 216, endPoint x: 544, endPoint y: 182, distance: 34.2
click at [544, 182] on div "/ Score: 24 25 % Mastered Nous n'acceptons pas les __________ . We do not accep…" at bounding box center [519, 274] width 904 height 354
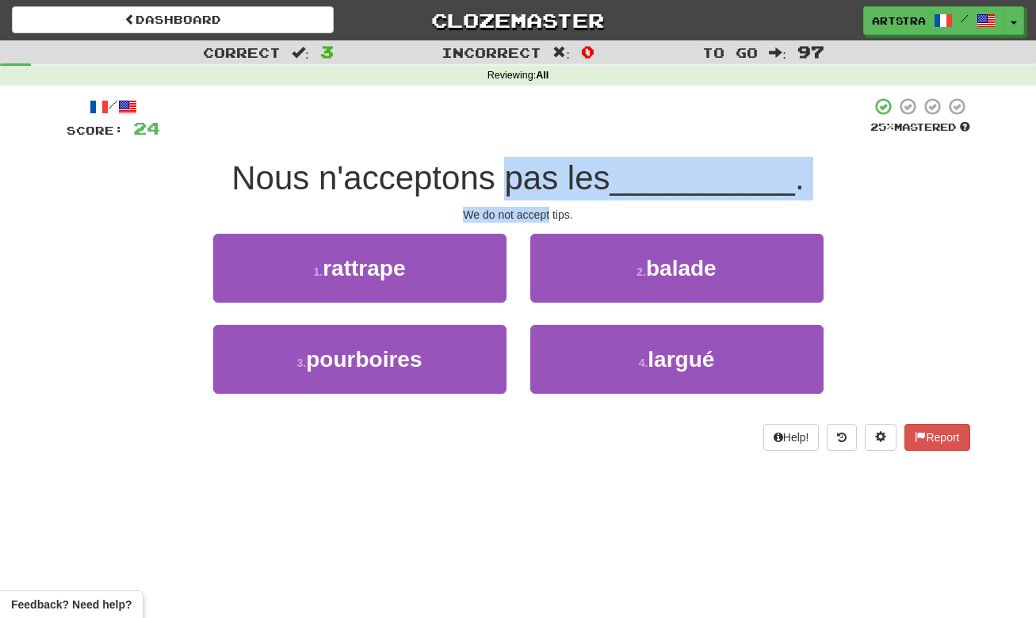
click at [544, 182] on span "Nous n'acceptons pas les" at bounding box center [421, 177] width 378 height 37
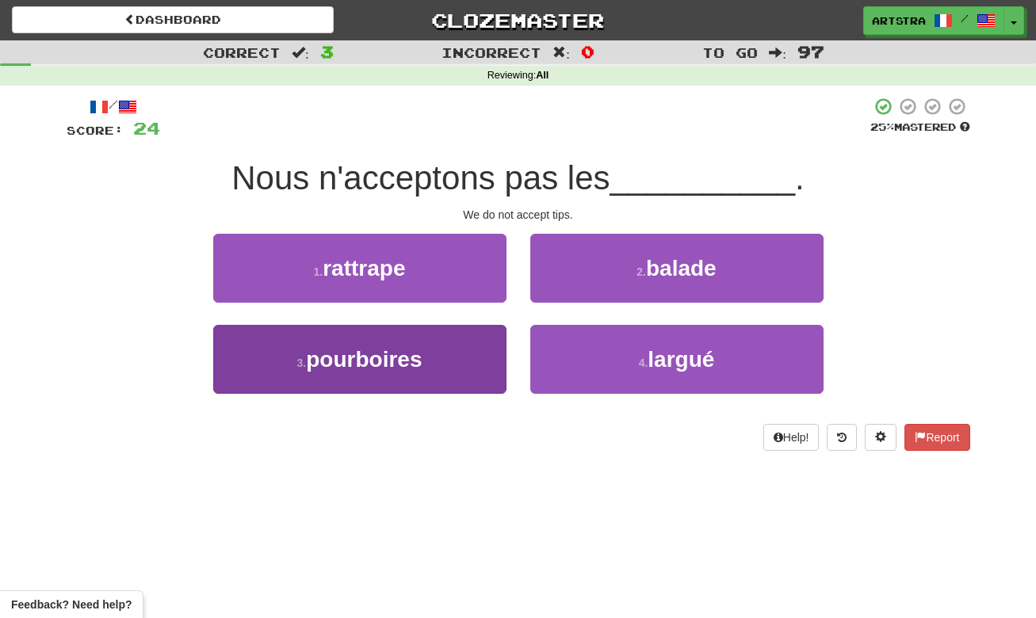
click at [450, 378] on button "3 . pourboires" at bounding box center [359, 359] width 293 height 69
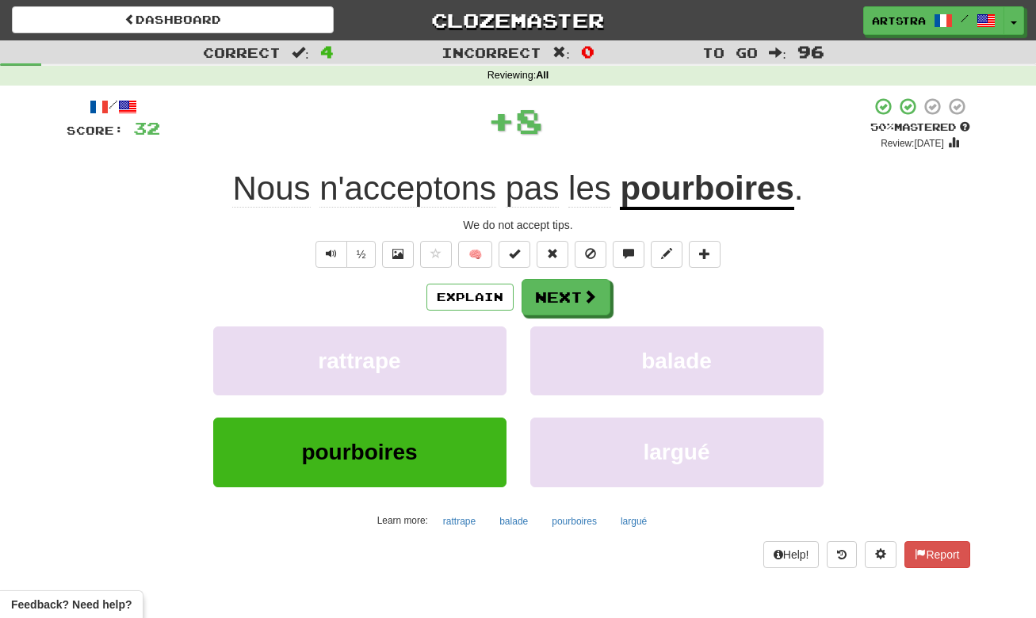
click at [719, 189] on u "pourboires" at bounding box center [707, 190] width 174 height 40
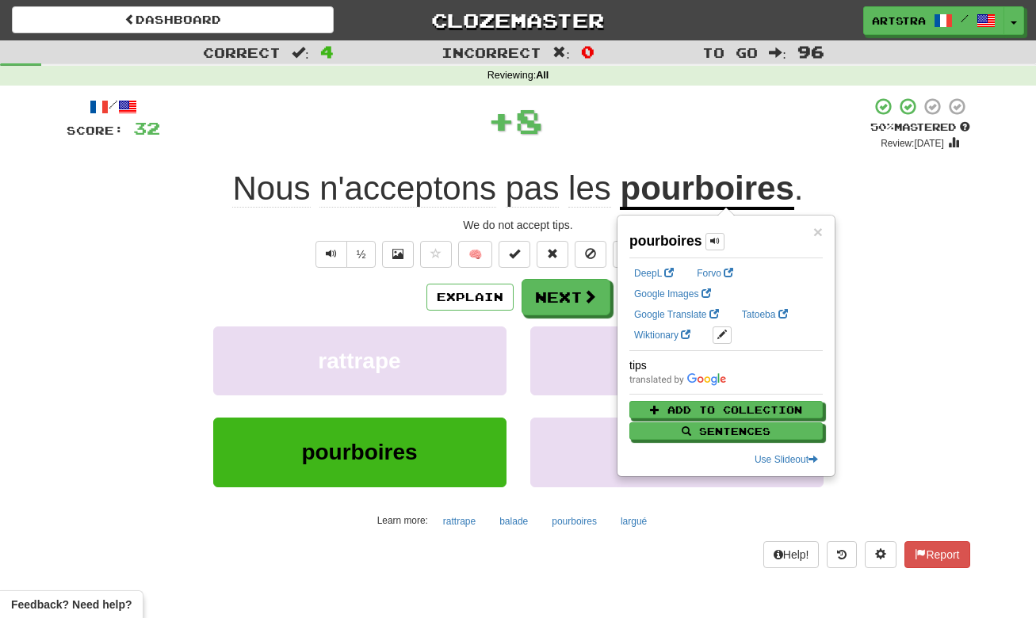
drag, startPoint x: 573, startPoint y: 314, endPoint x: 566, endPoint y: 278, distance: 37.2
click at [575, 314] on div "Explain Next rattrape balade pourboires largué Learn more: rattrape balade pour…" at bounding box center [519, 406] width 904 height 255
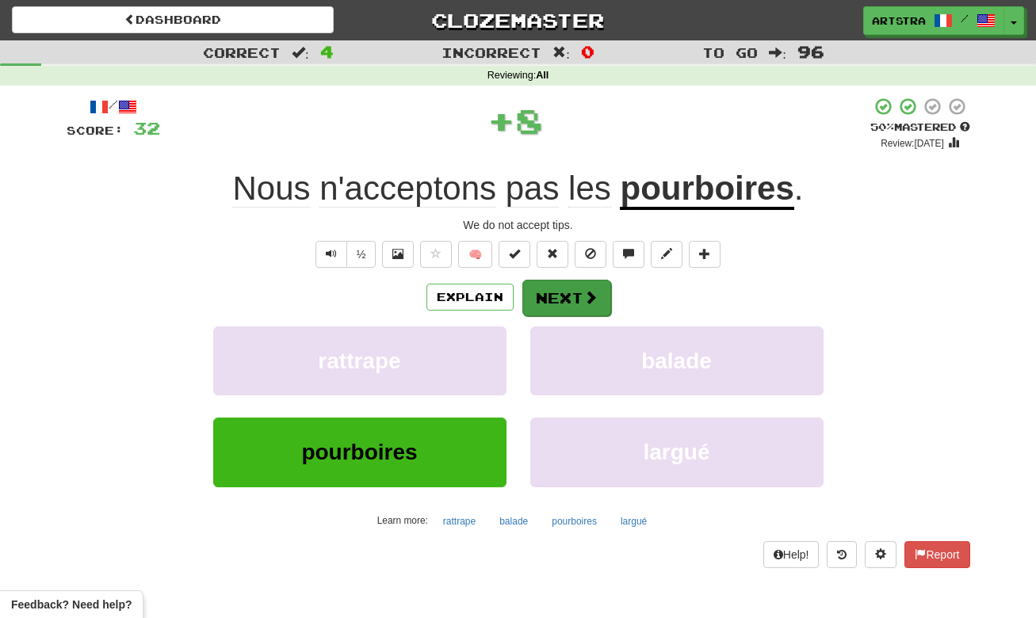
click at [578, 303] on button "Next" at bounding box center [566, 298] width 89 height 36
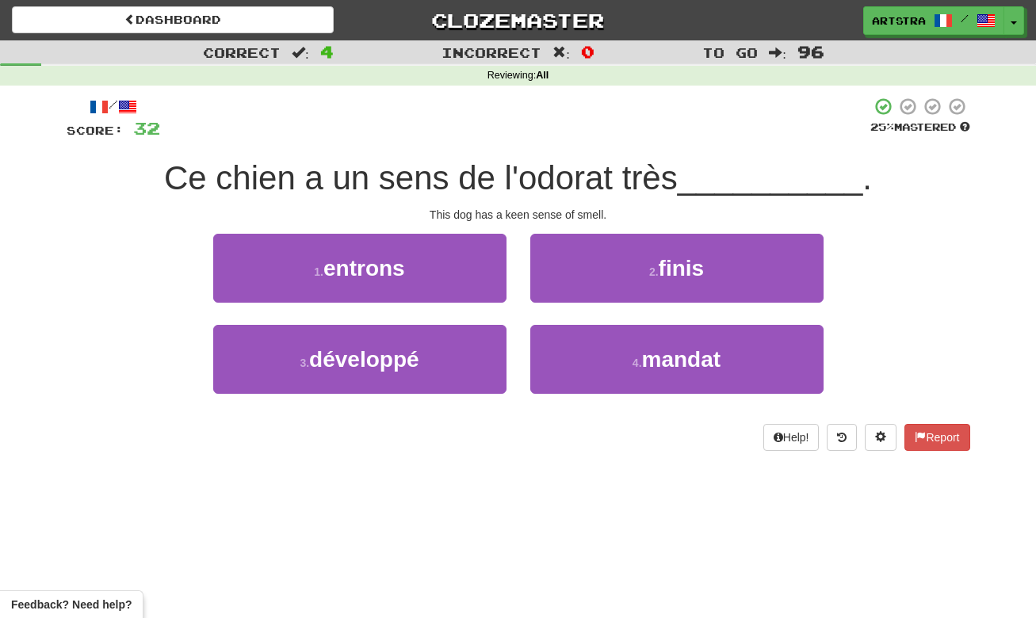
click at [526, 157] on div "Ce chien a un sens de l'odorat très __________ ." at bounding box center [519, 179] width 904 height 44
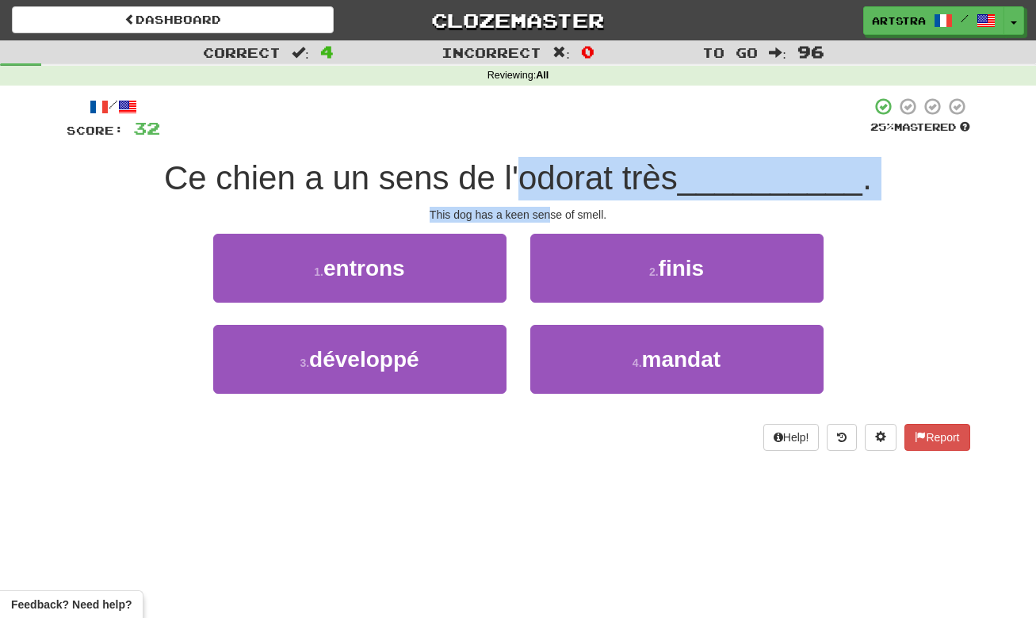
drag, startPoint x: 530, startPoint y: 178, endPoint x: 549, endPoint y: 216, distance: 42.9
click at [549, 216] on div "/ Score: 32 25 % Mastered Ce chien a un sens de l'odorat très __________ . This…" at bounding box center [519, 274] width 904 height 354
click at [549, 216] on div "This dog has a keen sense of smell." at bounding box center [519, 215] width 904 height 16
drag, startPoint x: 549, startPoint y: 216, endPoint x: 548, endPoint y: 180, distance: 35.7
click at [548, 180] on div "/ Score: 32 25 % Mastered Ce chien a un sens de l'odorat très __________ . This…" at bounding box center [519, 274] width 904 height 354
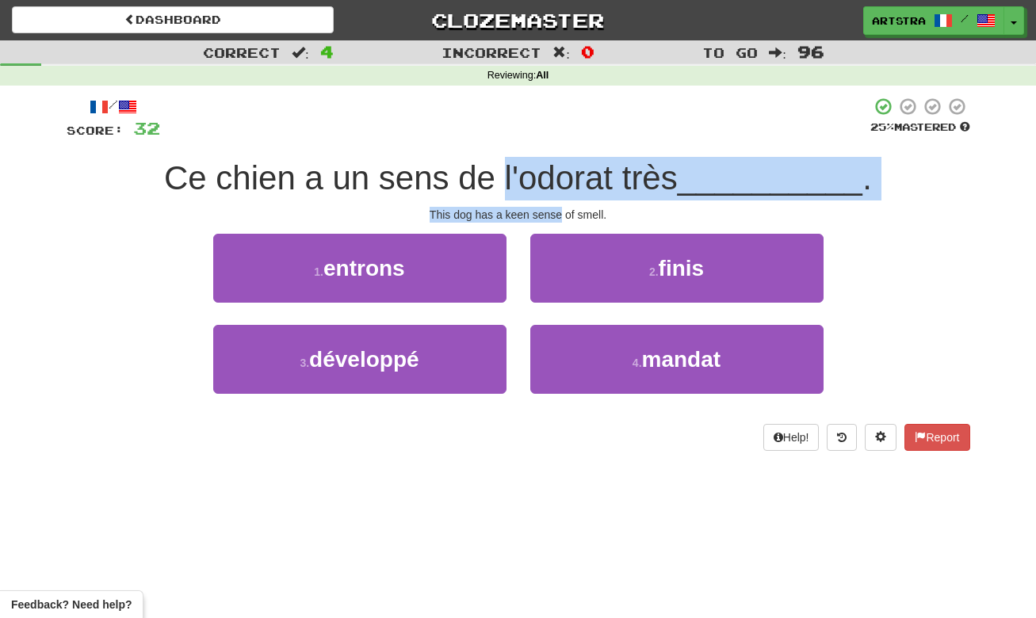
click at [548, 180] on span "Ce chien a un sens de l'odorat très" at bounding box center [421, 177] width 514 height 37
drag, startPoint x: 548, startPoint y: 180, endPoint x: 555, endPoint y: 214, distance: 34.8
click at [555, 214] on div "/ Score: 32 25 % Mastered Ce chien a un sens de l'odorat très __________ . This…" at bounding box center [519, 274] width 904 height 354
click at [555, 214] on div "This dog has a keen sense of smell." at bounding box center [519, 215] width 904 height 16
drag, startPoint x: 555, startPoint y: 214, endPoint x: 554, endPoint y: 182, distance: 31.7
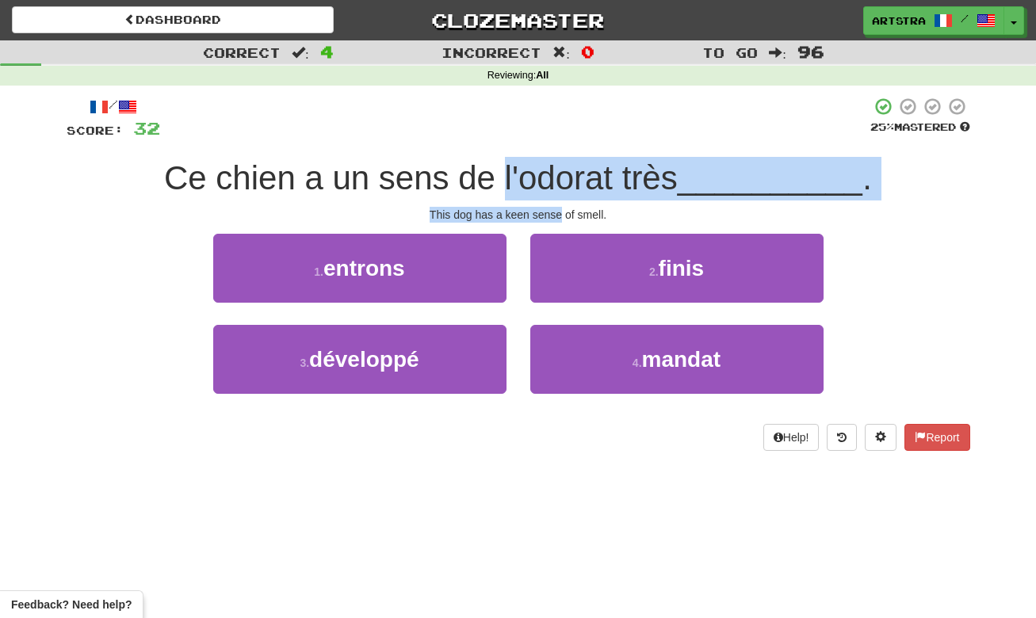
click at [554, 182] on div "/ Score: 32 25 % Mastered Ce chien a un sens de l'odorat très __________ . This…" at bounding box center [519, 274] width 904 height 354
click at [553, 182] on span "Ce chien a un sens de l'odorat très" at bounding box center [421, 177] width 514 height 37
drag, startPoint x: 553, startPoint y: 182, endPoint x: 559, endPoint y: 215, distance: 33.0
click at [559, 215] on div "/ Score: 32 25 % Mastered Ce chien a un sens de l'odorat très __________ . This…" at bounding box center [519, 274] width 904 height 354
click at [559, 215] on div "This dog has a keen sense of smell." at bounding box center [519, 215] width 904 height 16
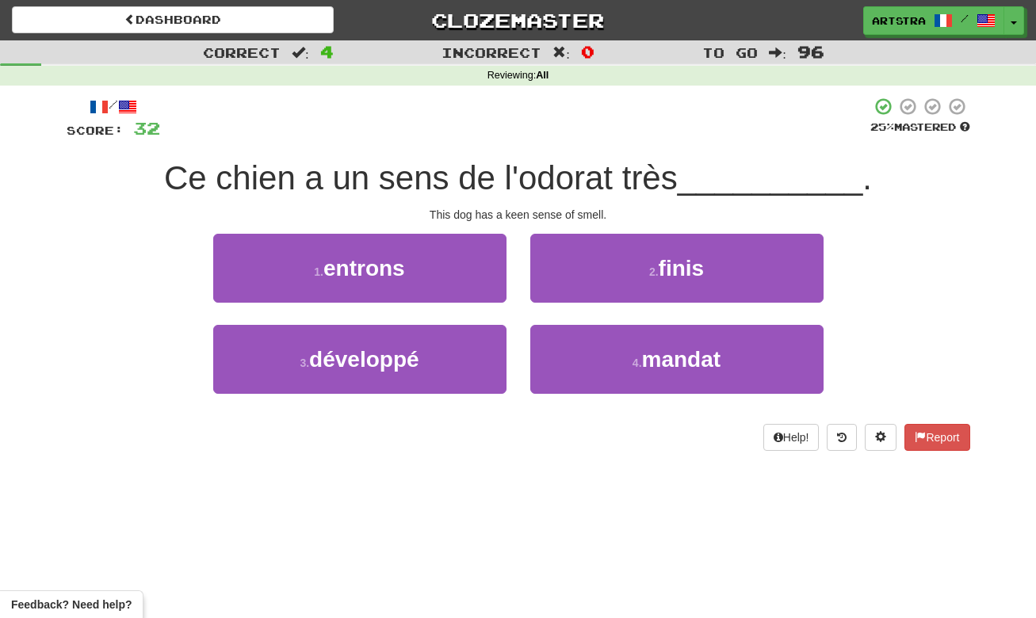
drag, startPoint x: 660, startPoint y: 356, endPoint x: 689, endPoint y: 318, distance: 47.6
click at [661, 356] on span "mandat" at bounding box center [681, 359] width 79 height 25
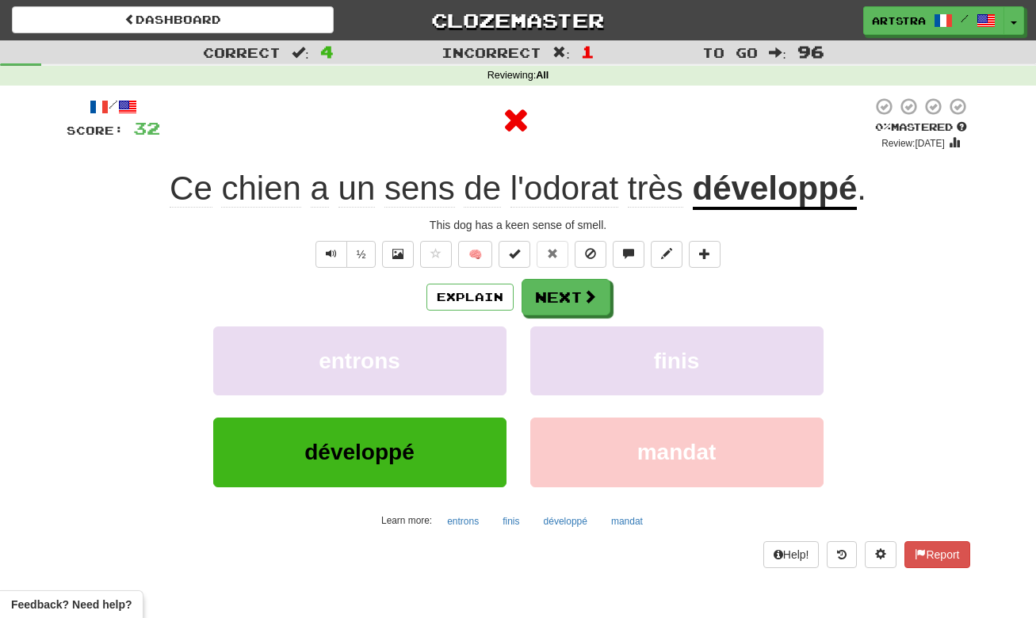
click at [771, 202] on u "développé" at bounding box center [775, 190] width 165 height 40
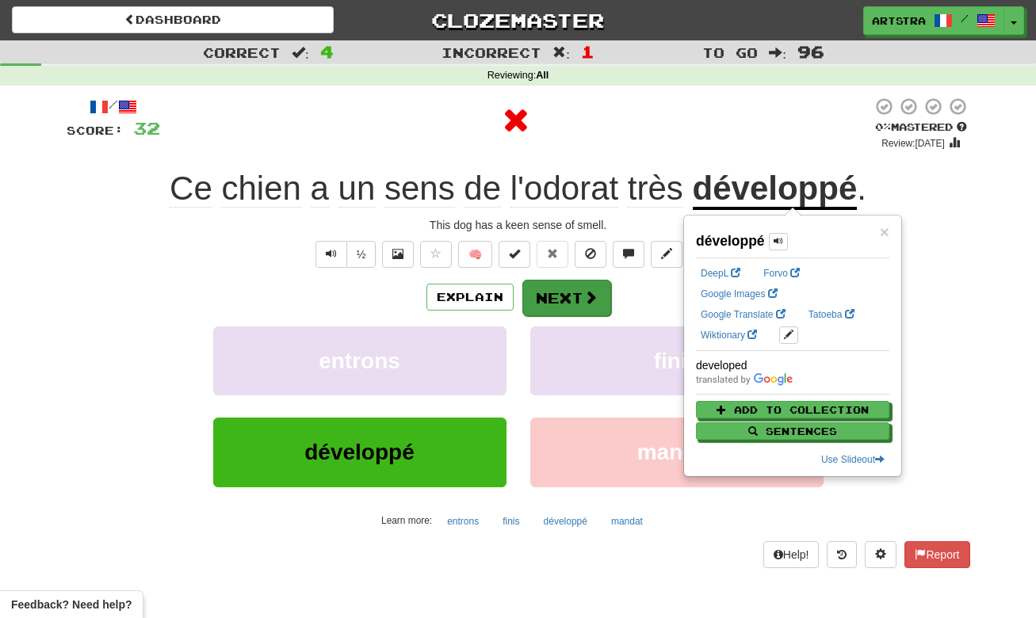
click at [595, 292] on span at bounding box center [591, 297] width 14 height 14
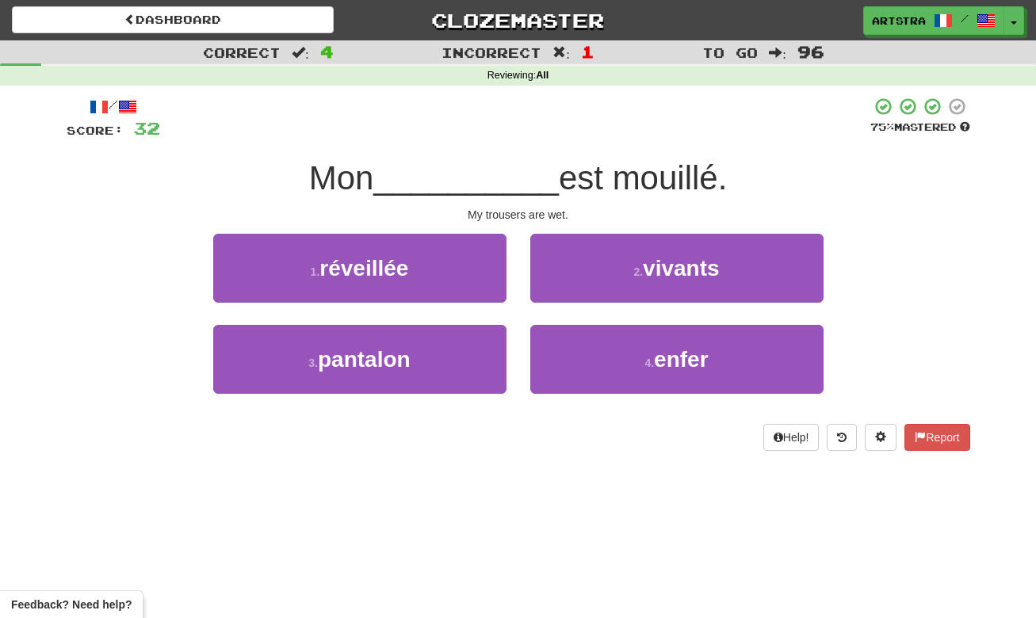
click at [548, 159] on span "__________" at bounding box center [466, 177] width 186 height 37
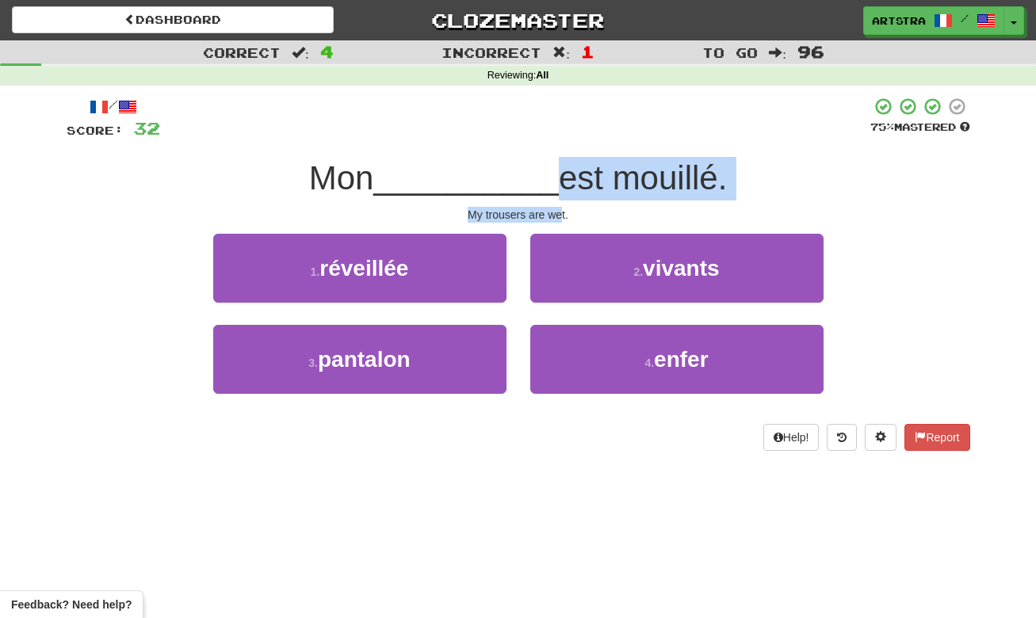
click at [561, 211] on div "/ Score: 32 75 % Mastered Mon __________ est mouillé. My trousers are wet. 1 . …" at bounding box center [519, 274] width 904 height 354
click at [561, 211] on div "My trousers are wet." at bounding box center [519, 215] width 904 height 16
drag, startPoint x: 561, startPoint y: 211, endPoint x: 560, endPoint y: 163, distance: 48.4
click at [560, 163] on div "/ Score: 32 75 % Mastered Mon __________ est mouillé. My trousers are wet. 1 . …" at bounding box center [519, 274] width 904 height 354
click at [560, 163] on span "est mouillé." at bounding box center [643, 177] width 168 height 37
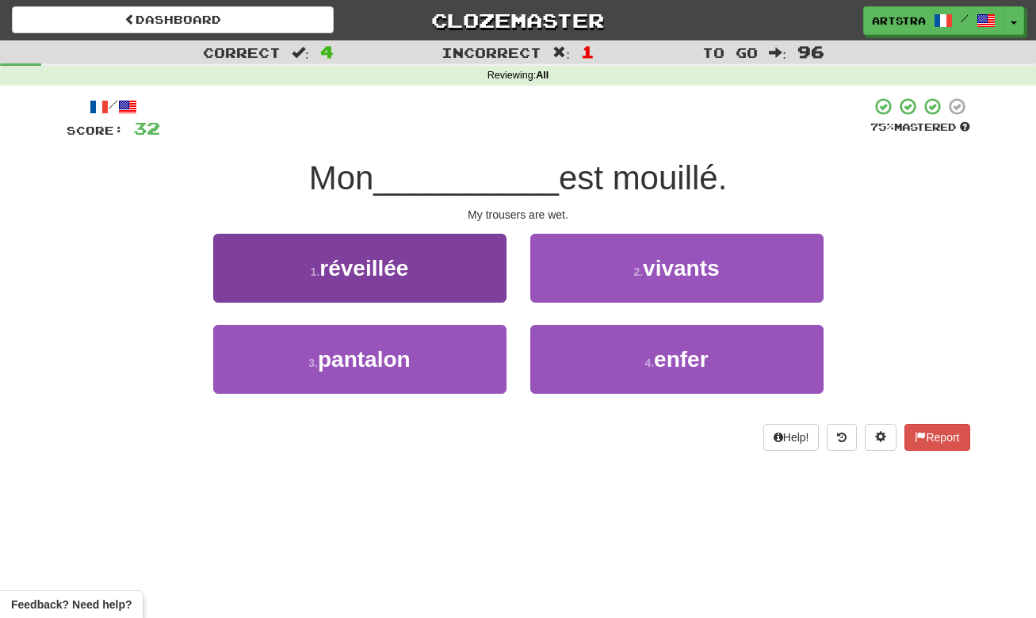
click at [392, 372] on button "3 . pantalon" at bounding box center [359, 359] width 293 height 69
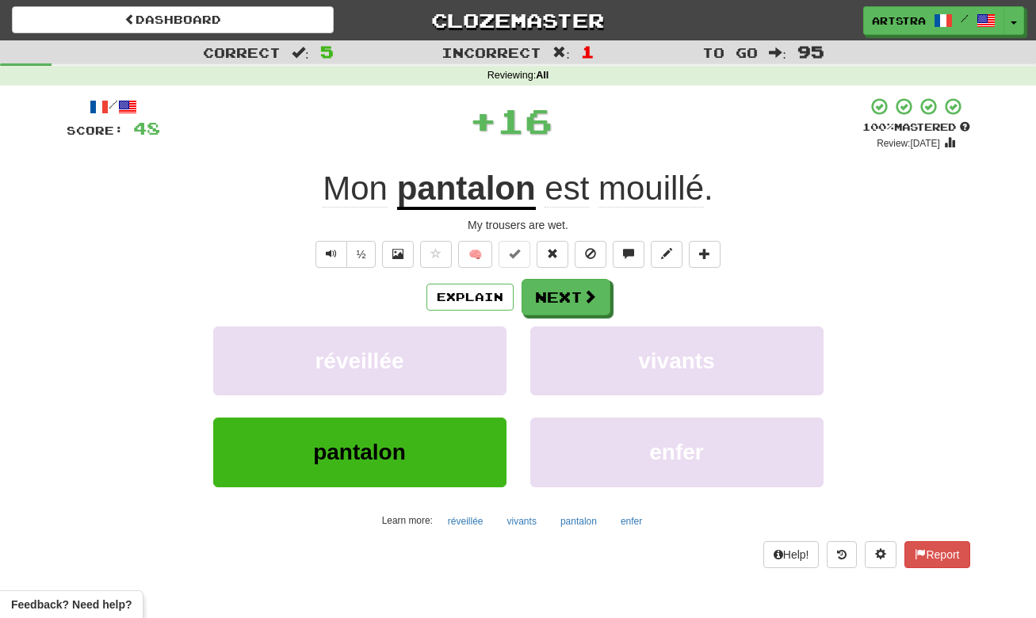
click at [641, 198] on span "mouillé" at bounding box center [651, 189] width 105 height 38
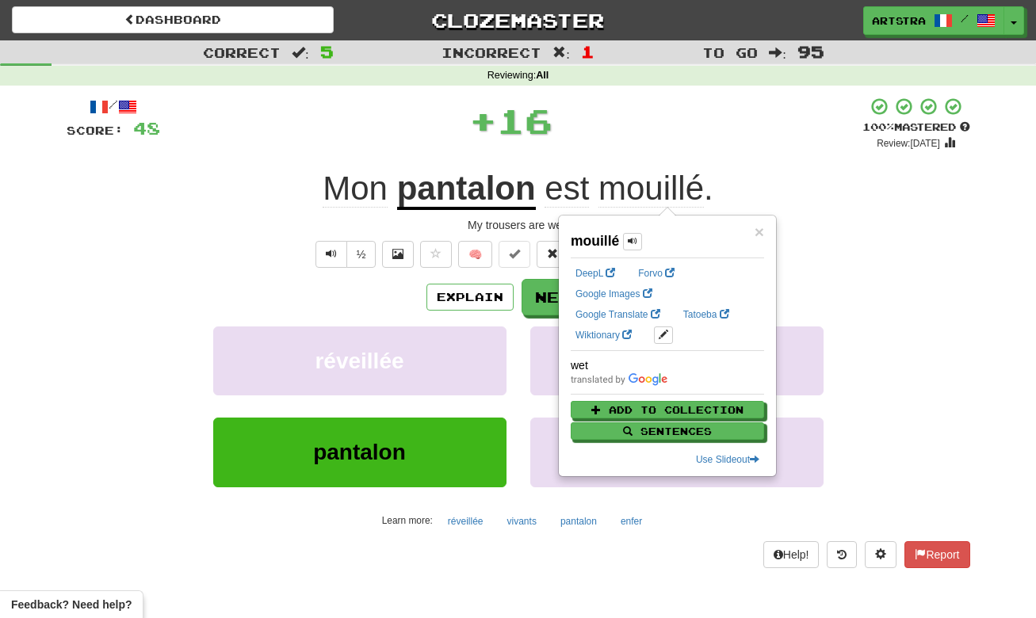
click at [645, 130] on div "+ 16" at bounding box center [511, 121] width 702 height 48
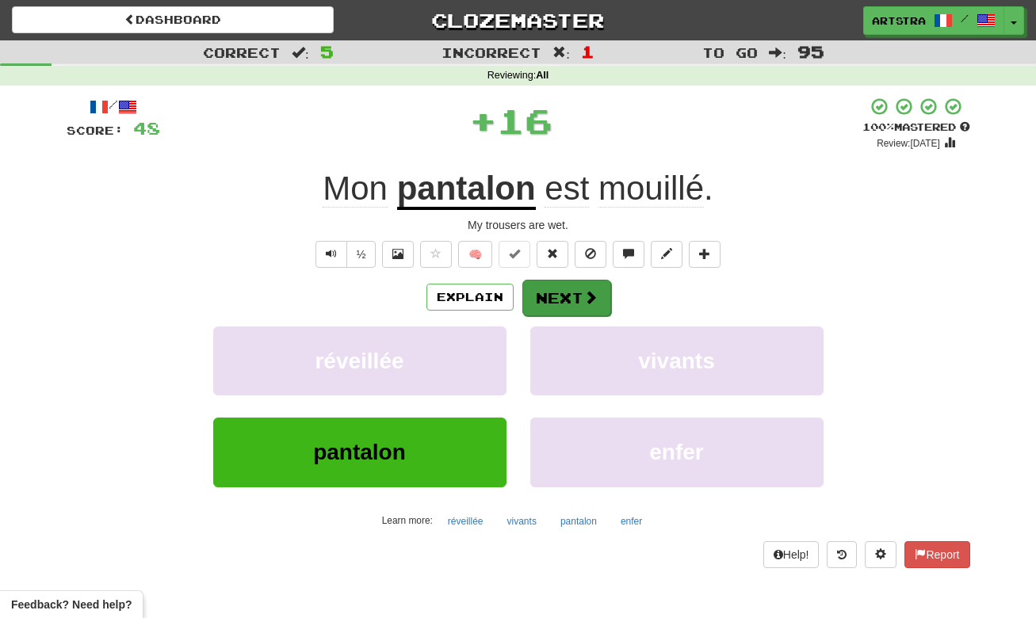
click at [585, 293] on span at bounding box center [591, 297] width 14 height 14
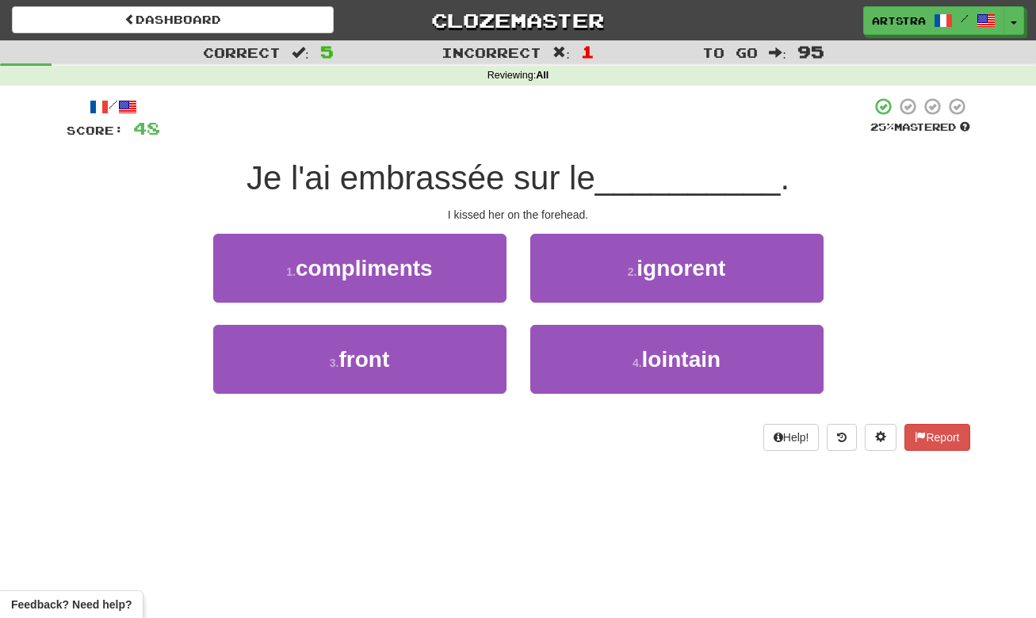
click at [521, 175] on span "Je l'ai embrassée sur le" at bounding box center [421, 177] width 349 height 37
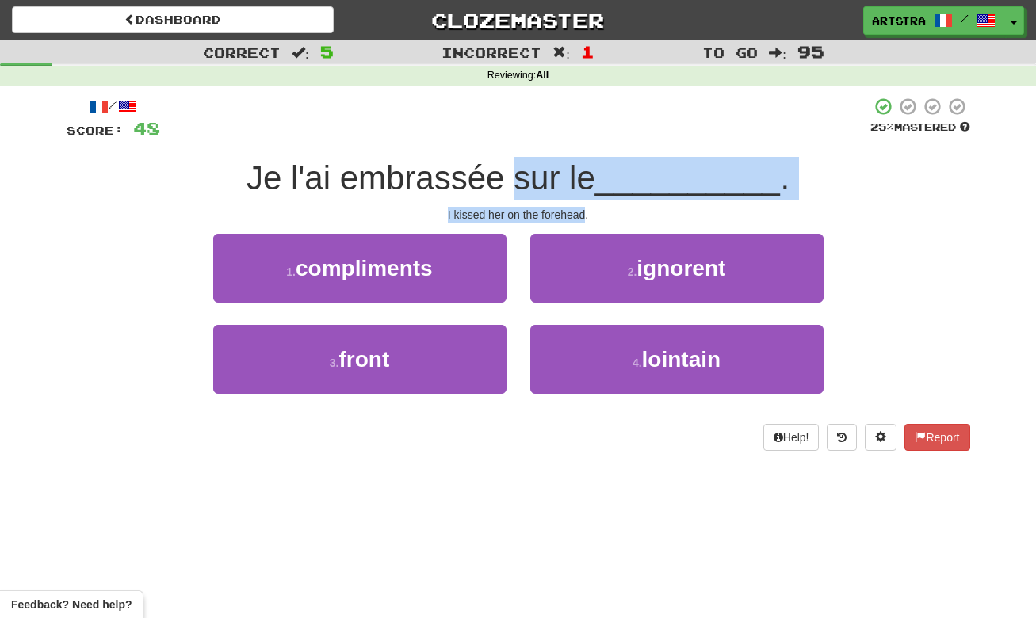
drag, startPoint x: 521, startPoint y: 175, endPoint x: 542, endPoint y: 209, distance: 40.3
click at [542, 209] on div "/ Score: 48 25 % Mastered Je l'ai embrassée sur le __________ . I kissed her on…" at bounding box center [519, 274] width 904 height 354
click at [542, 209] on div "I kissed her on the forehead." at bounding box center [519, 215] width 904 height 16
drag, startPoint x: 542, startPoint y: 209, endPoint x: 546, endPoint y: 186, distance: 24.1
click at [546, 186] on div "/ Score: 48 25 % Mastered Je l'ai embrassée sur le __________ . I kissed her on…" at bounding box center [519, 274] width 904 height 354
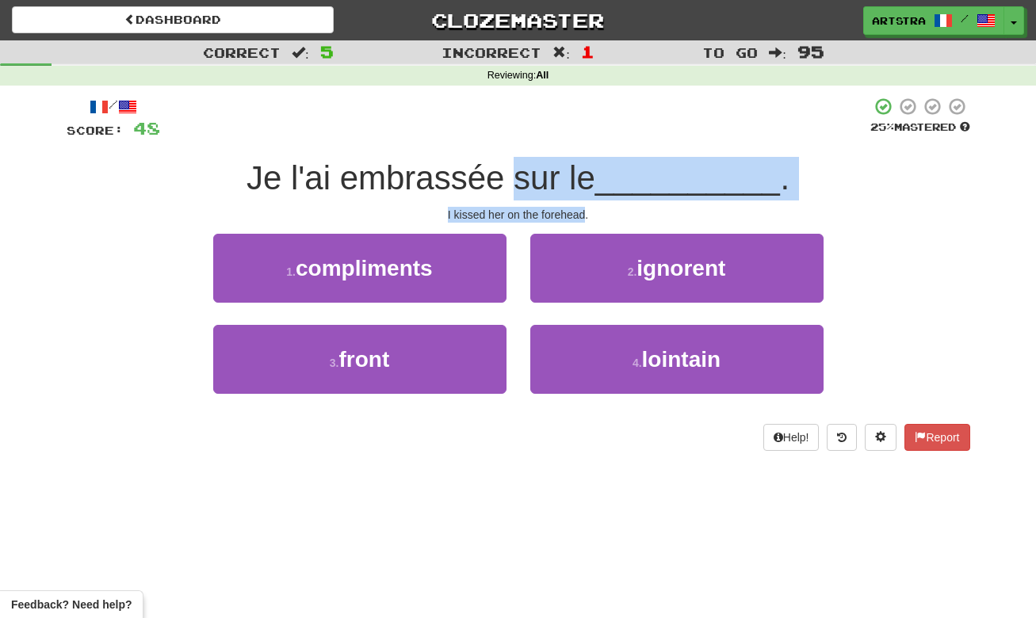
click at [546, 186] on span "Je l'ai embrassée sur le" at bounding box center [421, 177] width 349 height 37
drag, startPoint x: 546, startPoint y: 186, endPoint x: 545, endPoint y: 212, distance: 26.2
click at [545, 212] on div "/ Score: 48 25 % Mastered Je l'ai embrassée sur le __________ . I kissed her on…" at bounding box center [519, 274] width 904 height 354
click at [545, 212] on div "I kissed her on the forehead." at bounding box center [519, 215] width 904 height 16
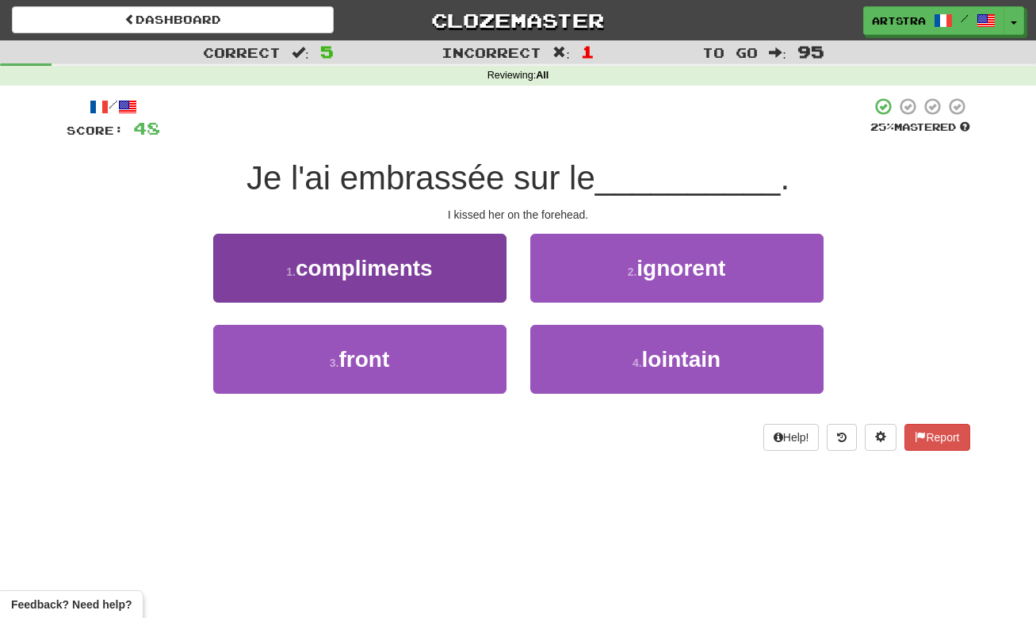
drag, startPoint x: 427, startPoint y: 390, endPoint x: 469, endPoint y: 377, distance: 43.4
click at [428, 390] on button "3 . front" at bounding box center [359, 359] width 293 height 69
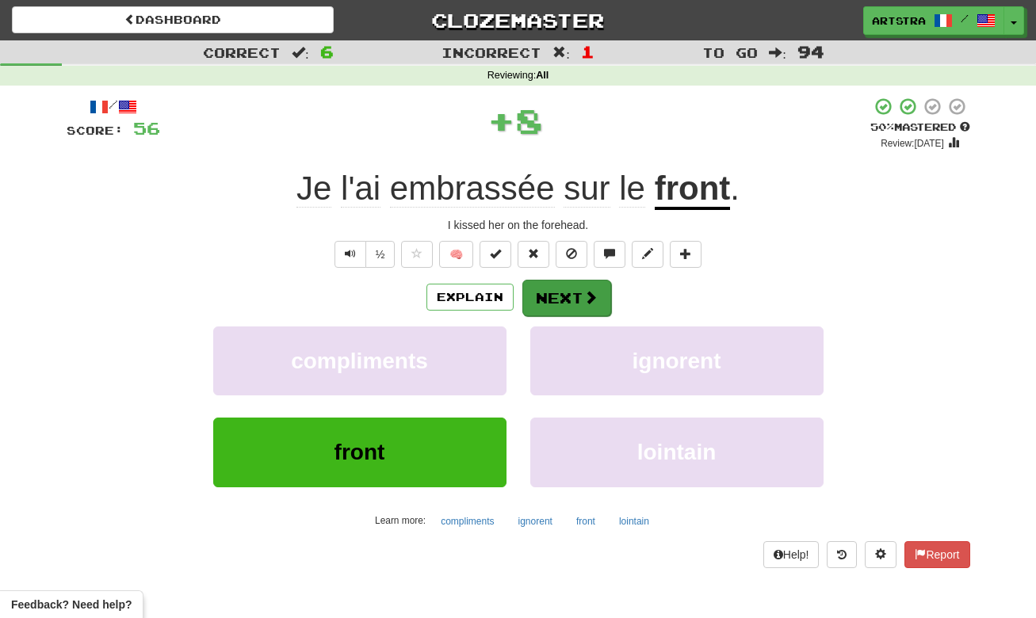
click at [557, 289] on button "Next" at bounding box center [566, 298] width 89 height 36
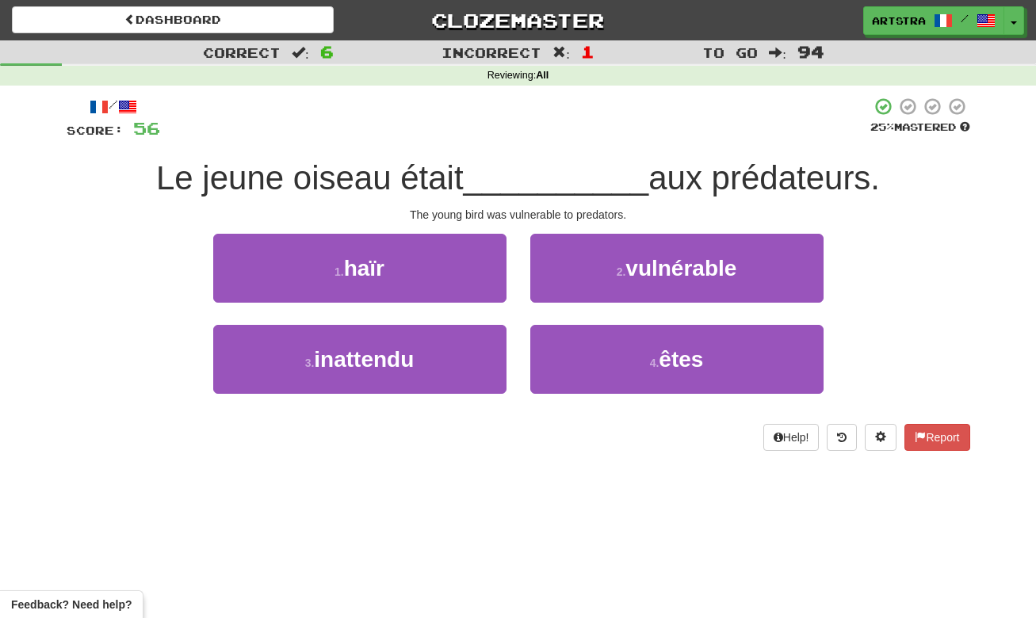
drag, startPoint x: 494, startPoint y: 196, endPoint x: 496, endPoint y: 174, distance: 21.5
click at [496, 174] on div "Le jeune oiseau était __________ aux prédateurs." at bounding box center [519, 179] width 904 height 44
click at [496, 174] on span "__________" at bounding box center [557, 177] width 186 height 37
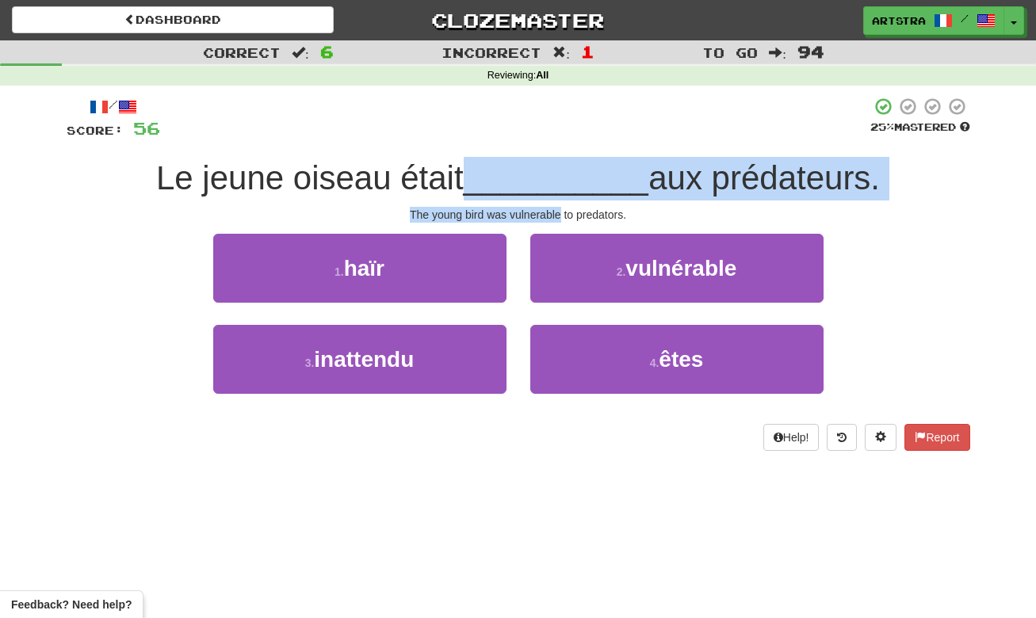
drag, startPoint x: 496, startPoint y: 174, endPoint x: 530, endPoint y: 209, distance: 48.2
click at [530, 209] on div "/ Score: 56 25 % Mastered Le jeune oiseau était __________ aux prédateurs. The …" at bounding box center [519, 274] width 904 height 354
click at [530, 209] on div "The young bird was vulnerable to predators." at bounding box center [519, 215] width 904 height 16
drag, startPoint x: 530, startPoint y: 209, endPoint x: 526, endPoint y: 184, distance: 25.0
click at [526, 184] on div "/ Score: 56 25 % Mastered Le jeune oiseau était __________ aux prédateurs. The …" at bounding box center [519, 274] width 904 height 354
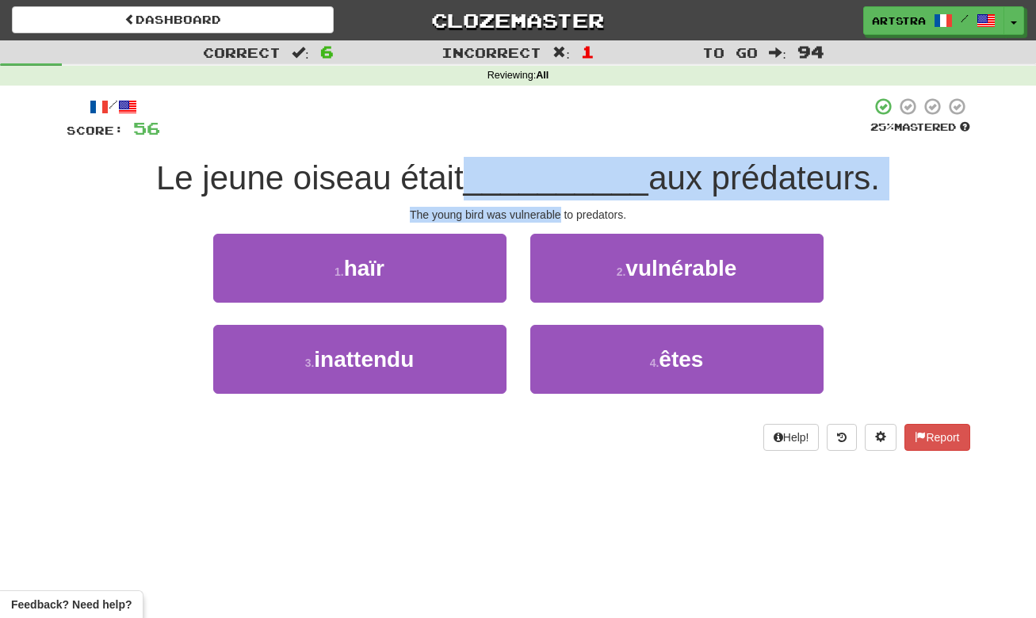
click at [526, 184] on span "__________" at bounding box center [557, 177] width 186 height 37
drag, startPoint x: 526, startPoint y: 184, endPoint x: 548, endPoint y: 207, distance: 32.0
click at [548, 207] on div "/ Score: 56 25 % Mastered Le jeune oiseau était __________ aux prédateurs. The …" at bounding box center [519, 274] width 904 height 354
click at [548, 207] on div "The young bird was vulnerable to predators." at bounding box center [519, 215] width 904 height 16
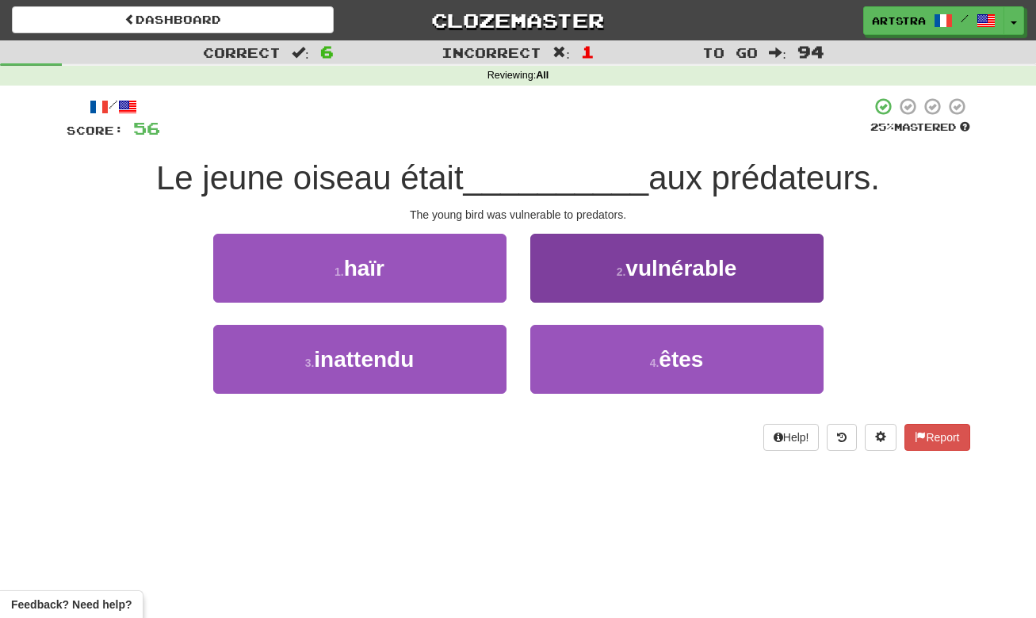
click at [623, 276] on small "2 ." at bounding box center [622, 272] width 10 height 13
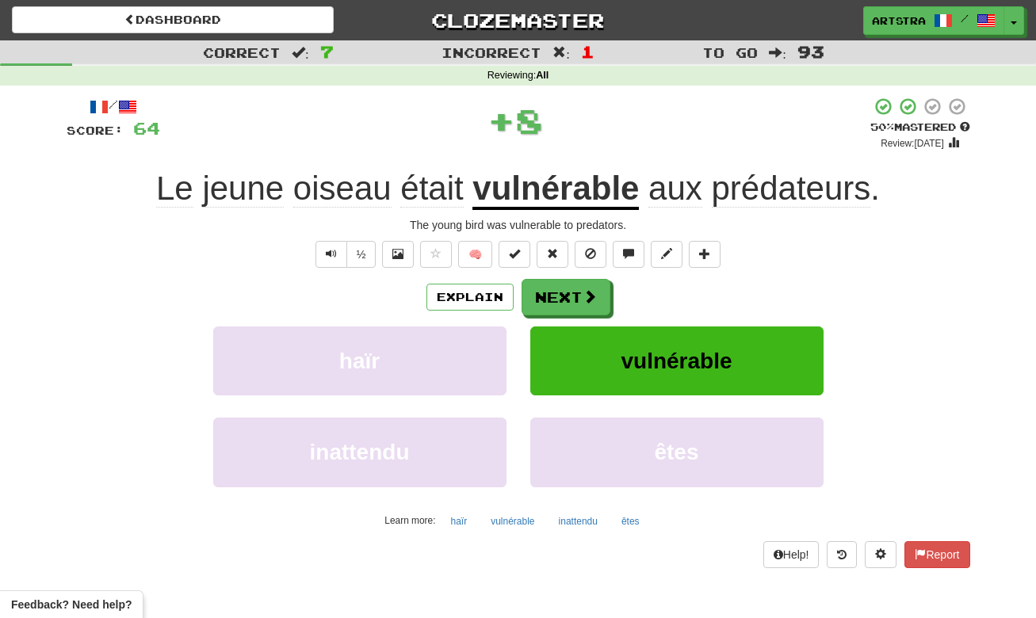
click at [773, 199] on span "prédateurs" at bounding box center [791, 189] width 159 height 38
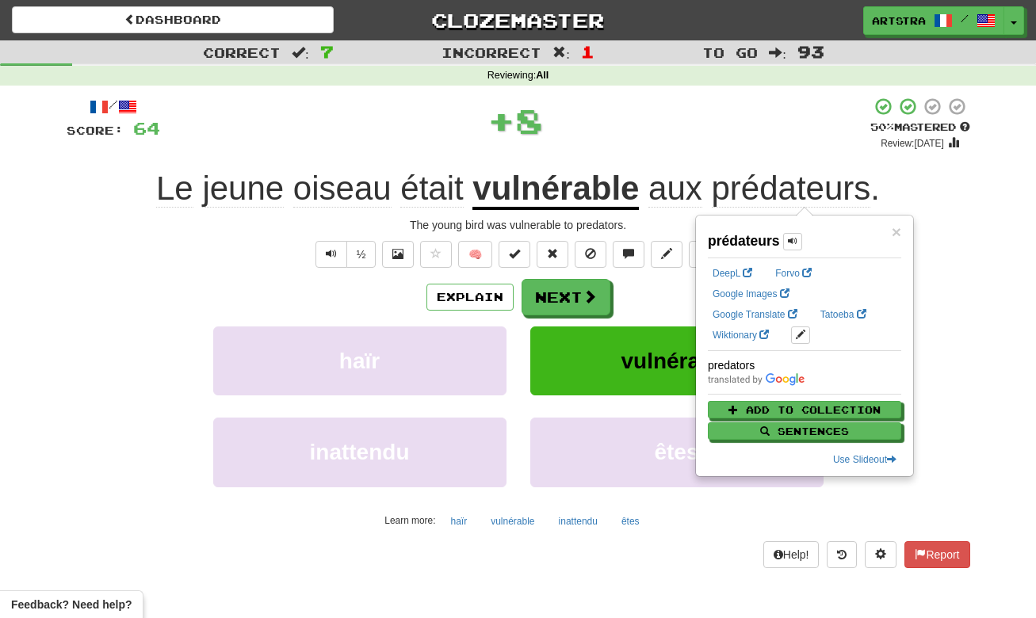
click at [735, 97] on div "+ 8" at bounding box center [515, 121] width 710 height 48
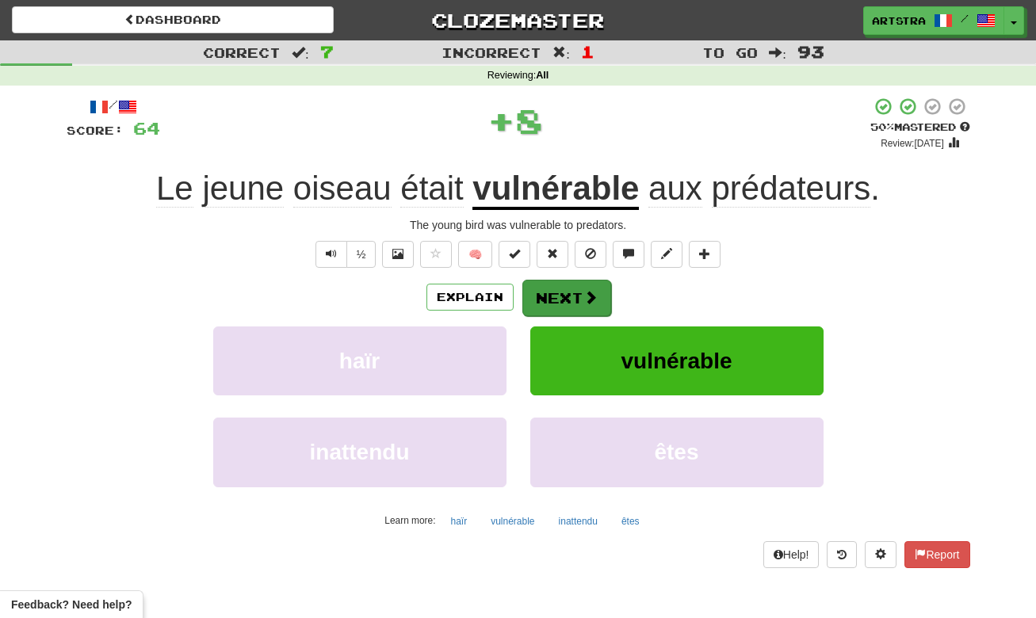
click at [561, 303] on button "Next" at bounding box center [566, 298] width 89 height 36
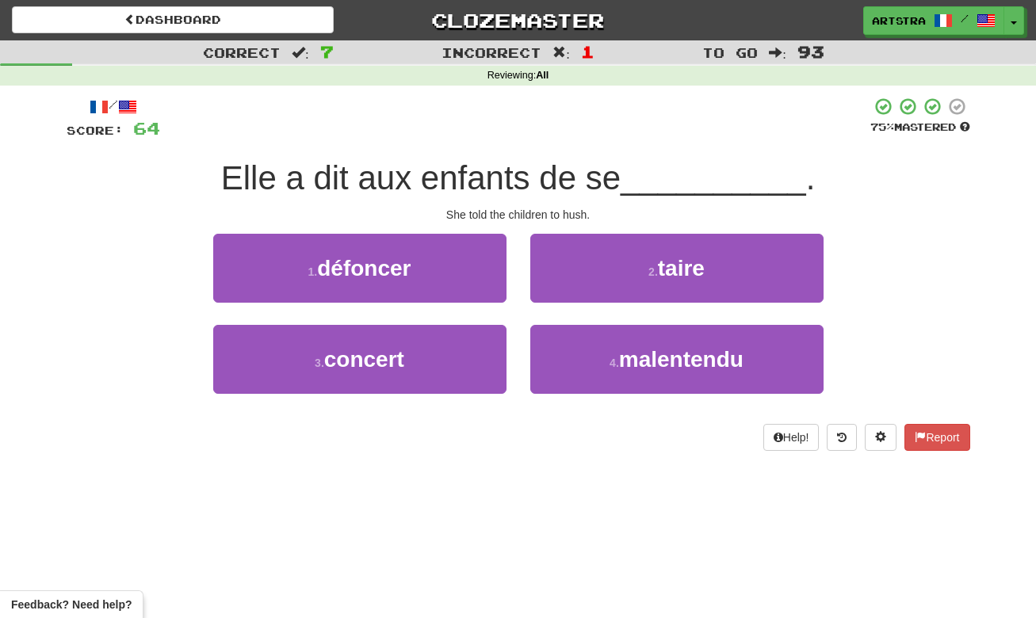
click at [473, 174] on span "Elle a dit aux enfants de se" at bounding box center [421, 177] width 400 height 37
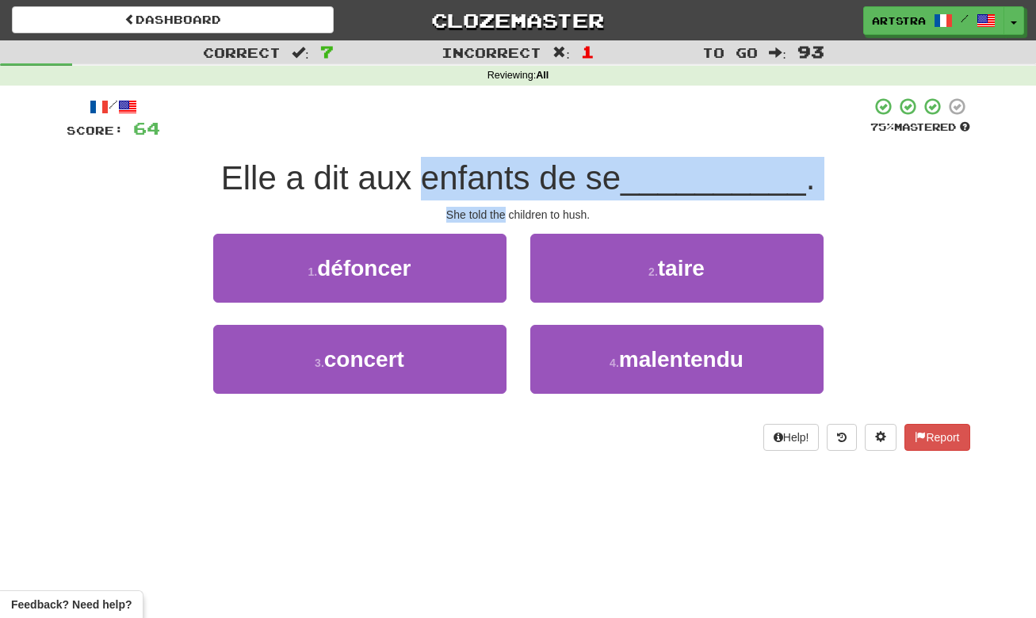
drag, startPoint x: 473, startPoint y: 174, endPoint x: 495, endPoint y: 212, distance: 43.7
click at [495, 212] on div "/ Score: 64 75 % Mastered Elle a dit aux enfants de se __________ . She told th…" at bounding box center [519, 274] width 904 height 354
click at [495, 212] on div "She told the children to hush." at bounding box center [519, 215] width 904 height 16
drag, startPoint x: 495, startPoint y: 212, endPoint x: 489, endPoint y: 174, distance: 38.5
click at [489, 174] on div "/ Score: 64 75 % Mastered Elle a dit aux enfants de se __________ . She told th…" at bounding box center [519, 274] width 904 height 354
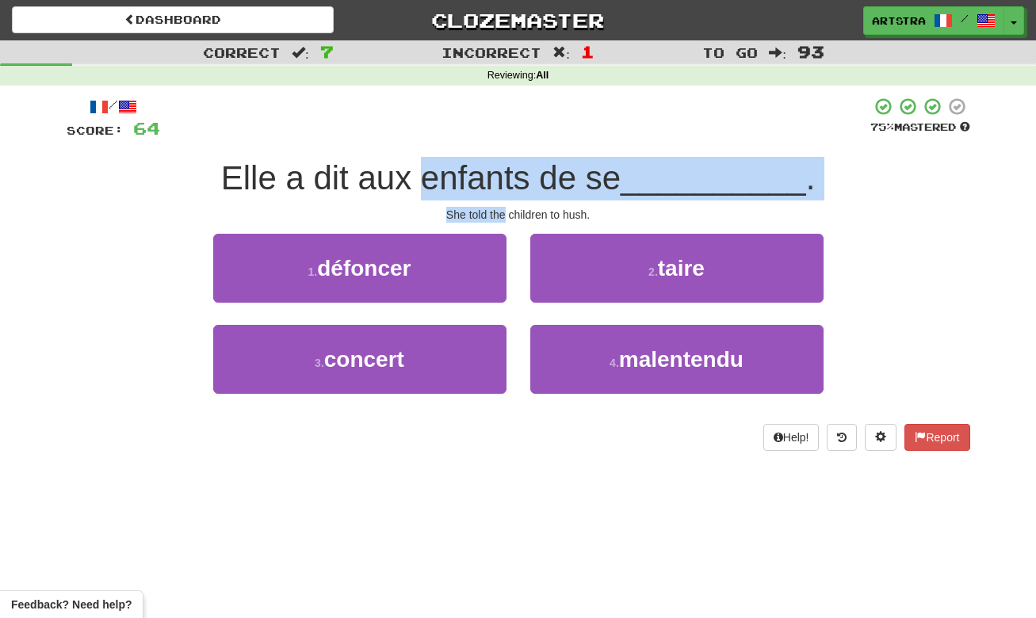
click at [489, 174] on span "Elle a dit aux enfants de se" at bounding box center [421, 177] width 400 height 37
drag, startPoint x: 489, startPoint y: 174, endPoint x: 507, endPoint y: 205, distance: 35.2
click at [507, 205] on div "/ Score: 64 75 % Mastered Elle a dit aux enfants de se __________ . She told th…" at bounding box center [519, 274] width 904 height 354
click at [507, 207] on div "She told the children to hush." at bounding box center [519, 215] width 904 height 16
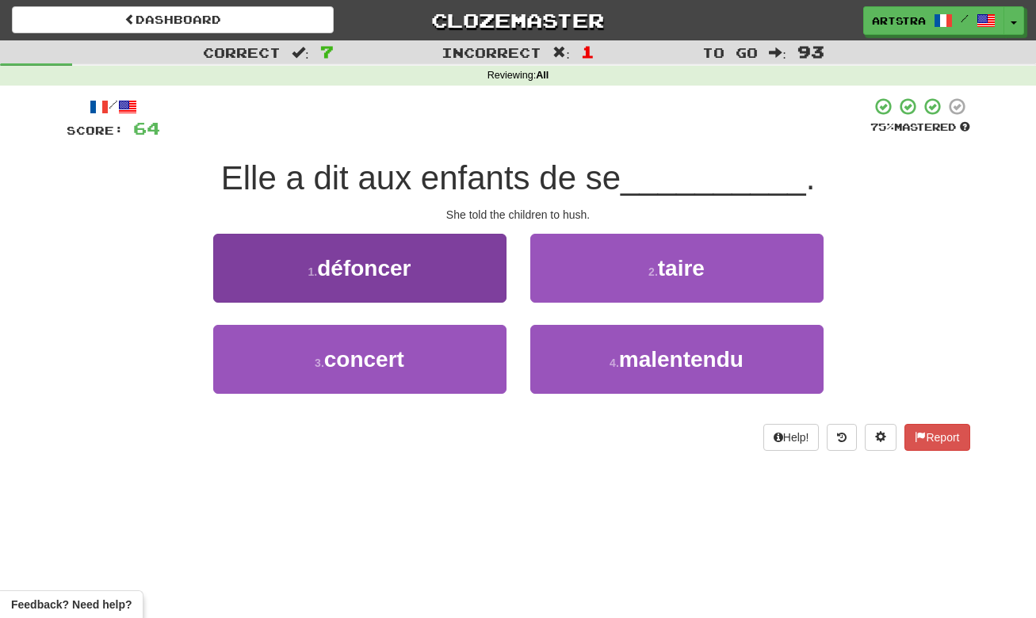
click at [369, 282] on button "1 . défoncer" at bounding box center [359, 268] width 293 height 69
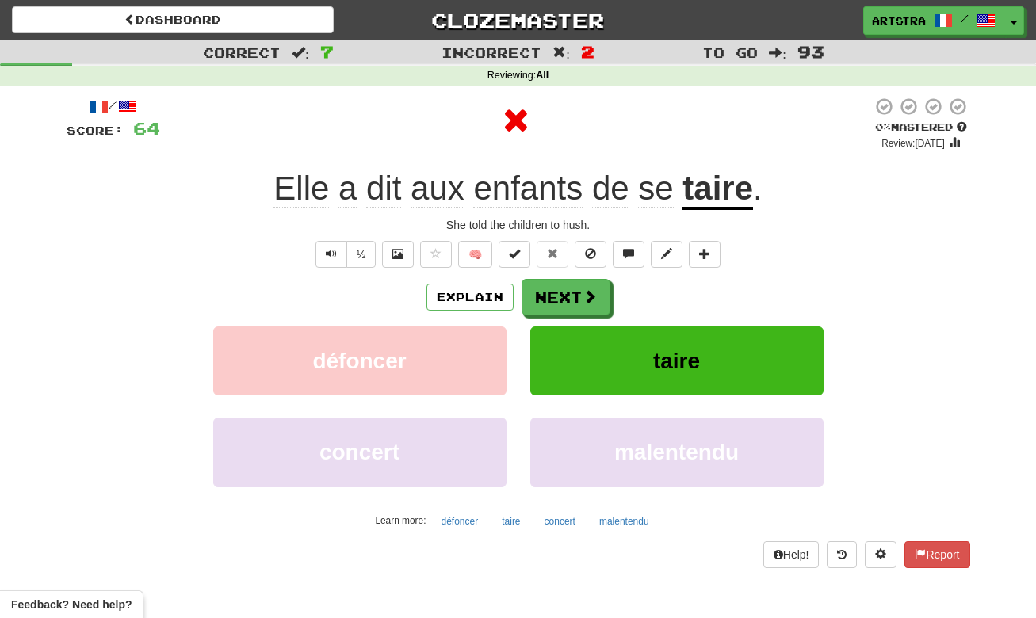
click at [726, 182] on u "taire" at bounding box center [718, 190] width 71 height 40
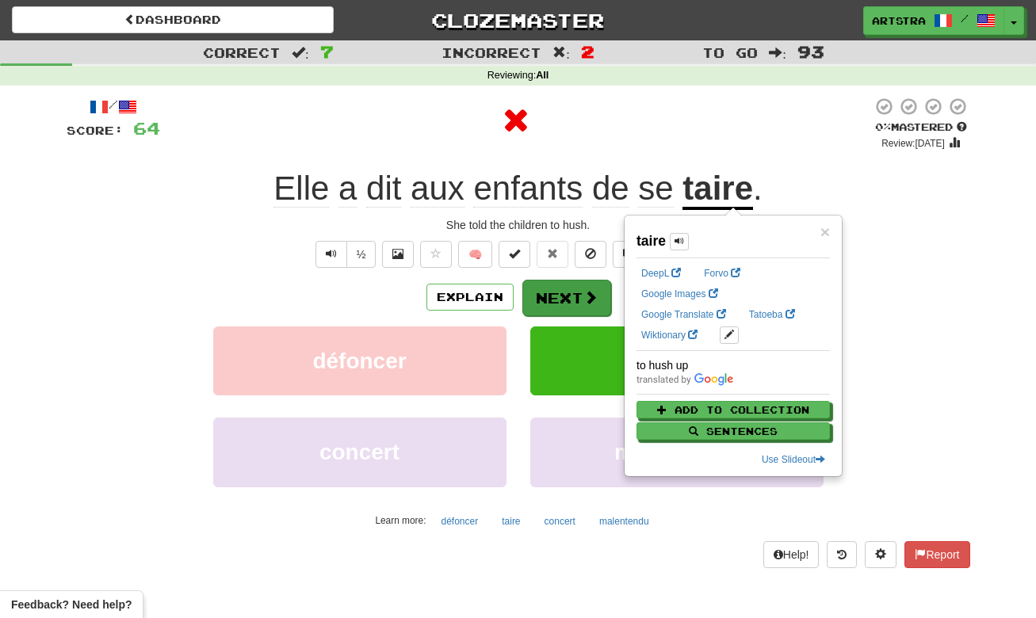
click at [544, 304] on button "Next" at bounding box center [566, 298] width 89 height 36
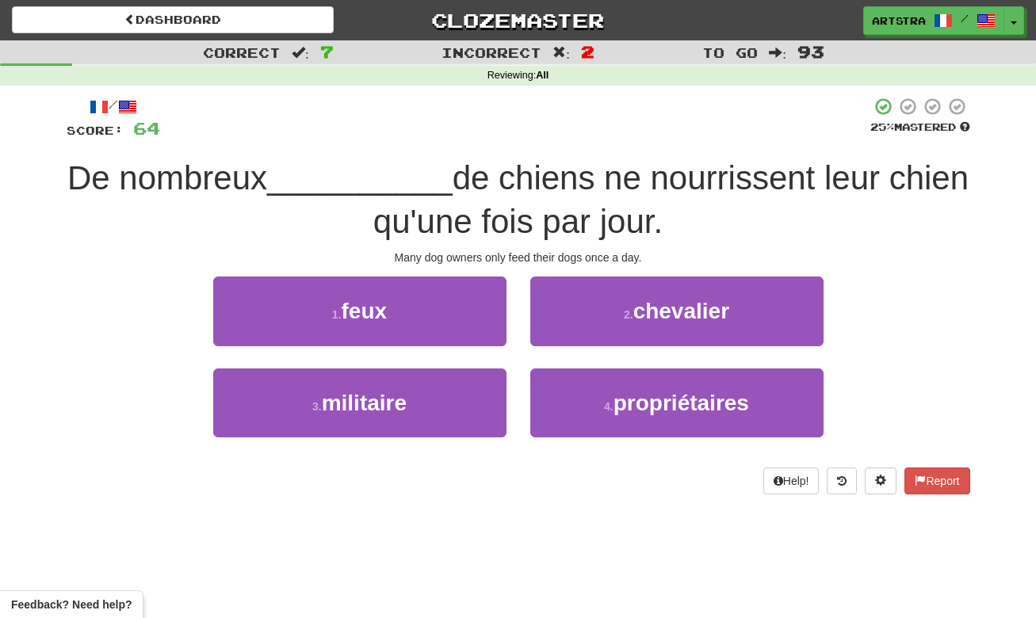
click at [528, 144] on div "/ Score: 64 25 % Mastered De nombreux __________ de chiens ne nourrissent leur …" at bounding box center [519, 295] width 904 height 397
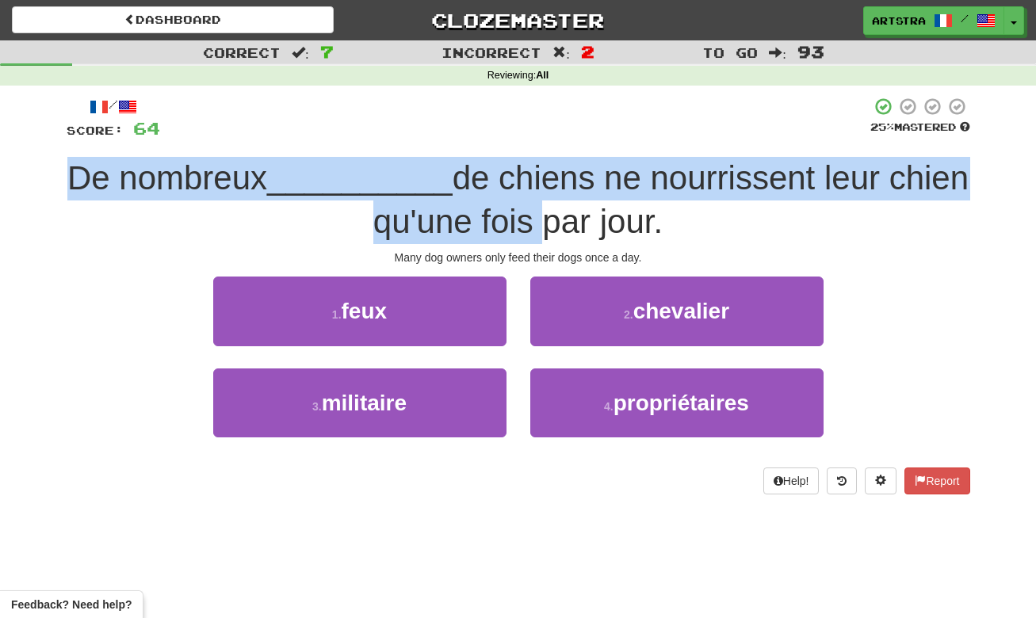
drag
click at [539, 211] on div "/ Score: 64 25 % Mastered De nombreux __________ de chiens ne nourrissent leur …" at bounding box center [519, 295] width 904 height 397
click at [539, 211] on span "de chiens ne nourrissent leur chien qu'une fois par jour." at bounding box center [670, 199] width 595 height 81
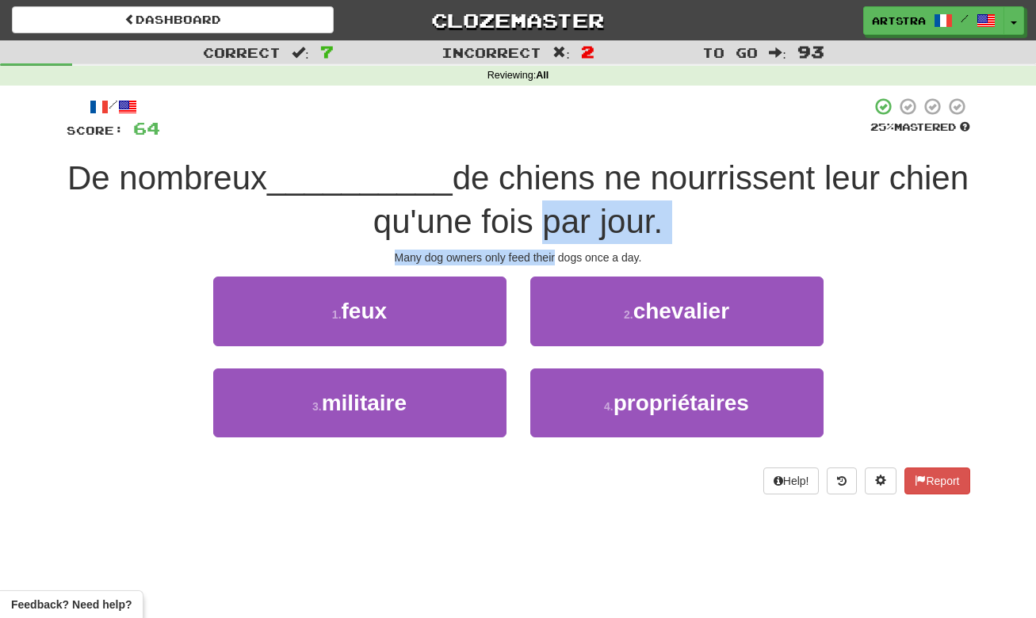
click at [549, 248] on div "/ Score: 64 25 % Mastered De nombreux __________ de chiens ne nourrissent leur …" at bounding box center [519, 295] width 904 height 397
click at [549, 250] on div "Many dog owners only feed their dogs once a day." at bounding box center [519, 258] width 904 height 16
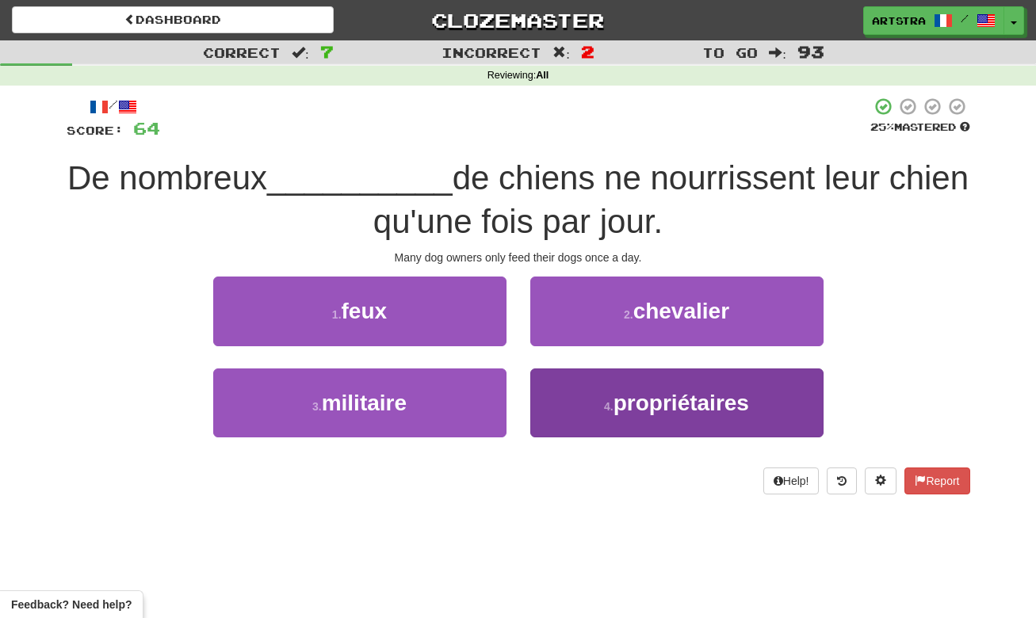
click at [705, 410] on span "propriétaires" at bounding box center [682, 403] width 136 height 25
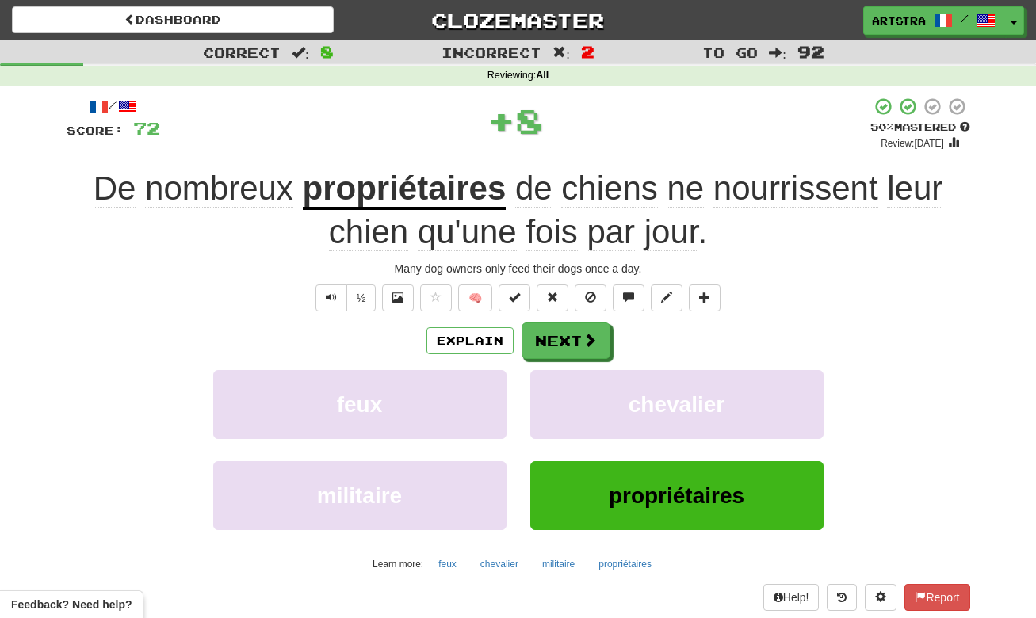
click at [355, 205] on u "propriétaires" at bounding box center [405, 190] width 204 height 40
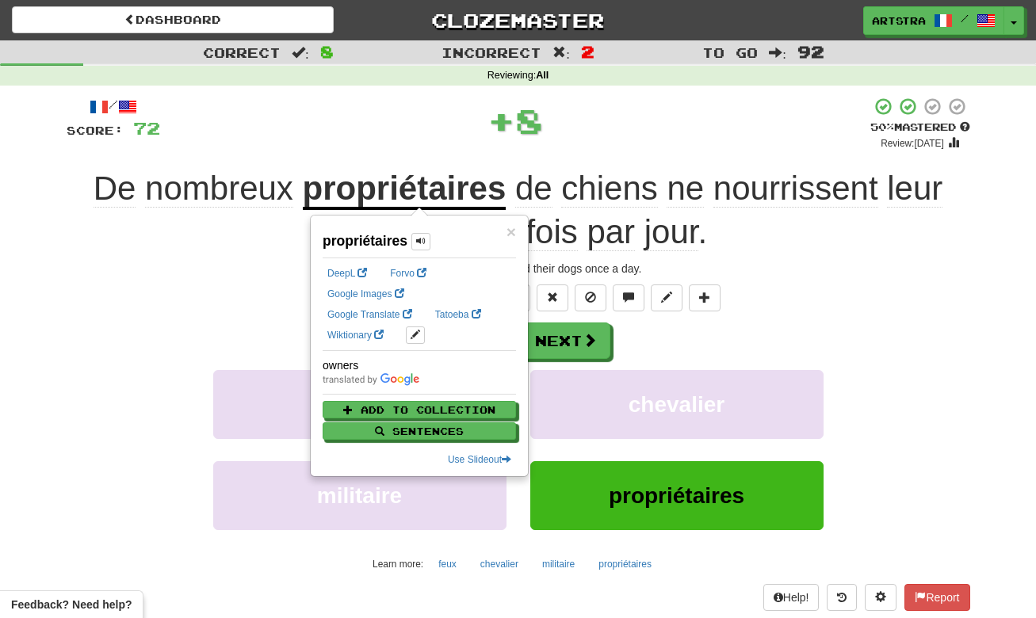
click at [728, 113] on div "+ 8" at bounding box center [515, 121] width 710 height 48
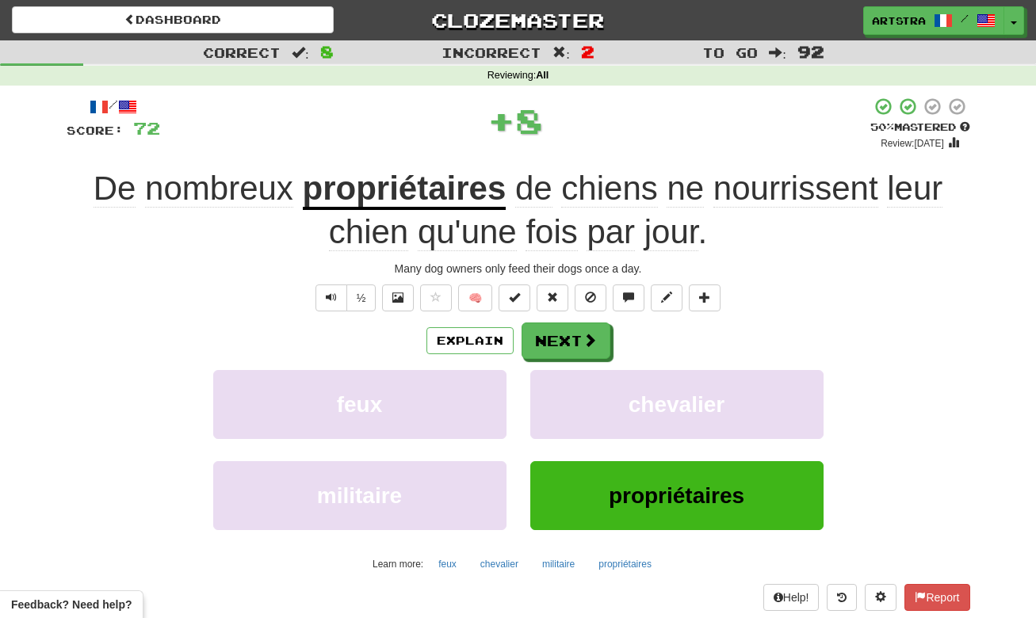
click at [796, 189] on span "nourrissent" at bounding box center [796, 189] width 165 height 38
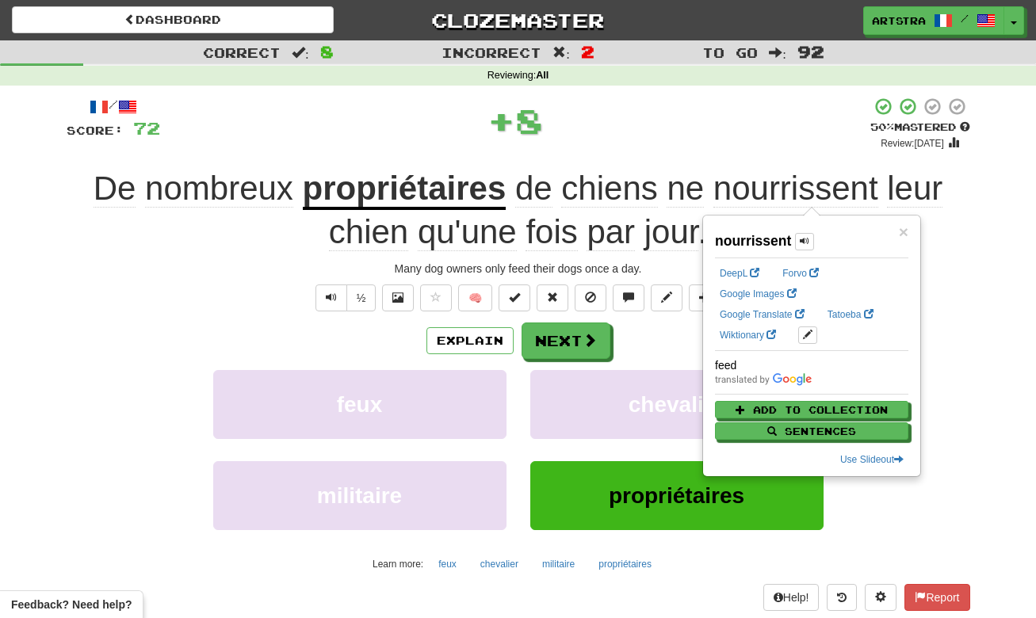
click at [718, 102] on div "+ 8" at bounding box center [515, 121] width 710 height 48
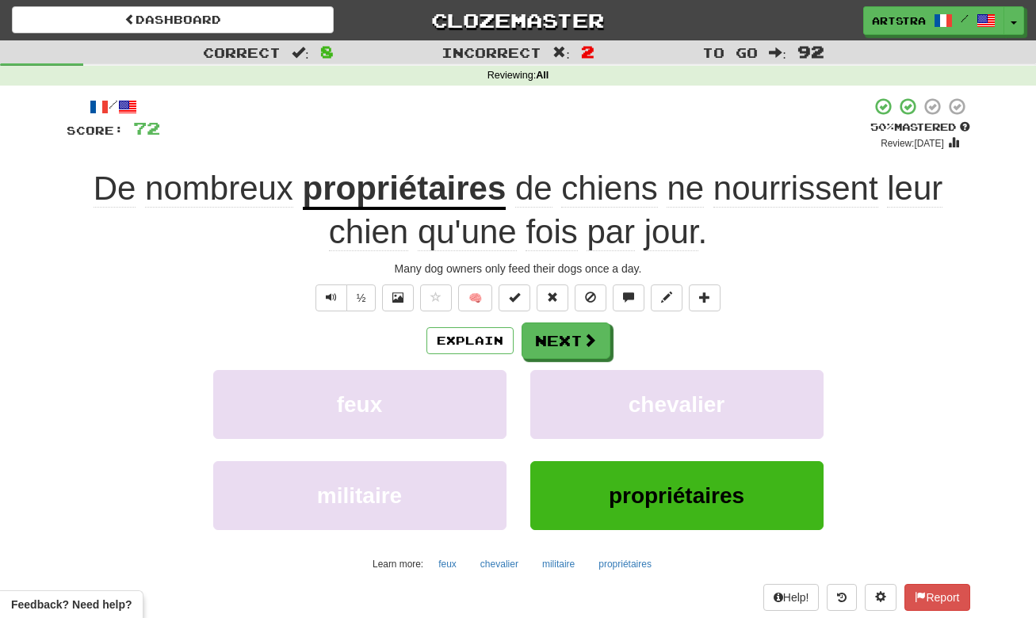
click at [668, 237] on span "jour" at bounding box center [672, 232] width 54 height 38
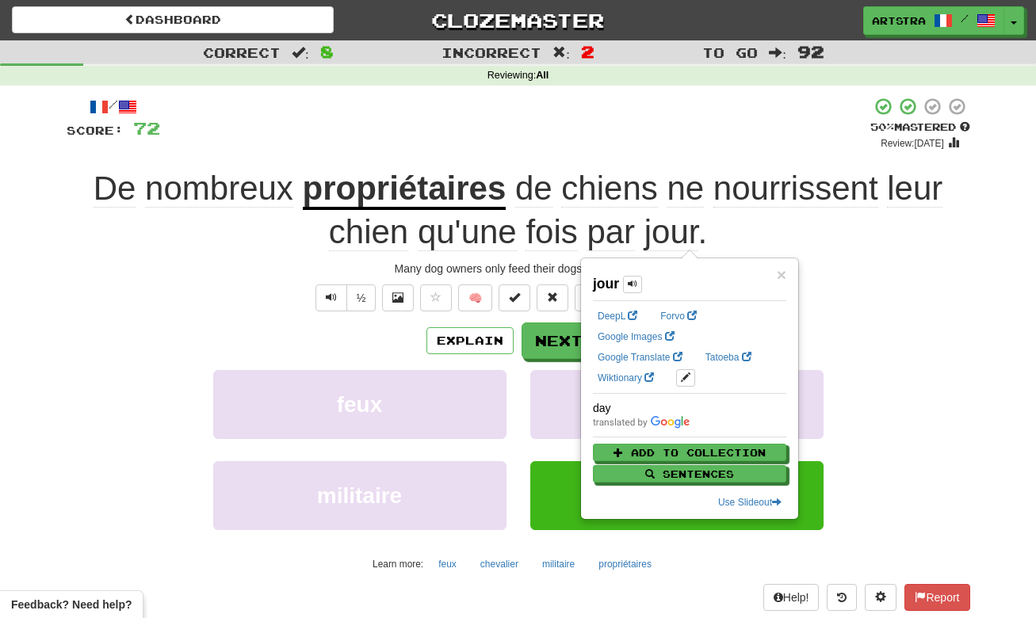
click at [480, 235] on span "qu'une" at bounding box center [467, 232] width 99 height 38
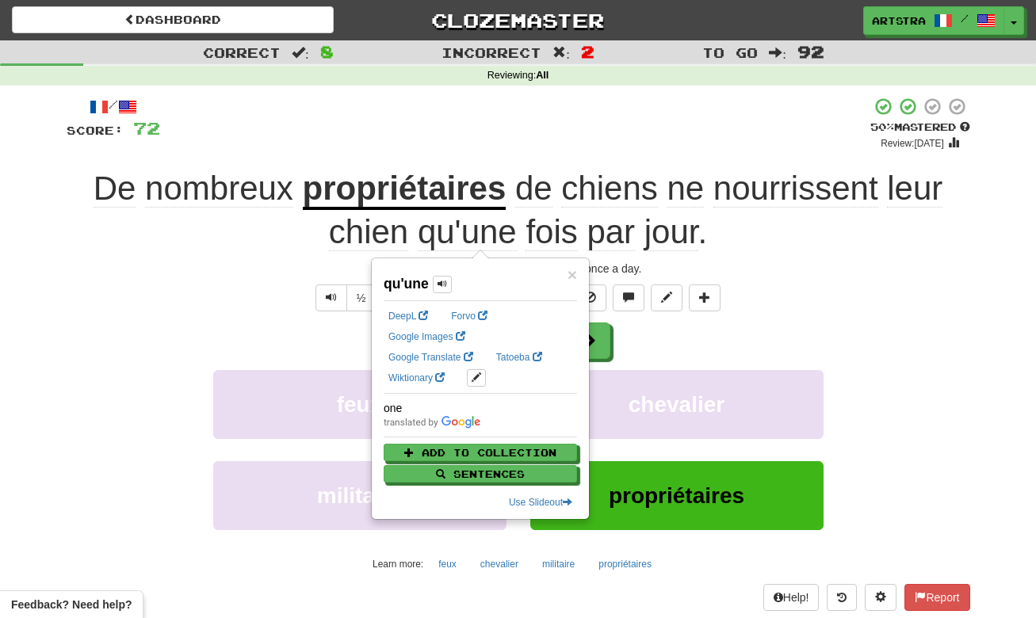
click at [585, 143] on div "+ 8" at bounding box center [515, 124] width 710 height 54
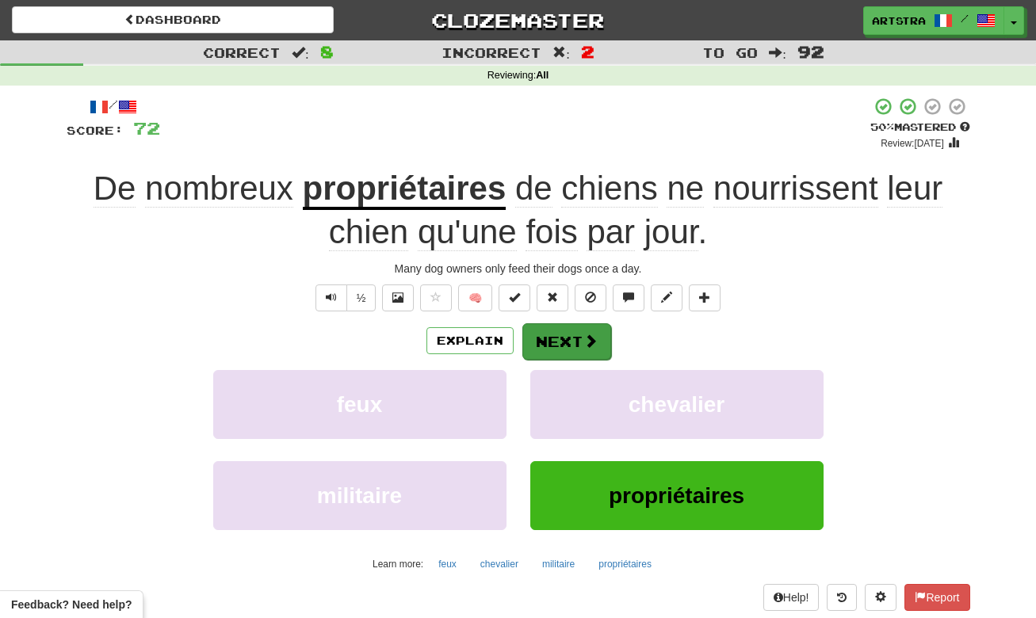
click at [570, 324] on button "Next" at bounding box center [566, 341] width 89 height 36
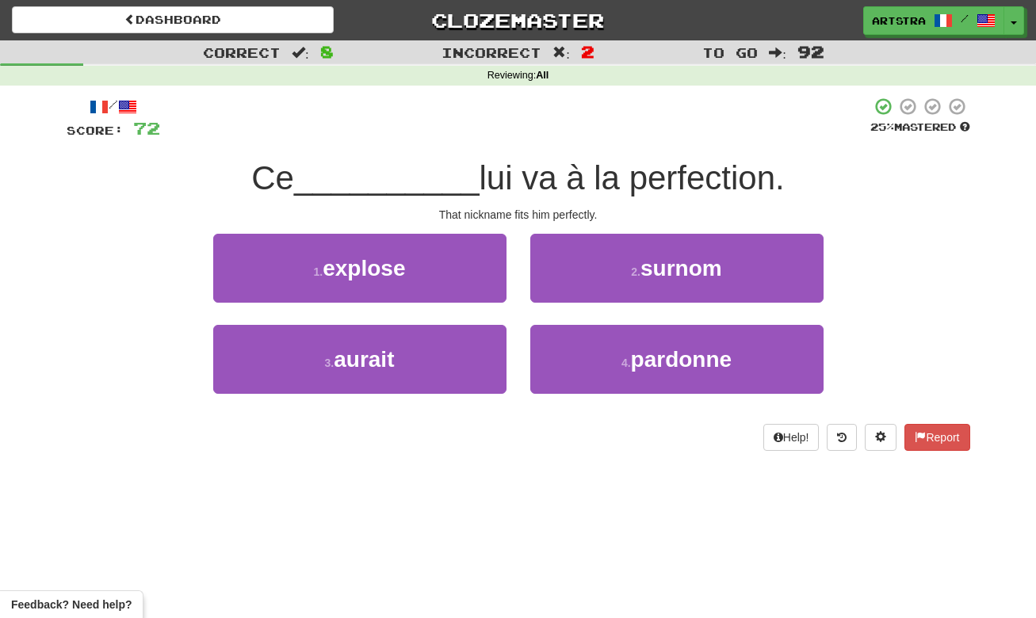
click at [487, 170] on span "lui va à la perfection." at bounding box center [632, 177] width 305 height 37
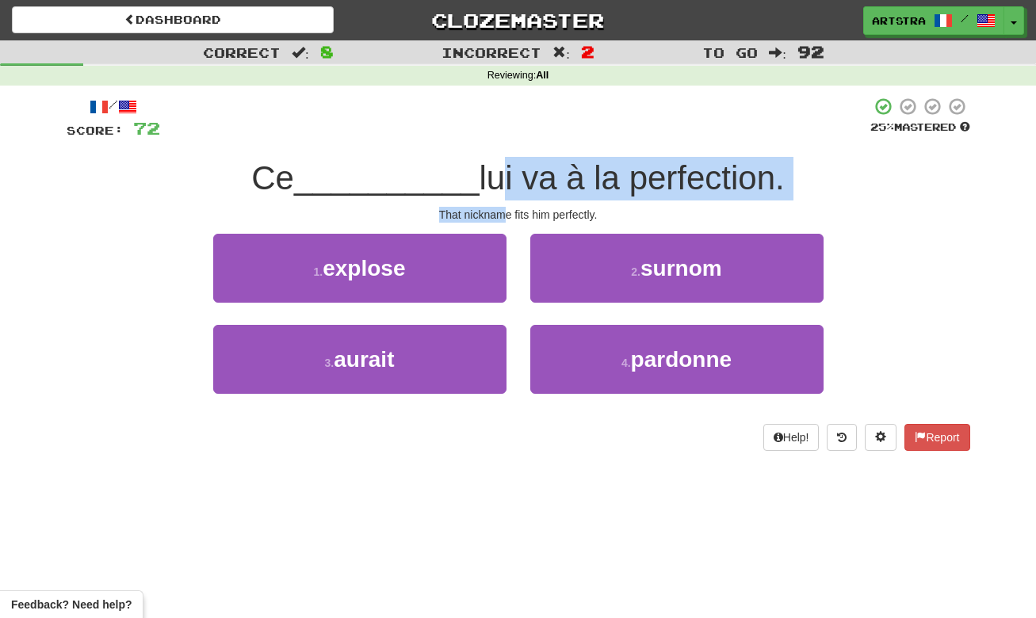
click at [500, 216] on div "/ Score: 72 25 % Mastered Ce __________ lui va à la perfection. That nickname f…" at bounding box center [519, 274] width 904 height 354
click at [500, 216] on div "That nickname fits him perfectly." at bounding box center [519, 215] width 904 height 16
click at [515, 178] on div "/ Score: 72 25 % Mastered Ce __________ lui va à la perfection. That nickname f…" at bounding box center [519, 274] width 904 height 354
click at [515, 178] on span "lui va à la perfection." at bounding box center [632, 177] width 305 height 37
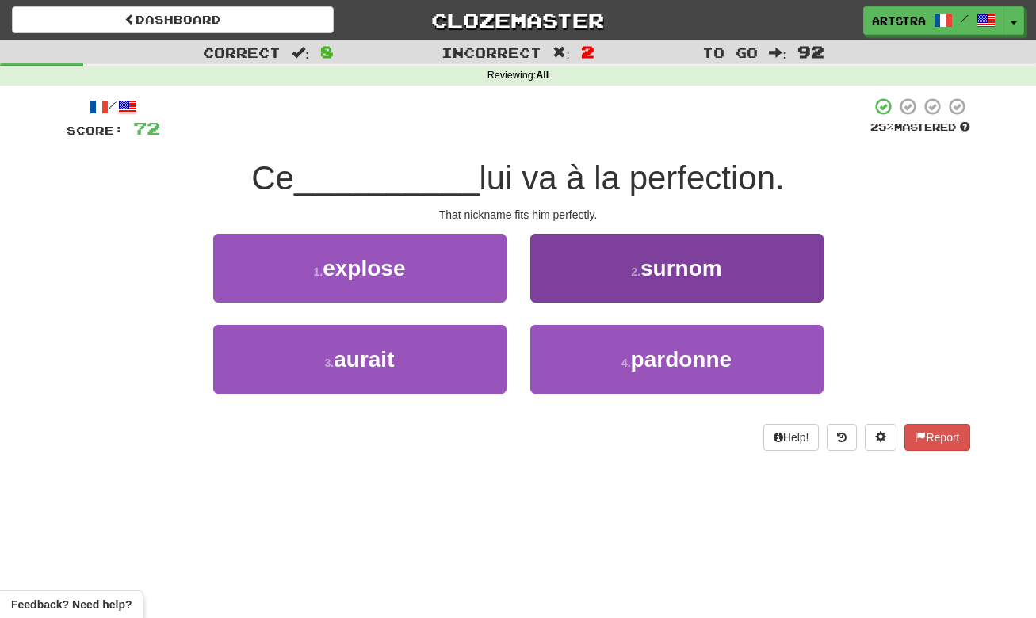
click at [691, 272] on span "surnom" at bounding box center [682, 268] width 82 height 25
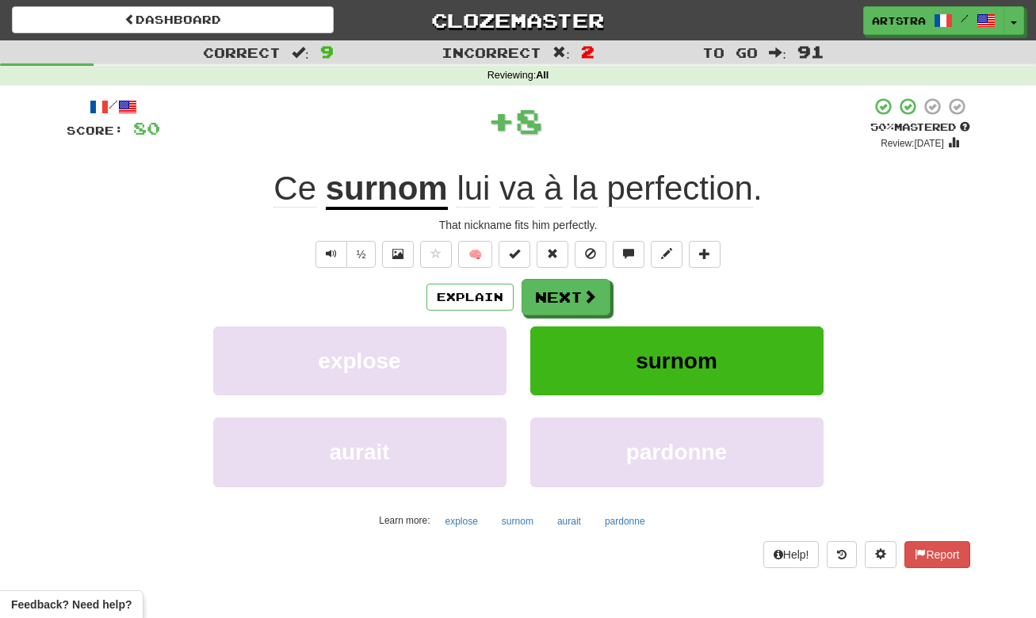
click at [702, 201] on span "perfection" at bounding box center [680, 189] width 146 height 38
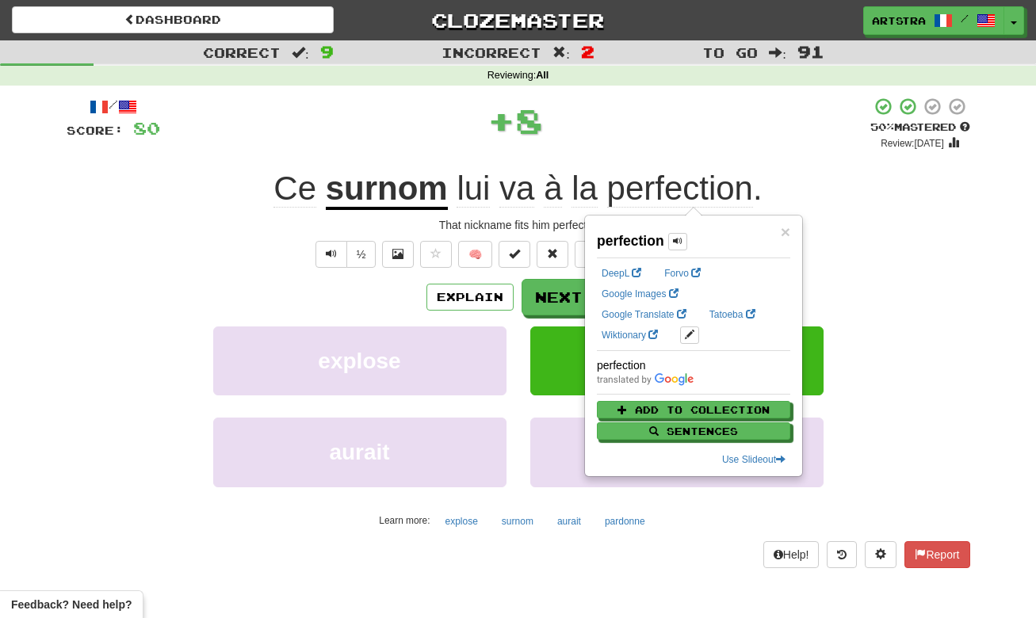
click at [687, 141] on div "+ 8" at bounding box center [515, 121] width 710 height 48
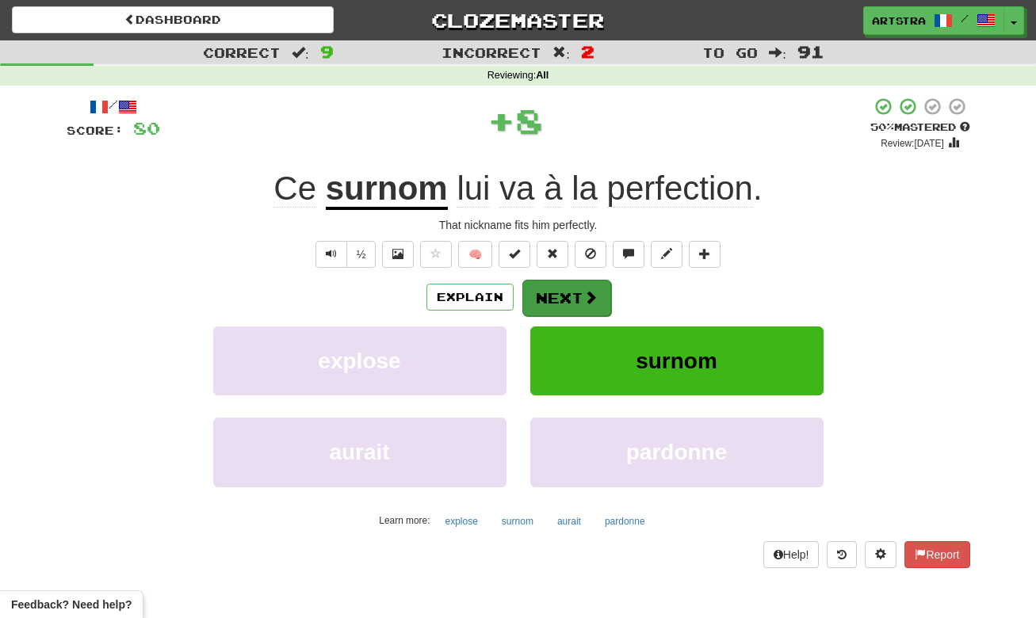
click at [573, 299] on button "Next" at bounding box center [566, 298] width 89 height 36
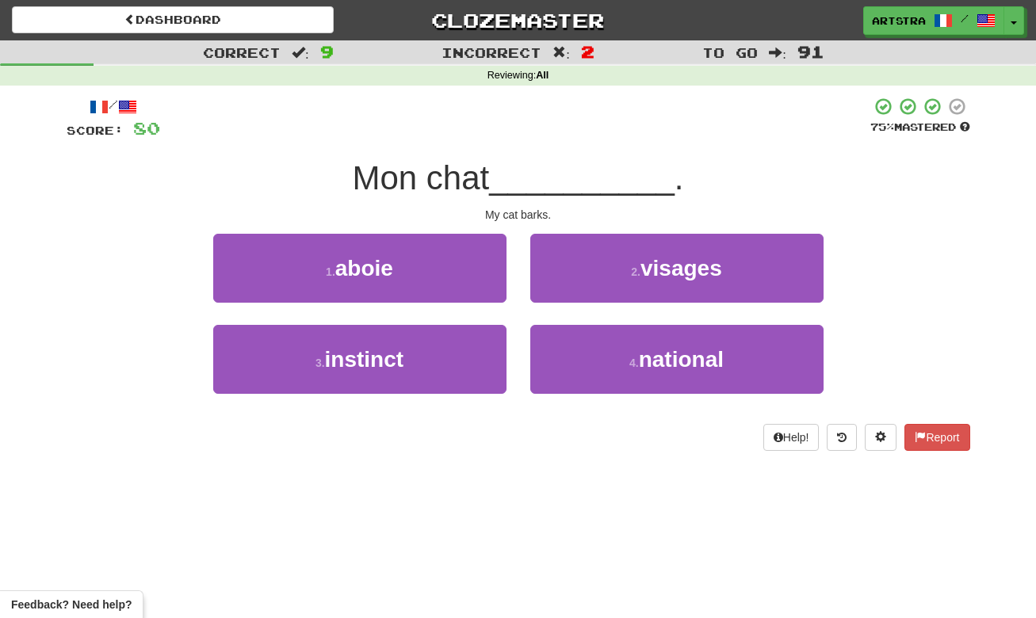
click at [530, 159] on span "__________" at bounding box center [582, 177] width 186 height 37
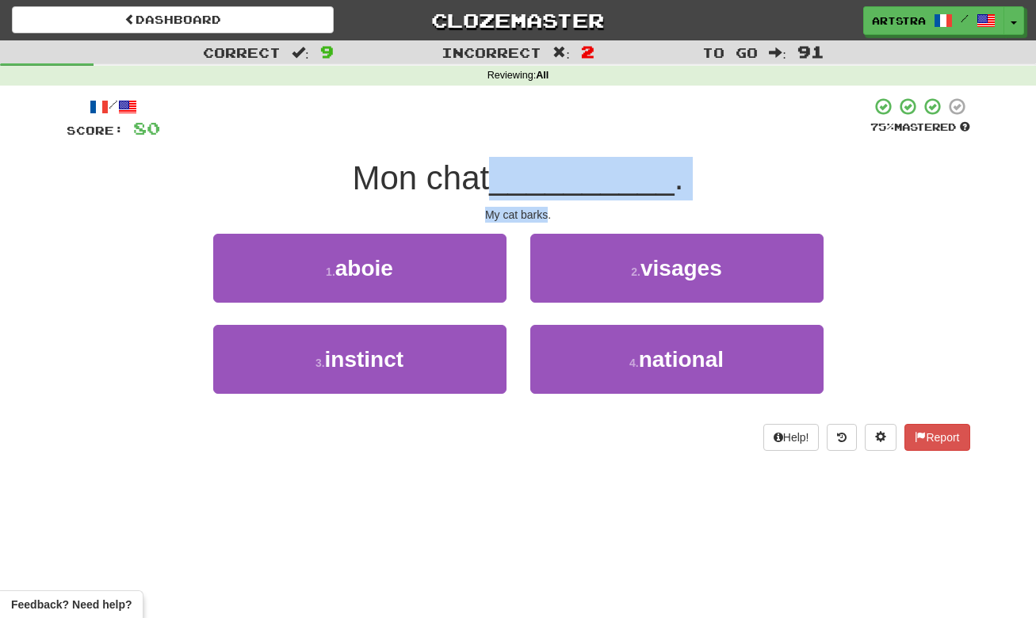
click at [523, 207] on div "/ Score: 80 75 % Mastered Mon chat __________ . My cat barks. 1 . aboie 2 . vis…" at bounding box center [519, 274] width 904 height 354
click at [523, 207] on div "My cat barks." at bounding box center [519, 215] width 904 height 16
click at [530, 169] on div "/ Score: 80 75 % Mastered Mon chat __________ . My cat barks. 1 . aboie 2 . vis…" at bounding box center [519, 274] width 904 height 354
click at [530, 169] on span "__________" at bounding box center [582, 177] width 186 height 37
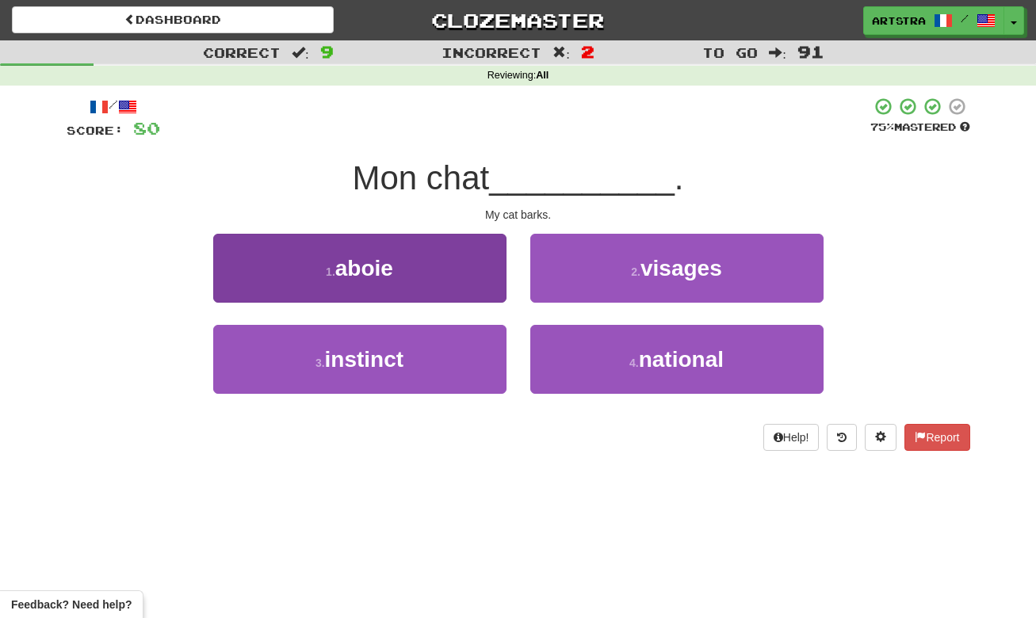
click at [445, 255] on button "1 . aboie" at bounding box center [359, 268] width 293 height 69
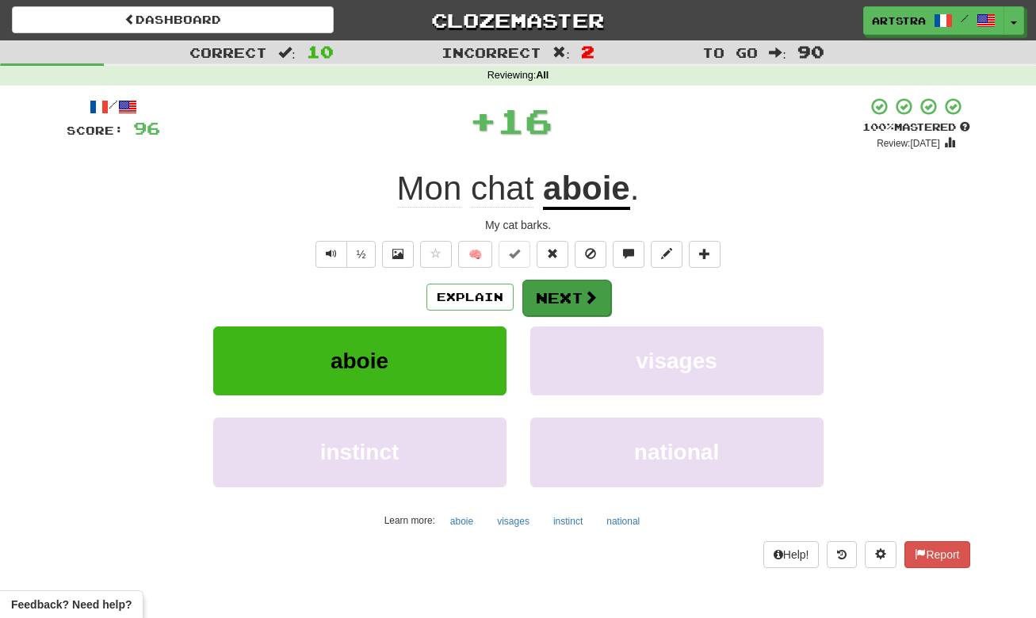
click at [557, 298] on button "Next" at bounding box center [566, 298] width 89 height 36
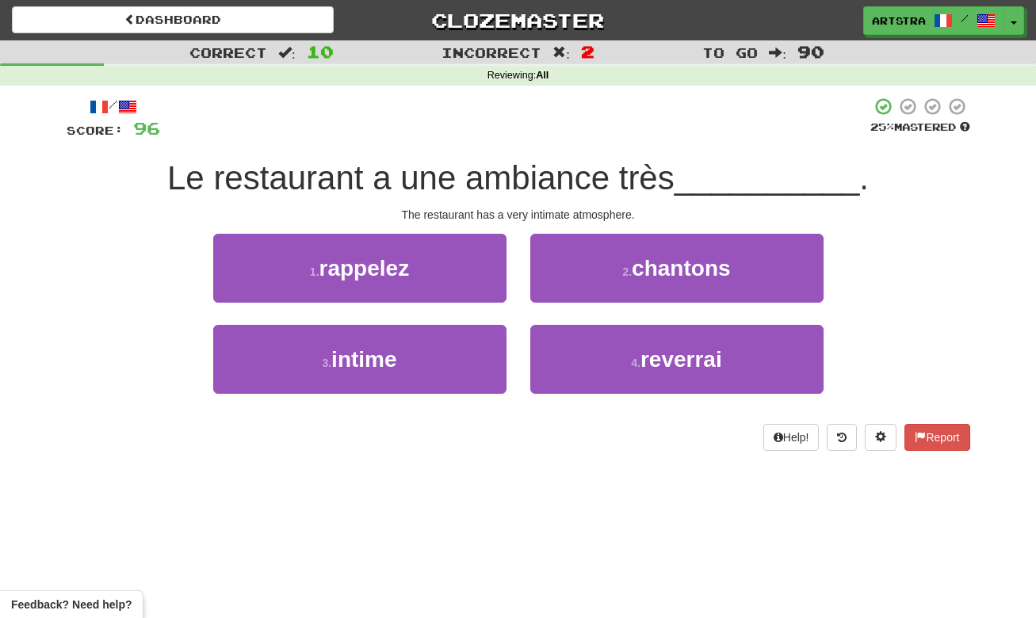
click at [550, 168] on span "Le restaurant a une ambiance très" at bounding box center [420, 177] width 507 height 37
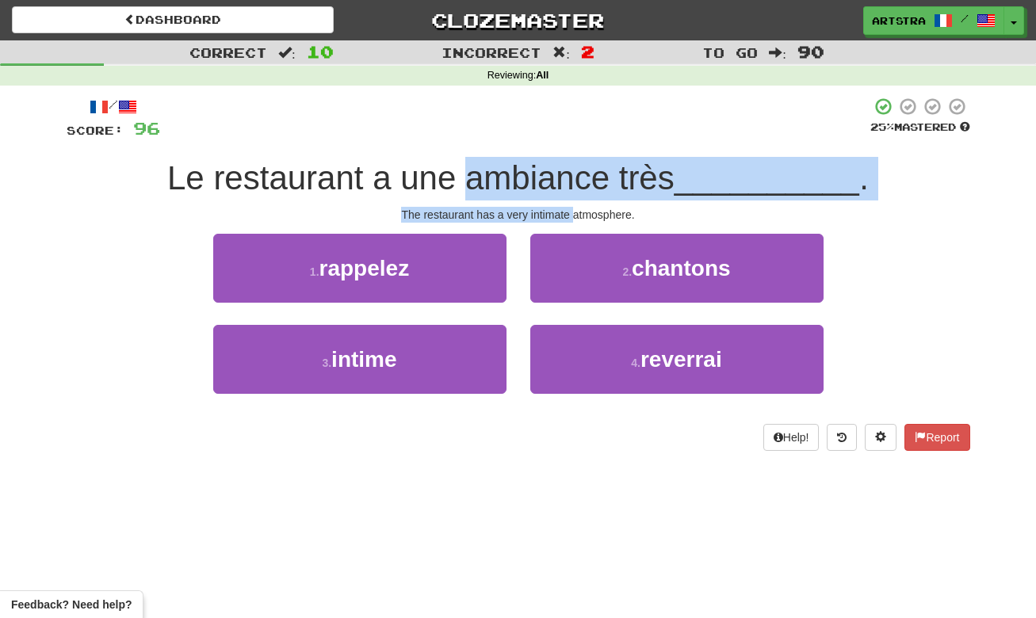
click at [569, 215] on div "/ Score: 96 25 % Mastered Le restaurant a une ambiance très __________ . The re…" at bounding box center [519, 274] width 904 height 354
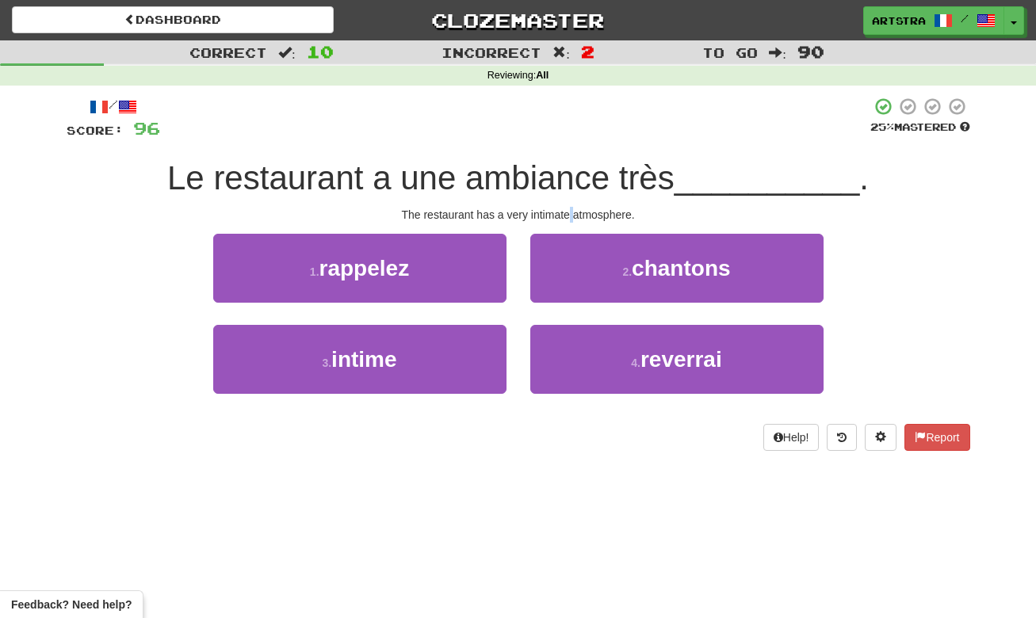
click at [570, 215] on div "The restaurant has a very intimate atmosphere." at bounding box center [519, 215] width 904 height 16
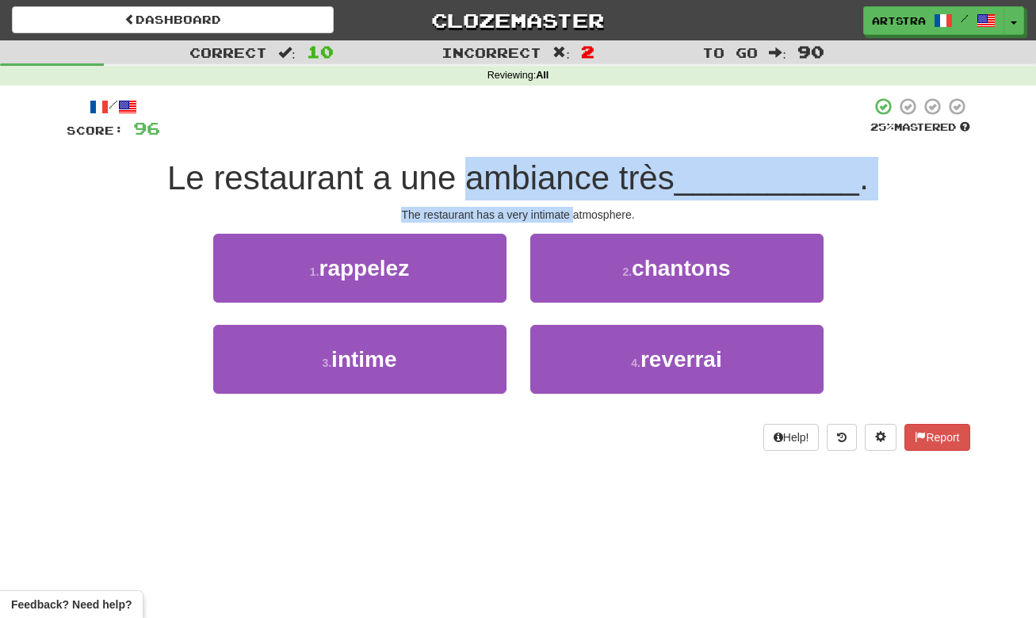
click at [571, 176] on div "/ Score: 96 25 % Mastered Le restaurant a une ambiance très __________ . The re…" at bounding box center [519, 274] width 904 height 354
click at [571, 176] on span "Le restaurant a une ambiance très" at bounding box center [420, 177] width 507 height 37
click at [579, 215] on div "/ Score: 96 25 % Mastered Le restaurant a une ambiance très __________ . The re…" at bounding box center [519, 274] width 904 height 354
click at [579, 215] on div "The restaurant has a very intimate atmosphere." at bounding box center [519, 215] width 904 height 16
click at [579, 176] on div "/ Score: 96 25 % Mastered Le restaurant a une ambiance très __________ . The re…" at bounding box center [519, 274] width 904 height 354
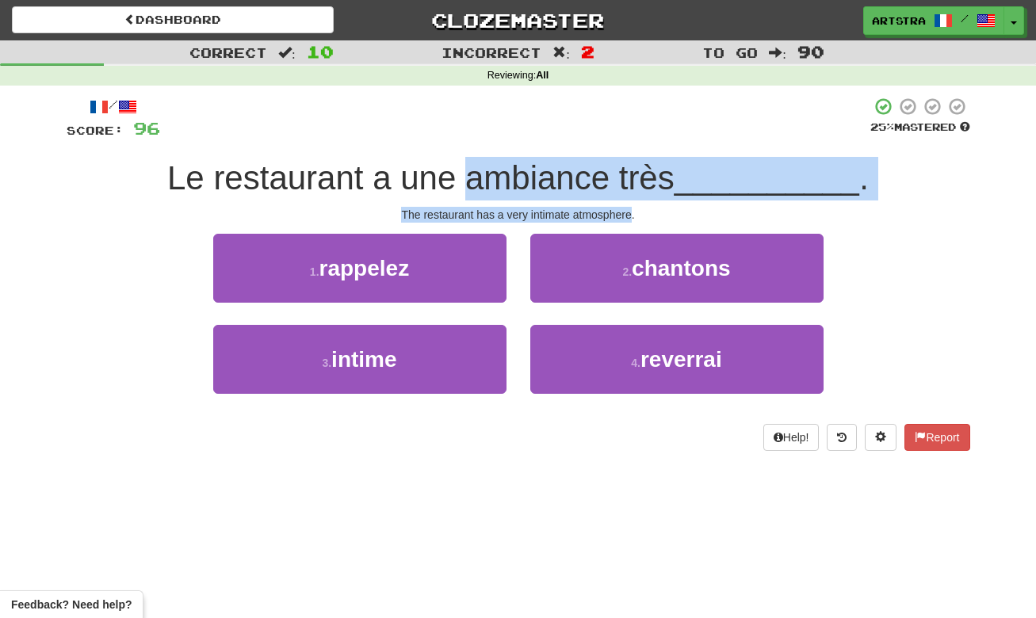
click at [579, 176] on span "Le restaurant a une ambiance très" at bounding box center [420, 177] width 507 height 37
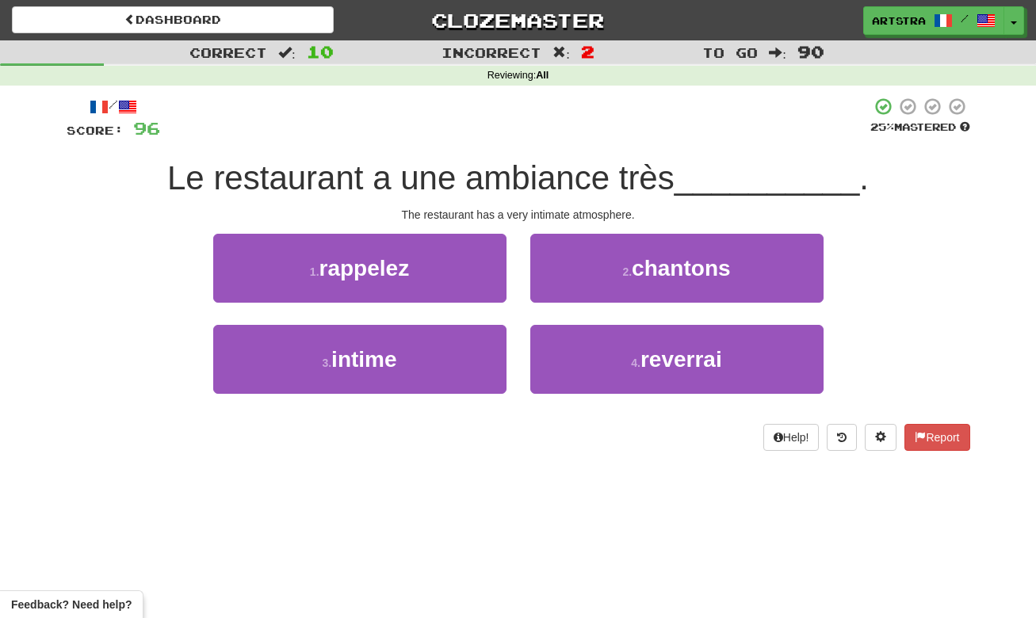
click at [929, 258] on div "1 . rappelez 2 . chantons" at bounding box center [518, 279] width 951 height 91
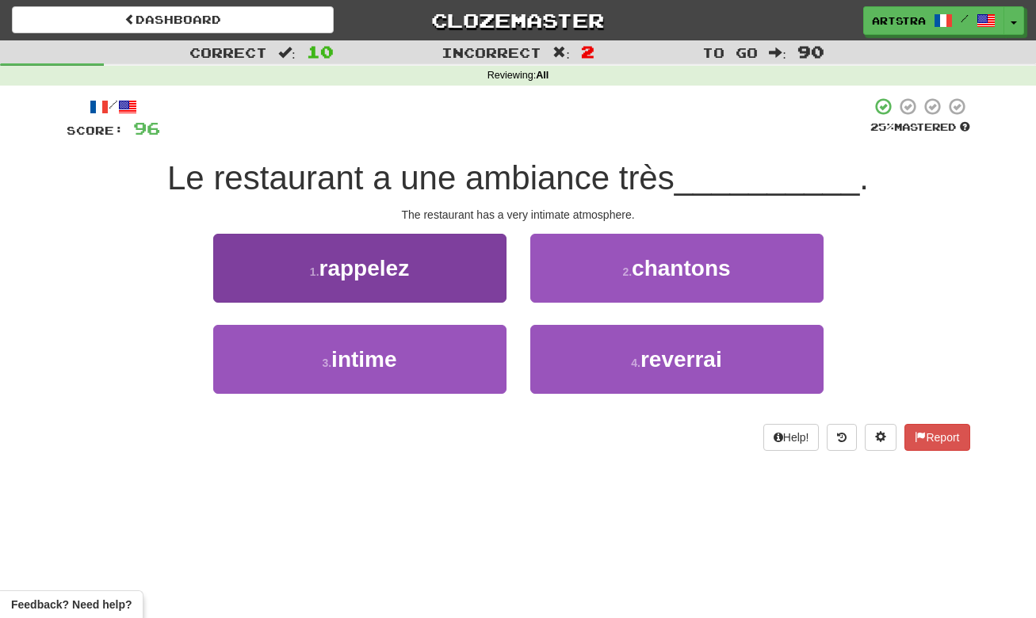
click at [427, 358] on button "3 . intime" at bounding box center [359, 359] width 293 height 69
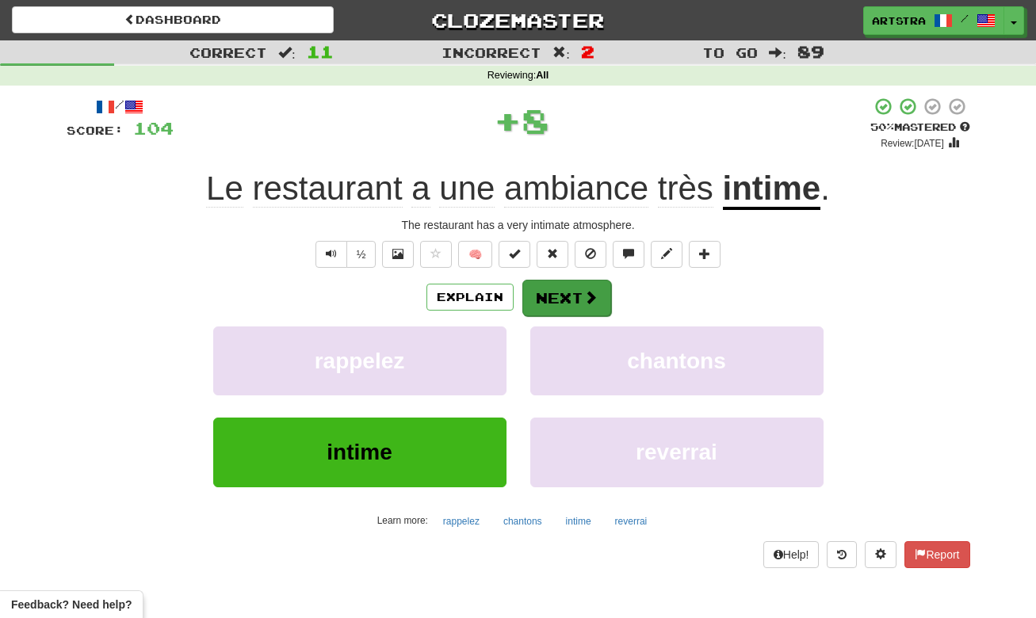
click at [572, 295] on button "Next" at bounding box center [566, 298] width 89 height 36
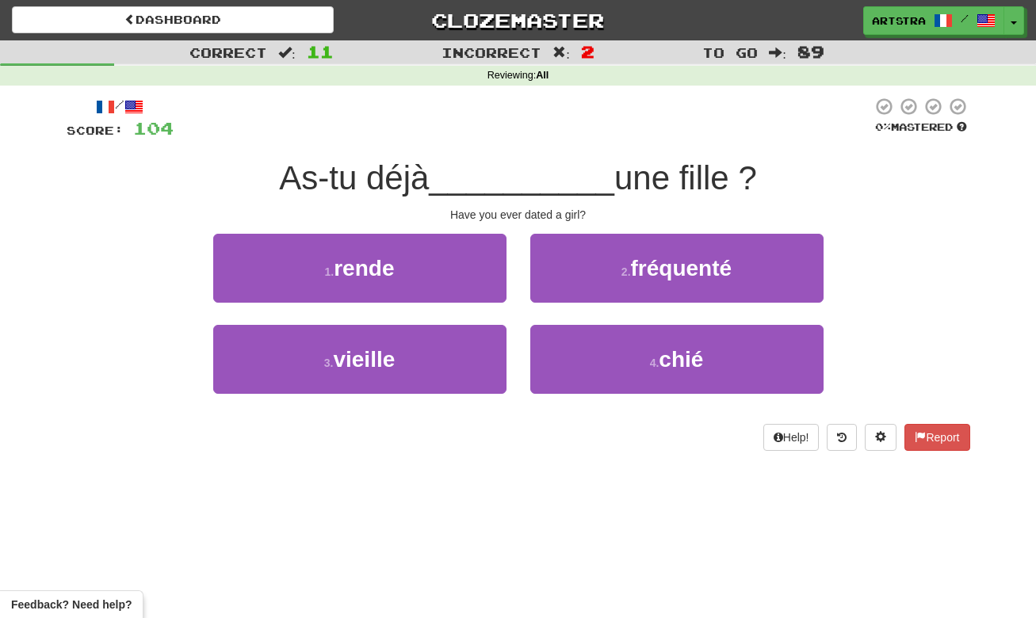
click at [519, 184] on span "__________" at bounding box center [522, 177] width 186 height 37
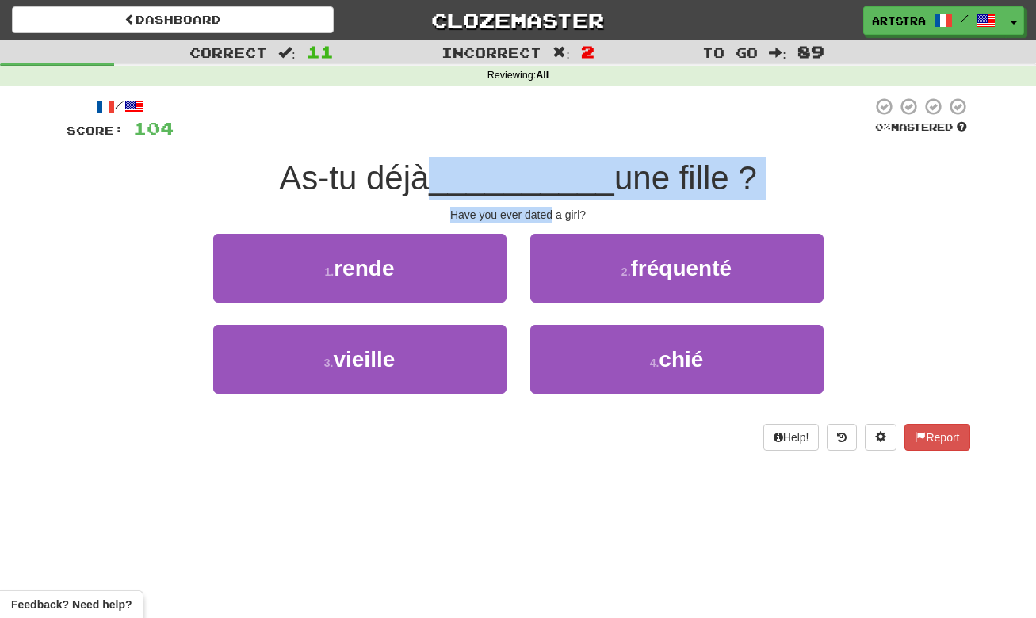
click at [536, 213] on div "/ Score: 104 0 % Mastered As-tu déjà __________ une fille ? Have you ever dated…" at bounding box center [519, 274] width 904 height 354
click at [536, 213] on div "Have you ever dated a girl?" at bounding box center [519, 215] width 904 height 16
click at [553, 163] on div "/ Score: 104 0 % Mastered As-tu déjà __________ une fille ? Have you ever dated…" at bounding box center [519, 274] width 904 height 354
click at [553, 163] on span "__________" at bounding box center [522, 177] width 186 height 37
click at [565, 212] on div "/ Score: 104 0 % Mastered As-tu déjà __________ une fille ? Have you ever dated…" at bounding box center [519, 274] width 904 height 354
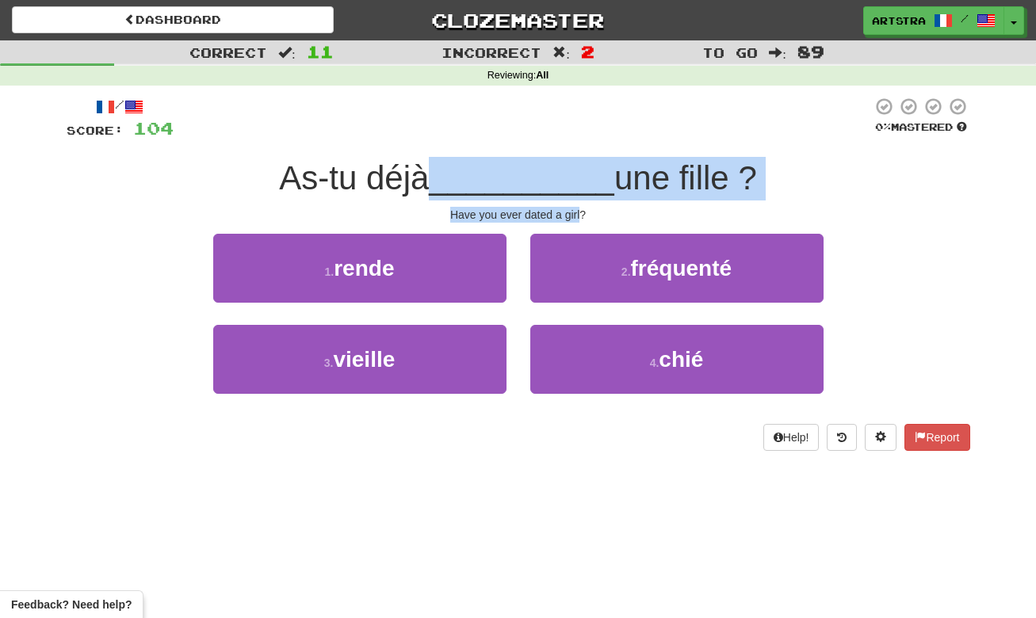
click at [565, 212] on div "Have you ever dated a girl?" at bounding box center [519, 215] width 904 height 16
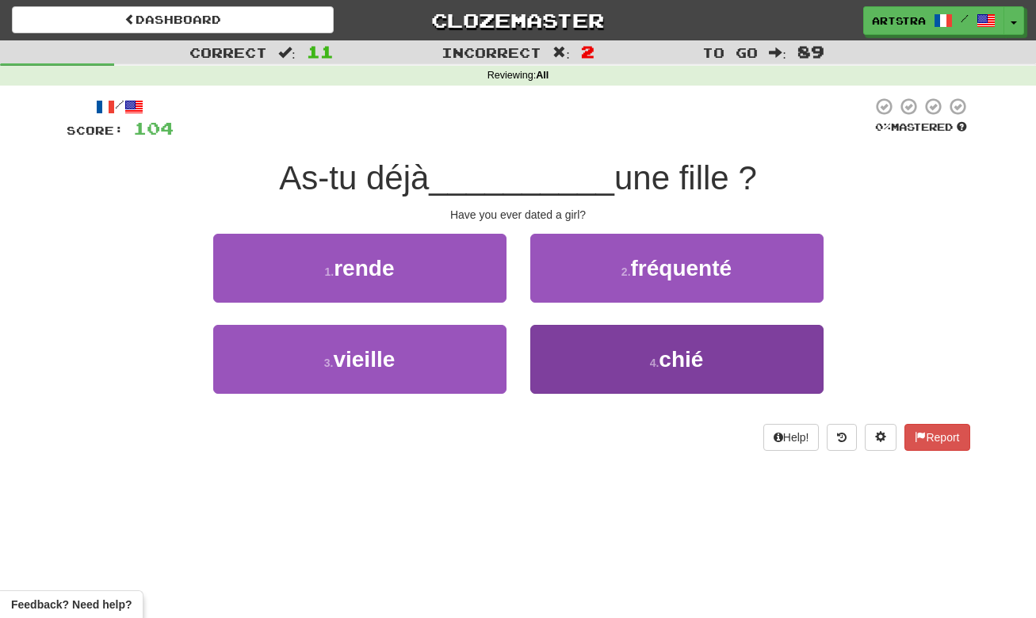
click at [598, 368] on button "4 . chié" at bounding box center [676, 359] width 293 height 69
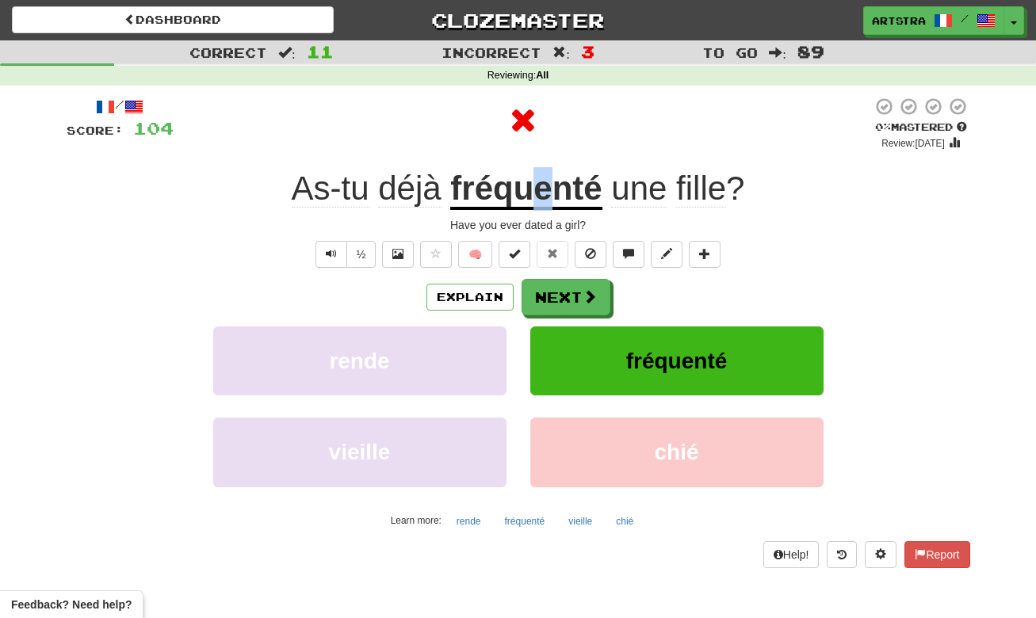
click at [538, 174] on u "fréquenté" at bounding box center [525, 190] width 151 height 40
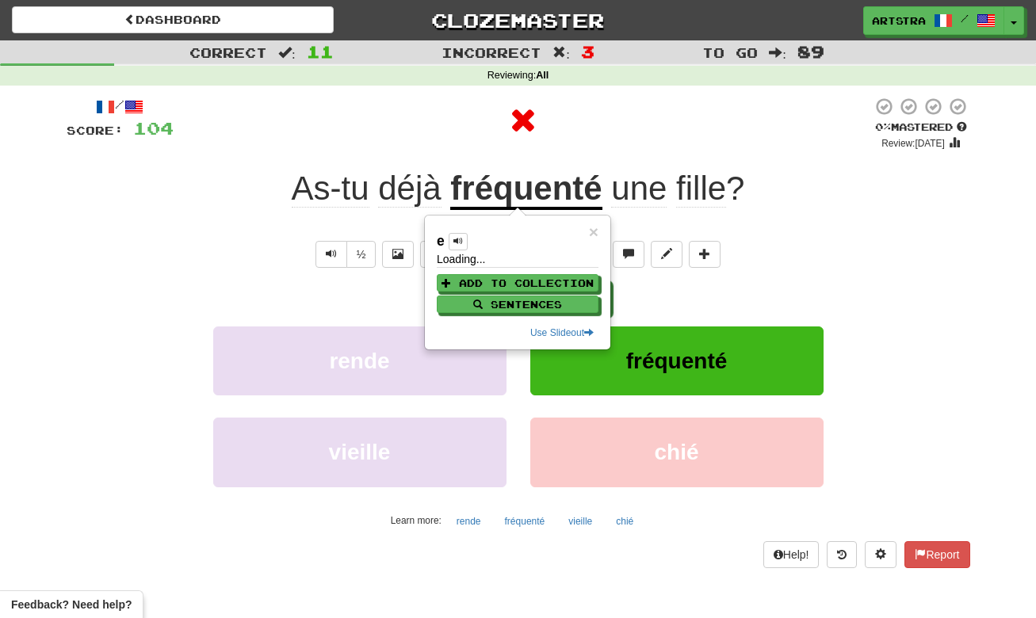
click at [630, 127] on div at bounding box center [523, 121] width 699 height 48
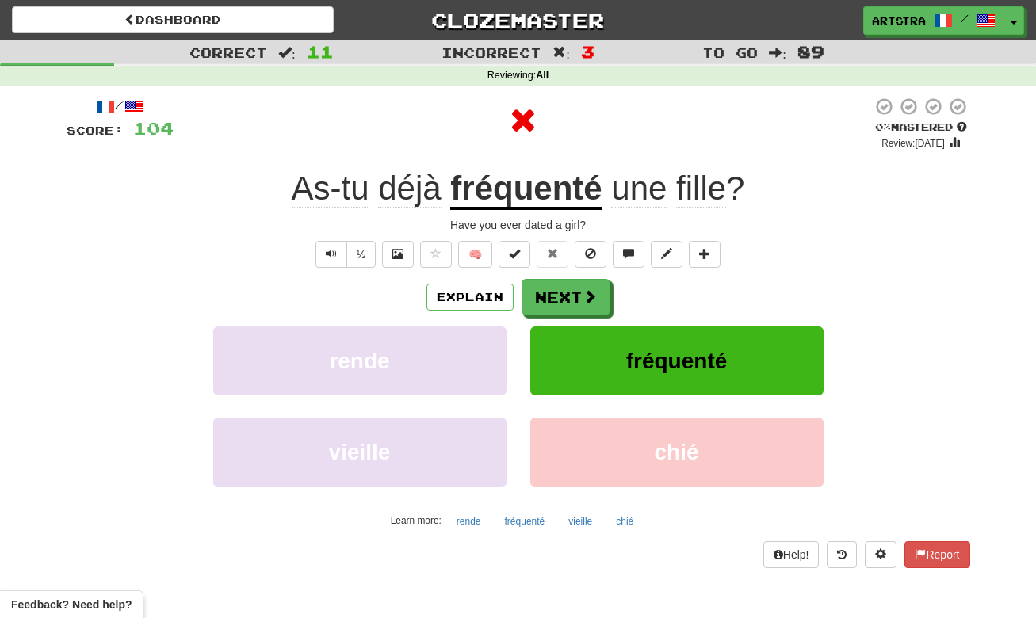
click at [583, 277] on div "/ Score: 104 0 % Mastered Review: 2025-08-16 As-tu déjà fréquenté une fille ? H…" at bounding box center [519, 332] width 904 height 471
click at [578, 285] on button "Next" at bounding box center [566, 298] width 89 height 36
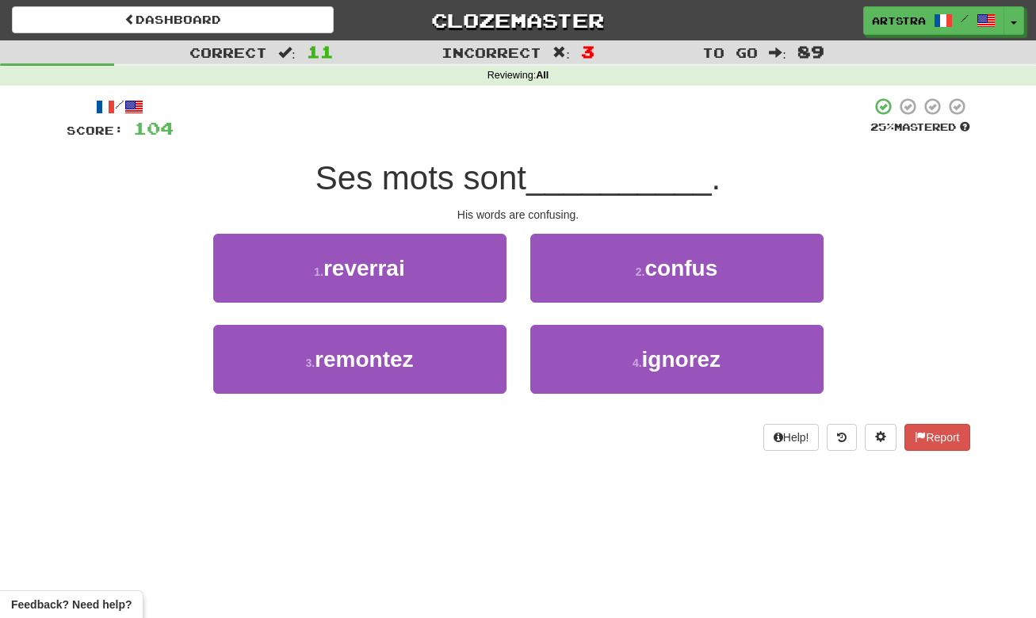
click at [526, 184] on span "Ses mots sont" at bounding box center [421, 177] width 211 height 37
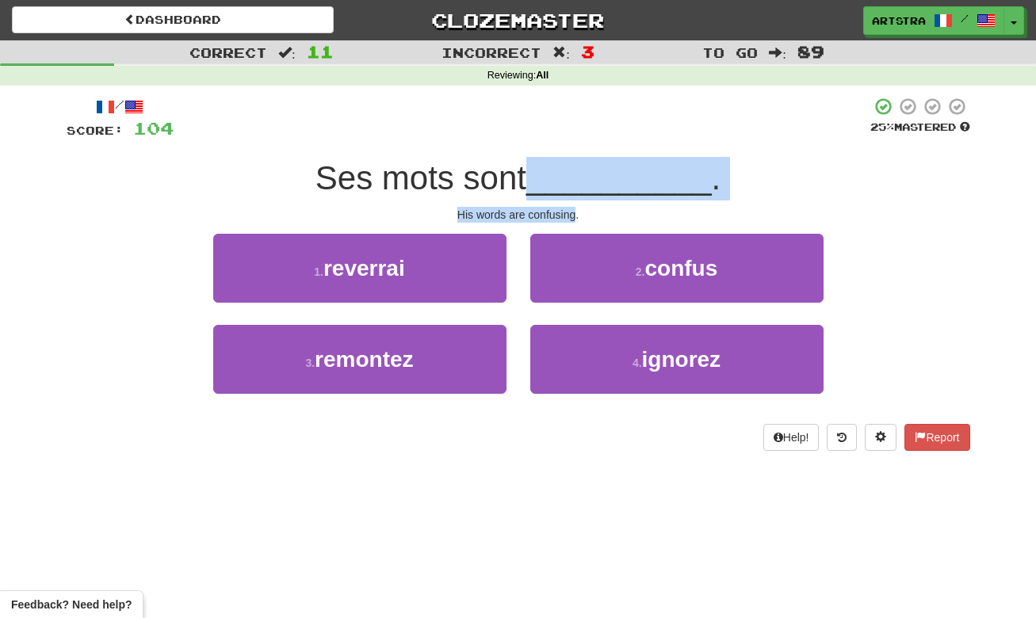
click at [536, 205] on div "/ Score: 104 25 % Mastered Ses mots sont __________ . His words are confusing. …" at bounding box center [519, 274] width 904 height 354
click at [536, 207] on div "His words are confusing." at bounding box center [519, 215] width 904 height 16
click at [541, 174] on div "/ Score: 104 25 % Mastered Ses mots sont __________ . His words are confusing. …" at bounding box center [519, 274] width 904 height 354
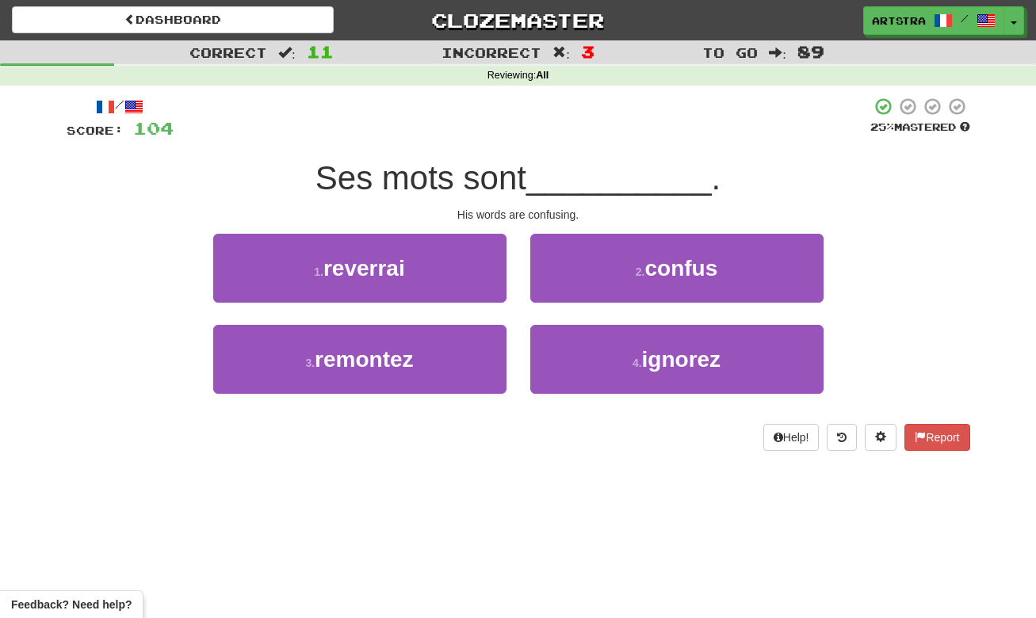
click at [526, 174] on span "Ses mots sont" at bounding box center [421, 177] width 211 height 37
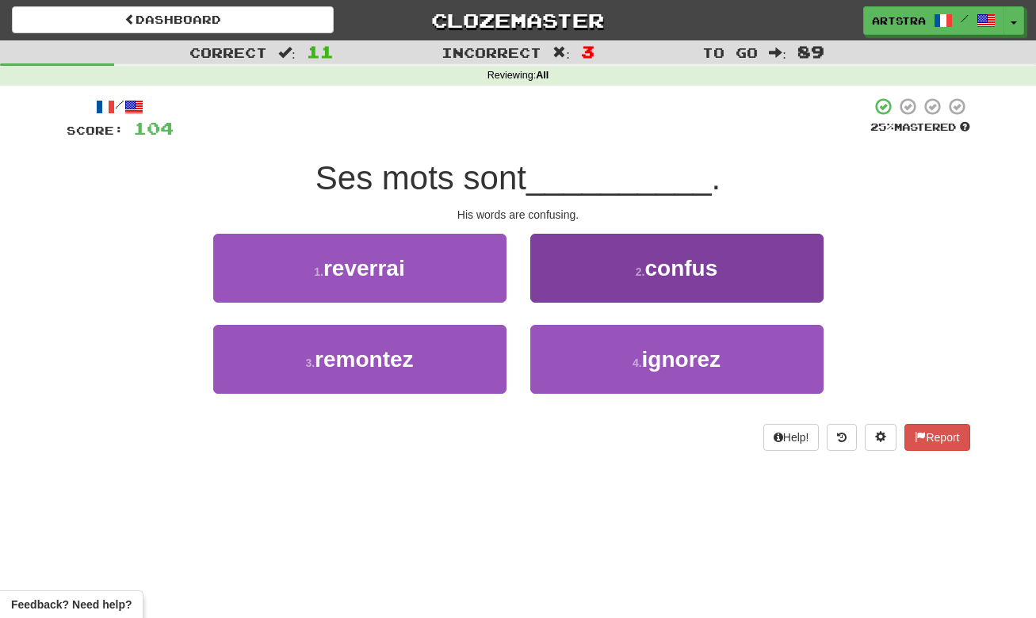
click at [634, 261] on button "2 . confus" at bounding box center [676, 268] width 293 height 69
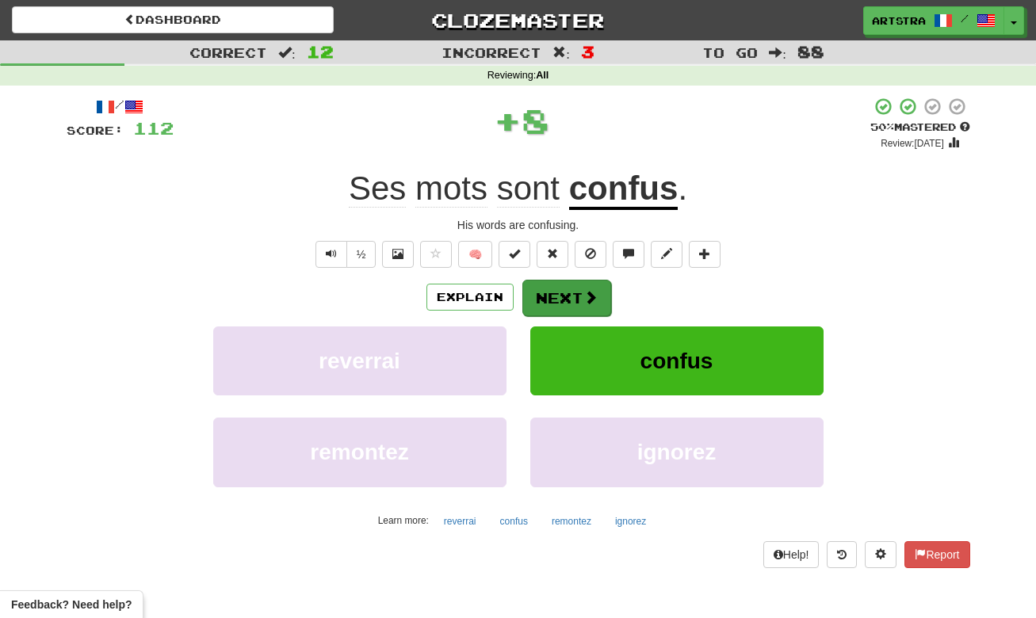
click at [584, 297] on span at bounding box center [591, 297] width 14 height 14
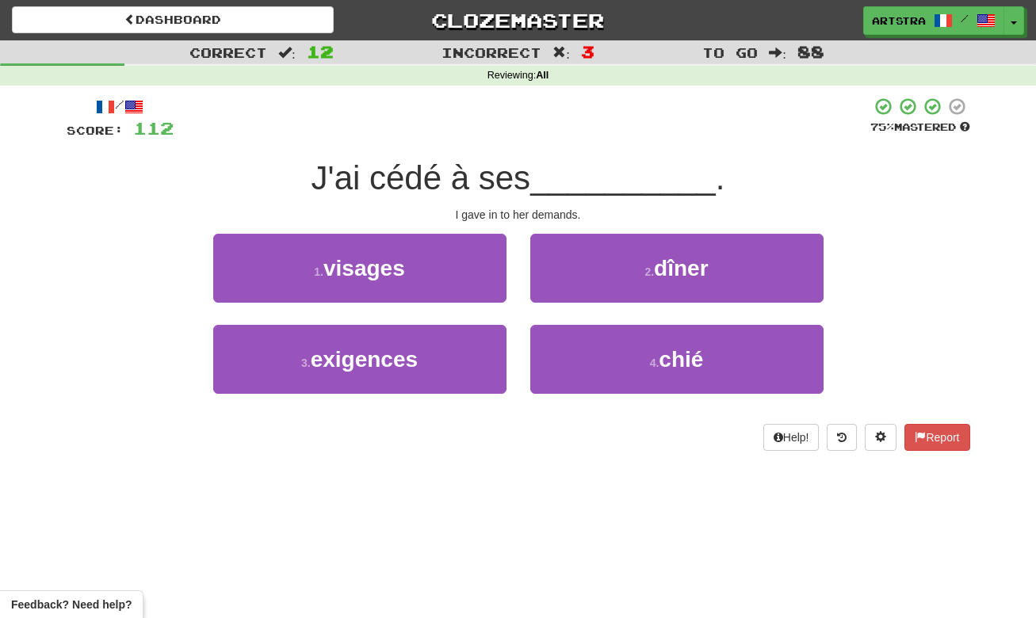
click at [521, 178] on span "J'ai cédé à ses" at bounding box center [422, 177] width 220 height 37
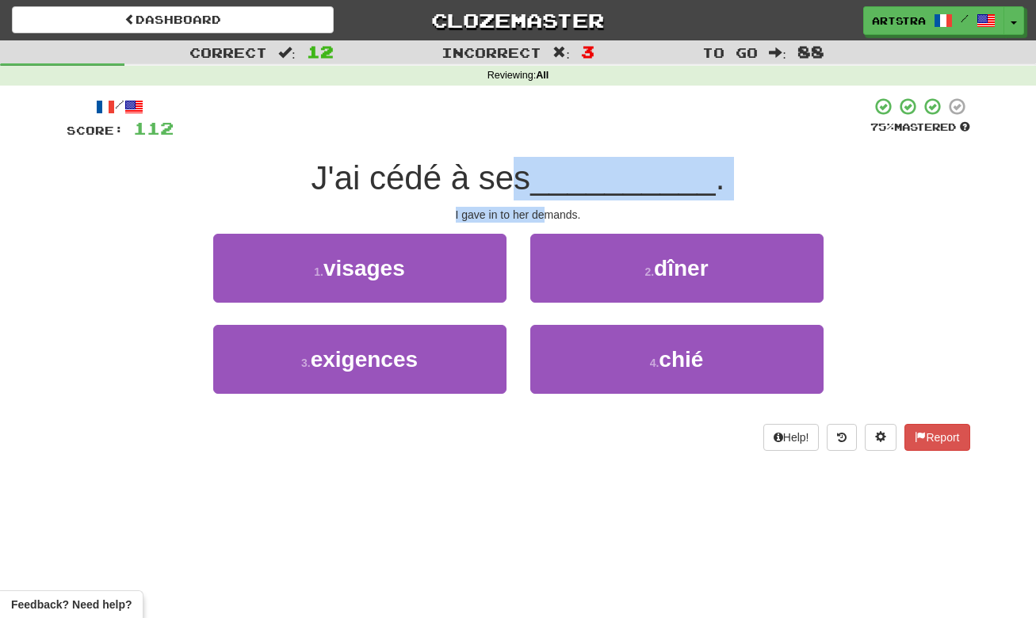
click at [545, 218] on div "/ Score: 112 75 % Mastered J'ai cédé à ses __________ . I gave in to her demand…" at bounding box center [519, 274] width 904 height 354
click at [545, 218] on div "I gave in to her demands." at bounding box center [519, 215] width 904 height 16
click at [537, 159] on div "/ Score: 112 75 % Mastered J'ai cédé à ses __________ . I gave in to her demand…" at bounding box center [519, 274] width 904 height 354
click at [531, 159] on span "J'ai cédé à ses" at bounding box center [422, 177] width 220 height 37
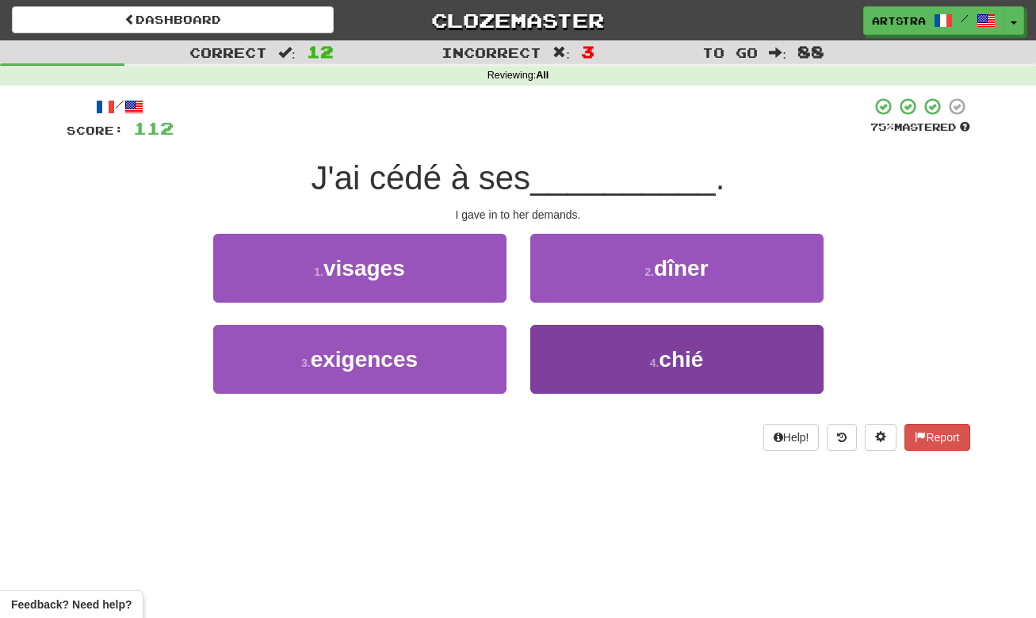
click at [630, 376] on button "4 . chié" at bounding box center [676, 359] width 293 height 69
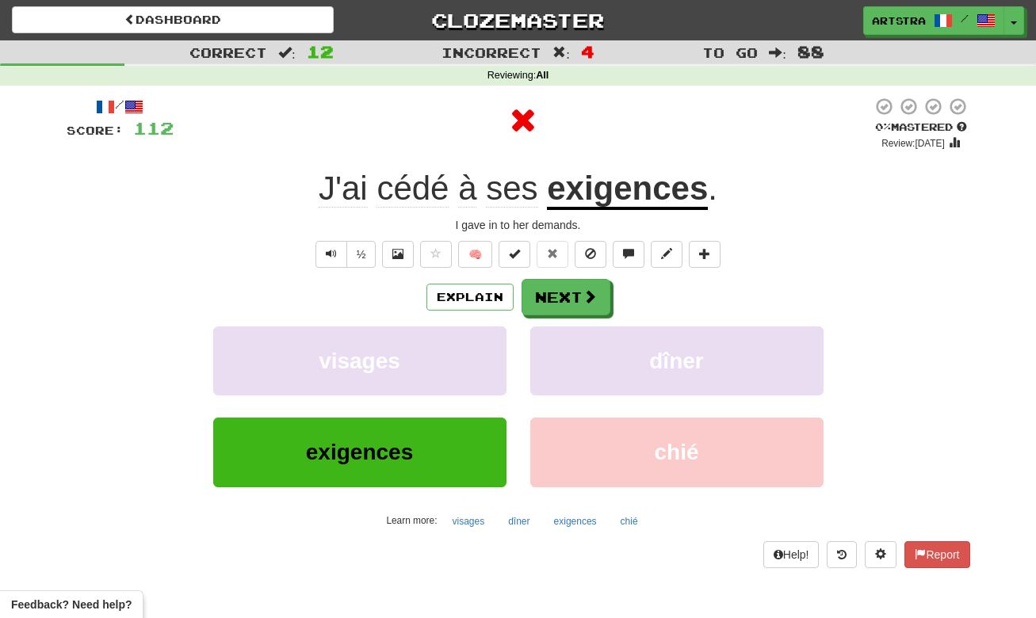
click at [619, 176] on u "exigences" at bounding box center [627, 190] width 161 height 40
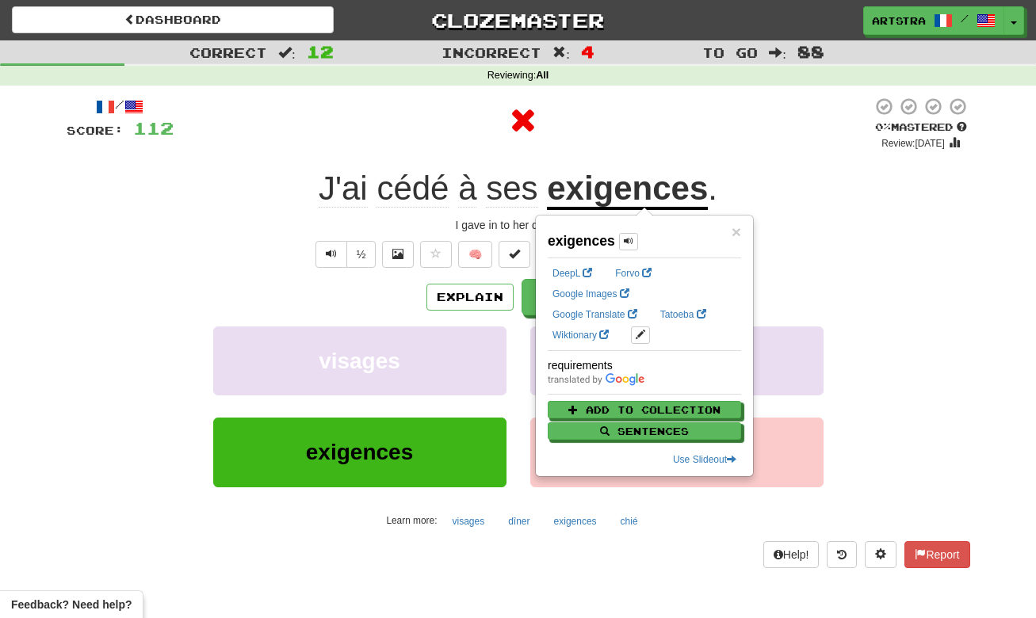
click at [618, 140] on div at bounding box center [523, 121] width 699 height 48
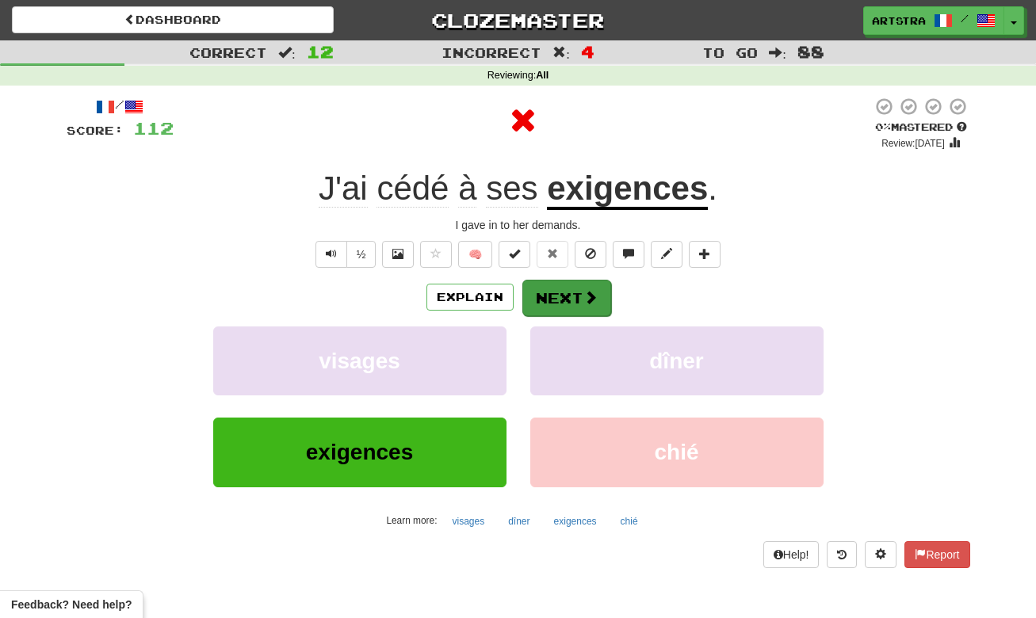
click at [568, 309] on button "Next" at bounding box center [566, 298] width 89 height 36
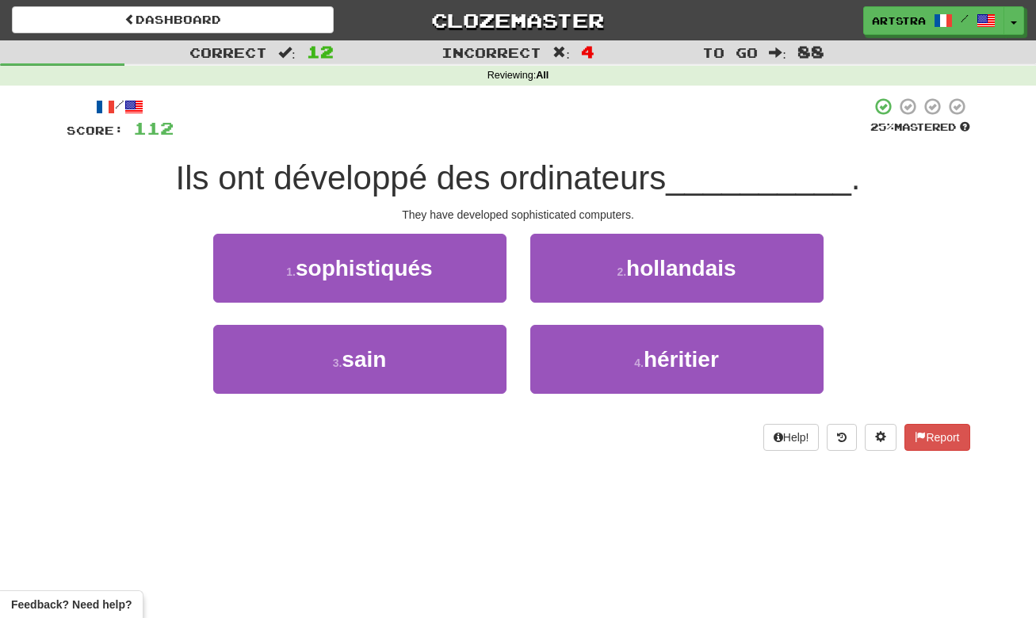
click at [542, 155] on div "/ Score: 112 25 % Mastered Ils ont développé des ordinateurs __________ . They …" at bounding box center [519, 274] width 904 height 354
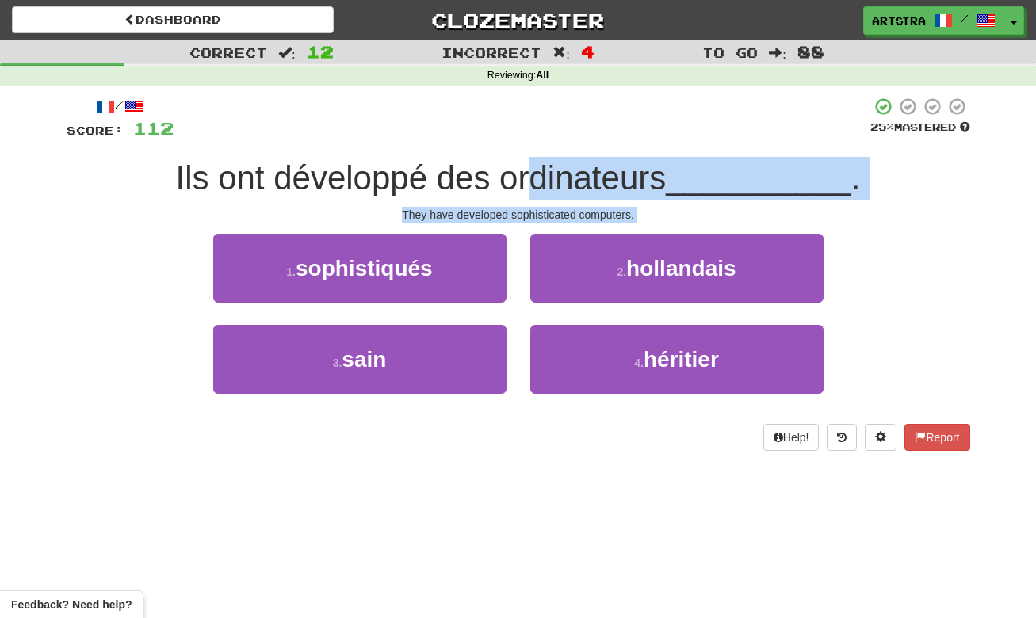
click at [589, 220] on div "/ Score: 112 25 % Mastered Ils ont développé des ordinateurs __________ . They …" at bounding box center [519, 274] width 904 height 354
click at [588, 197] on div "Ils ont développé des ordinateurs __________ ." at bounding box center [519, 179] width 904 height 44
click at [588, 157] on div "Ils ont développé des ordinateurs __________ ." at bounding box center [519, 179] width 904 height 44
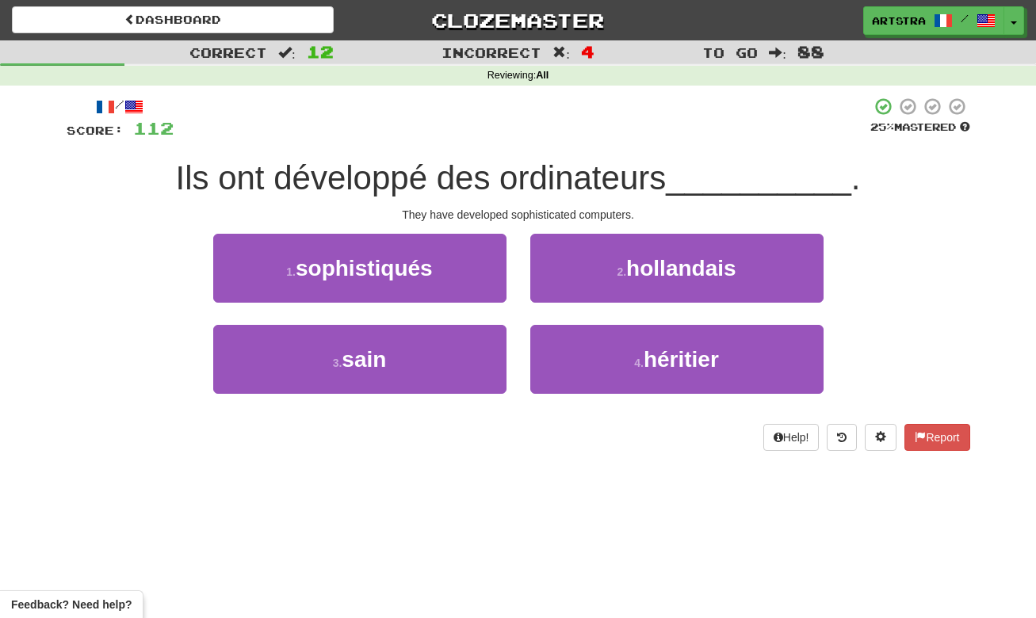
click at [587, 159] on span "Ils ont développé des ordinateurs" at bounding box center [420, 177] width 491 height 37
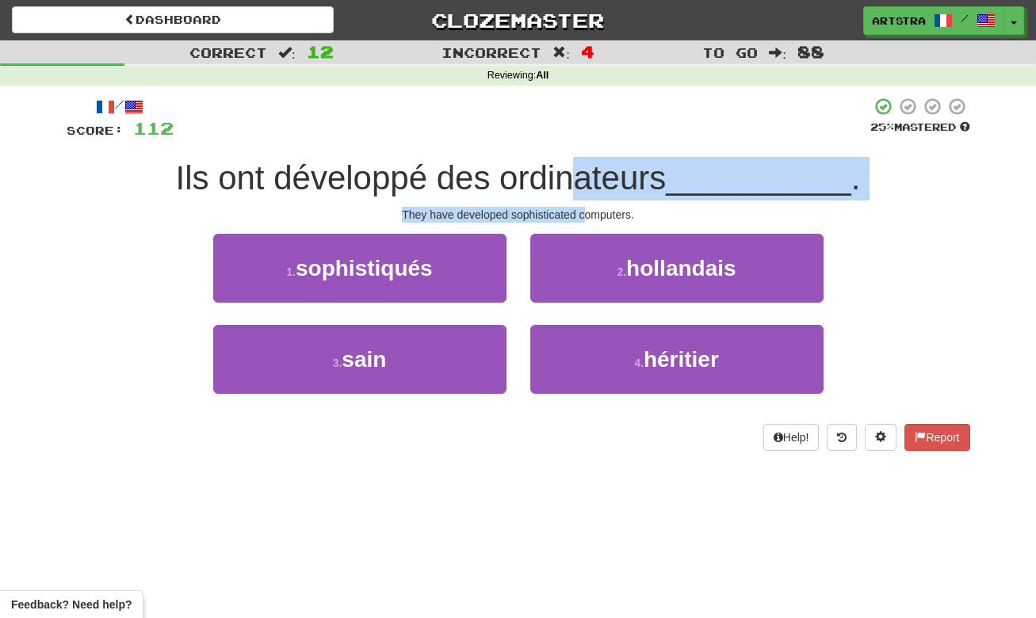
click at [588, 212] on div "/ Score: 112 25 % Mastered Ils ont développé des ordinateurs __________ . They …" at bounding box center [519, 274] width 904 height 354
click at [588, 212] on div "They have developed sophisticated computers." at bounding box center [519, 215] width 904 height 16
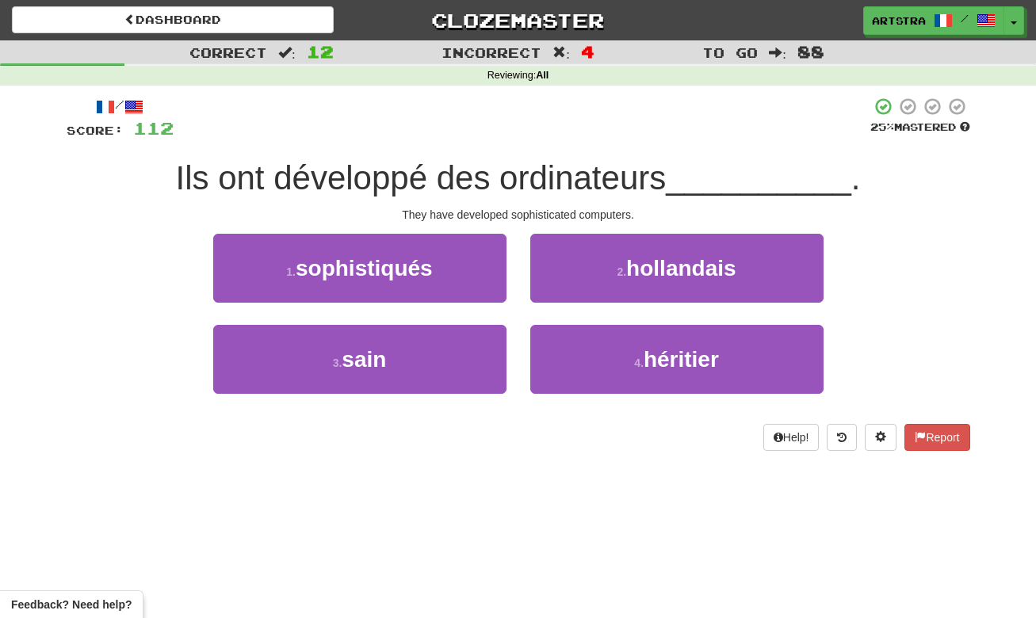
click at [394, 256] on span "sophistiqués" at bounding box center [364, 268] width 137 height 25
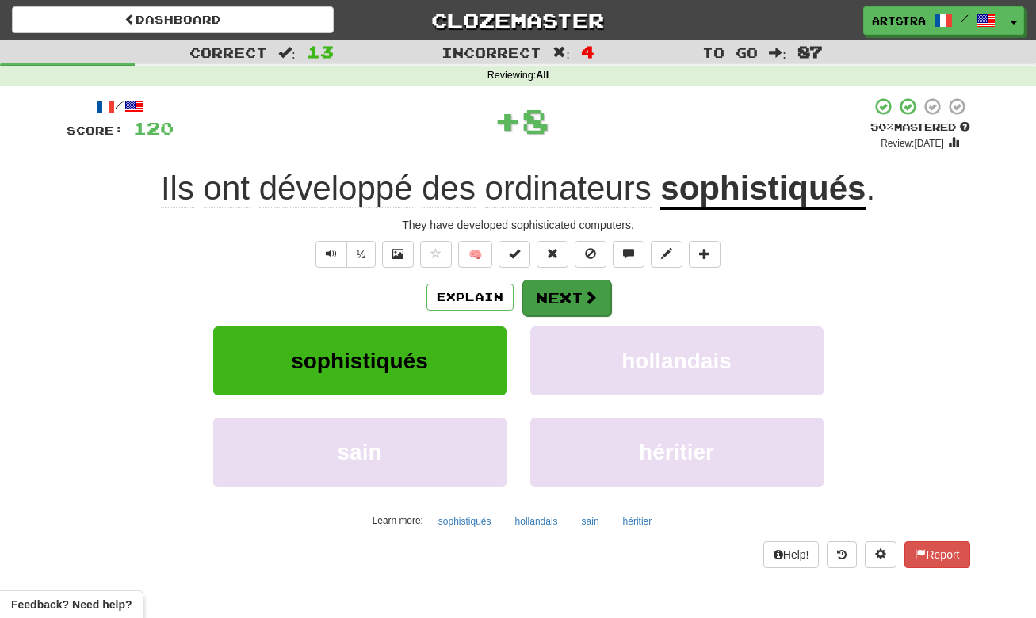
click at [556, 304] on button "Next" at bounding box center [566, 298] width 89 height 36
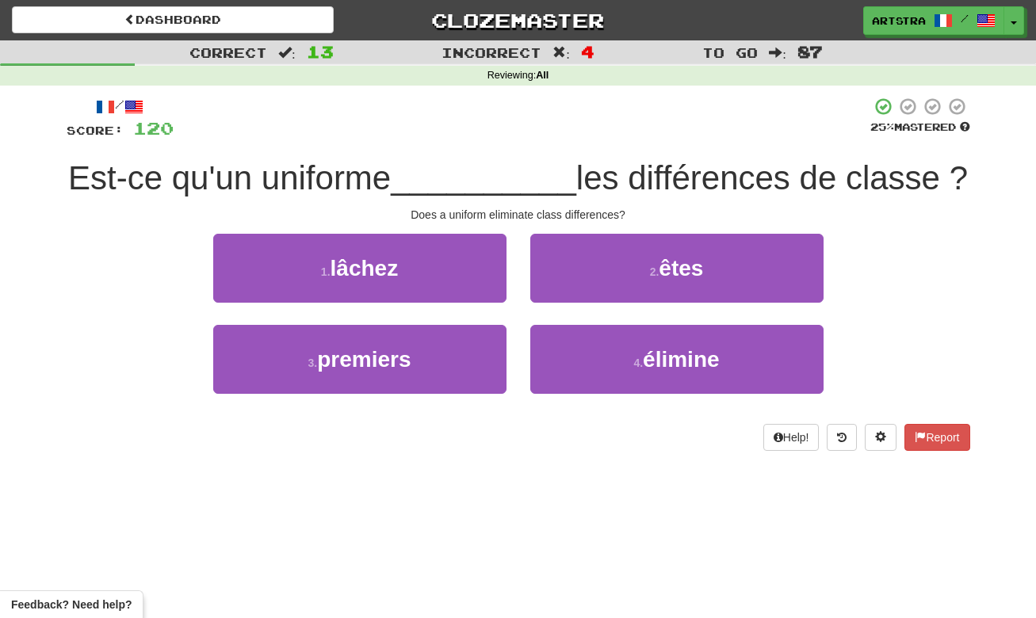
click at [466, 173] on span "__________" at bounding box center [484, 177] width 186 height 37
click at [480, 201] on div "Est-ce qu'un uniforme __________ les différences de classe ?" at bounding box center [519, 179] width 904 height 44
click at [502, 251] on div "/ Score: 120 25 % Mastered Est-ce qu'un uniforme __________ les différences de …" at bounding box center [519, 274] width 904 height 354
click at [502, 223] on div "Does a uniform eliminate class differences?" at bounding box center [519, 215] width 904 height 16
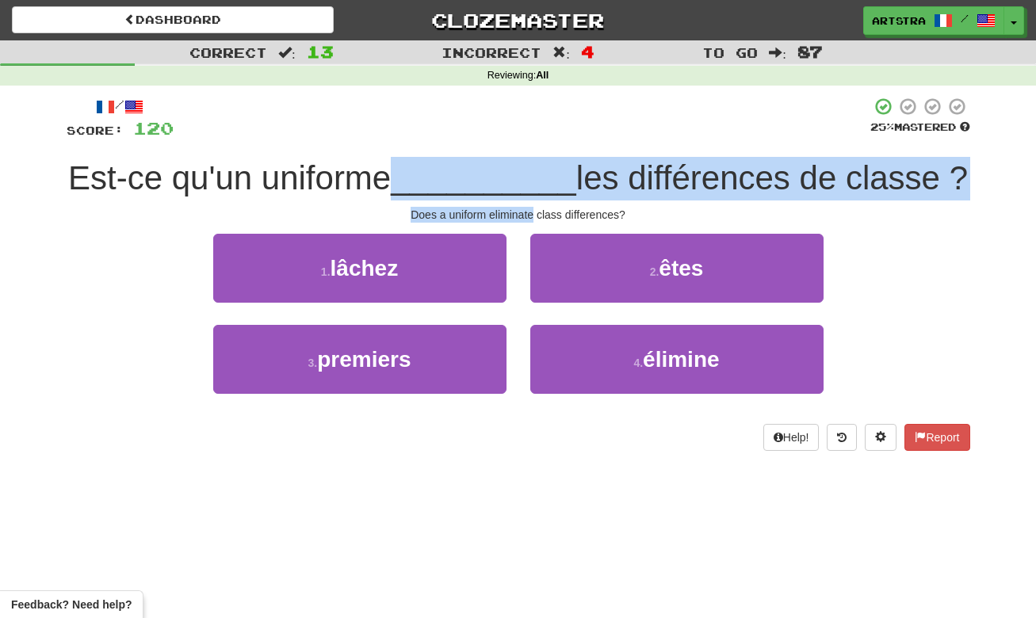
click at [498, 169] on div "/ Score: 120 25 % Mastered Est-ce qu'un uniforme __________ les différences de …" at bounding box center [519, 274] width 904 height 354
click at [498, 169] on span "__________" at bounding box center [484, 177] width 186 height 37
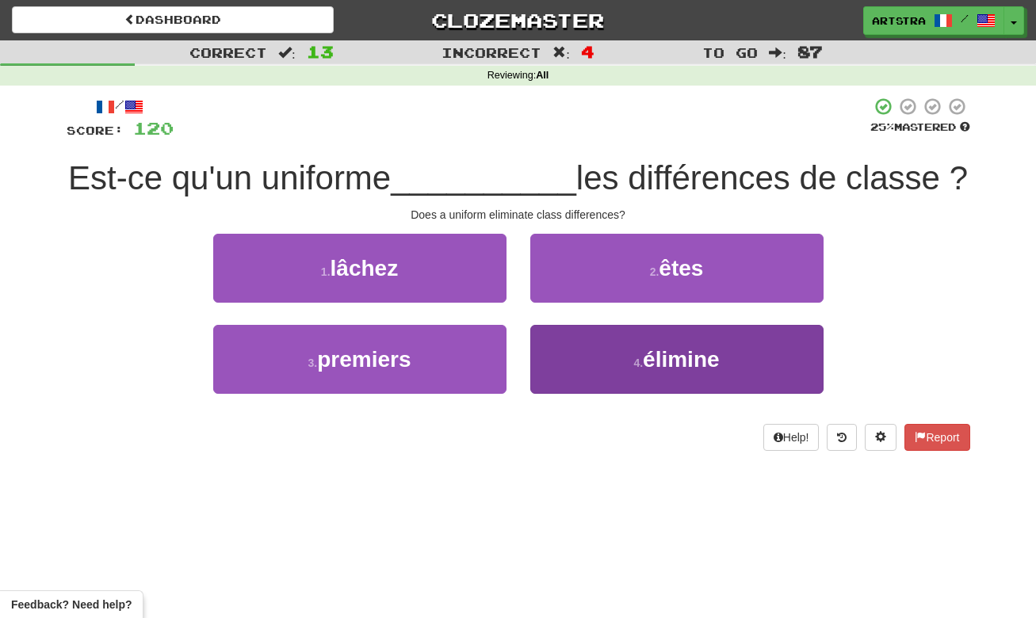
click at [688, 372] on span "élimine" at bounding box center [681, 359] width 76 height 25
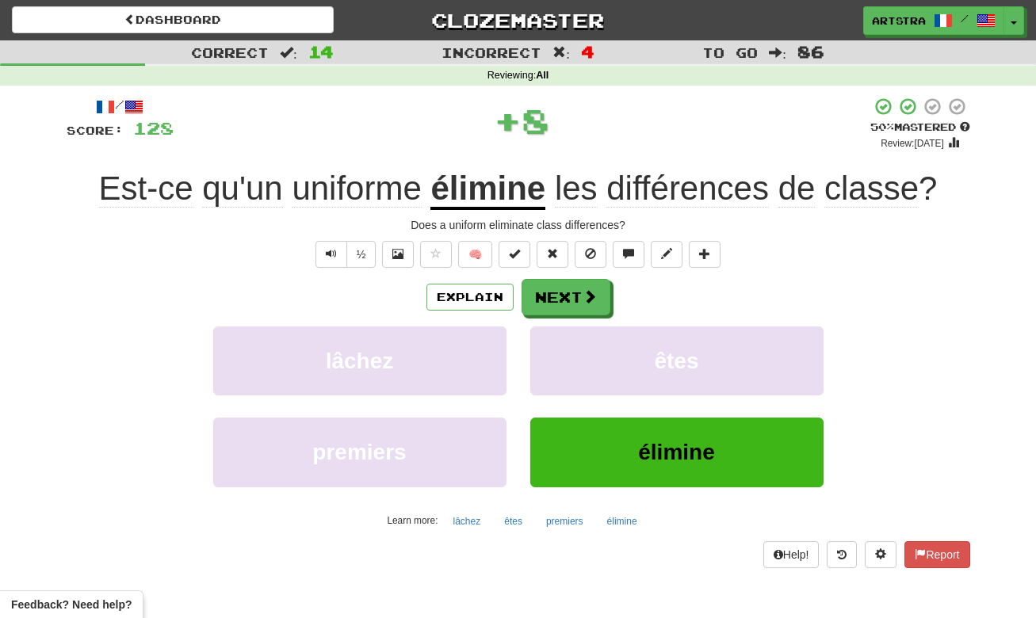
click at [728, 212] on div "/ Score: 128 + 8 50 % Mastered Review: 2025-08-26 Est-ce qu'un uniforme élimine…" at bounding box center [519, 332] width 904 height 471
click at [702, 191] on span "différences" at bounding box center [688, 189] width 163 height 38
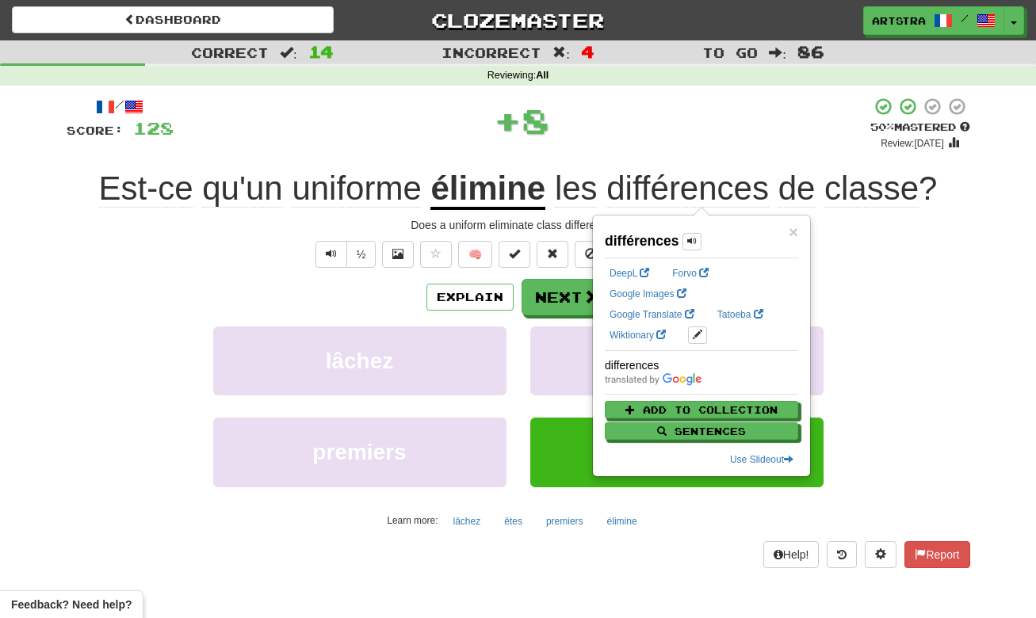
click at [683, 129] on div "+ 8" at bounding box center [522, 121] width 697 height 48
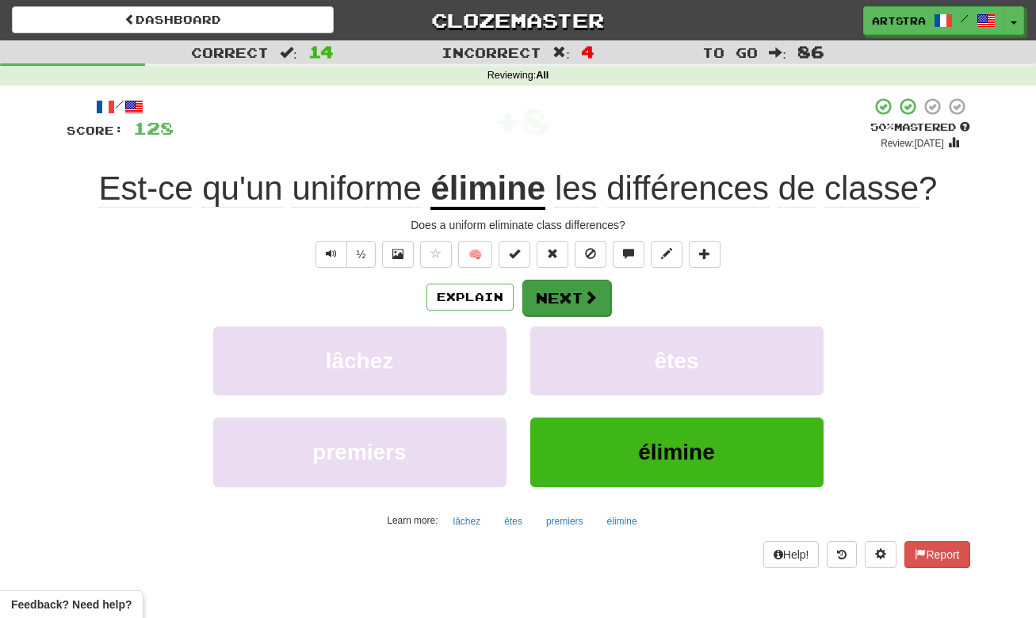
click at [584, 299] on span at bounding box center [591, 297] width 14 height 14
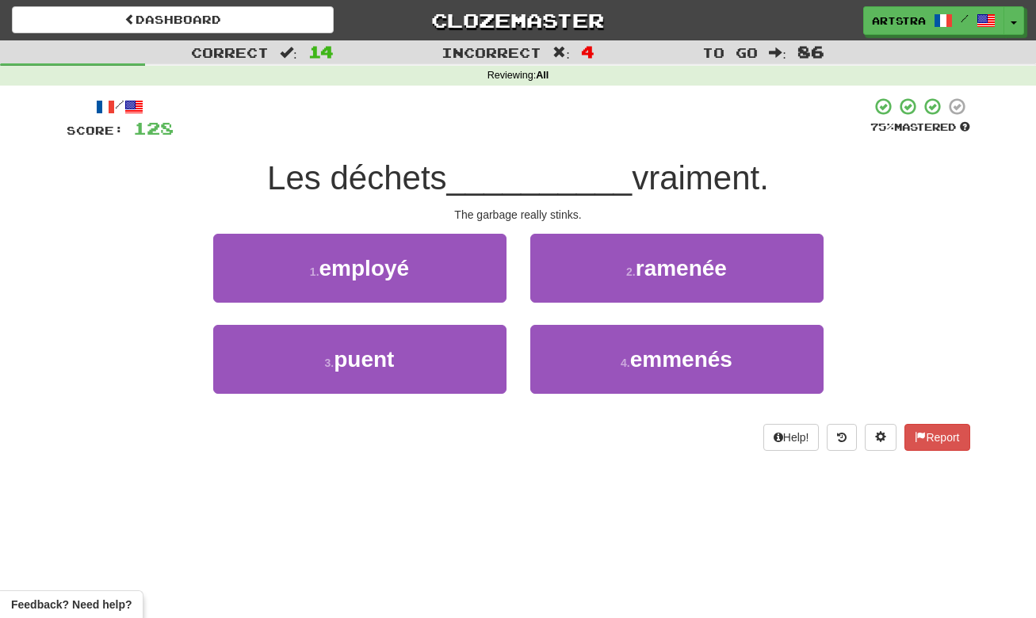
click at [506, 174] on span "__________" at bounding box center [540, 177] width 186 height 37
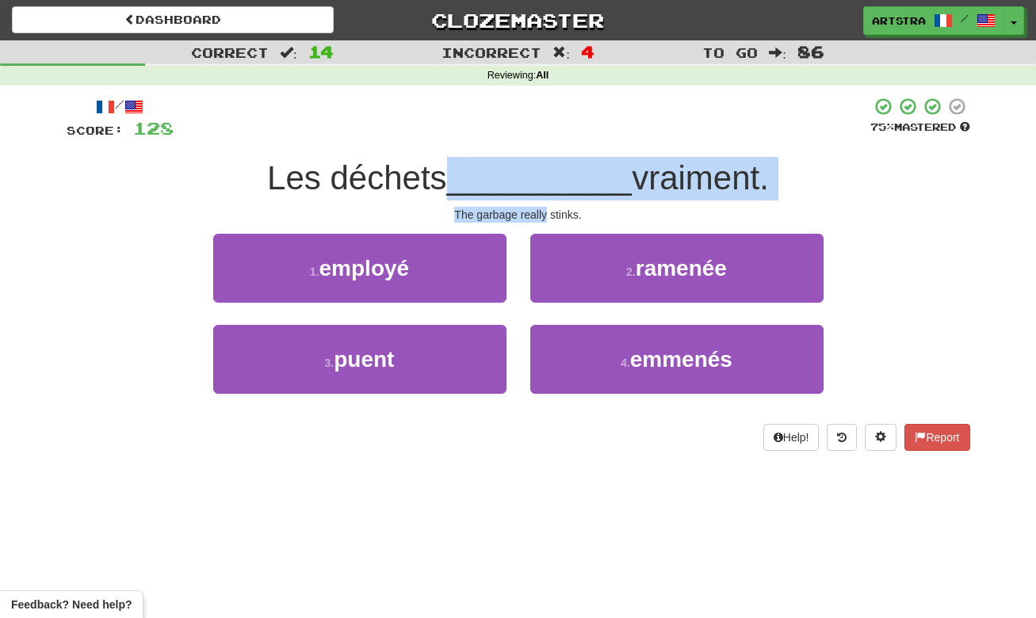
click at [522, 206] on div "/ Score: 128 75 % Mastered Les déchets __________ vraiment. The garbage really …" at bounding box center [519, 274] width 904 height 354
click at [522, 207] on div "The garbage really stinks." at bounding box center [519, 215] width 904 height 16
drag, startPoint x: 522, startPoint y: 206, endPoint x: 530, endPoint y: 182, distance: 25.1
click at [530, 182] on div "/ Score: 128 75 % Mastered Les déchets __________ vraiment. The garbage really …" at bounding box center [519, 274] width 904 height 354
click at [530, 182] on span "__________" at bounding box center [540, 177] width 186 height 37
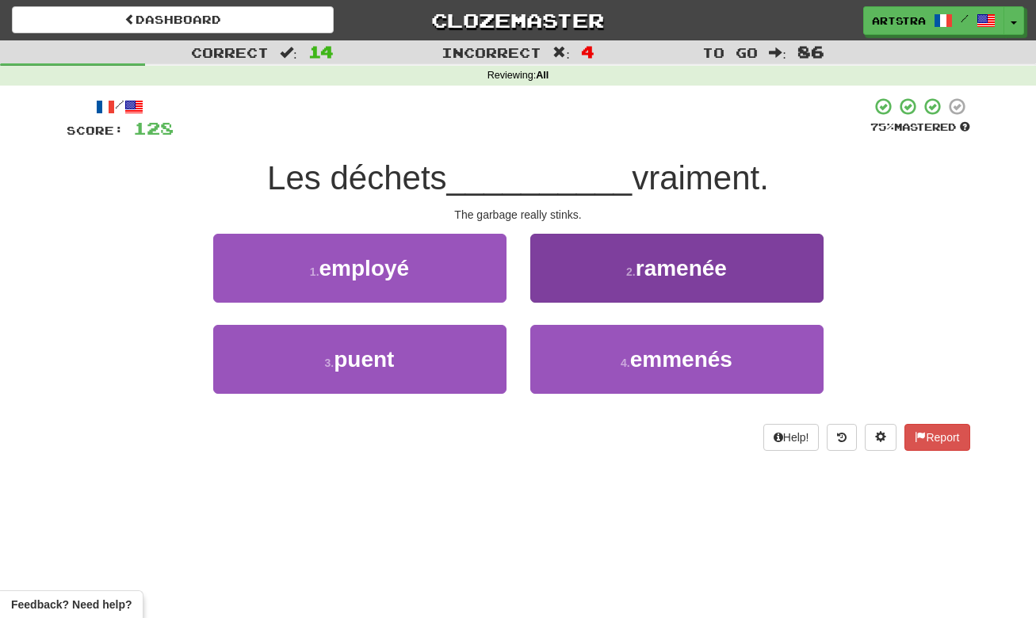
click at [721, 278] on span "ramenée" at bounding box center [681, 268] width 91 height 25
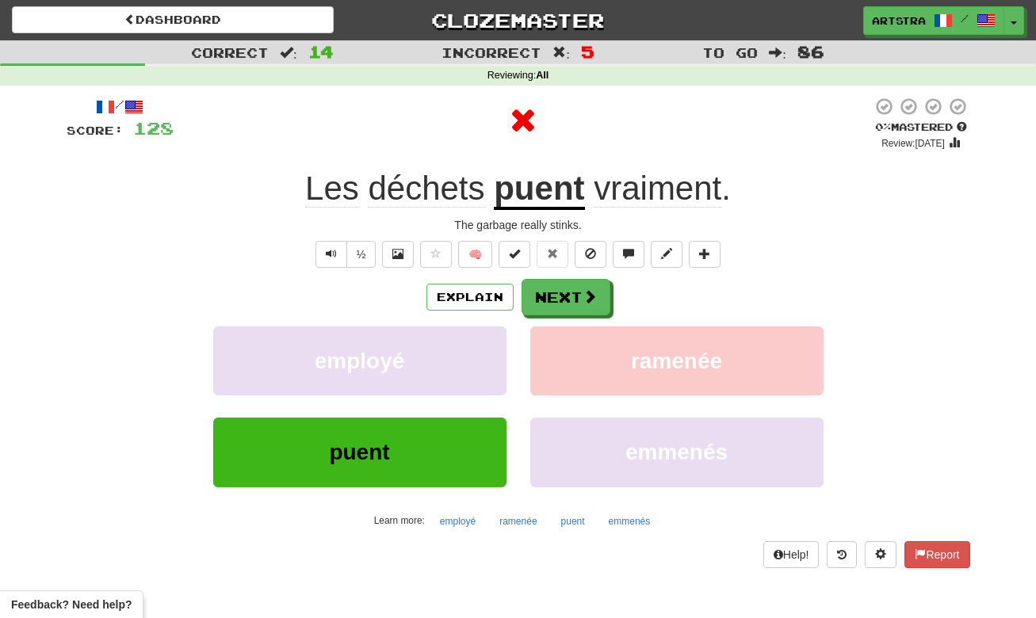
click at [498, 177] on u "puent" at bounding box center [539, 190] width 90 height 40
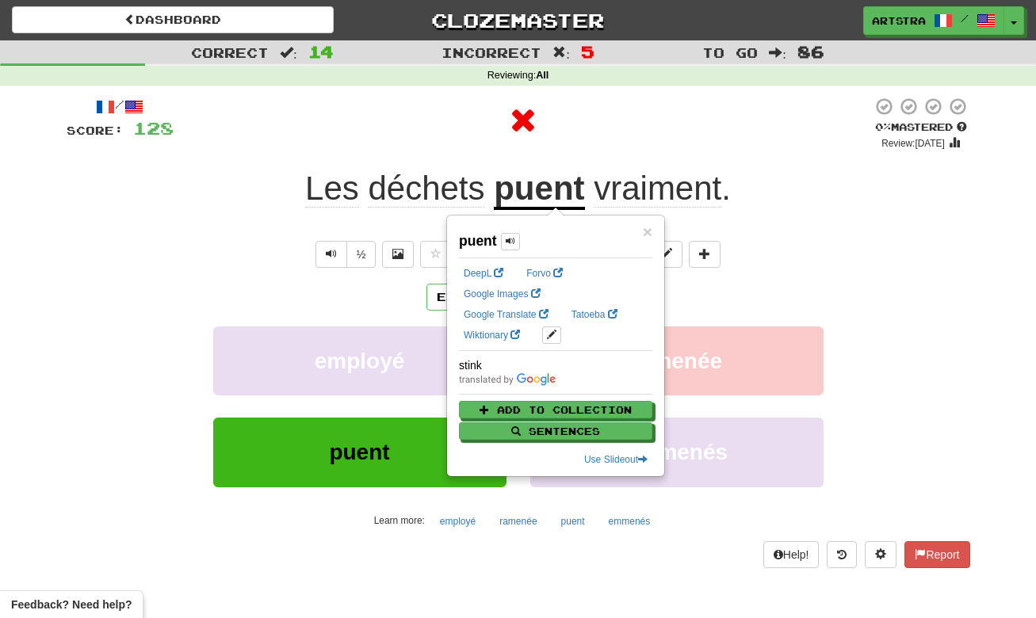
click at [636, 127] on div at bounding box center [523, 121] width 699 height 48
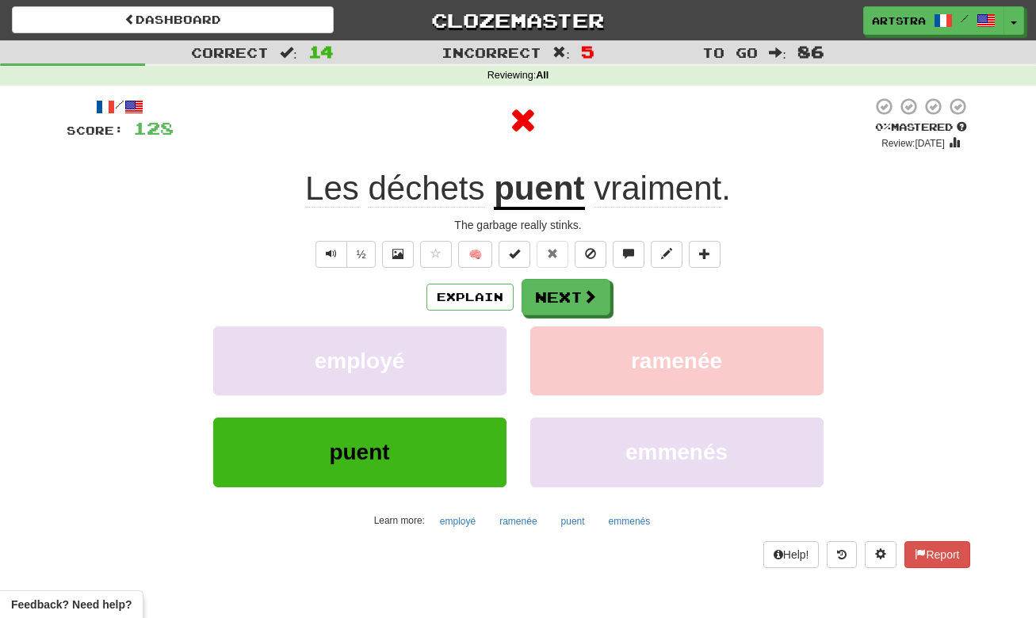
click at [660, 189] on span "vraiment" at bounding box center [658, 189] width 128 height 38
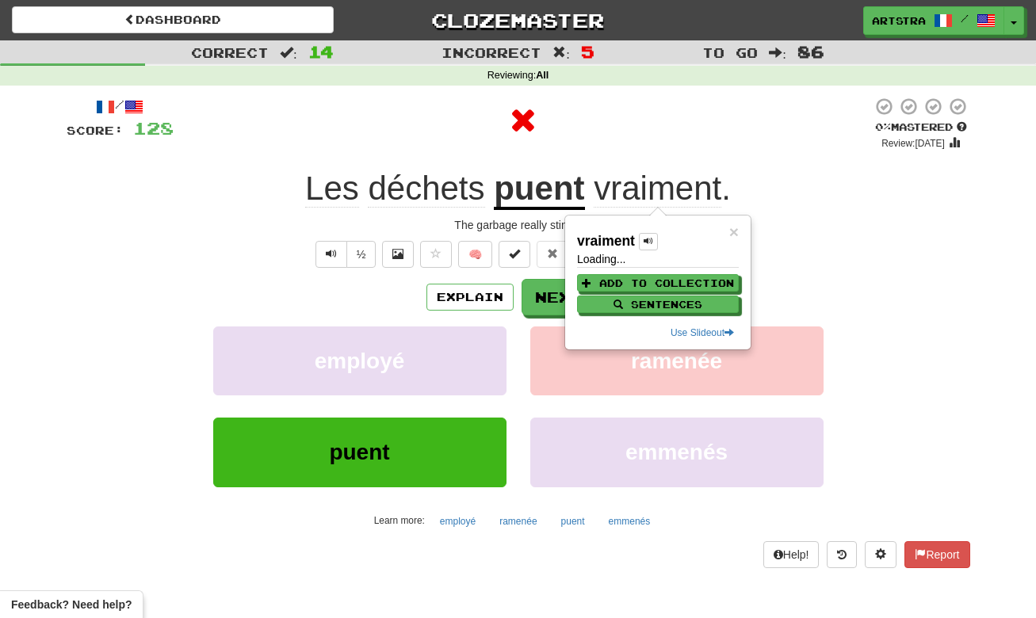
click at [626, 97] on div at bounding box center [523, 121] width 699 height 48
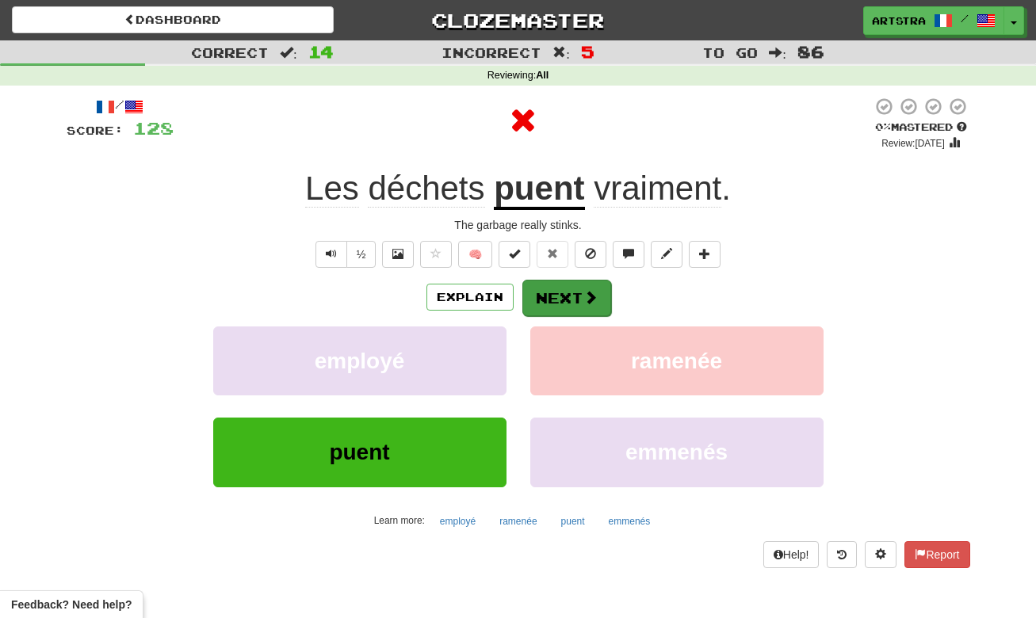
click at [565, 297] on button "Next" at bounding box center [566, 298] width 89 height 36
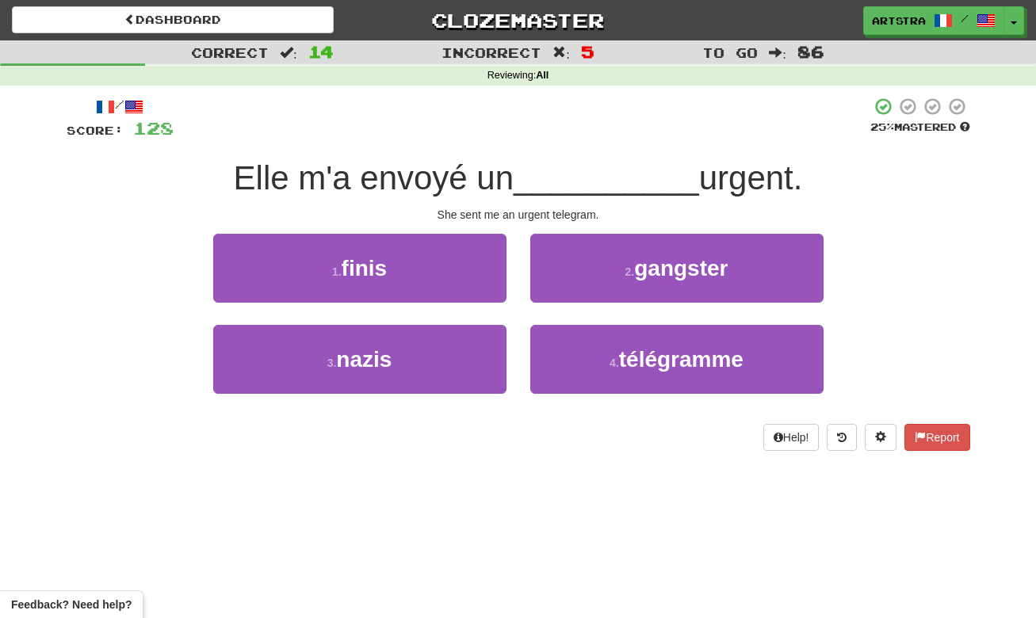
click at [515, 180] on span "Elle m'a envoyé un" at bounding box center [374, 177] width 281 height 37
drag, startPoint x: 522, startPoint y: 194, endPoint x: 534, endPoint y: 210, distance: 19.8
click at [534, 210] on div "/ Score: 128 25 % Mastered Elle m'a envoyé un __________ urgent. She sent me an…" at bounding box center [519, 274] width 904 height 354
click at [534, 210] on div "She sent me an urgent telegram." at bounding box center [519, 215] width 904 height 16
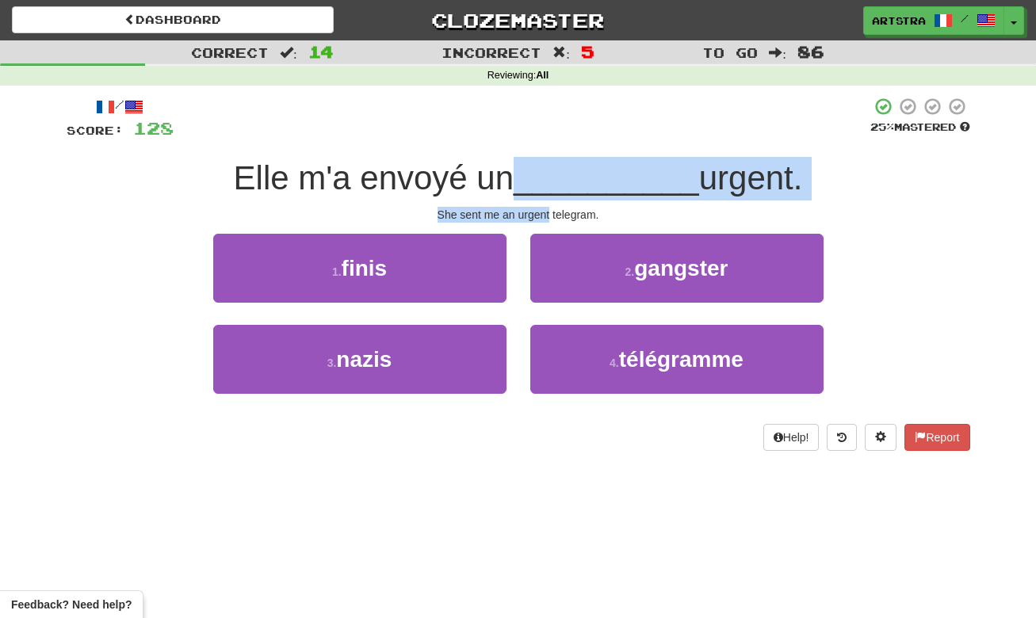
drag, startPoint x: 534, startPoint y: 210, endPoint x: 537, endPoint y: 178, distance: 32.6
click at [537, 178] on div "/ Score: 128 25 % Mastered Elle m'a envoyé un __________ urgent. She sent me an…" at bounding box center [519, 274] width 904 height 354
click at [537, 178] on span "__________" at bounding box center [607, 177] width 186 height 37
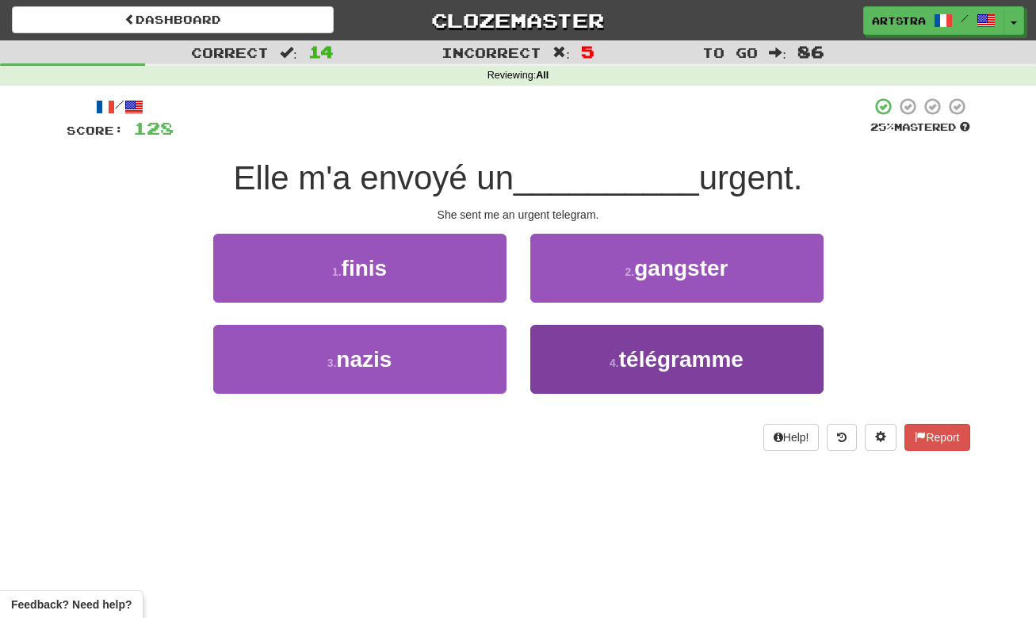
click at [637, 366] on span "télégramme" at bounding box center [681, 359] width 124 height 25
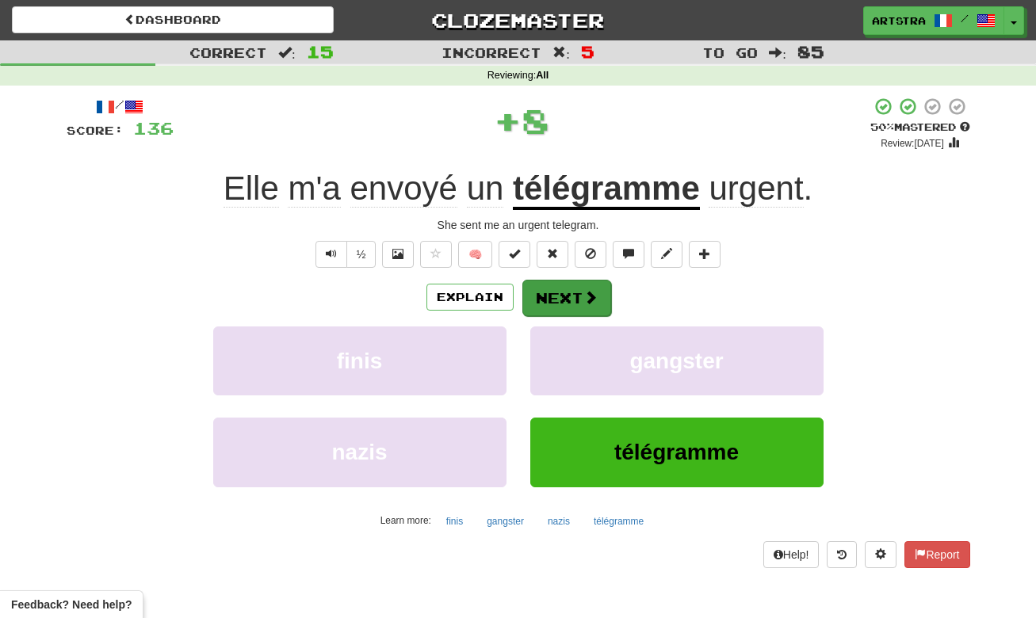
click at [587, 294] on span at bounding box center [591, 297] width 14 height 14
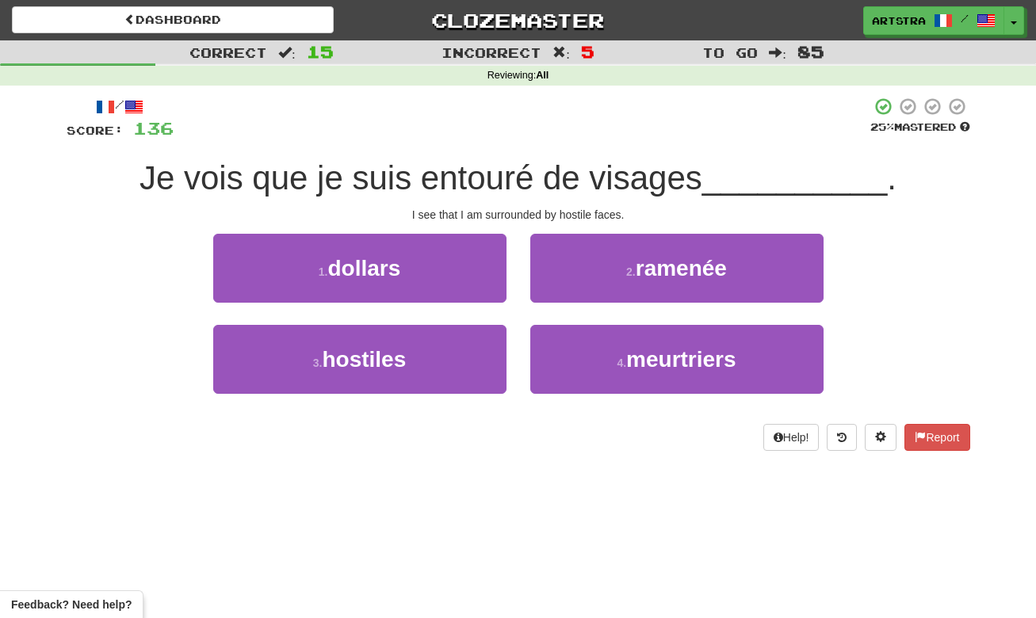
click at [527, 193] on span "Je vois que je suis entouré de visages" at bounding box center [421, 177] width 563 height 37
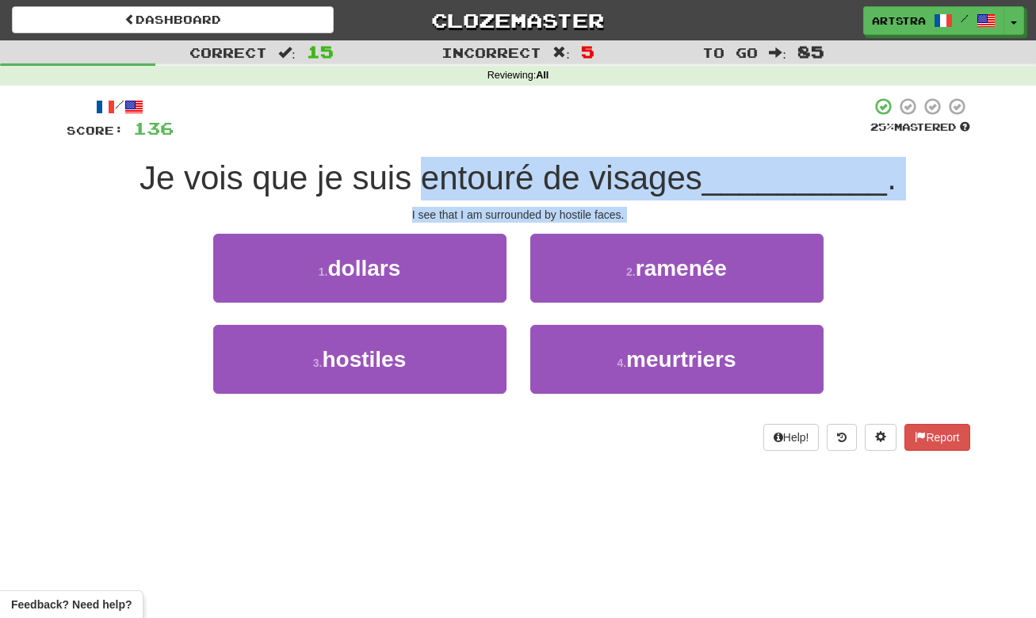
drag, startPoint x: 527, startPoint y: 193, endPoint x: 561, endPoint y: 220, distance: 43.5
click at [561, 220] on div "/ Score: 136 25 % Mastered Je vois que je suis entouré de visages __________ . …" at bounding box center [519, 274] width 904 height 354
click at [561, 220] on div "I see that I am surrounded by hostile faces." at bounding box center [519, 215] width 904 height 16
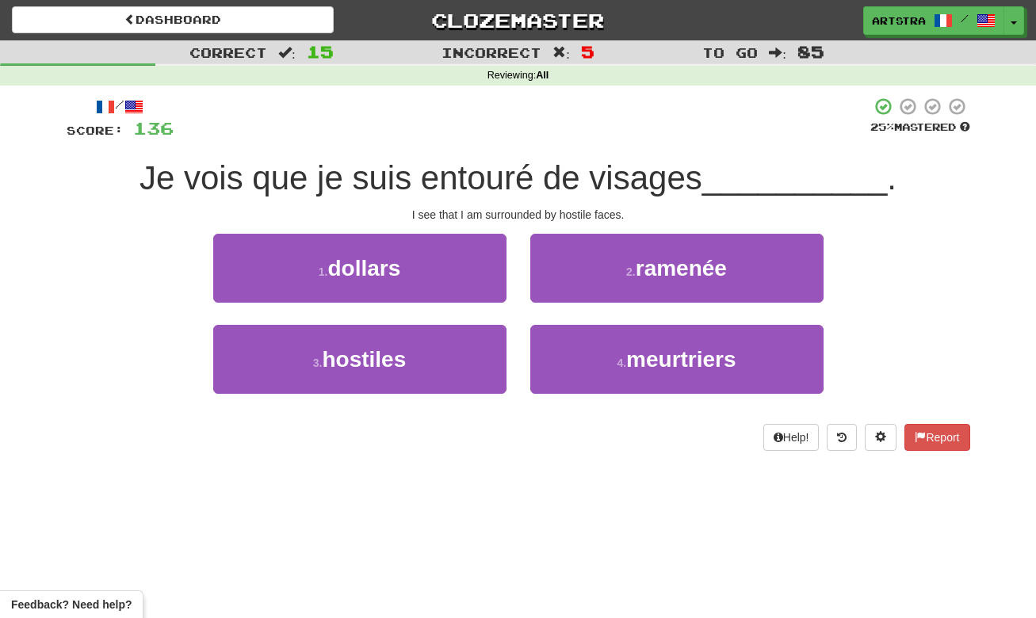
click at [553, 211] on div "I see that I am surrounded by hostile faces." at bounding box center [519, 215] width 904 height 16
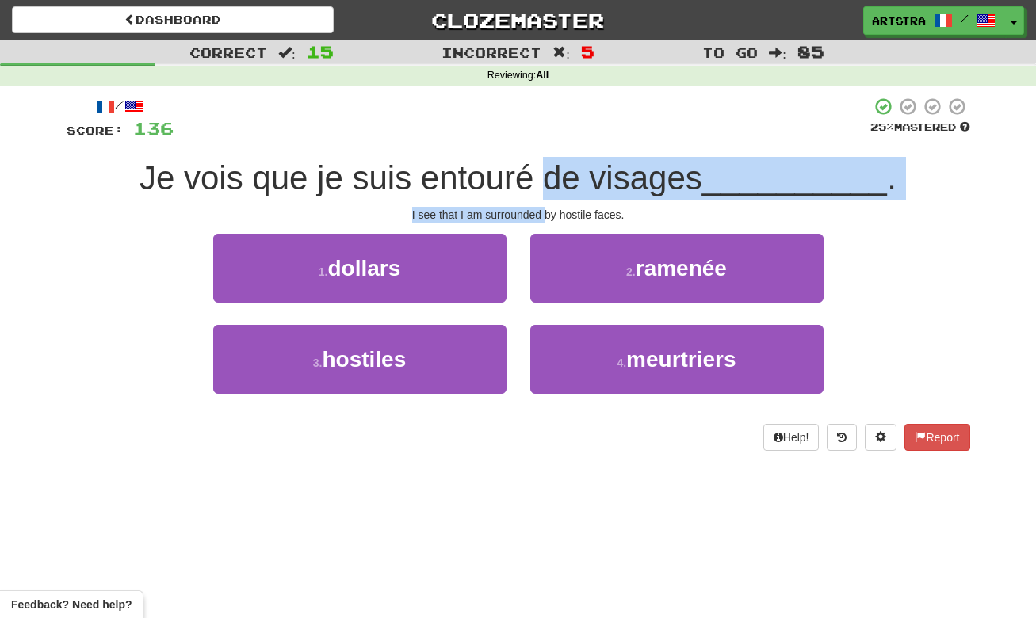
drag, startPoint x: 553, startPoint y: 211, endPoint x: 545, endPoint y: 179, distance: 32.7
click at [545, 180] on div "/ Score: 136 25 % Mastered Je vois que je suis entouré de visages __________ . …" at bounding box center [519, 274] width 904 height 354
click at [545, 178] on span "Je vois que je suis entouré de visages" at bounding box center [421, 177] width 563 height 37
drag, startPoint x: 545, startPoint y: 178, endPoint x: 572, endPoint y: 214, distance: 44.2
click at [572, 214] on div "/ Score: 136 25 % Mastered Je vois que je suis entouré de visages __________ . …" at bounding box center [519, 274] width 904 height 354
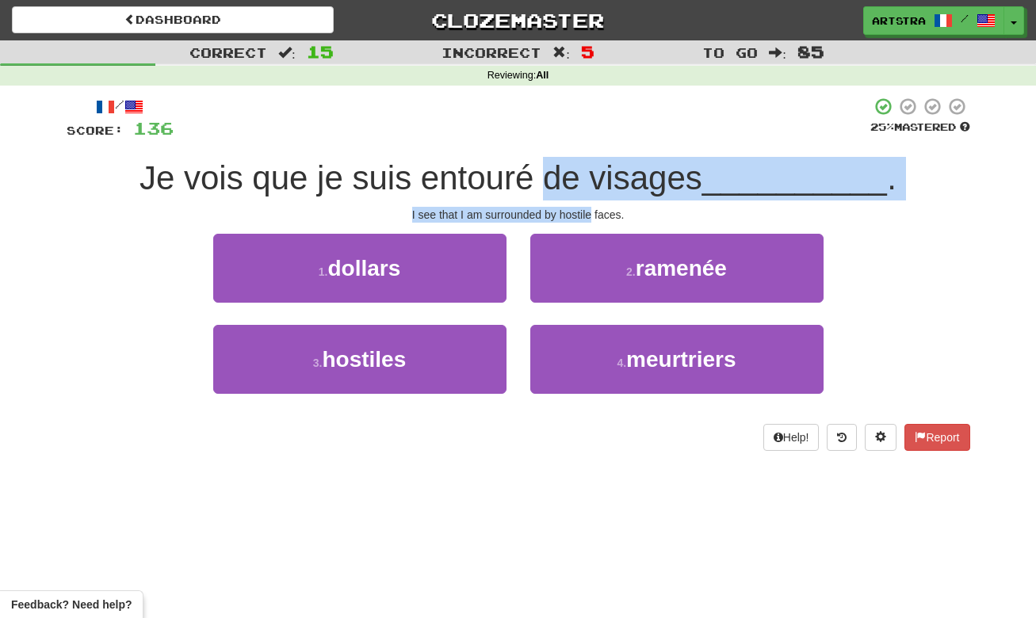
click at [572, 214] on div "I see that I am surrounded by hostile faces." at bounding box center [519, 215] width 904 height 16
click at [568, 172] on div "/ Score: 136 25 % Mastered Je vois que je suis entouré de visages __________ . …" at bounding box center [519, 274] width 904 height 354
click at [568, 172] on span "Je vois que je suis entouré de visages" at bounding box center [421, 177] width 563 height 37
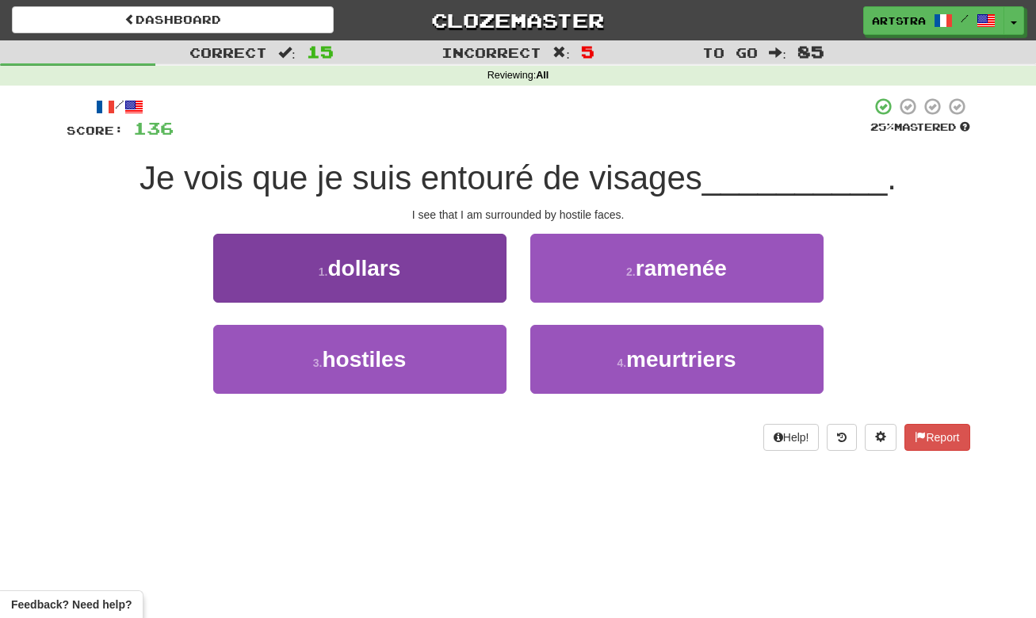
click at [442, 379] on button "3 . hostiles" at bounding box center [359, 359] width 293 height 69
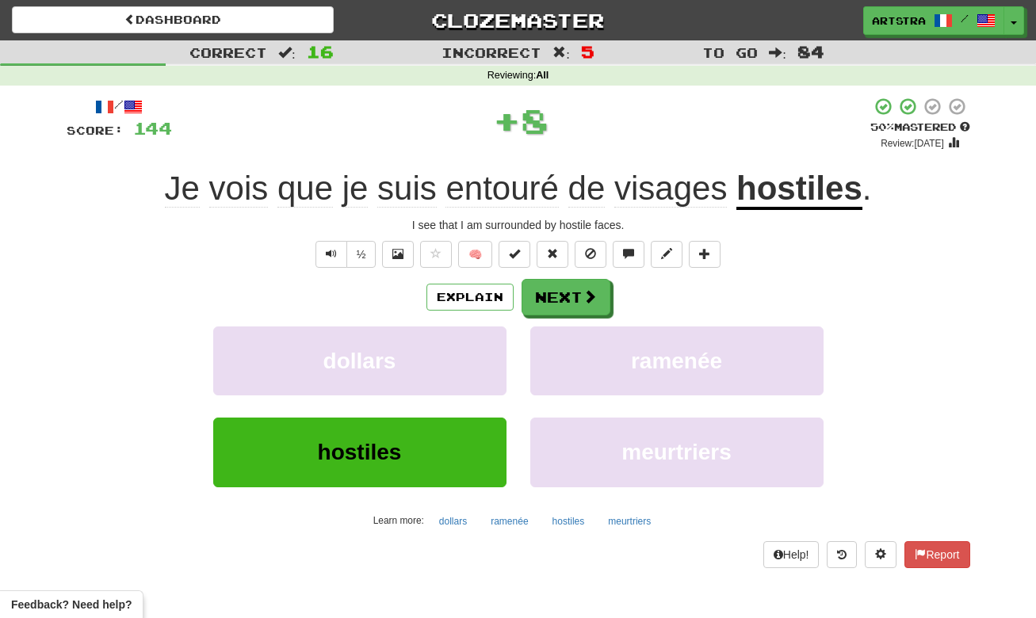
click at [483, 184] on span "entouré" at bounding box center [502, 189] width 113 height 38
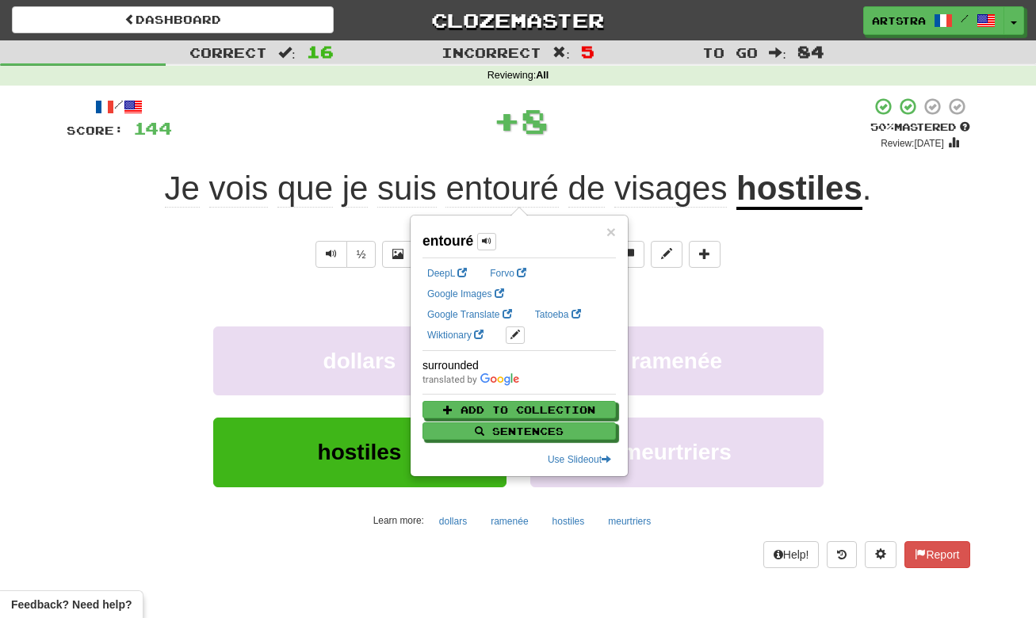
click at [566, 124] on div "+ 8" at bounding box center [521, 121] width 699 height 48
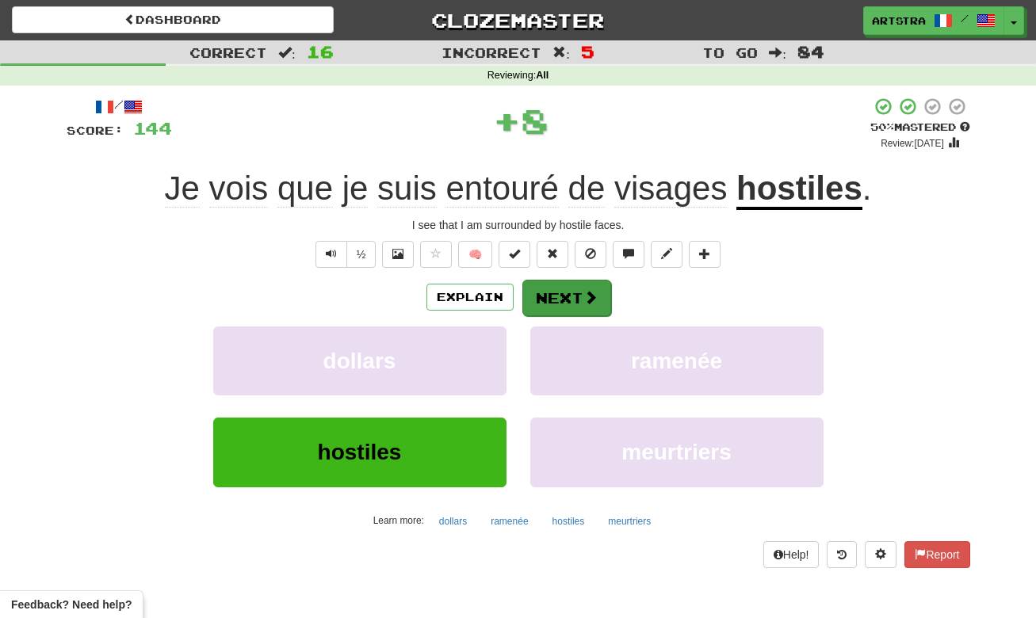
click at [549, 303] on button "Next" at bounding box center [566, 298] width 89 height 36
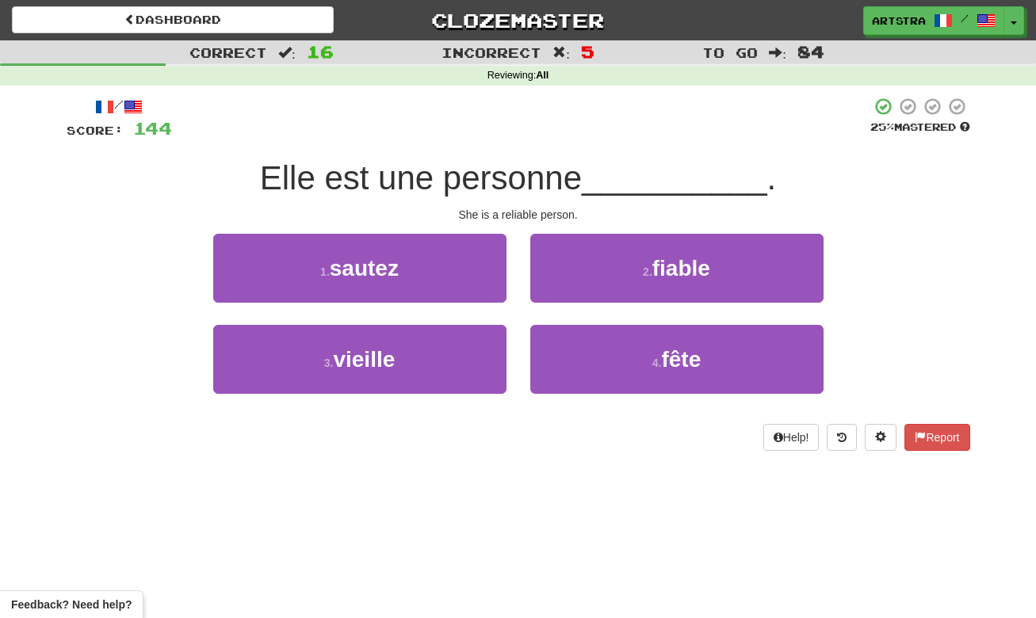
click at [499, 183] on span "Elle est une personne" at bounding box center [421, 177] width 322 height 37
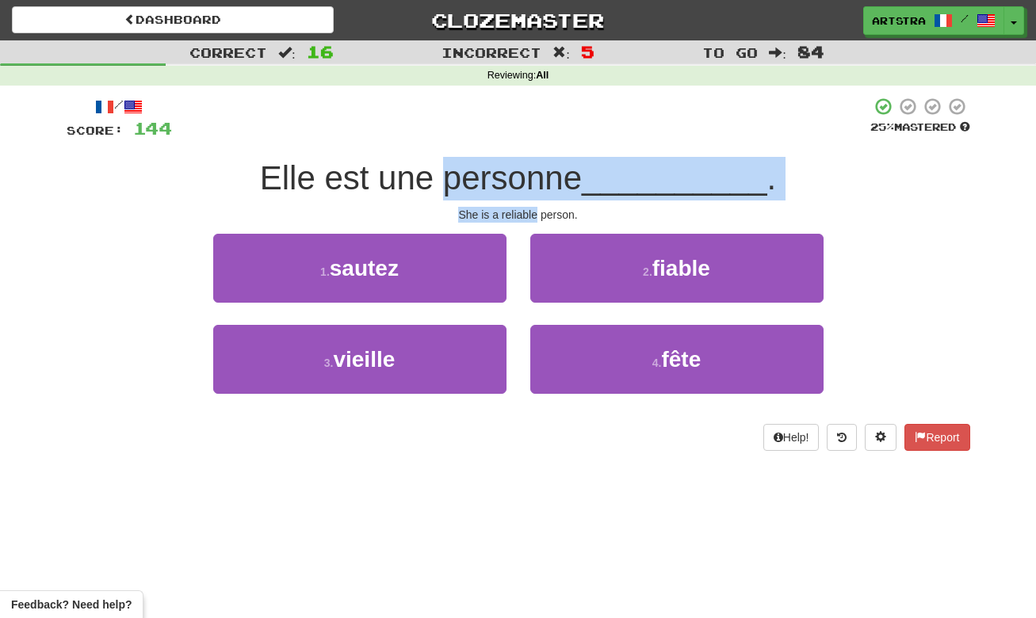
drag, startPoint x: 499, startPoint y: 183, endPoint x: 507, endPoint y: 214, distance: 31.9
click at [507, 214] on div "/ Score: 144 25 % Mastered Elle est une personne __________ . She is a reliable…" at bounding box center [519, 274] width 904 height 354
click at [507, 214] on div "She is a reliable person." at bounding box center [519, 215] width 904 height 16
click at [508, 174] on div "/ Score: 144 25 % Mastered Elle est une personne __________ . She is a reliable…" at bounding box center [519, 274] width 904 height 354
click at [508, 174] on span "Elle est une personne" at bounding box center [421, 177] width 322 height 37
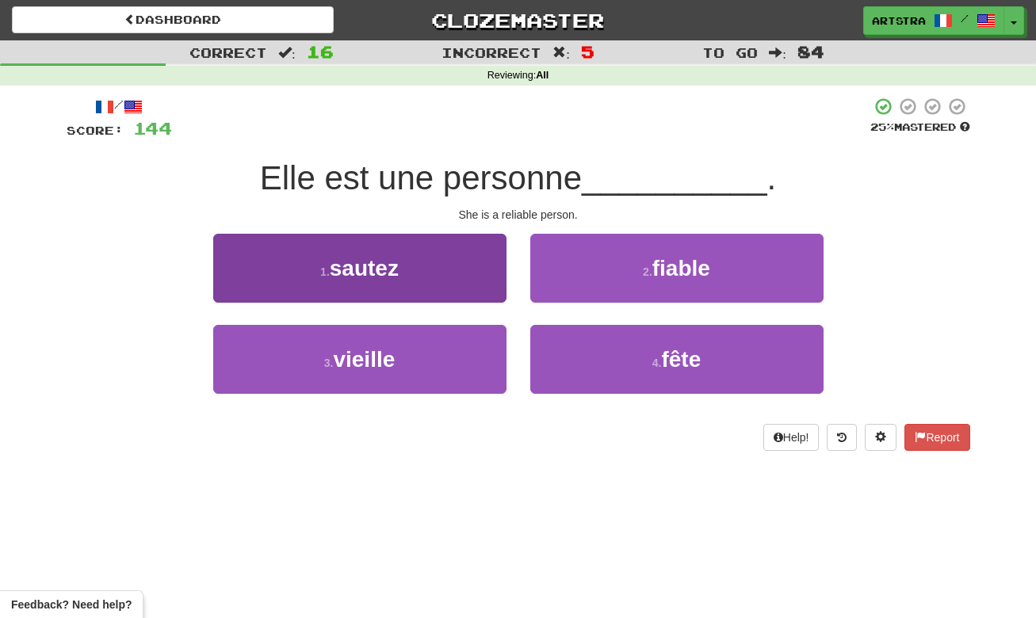
click at [495, 211] on div "/ Score: 144 25 % Mastered Elle est une personne __________ . She is a reliable…" at bounding box center [519, 274] width 904 height 354
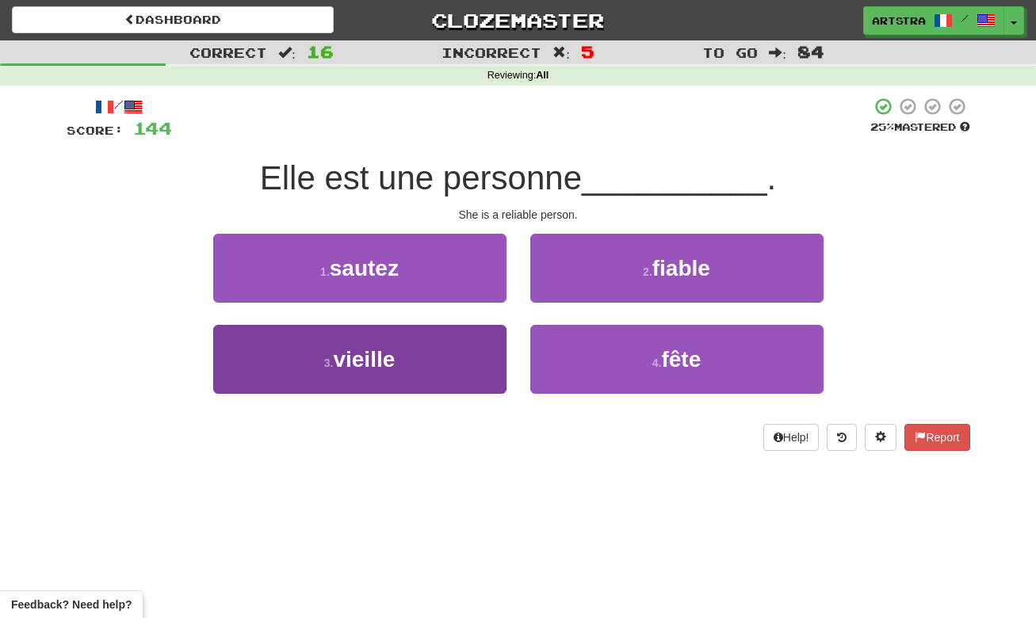
click at [450, 389] on button "3 . vieille" at bounding box center [359, 359] width 293 height 69
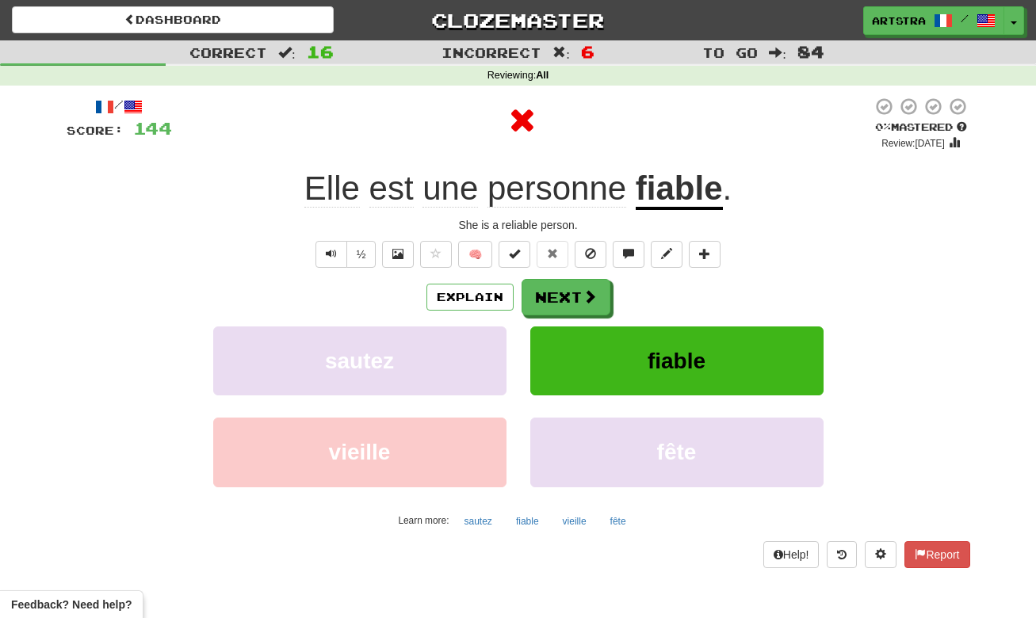
click at [681, 199] on u "fiable" at bounding box center [679, 190] width 87 height 40
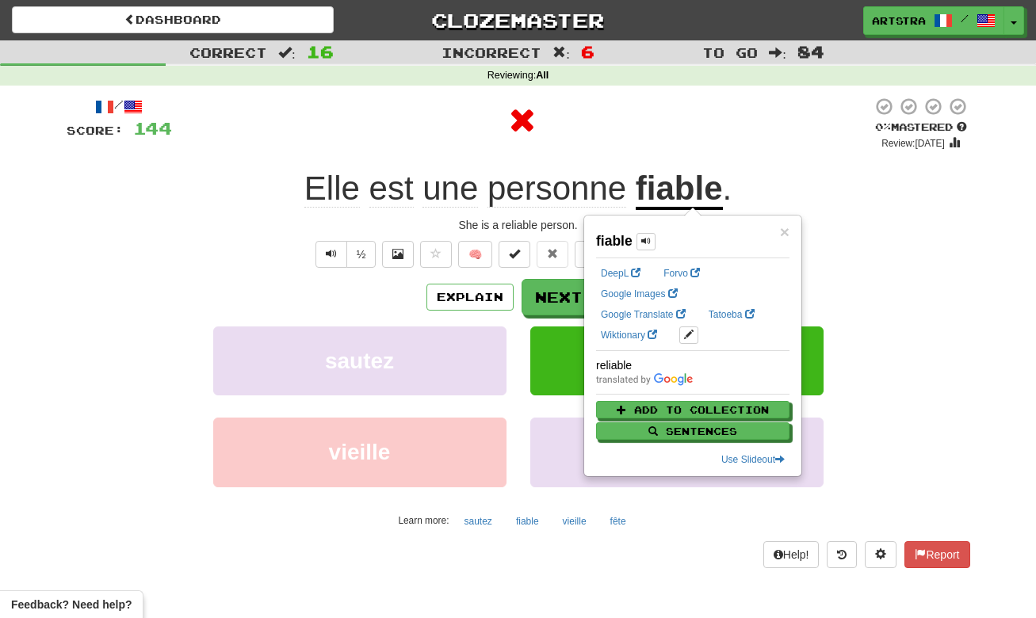
click at [584, 133] on div at bounding box center [522, 121] width 700 height 48
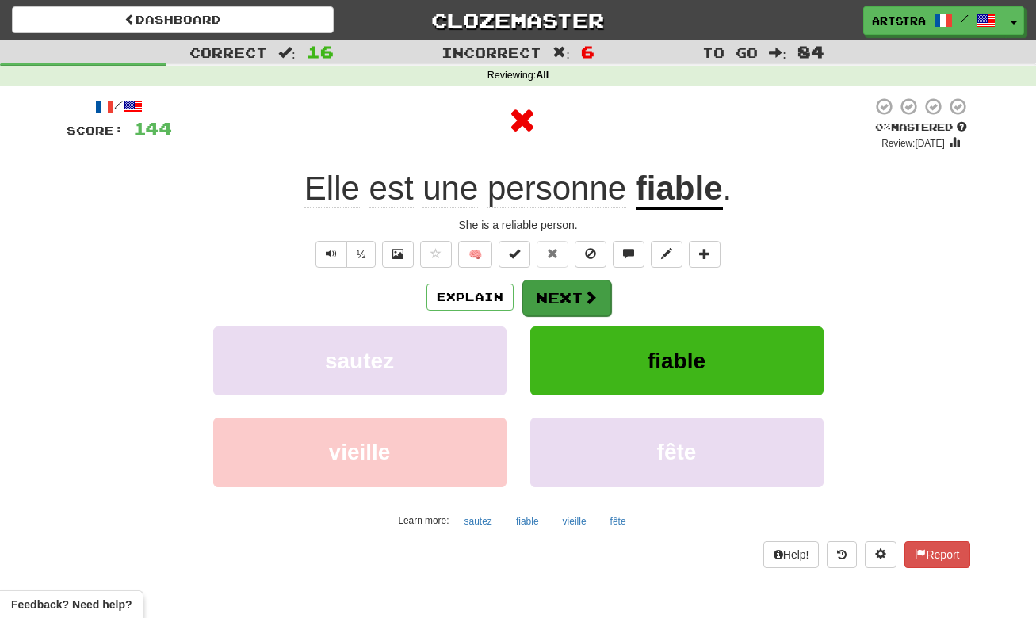
click at [590, 287] on button "Next" at bounding box center [566, 298] width 89 height 36
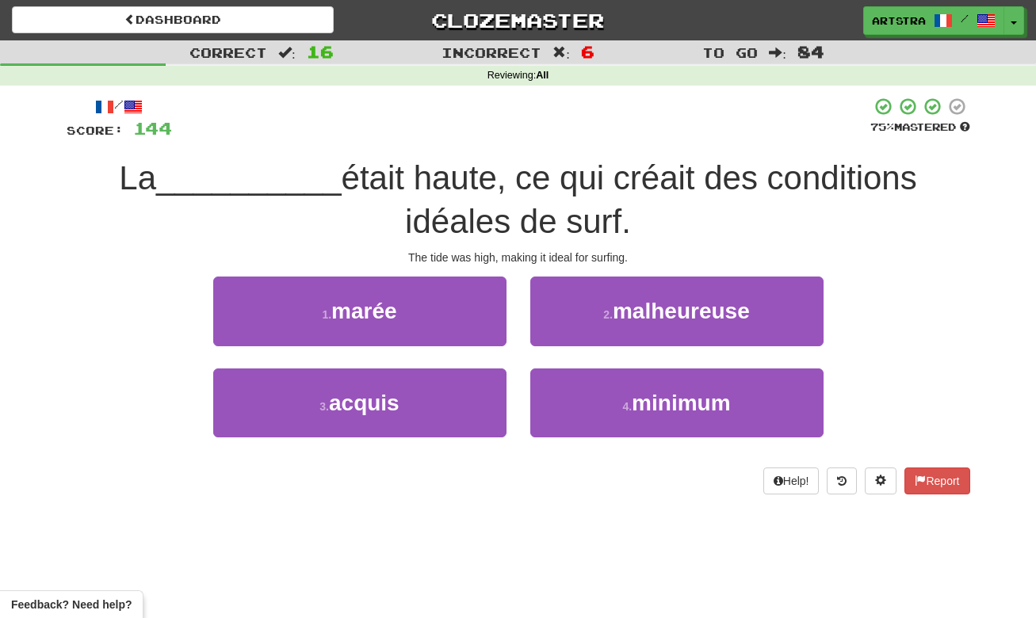
click at [530, 163] on span "était haute, ce qui créait des conditions idéales de surf." at bounding box center [630, 199] width 576 height 81
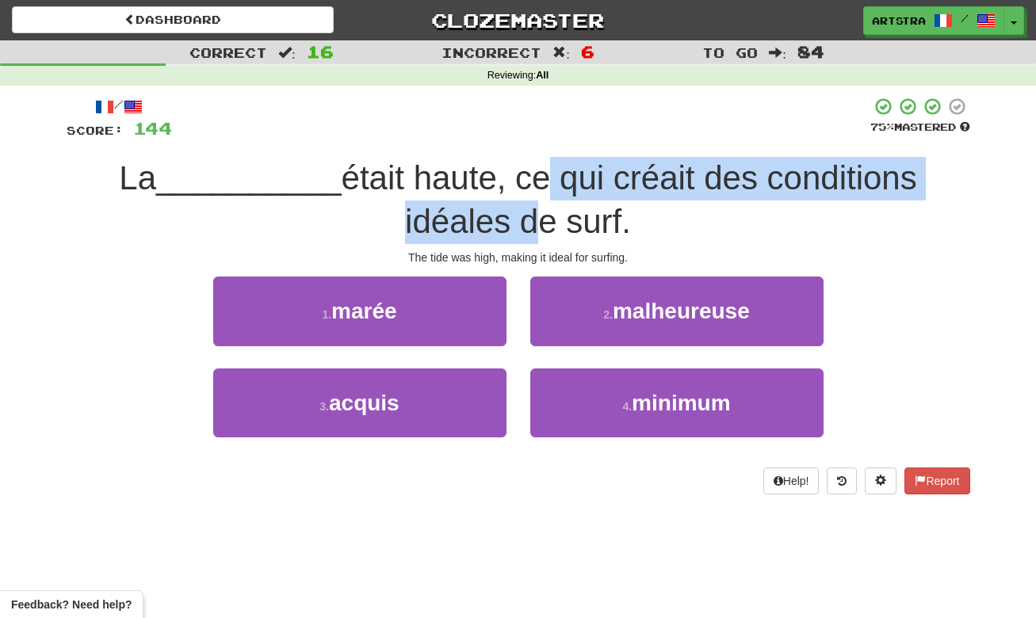
click at [528, 229] on span "était haute, ce qui créait des conditions idéales de surf." at bounding box center [630, 199] width 576 height 81
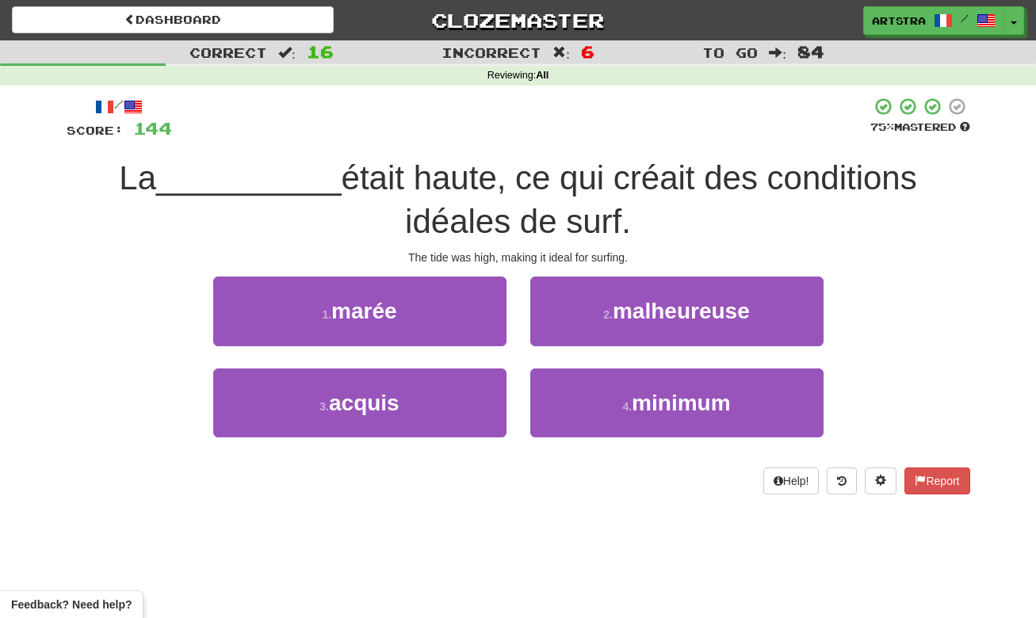
click at [526, 228] on span "était haute, ce qui créait des conditions idéales de surf." at bounding box center [630, 199] width 576 height 81
click at [534, 252] on div "/ Score: 144 75 % Mastered La __________ était haute, ce qui créait des conditi…" at bounding box center [519, 295] width 904 height 397
click at [534, 252] on div "The tide was high, making it ideal for surfing." at bounding box center [519, 258] width 904 height 16
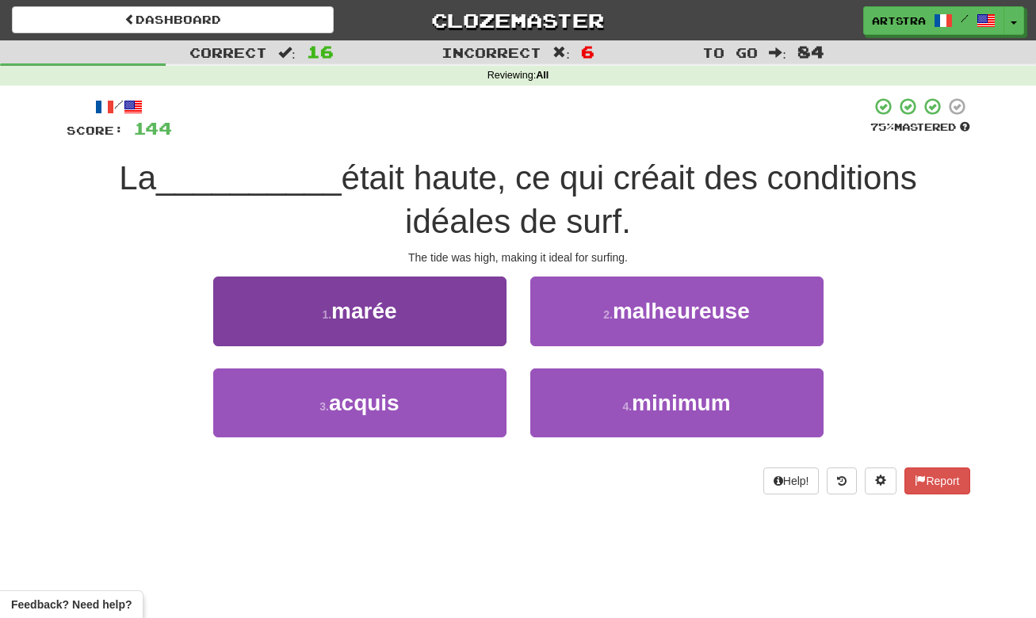
click at [423, 296] on button "1 . marée" at bounding box center [359, 311] width 293 height 69
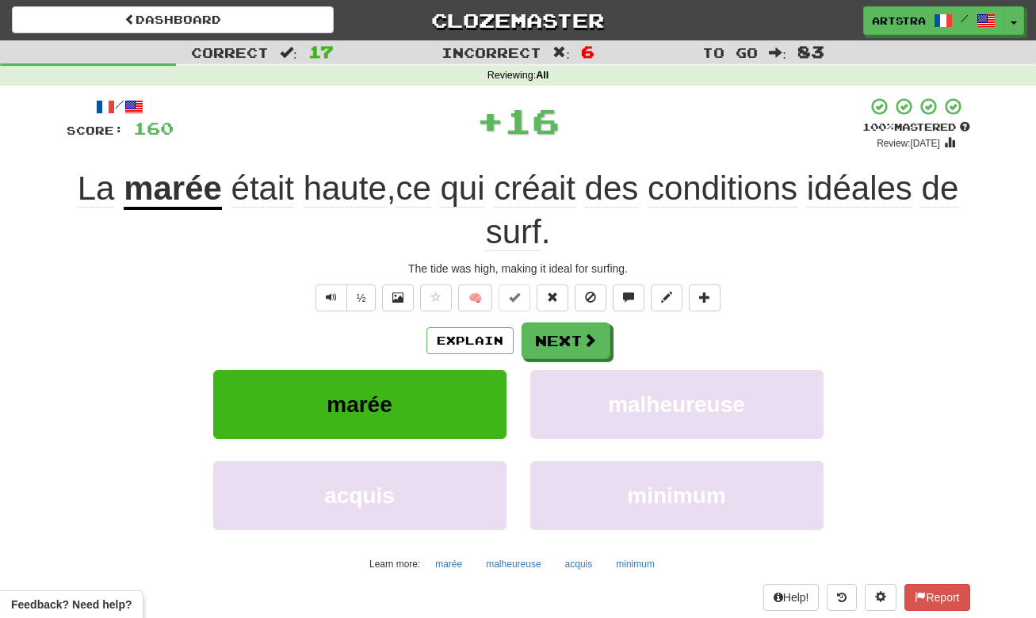
click at [156, 170] on u "marée" at bounding box center [173, 190] width 98 height 40
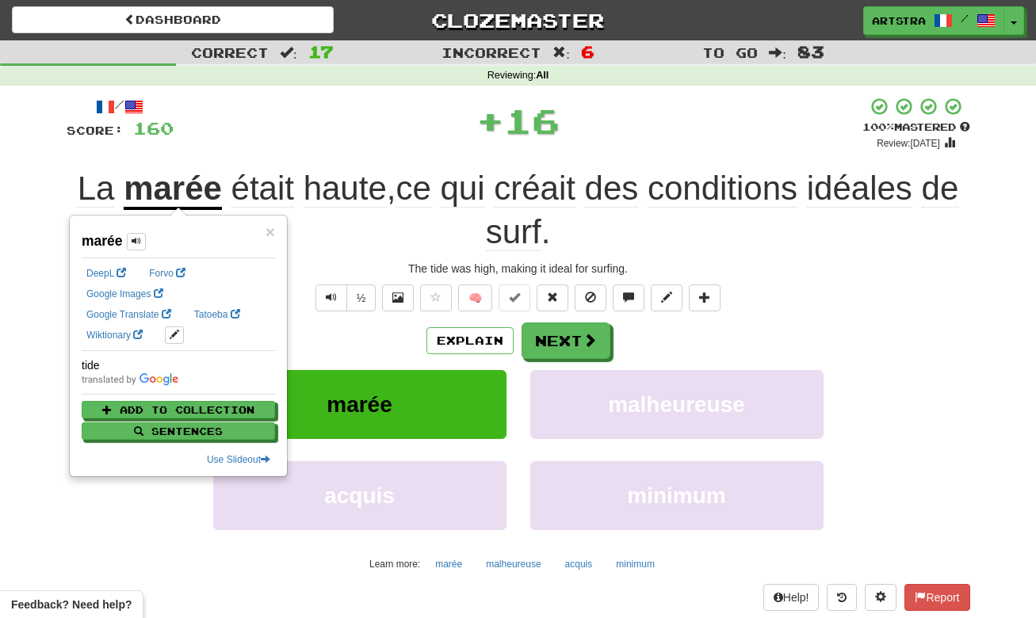
click at [687, 111] on div "+ 16" at bounding box center [518, 121] width 689 height 48
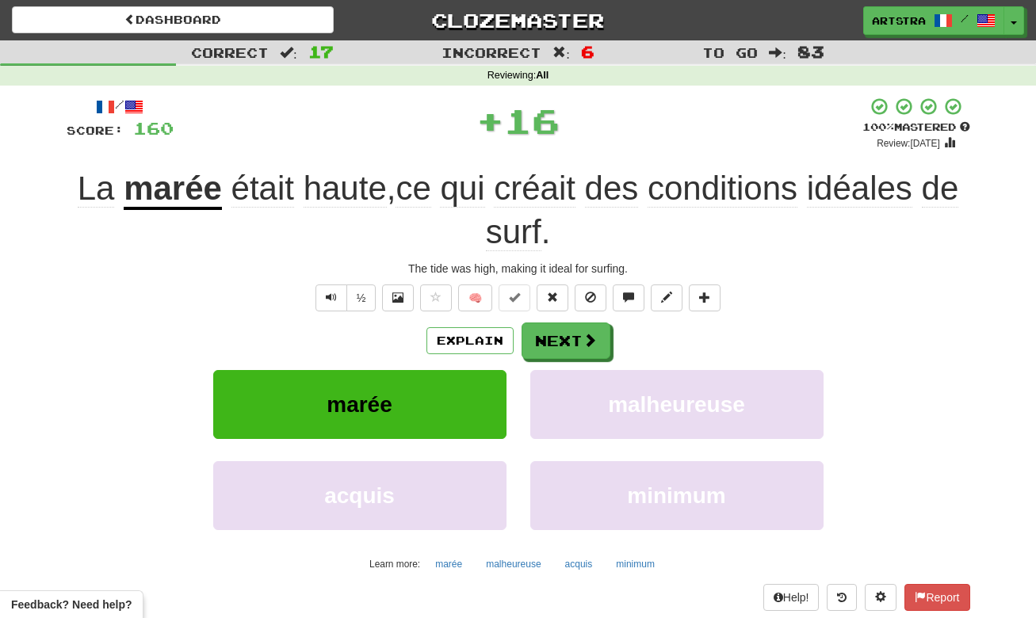
click at [568, 190] on span "créait" at bounding box center [535, 189] width 82 height 38
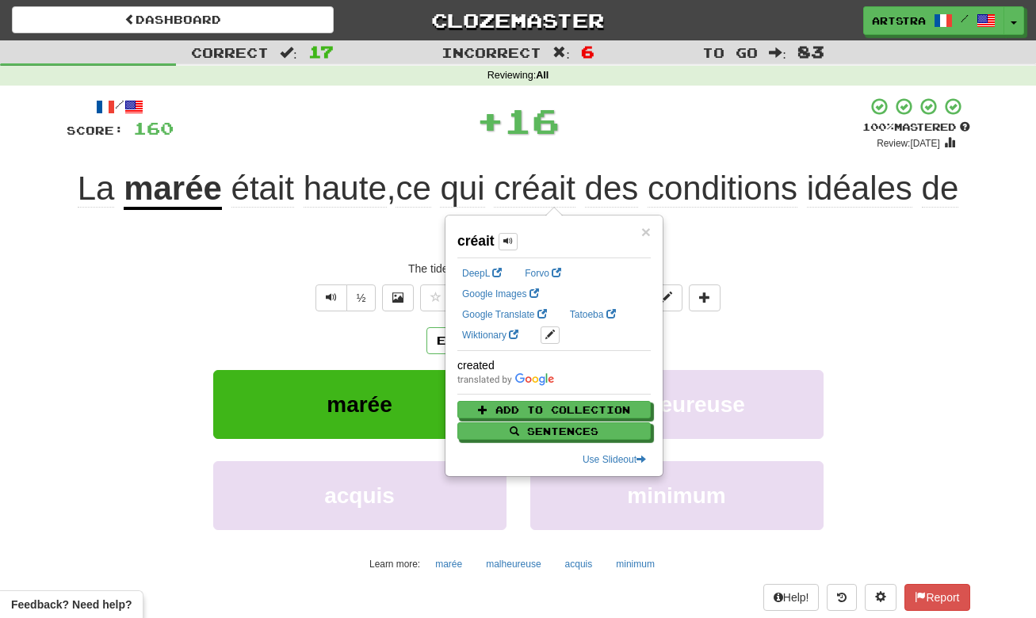
click at [702, 187] on span "conditions" at bounding box center [723, 189] width 150 height 38
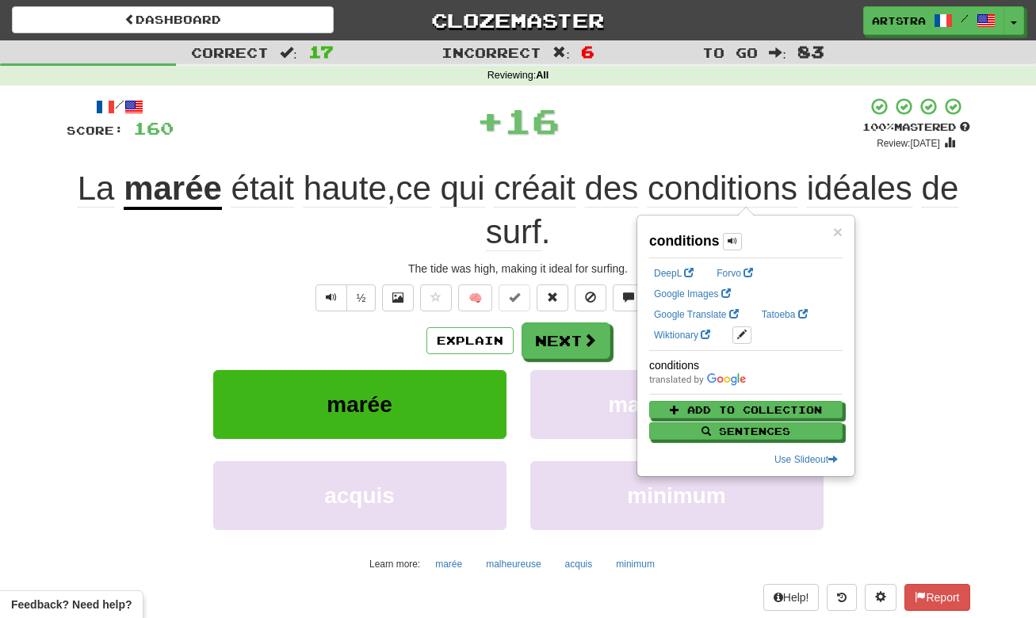
click at [904, 188] on span "idéales" at bounding box center [859, 189] width 105 height 38
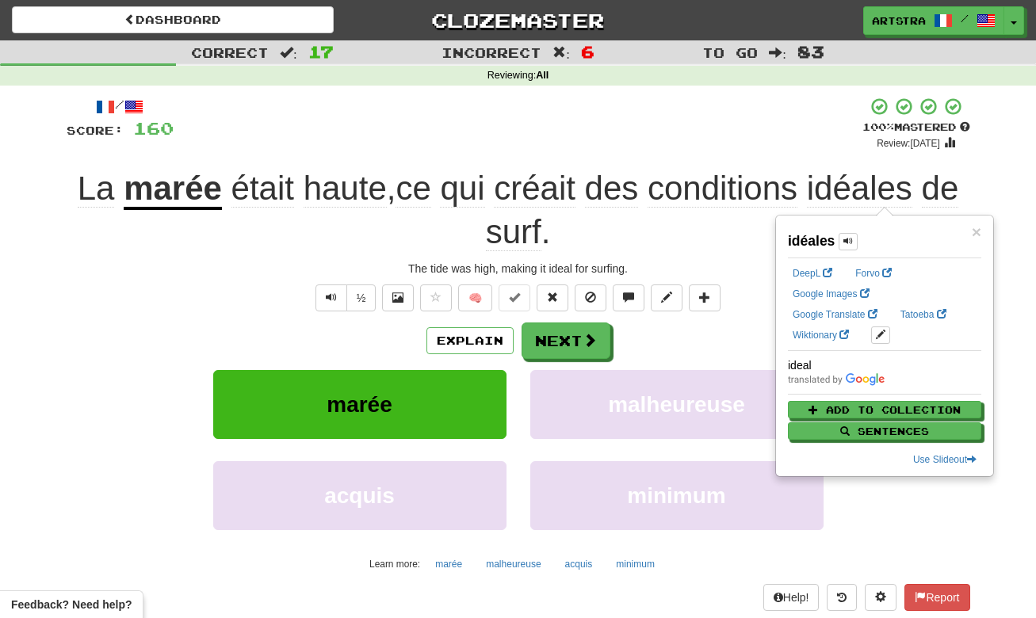
click at [503, 251] on div "La marée était haute , ce qui créait des conditions idéales de surf ." at bounding box center [519, 210] width 904 height 86
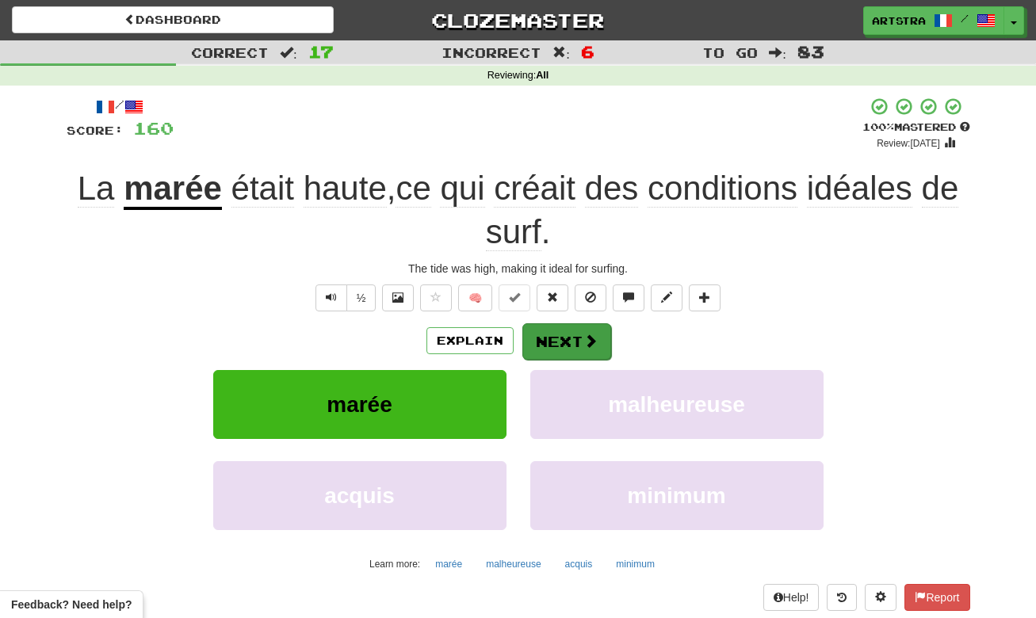
click at [570, 335] on button "Next" at bounding box center [566, 341] width 89 height 36
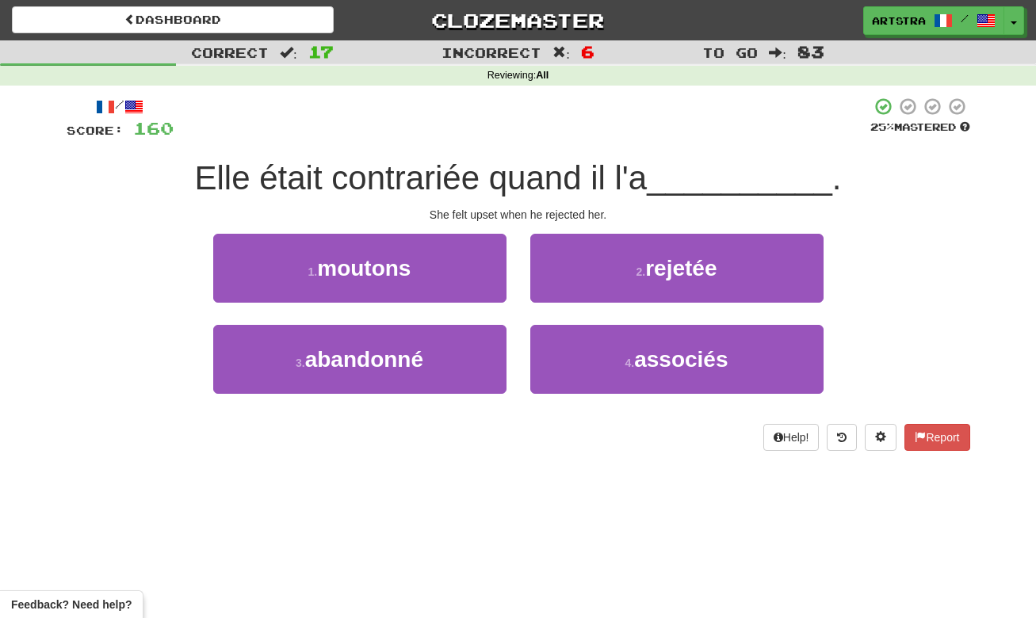
click at [501, 183] on span "Elle était contrariée quand il l'a" at bounding box center [421, 177] width 453 height 37
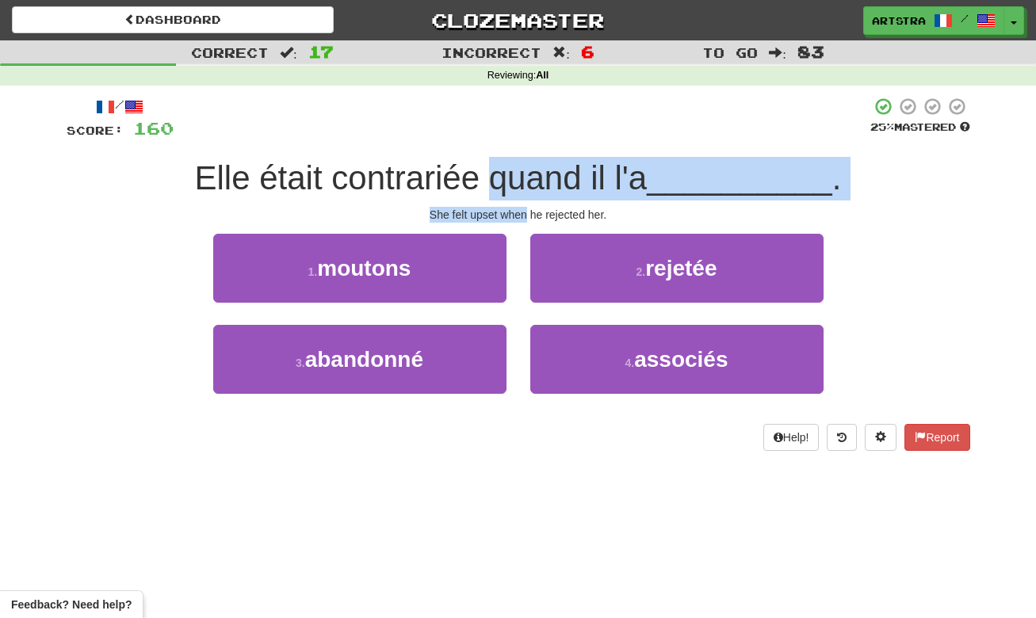
drag, startPoint x: 501, startPoint y: 183, endPoint x: 519, endPoint y: 216, distance: 38.0
click at [519, 216] on div "/ Score: 160 25 % Mastered Elle était contrariée quand il l'a __________ . She …" at bounding box center [519, 274] width 904 height 354
click at [519, 216] on div "She felt upset when he rejected her." at bounding box center [519, 215] width 904 height 16
drag, startPoint x: 519, startPoint y: 216, endPoint x: 517, endPoint y: 182, distance: 35.0
click at [517, 182] on div "/ Score: 160 25 % Mastered Elle était contrariée quand il l'a __________ . She …" at bounding box center [519, 274] width 904 height 354
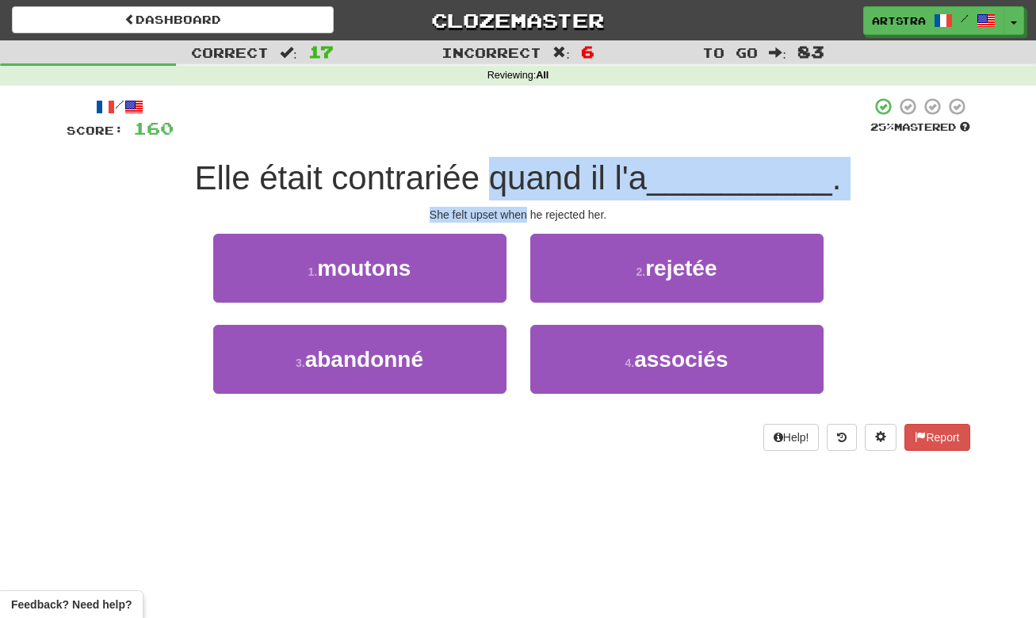
click at [517, 182] on span "Elle était contrariée quand il l'a" at bounding box center [421, 177] width 453 height 37
drag, startPoint x: 517, startPoint y: 182, endPoint x: 550, endPoint y: 215, distance: 47.1
click at [550, 215] on div "/ Score: 160 25 % Mastered Elle était contrariée quand il l'a __________ . She …" at bounding box center [519, 274] width 904 height 354
click at [550, 215] on div "She felt upset when he rejected her." at bounding box center [519, 215] width 904 height 16
drag, startPoint x: 550, startPoint y: 215, endPoint x: 546, endPoint y: 189, distance: 25.7
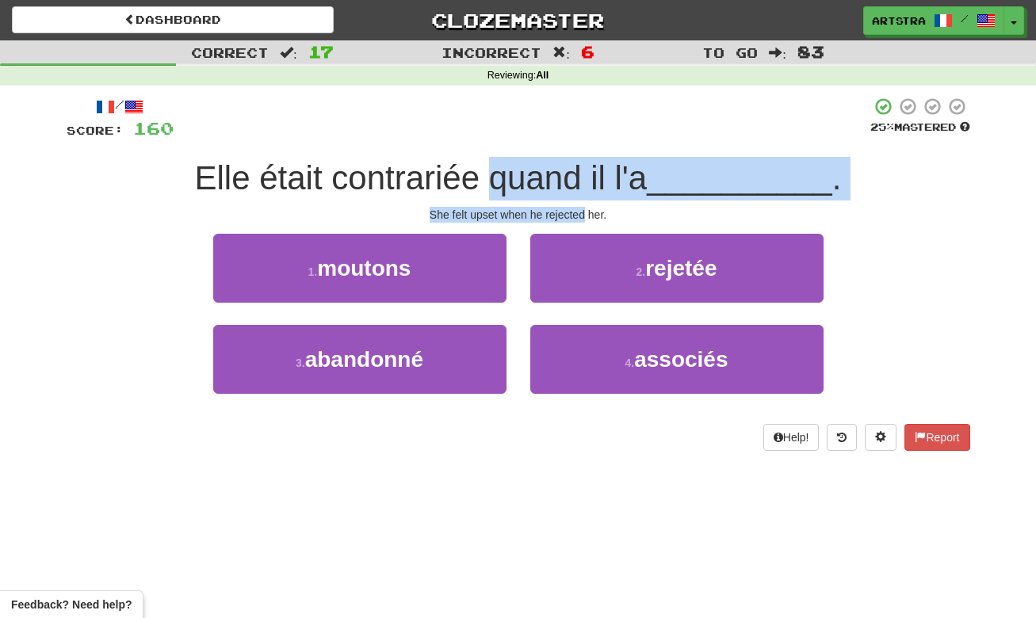
click at [546, 189] on div "/ Score: 160 25 % Mastered Elle était contrariée quand il l'a __________ . She …" at bounding box center [519, 274] width 904 height 354
click at [546, 189] on span "Elle était contrariée quand il l'a" at bounding box center [421, 177] width 453 height 37
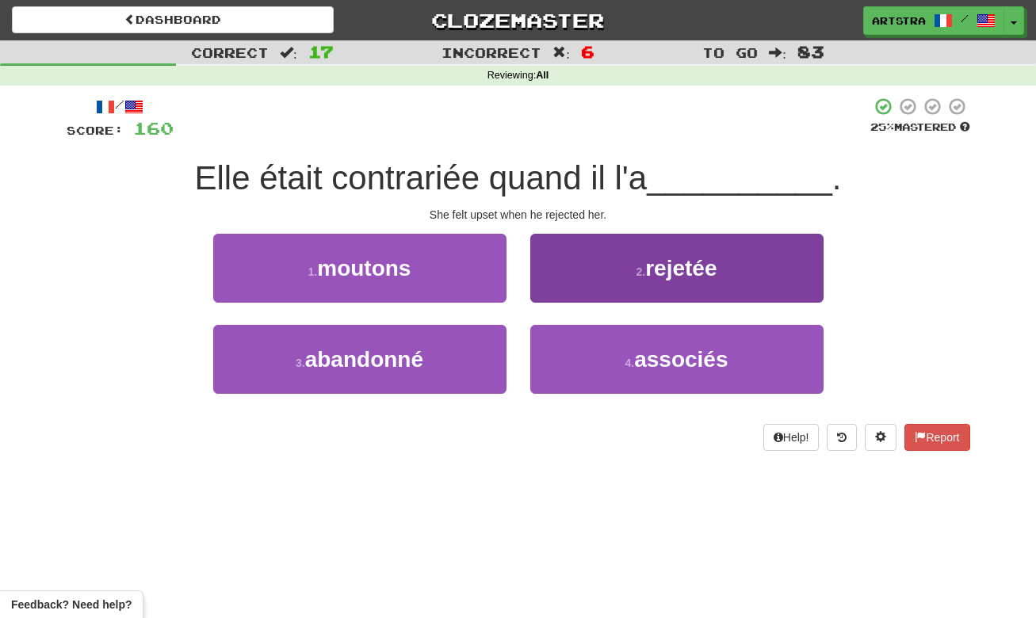
click at [588, 281] on button "2 . rejetée" at bounding box center [676, 268] width 293 height 69
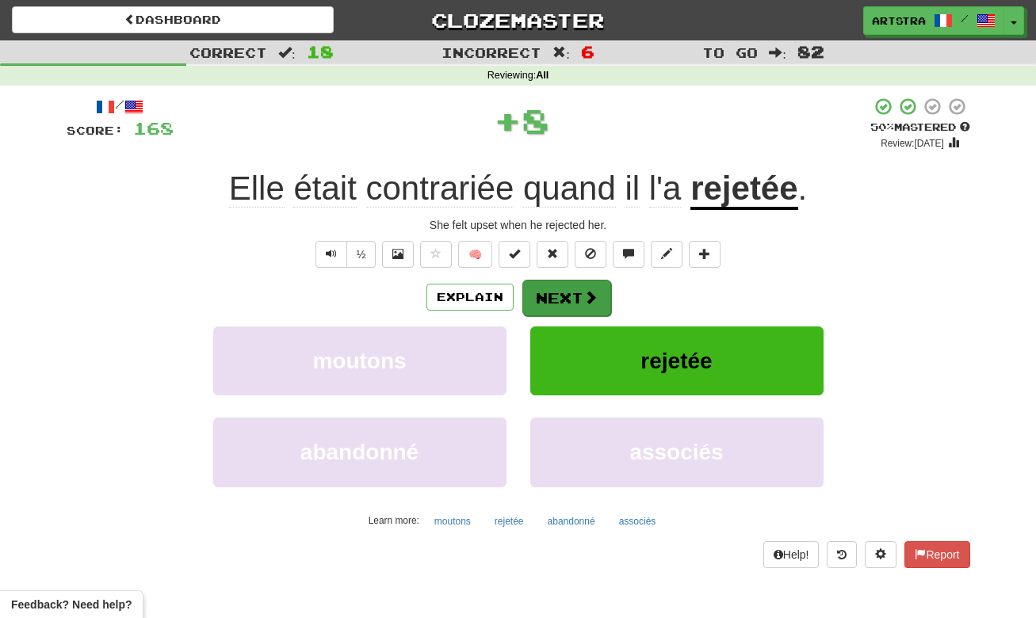
click at [584, 304] on button "Next" at bounding box center [566, 298] width 89 height 36
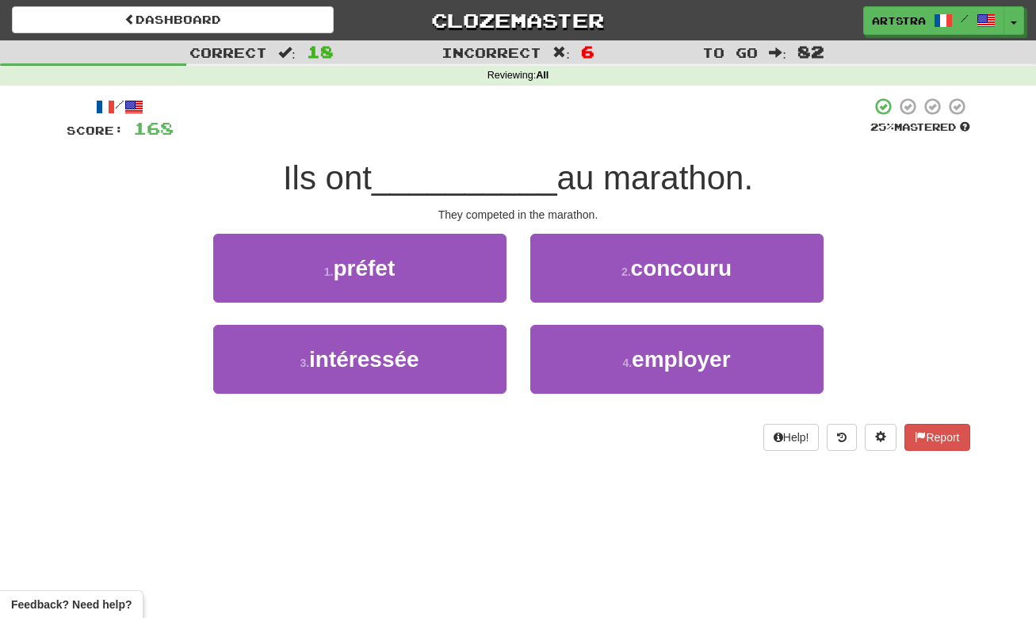
click at [525, 168] on span "__________" at bounding box center [465, 177] width 186 height 37
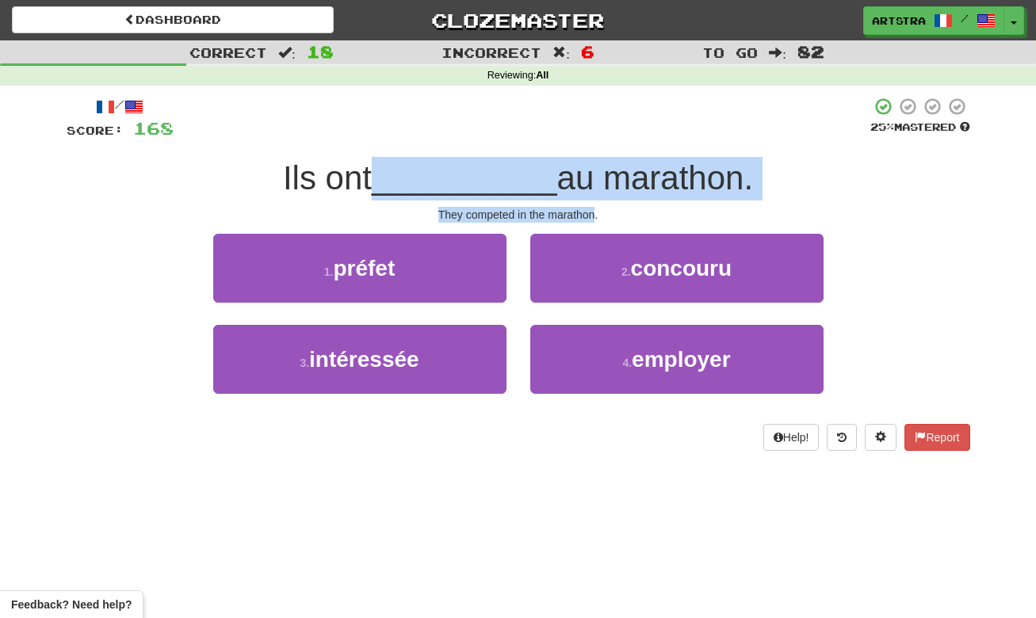
drag, startPoint x: 525, startPoint y: 168, endPoint x: 576, endPoint y: 216, distance: 70.1
click at [576, 216] on div "/ Score: 168 25 % Mastered Ils ont __________ au marathon. They competed in the…" at bounding box center [519, 274] width 904 height 354
click at [576, 216] on div "They competed in the marathon." at bounding box center [519, 215] width 904 height 16
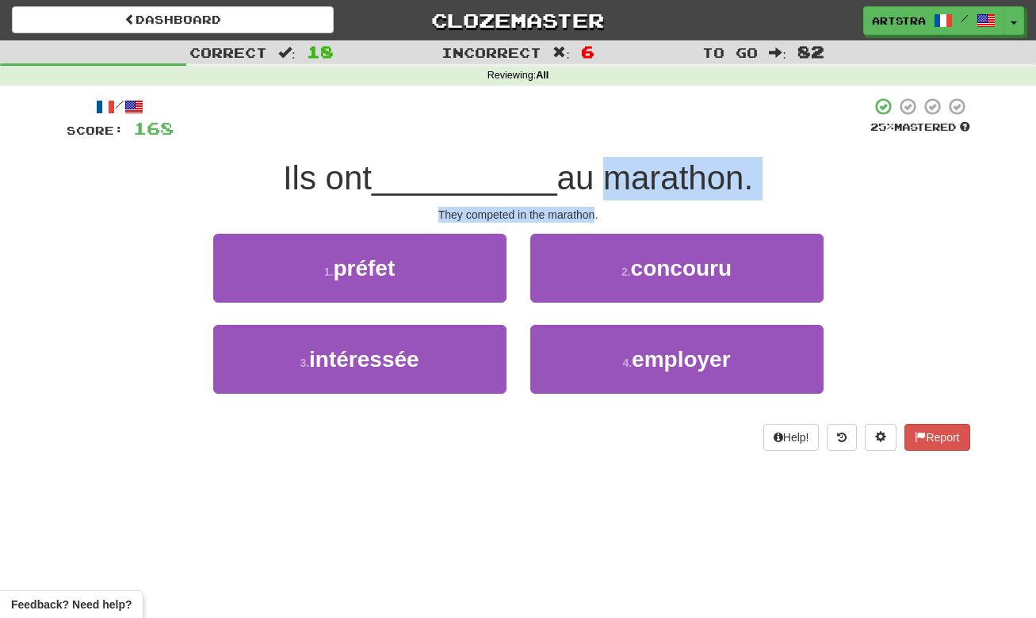
drag, startPoint x: 576, startPoint y: 216, endPoint x: 586, endPoint y: 182, distance: 34.6
click at [586, 182] on div "/ Score: 168 25 % Mastered Ils ont __________ au marathon. They competed in the…" at bounding box center [519, 274] width 904 height 354
click at [586, 182] on span "au marathon." at bounding box center [655, 177] width 197 height 37
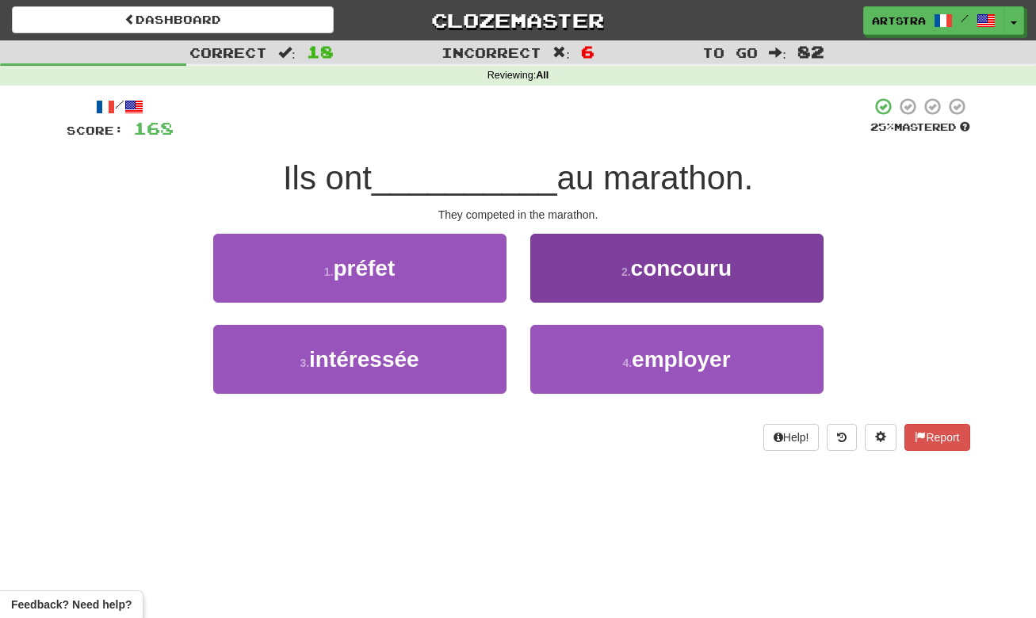
click at [741, 276] on button "2 . concouru" at bounding box center [676, 268] width 293 height 69
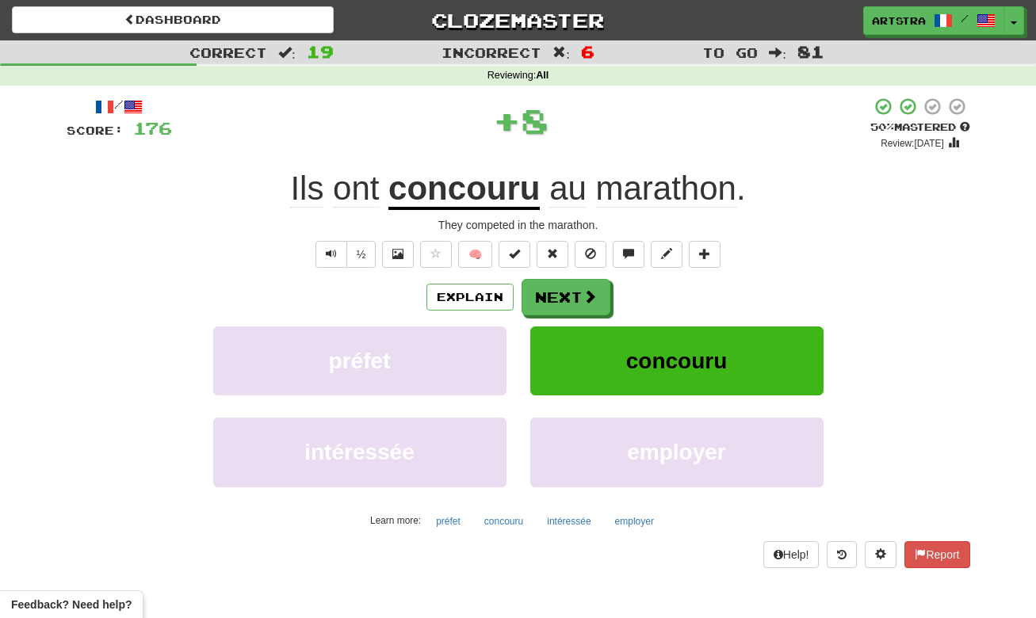
click at [508, 194] on u "concouru" at bounding box center [464, 190] width 151 height 40
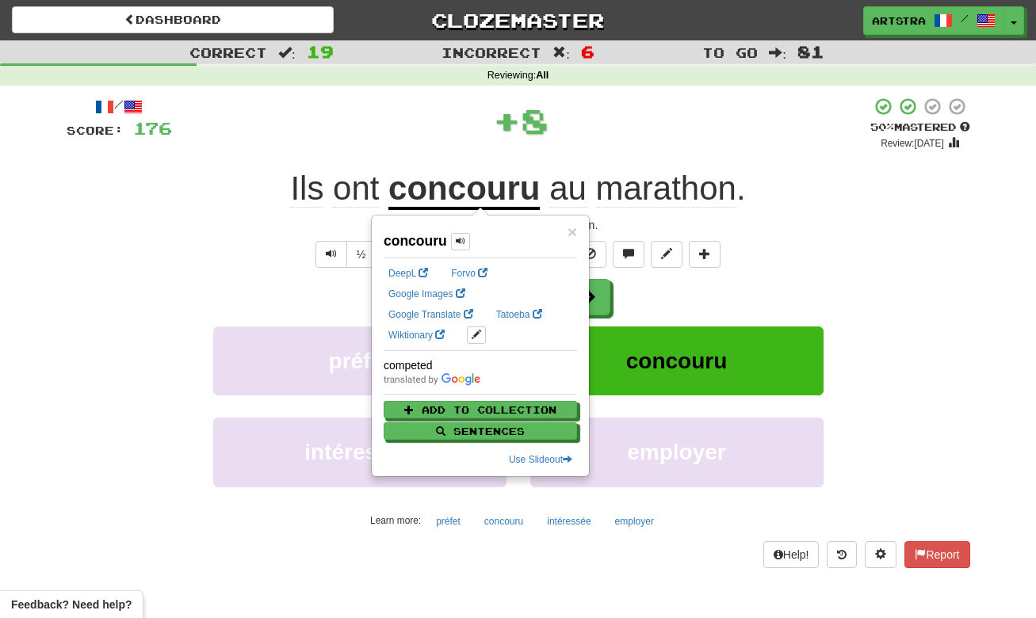
click at [716, 193] on span "marathon" at bounding box center [666, 189] width 140 height 38
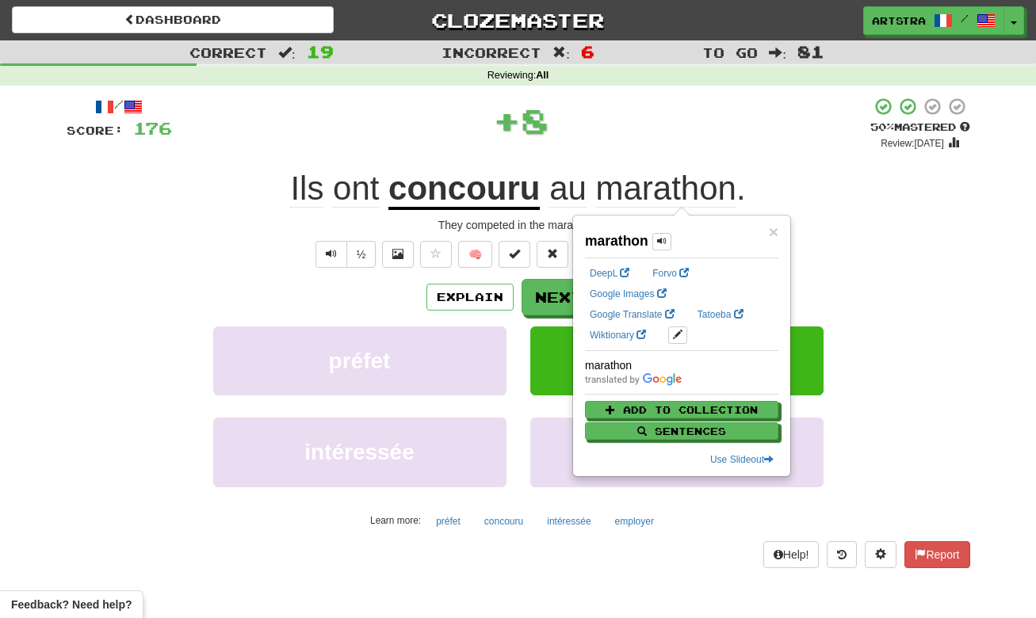
click at [720, 146] on div "+ 8" at bounding box center [521, 124] width 699 height 54
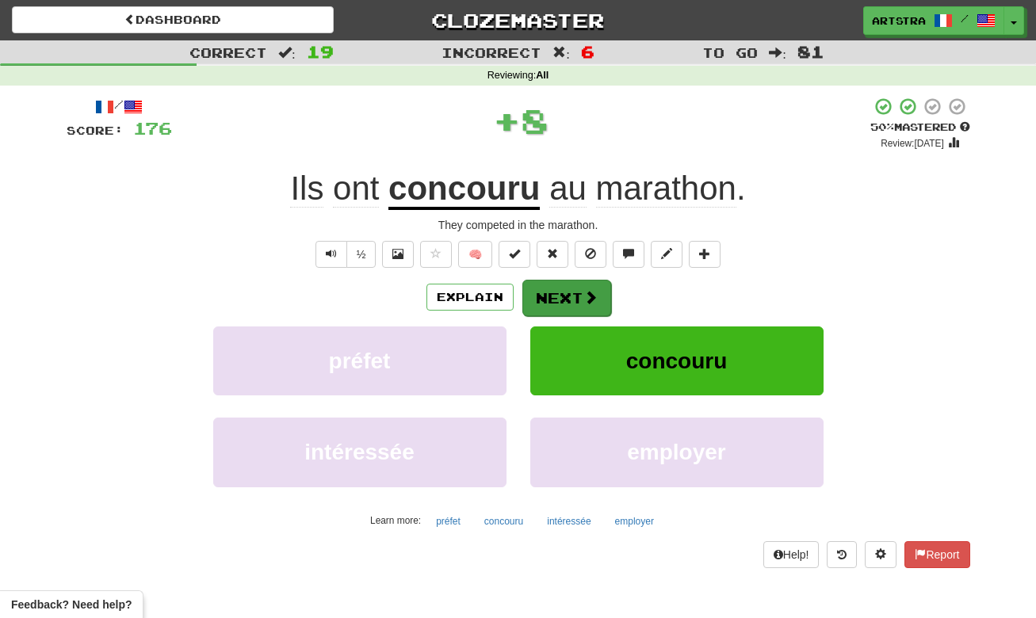
click at [591, 291] on span at bounding box center [591, 297] width 14 height 14
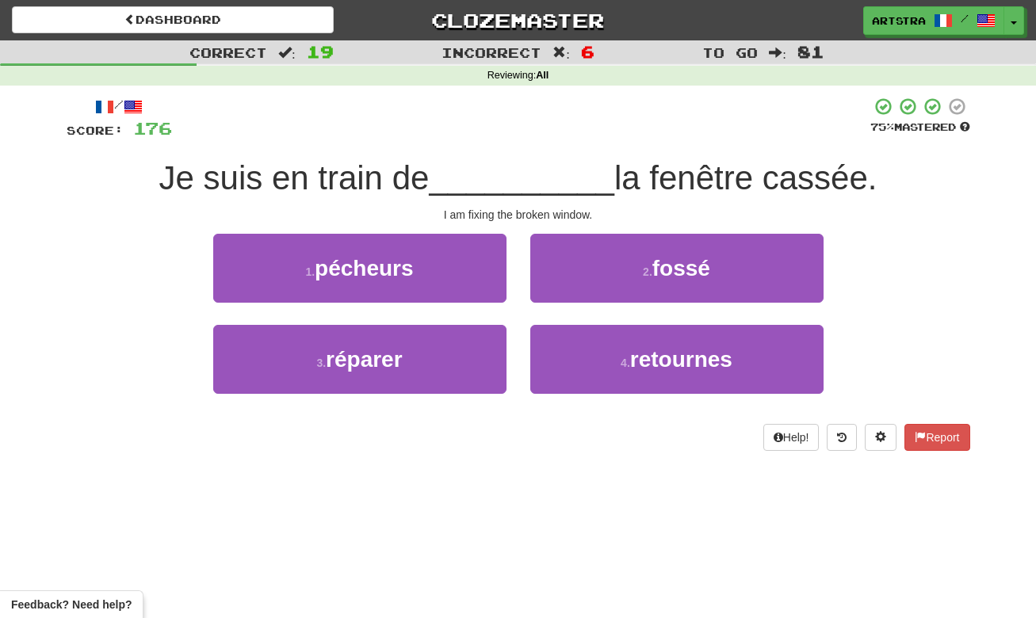
click at [546, 175] on span "__________" at bounding box center [522, 177] width 186 height 37
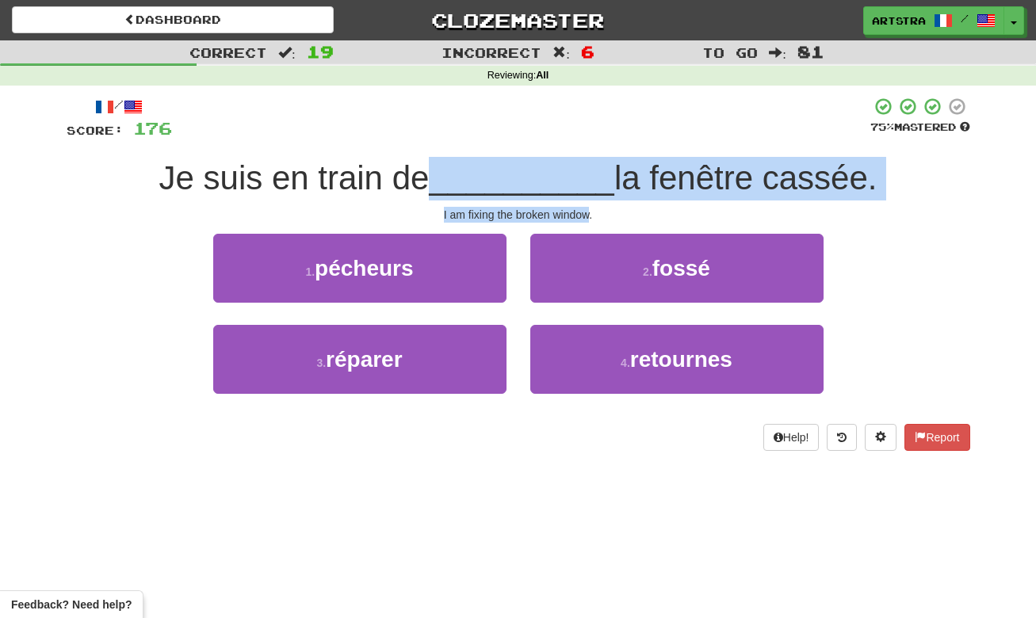
drag, startPoint x: 545, startPoint y: 175, endPoint x: 554, endPoint y: 210, distance: 36.0
click at [554, 210] on div "/ Score: 176 75 % Mastered Je suis en train de __________ la fenêtre cassée. I …" at bounding box center [519, 274] width 904 height 354
click at [554, 210] on div "I am fixing the broken window." at bounding box center [519, 215] width 904 height 16
drag, startPoint x: 554, startPoint y: 210, endPoint x: 558, endPoint y: 181, distance: 29.6
click at [558, 181] on div "/ Score: 176 75 % Mastered Je suis en train de __________ la fenêtre cassée. I …" at bounding box center [519, 274] width 904 height 354
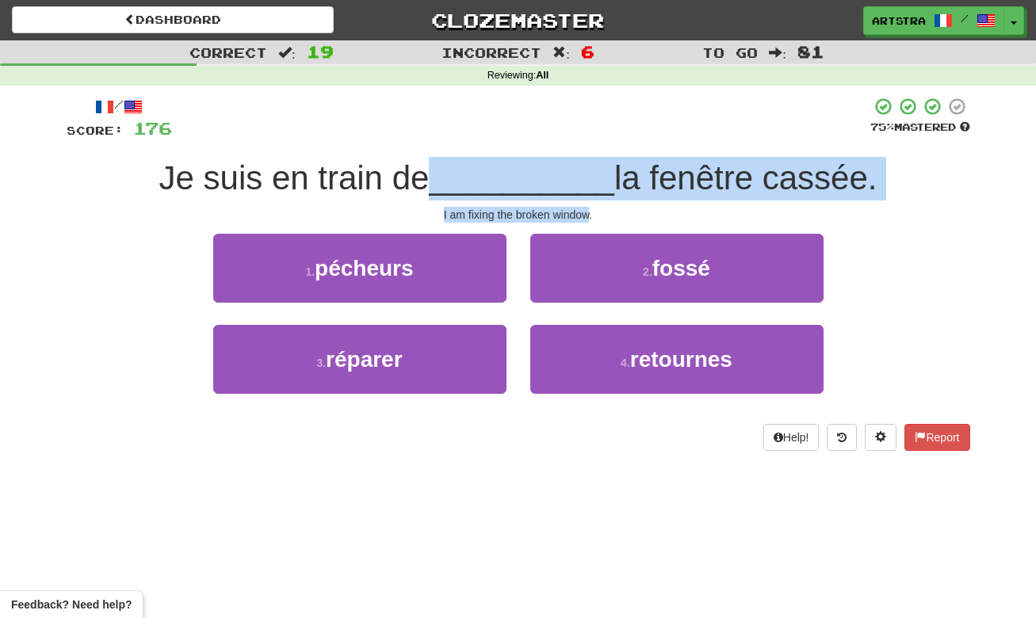
click at [558, 181] on span "__________" at bounding box center [522, 177] width 186 height 37
drag, startPoint x: 558, startPoint y: 181, endPoint x: 558, endPoint y: 215, distance: 34.1
click at [558, 215] on div "/ Score: 176 75 % Mastered Je suis en train de __________ la fenêtre cassée. I …" at bounding box center [519, 274] width 904 height 354
click at [558, 215] on div "I am fixing the broken window." at bounding box center [519, 215] width 904 height 16
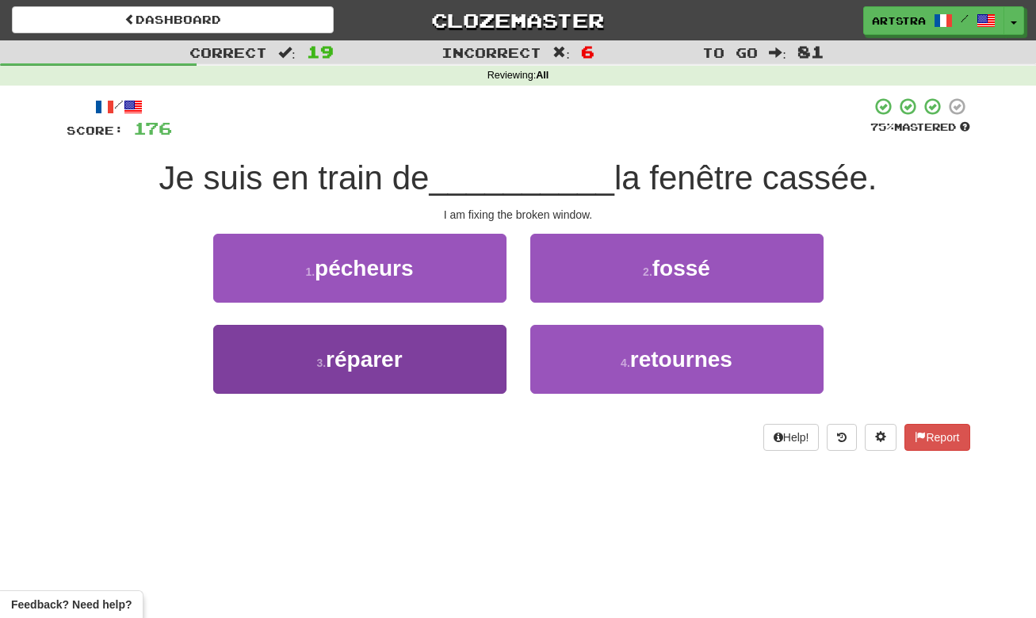
click at [451, 360] on button "3 . réparer" at bounding box center [359, 359] width 293 height 69
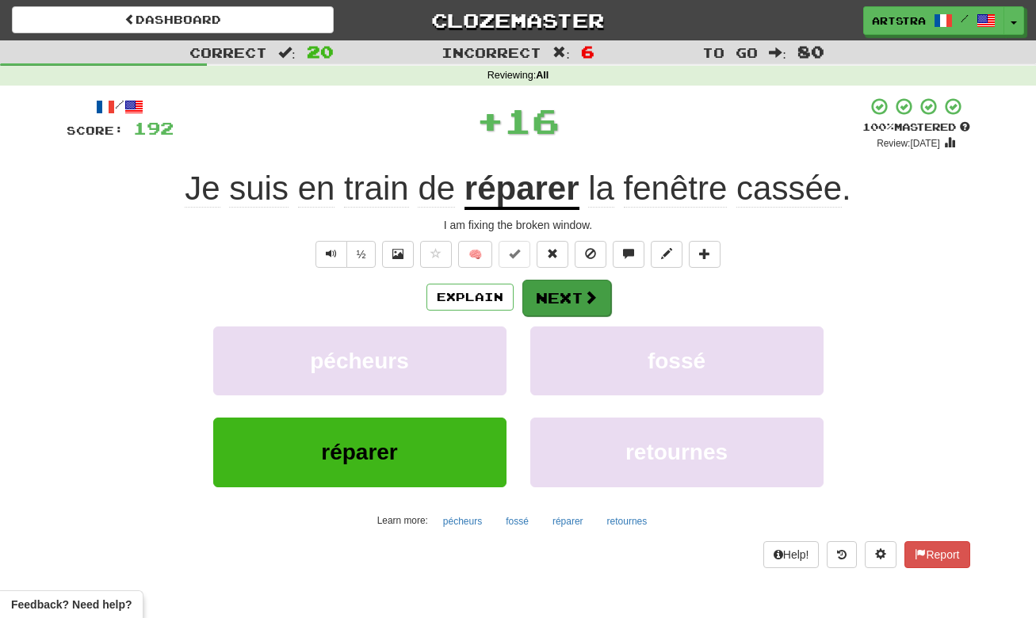
click at [563, 293] on button "Next" at bounding box center [566, 298] width 89 height 36
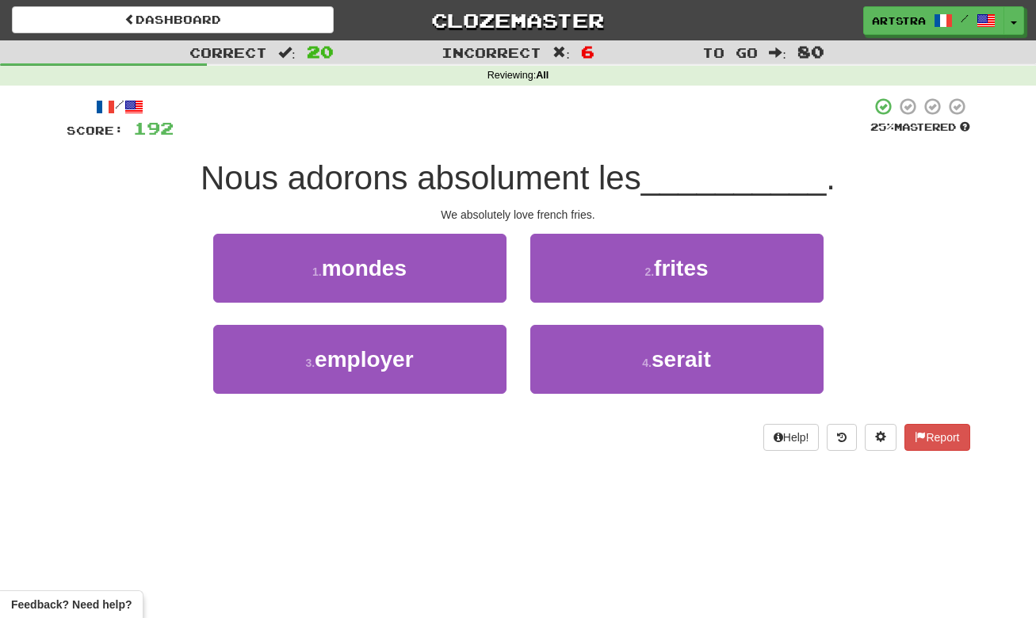
click at [507, 174] on span "Nous adorons absolument les" at bounding box center [421, 177] width 441 height 37
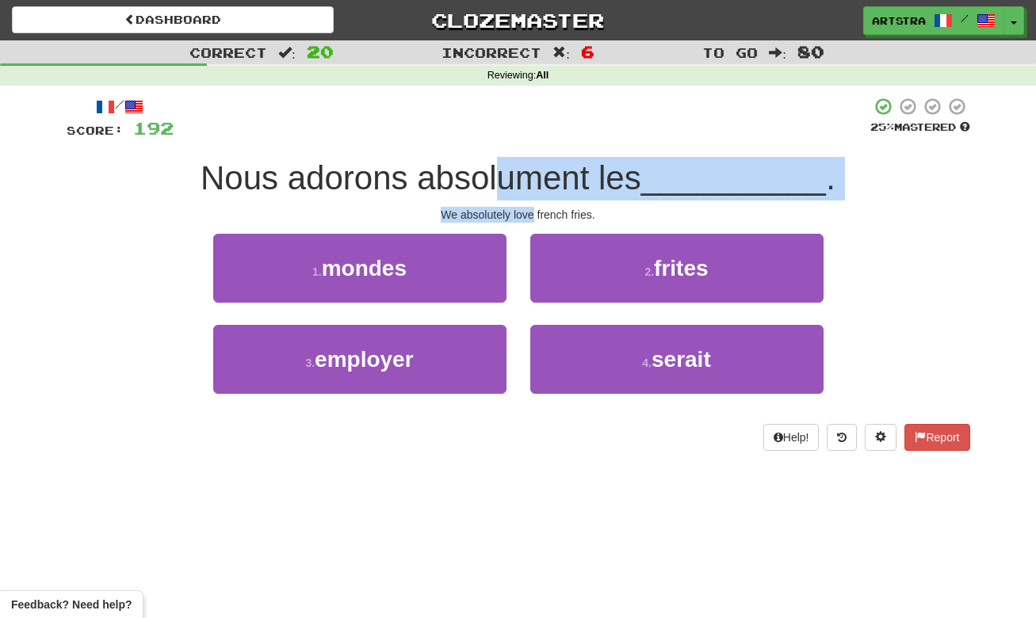
drag, startPoint x: 505, startPoint y: 186, endPoint x: 531, endPoint y: 211, distance: 36.4
click at [531, 211] on div "/ Score: 192 25 % Mastered Nous adorons absolument les __________ . We absolute…" at bounding box center [519, 274] width 904 height 354
click at [531, 211] on div "We absolutely love french fries." at bounding box center [519, 215] width 904 height 16
drag, startPoint x: 531, startPoint y: 211, endPoint x: 534, endPoint y: 174, distance: 36.6
click at [535, 174] on div "/ Score: 192 25 % Mastered Nous adorons absolument les __________ . We absolute…" at bounding box center [519, 274] width 904 height 354
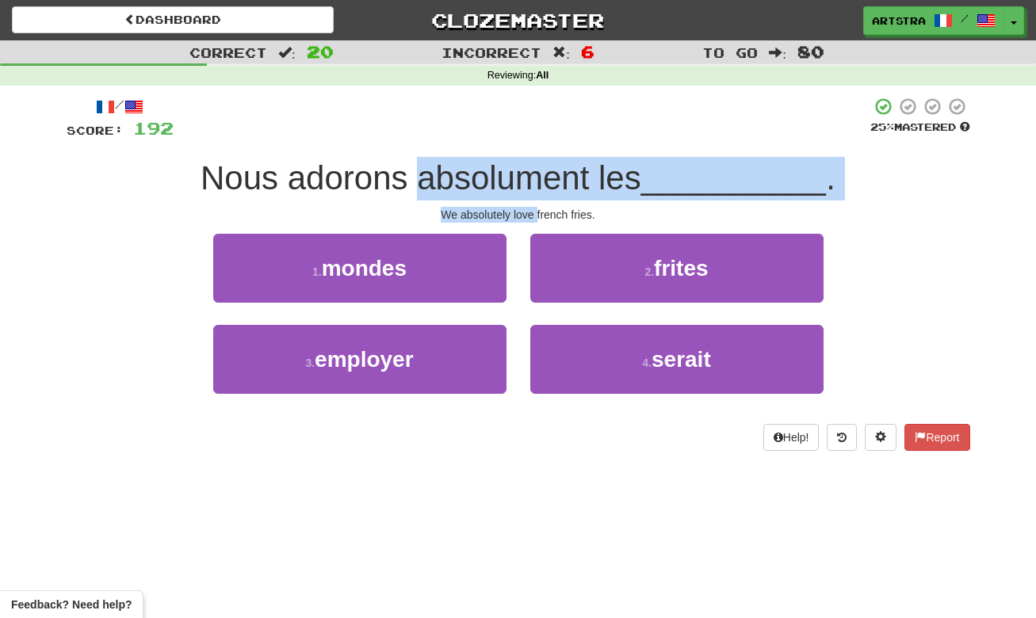
click at [534, 174] on span "Nous adorons absolument les" at bounding box center [421, 177] width 441 height 37
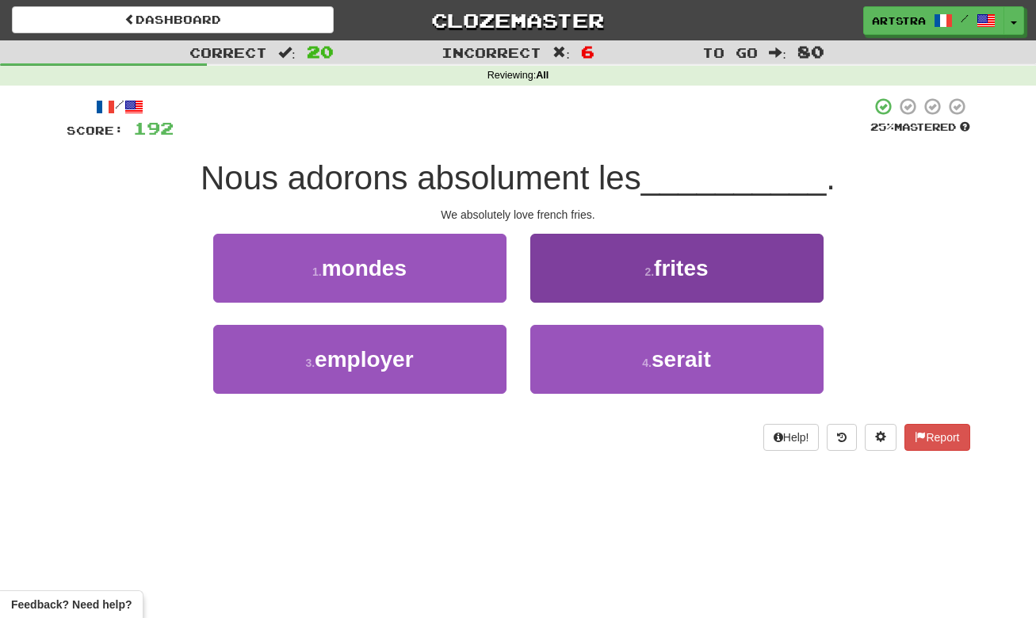
click at [649, 286] on button "2 . frites" at bounding box center [676, 268] width 293 height 69
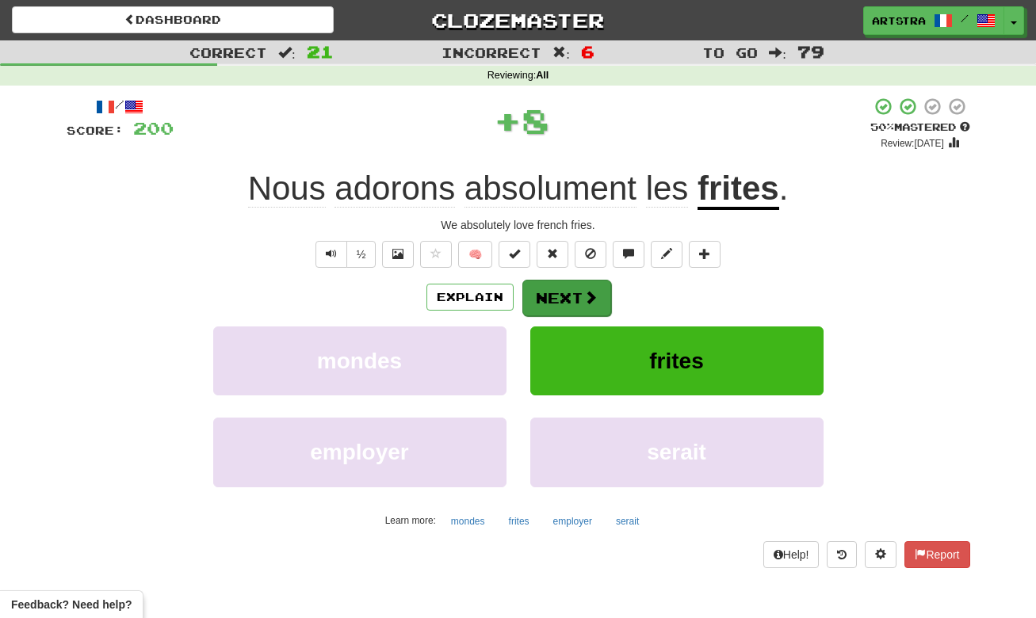
click at [576, 306] on button "Next" at bounding box center [566, 298] width 89 height 36
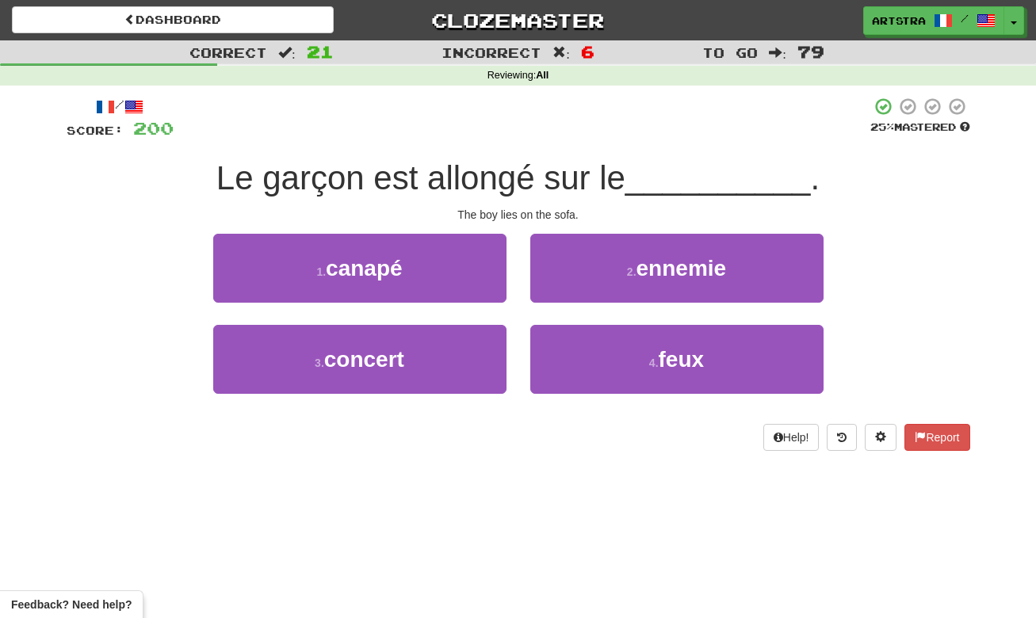
click at [521, 180] on span "Le garçon est allongé sur le" at bounding box center [420, 177] width 409 height 37
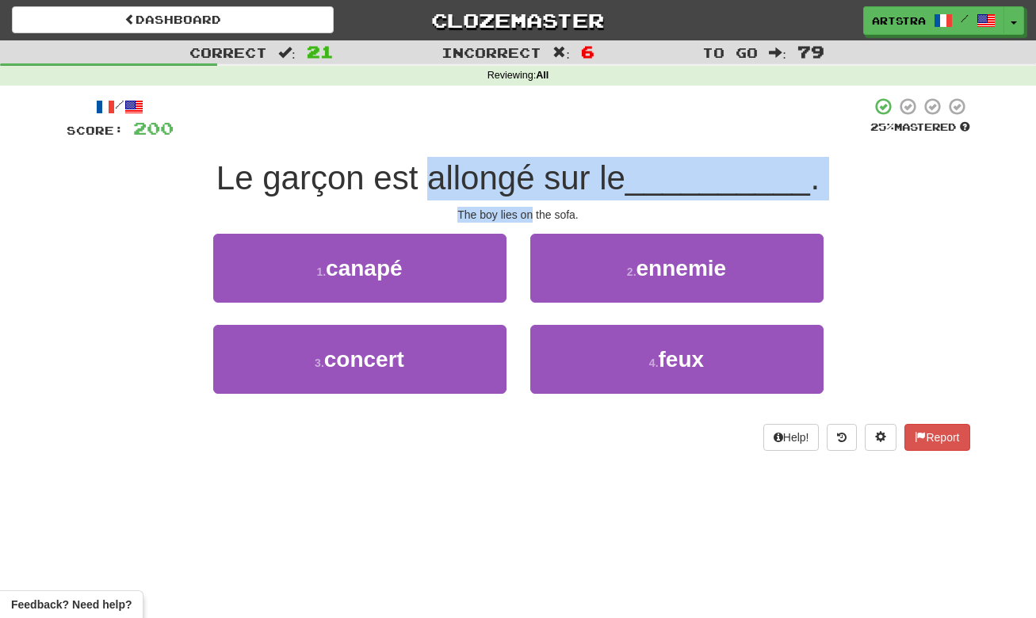
click at [523, 209] on div "/ Score: 200 25 % Mastered Le garçon est allongé sur le __________ . The boy li…" at bounding box center [519, 274] width 904 height 354
click at [523, 209] on div "The boy lies on the sofa." at bounding box center [519, 215] width 904 height 16
drag, startPoint x: 523, startPoint y: 209, endPoint x: 532, endPoint y: 187, distance: 23.9
click at [532, 187] on div "/ Score: 200 25 % Mastered Le garçon est allongé sur le __________ . The boy li…" at bounding box center [519, 274] width 904 height 354
click at [532, 187] on span "Le garçon est allongé sur le" at bounding box center [420, 177] width 409 height 37
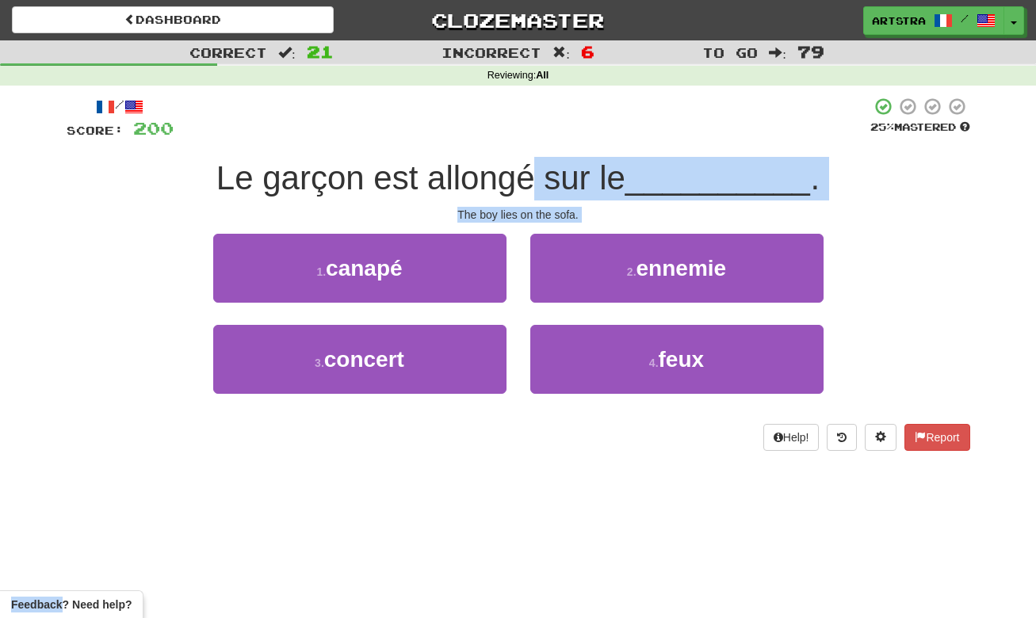
drag, startPoint x: 532, startPoint y: 187, endPoint x: 542, endPoint y: 222, distance: 36.4
click at [542, 222] on div "/ Score: 200 25 % Mastered Le garçon est allongé sur le __________ . The boy li…" at bounding box center [519, 274] width 904 height 354
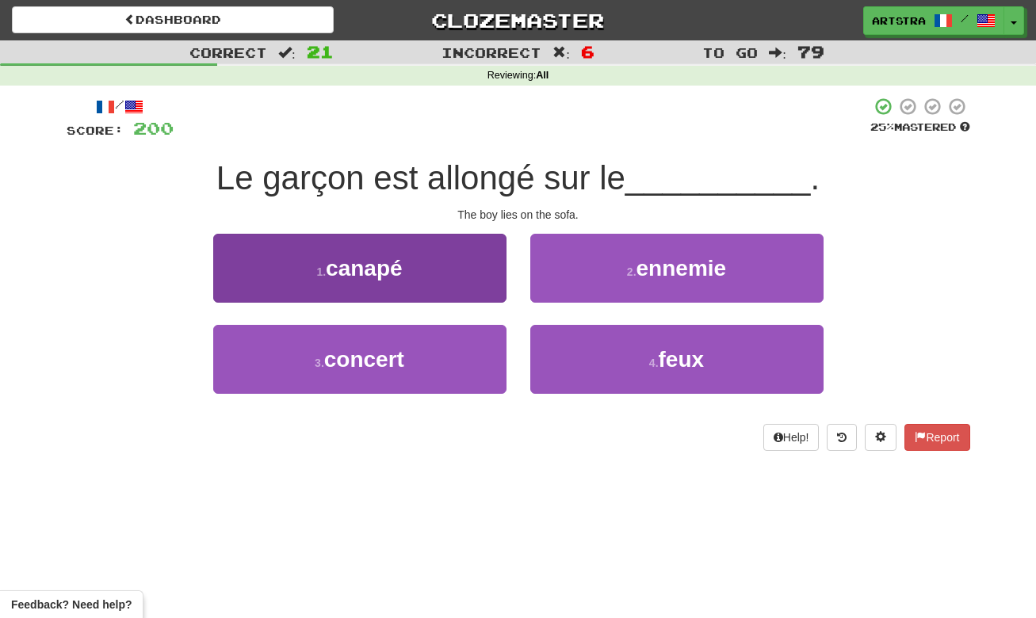
click at [403, 271] on span "canapé" at bounding box center [364, 268] width 77 height 25
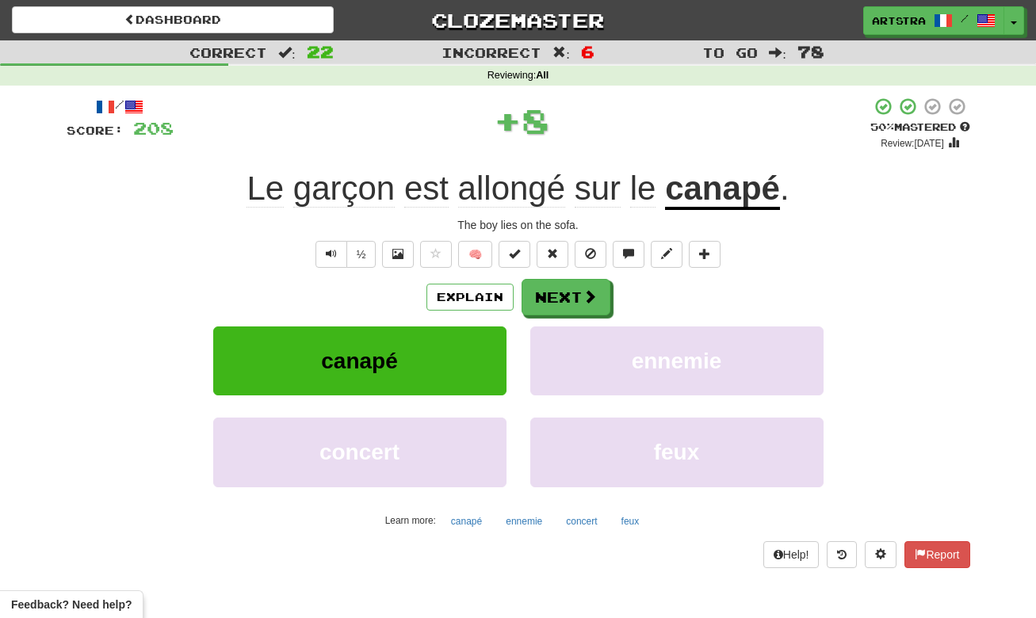
click at [764, 195] on u "canapé" at bounding box center [722, 190] width 115 height 40
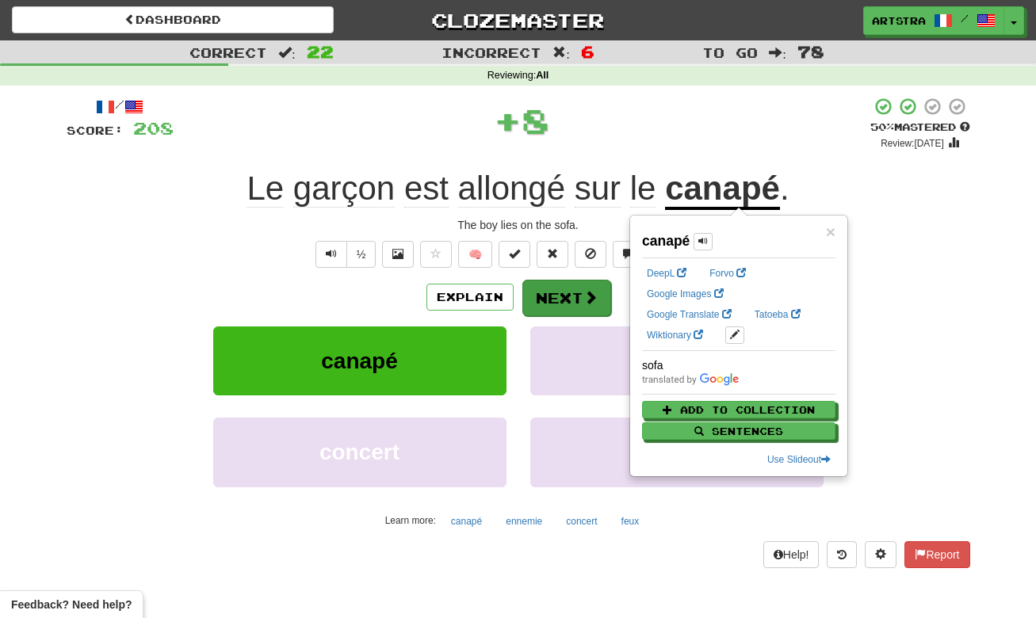
click at [587, 306] on button "Next" at bounding box center [566, 298] width 89 height 36
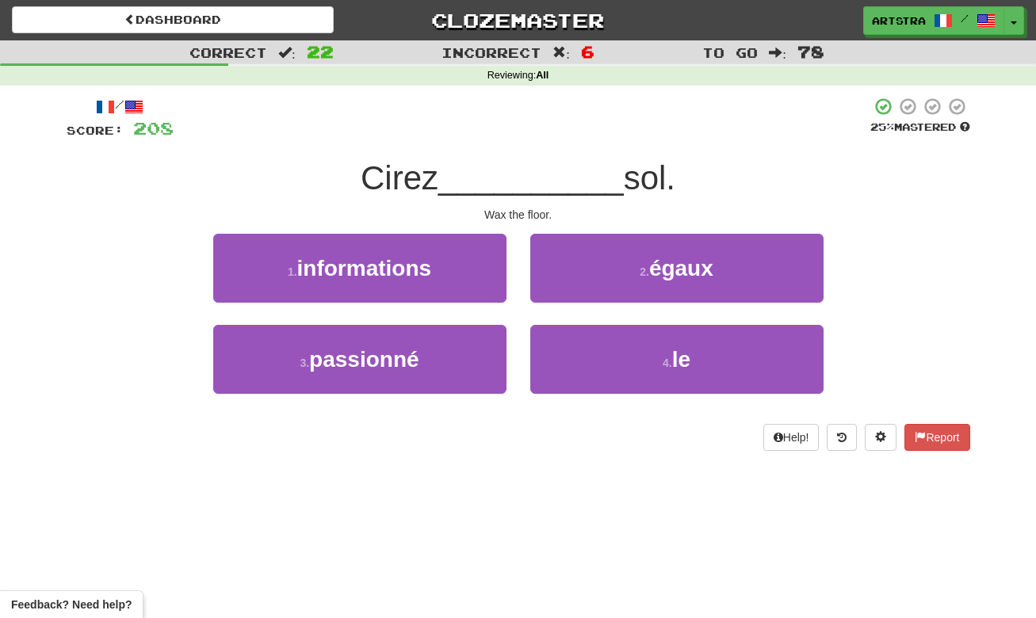
click at [538, 188] on span "__________" at bounding box center [531, 177] width 186 height 37
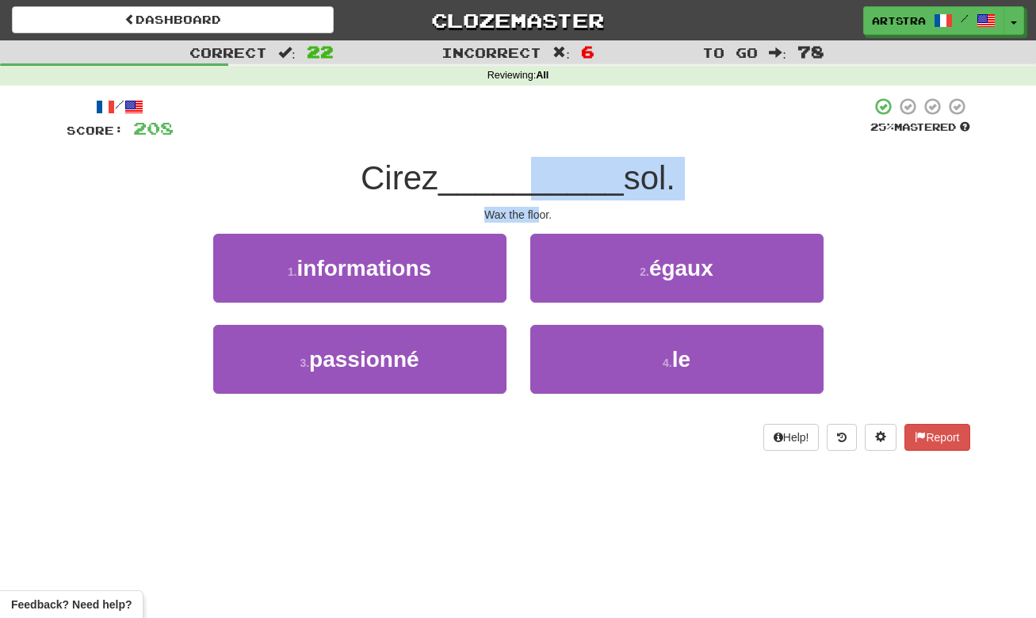
drag, startPoint x: 538, startPoint y: 189, endPoint x: 540, endPoint y: 213, distance: 24.7
click at [540, 213] on div "/ Score: 208 25 % Mastered Cirez __________ sol. Wax the floor. 1 . information…" at bounding box center [519, 274] width 904 height 354
click at [540, 213] on div "Wax the floor." at bounding box center [519, 215] width 904 height 16
drag, startPoint x: 540, startPoint y: 213, endPoint x: 541, endPoint y: 185, distance: 28.6
click at [541, 185] on div "/ Score: 208 25 % Mastered Cirez __________ sol. Wax the floor. 1 . information…" at bounding box center [519, 274] width 904 height 354
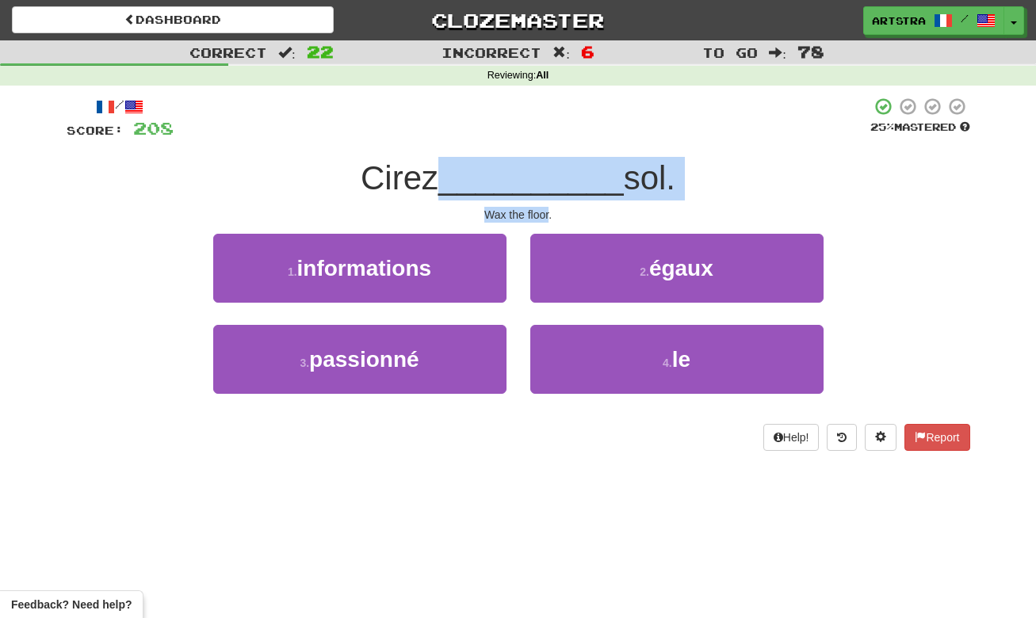
click at [541, 185] on span "__________" at bounding box center [531, 177] width 186 height 37
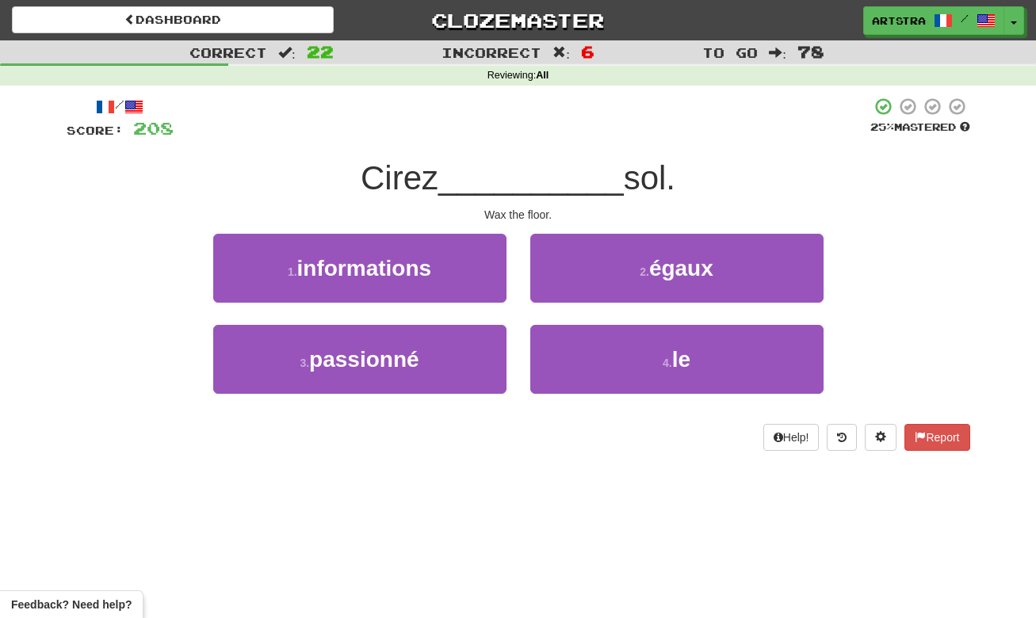
drag, startPoint x: 749, startPoint y: 372, endPoint x: 733, endPoint y: 317, distance: 57.0
click at [749, 372] on button "4 . le" at bounding box center [676, 359] width 293 height 69
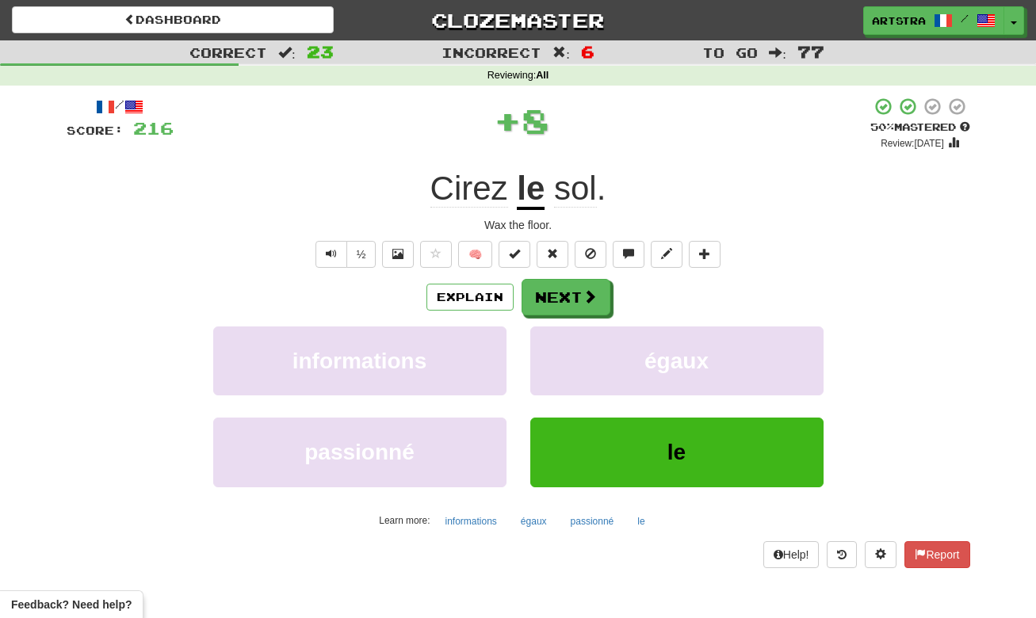
click at [464, 190] on span "Cirez" at bounding box center [470, 189] width 78 height 38
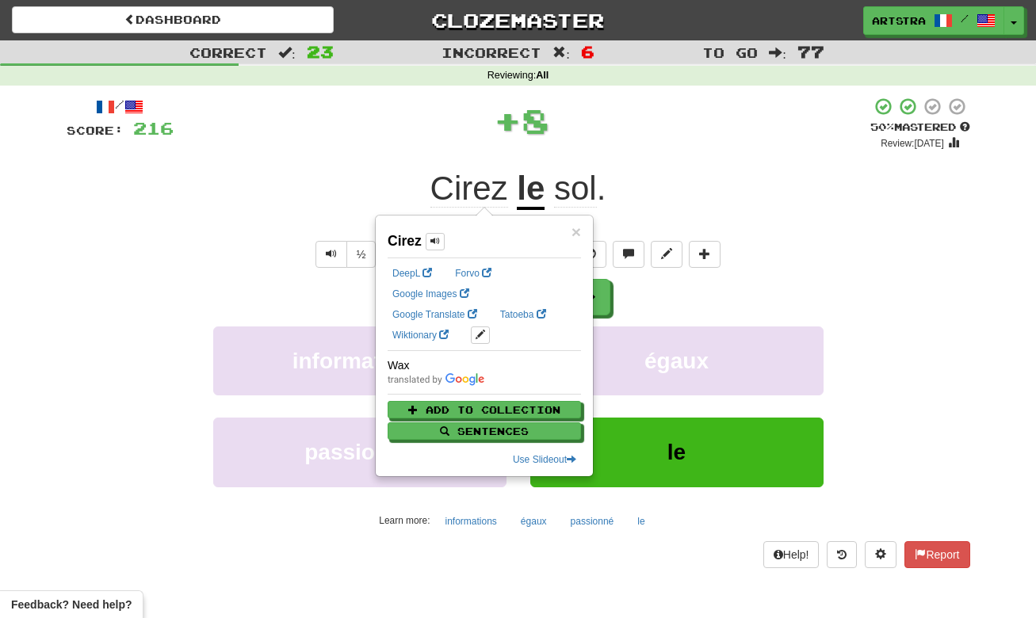
click at [637, 134] on div "+ 8" at bounding box center [522, 121] width 697 height 48
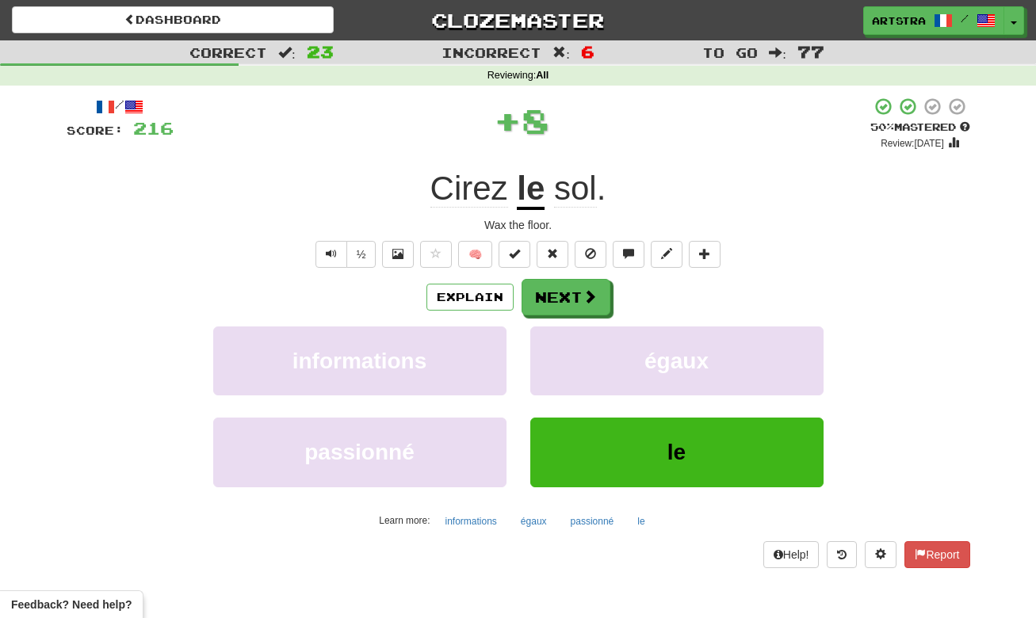
click at [612, 292] on div "Explain Next" at bounding box center [519, 297] width 904 height 36
click at [597, 297] on button "Next" at bounding box center [566, 298] width 89 height 36
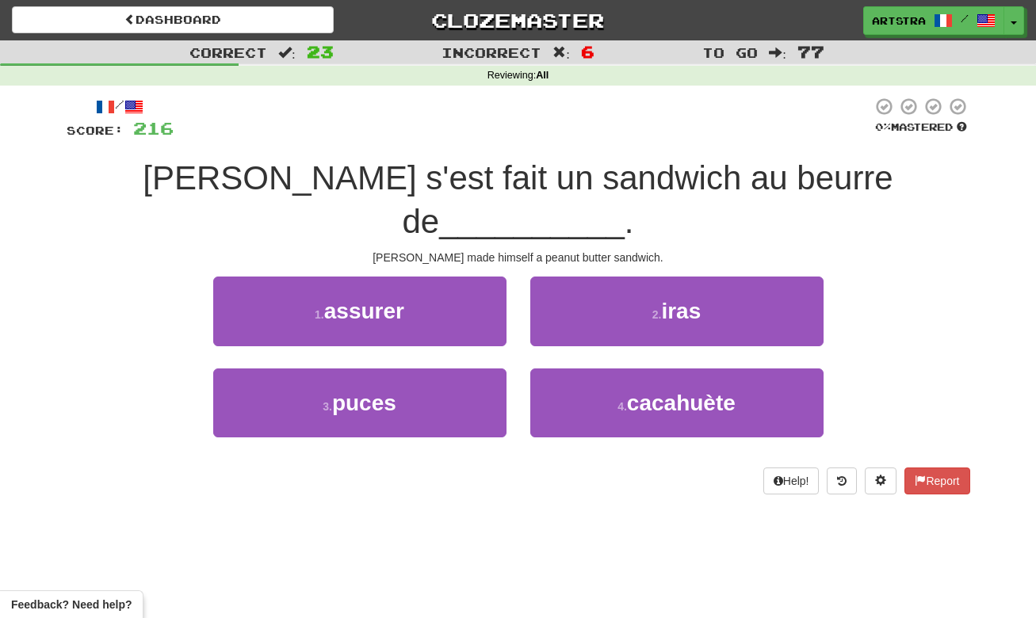
click at [536, 161] on span "Tom s'est fait un sandwich au beurre de" at bounding box center [518, 199] width 750 height 81
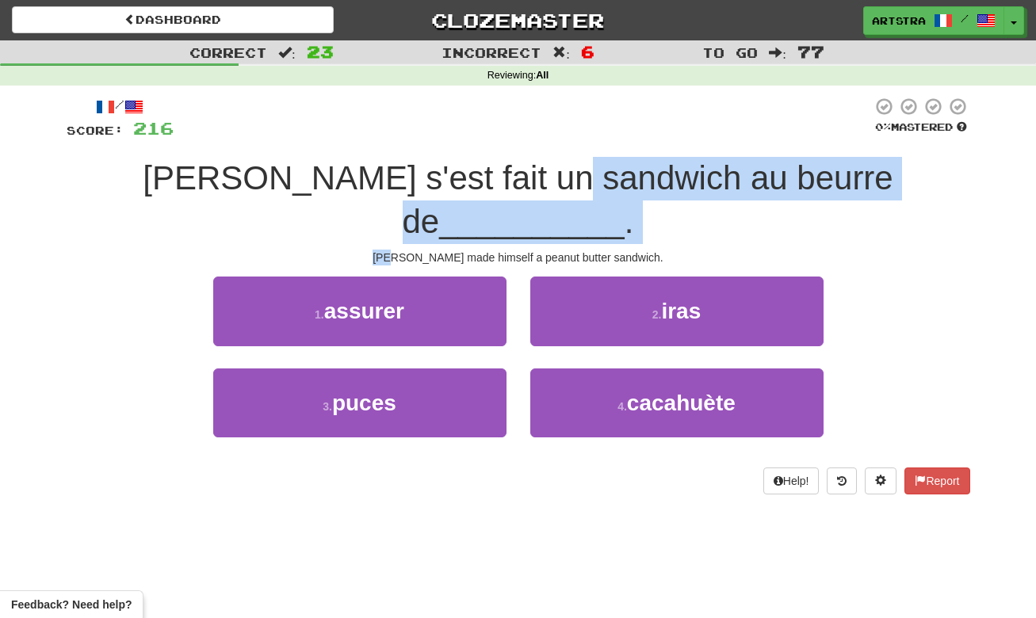
drag, startPoint x: 540, startPoint y: 190, endPoint x: 554, endPoint y: 201, distance: 18.1
click at [554, 201] on div "/ Score: 216 0 % Mastered Tom s'est fait un sandwich au beurre de __________ . …" at bounding box center [519, 295] width 904 height 397
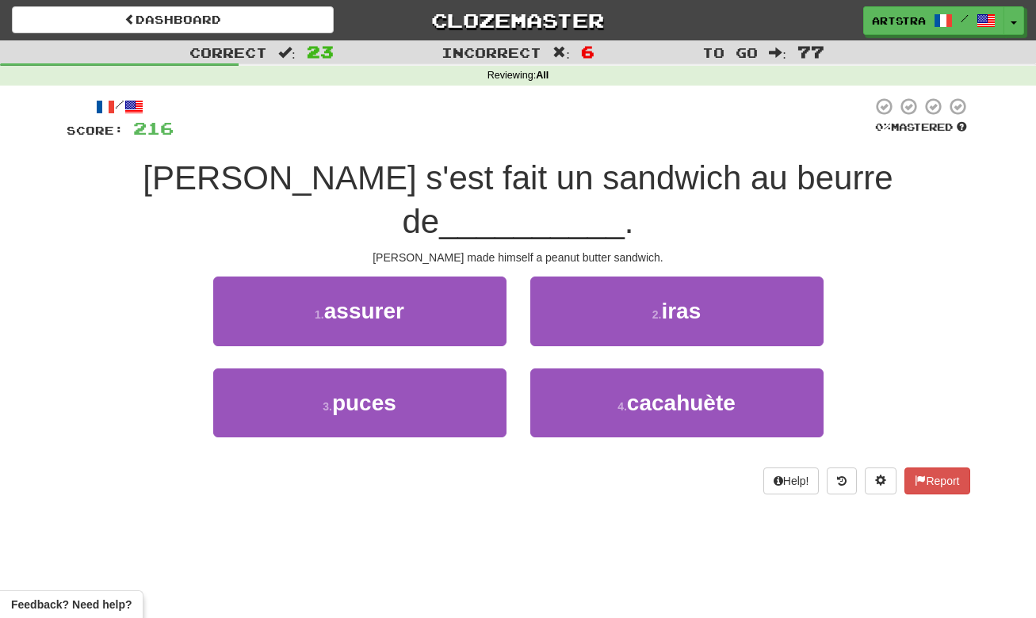
click at [554, 250] on div "Tom made himself a peanut butter sandwich." at bounding box center [519, 258] width 904 height 16
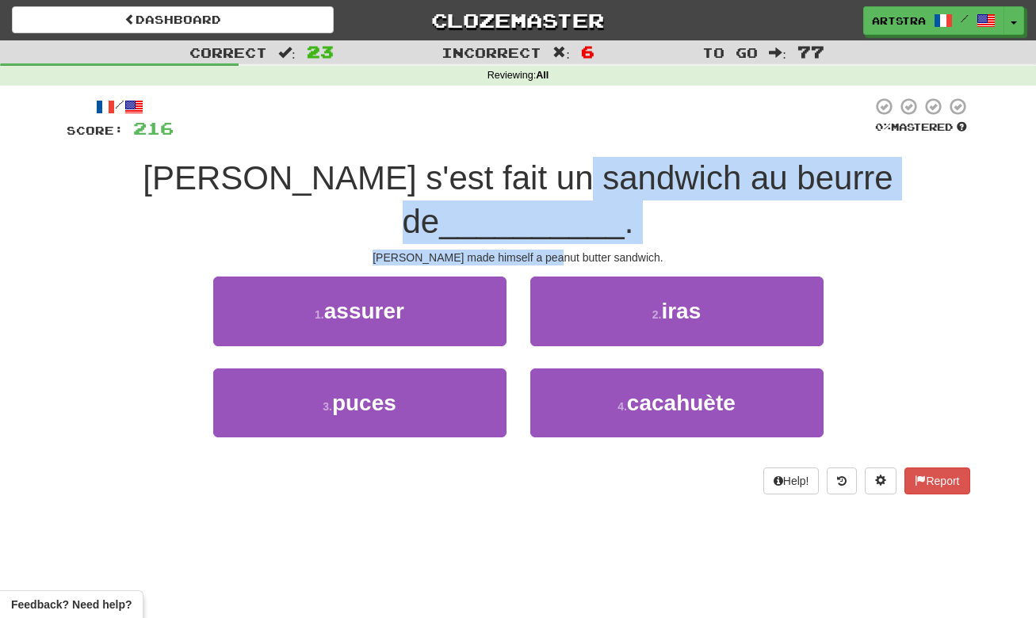
drag, startPoint x: 554, startPoint y: 205, endPoint x: 542, endPoint y: 182, distance: 25.2
click at [542, 182] on div "/ Score: 216 0 % Mastered Tom s'est fait un sandwich au beurre de __________ . …" at bounding box center [519, 295] width 904 height 397
click at [542, 182] on span "Tom s'est fait un sandwich au beurre de" at bounding box center [518, 199] width 750 height 81
drag, startPoint x: 542, startPoint y: 182, endPoint x: 545, endPoint y: 210, distance: 27.9
click at [545, 210] on div "/ Score: 216 0 % Mastered Tom s'est fait un sandwich au beurre de __________ . …" at bounding box center [519, 295] width 904 height 397
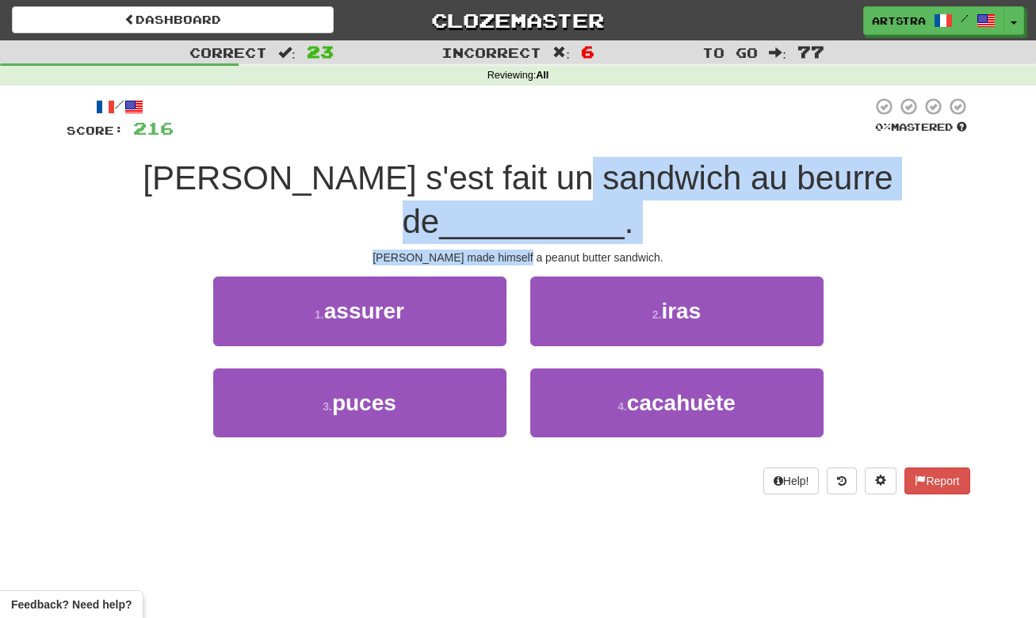
click at [545, 250] on div "Tom made himself a peanut butter sandwich." at bounding box center [519, 258] width 904 height 16
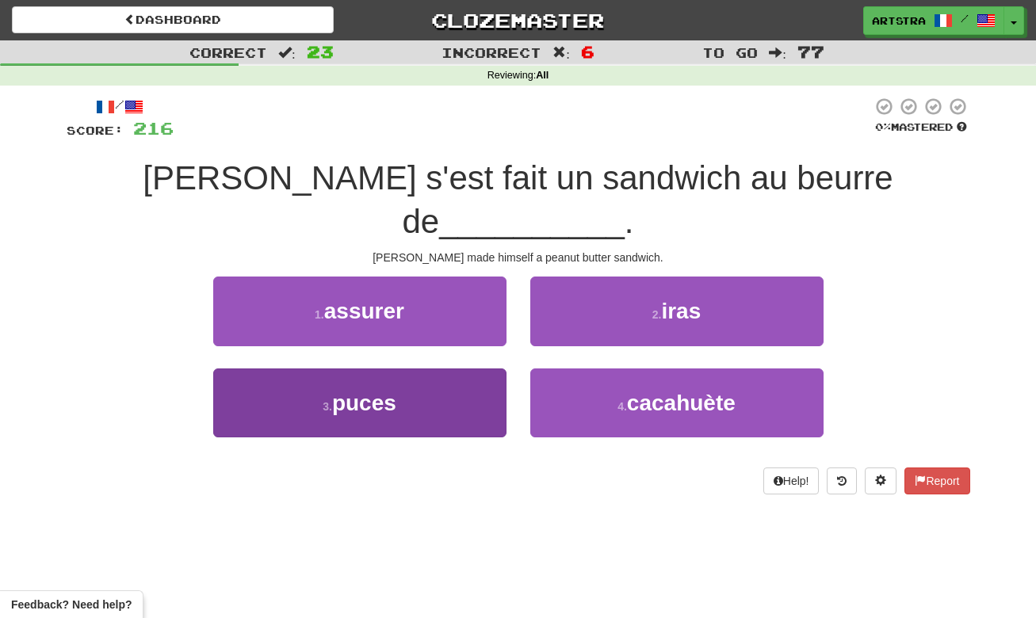
click at [318, 369] on button "3 . puces" at bounding box center [359, 403] width 293 height 69
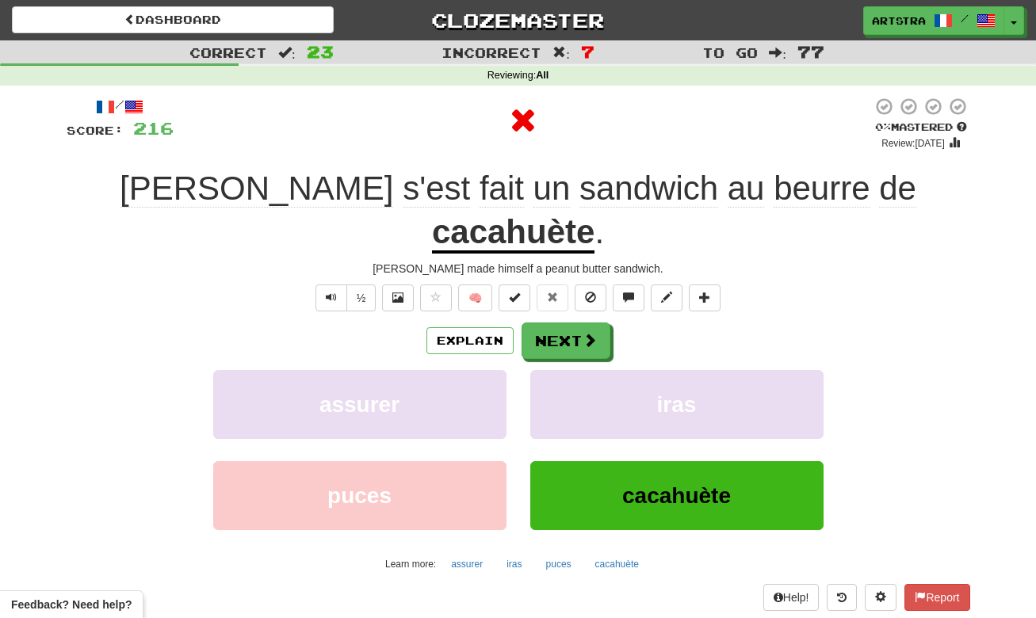
click at [799, 215] on div "/ Score: 216 0 % Mastered Review: 2025-08-16 Tom s'est fait un sandwich au beur…" at bounding box center [519, 354] width 904 height 515
drag, startPoint x: 806, startPoint y: 194, endPoint x: 798, endPoint y: 198, distance: 8.9
click at [595, 213] on u "cacahuète" at bounding box center [513, 233] width 163 height 40
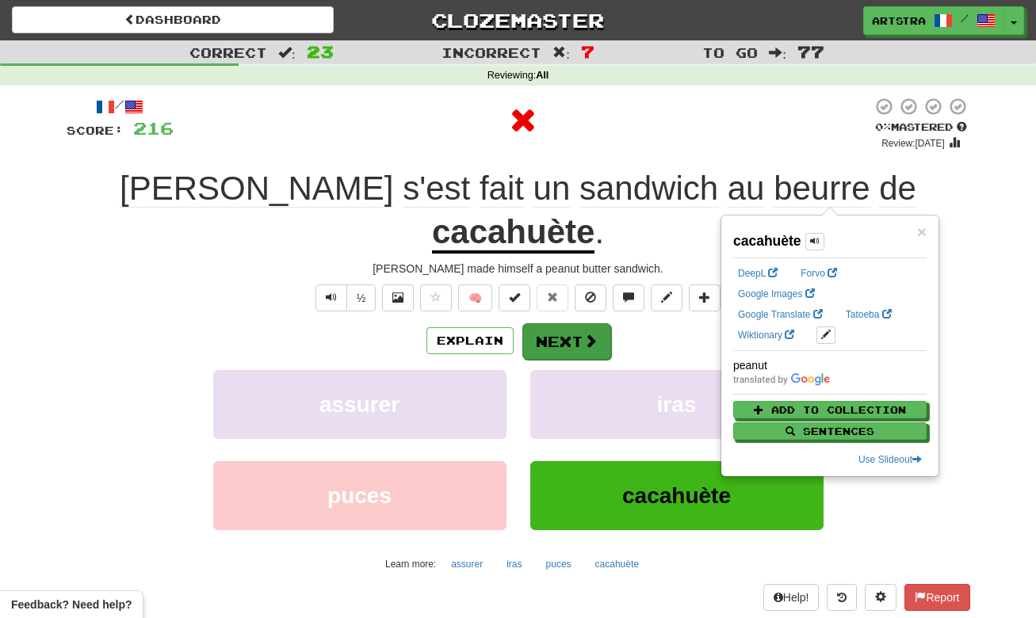
click at [576, 323] on button "Next" at bounding box center [566, 341] width 89 height 36
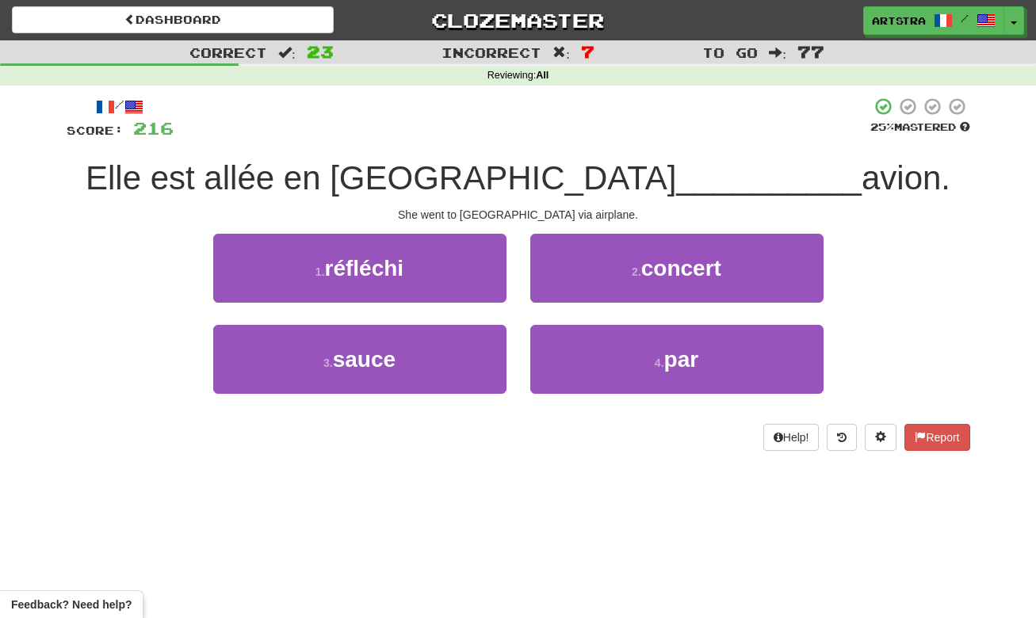
click at [521, 170] on span "Elle est allée en Europe" at bounding box center [381, 177] width 591 height 37
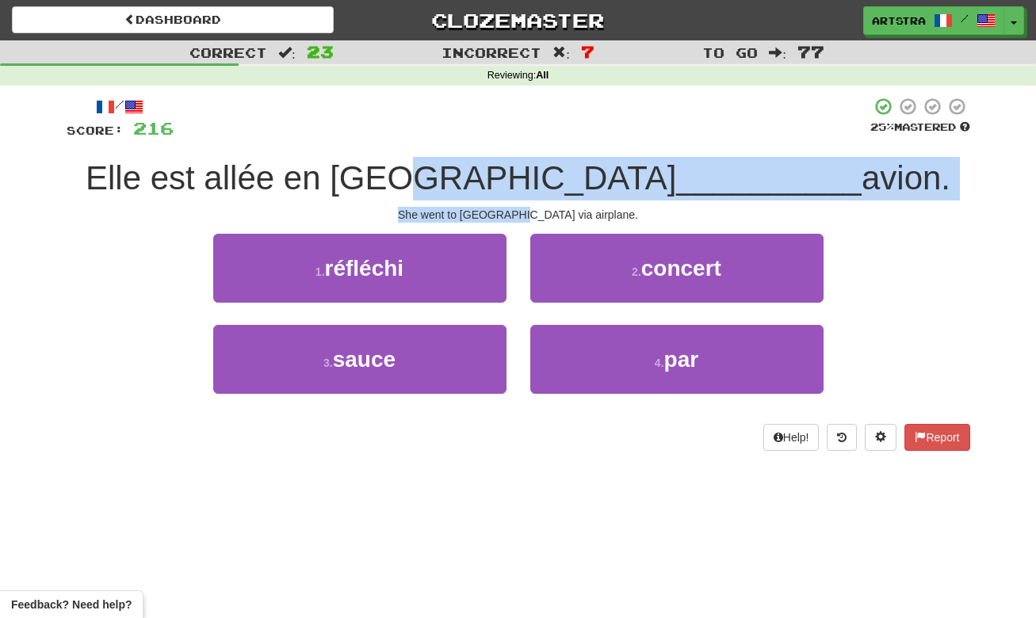
drag, startPoint x: 521, startPoint y: 172, endPoint x: 551, endPoint y: 212, distance: 50.4
click at [551, 212] on div "/ Score: 216 25 % Mastered Elle est allée en Europe __________ avion. She went …" at bounding box center [519, 274] width 904 height 354
click at [551, 212] on div "She went to Europe via airplane." at bounding box center [519, 215] width 904 height 16
drag, startPoint x: 551, startPoint y: 212, endPoint x: 549, endPoint y: 178, distance: 35.0
click at [549, 178] on div "/ Score: 216 25 % Mastered Elle est allée en Europe __________ avion. She went …" at bounding box center [519, 274] width 904 height 354
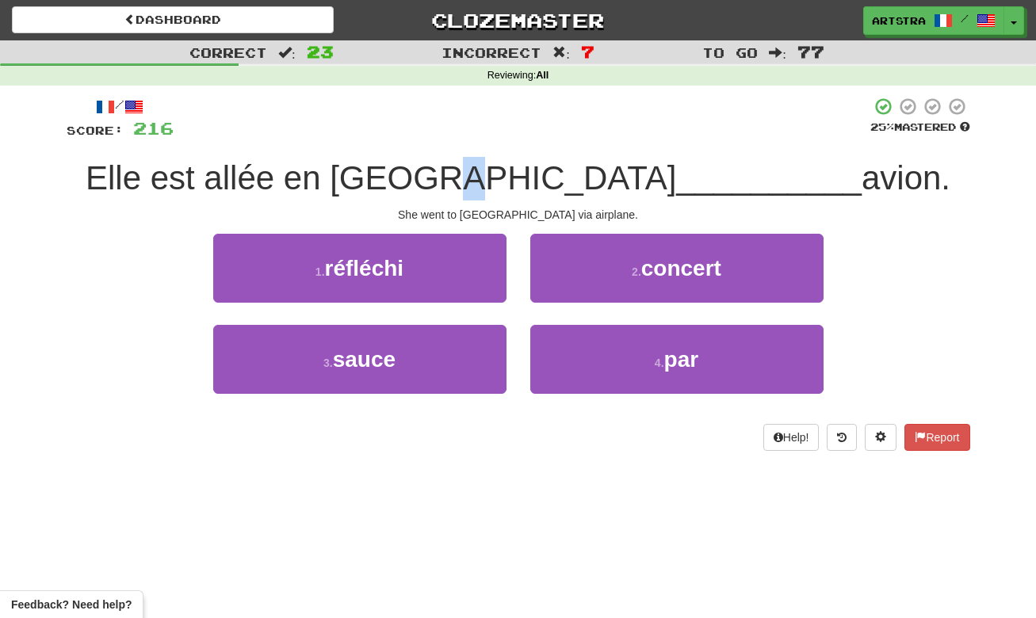
click at [548, 178] on span "Elle est allée en Europe" at bounding box center [381, 177] width 591 height 37
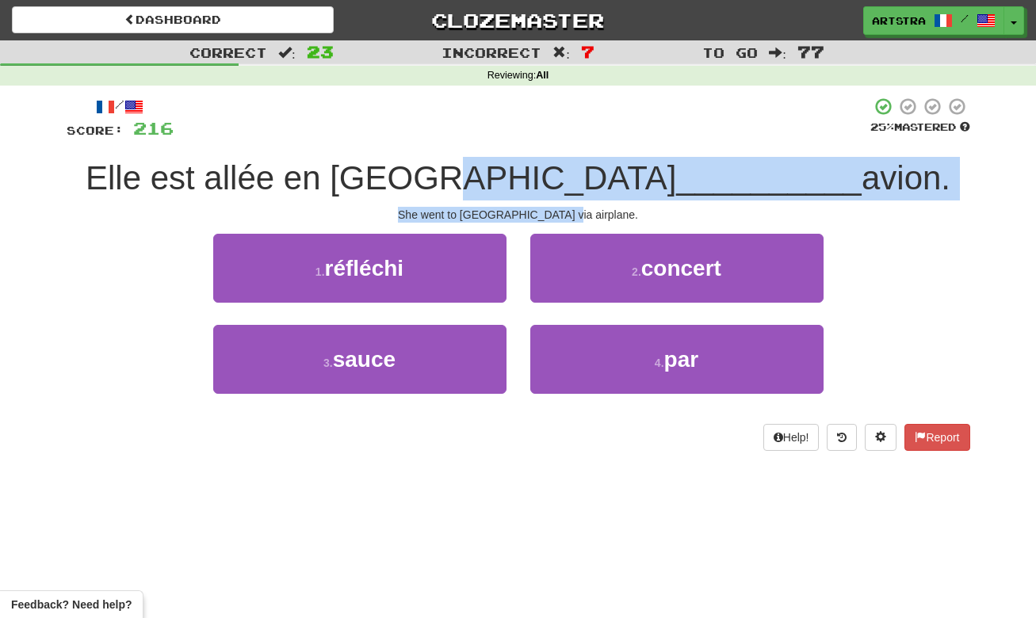
drag, startPoint x: 548, startPoint y: 178, endPoint x: 579, endPoint y: 212, distance: 46.0
click at [579, 212] on div "/ Score: 216 25 % Mastered Elle est allée en Europe __________ avion. She went …" at bounding box center [519, 274] width 904 height 354
click at [579, 212] on div "She went to Europe via airplane." at bounding box center [519, 215] width 904 height 16
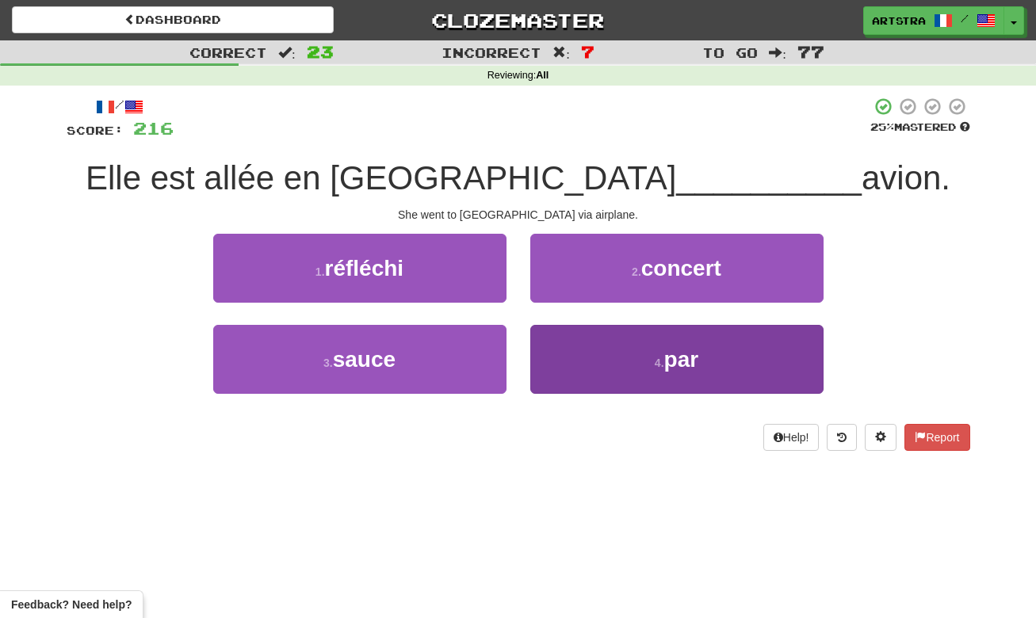
click at [704, 366] on button "4 . par" at bounding box center [676, 359] width 293 height 69
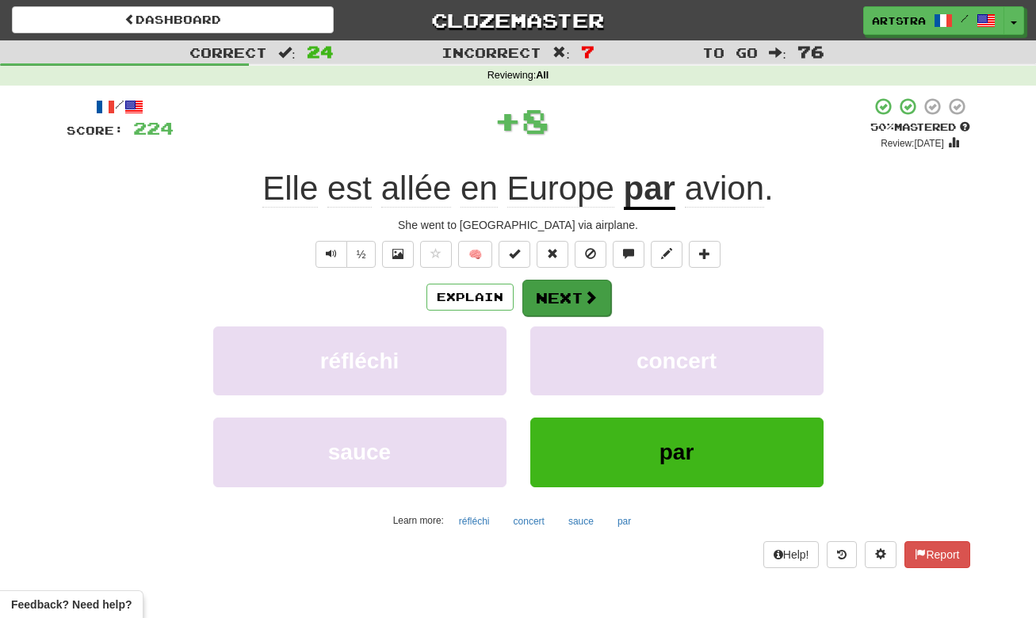
click at [543, 297] on button "Next" at bounding box center [566, 298] width 89 height 36
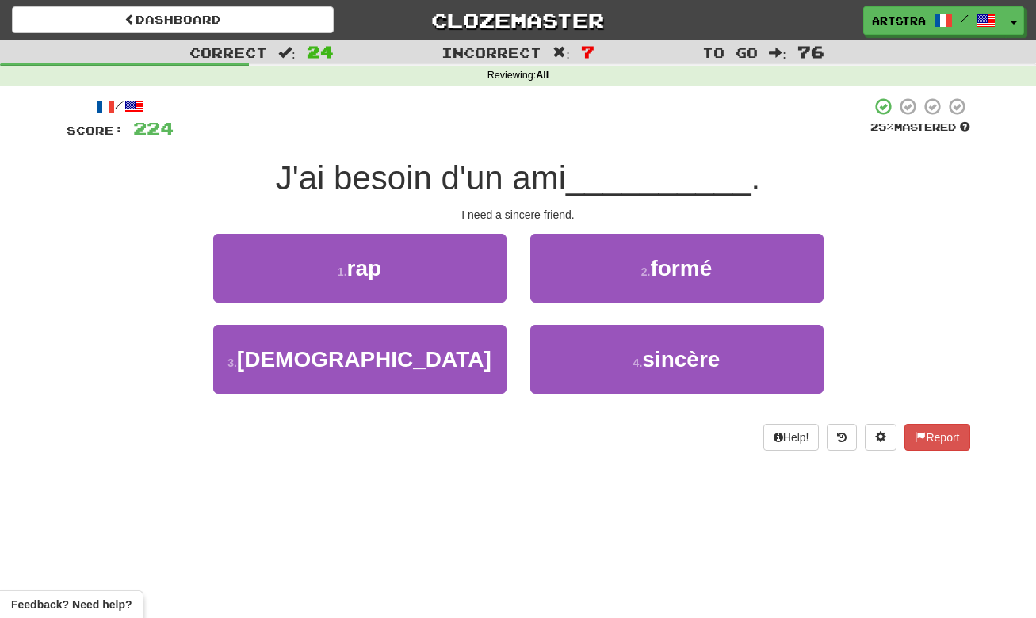
click at [527, 173] on span "J'ai besoin d'un ami" at bounding box center [421, 177] width 290 height 37
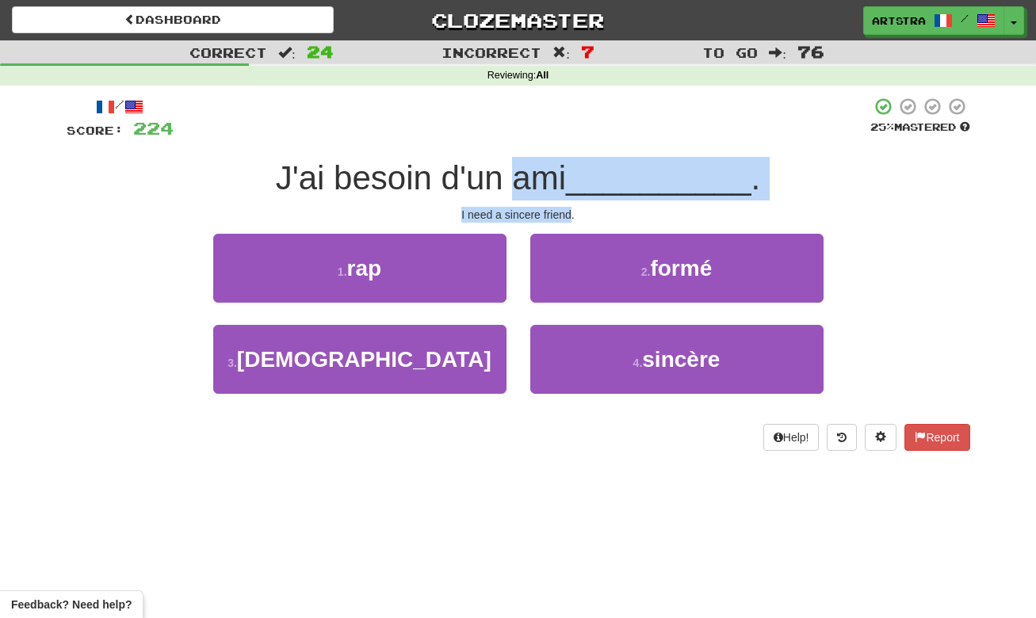
drag, startPoint x: 547, startPoint y: 201, endPoint x: 565, endPoint y: 212, distance: 21.1
click at [565, 212] on div "/ Score: 224 25 % Mastered J'ai besoin d'un ami __________ . I need a sincere f…" at bounding box center [519, 274] width 904 height 354
click at [565, 212] on div "I need a sincere friend." at bounding box center [519, 215] width 904 height 16
drag, startPoint x: 565, startPoint y: 212, endPoint x: 548, endPoint y: 181, distance: 35.8
click at [548, 181] on div "/ Score: 224 25 % Mastered J'ai besoin d'un ami __________ . I need a sincere f…" at bounding box center [519, 274] width 904 height 354
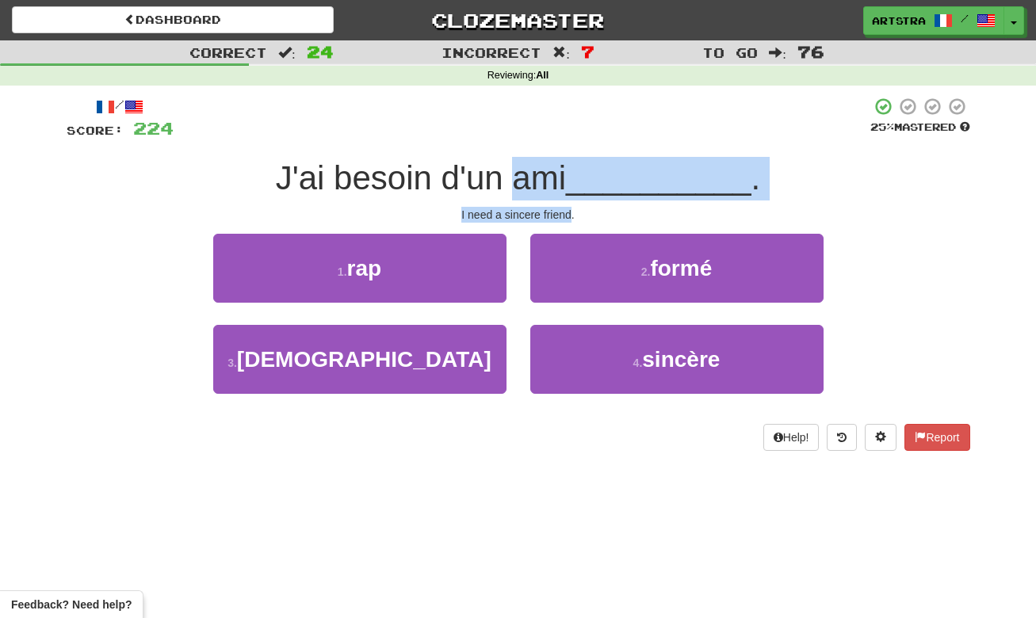
click at [548, 181] on span "J'ai besoin d'un ami" at bounding box center [421, 177] width 290 height 37
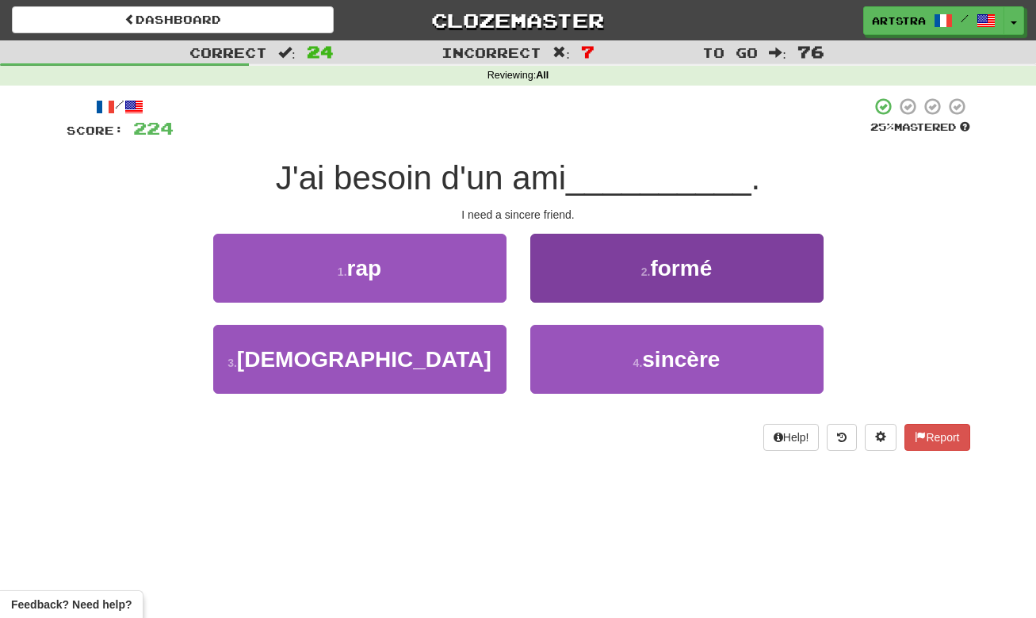
drag, startPoint x: 614, startPoint y: 374, endPoint x: 660, endPoint y: 344, distance: 55.0
click at [614, 374] on button "4 . sincère" at bounding box center [676, 359] width 293 height 69
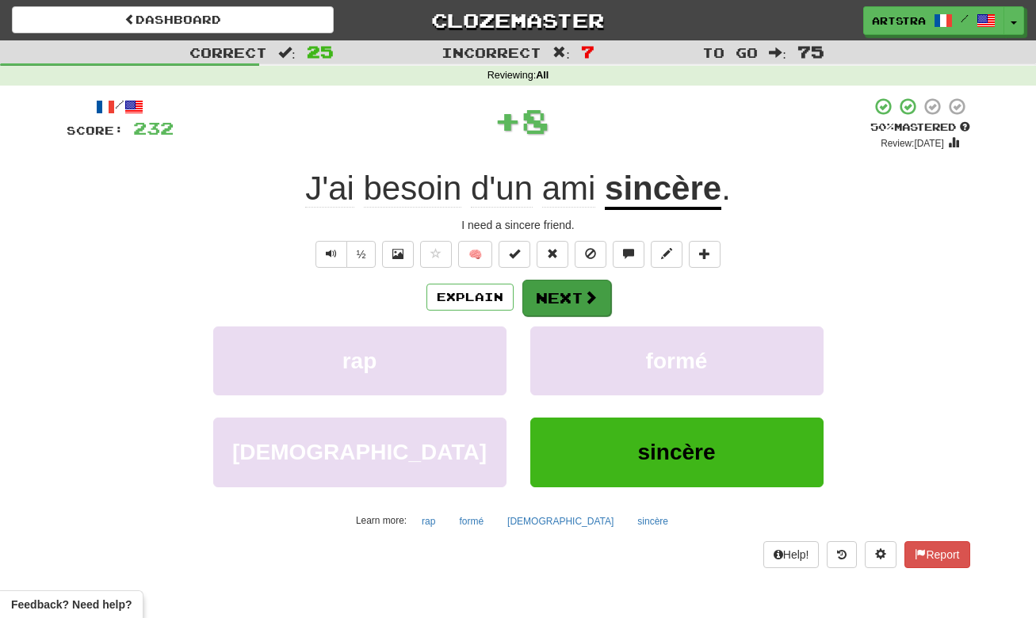
click at [588, 287] on button "Next" at bounding box center [566, 298] width 89 height 36
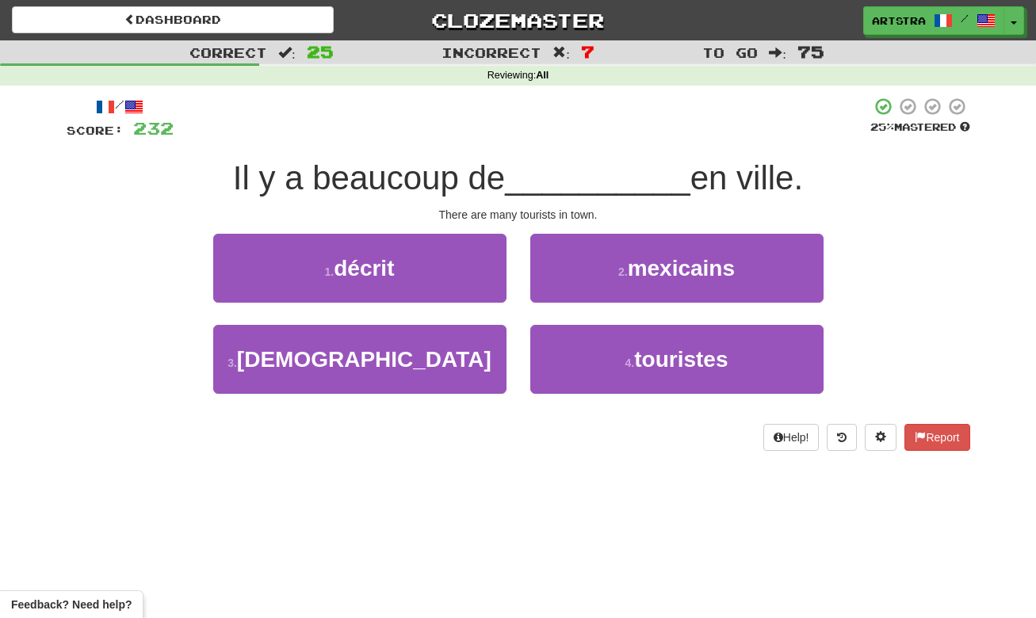
click at [491, 176] on span "Il y a beaucoup de" at bounding box center [369, 177] width 272 height 37
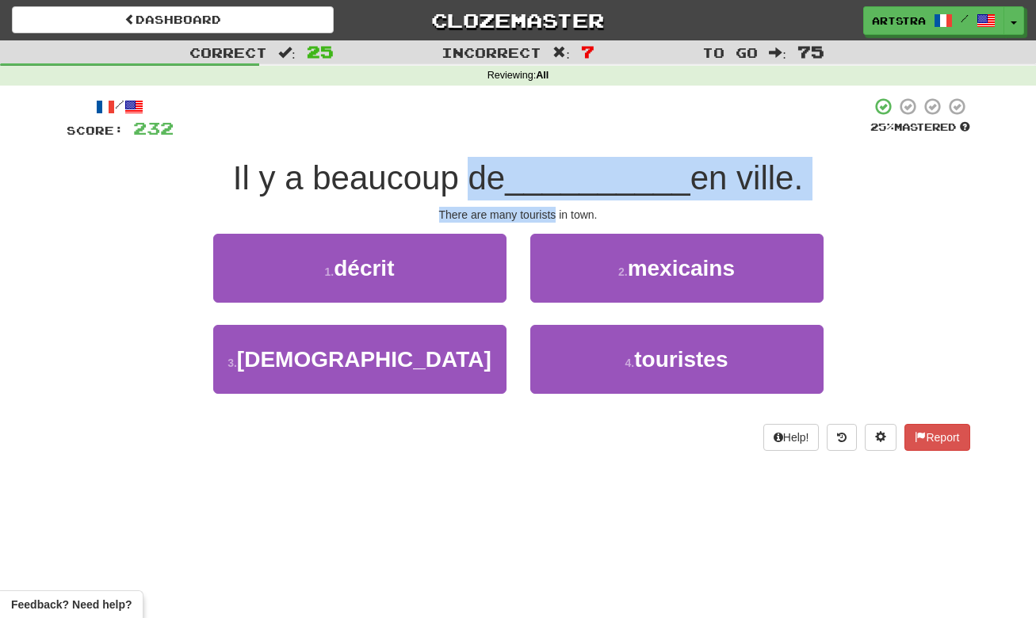
drag, startPoint x: 491, startPoint y: 176, endPoint x: 538, endPoint y: 218, distance: 63.5
click at [538, 218] on div "/ Score: 232 25 % Mastered Il y a beaucoup de __________ en ville. There are ma…" at bounding box center [519, 274] width 904 height 354
click at [537, 218] on div "There are many tourists in town." at bounding box center [519, 215] width 904 height 16
drag, startPoint x: 538, startPoint y: 210, endPoint x: 553, endPoint y: 165, distance: 47.6
click at [553, 165] on div "/ Score: 232 25 % Mastered Il y a beaucoup de __________ en ville. There are ma…" at bounding box center [519, 274] width 904 height 354
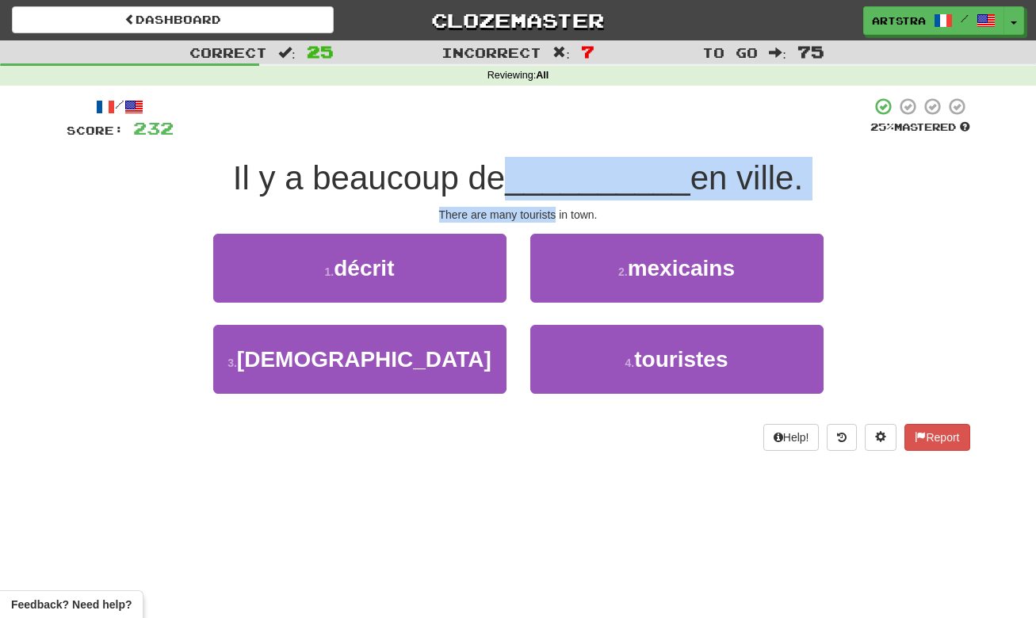
click at [553, 165] on span "__________" at bounding box center [598, 177] width 186 height 37
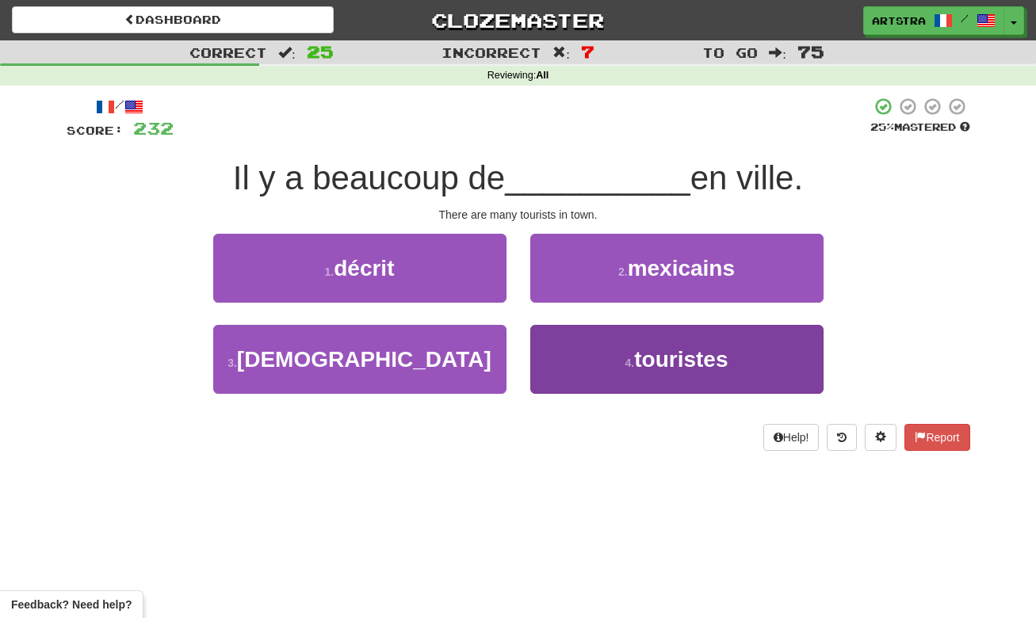
click at [644, 373] on button "4 . touristes" at bounding box center [676, 359] width 293 height 69
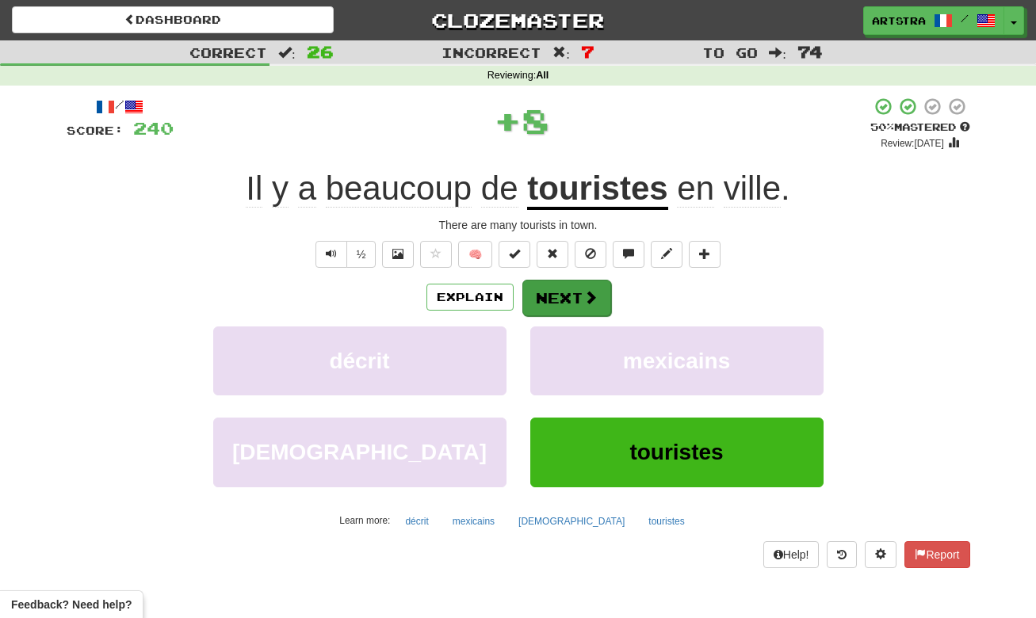
click at [572, 293] on button "Next" at bounding box center [566, 298] width 89 height 36
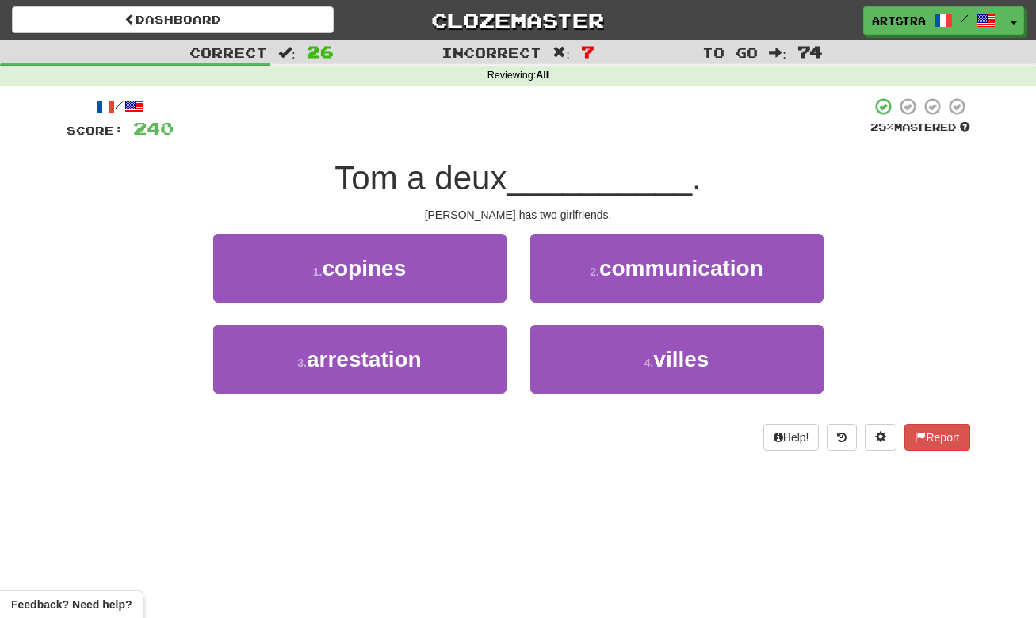
click at [486, 174] on span "Tom a deux" at bounding box center [421, 177] width 172 height 37
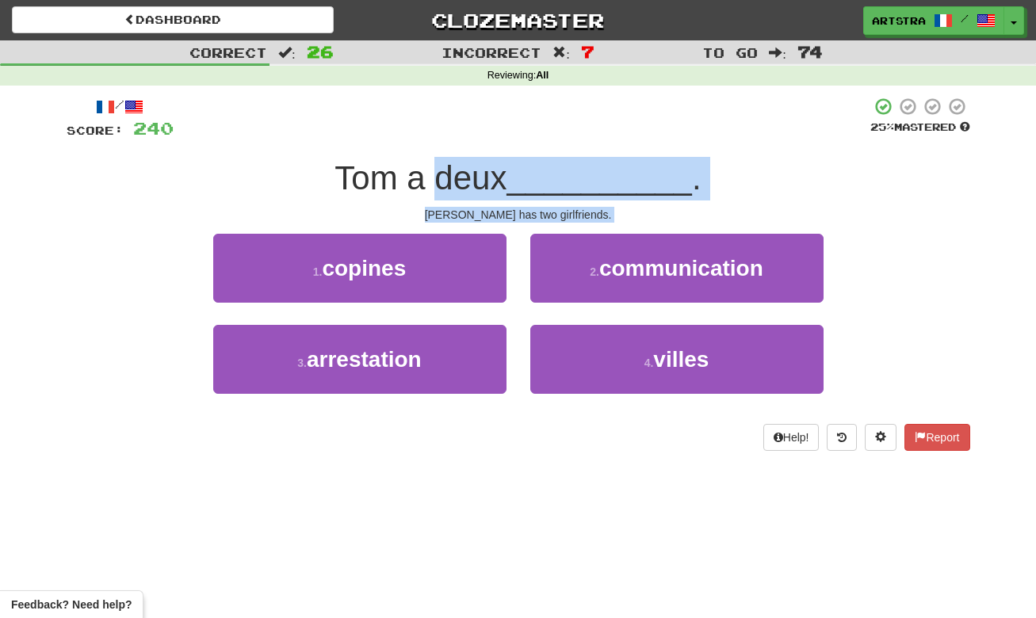
drag, startPoint x: 486, startPoint y: 174, endPoint x: 534, endPoint y: 220, distance: 66.2
click at [534, 220] on div "/ Score: 240 25 % Mastered Tom a deux __________ . Tom has two girlfriends. 1 .…" at bounding box center [519, 274] width 904 height 354
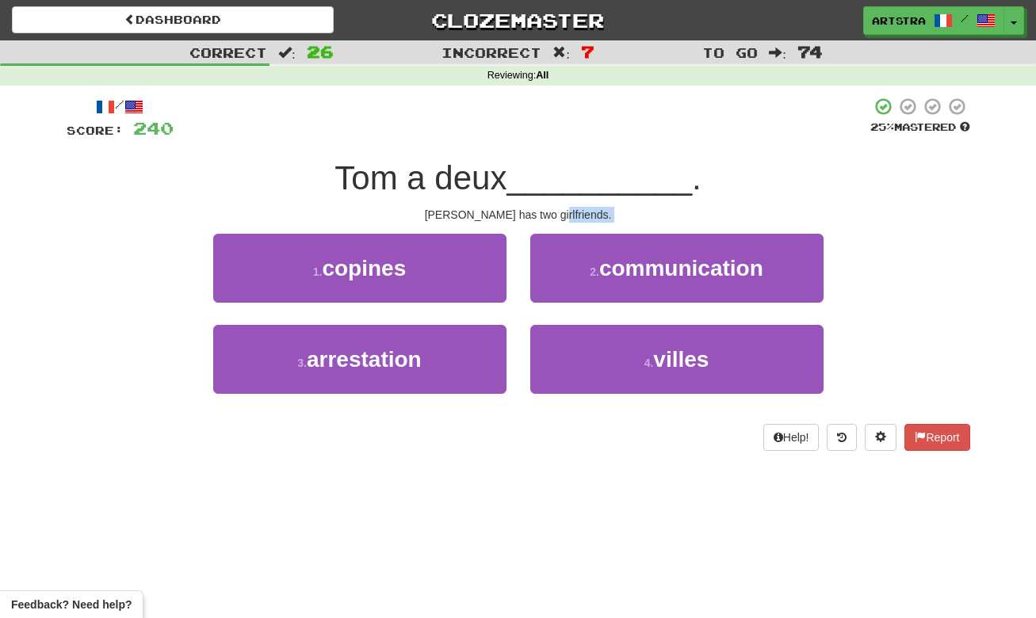
click at [534, 220] on div "Tom has two girlfriends." at bounding box center [519, 215] width 904 height 16
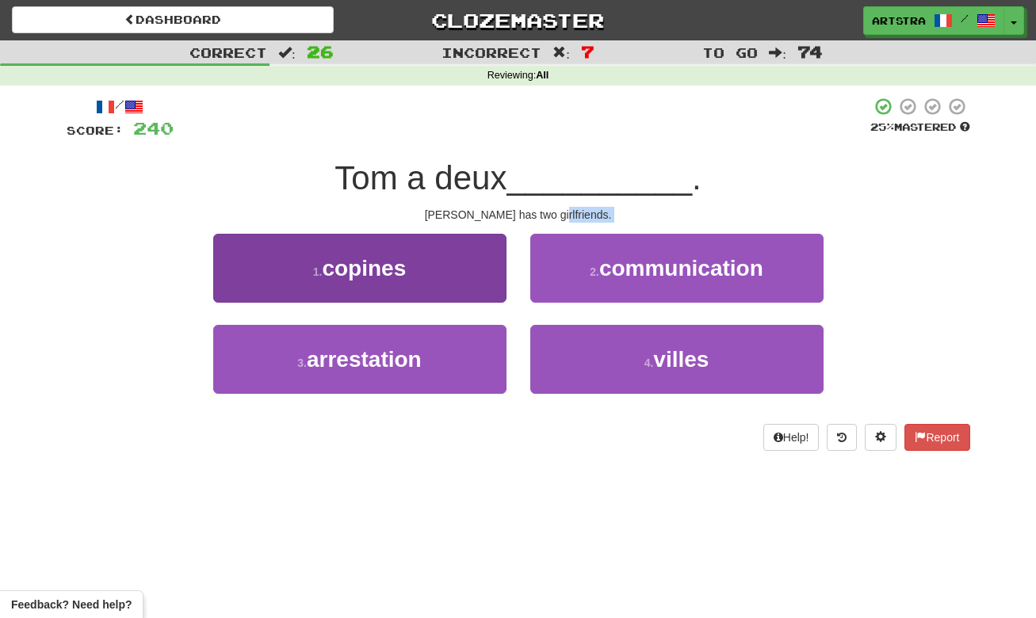
click at [408, 282] on button "1 . copines" at bounding box center [359, 268] width 293 height 69
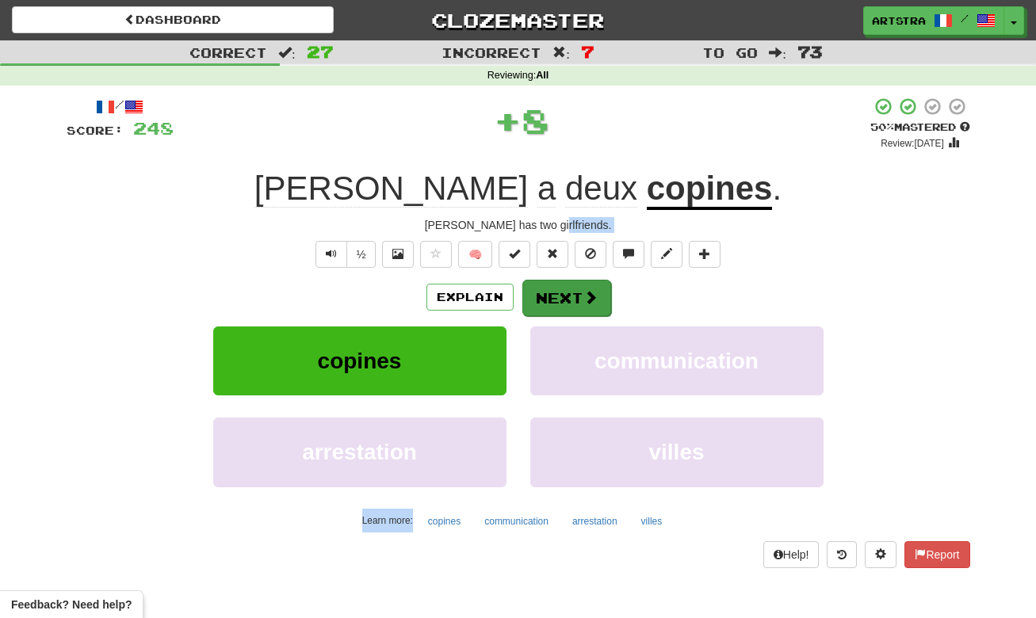
click at [580, 306] on button "Next" at bounding box center [566, 298] width 89 height 36
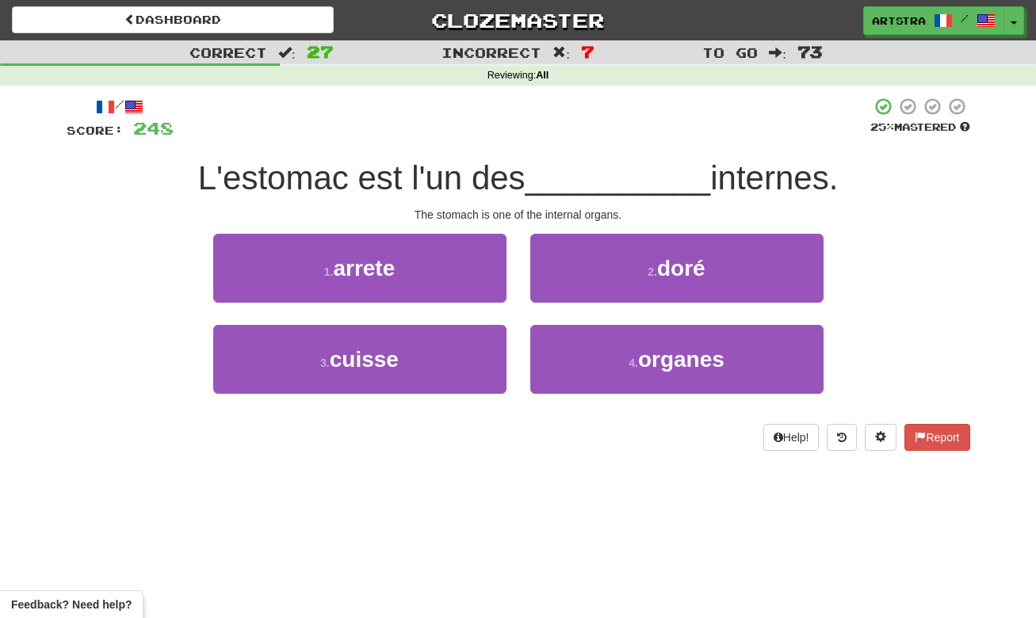
click at [520, 186] on span "L'estomac est l'un des" at bounding box center [361, 177] width 327 height 37
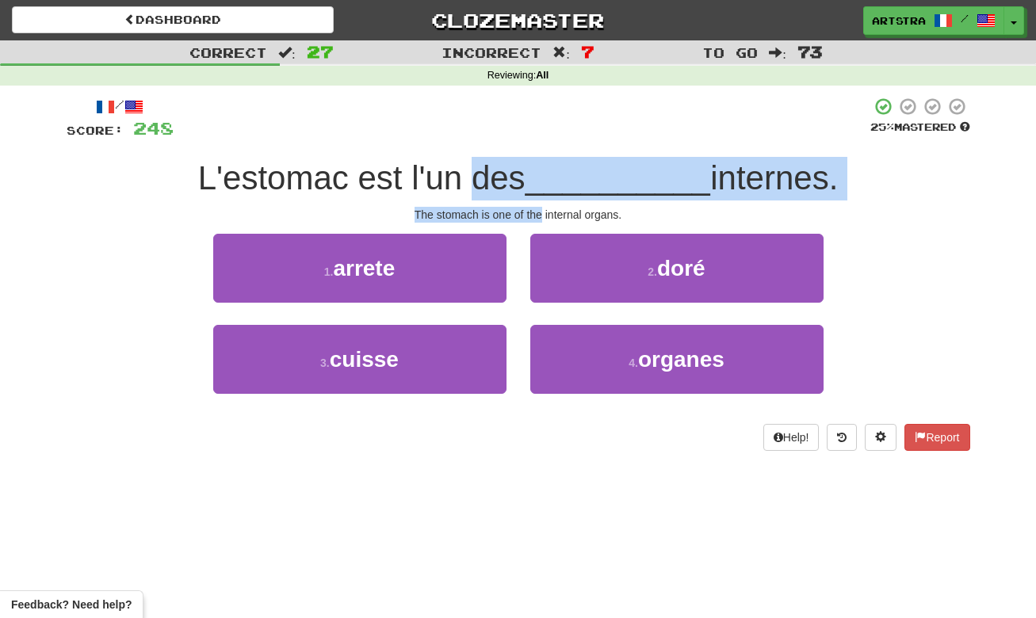
click at [534, 213] on div "/ Score: 248 25 % Mastered L'estomac est l'un des __________ internes. The stom…" at bounding box center [519, 274] width 904 height 354
click at [534, 213] on div "The stomach is one of the internal organs." at bounding box center [519, 215] width 904 height 16
click at [526, 176] on div "/ Score: 248 25 % Mastered L'estomac est l'un des __________ internes. The stom…" at bounding box center [519, 274] width 904 height 354
click at [526, 176] on span "L'estomac est l'un des" at bounding box center [361, 177] width 327 height 37
click at [580, 210] on div "/ Score: 248 25 % Mastered L'estomac est l'un des __________ internes. The stom…" at bounding box center [519, 274] width 904 height 354
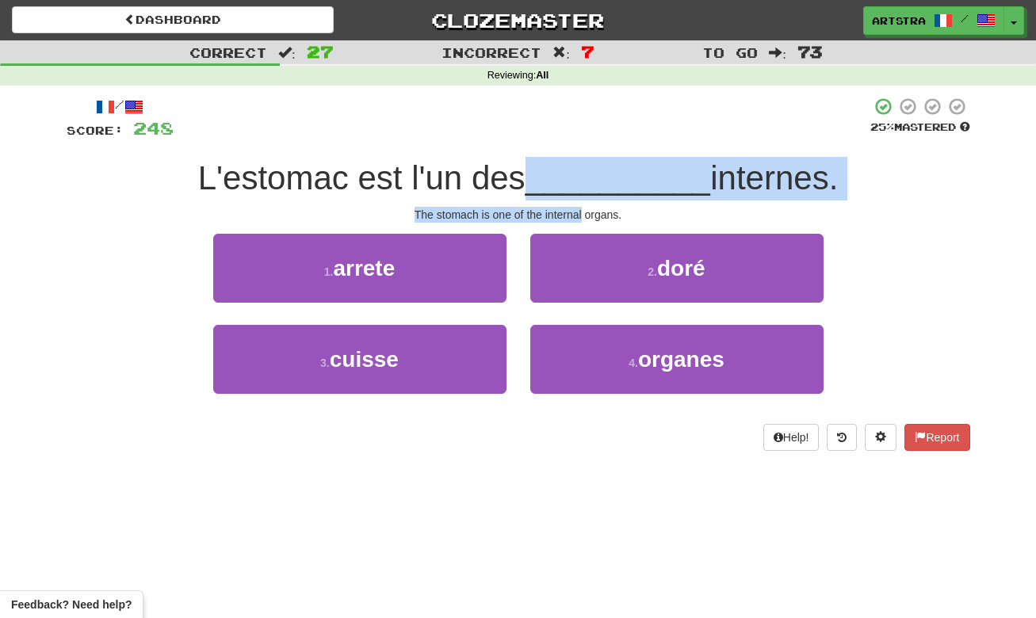
click at [580, 210] on div "The stomach is one of the internal organs." at bounding box center [519, 215] width 904 height 16
click at [561, 184] on div "/ Score: 248 25 % Mastered L'estomac est l'un des __________ internes. The stom…" at bounding box center [519, 274] width 904 height 354
click at [561, 184] on span "__________" at bounding box center [619, 177] width 186 height 37
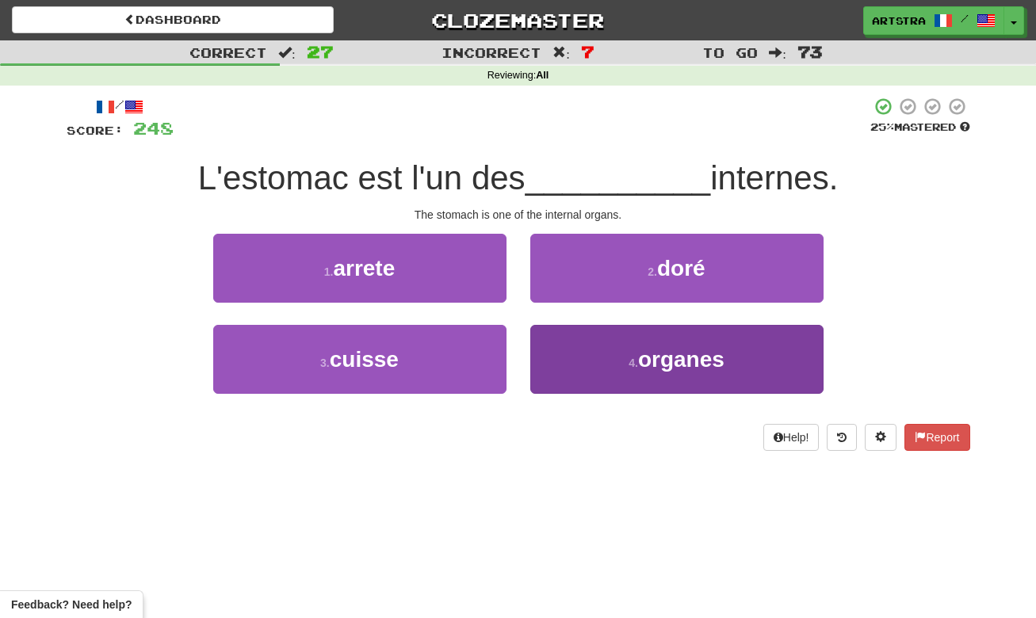
click at [653, 348] on span "organes" at bounding box center [681, 359] width 86 height 25
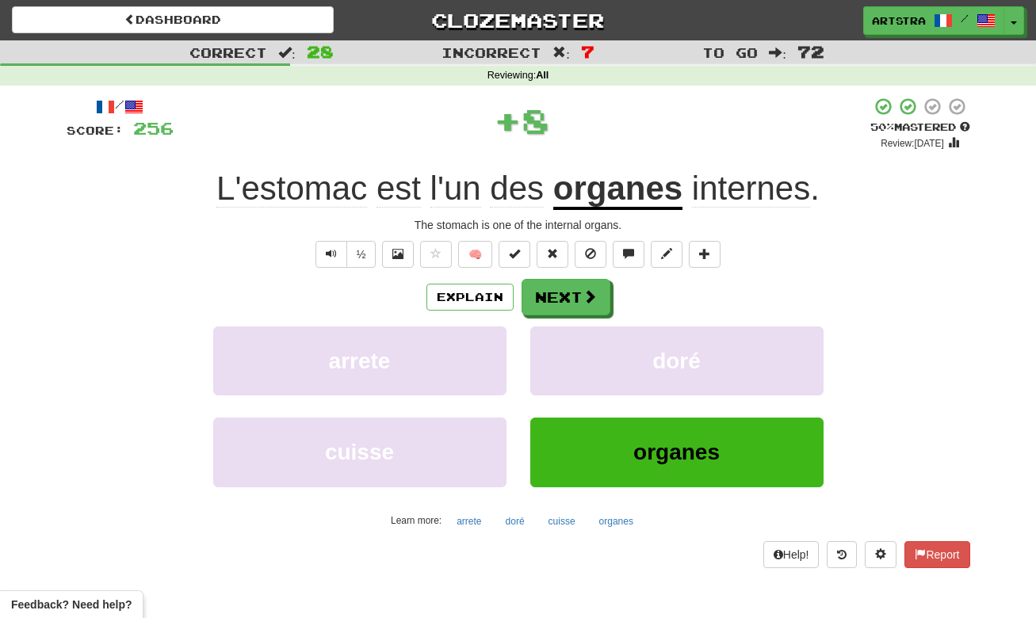
click at [559, 274] on div "/ Score: 256 + 8 50 % Mastered Review: 2025-08-26 L'estomac est l'un des organe…" at bounding box center [519, 332] width 904 height 471
click at [558, 280] on div "/ Score: 256 + 8 50 % Mastered Review: 2025-08-26 L'estomac est l'un des organe…" at bounding box center [519, 332] width 904 height 471
click at [556, 289] on button "Next" at bounding box center [566, 298] width 89 height 36
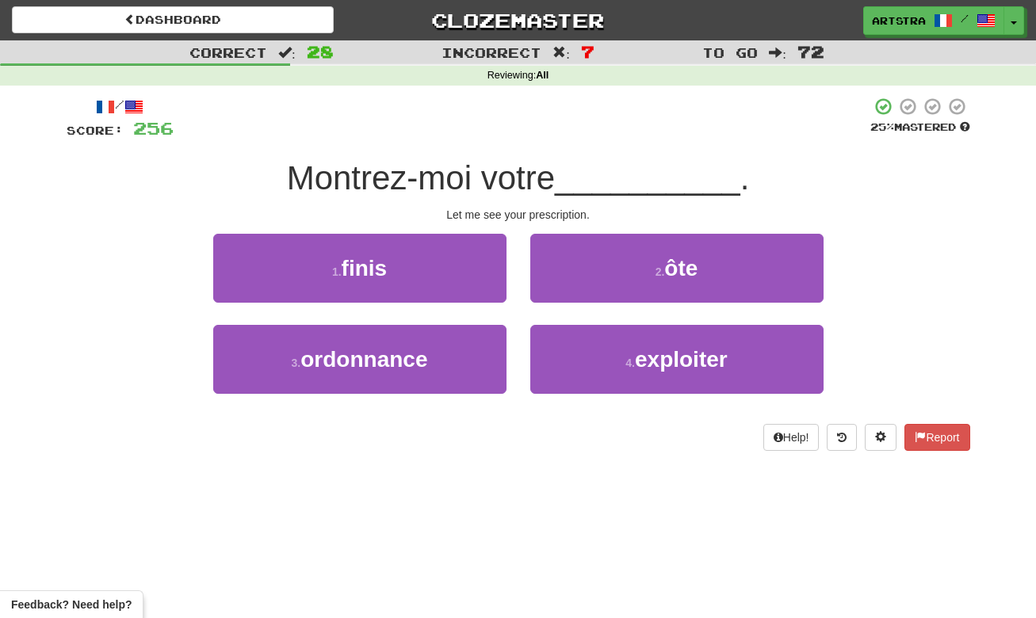
click at [533, 184] on span "Montrez-moi votre" at bounding box center [421, 177] width 268 height 37
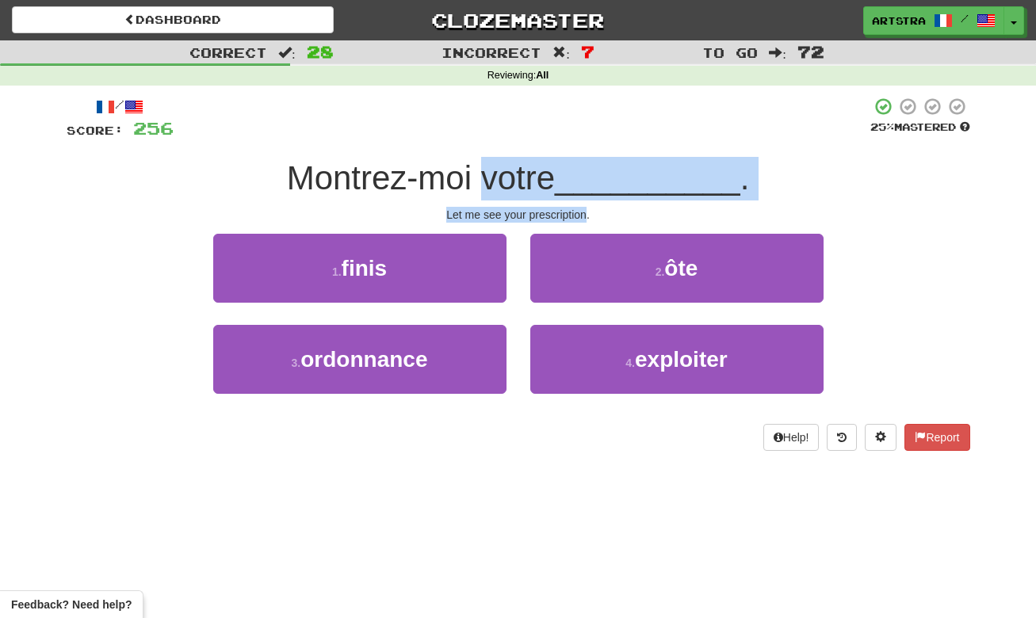
click at [562, 216] on div "/ Score: 256 25 % Mastered Montrez-moi votre __________ . Let me see your presc…" at bounding box center [519, 274] width 904 height 354
click at [562, 216] on div "Let me see your prescription." at bounding box center [519, 215] width 904 height 16
click at [542, 188] on div "/ Score: 256 25 % Mastered Montrez-moi votre __________ . Let me see your presc…" at bounding box center [519, 274] width 904 height 354
click at [542, 188] on span "Montrez-moi votre" at bounding box center [421, 177] width 268 height 37
click at [560, 209] on div "/ Score: 256 25 % Mastered Montrez-moi votre __________ . Let me see your presc…" at bounding box center [519, 274] width 904 height 354
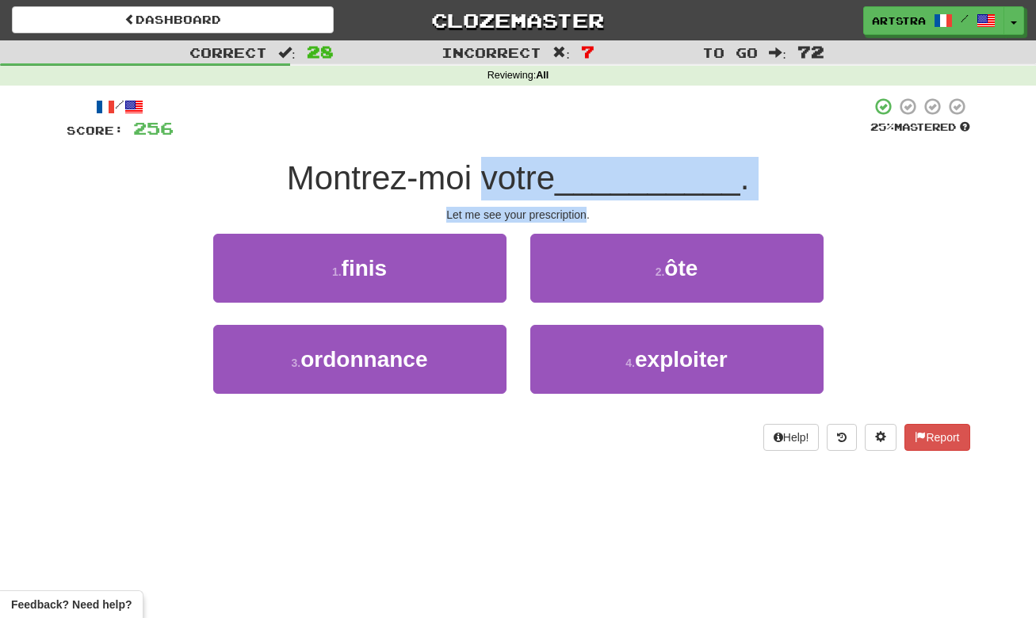
click at [560, 209] on div "Let me see your prescription." at bounding box center [519, 215] width 904 height 16
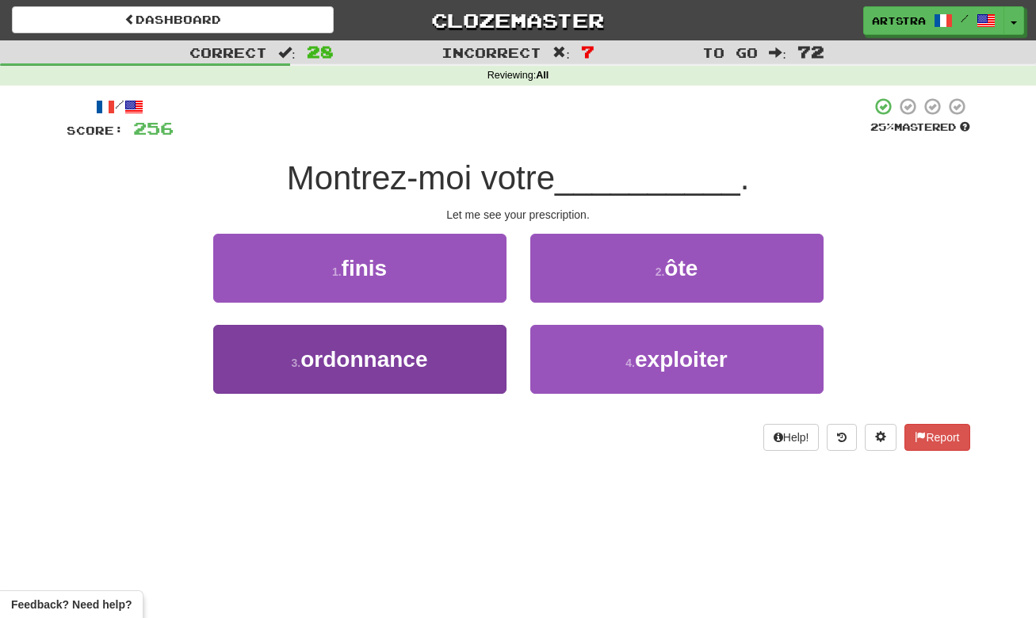
click at [416, 370] on button "3 . ordonnance" at bounding box center [359, 359] width 293 height 69
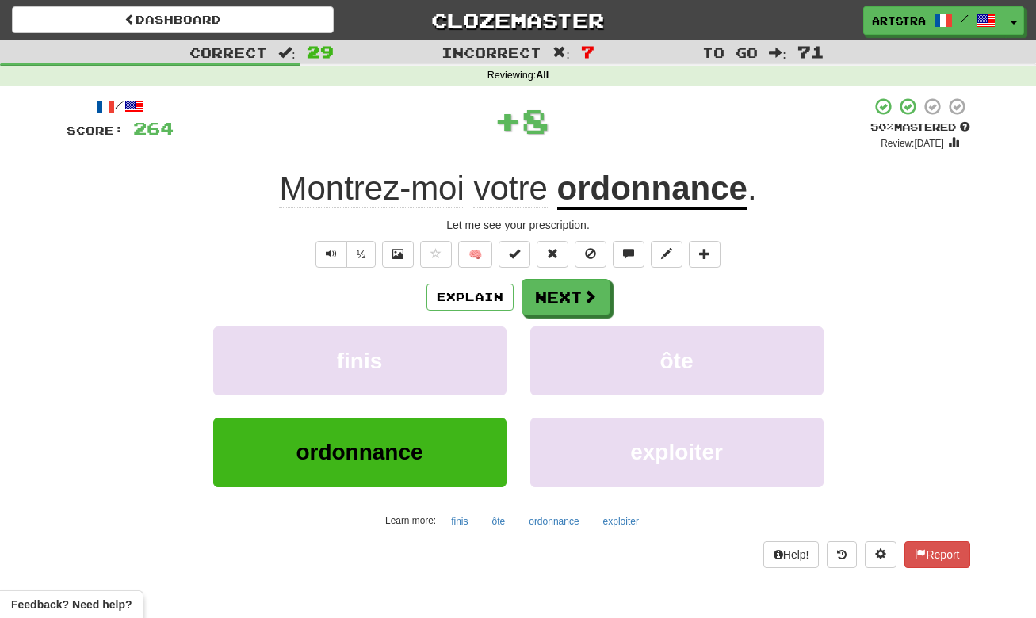
click at [672, 201] on u "ordonnance" at bounding box center [652, 190] width 190 height 40
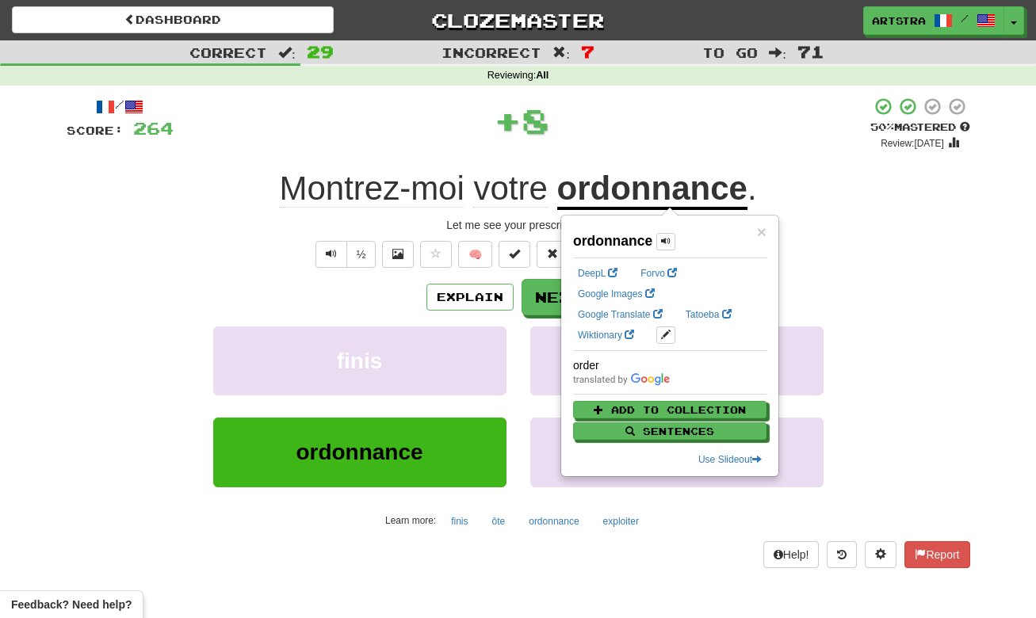
click at [626, 126] on div "+ 8" at bounding box center [522, 121] width 697 height 48
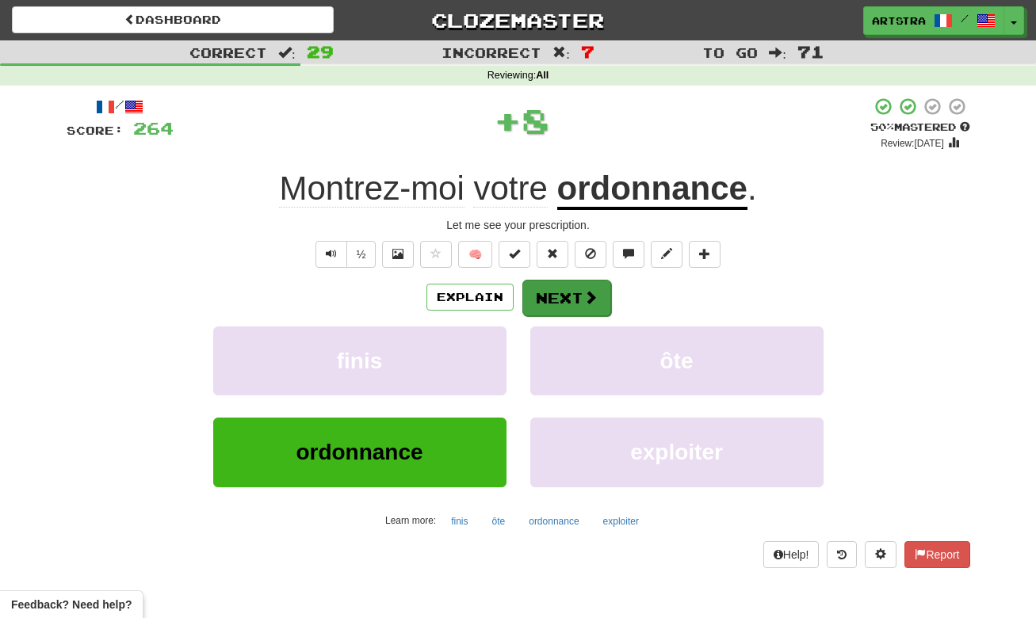
click at [568, 295] on button "Next" at bounding box center [566, 298] width 89 height 36
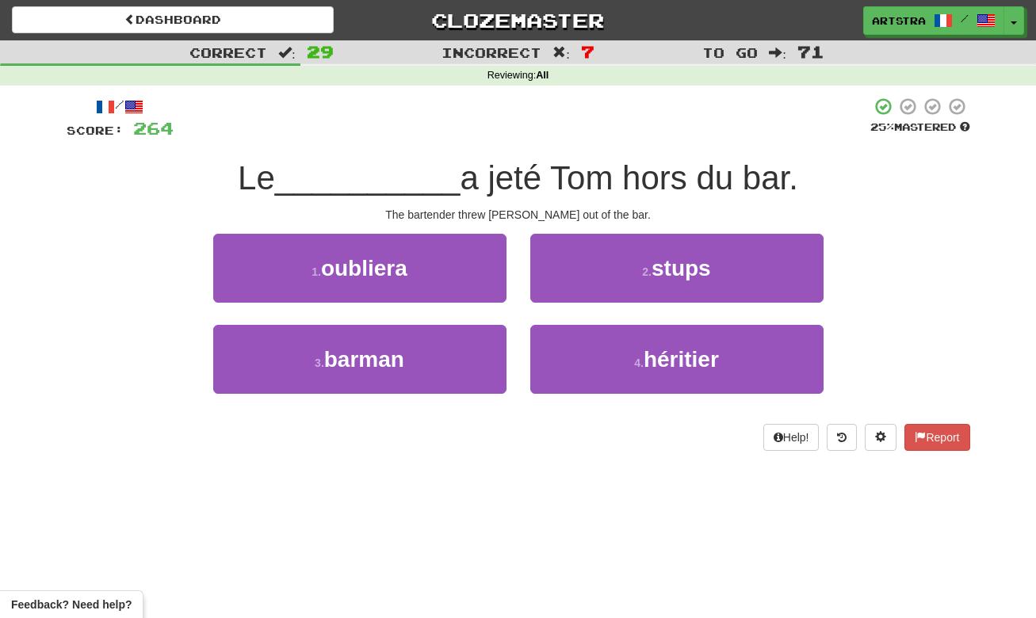
click at [522, 169] on span "a jeté Tom hors du bar." at bounding box center [629, 177] width 338 height 37
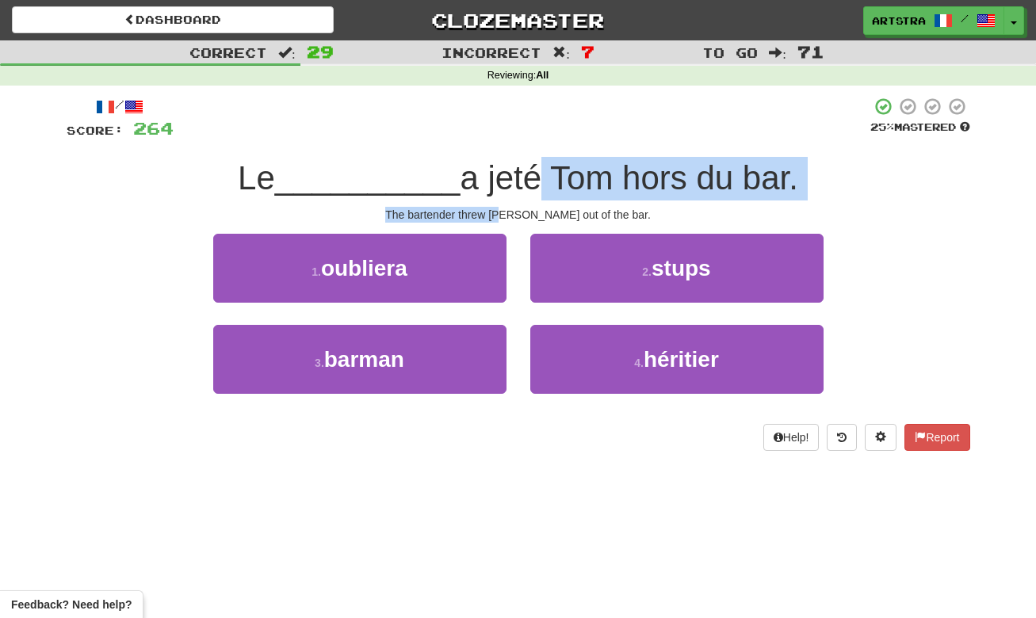
click at [534, 211] on div "/ Score: 264 25 % Mastered Le __________ a jeté Tom hors du bar. The bartender …" at bounding box center [519, 274] width 904 height 354
click at [534, 211] on div "The bartender threw Tom out of the bar." at bounding box center [519, 215] width 904 height 16
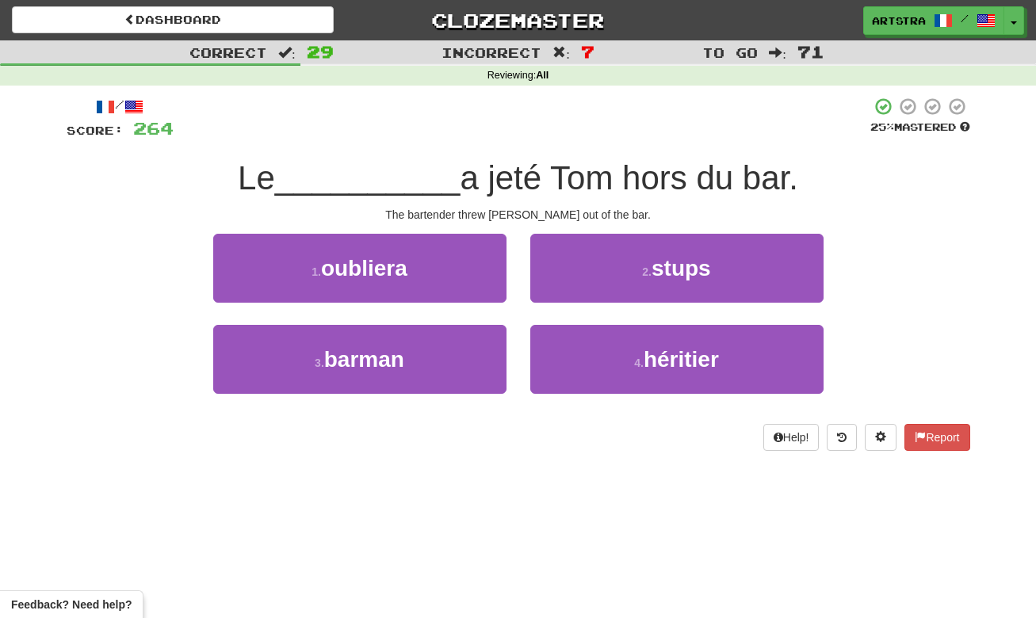
click at [448, 371] on button "3 . barman" at bounding box center [359, 359] width 293 height 69
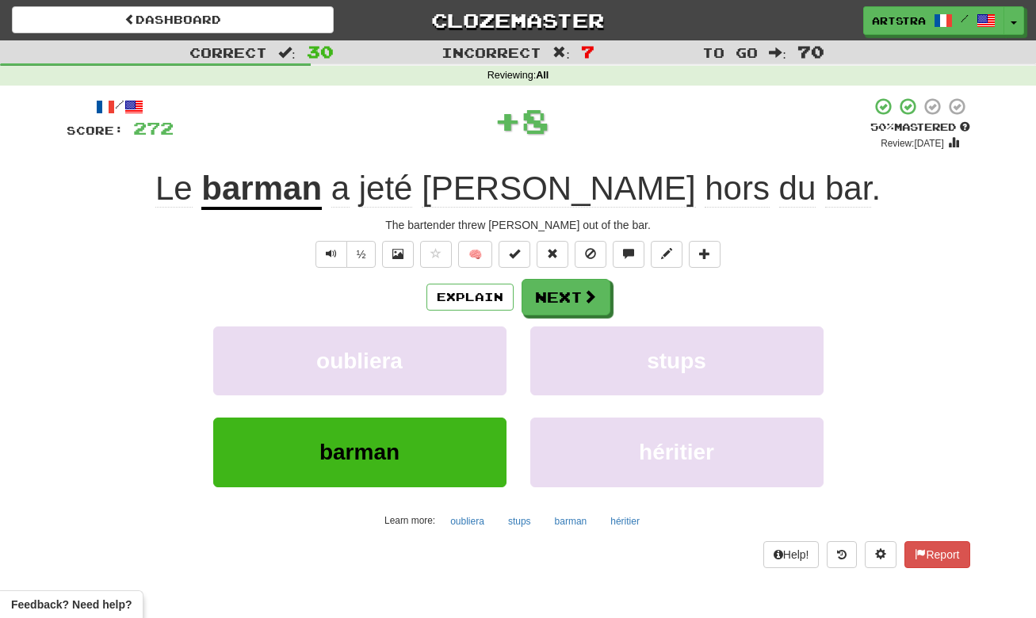
click at [322, 179] on u "barman" at bounding box center [261, 190] width 121 height 40
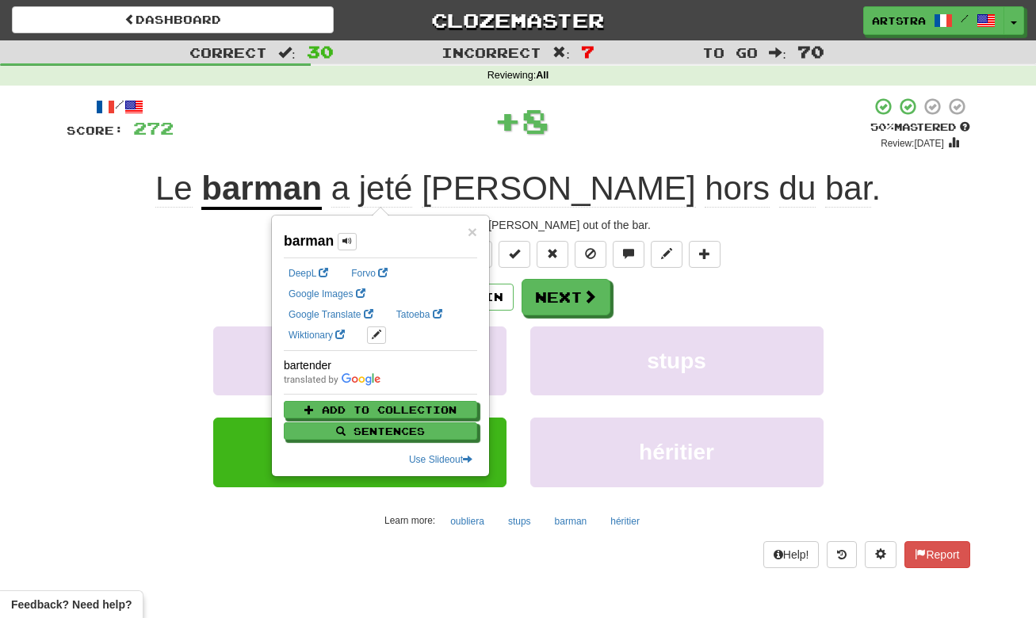
click at [825, 194] on span "bar" at bounding box center [848, 189] width 46 height 38
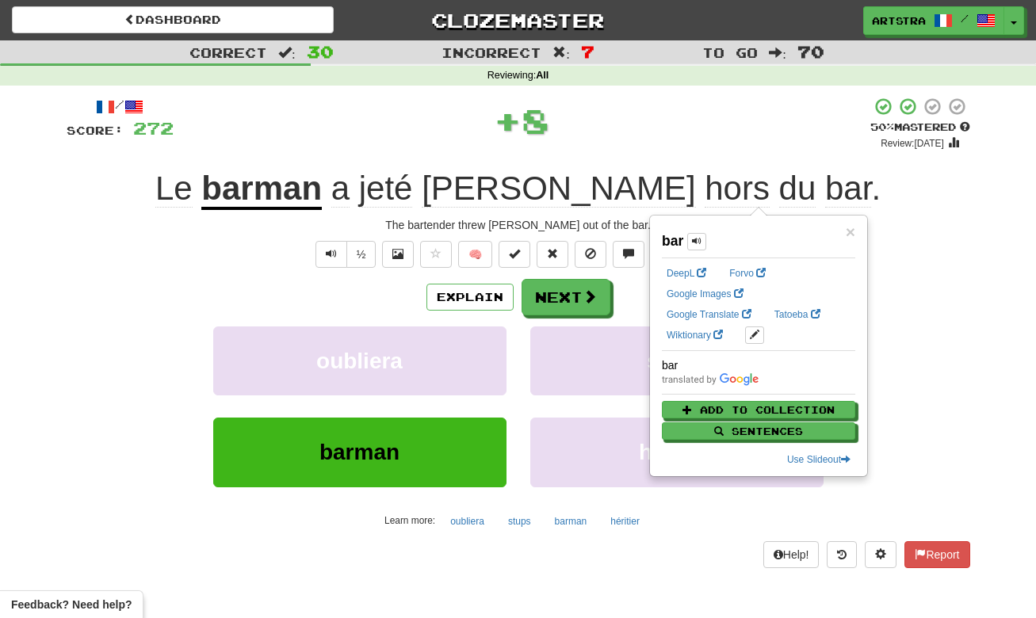
click at [705, 186] on span "hors" at bounding box center [737, 189] width 65 height 38
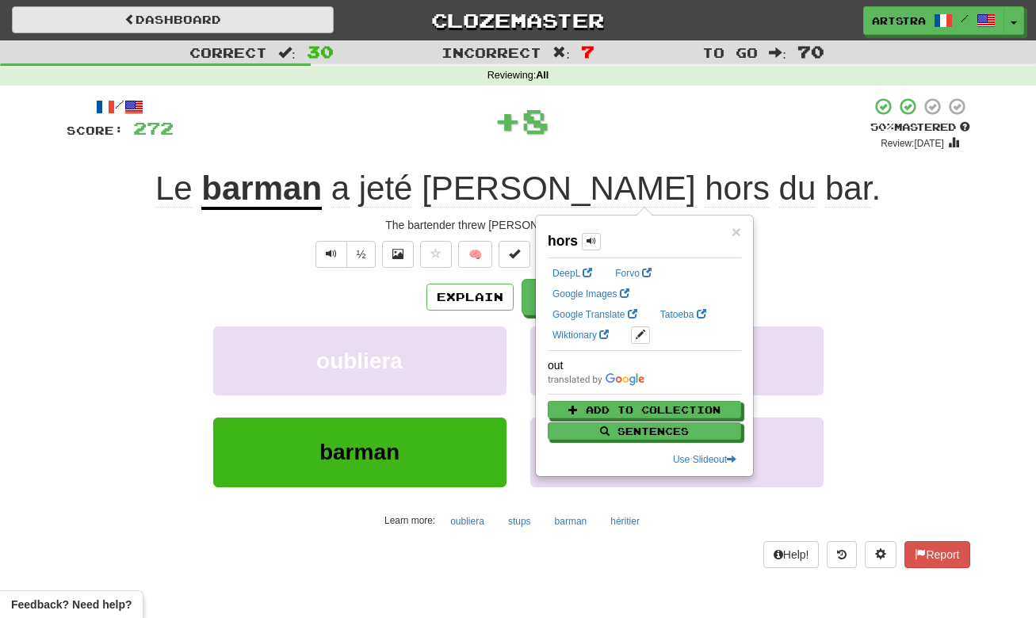
click at [243, 9] on link "Dashboard" at bounding box center [173, 19] width 322 height 27
